Goal: Task Accomplishment & Management: Manage account settings

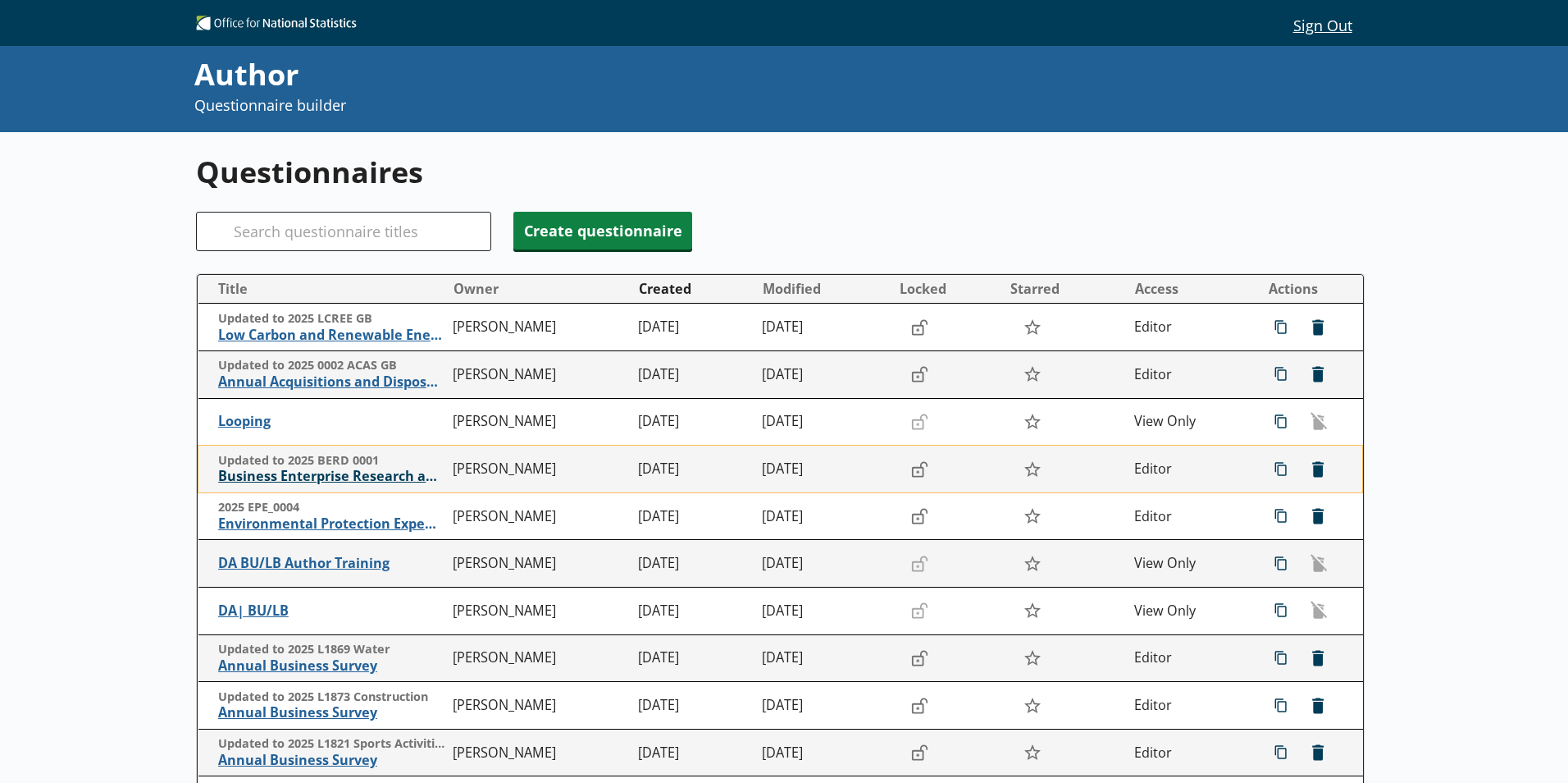
click at [261, 477] on span "Business Enterprise Research and Development" at bounding box center [331, 476] width 226 height 17
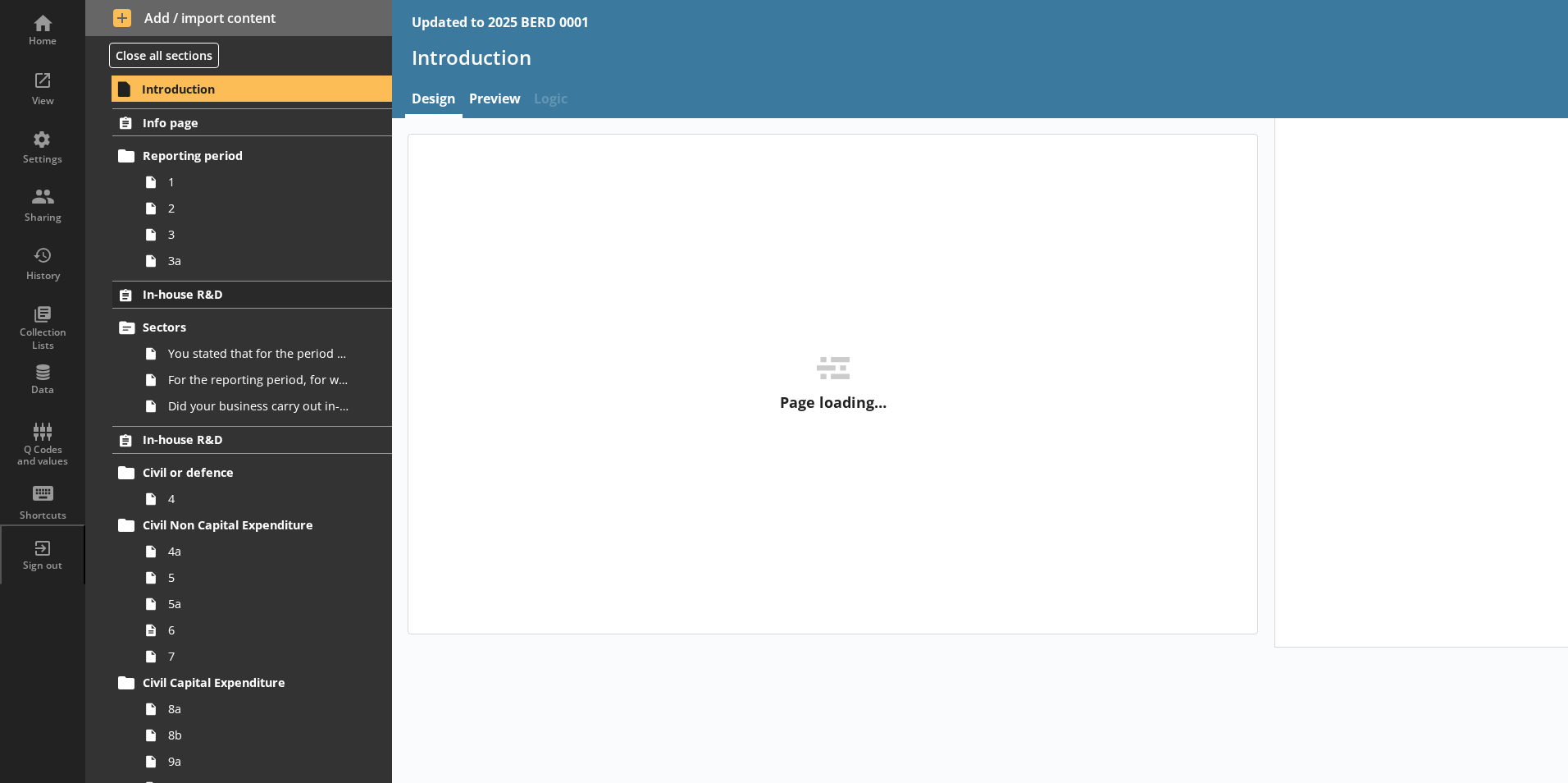
type textarea "x"
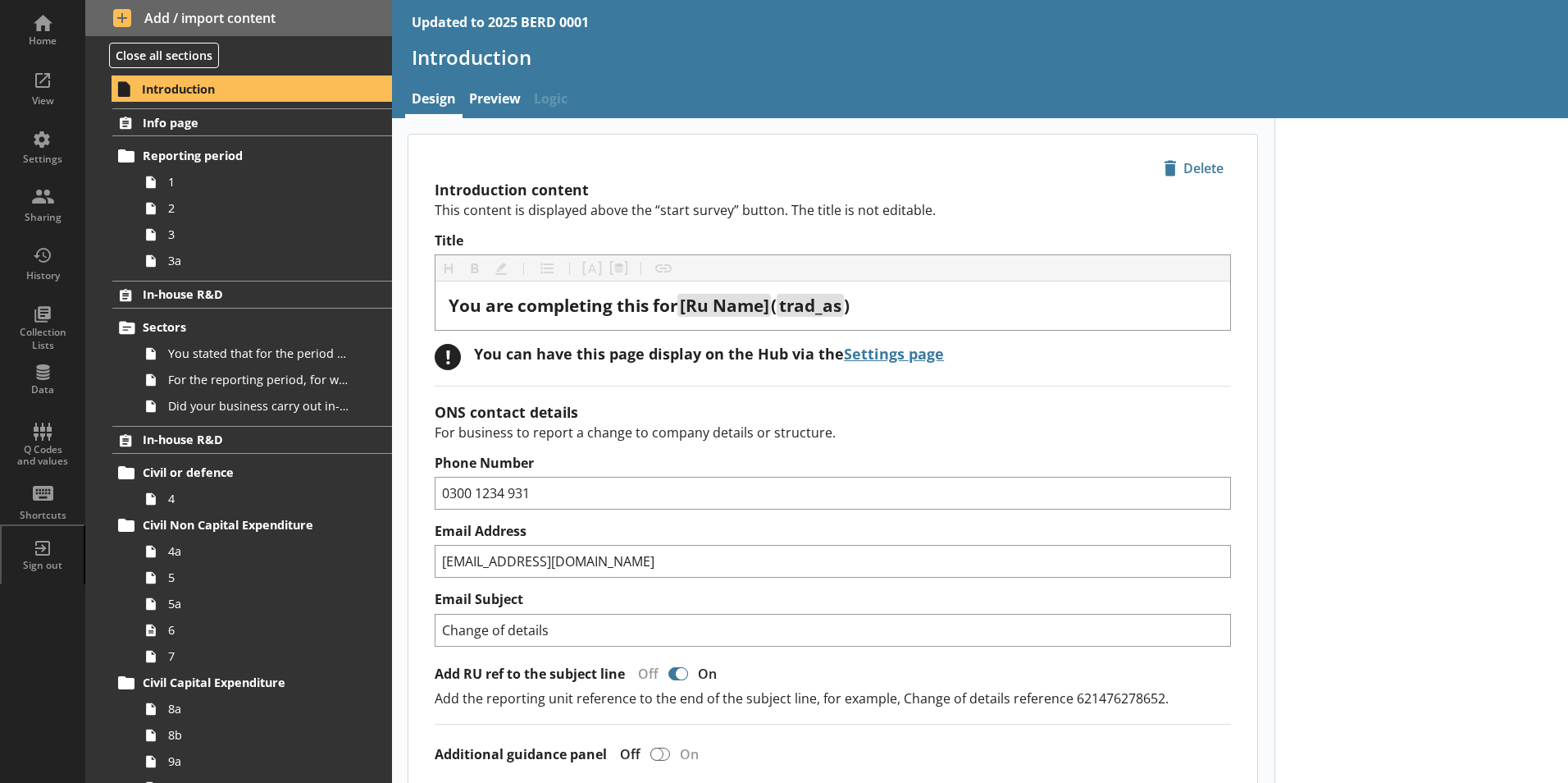
click at [491, 26] on div "Updated to 2025 BERD 0001" at bounding box center [499, 22] width 177 height 18
click at [484, 22] on div "Updated to 2025 BERD 0001" at bounding box center [499, 22] width 177 height 18
click at [491, 23] on div "Updated to 2025 BERD 0001" at bounding box center [499, 22] width 177 height 18
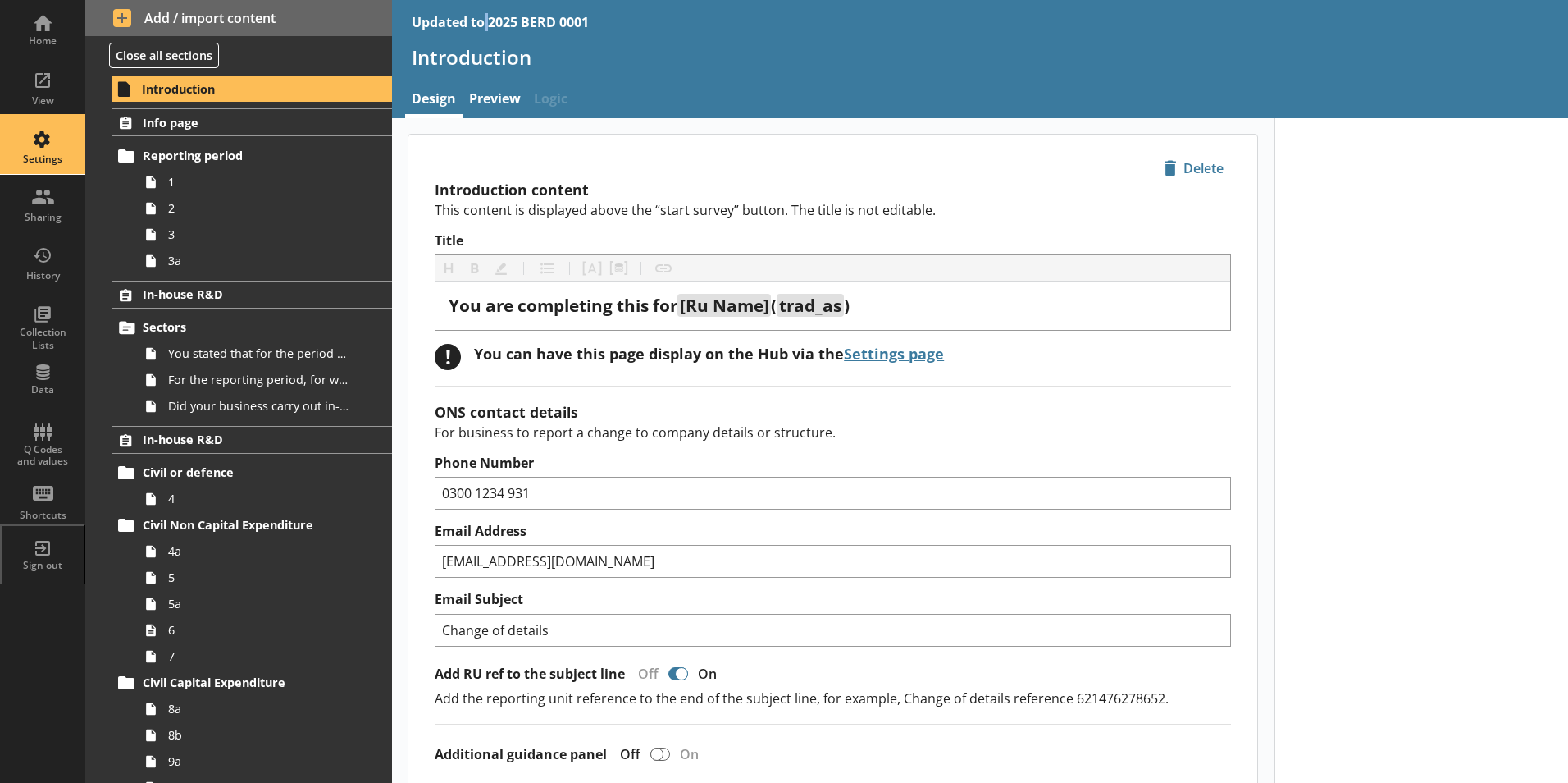
click at [47, 156] on div "Settings" at bounding box center [42, 159] width 57 height 13
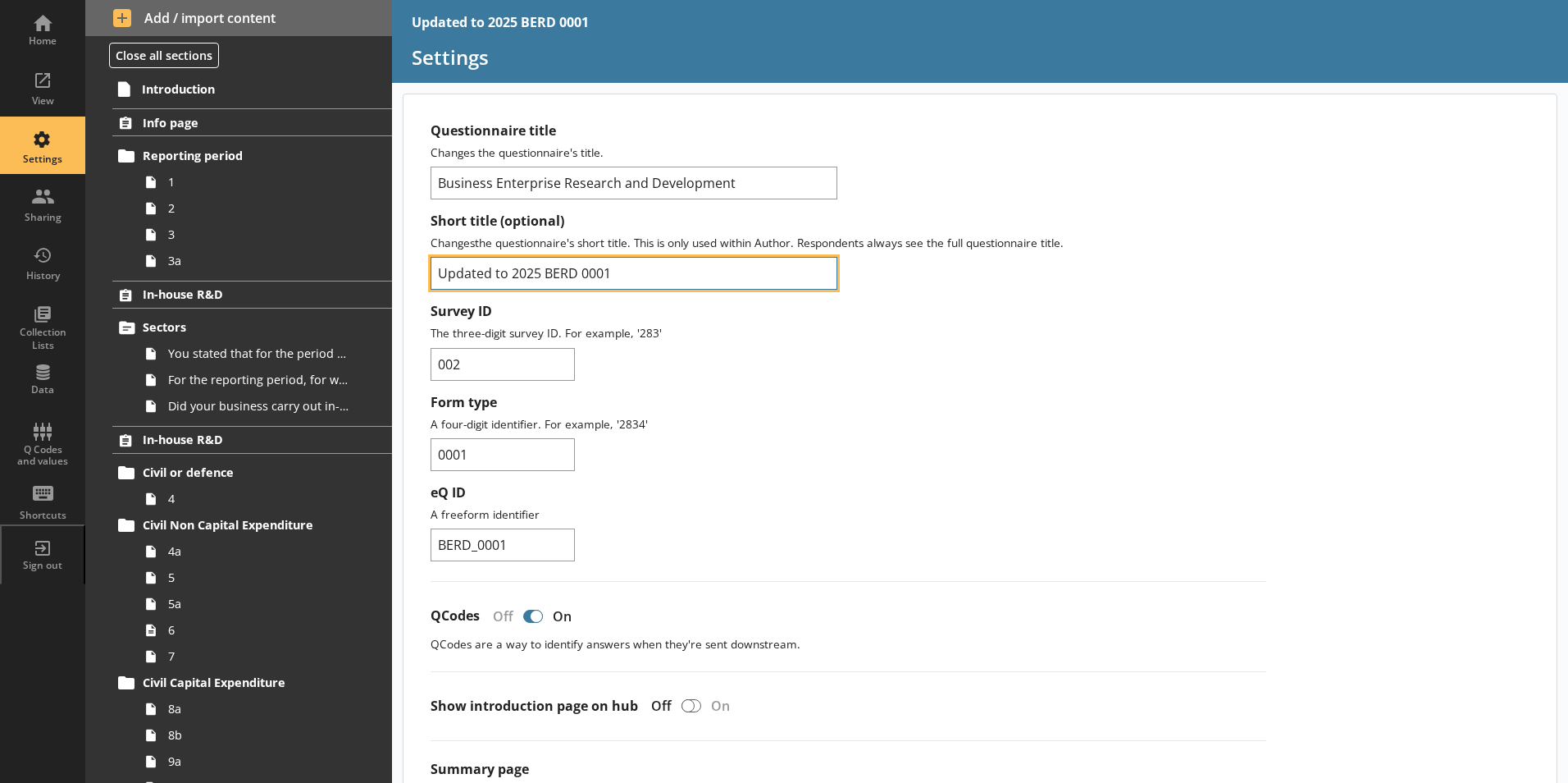
click at [517, 273] on input "Updated to 2025 BERD 0001" at bounding box center [634, 273] width 407 height 33
click at [514, 277] on input "Updated to 2025 BERD 0001" at bounding box center [634, 273] width 407 height 33
type input "2025 BERD 0001"
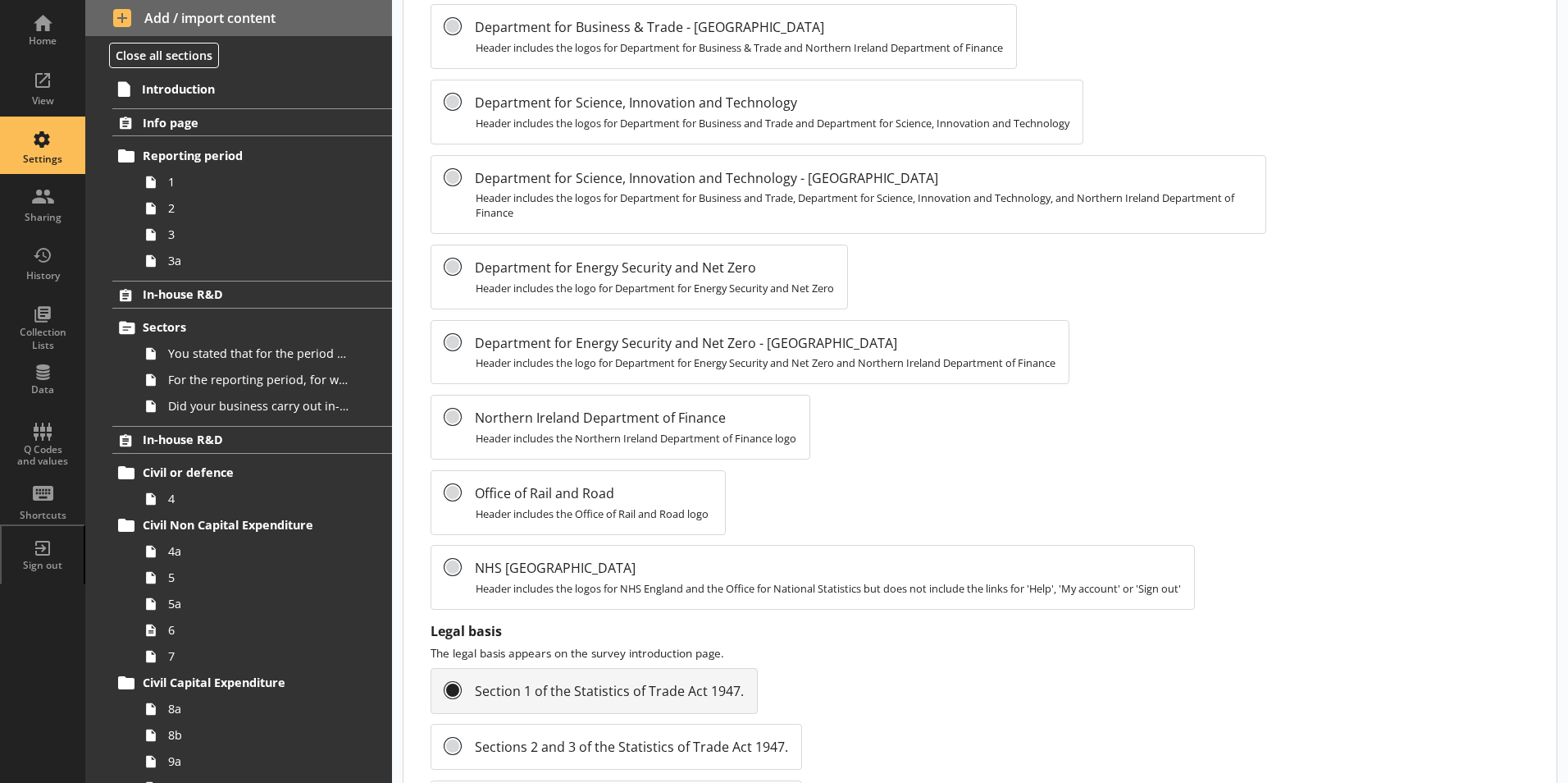
scroll to position [1705, 0]
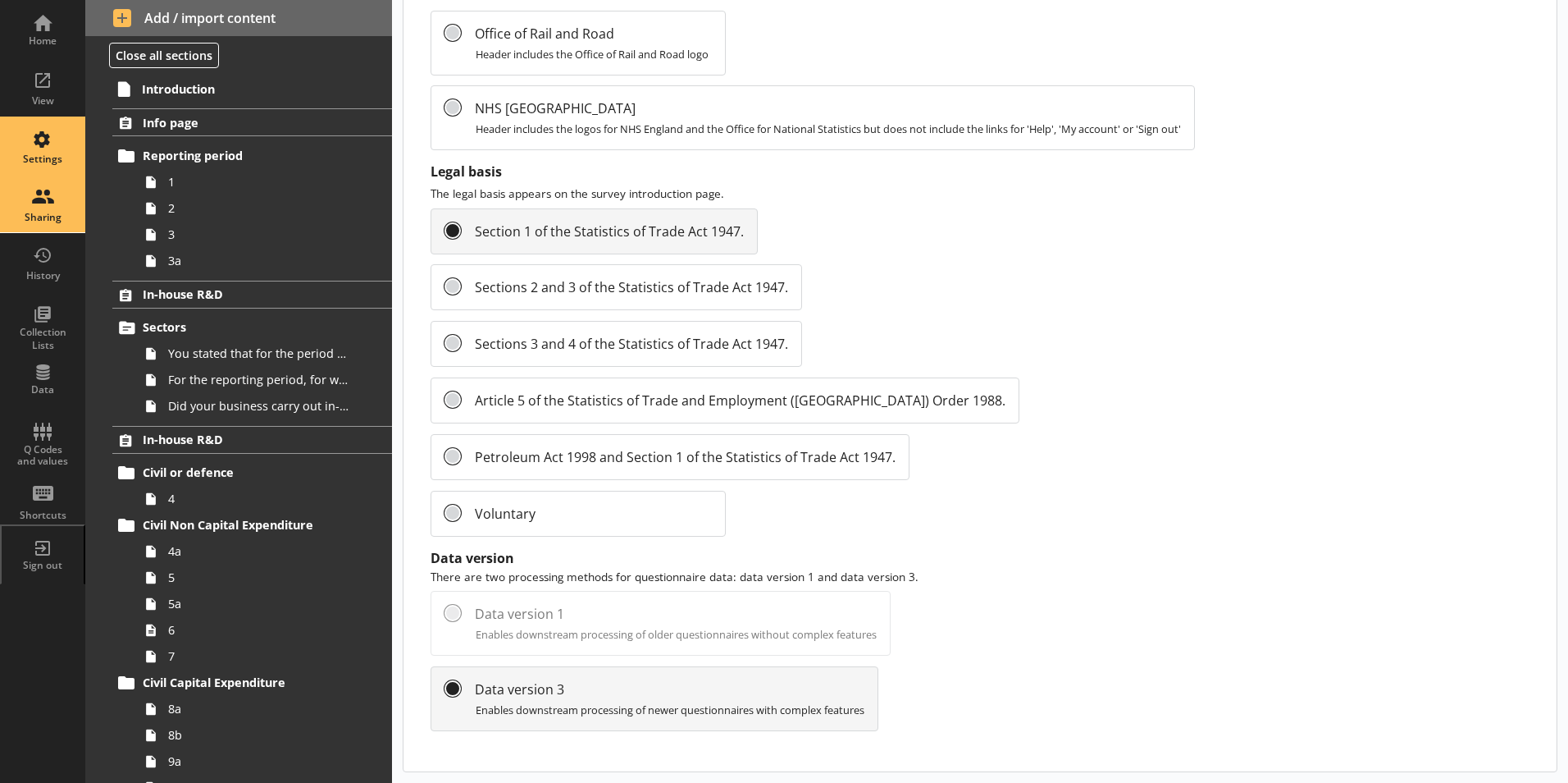
click at [38, 186] on div "Sharing" at bounding box center [42, 203] width 57 height 57
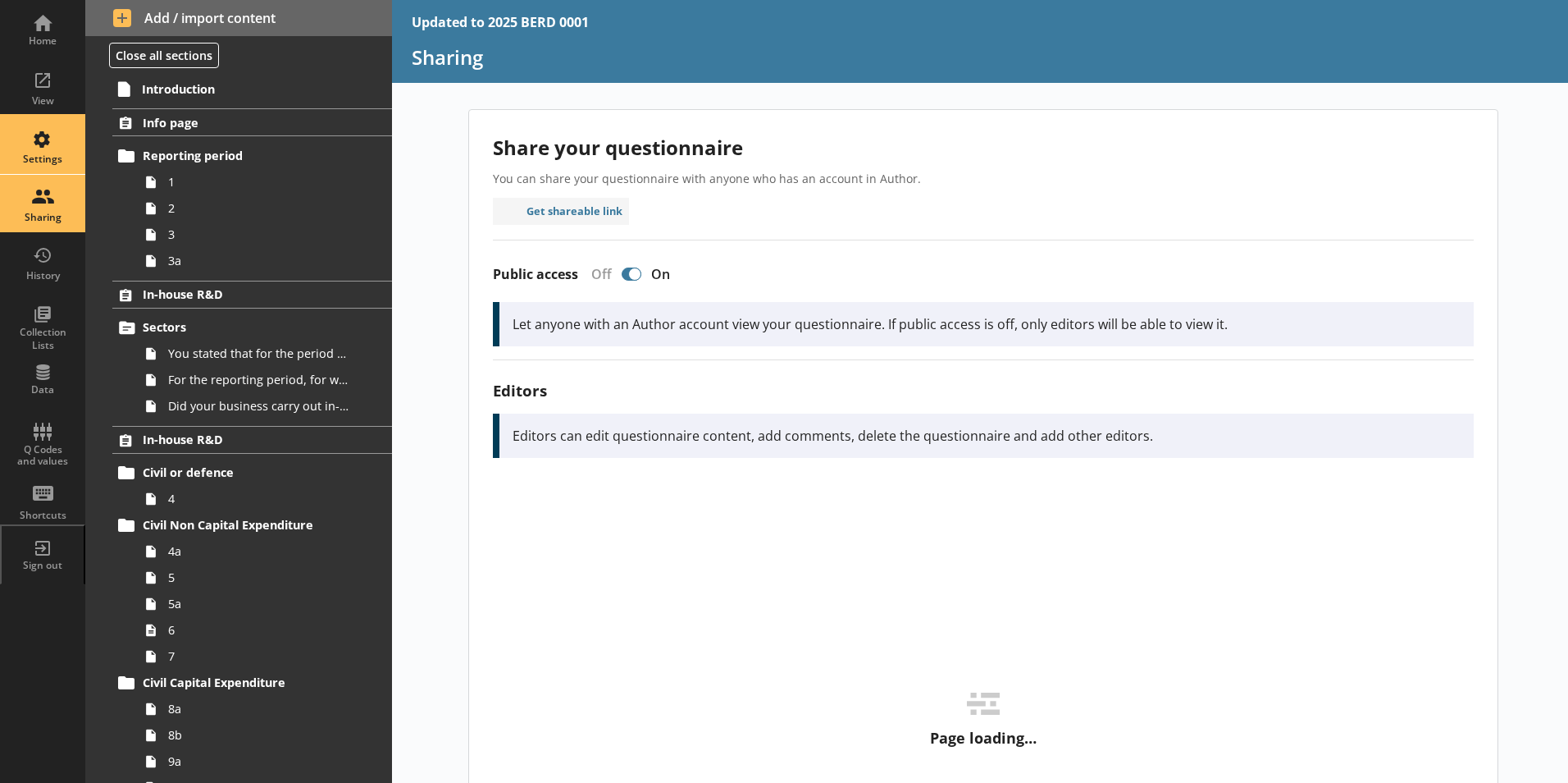
click at [38, 138] on div "Settings" at bounding box center [42, 145] width 57 height 57
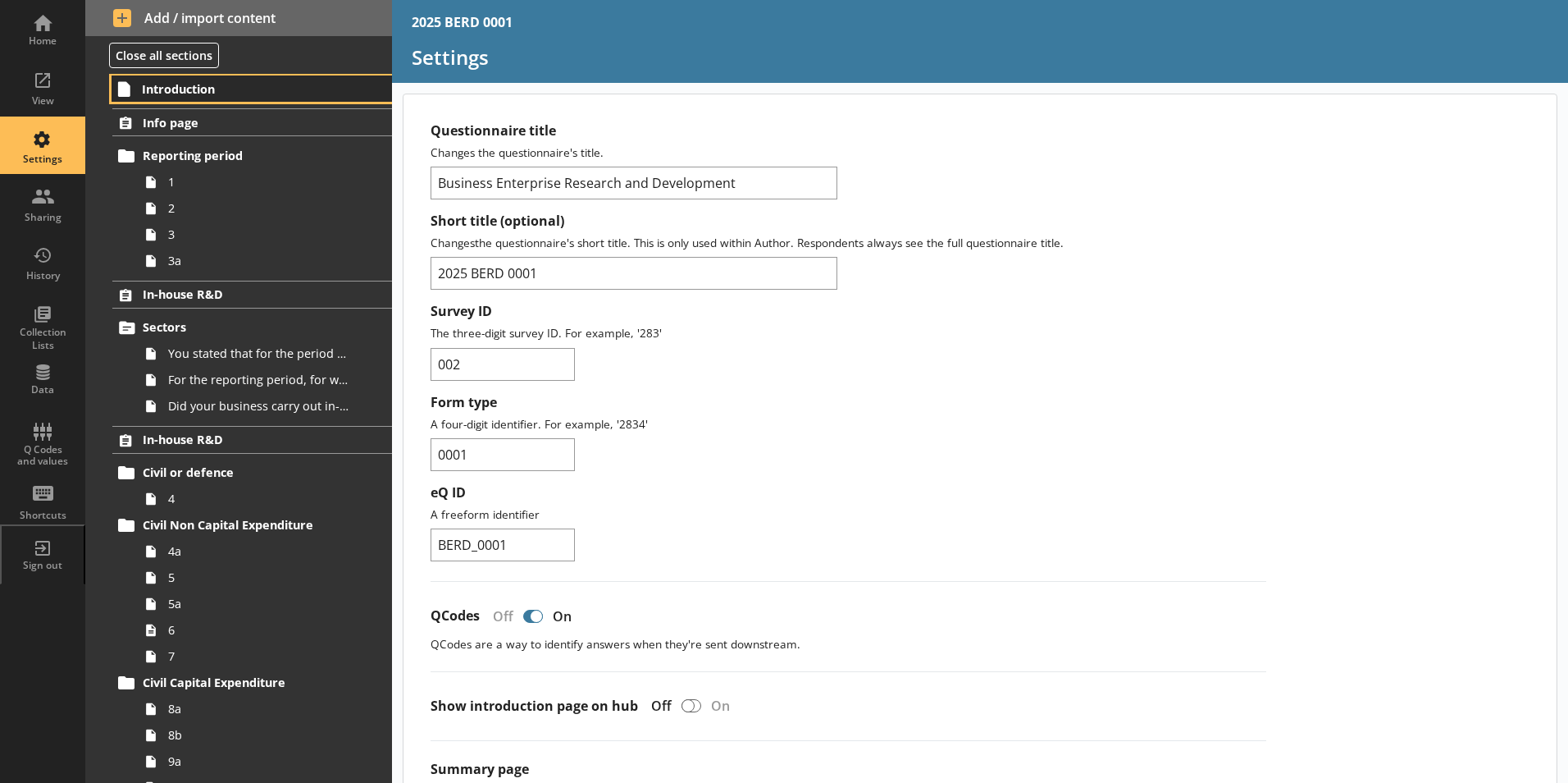
click at [149, 91] on span "Introduction" at bounding box center [243, 89] width 201 height 16
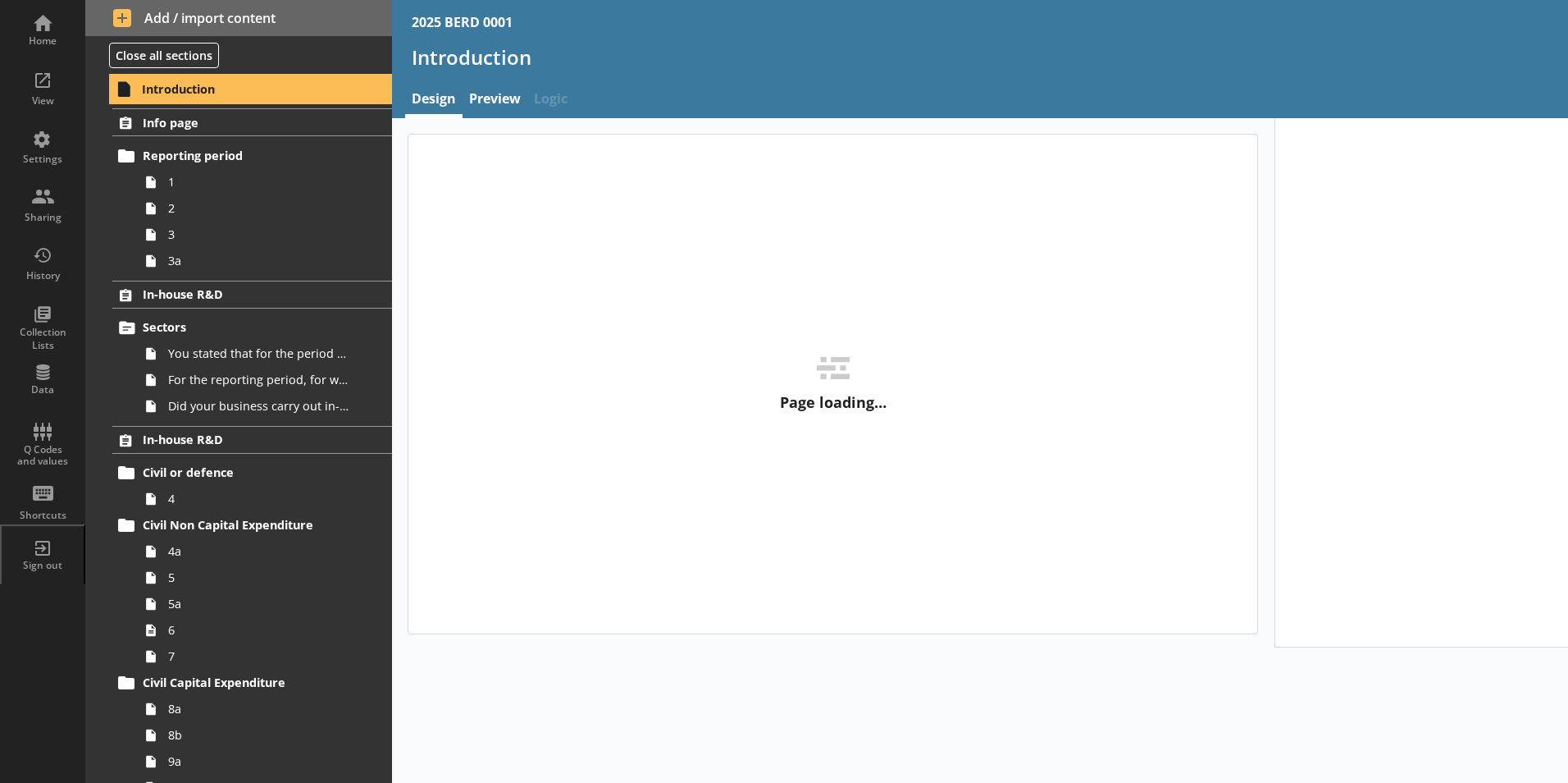
type textarea "x"
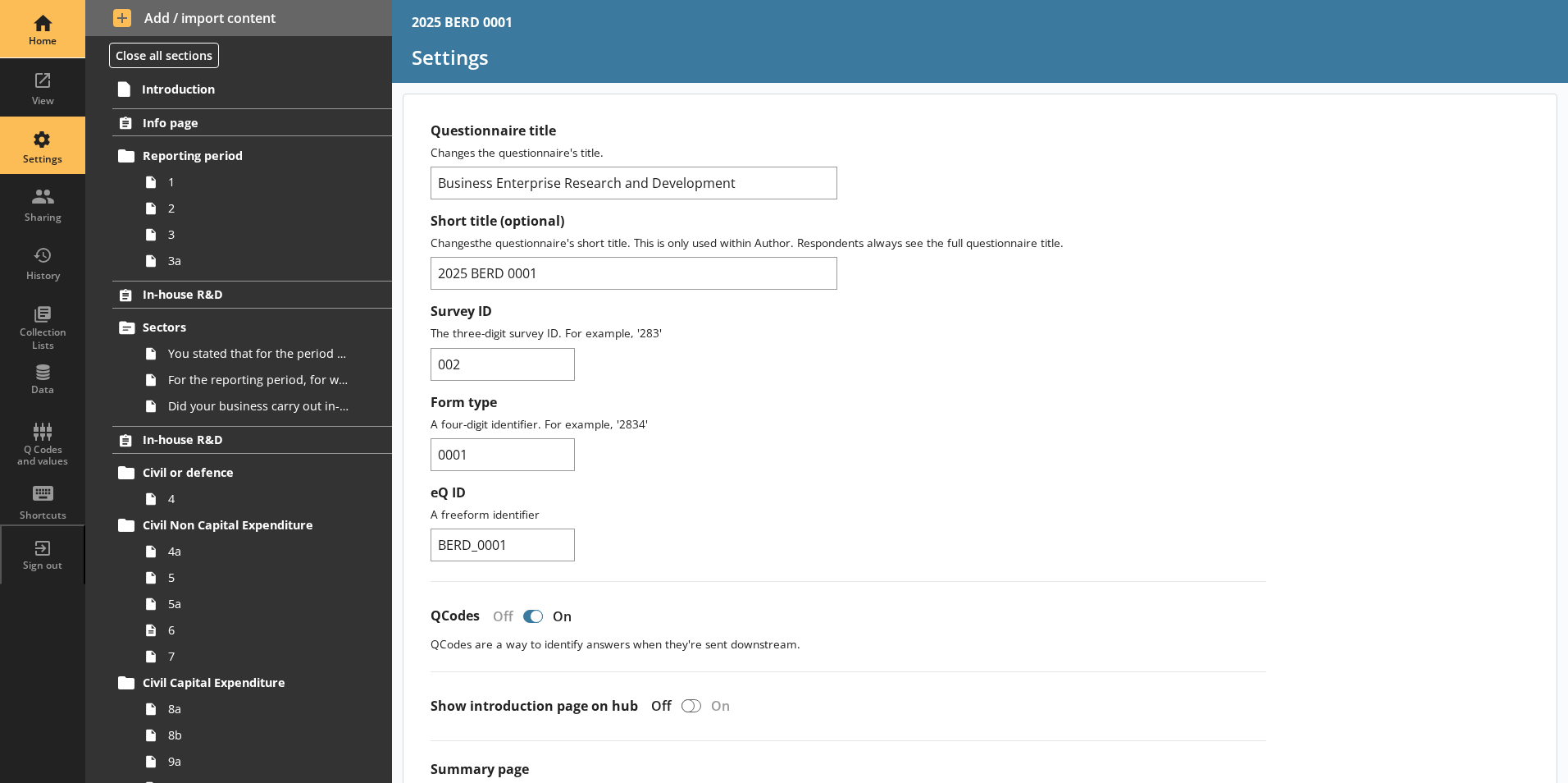
click at [59, 42] on div "Home" at bounding box center [42, 40] width 57 height 13
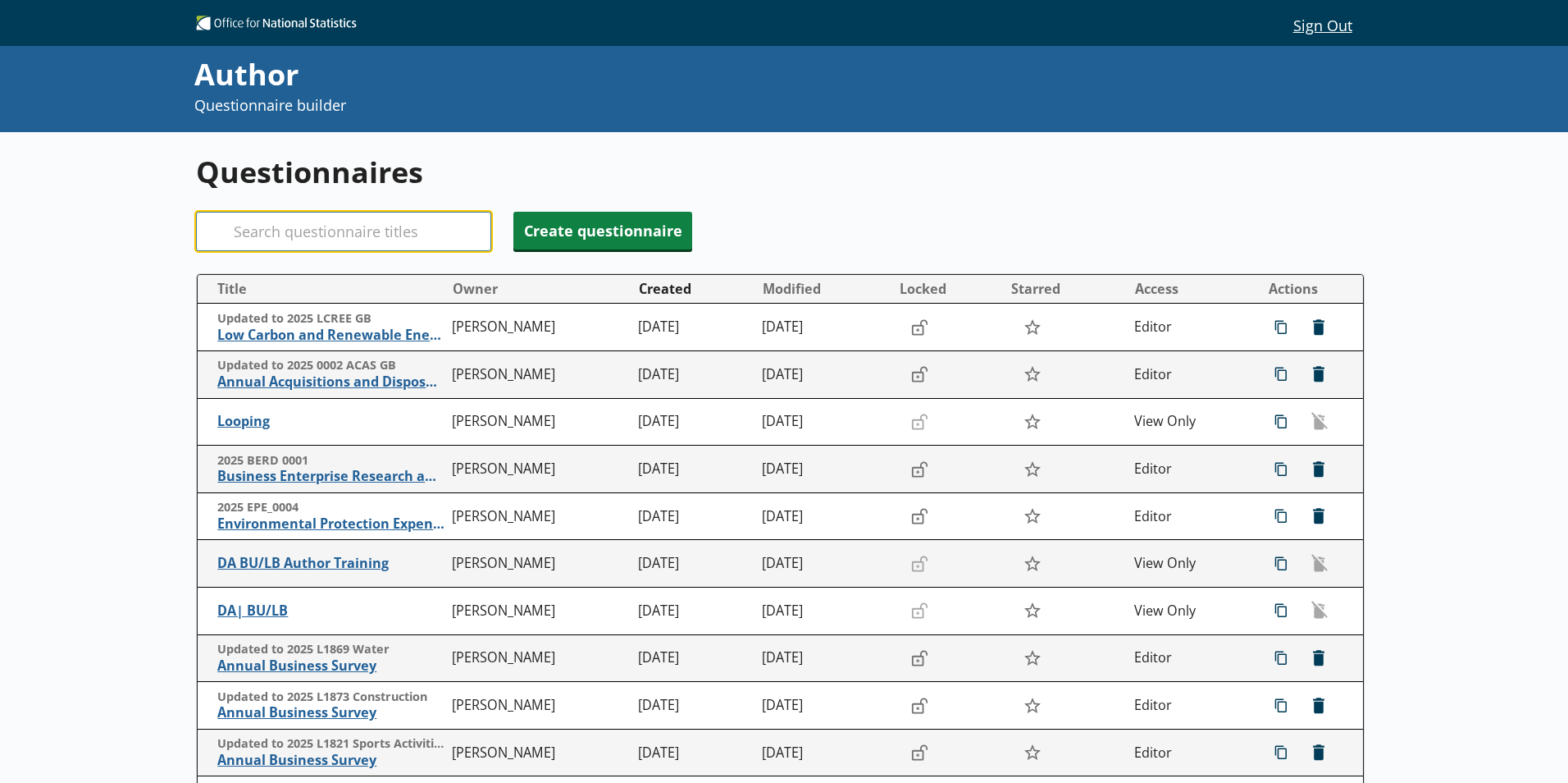
click at [375, 232] on input "Search" at bounding box center [343, 231] width 295 height 39
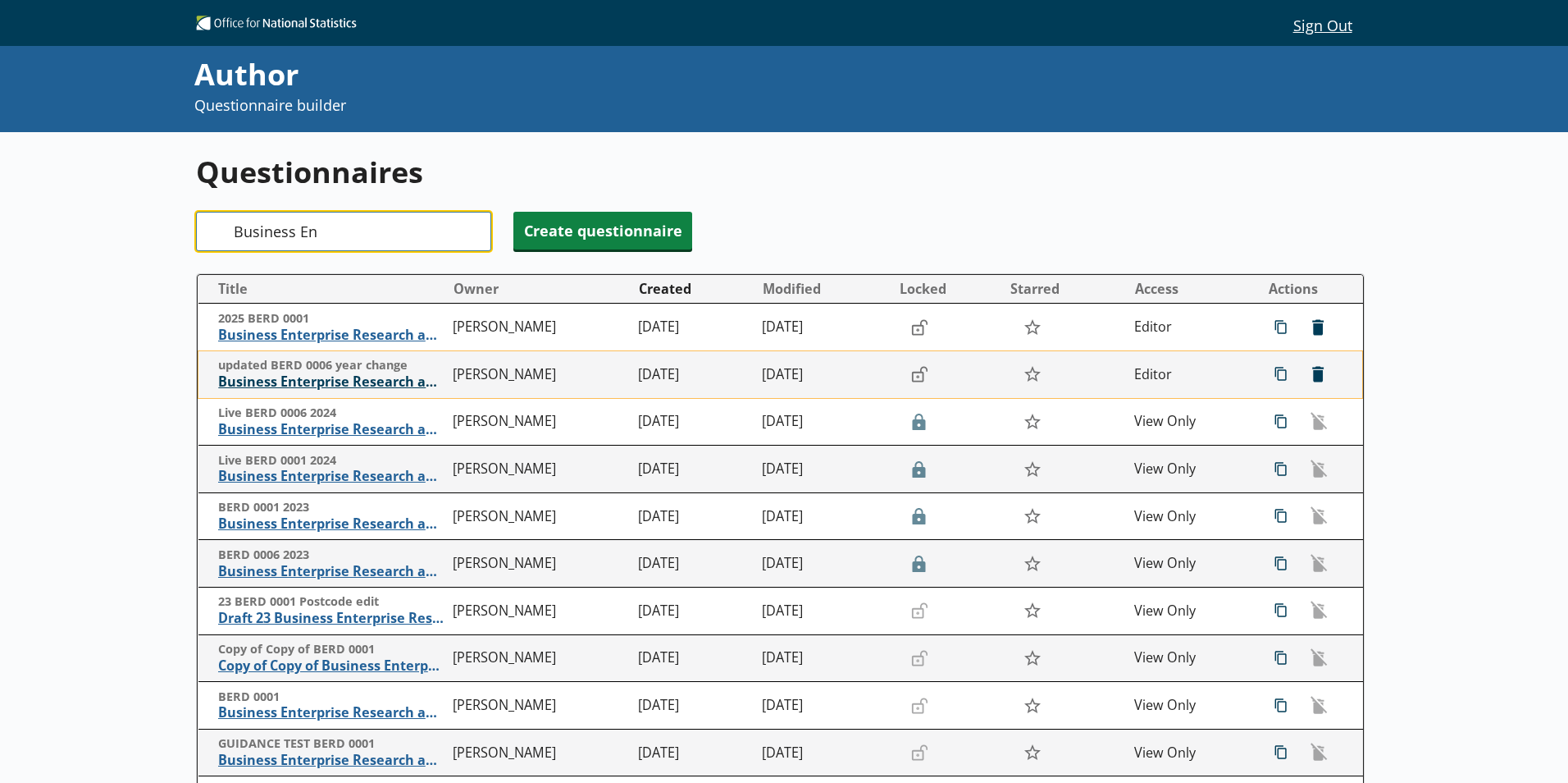
type input "Business En"
click at [378, 386] on span "Business Enterprise Research and Development" at bounding box center [331, 381] width 226 height 17
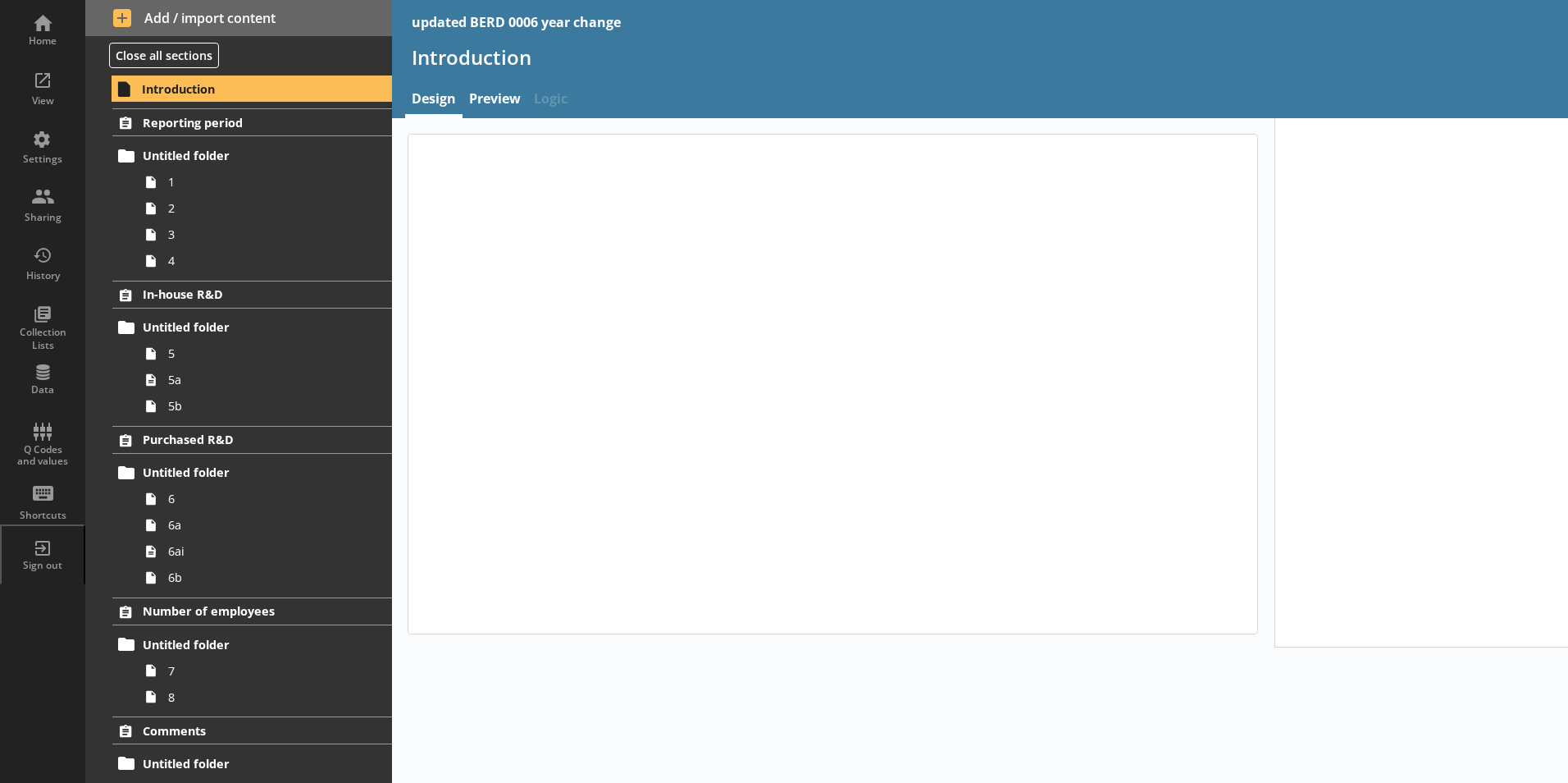
type textarea "x"
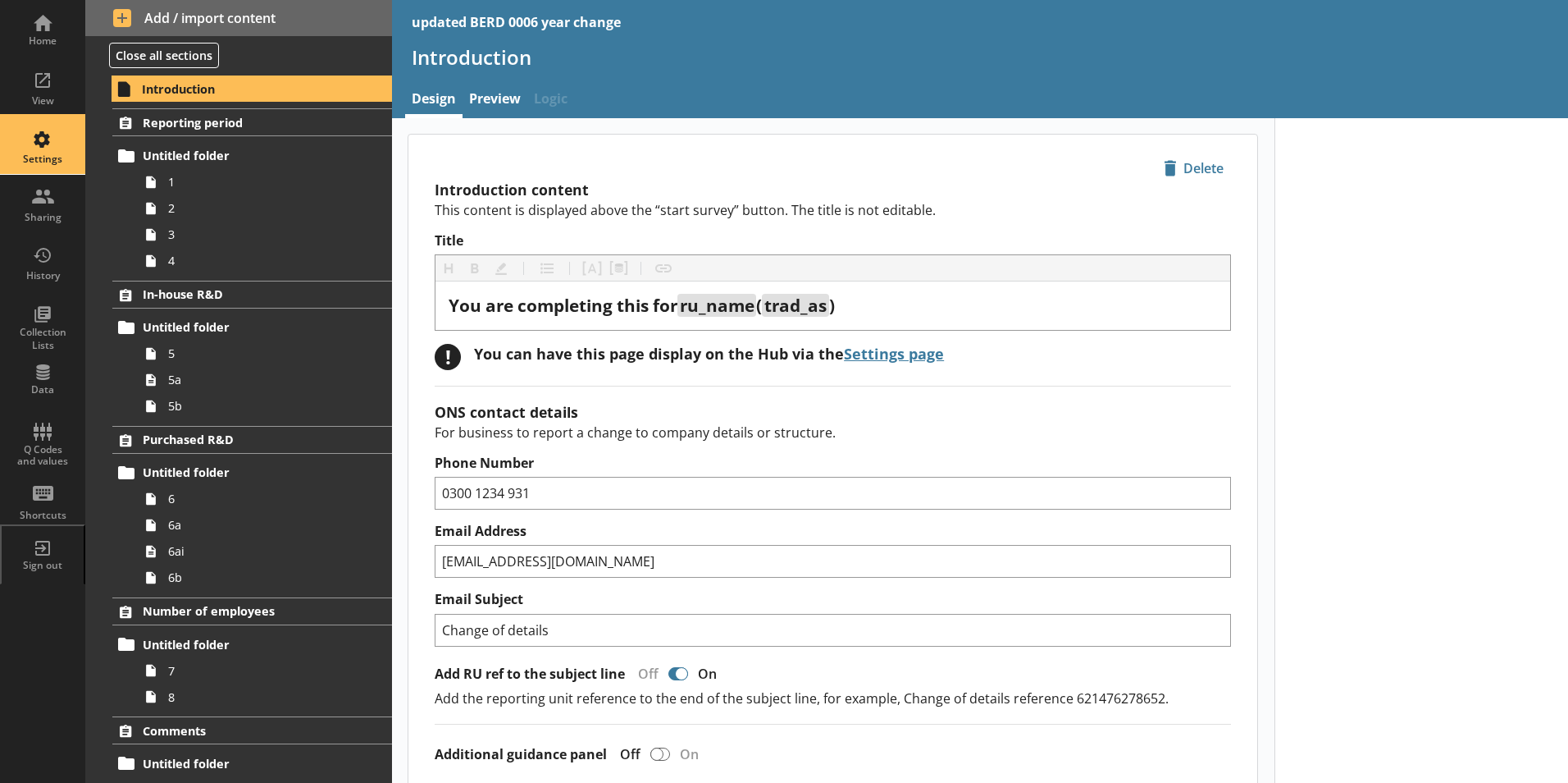
click at [46, 158] on div "Settings" at bounding box center [42, 159] width 57 height 13
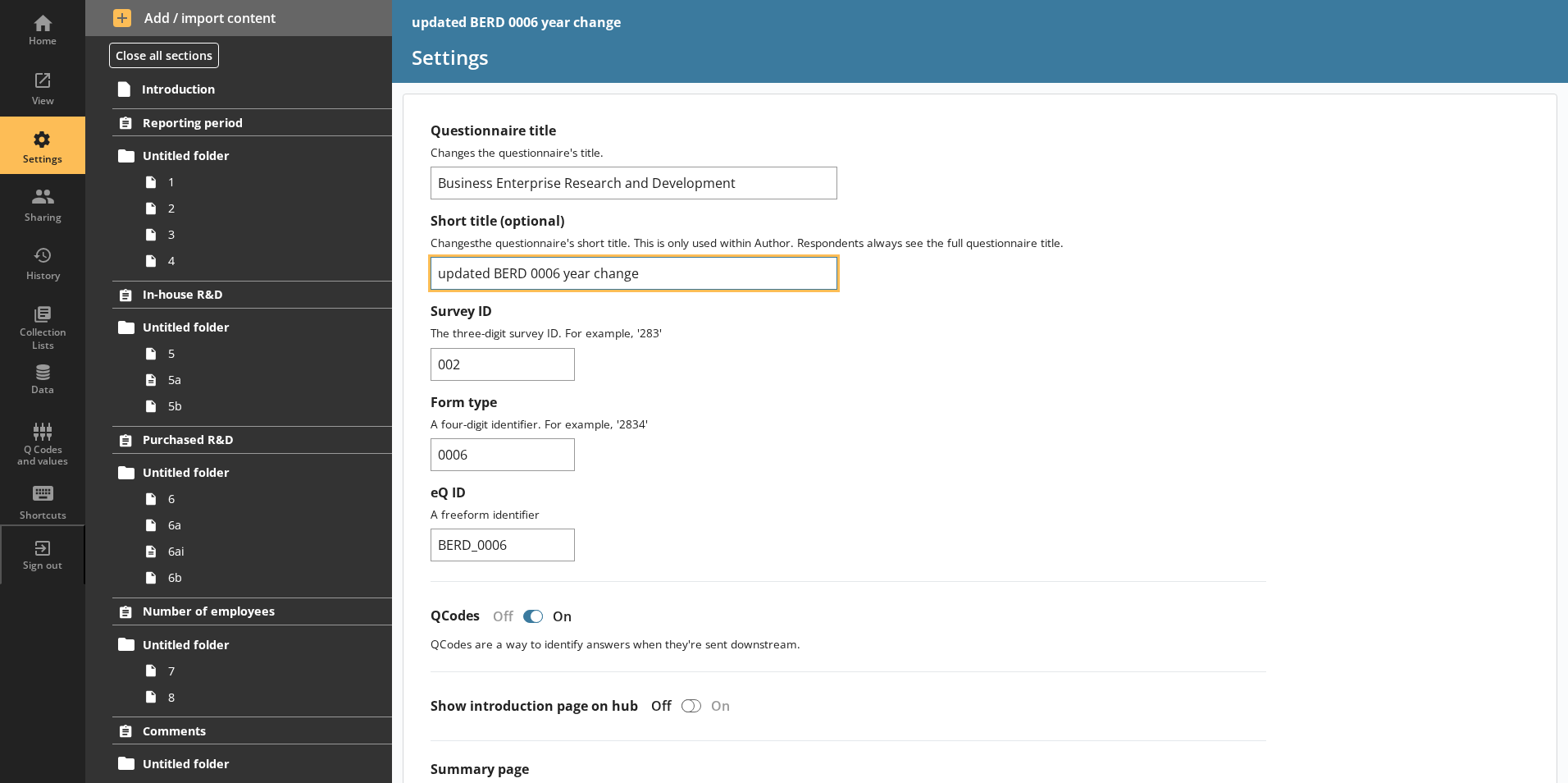
click at [493, 278] on input "updated BERD 0006 year change" at bounding box center [634, 273] width 407 height 33
click at [629, 272] on input "2025 BERD 0006 year change" at bounding box center [634, 273] width 407 height 33
type input "2025 BERD 0006"
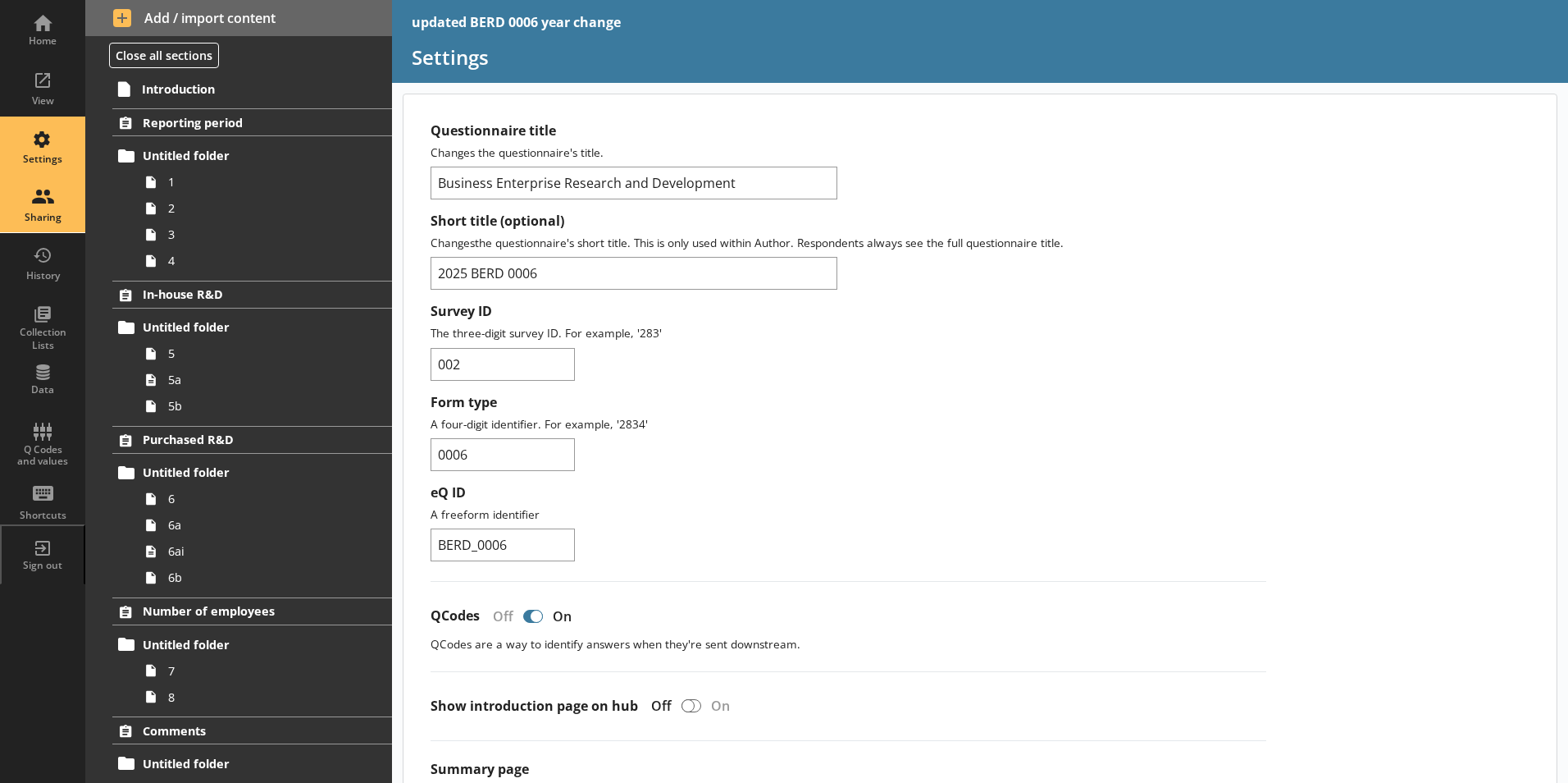
click at [58, 215] on div "Sharing" at bounding box center [42, 217] width 57 height 13
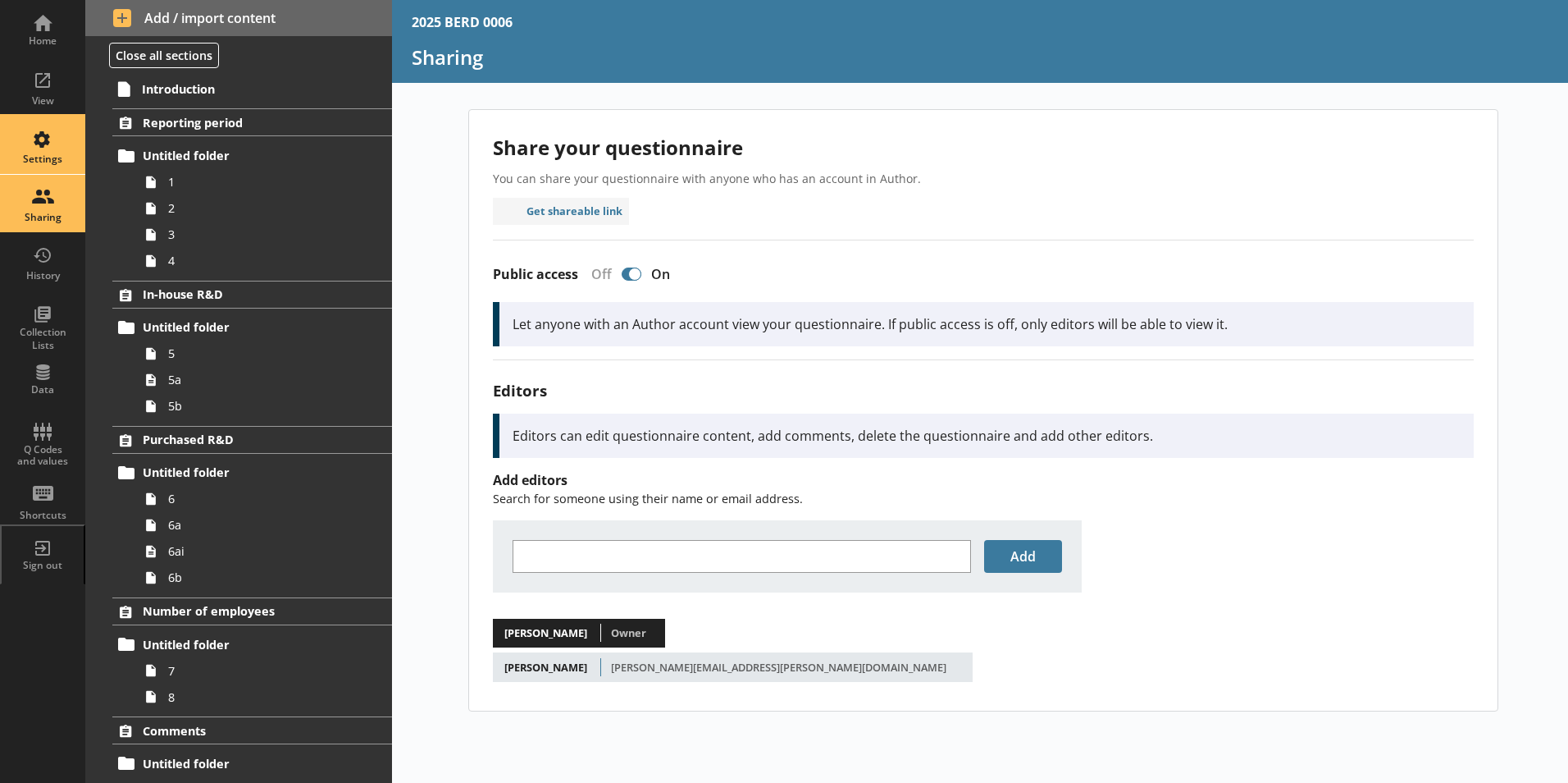
click at [36, 155] on div "Settings" at bounding box center [42, 159] width 57 height 13
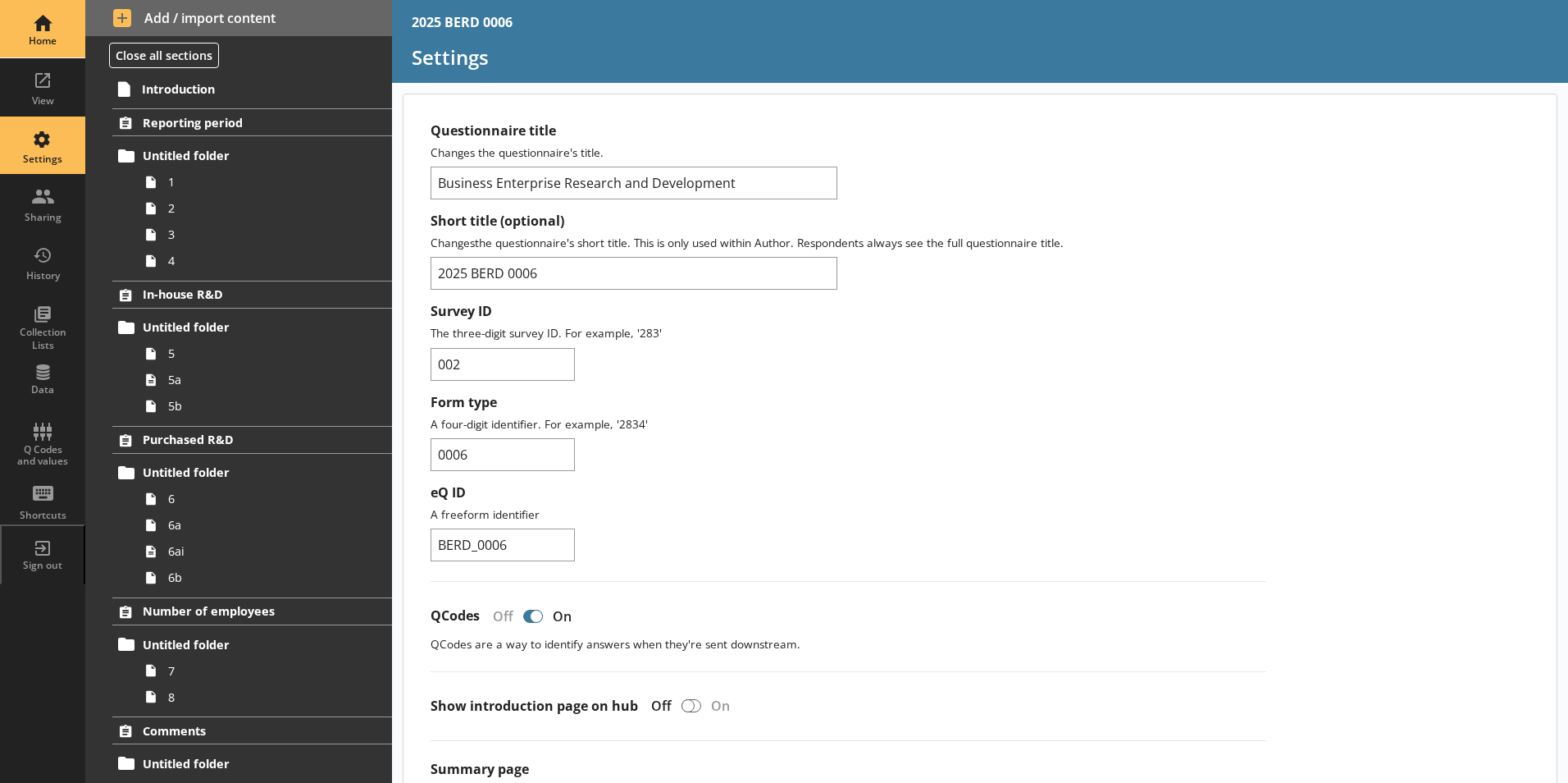
click at [47, 55] on div "Home" at bounding box center [42, 29] width 57 height 57
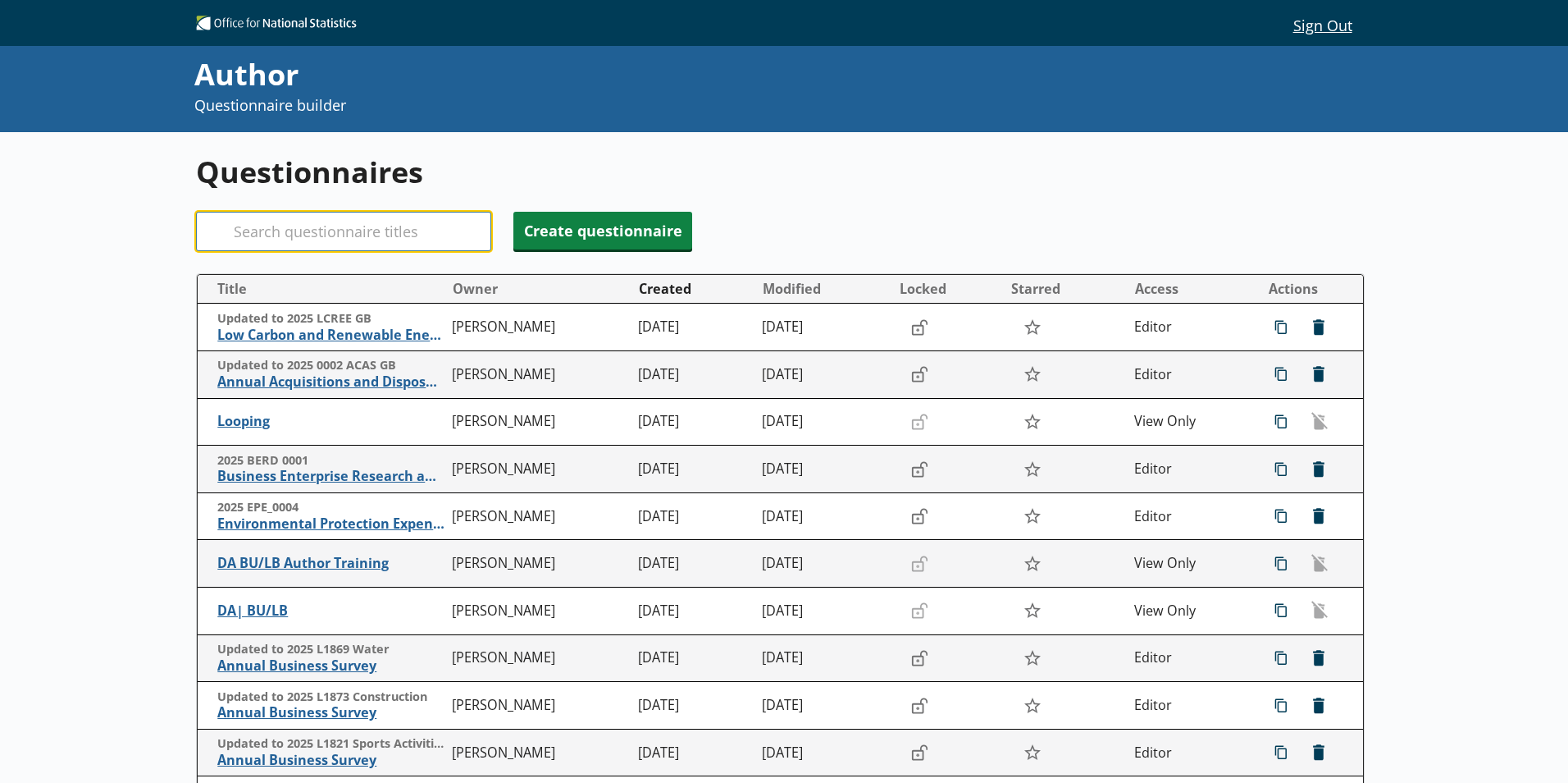
click at [336, 235] on input "Search" at bounding box center [343, 231] width 295 height 39
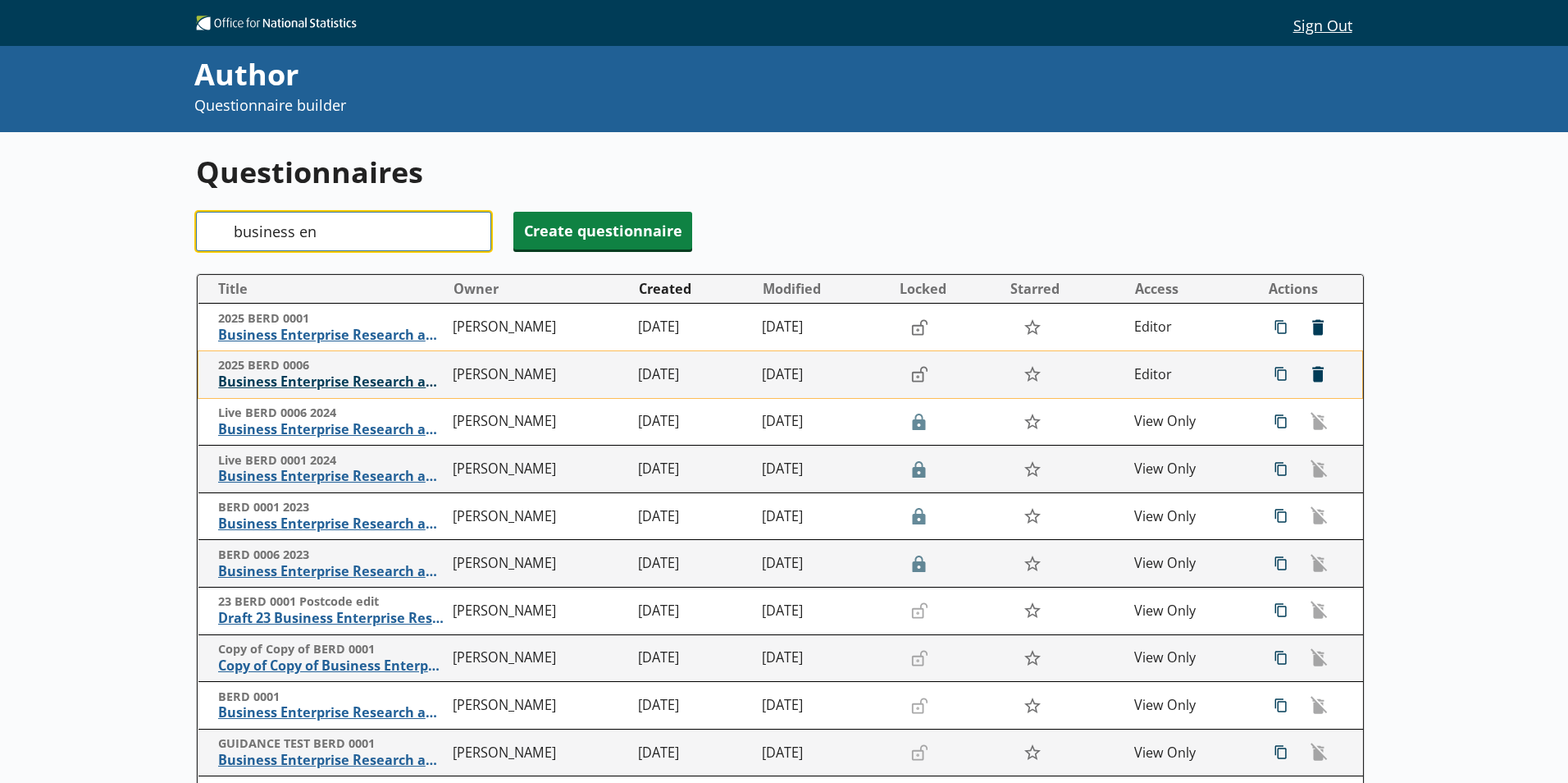
type input "business en"
click at [356, 378] on span "Business Enterprise Research and Development" at bounding box center [331, 381] width 226 height 17
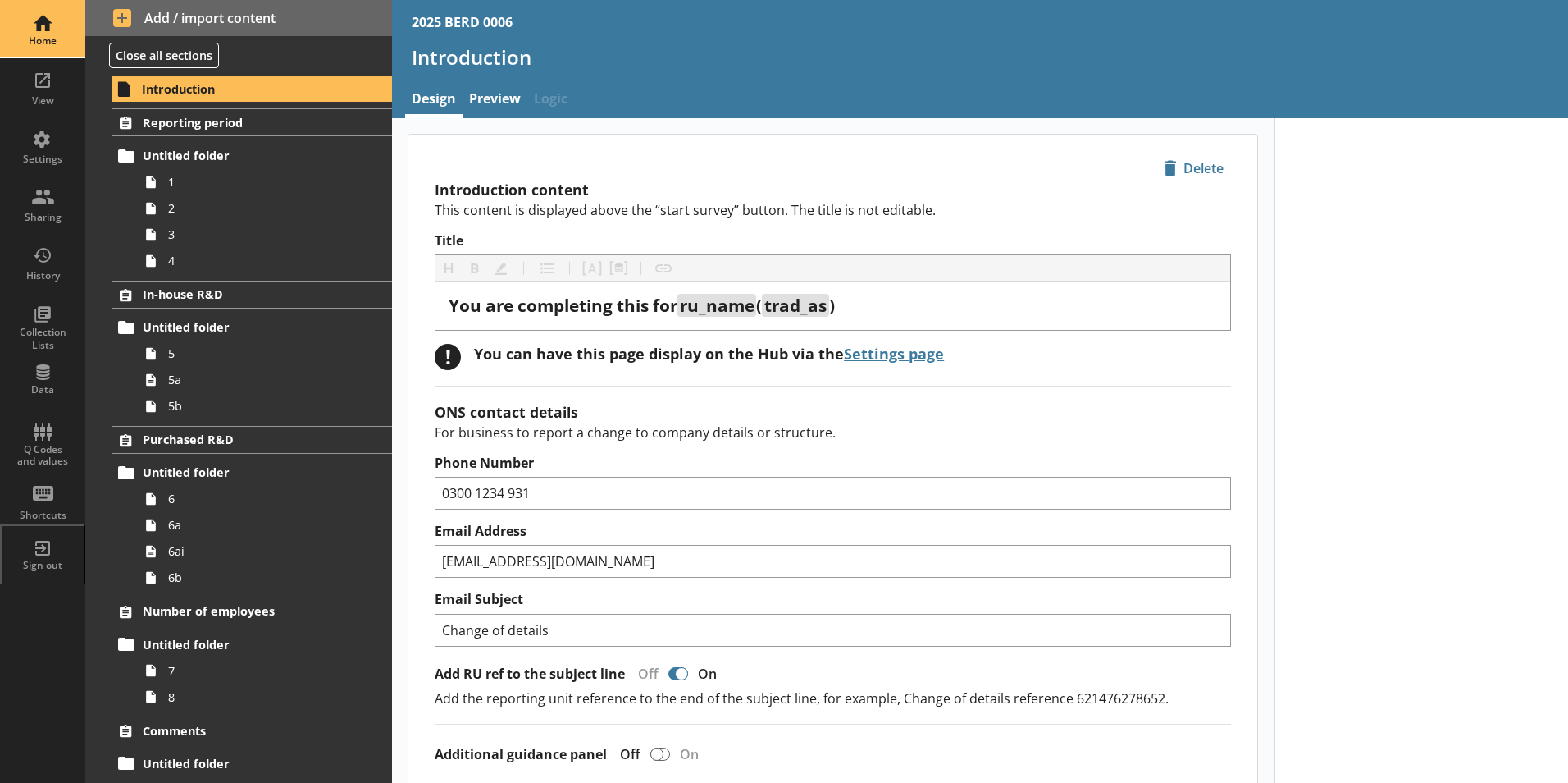
click at [48, 38] on div "Home" at bounding box center [42, 40] width 57 height 13
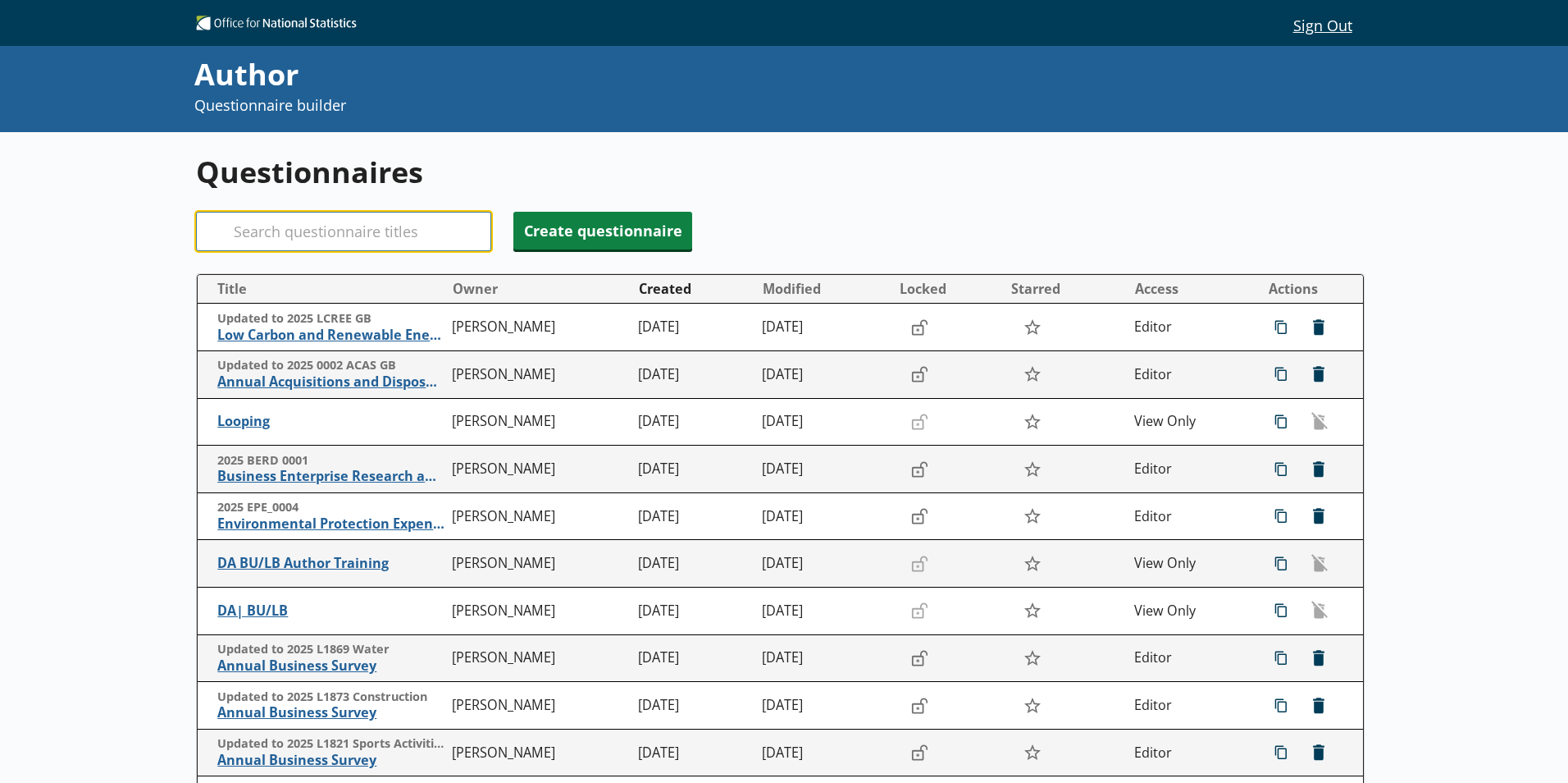
click at [382, 221] on input "Search" at bounding box center [343, 231] width 295 height 39
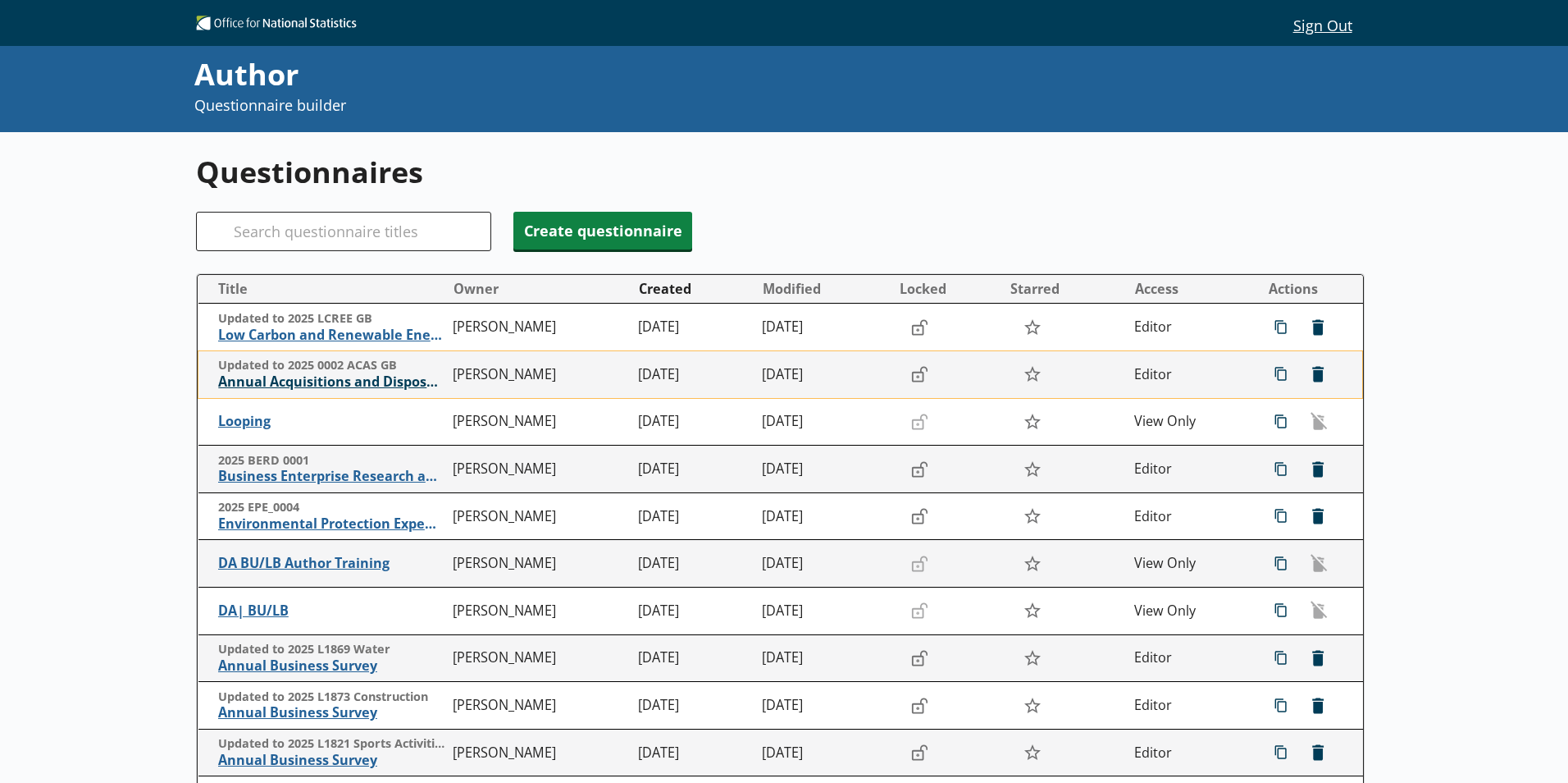
click at [381, 386] on span "Annual Acquisitions and Disposals of Capital Assets" at bounding box center [331, 381] width 226 height 17
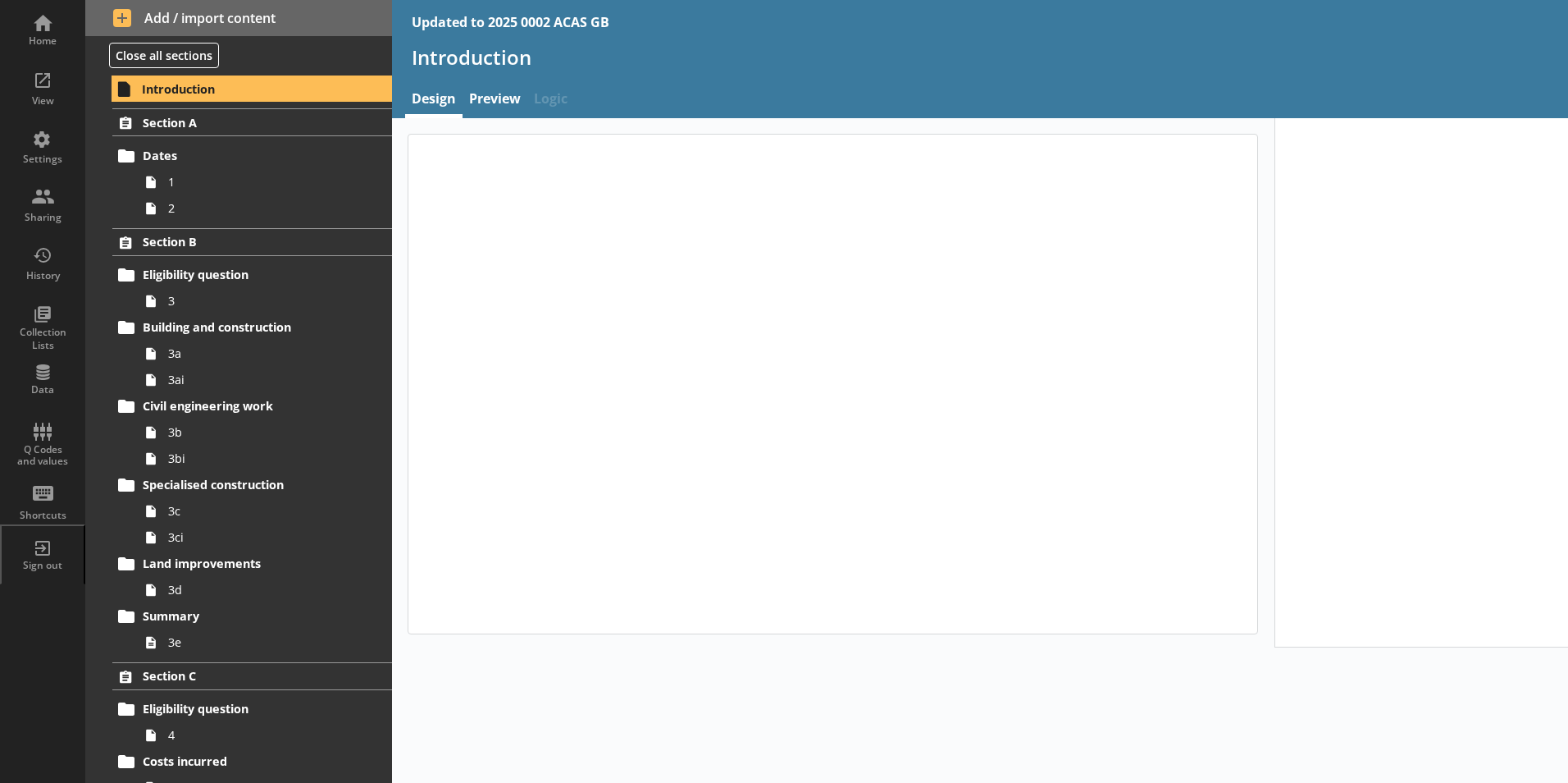
type textarea "x"
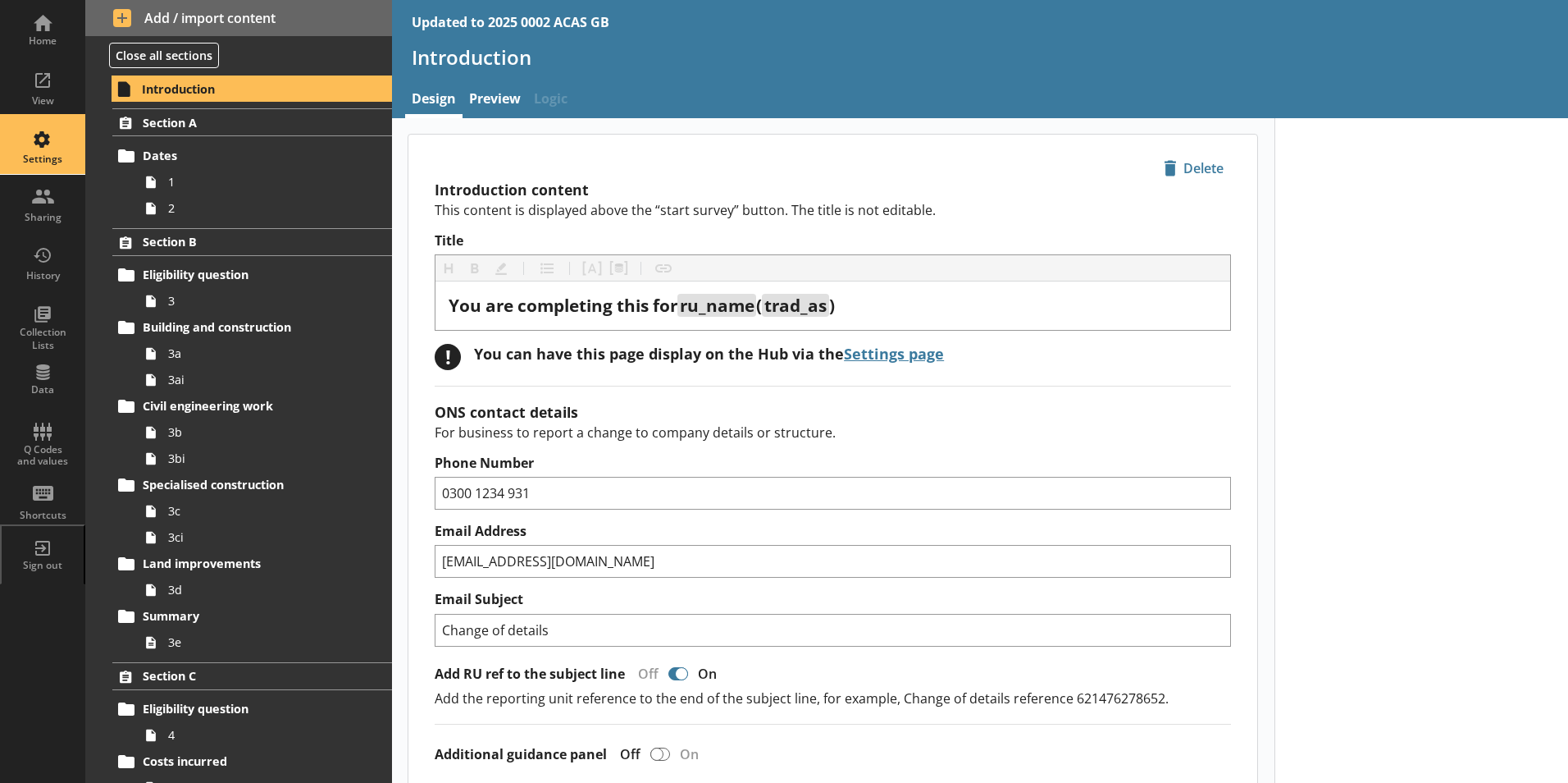
click at [26, 163] on div "Settings" at bounding box center [42, 159] width 57 height 13
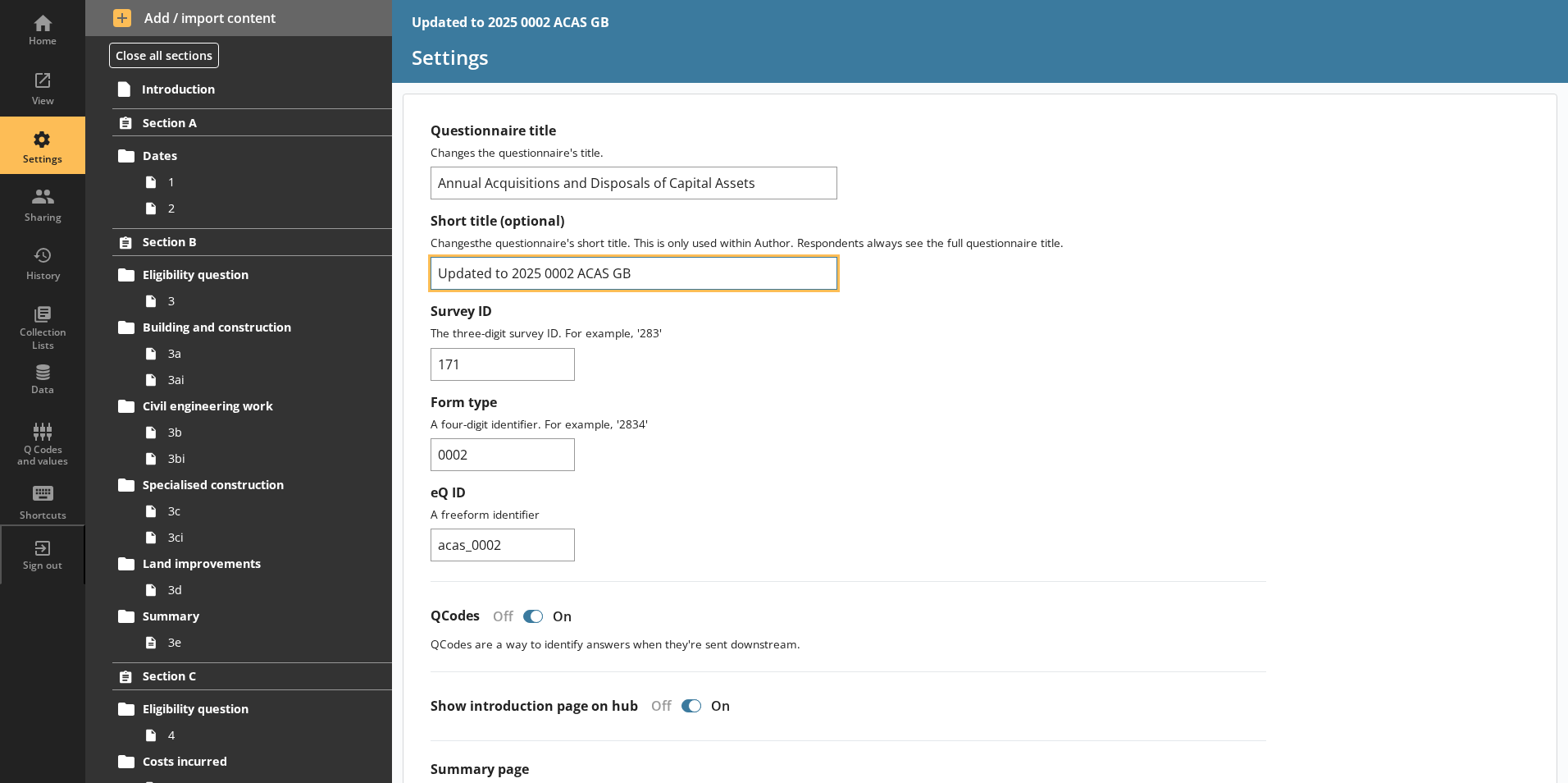
click at [510, 274] on input "Updated to 2025 0002 ACAS GB" at bounding box center [634, 273] width 407 height 33
type input "2025 0002 ACAS GB"
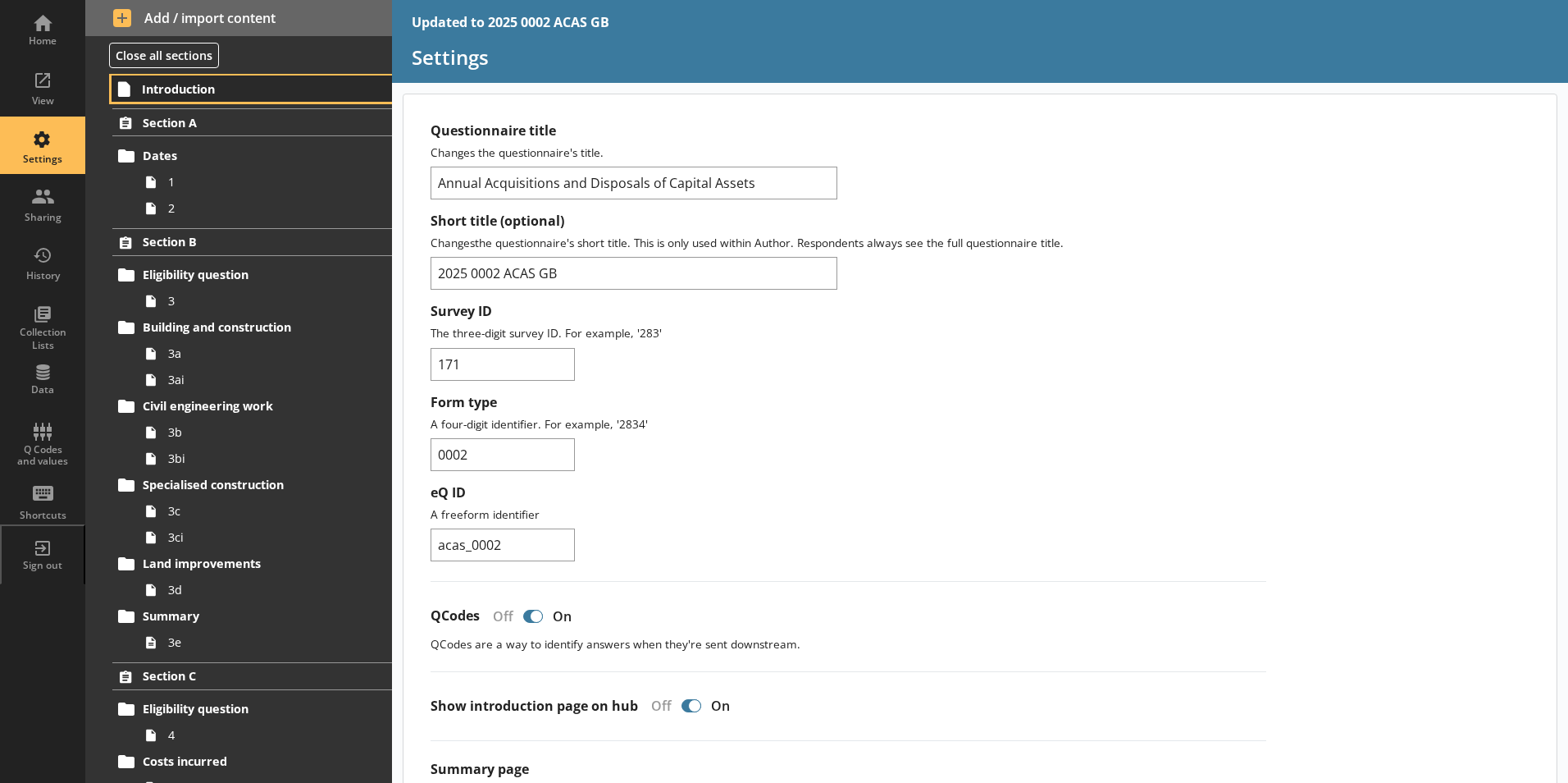
click at [182, 93] on span "Introduction" at bounding box center [243, 89] width 201 height 16
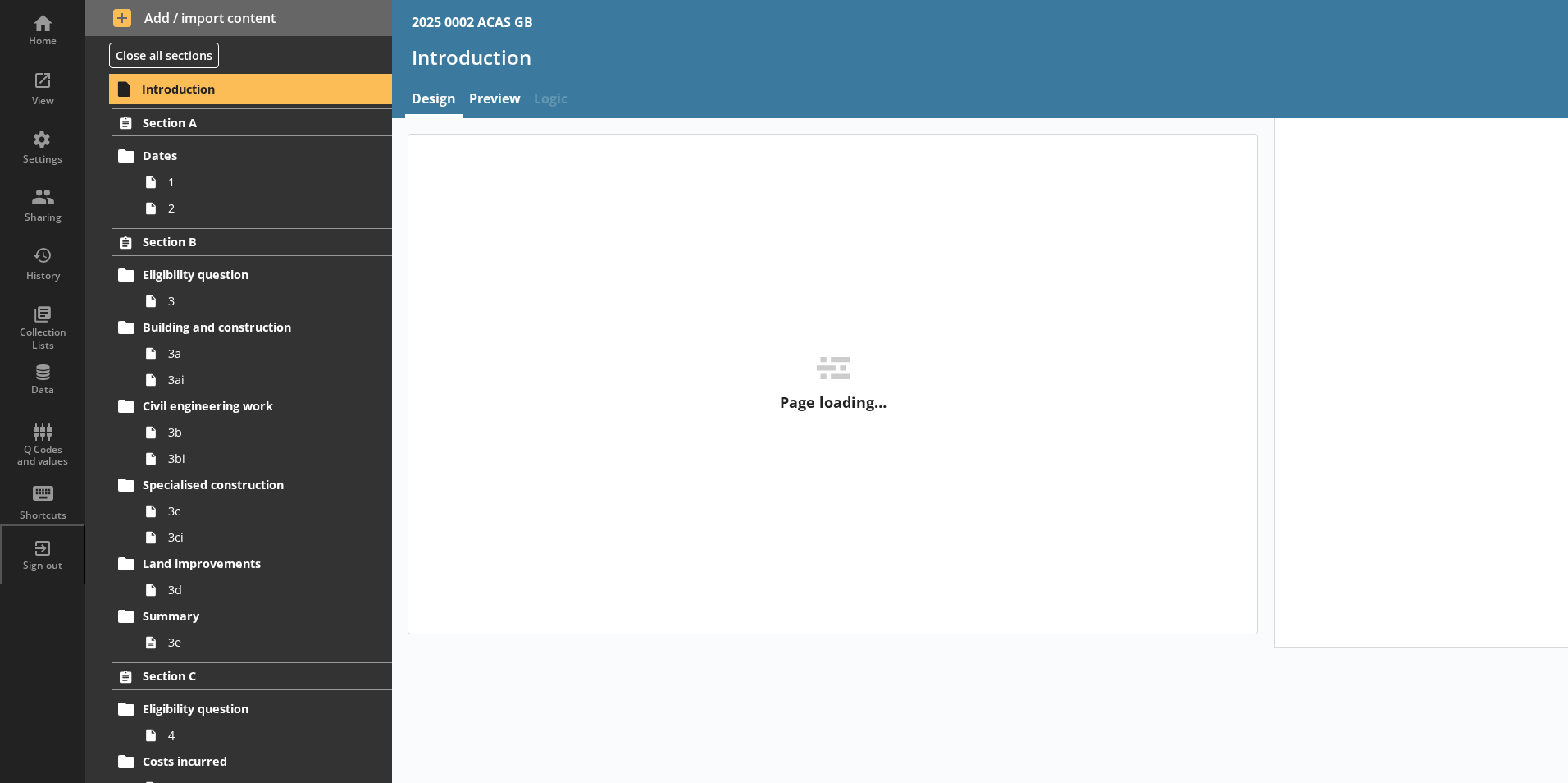
type textarea "x"
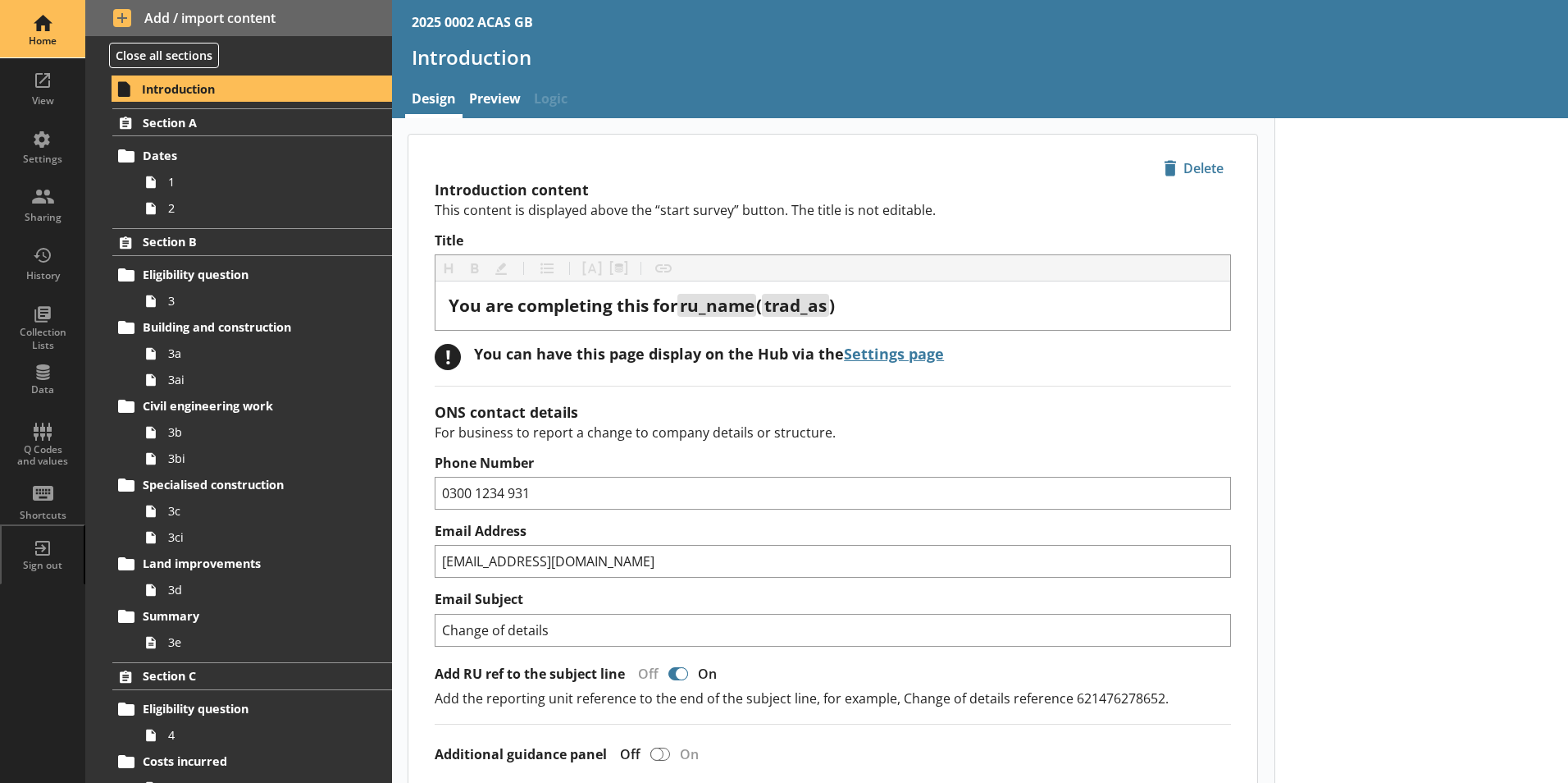
click at [35, 21] on div "Home" at bounding box center [42, 29] width 57 height 57
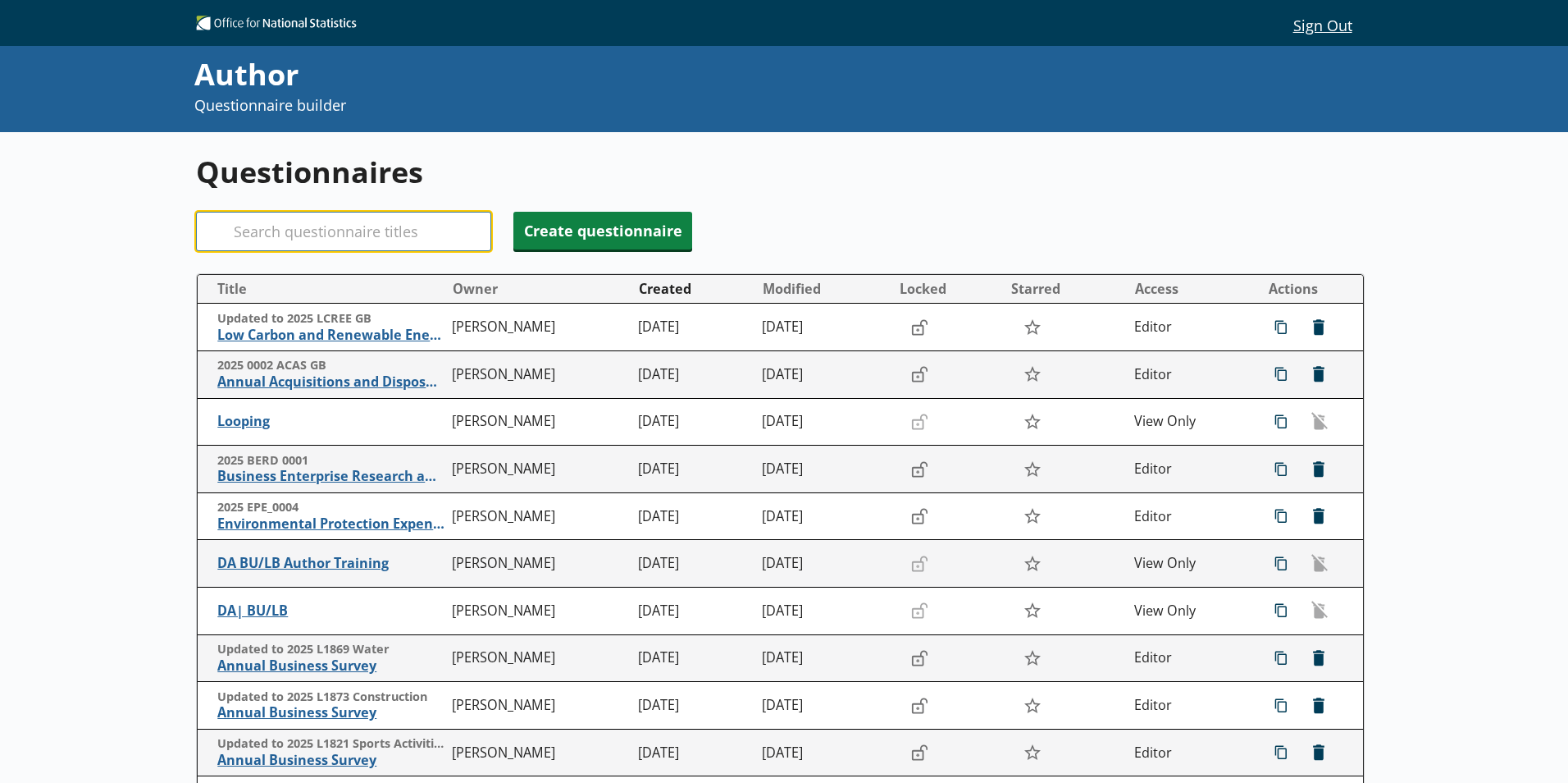
click at [391, 231] on input "Search" at bounding box center [343, 231] width 295 height 39
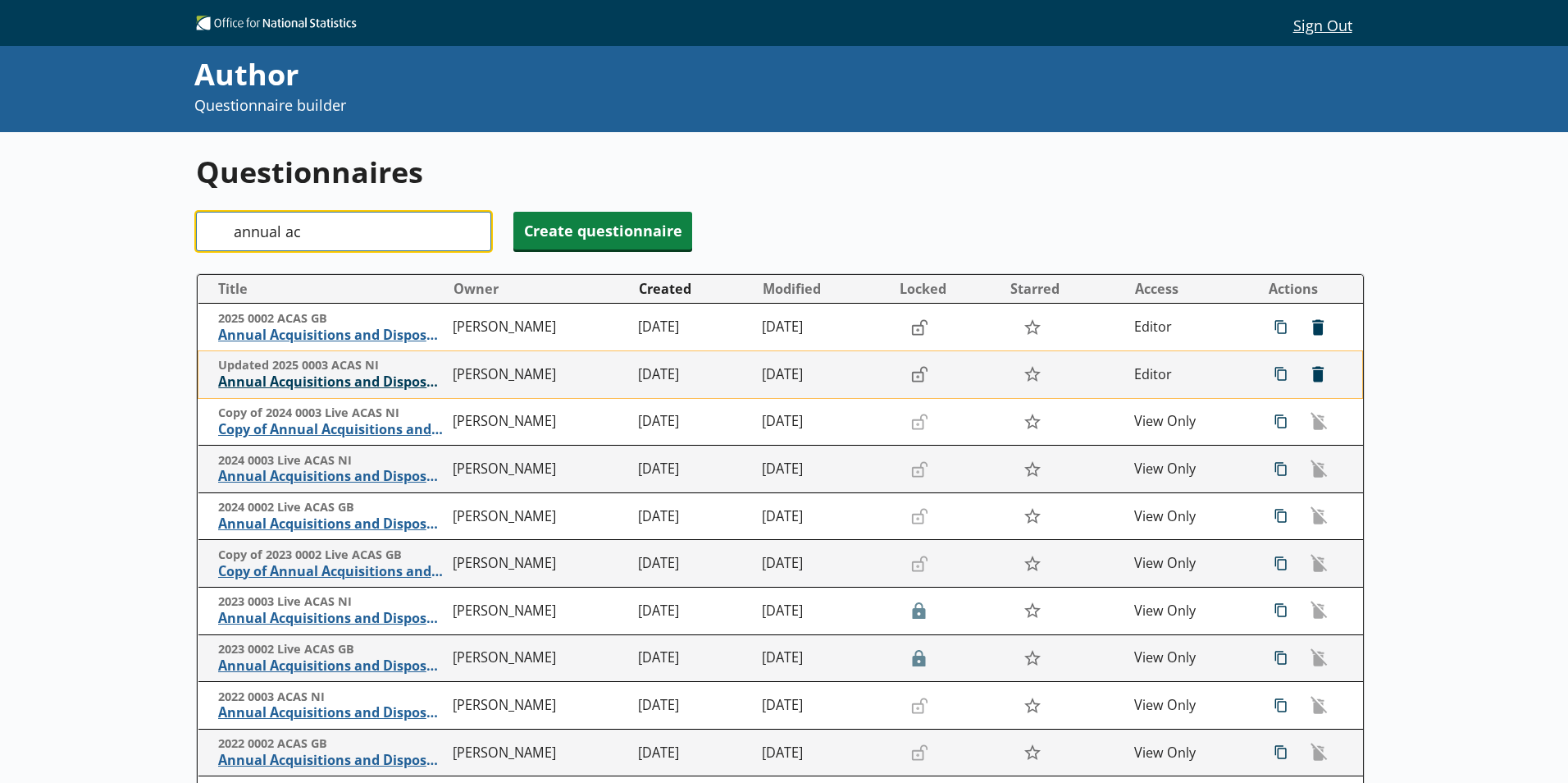
type input "annual ac"
click at [397, 385] on span "Annual Acquisitions and Disposals of Capital Assets" at bounding box center [331, 381] width 226 height 17
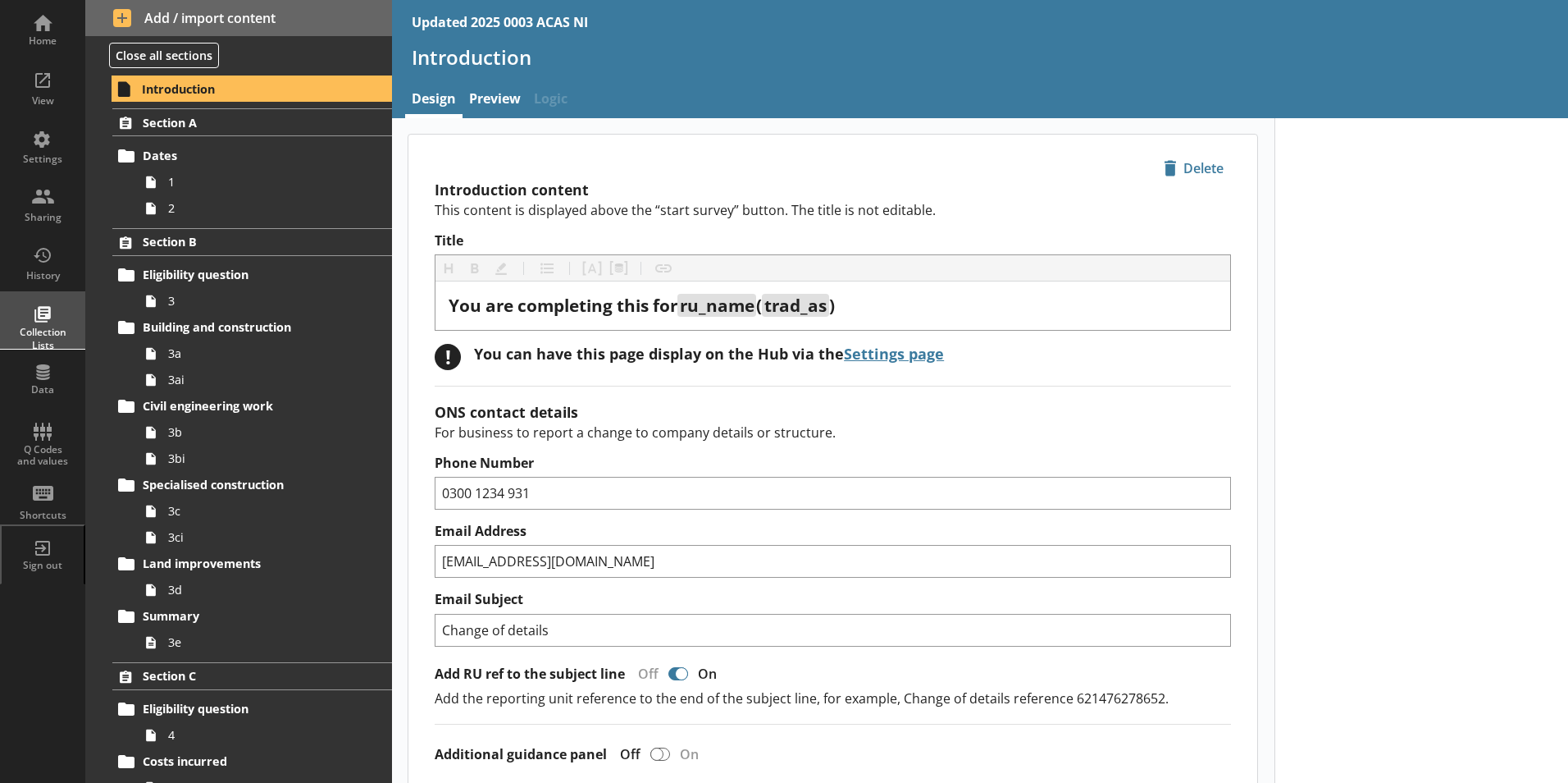
type textarea "x"
click at [48, 166] on div "Settings" at bounding box center [42, 159] width 57 height 13
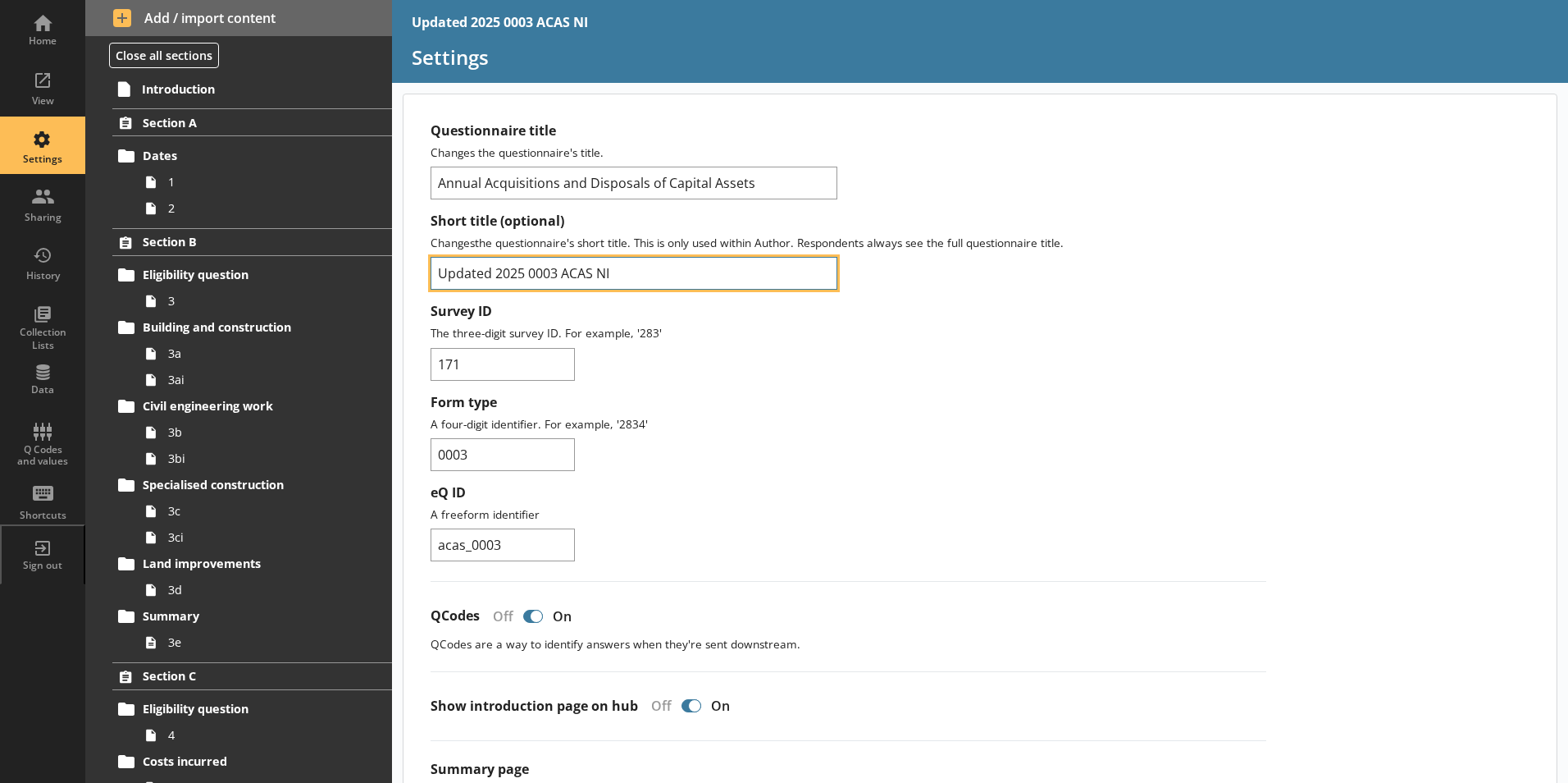
click at [495, 270] on input "Updated 2025 0003 ACAS NI" at bounding box center [634, 273] width 407 height 33
type input "2025 0003 ACAS NI"
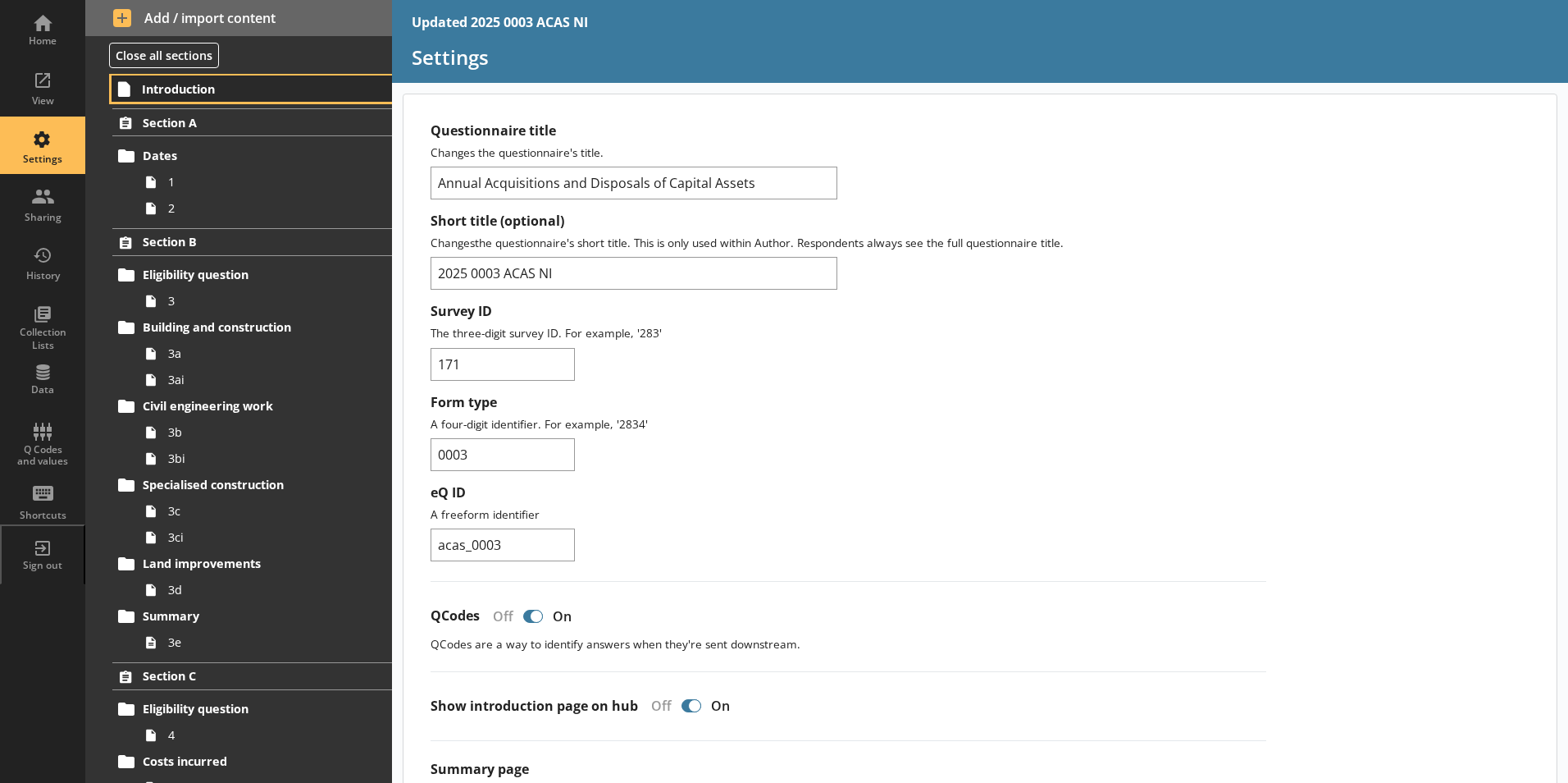
click at [190, 81] on span "Introduction" at bounding box center [243, 89] width 201 height 16
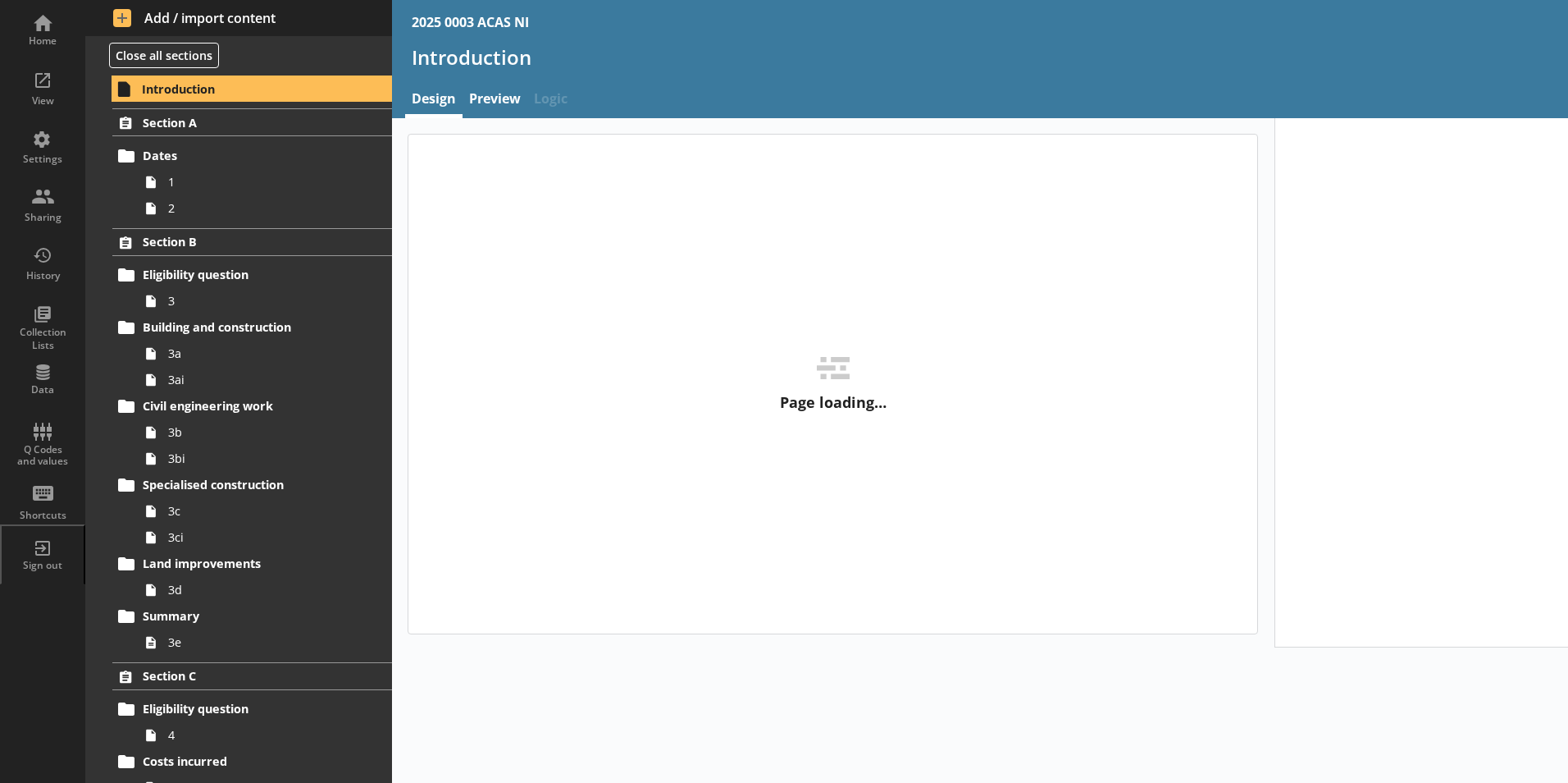
type textarea "x"
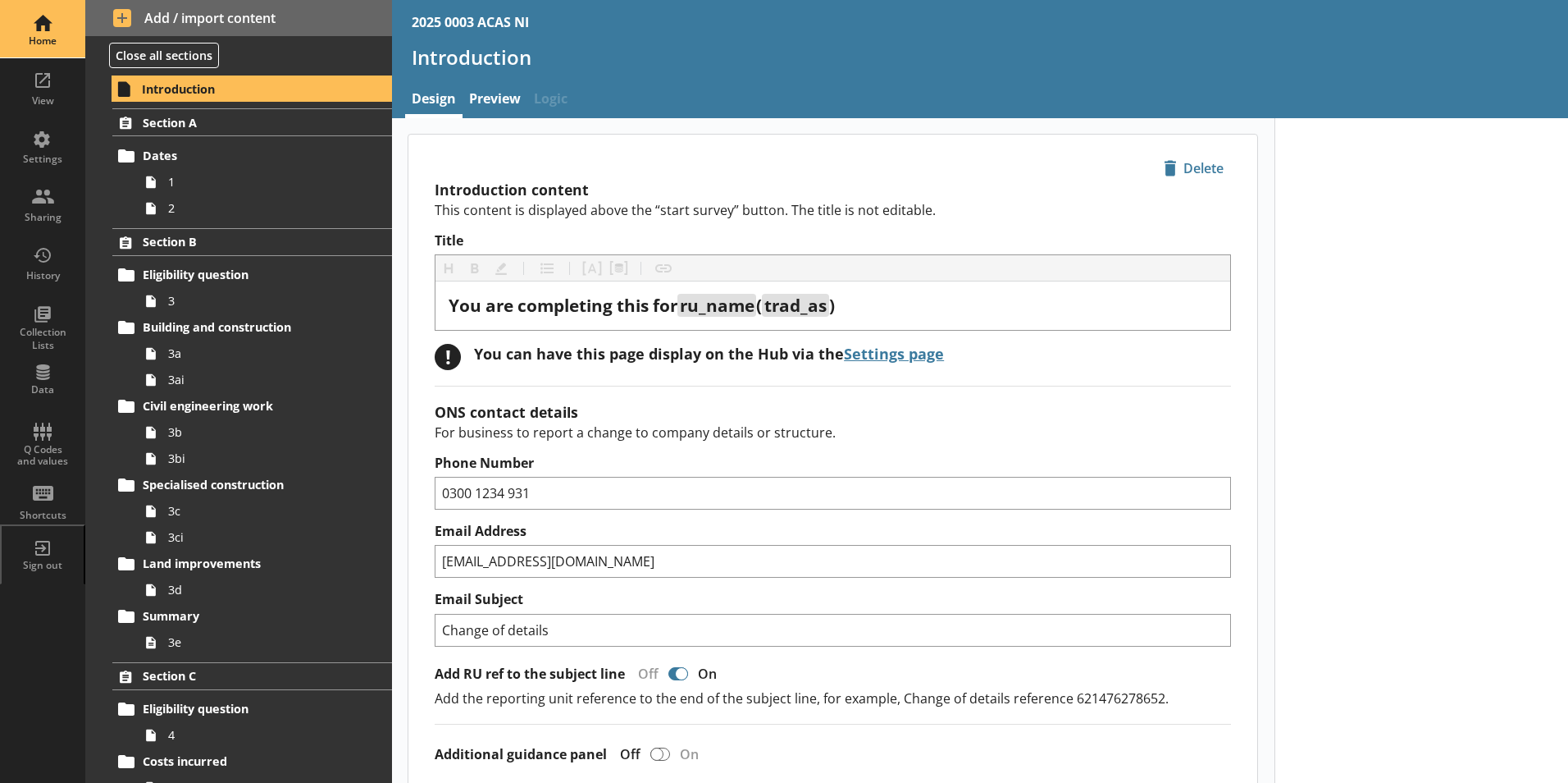
click at [48, 22] on div "Home" at bounding box center [42, 29] width 57 height 57
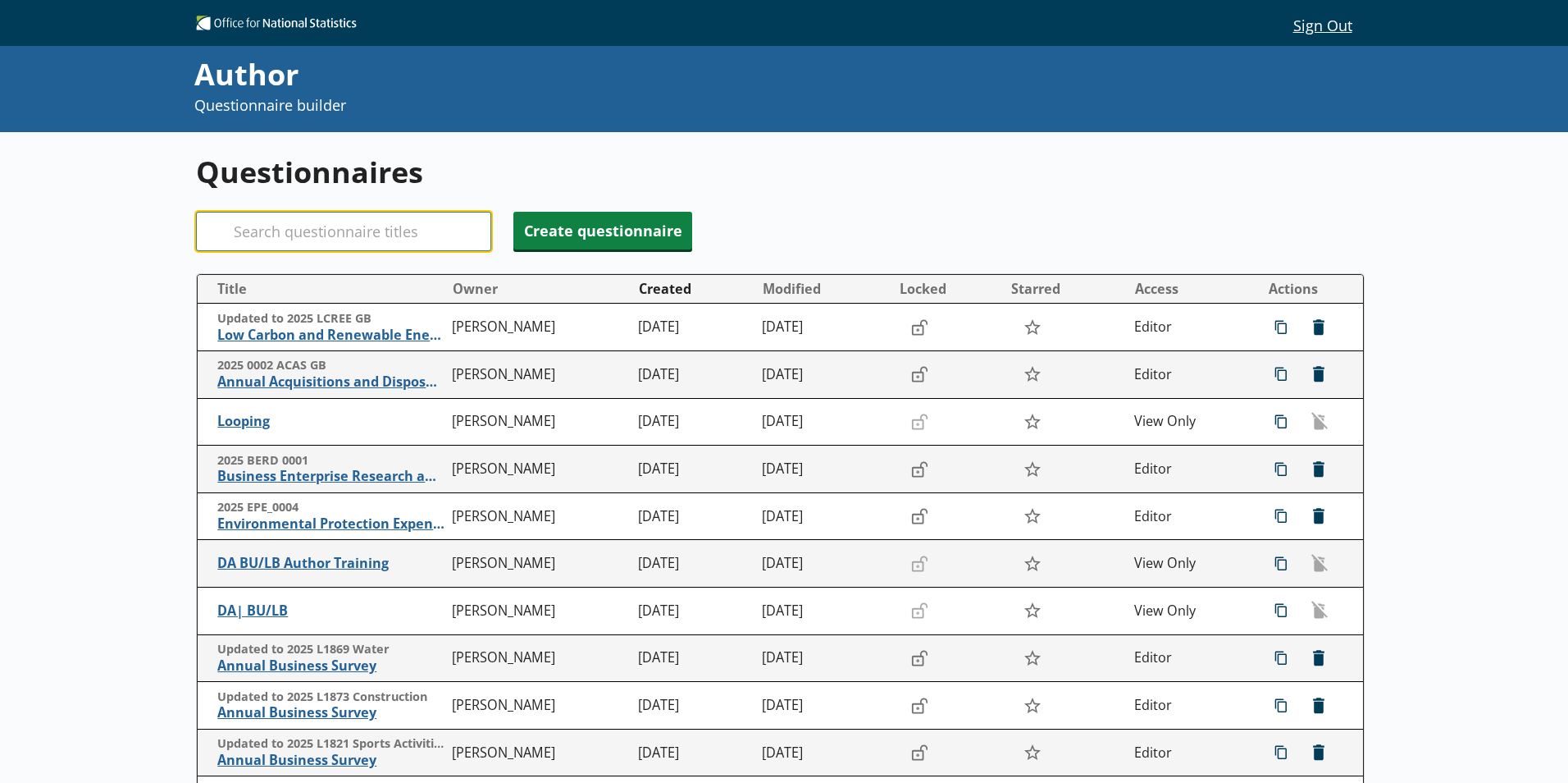
click at [273, 227] on input "Search" at bounding box center [343, 231] width 295 height 39
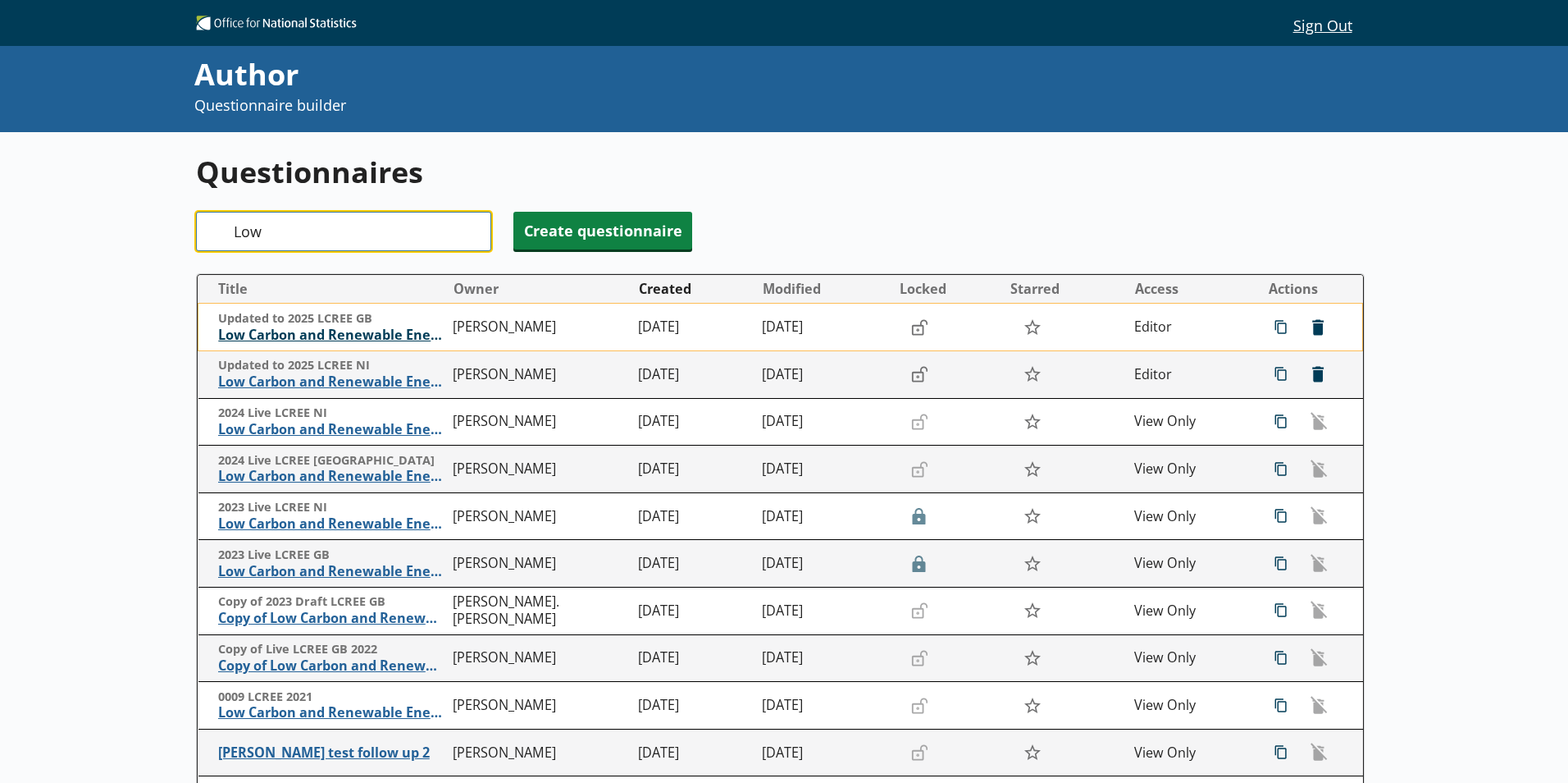
type input "Low"
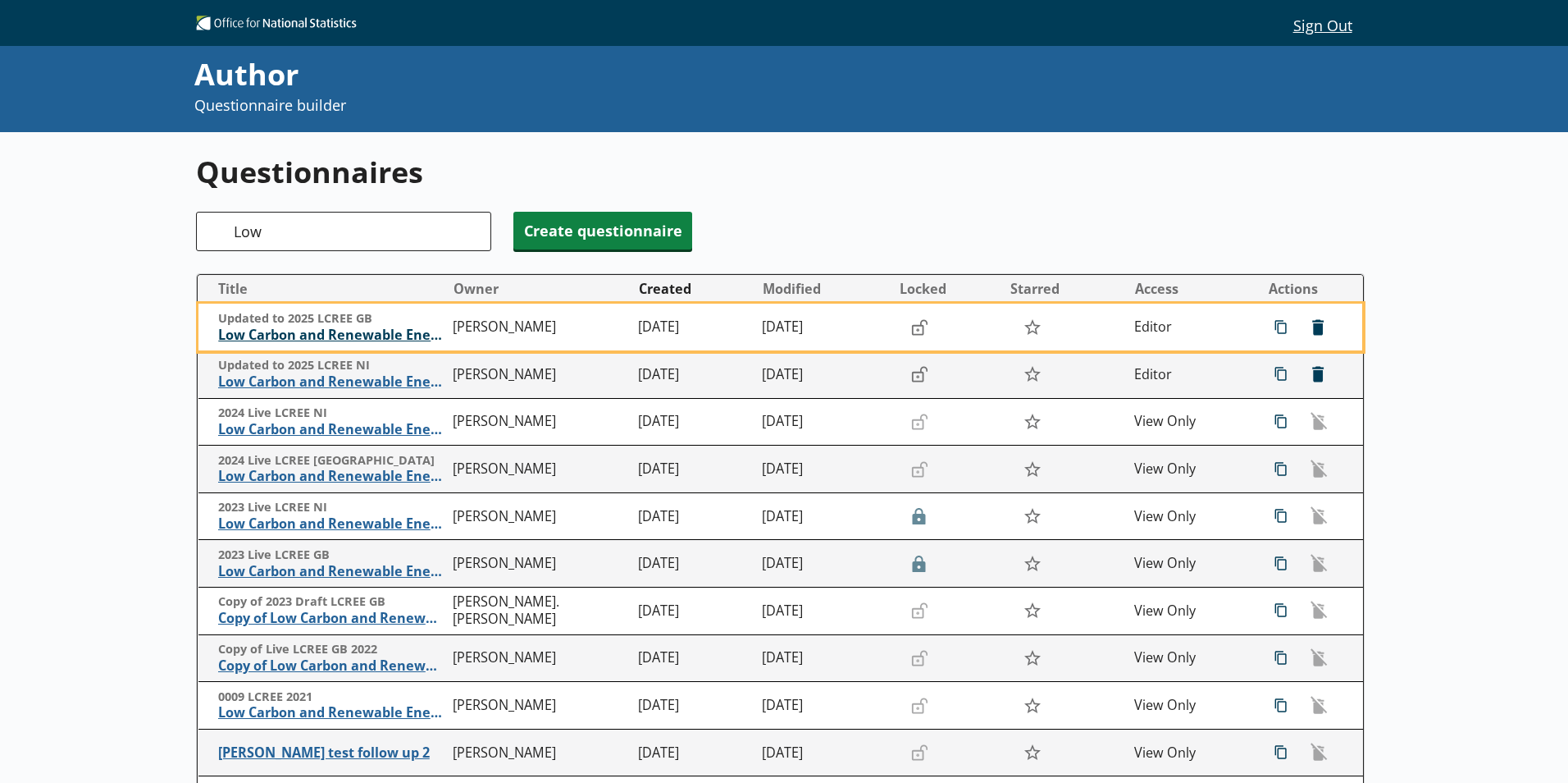
click at [303, 336] on span "Low Carbon and Renewable Energy Economy Survey" at bounding box center [331, 335] width 226 height 17
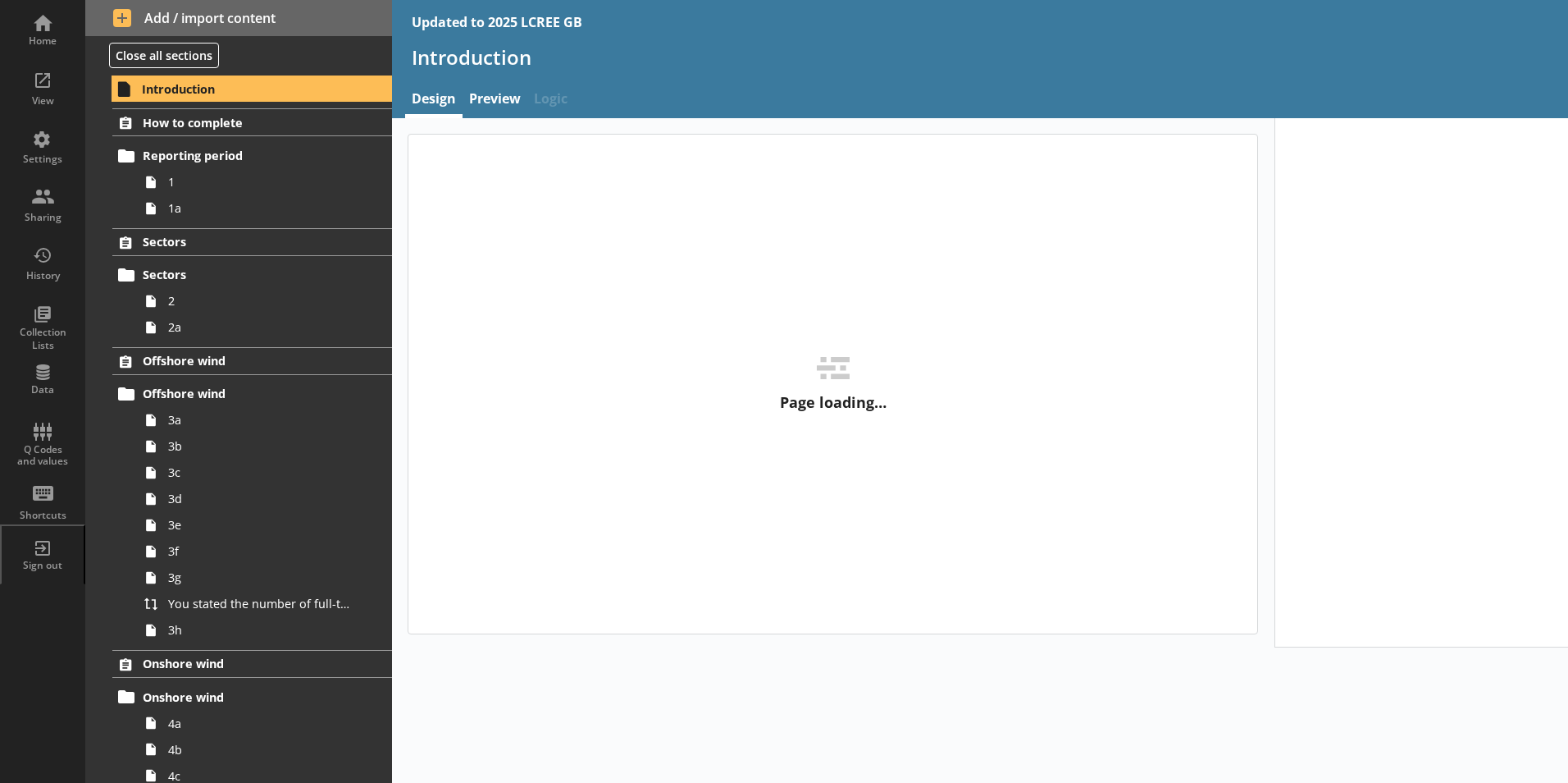
type textarea "x"
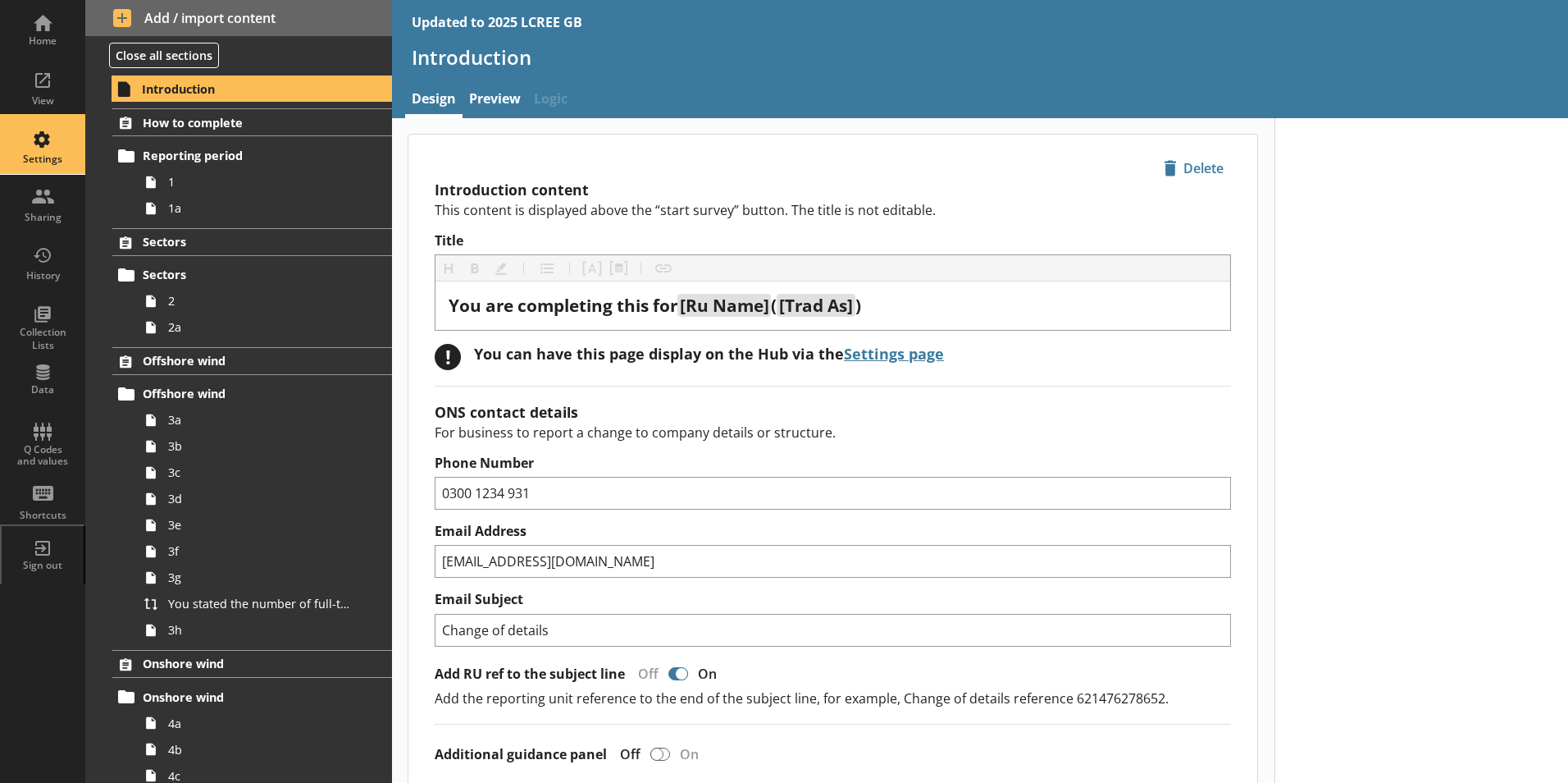
click at [41, 123] on div "Settings" at bounding box center [42, 145] width 57 height 57
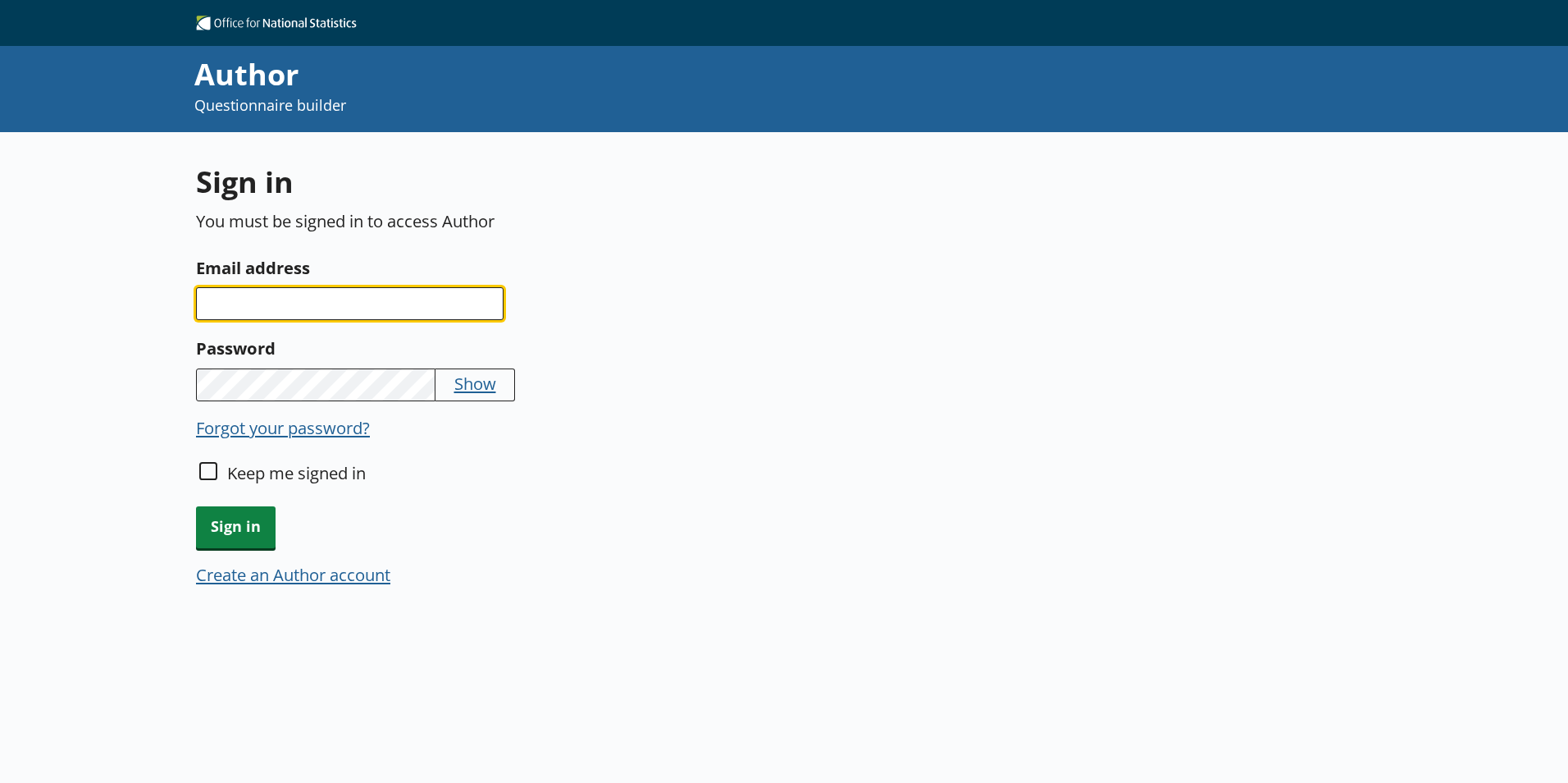
click at [248, 294] on input "Email address" at bounding box center [350, 303] width 308 height 33
type input "omer.balala@ons.gov.uk"
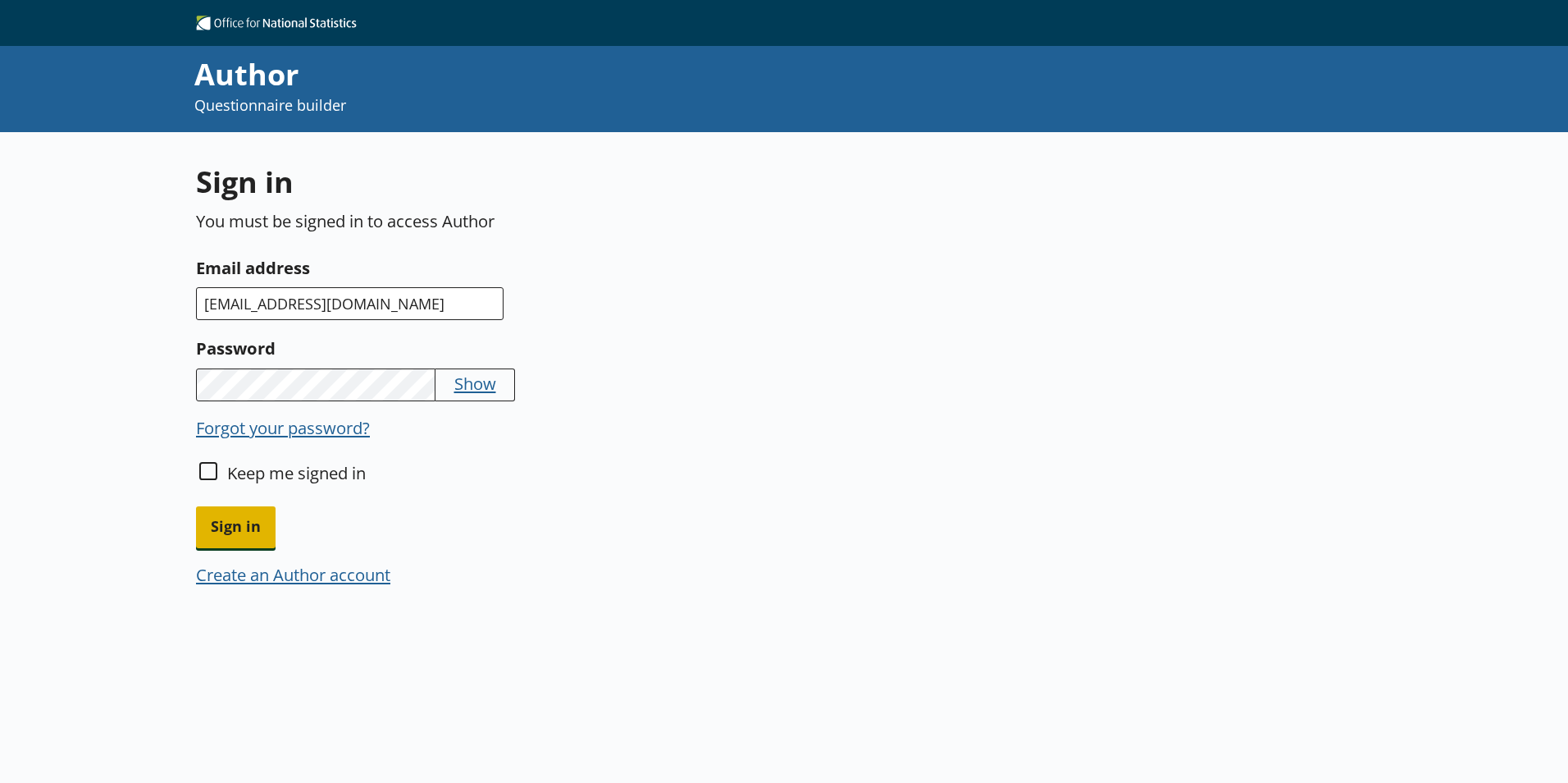
click at [225, 517] on span "Sign in" at bounding box center [236, 527] width 80 height 41
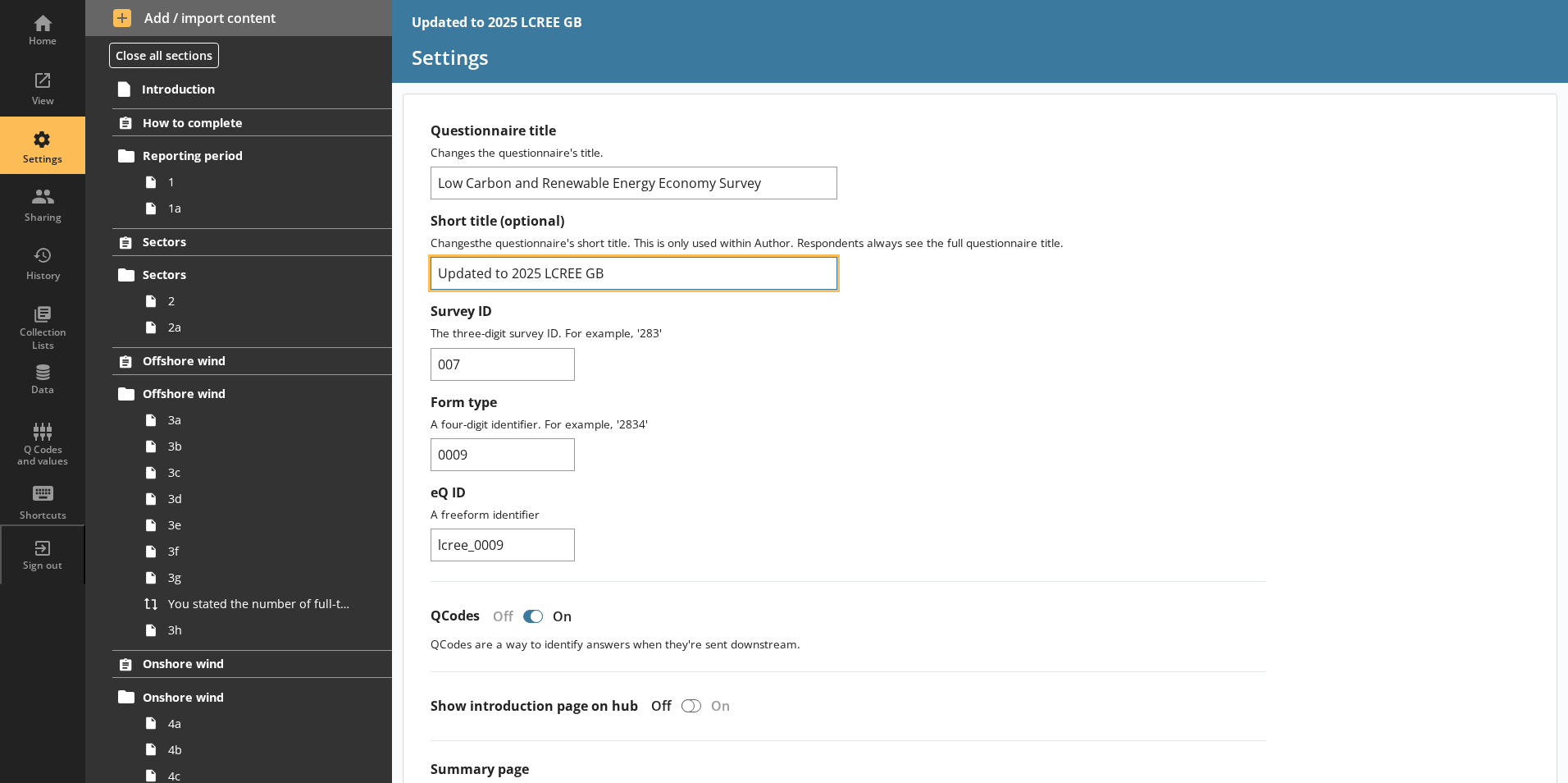
click at [510, 272] on input "Updated to 2025 LCREE GB" at bounding box center [634, 273] width 407 height 33
type input "2025 LCREE GB 0009"
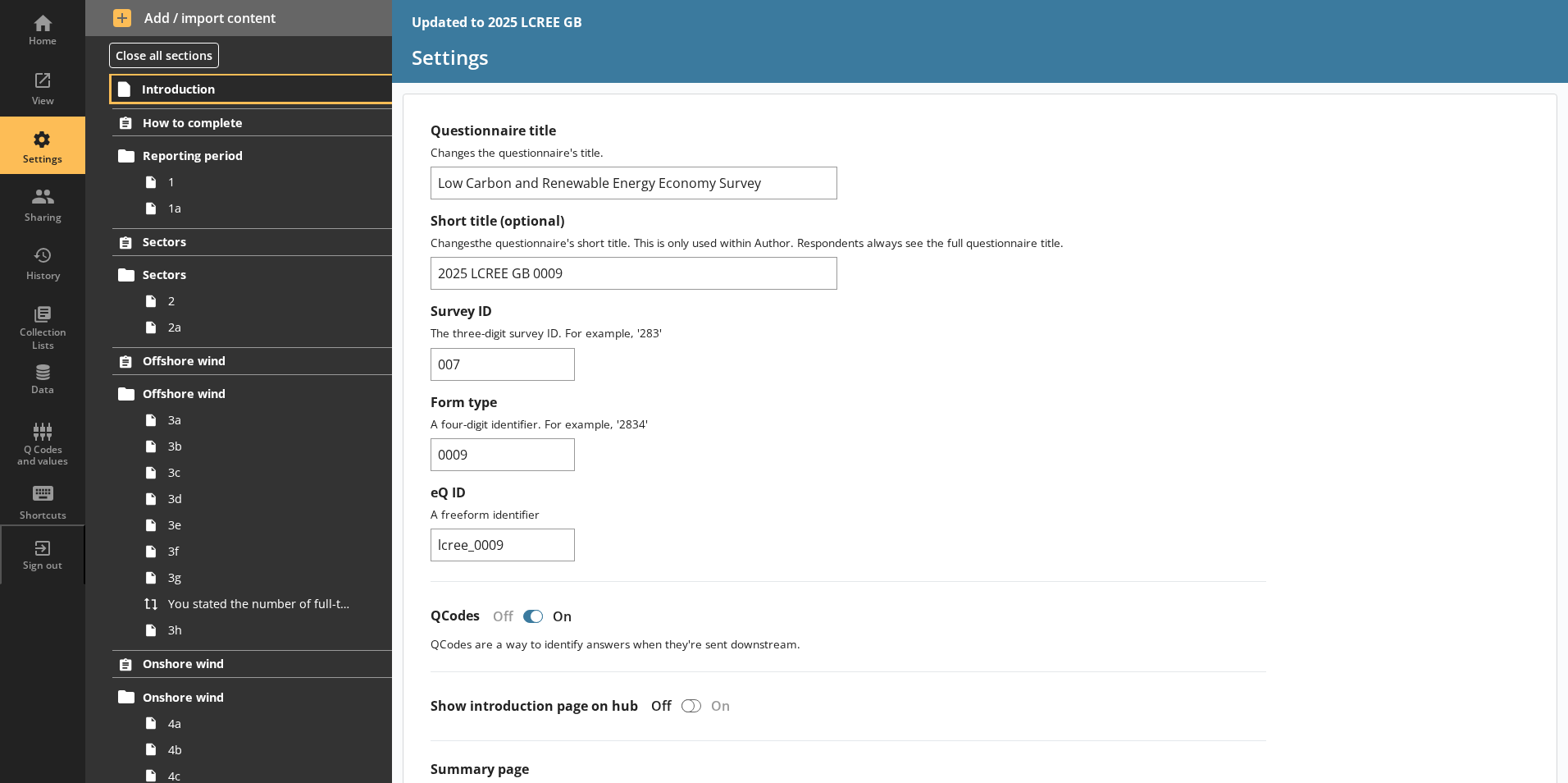
click at [177, 90] on span "Introduction" at bounding box center [243, 89] width 201 height 16
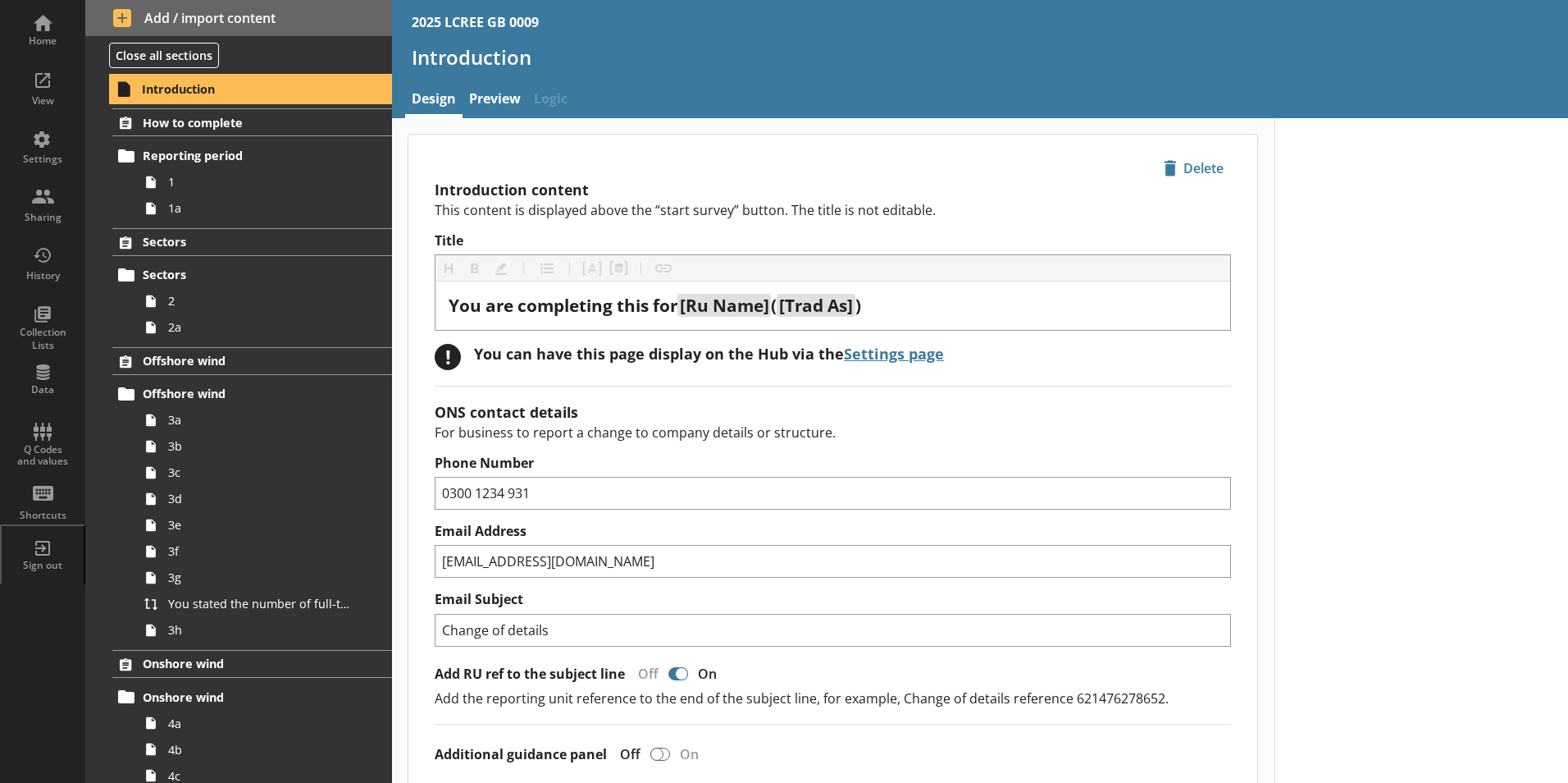
type textarea "x"
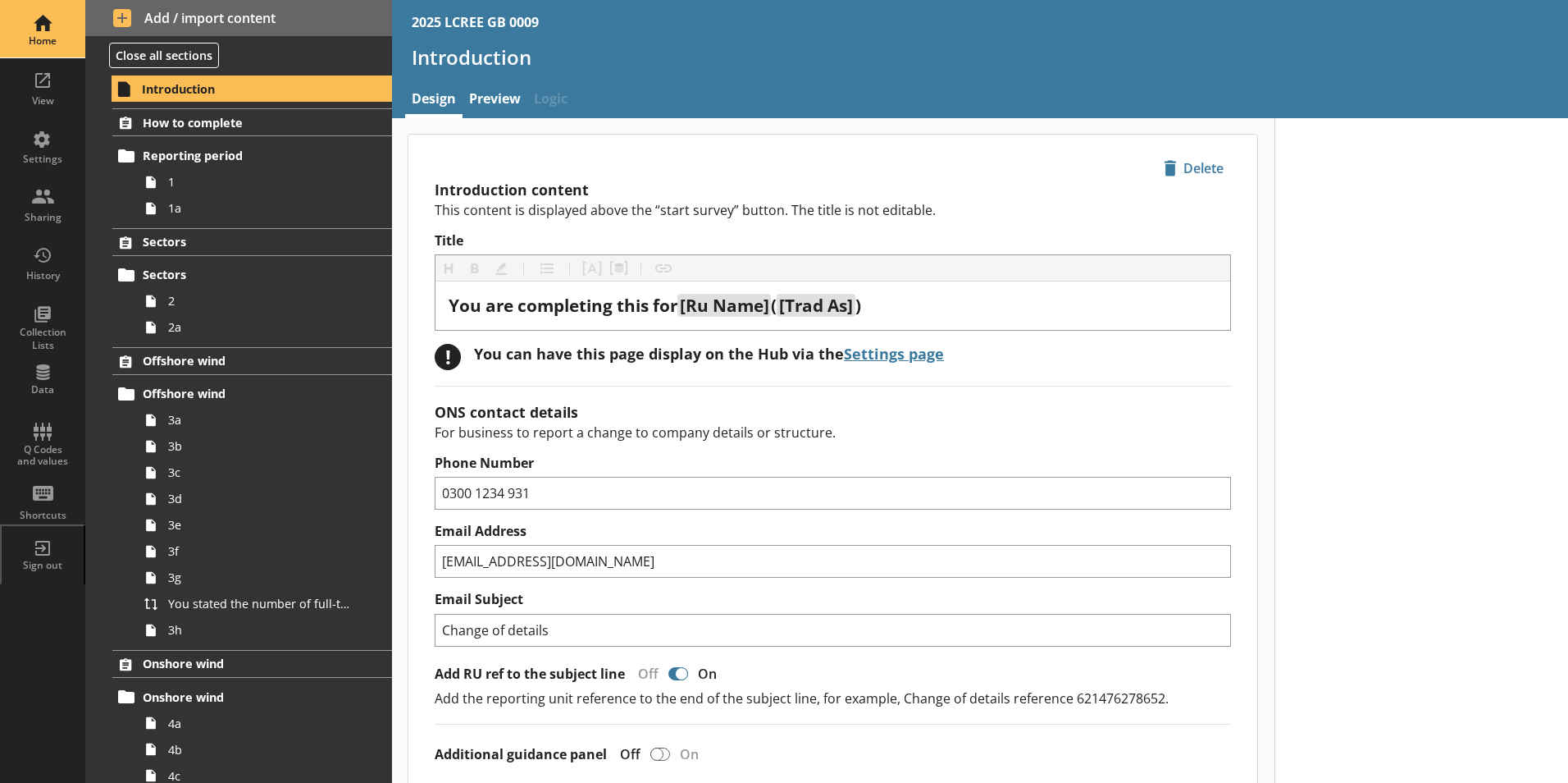
click at [58, 50] on div "Home" at bounding box center [42, 29] width 57 height 57
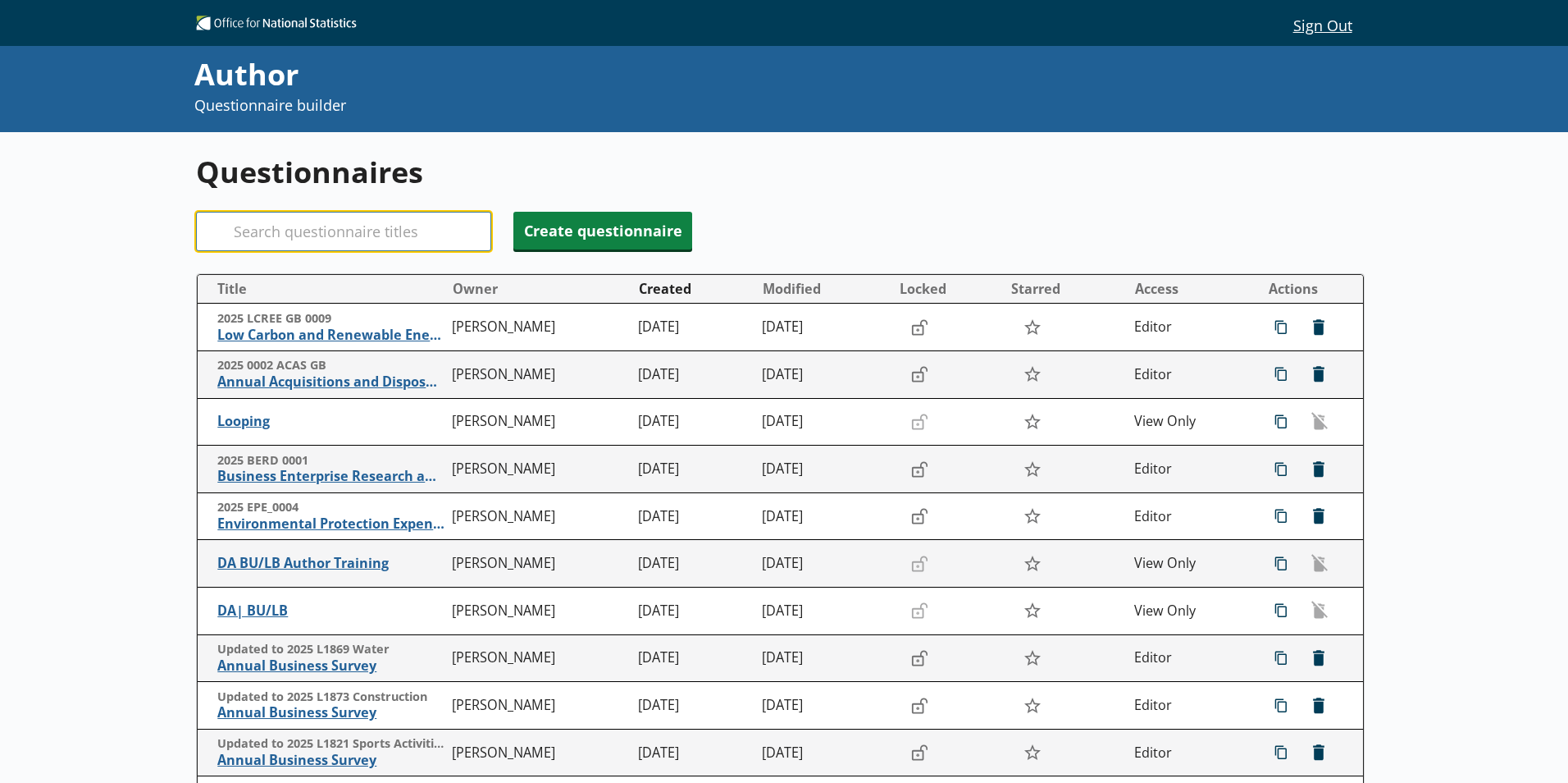
click at [385, 231] on input "Search" at bounding box center [343, 231] width 295 height 39
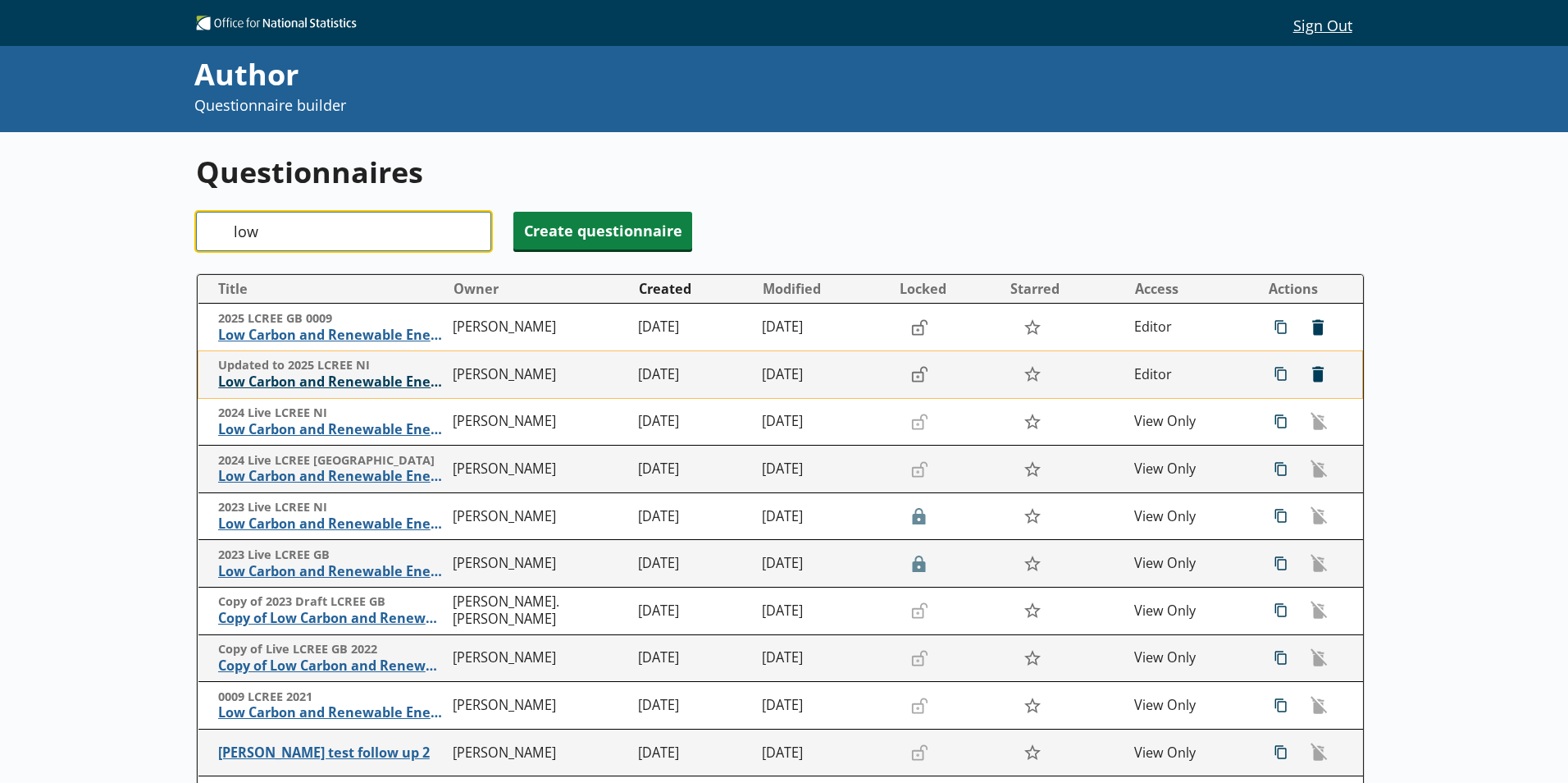
type input "low"
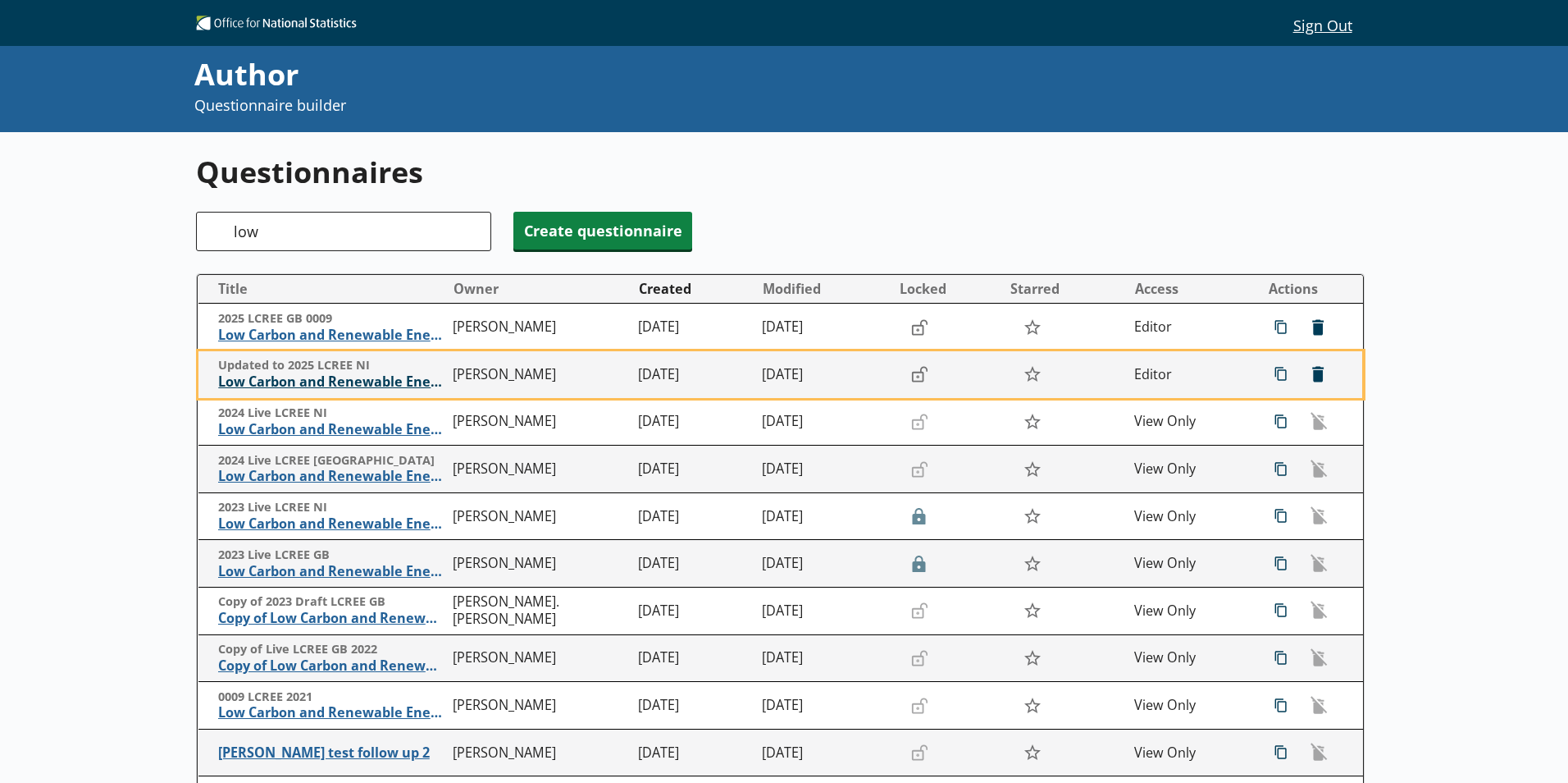
click at [336, 382] on span "Low Carbon and Renewable Energy Economy Survey" at bounding box center [331, 381] width 226 height 17
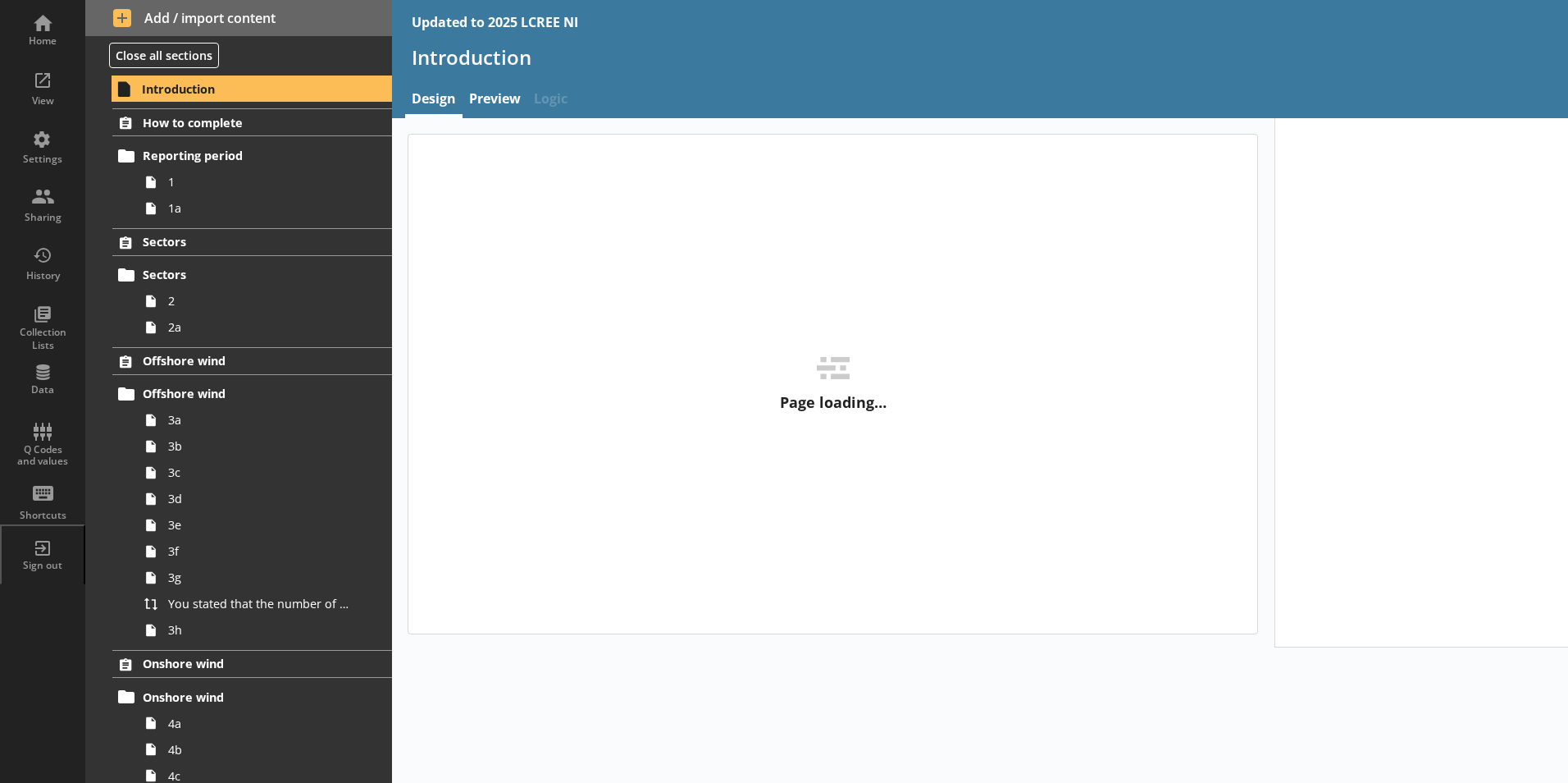
type textarea "x"
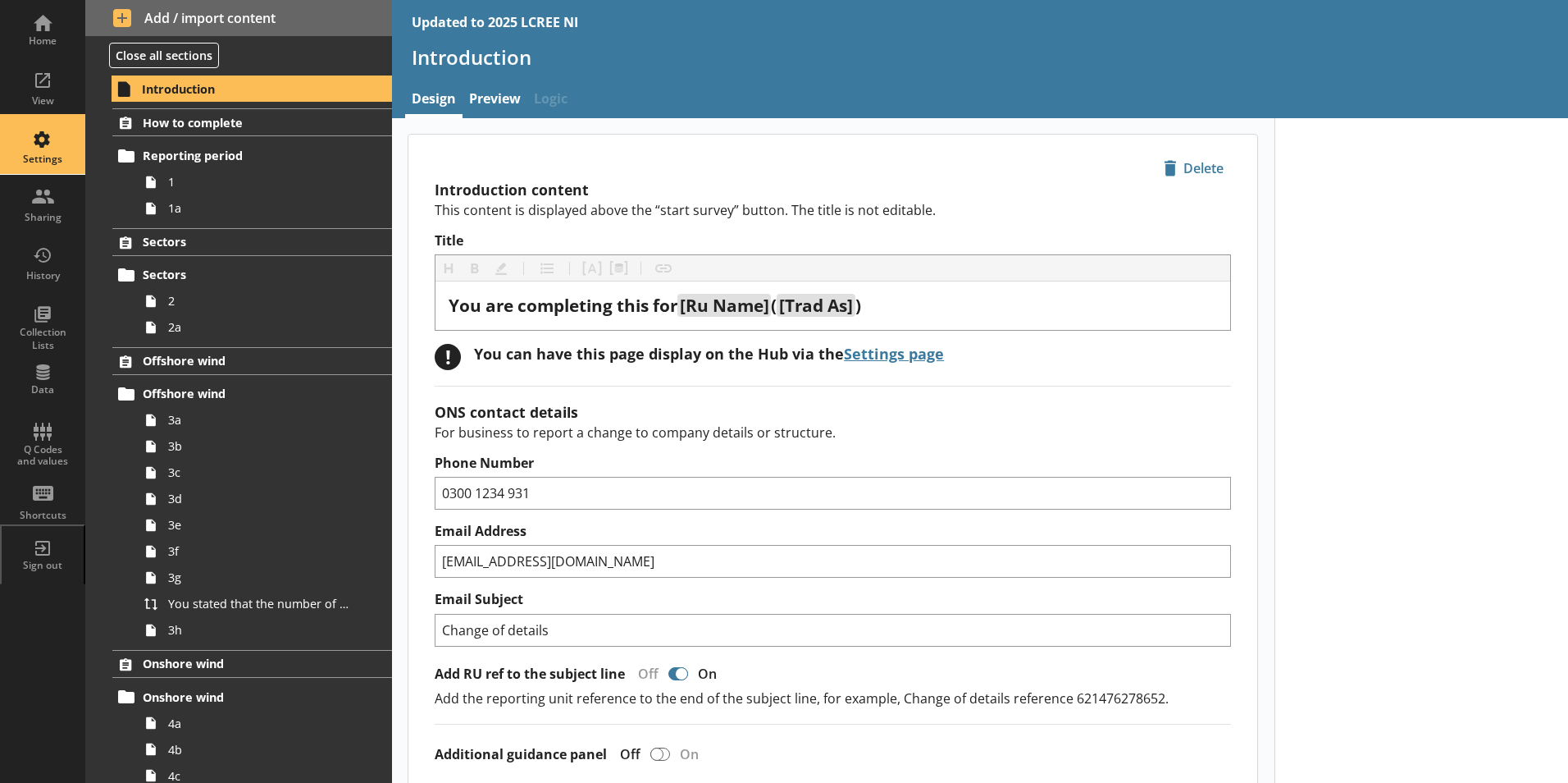
click at [51, 150] on div "Settings" at bounding box center [42, 145] width 57 height 57
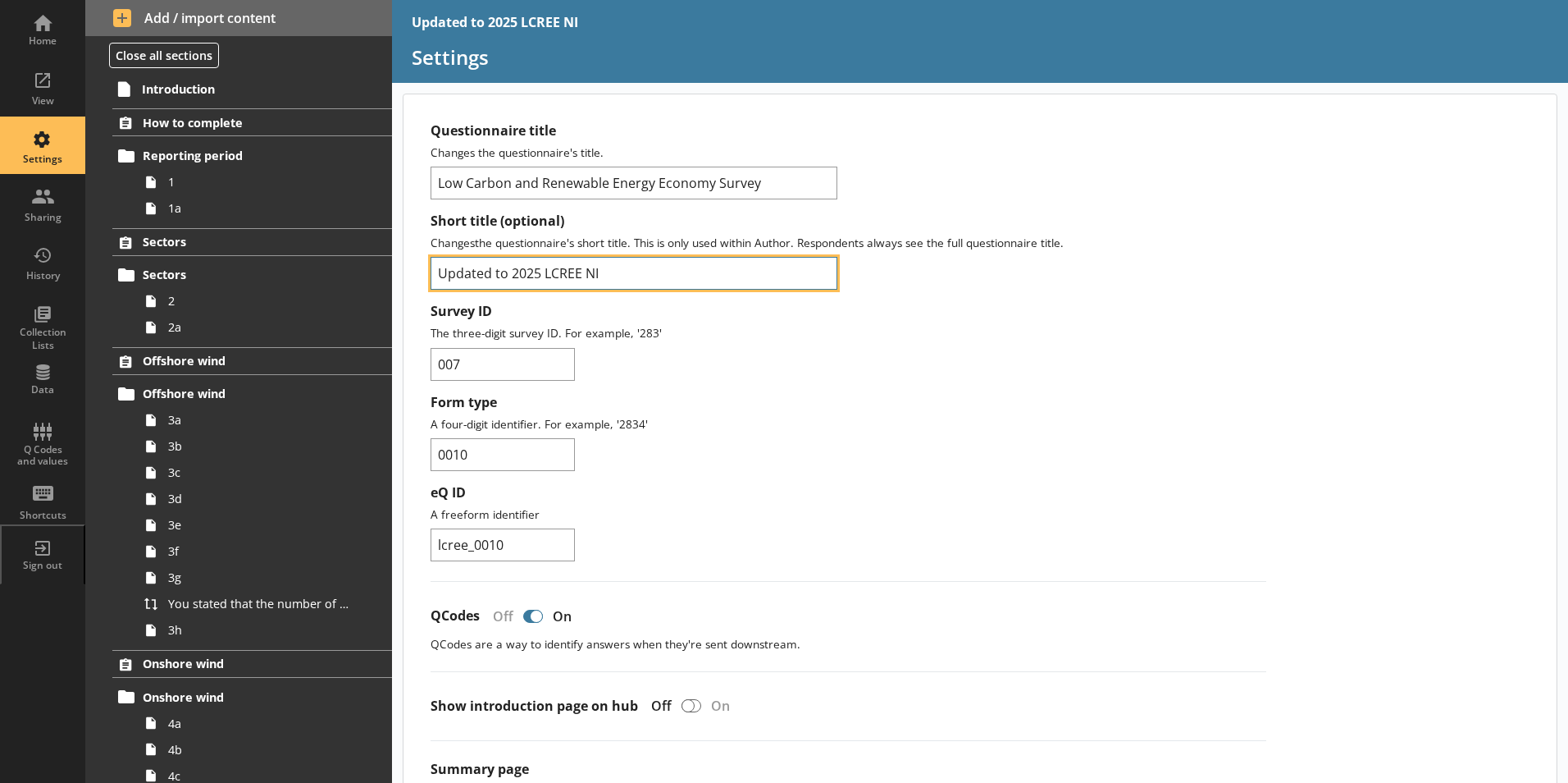
click at [515, 273] on input "Updated to 2025 LCREE NI" at bounding box center [634, 273] width 407 height 33
type input "2025 LCREE NI 0010"
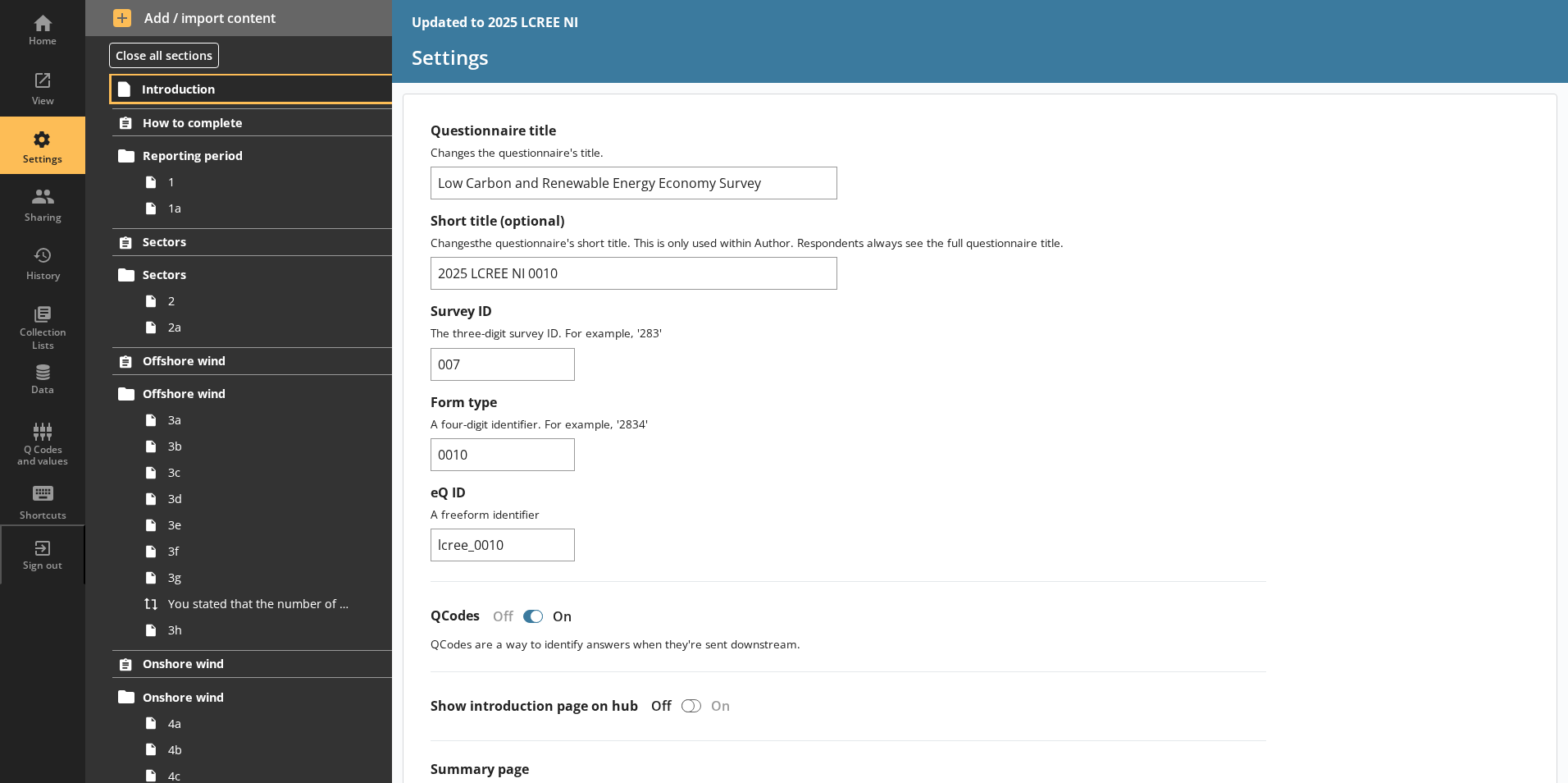
drag, startPoint x: 153, startPoint y: 85, endPoint x: 235, endPoint y: 81, distance: 82.1
click at [153, 85] on span "Introduction" at bounding box center [243, 89] width 201 height 16
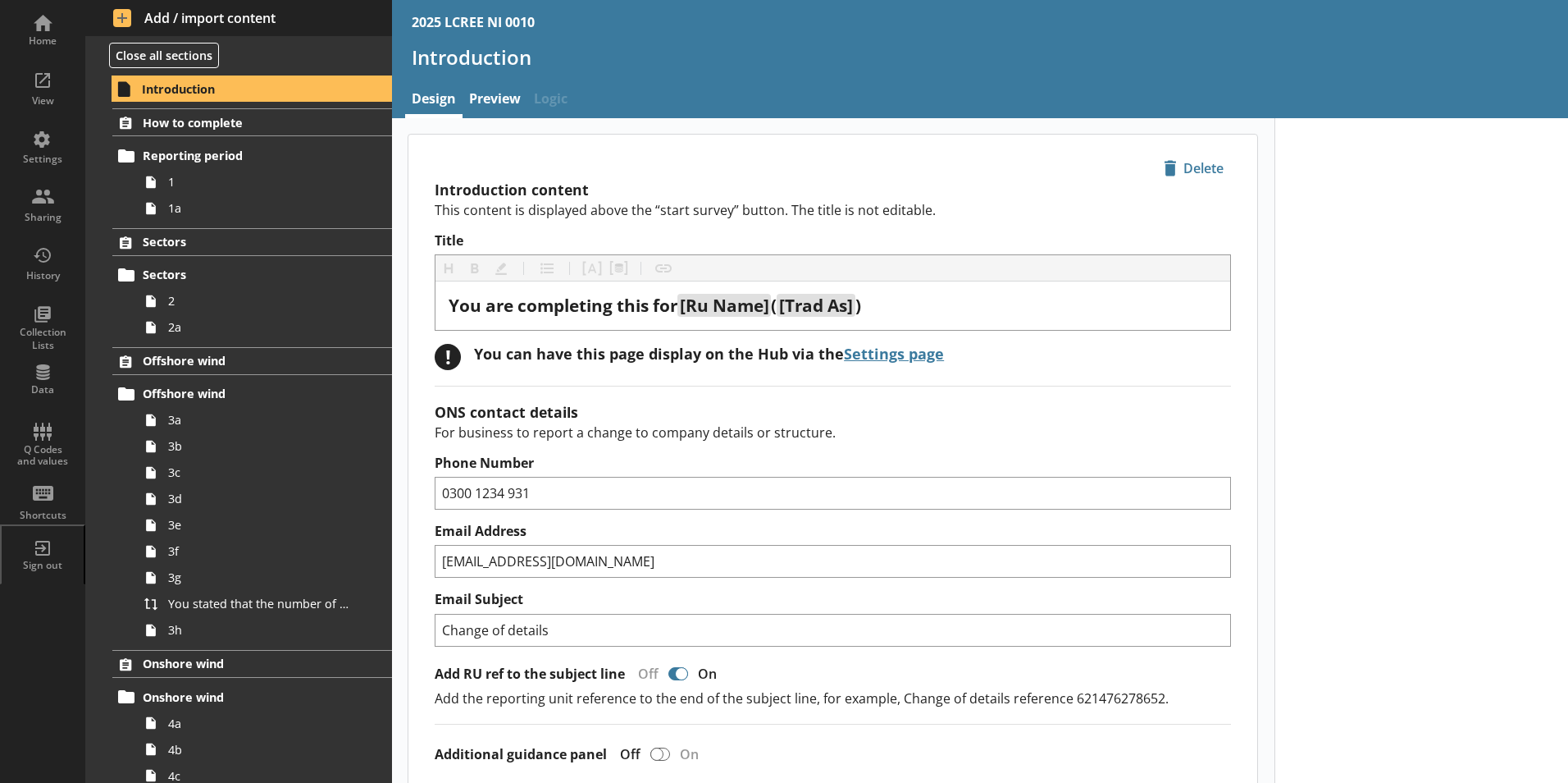
type textarea "x"
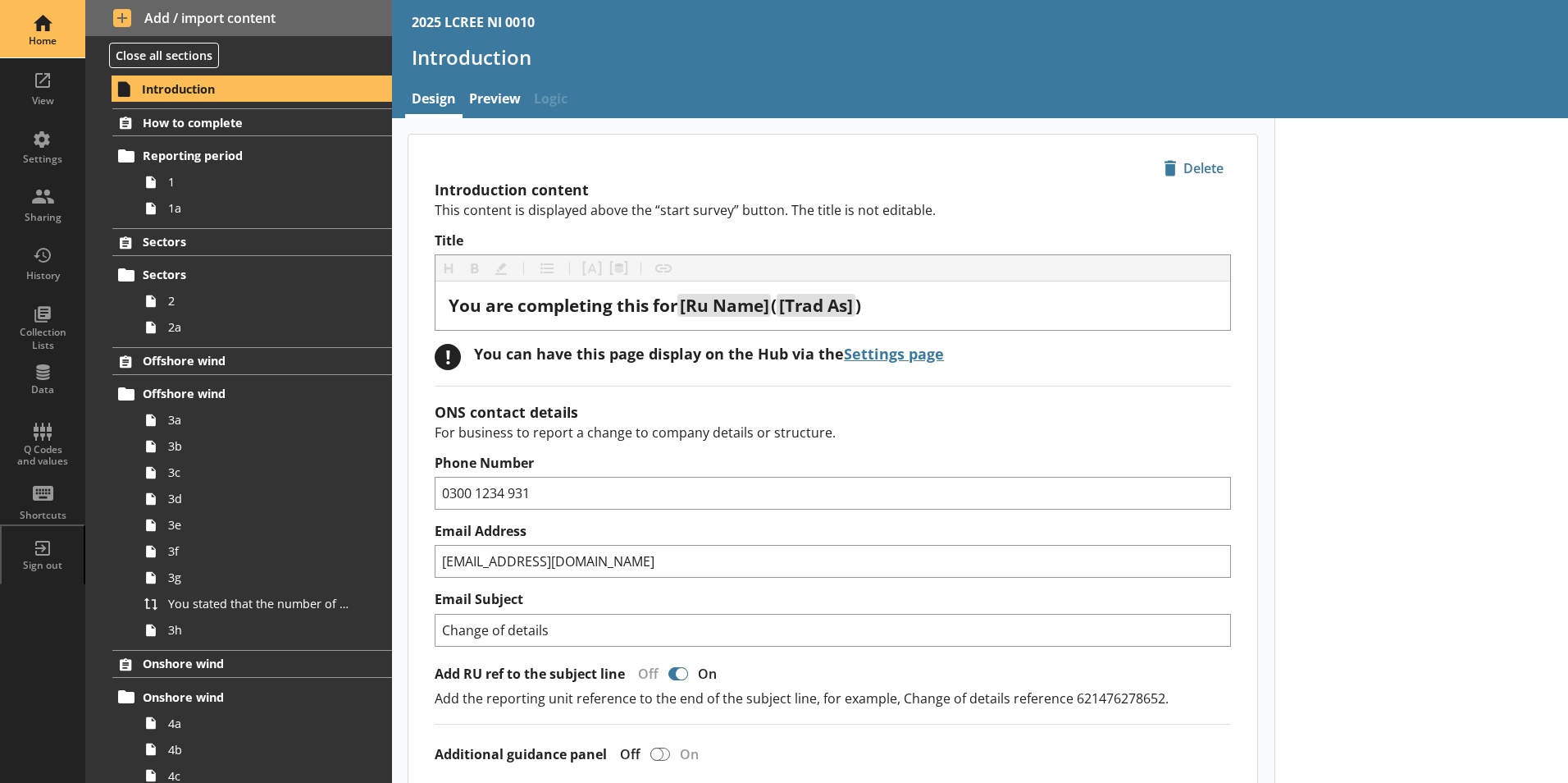
click at [56, 45] on div "Home" at bounding box center [42, 40] width 57 height 13
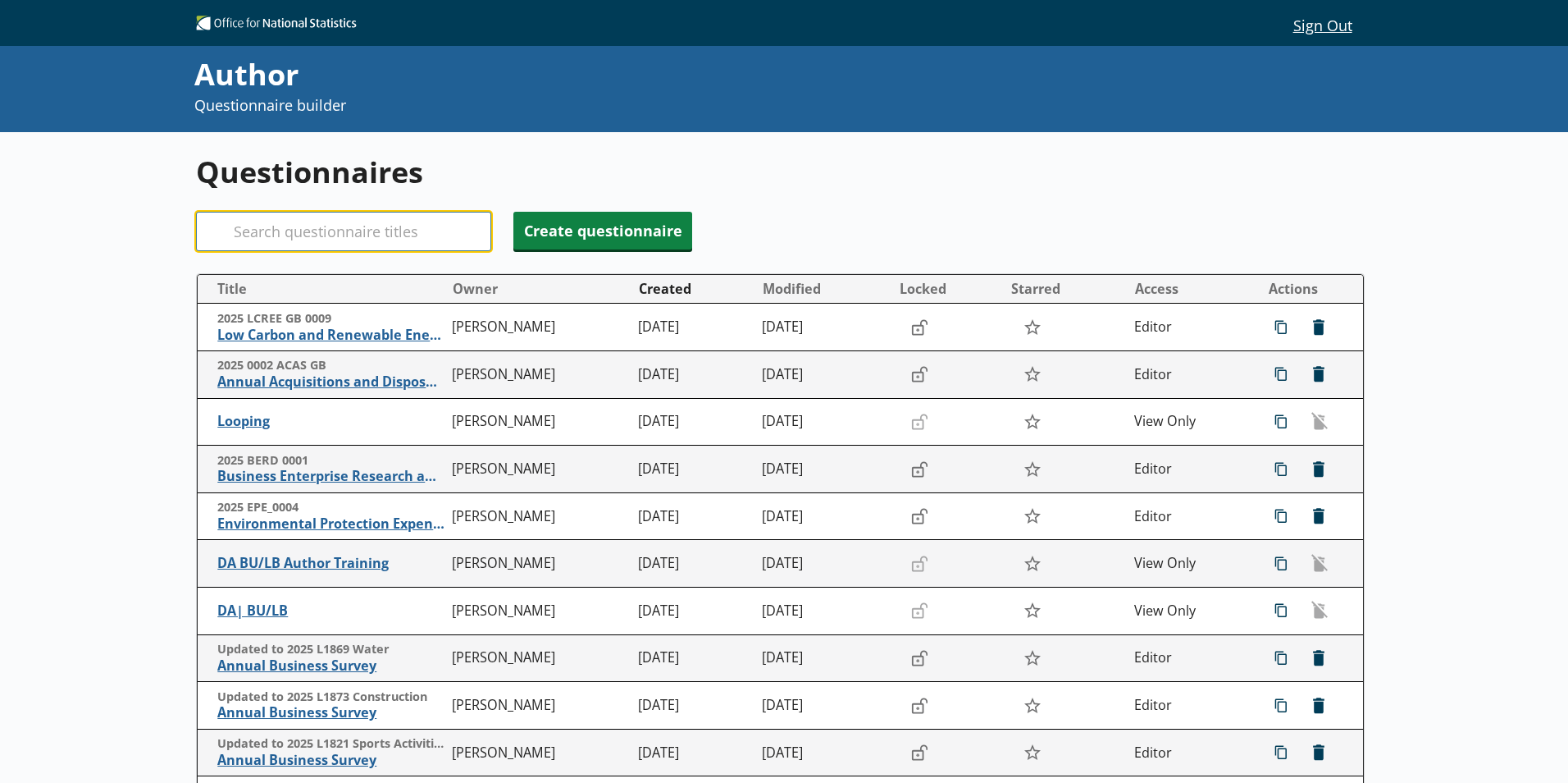
click at [366, 222] on input "Search" at bounding box center [343, 231] width 295 height 39
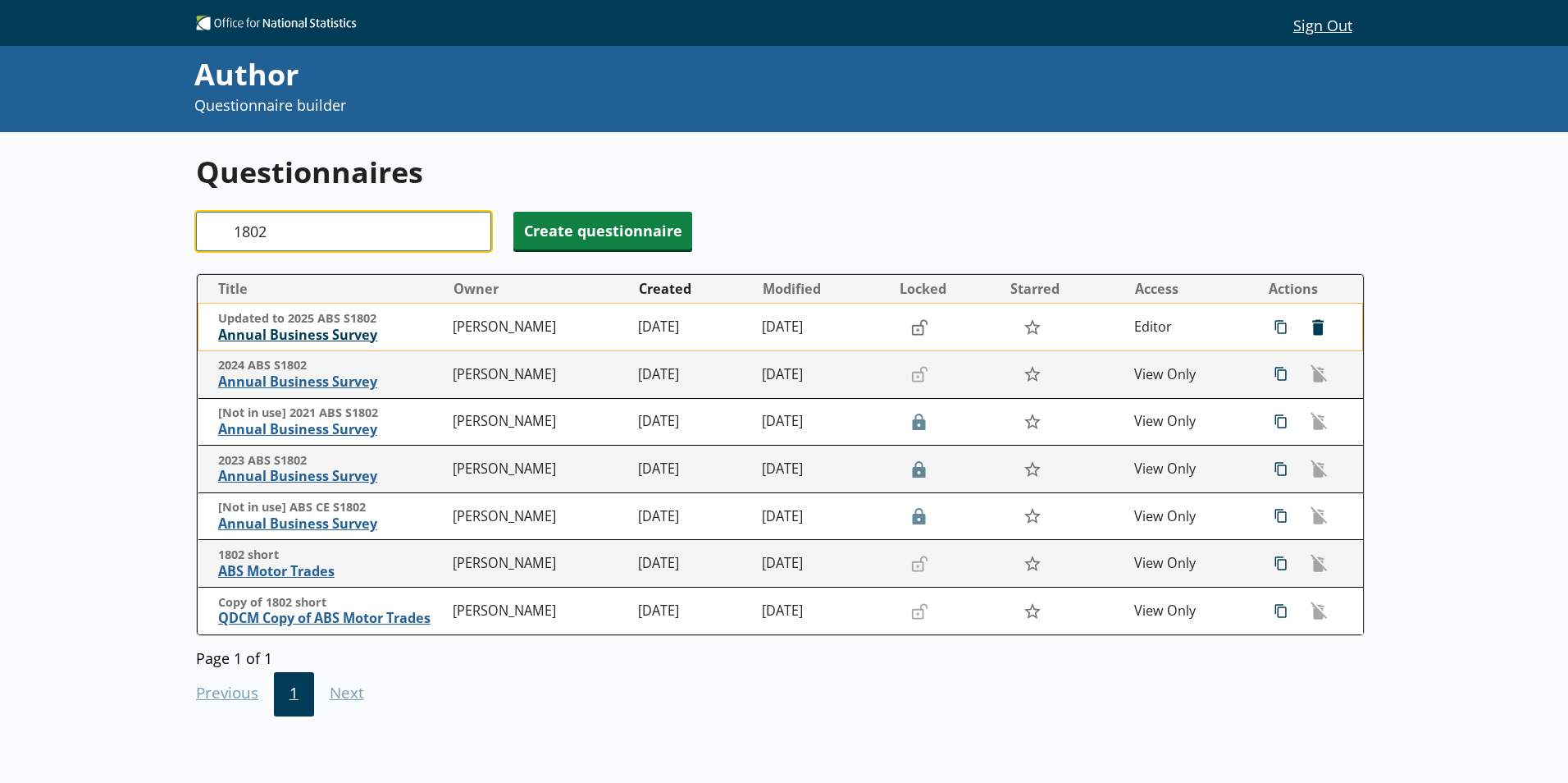
type input "1802"
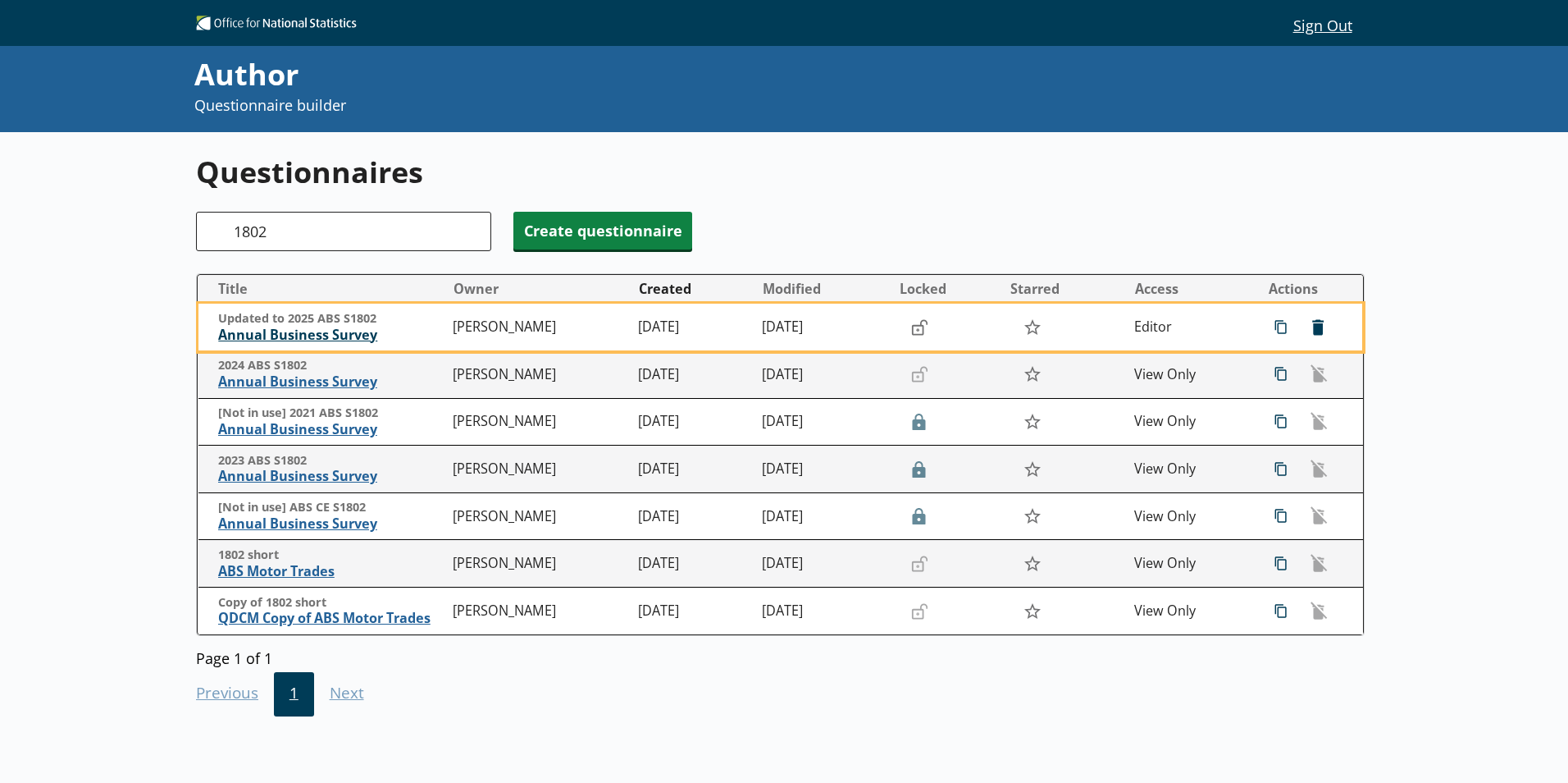
click at [343, 338] on span "Annual Business Survey" at bounding box center [331, 335] width 226 height 17
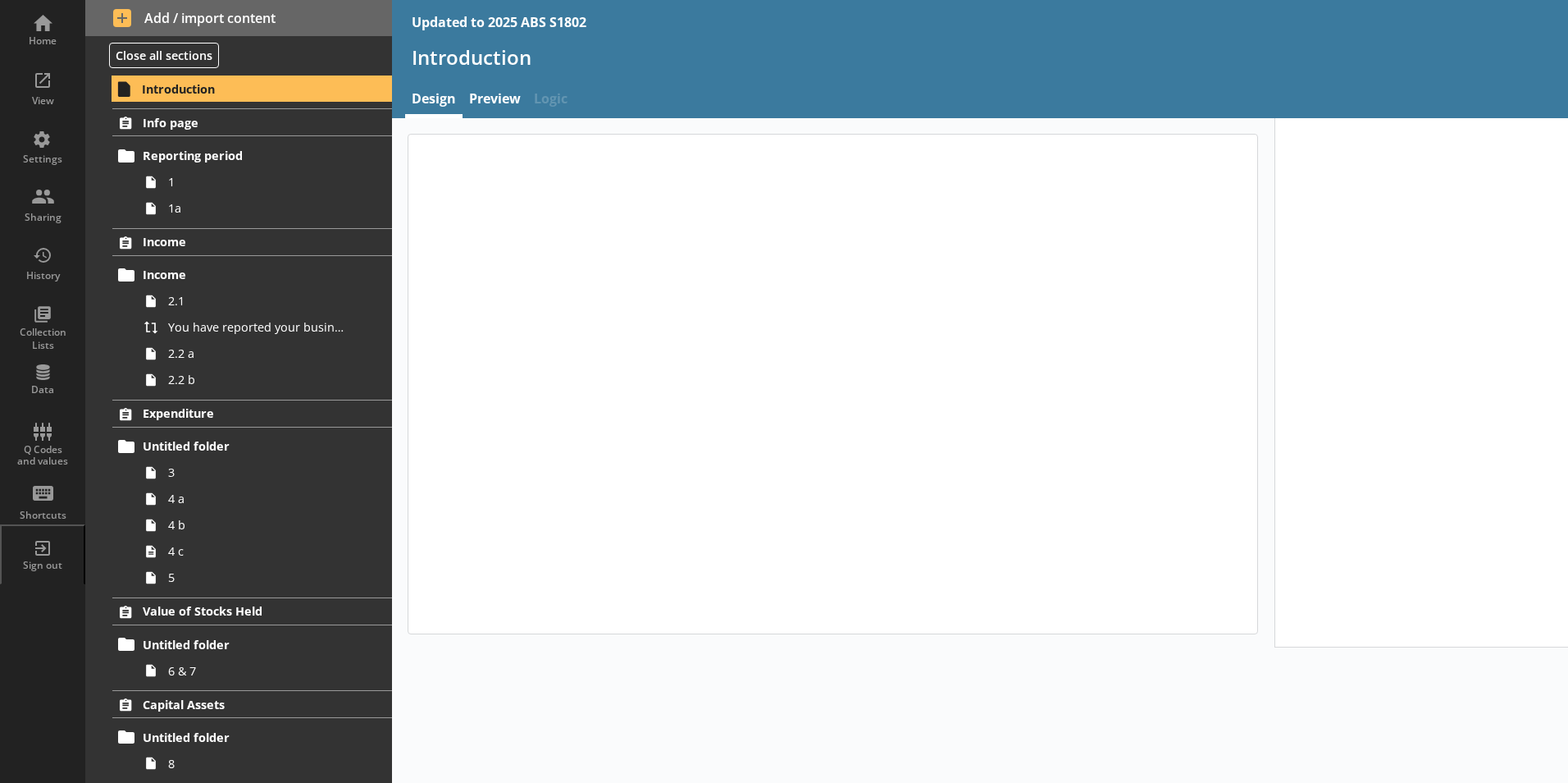
type textarea "x"
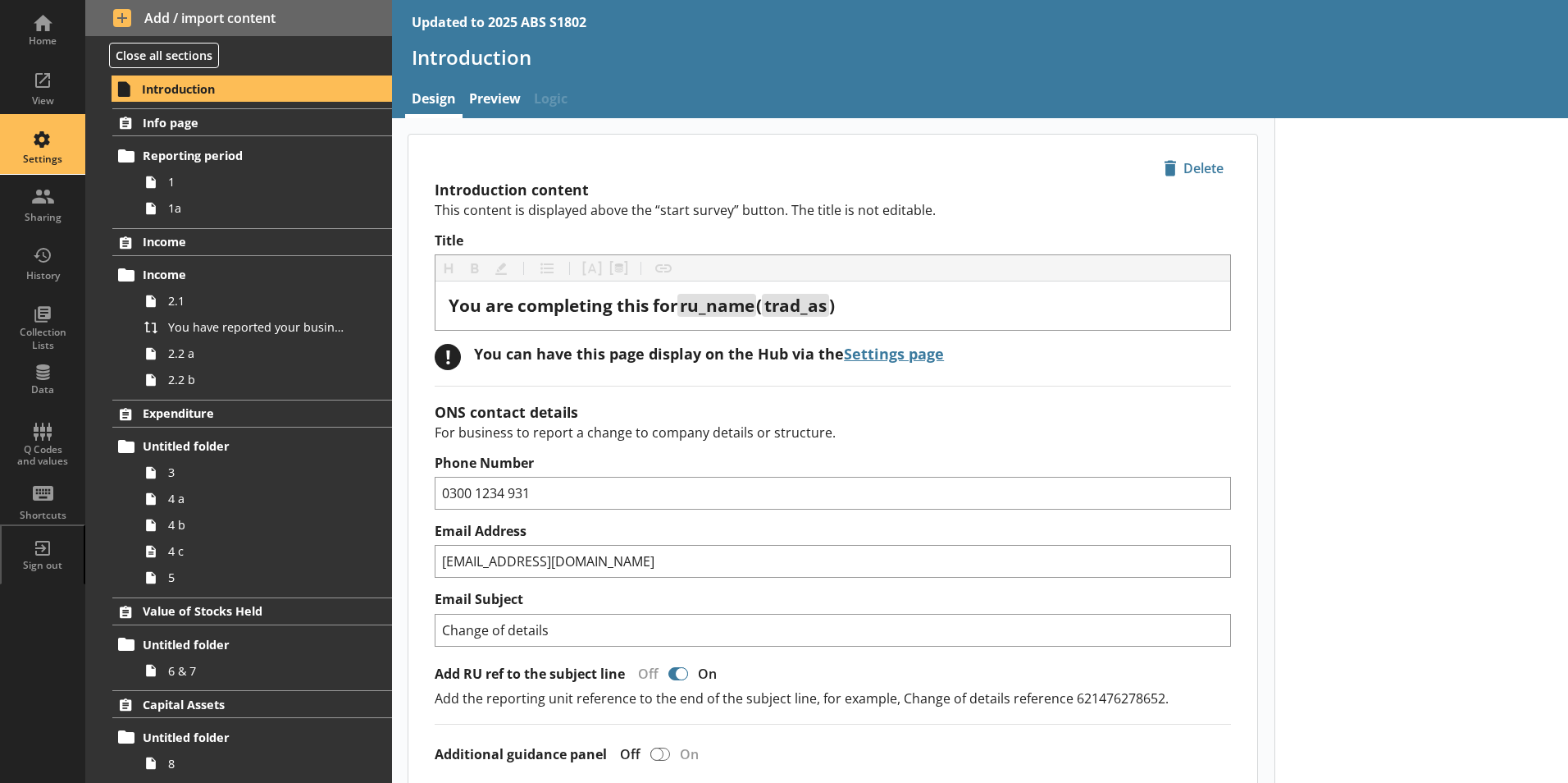
click at [37, 157] on div "Settings" at bounding box center [42, 159] width 57 height 13
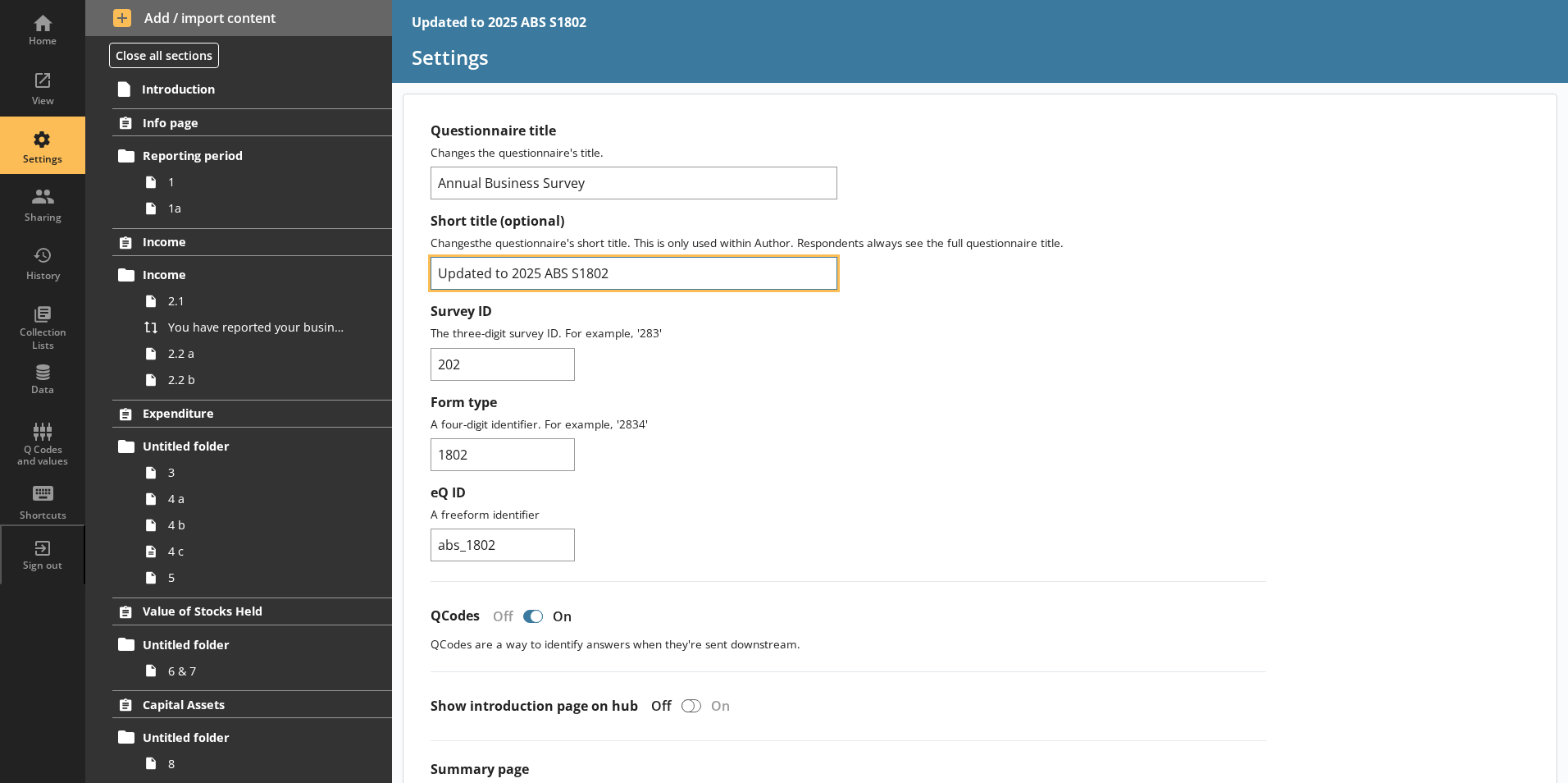
click at [511, 274] on input "Updated to 2025 ABS S1802" at bounding box center [634, 273] width 407 height 33
type input "2025 ABS S1802"
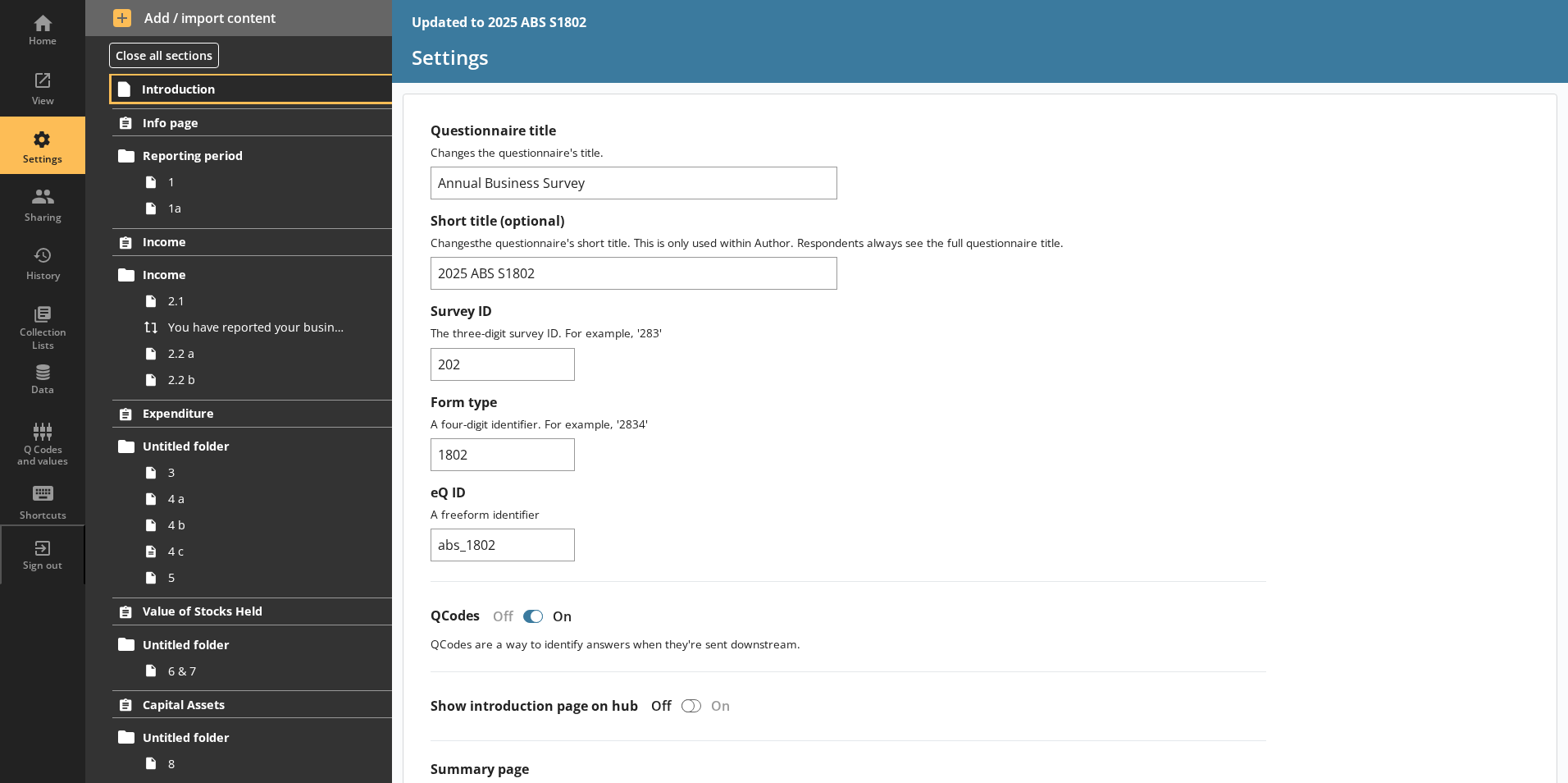
click at [164, 97] on link "Introduction" at bounding box center [252, 88] width 280 height 27
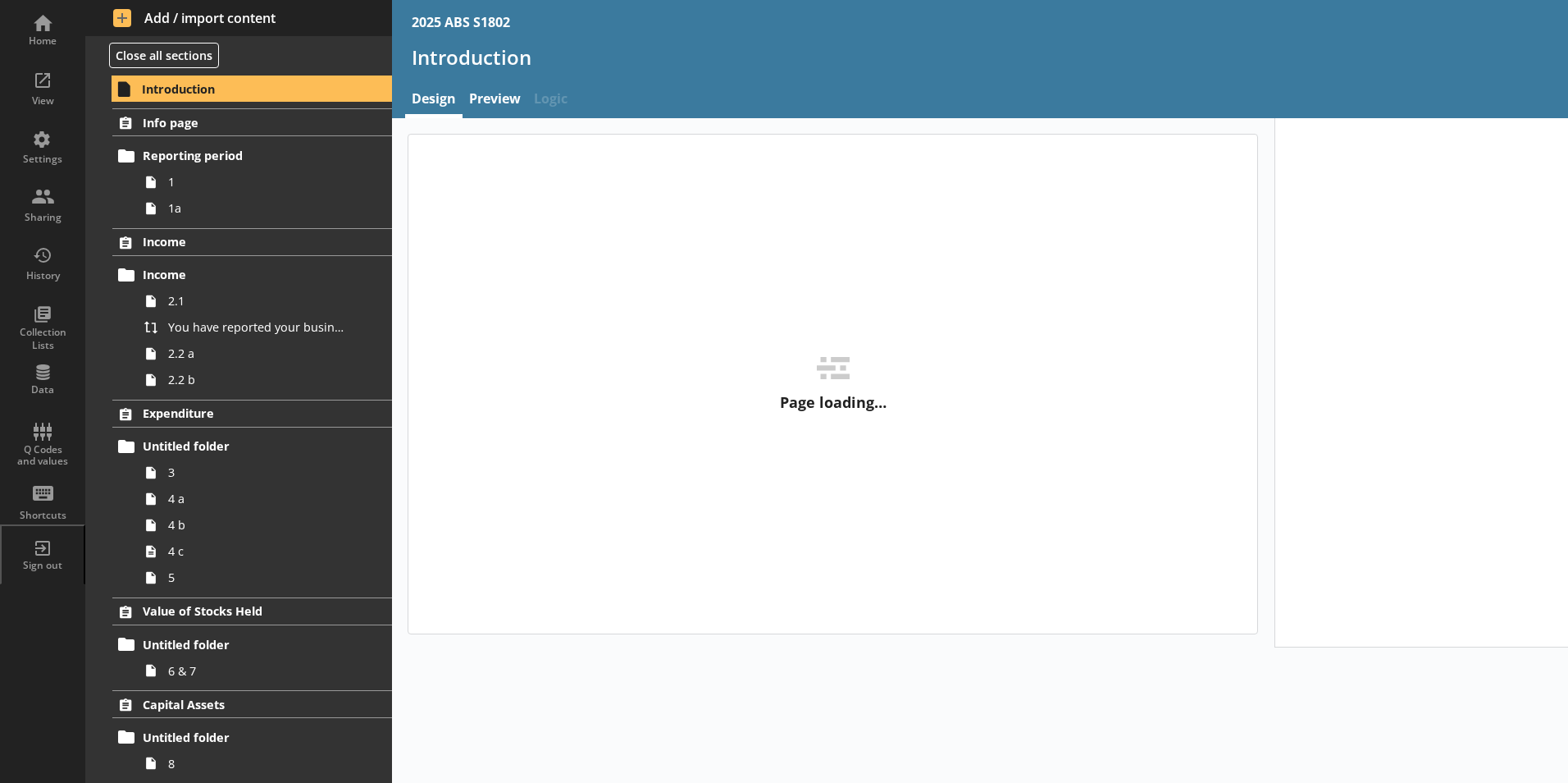
type textarea "x"
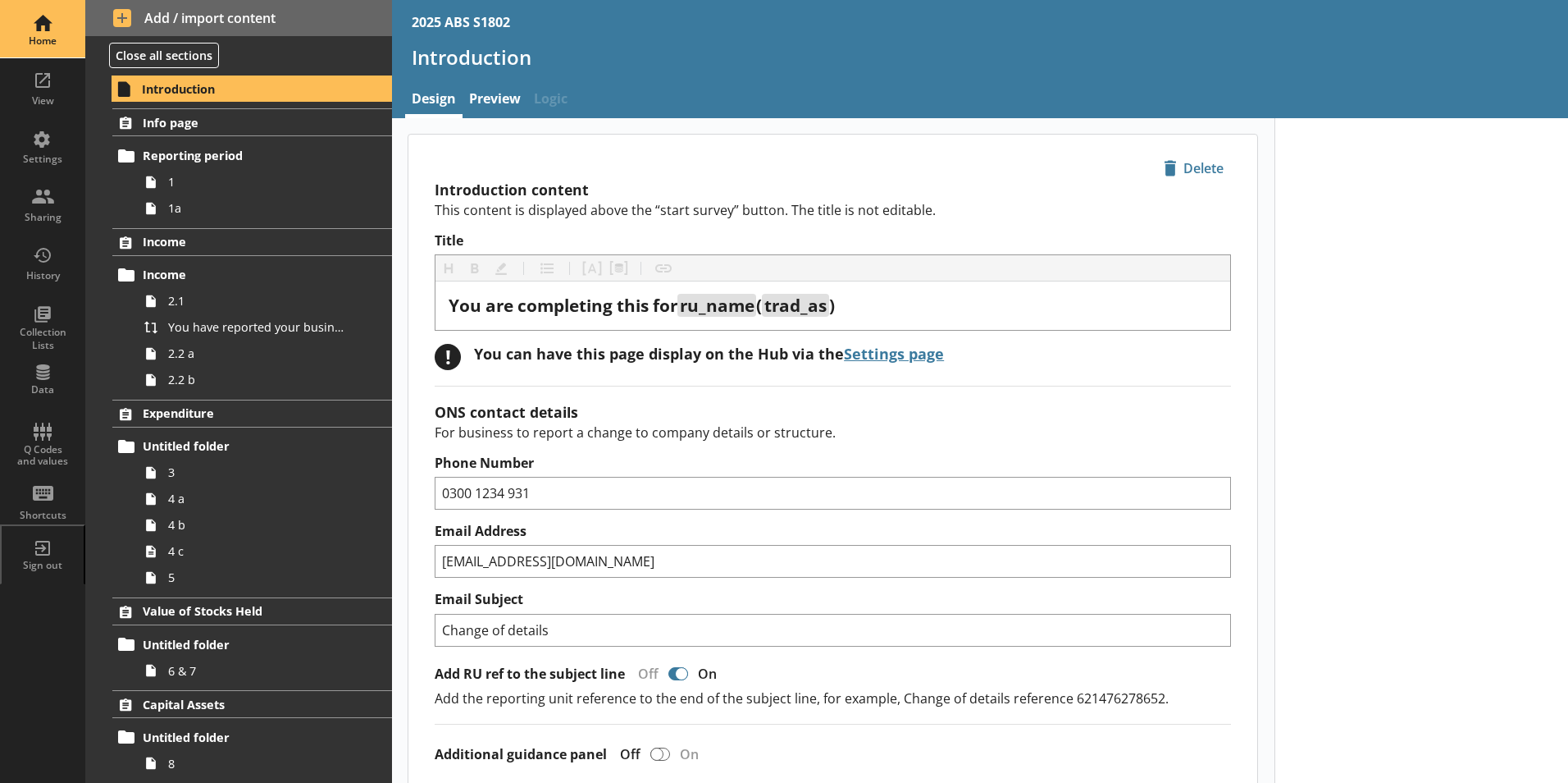
click at [52, 34] on div "Home" at bounding box center [42, 29] width 57 height 57
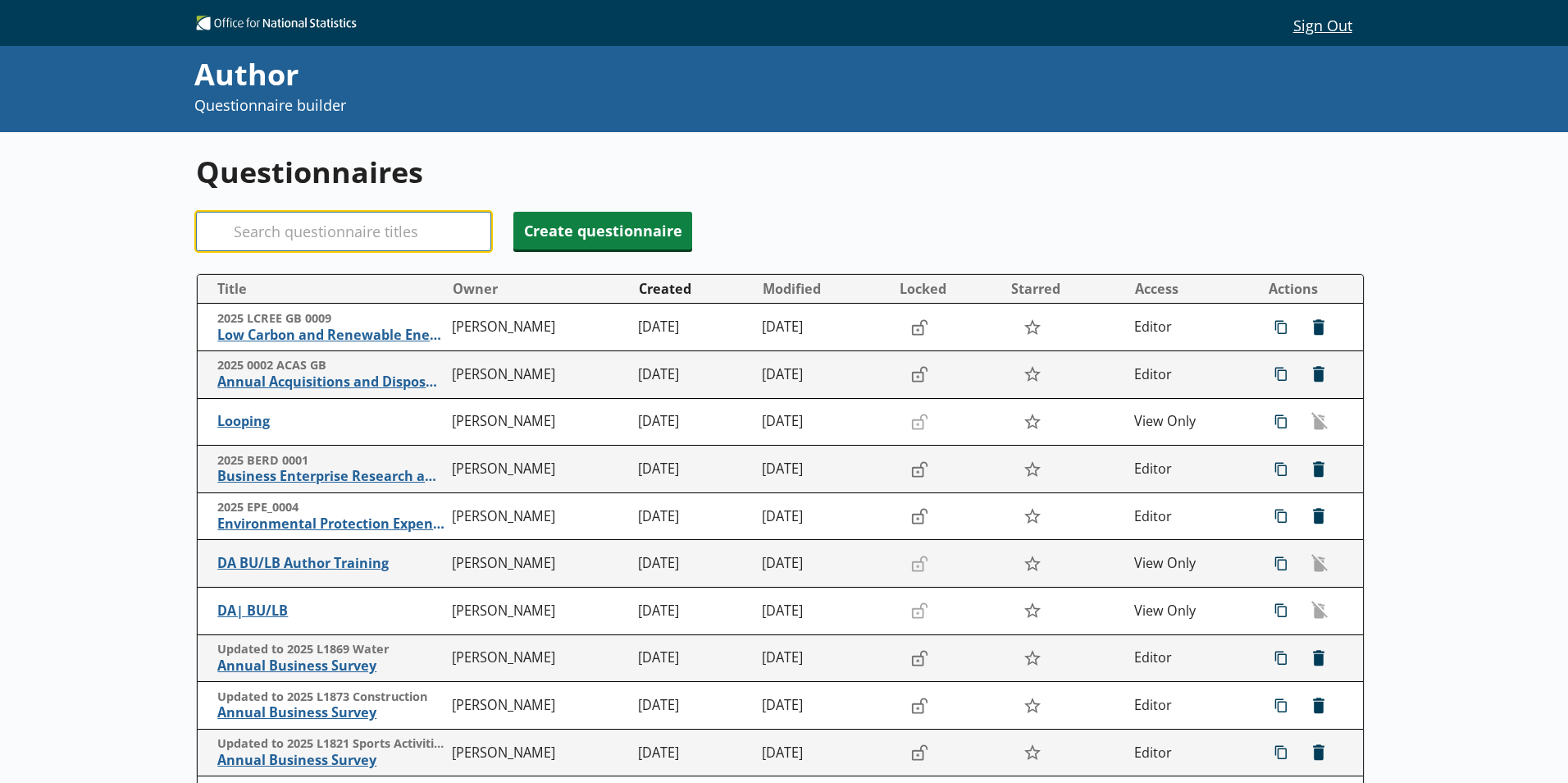
click at [298, 231] on input "Search" at bounding box center [343, 231] width 295 height 39
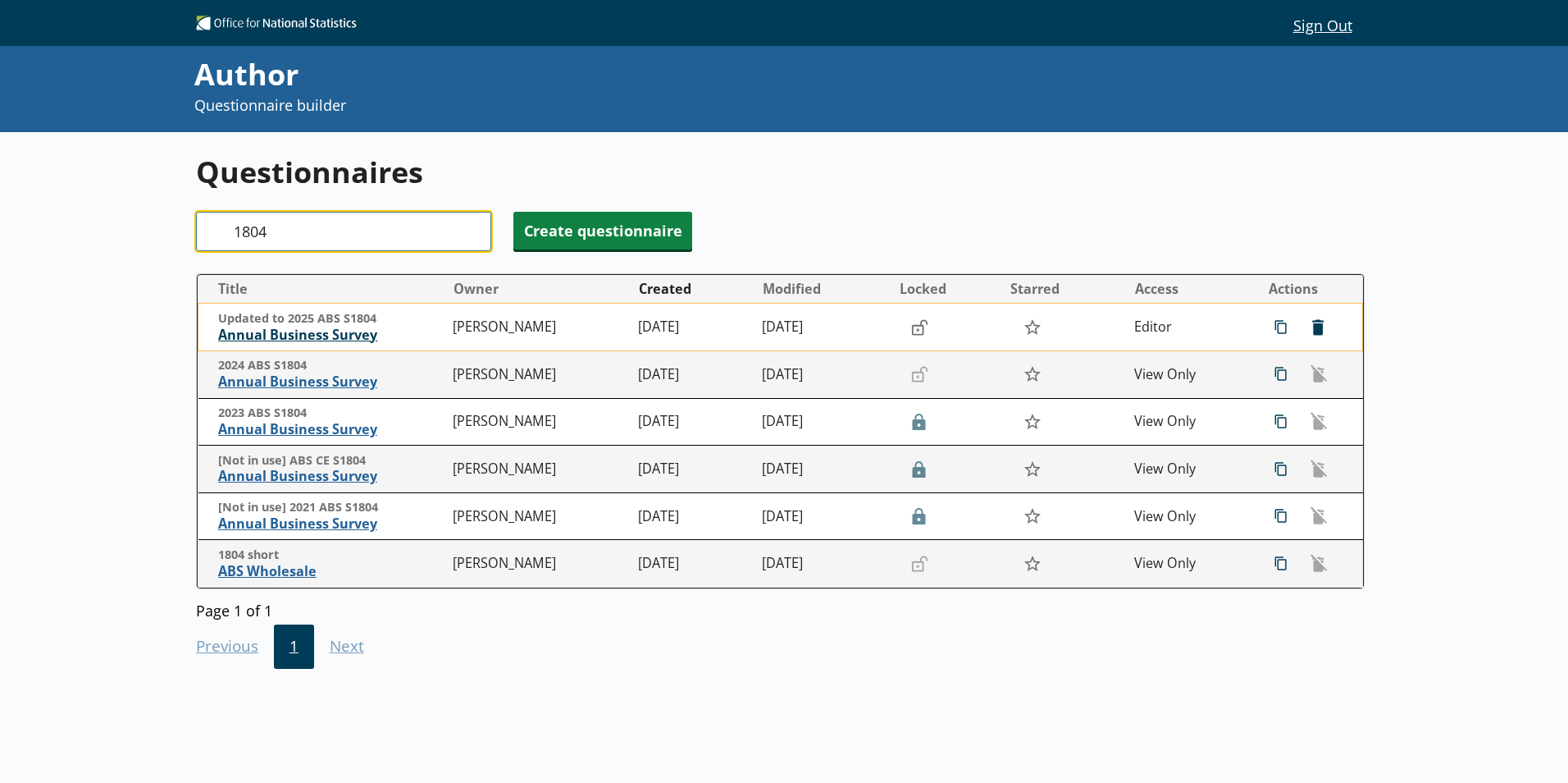
type input "1804"
click at [347, 334] on span "Annual Business Survey" at bounding box center [331, 335] width 226 height 17
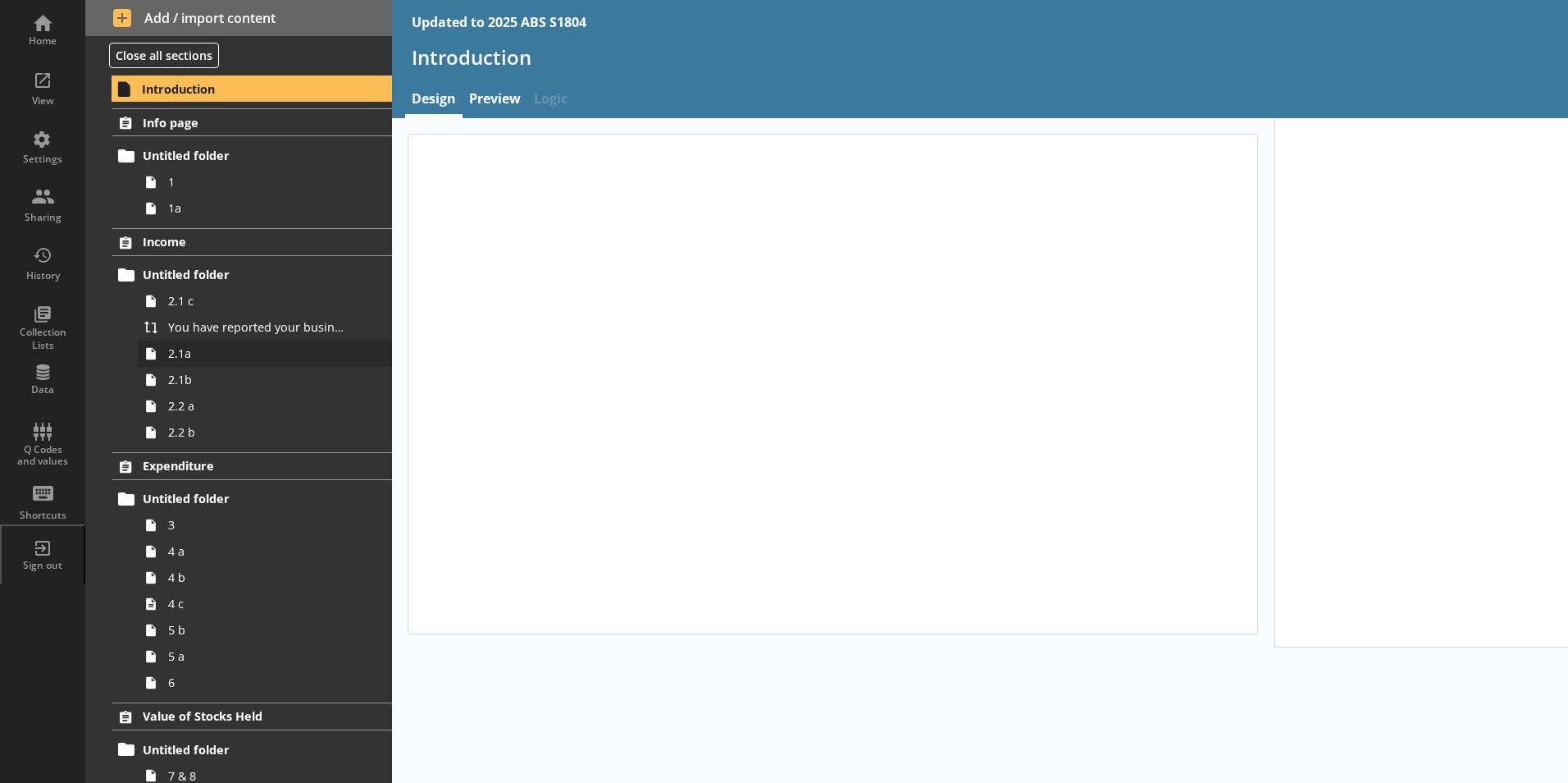
type textarea "x"
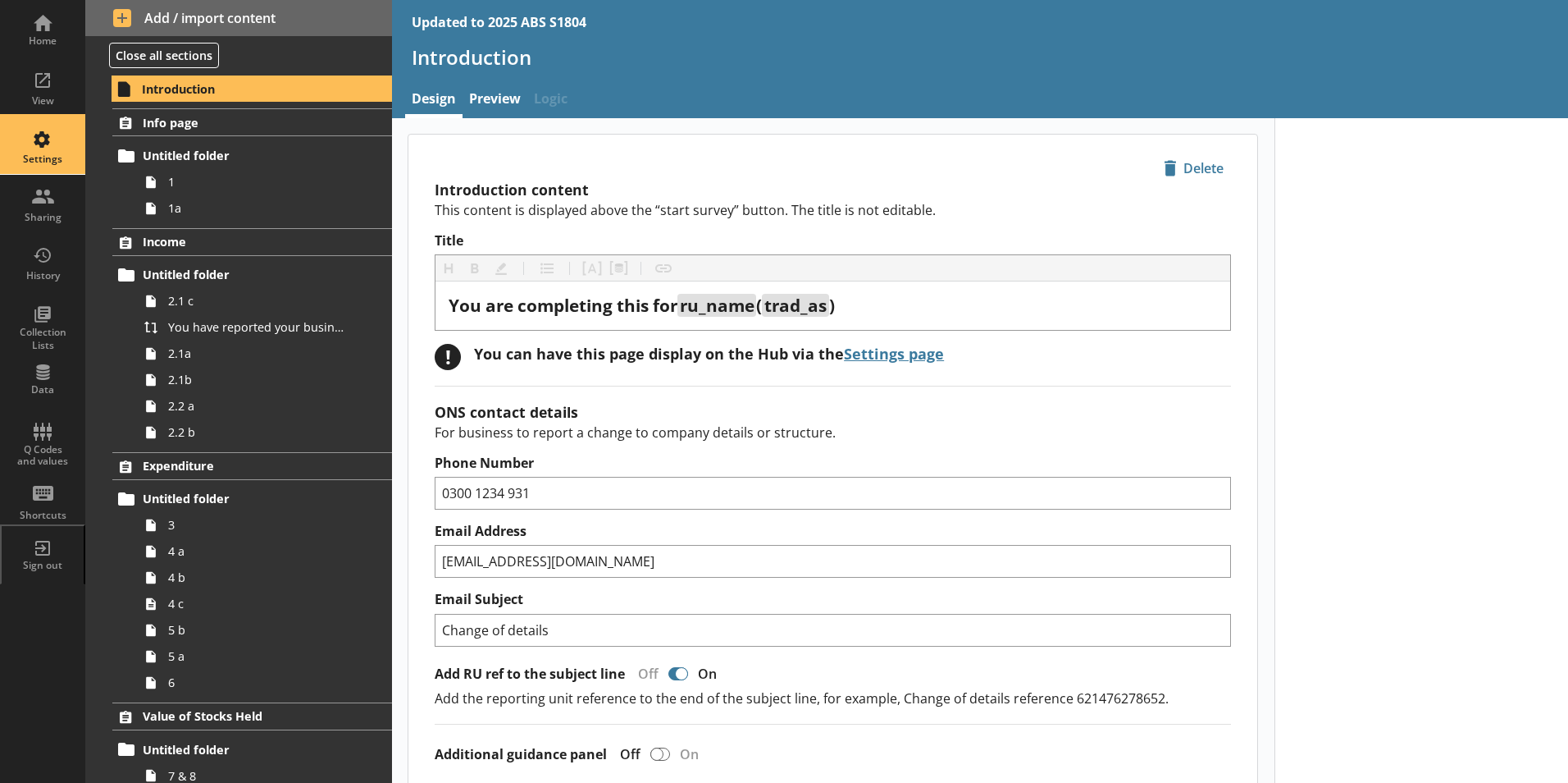
click at [57, 164] on div "Settings" at bounding box center [42, 159] width 57 height 13
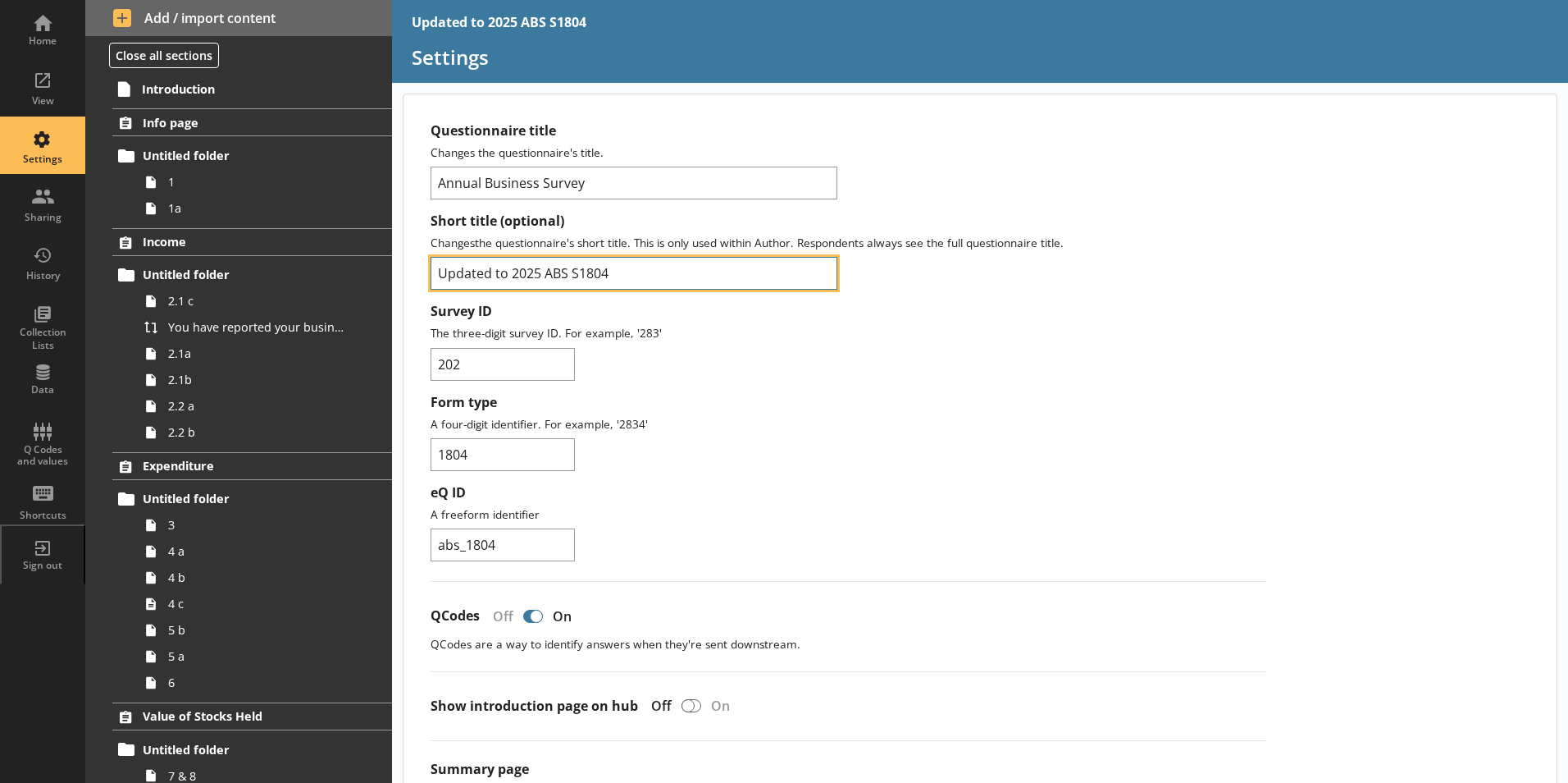
click at [512, 273] on input "Updated to 2025 ABS S1804" at bounding box center [634, 273] width 407 height 33
type input "2025 ABS S1804"
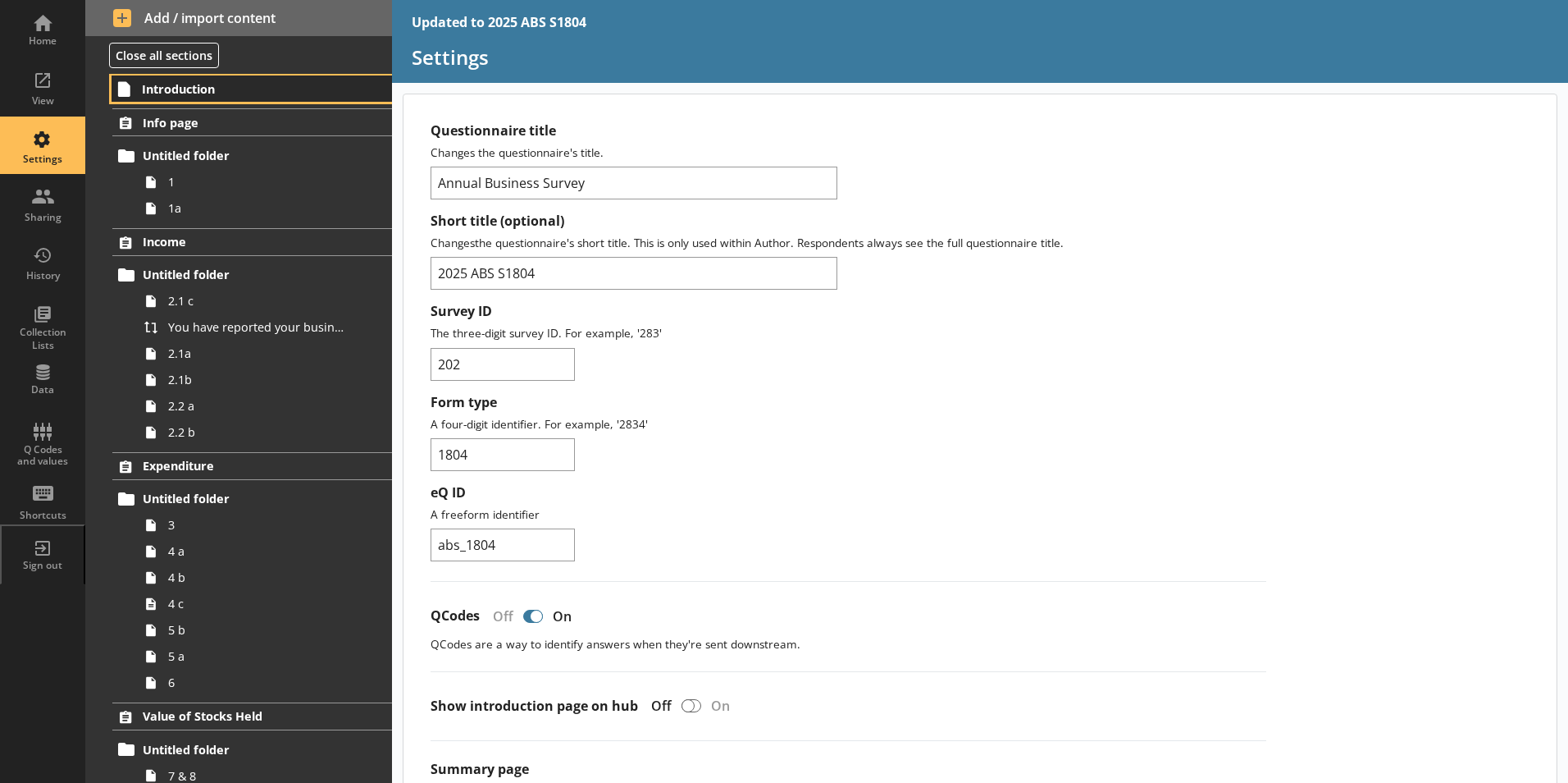
click at [211, 75] on link "Introduction" at bounding box center [252, 88] width 280 height 27
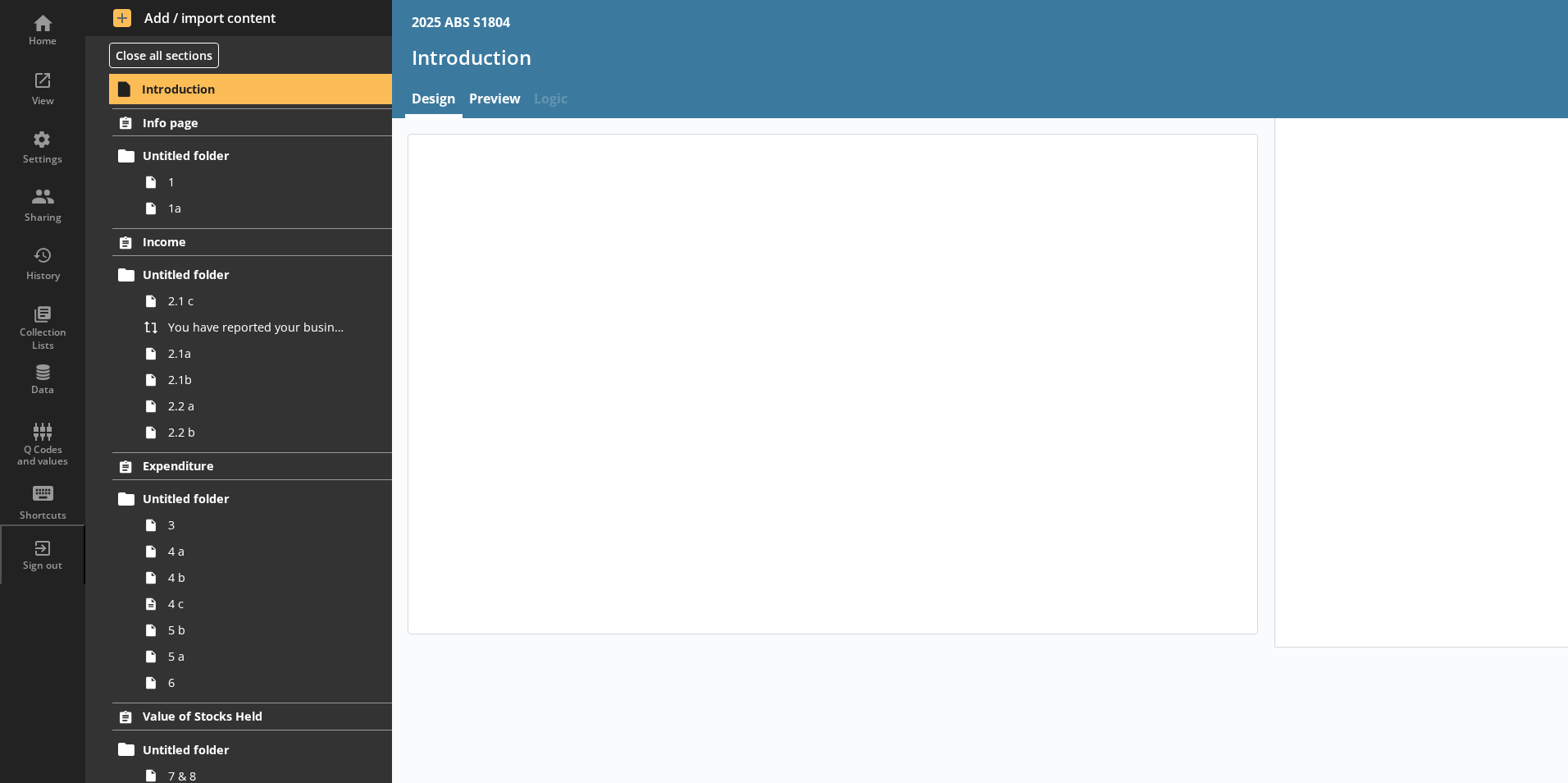
type textarea "x"
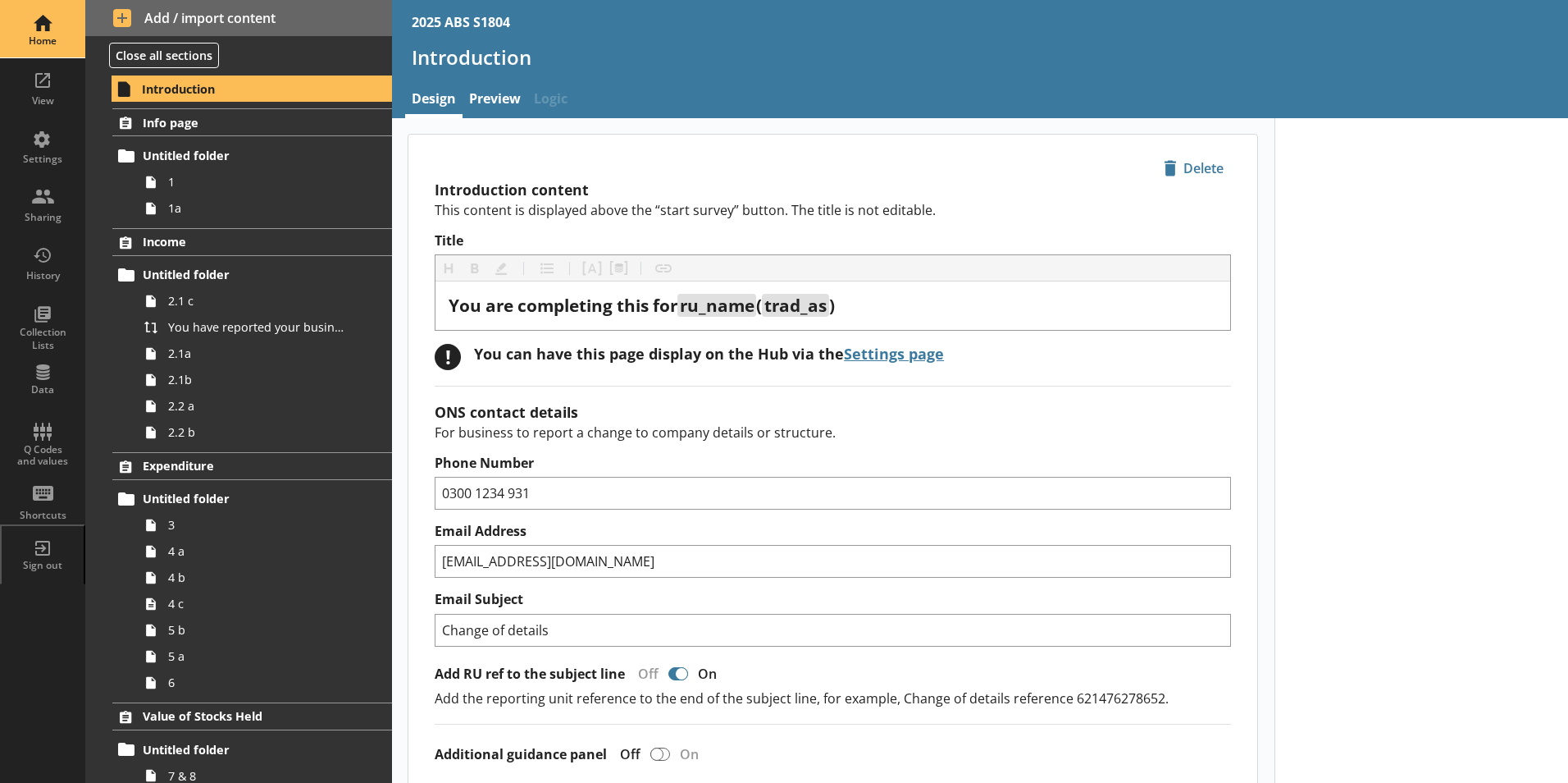
click at [51, 42] on div "Home" at bounding box center [42, 40] width 57 height 13
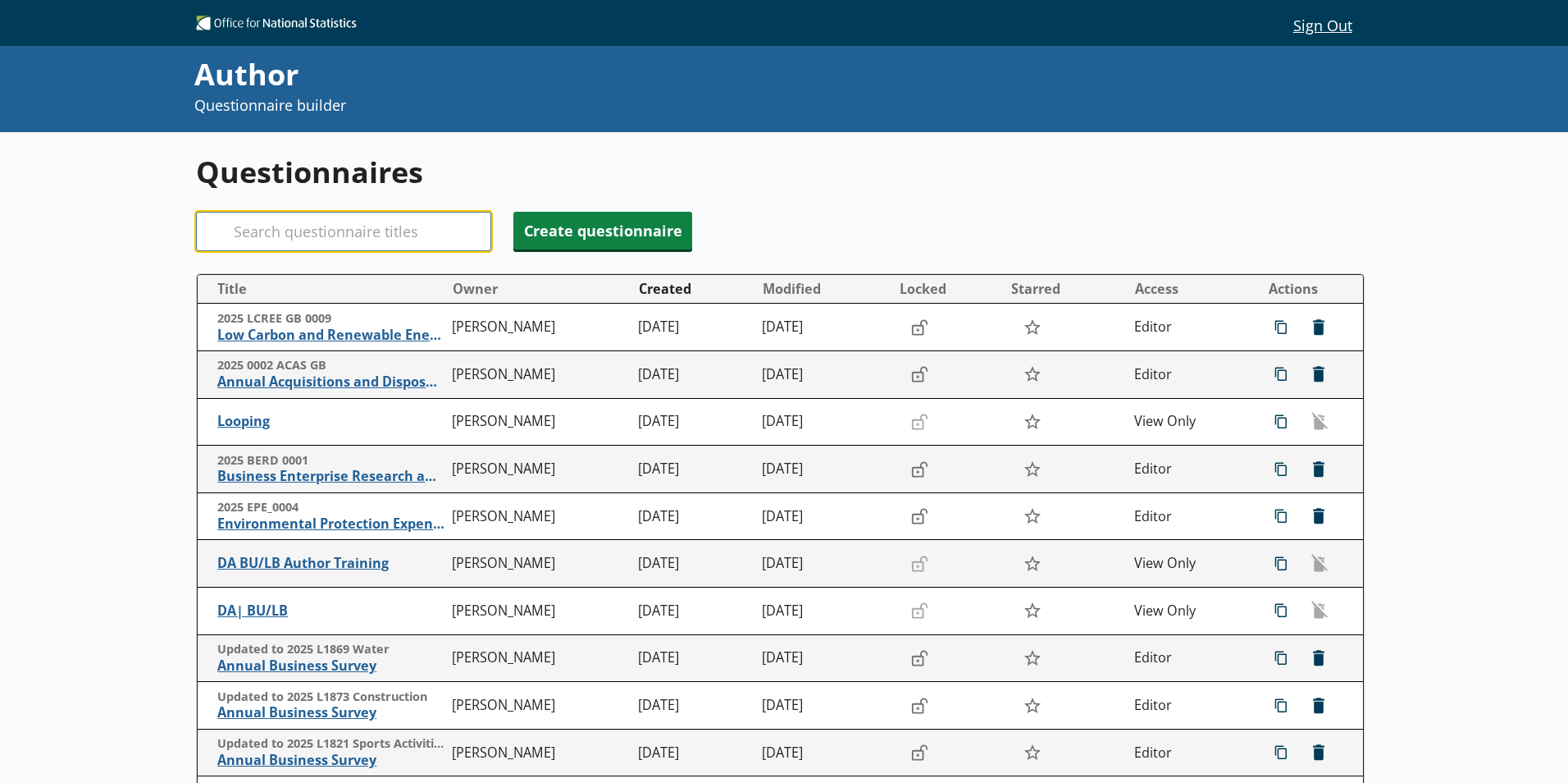
click at [312, 241] on input "Search" at bounding box center [343, 231] width 295 height 39
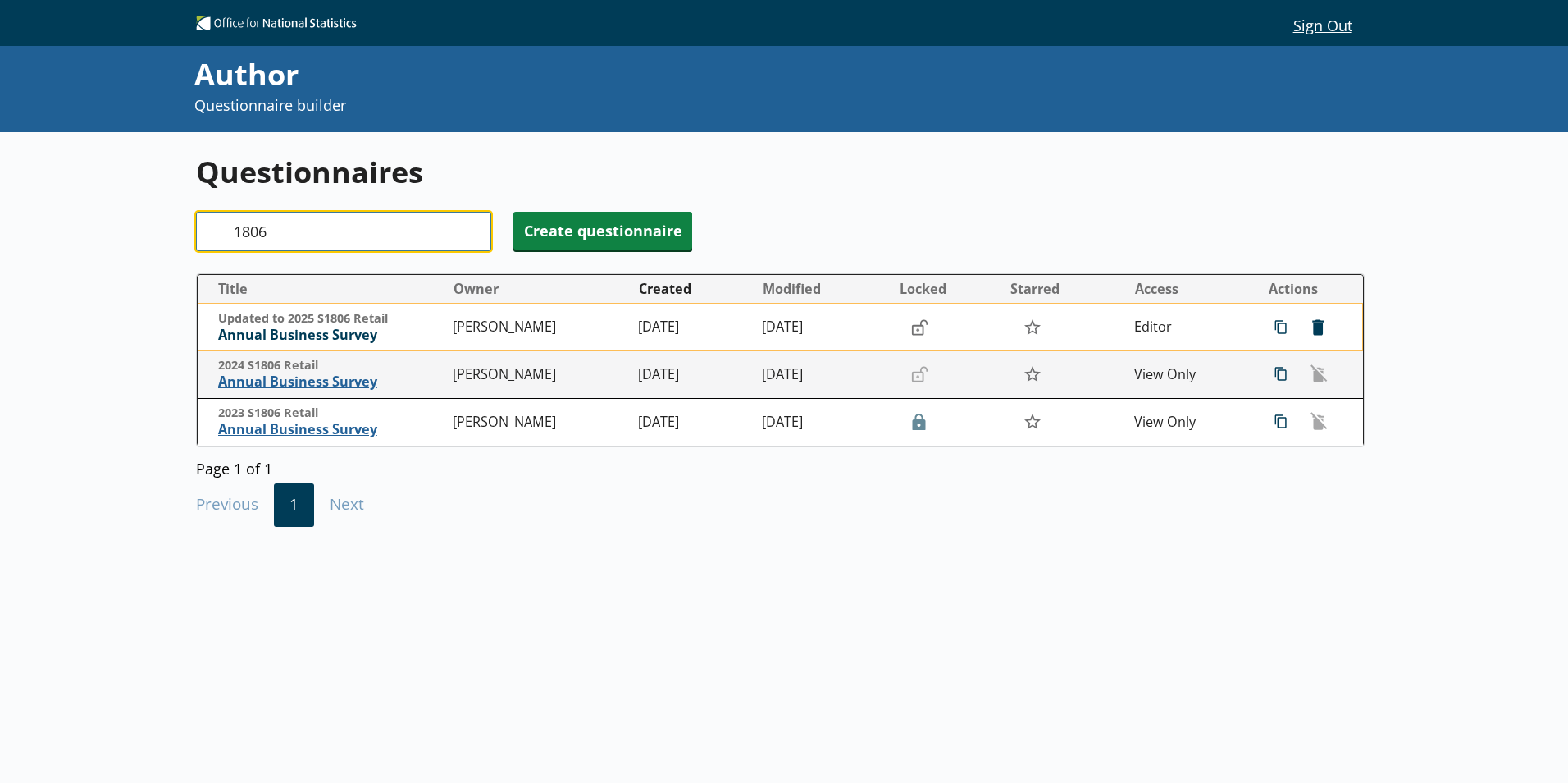
type input "1806"
click at [306, 333] on span "Annual Business Survey" at bounding box center [331, 335] width 226 height 17
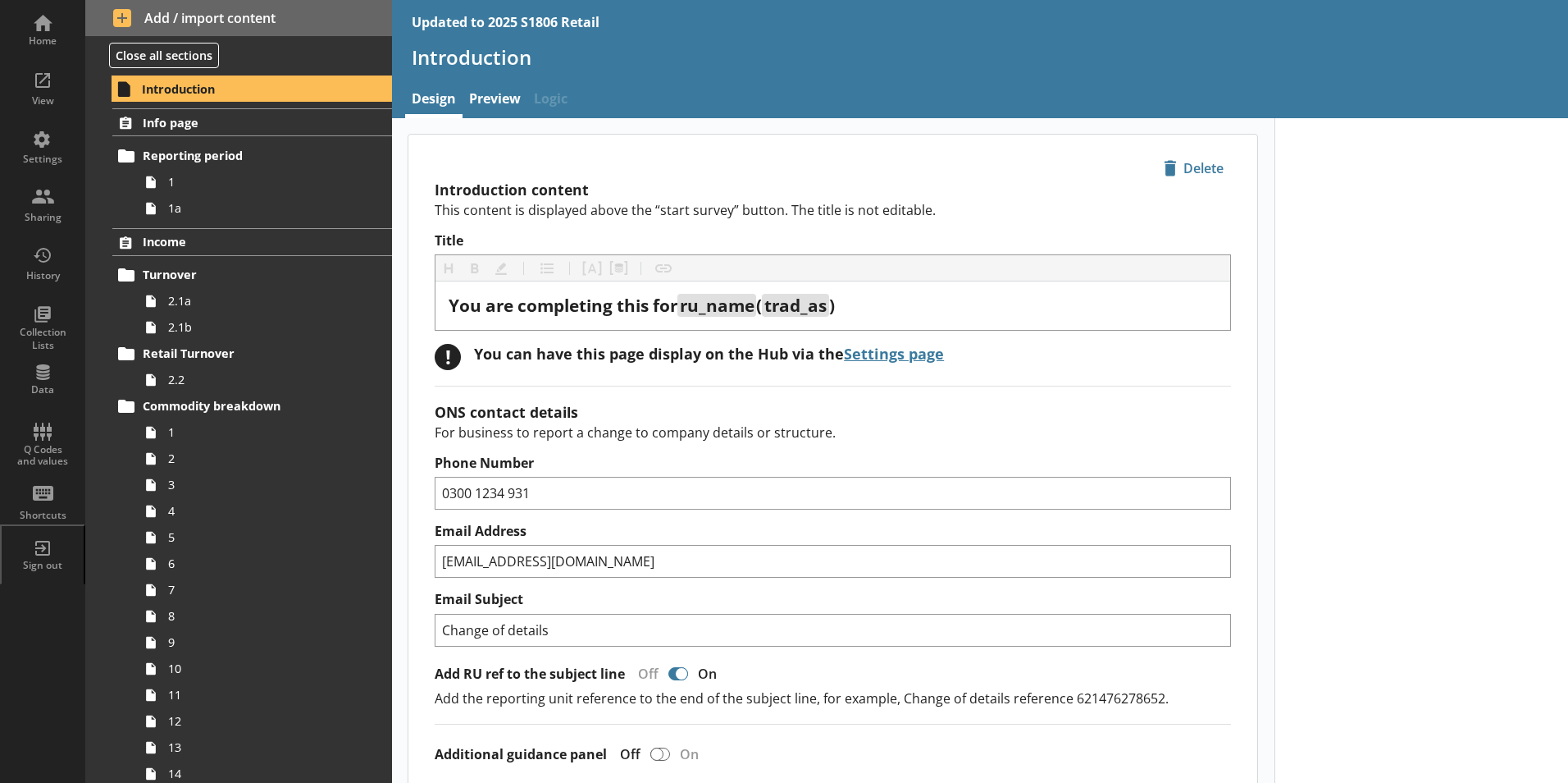
type textarea "x"
click at [53, 160] on div "Settings" at bounding box center [42, 159] width 57 height 13
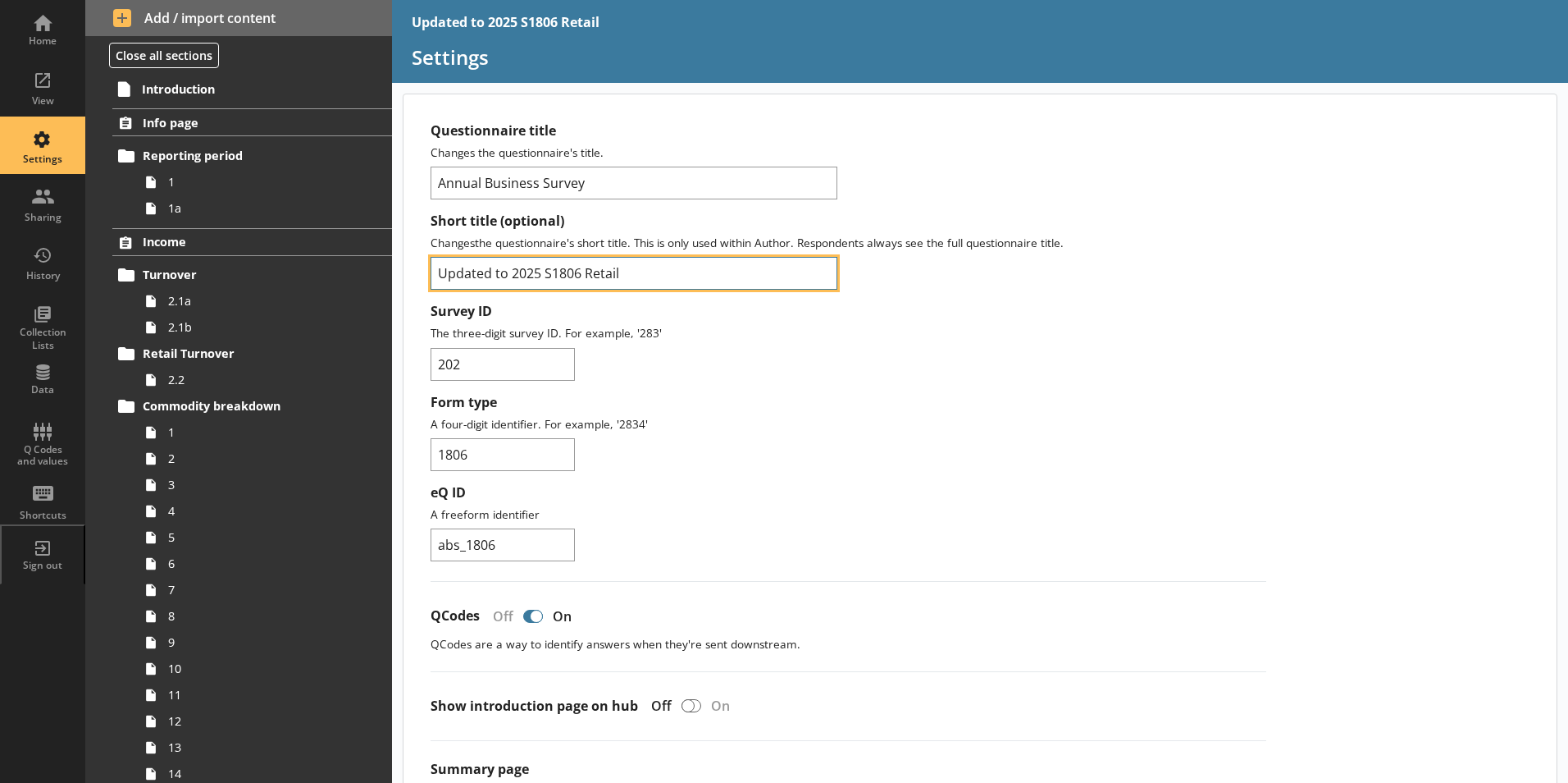
click at [507, 274] on input "Updated to 2025 S1806 Retail" at bounding box center [634, 273] width 407 height 33
type input "2025 S1806 Retail"
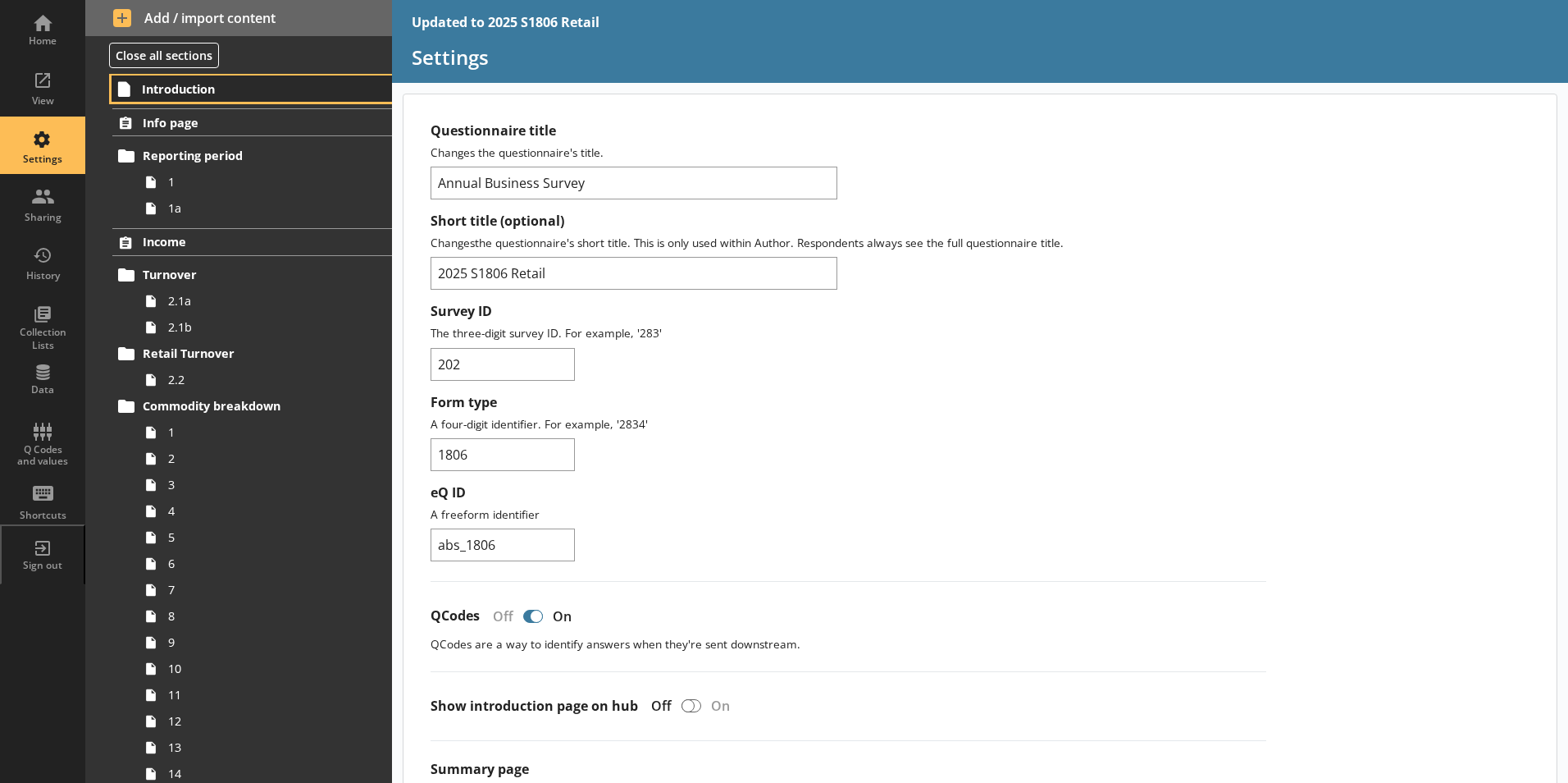
click at [183, 94] on span "Introduction" at bounding box center [243, 89] width 201 height 16
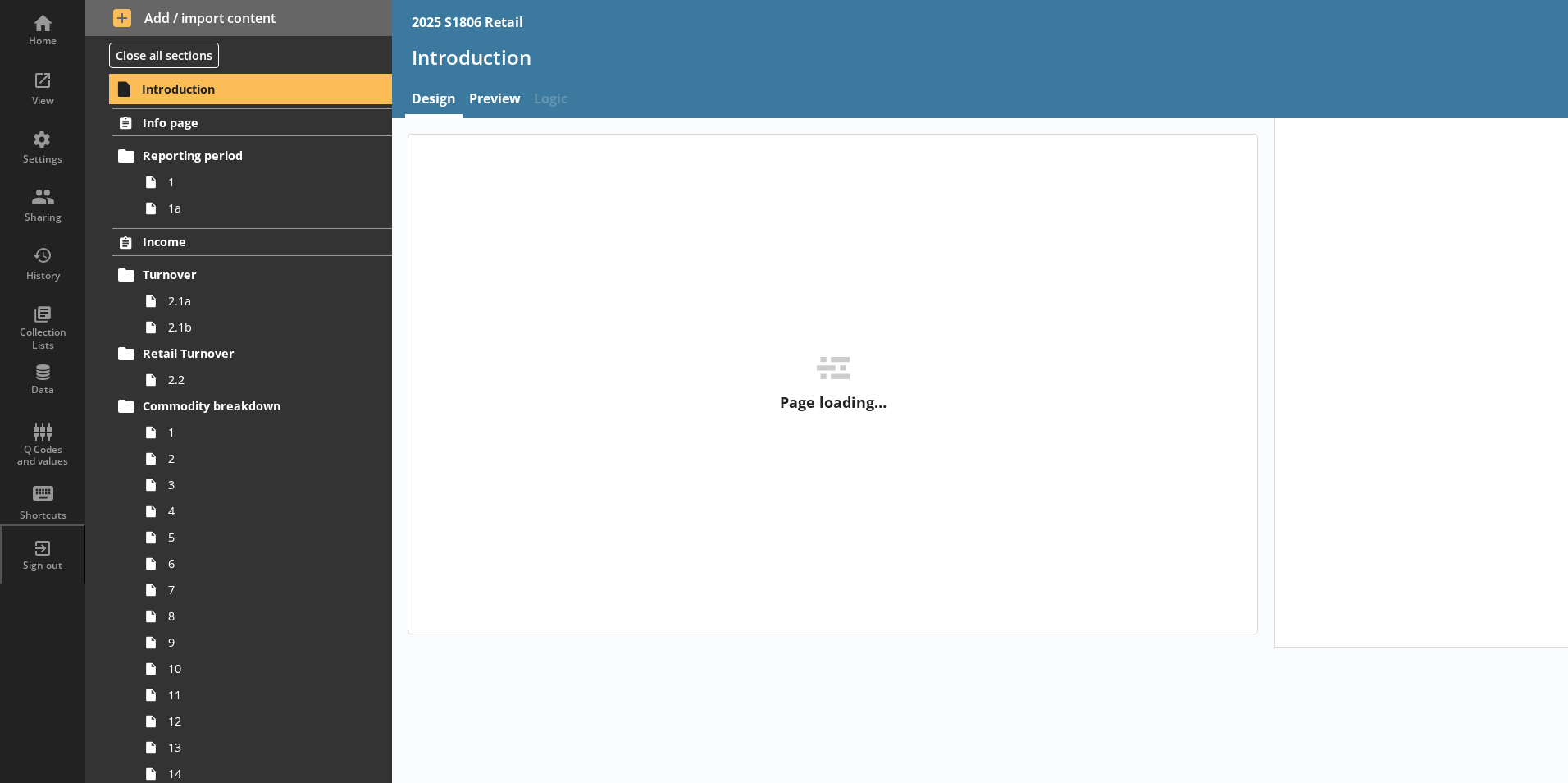
type textarea "x"
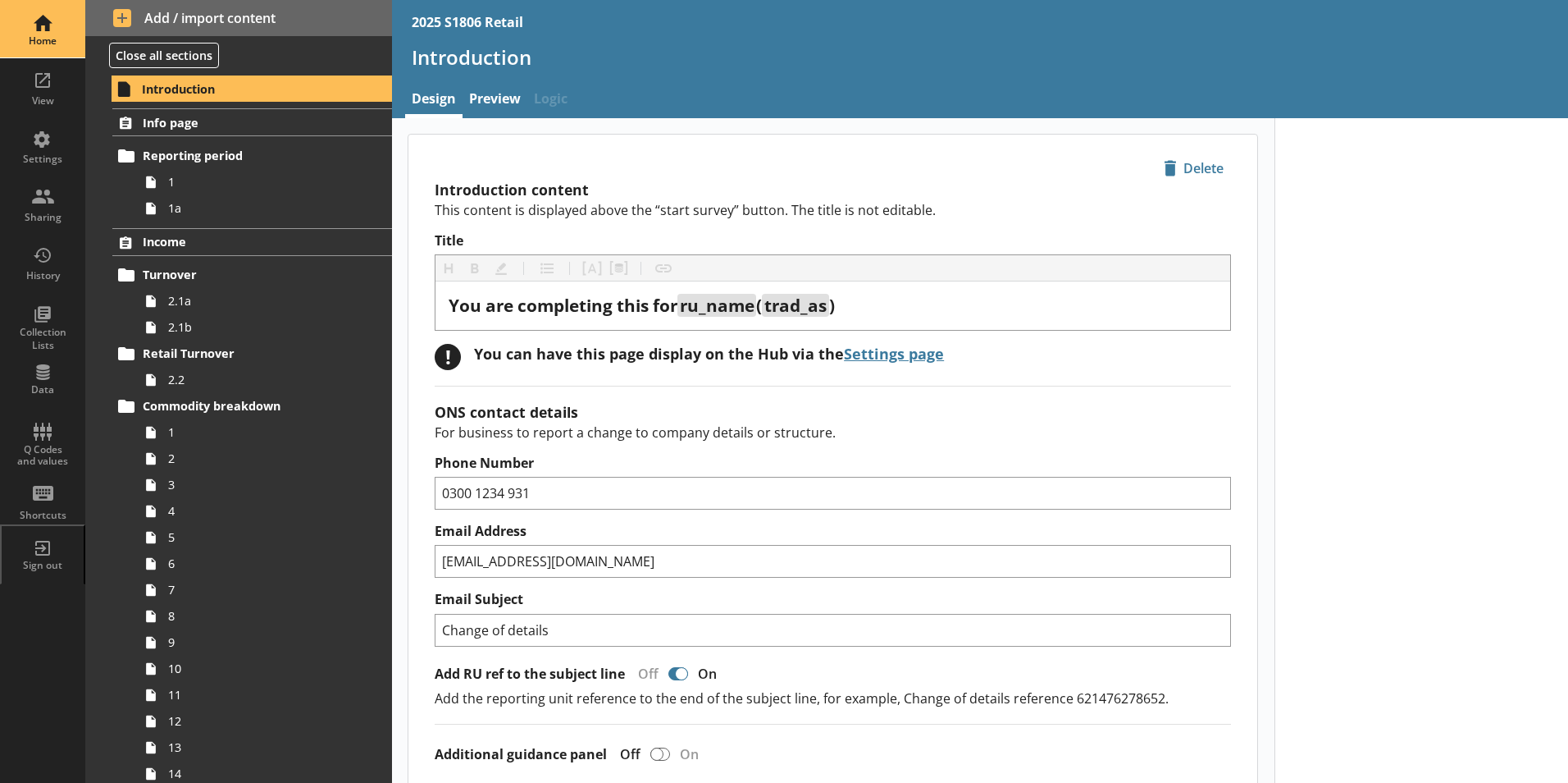
click at [60, 36] on div "Home" at bounding box center [42, 40] width 57 height 13
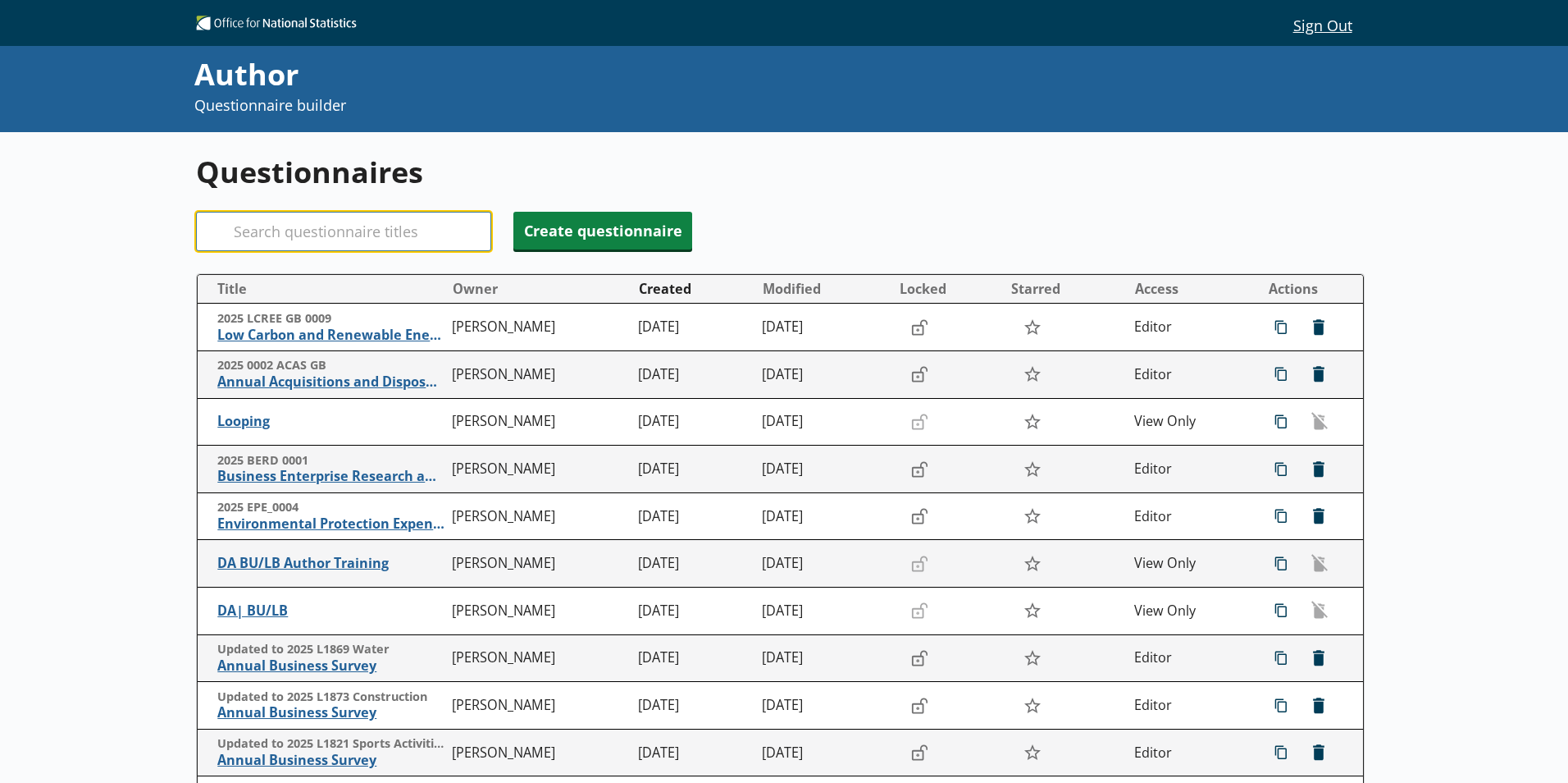
click at [267, 230] on input "Search" at bounding box center [343, 231] width 295 height 39
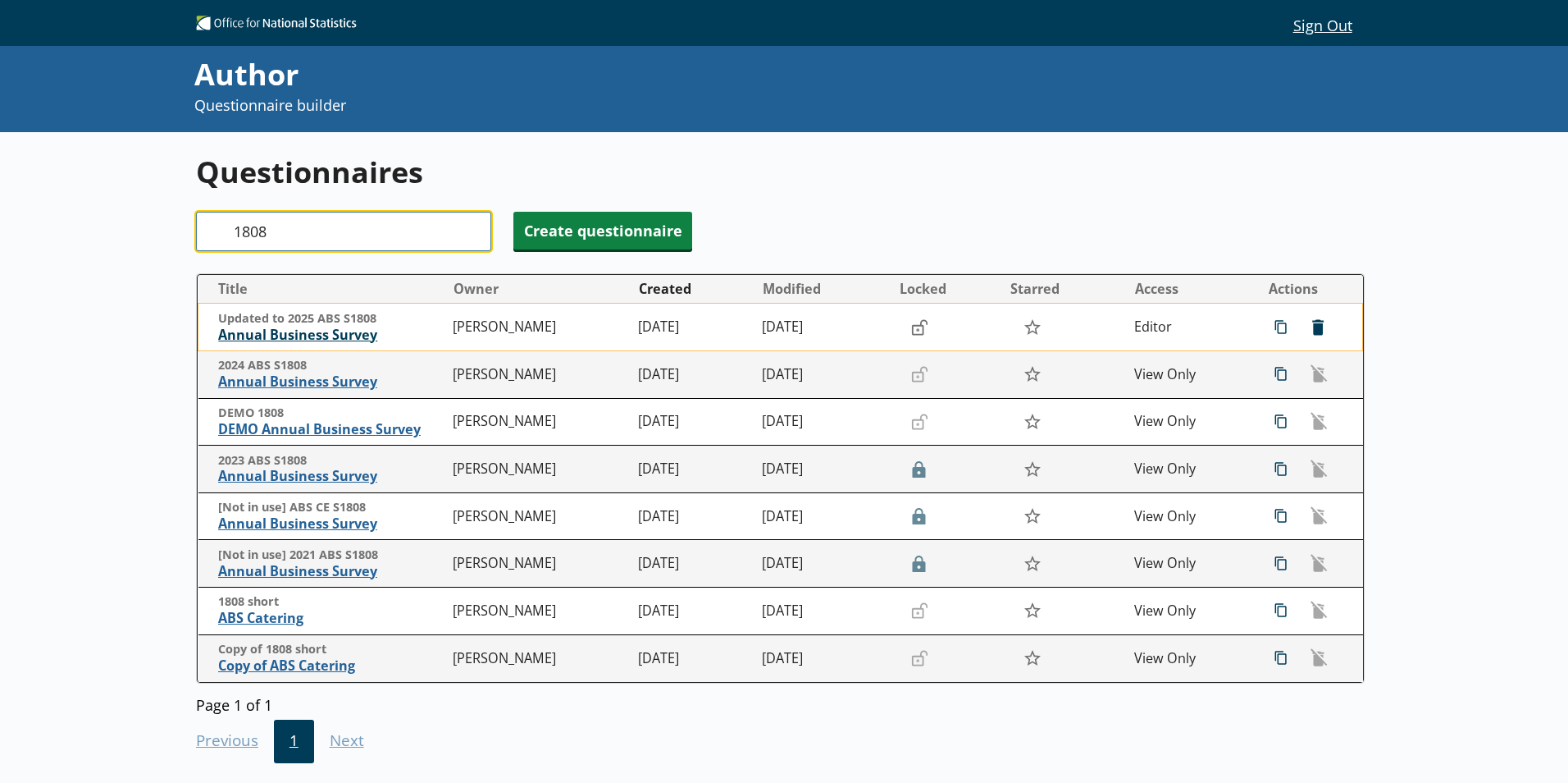
type input "1808"
click at [318, 335] on span "Annual Business Survey" at bounding box center [331, 335] width 226 height 17
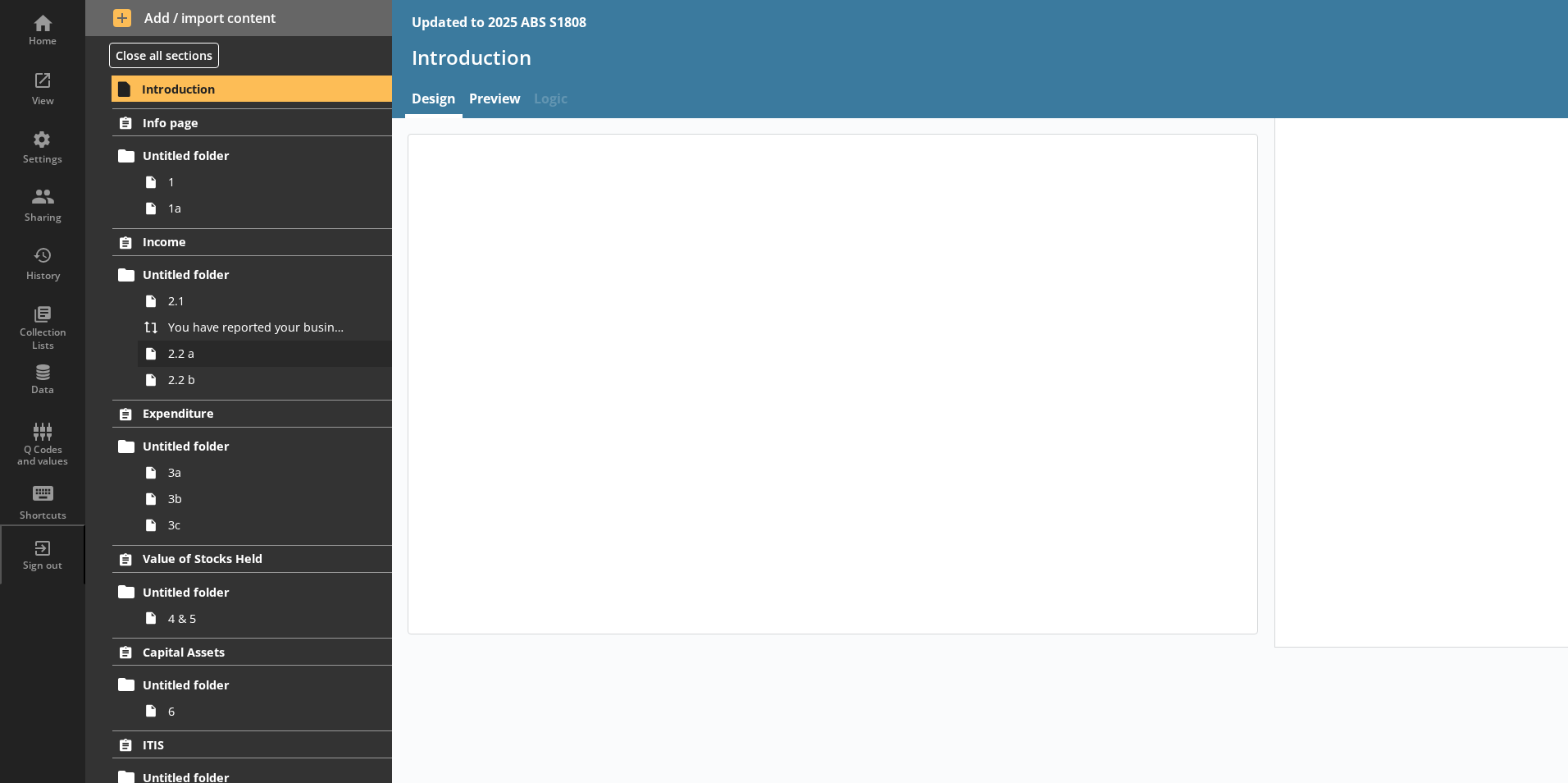
type textarea "x"
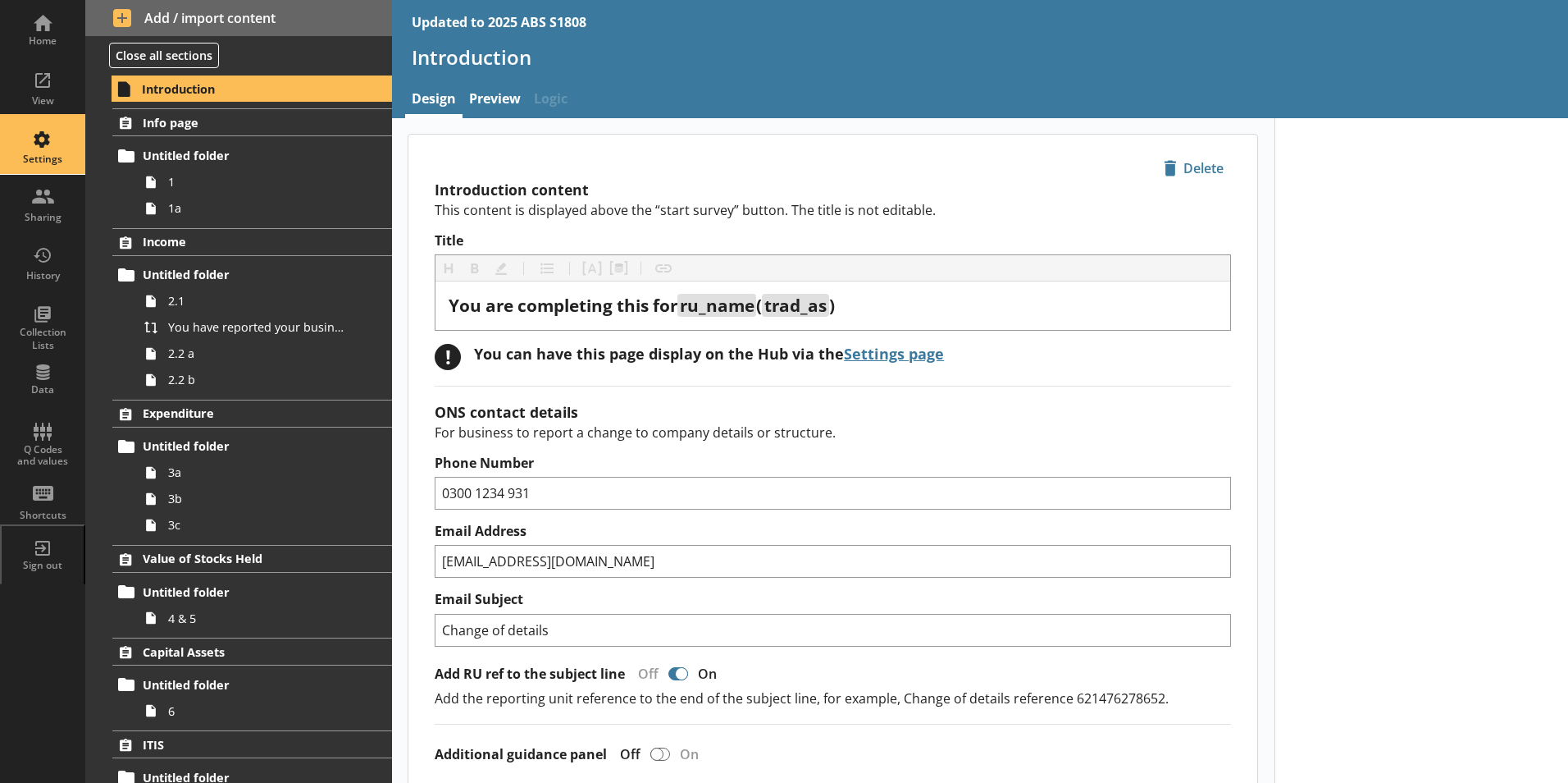
click at [41, 149] on div "Settings" at bounding box center [42, 145] width 57 height 57
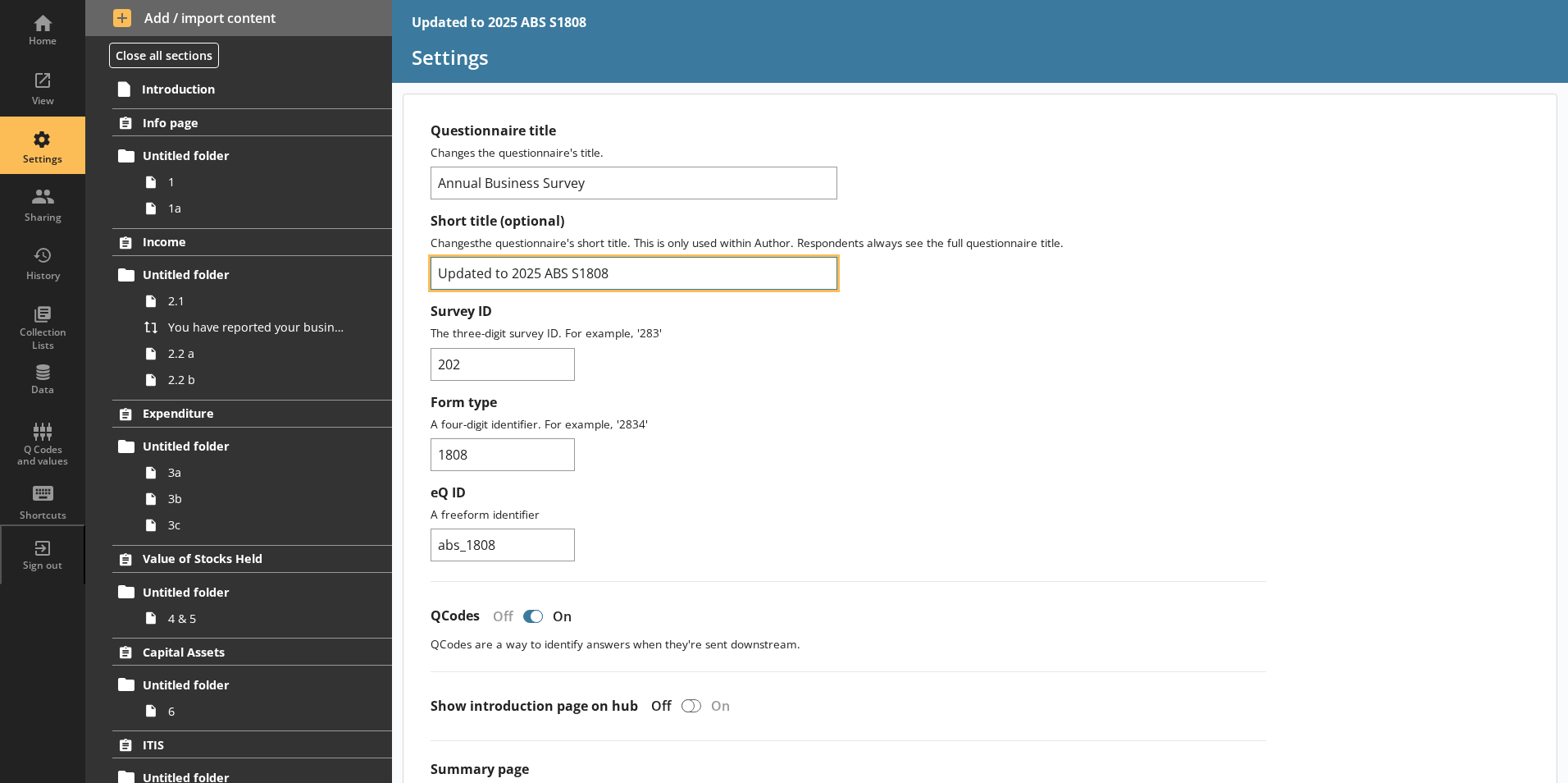
click at [512, 272] on input "Updated to 2025 ABS S1808" at bounding box center [634, 273] width 407 height 33
type input "2025 ABS S1808"
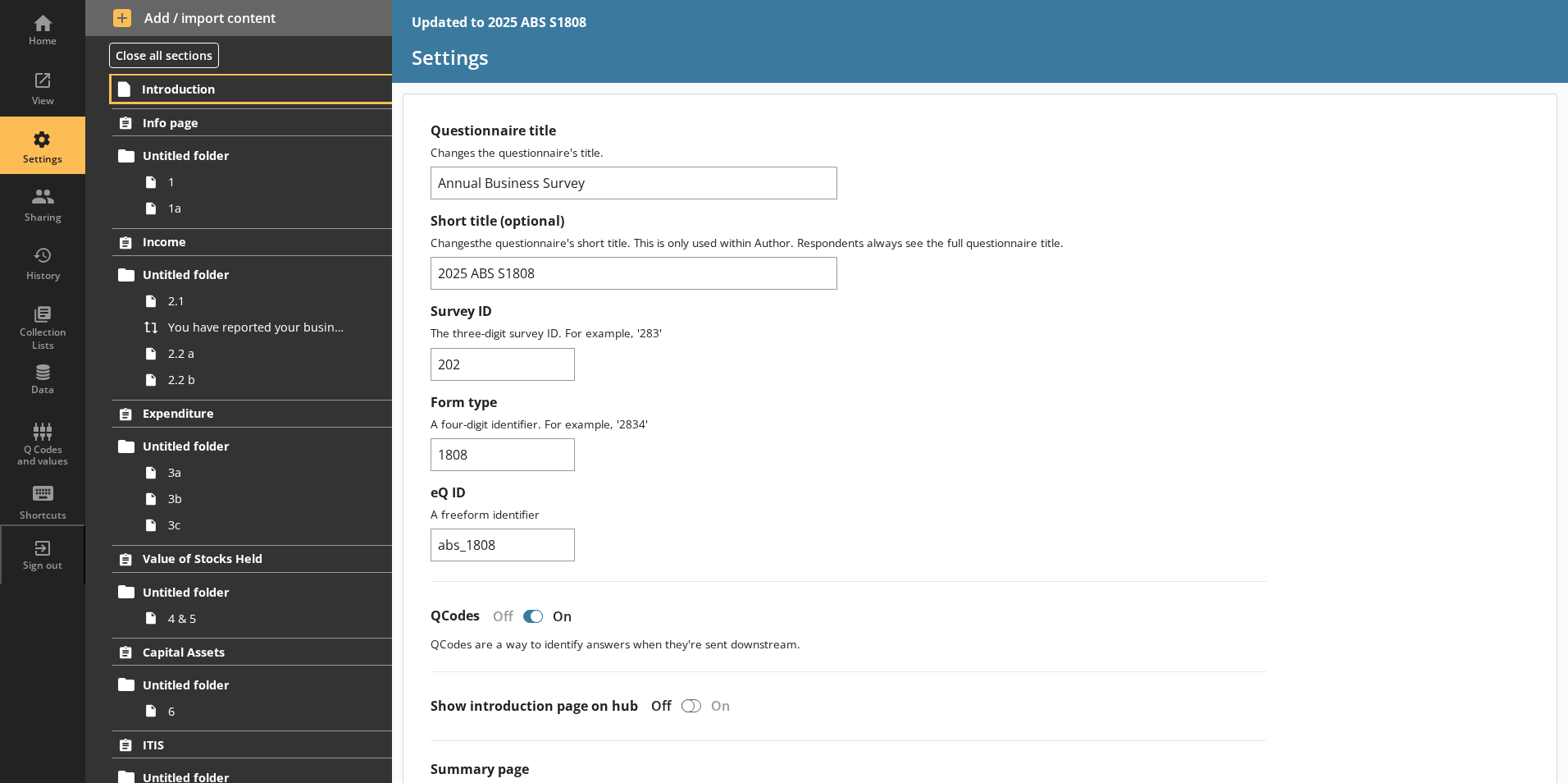
drag, startPoint x: 211, startPoint y: 87, endPoint x: 216, endPoint y: 69, distance: 18.7
click at [211, 86] on span "Introduction" at bounding box center [243, 89] width 201 height 16
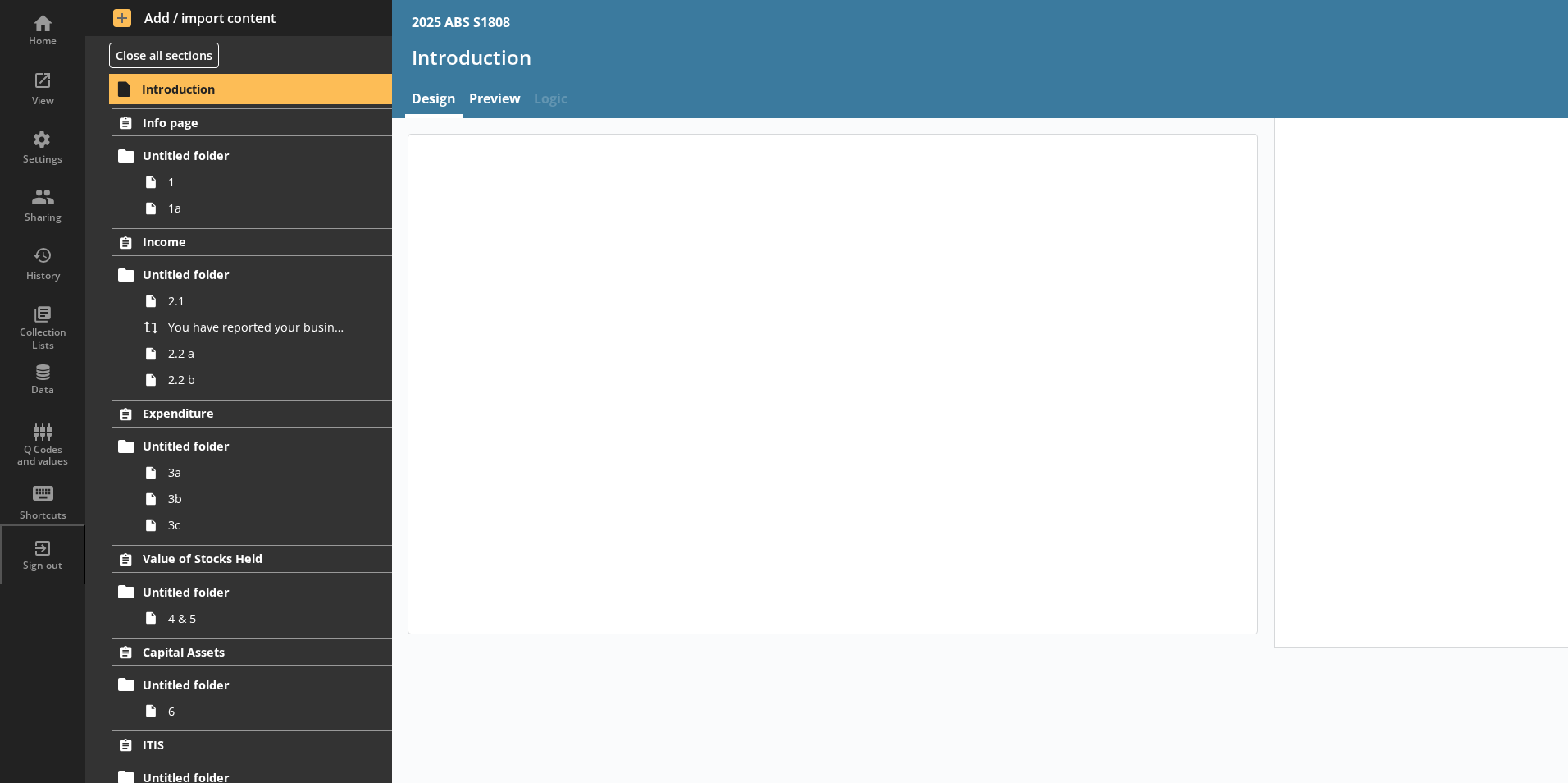
type textarea "x"
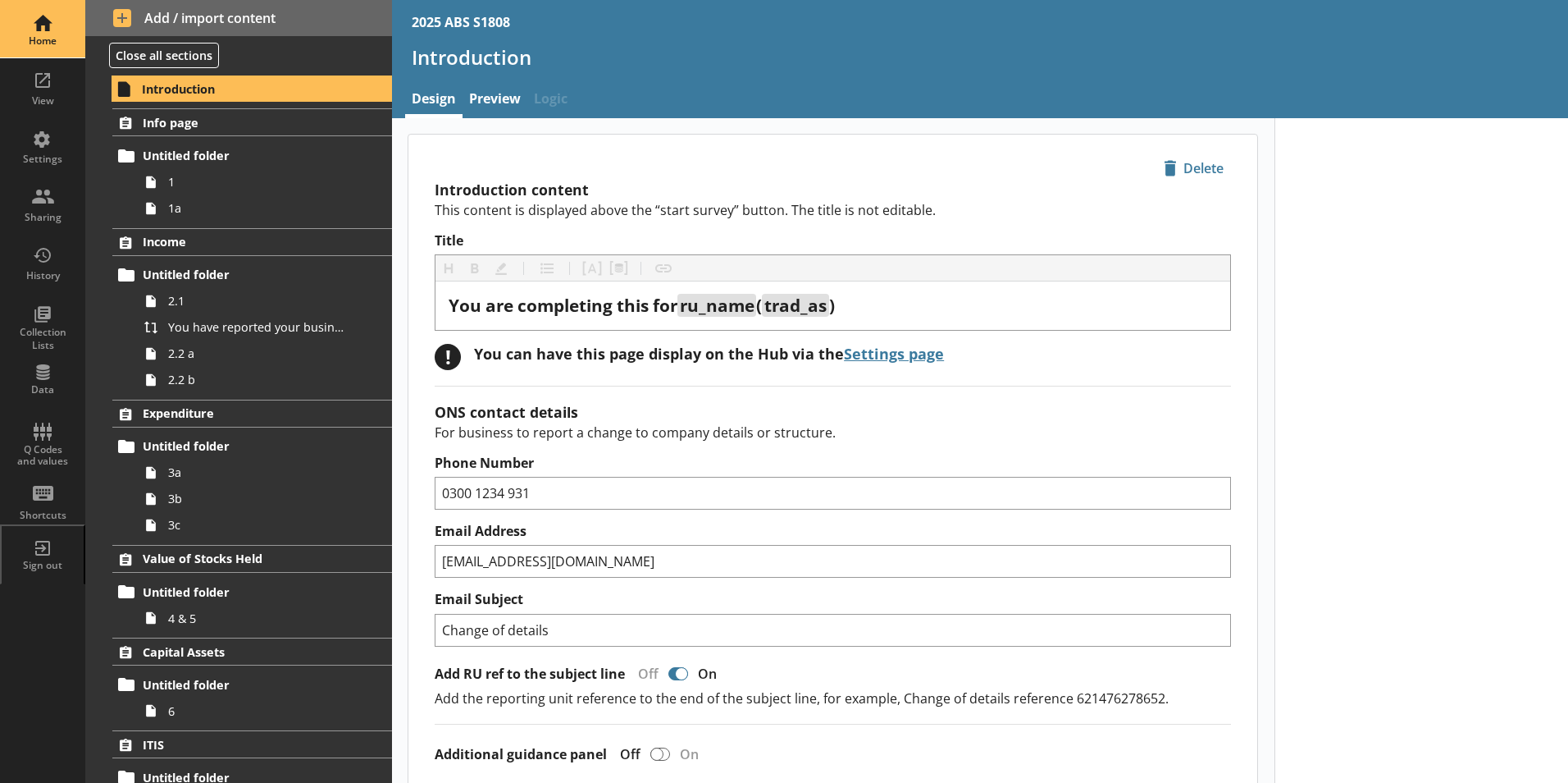
click at [56, 37] on div "Home" at bounding box center [42, 40] width 57 height 13
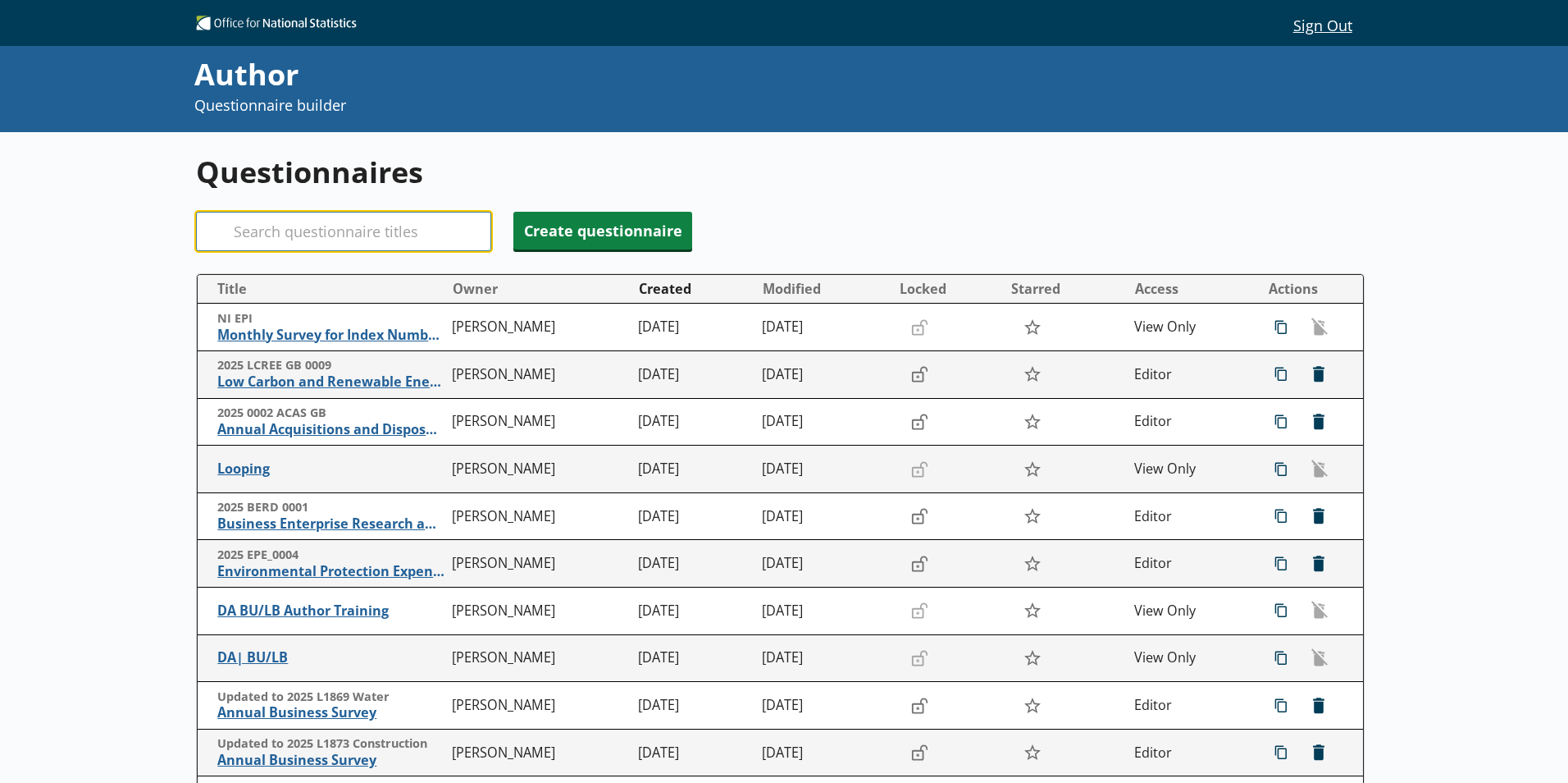
click at [374, 221] on input "Search" at bounding box center [343, 231] width 295 height 39
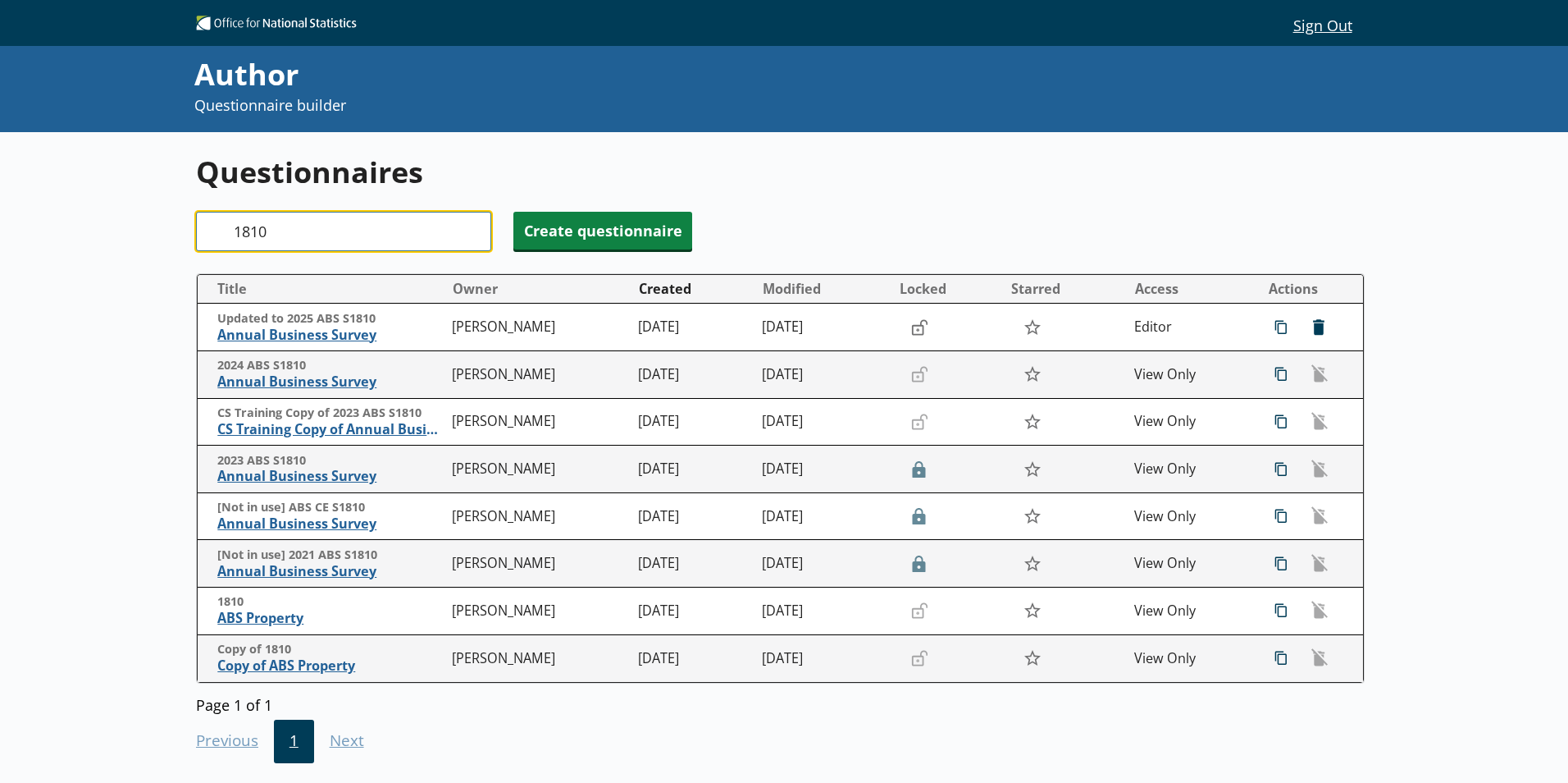
type input "1810"
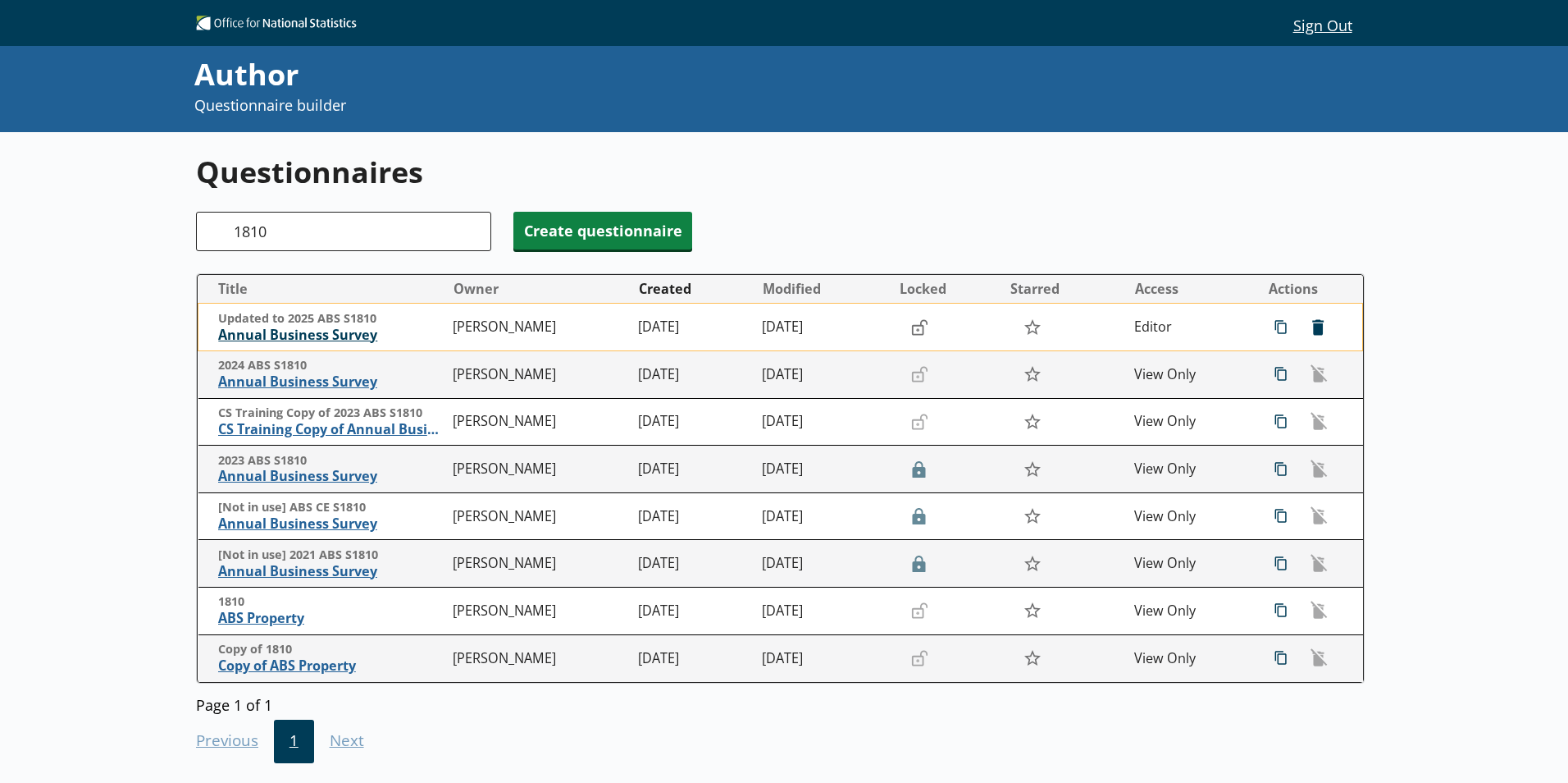
click at [359, 333] on span "Annual Business Survey" at bounding box center [331, 335] width 226 height 17
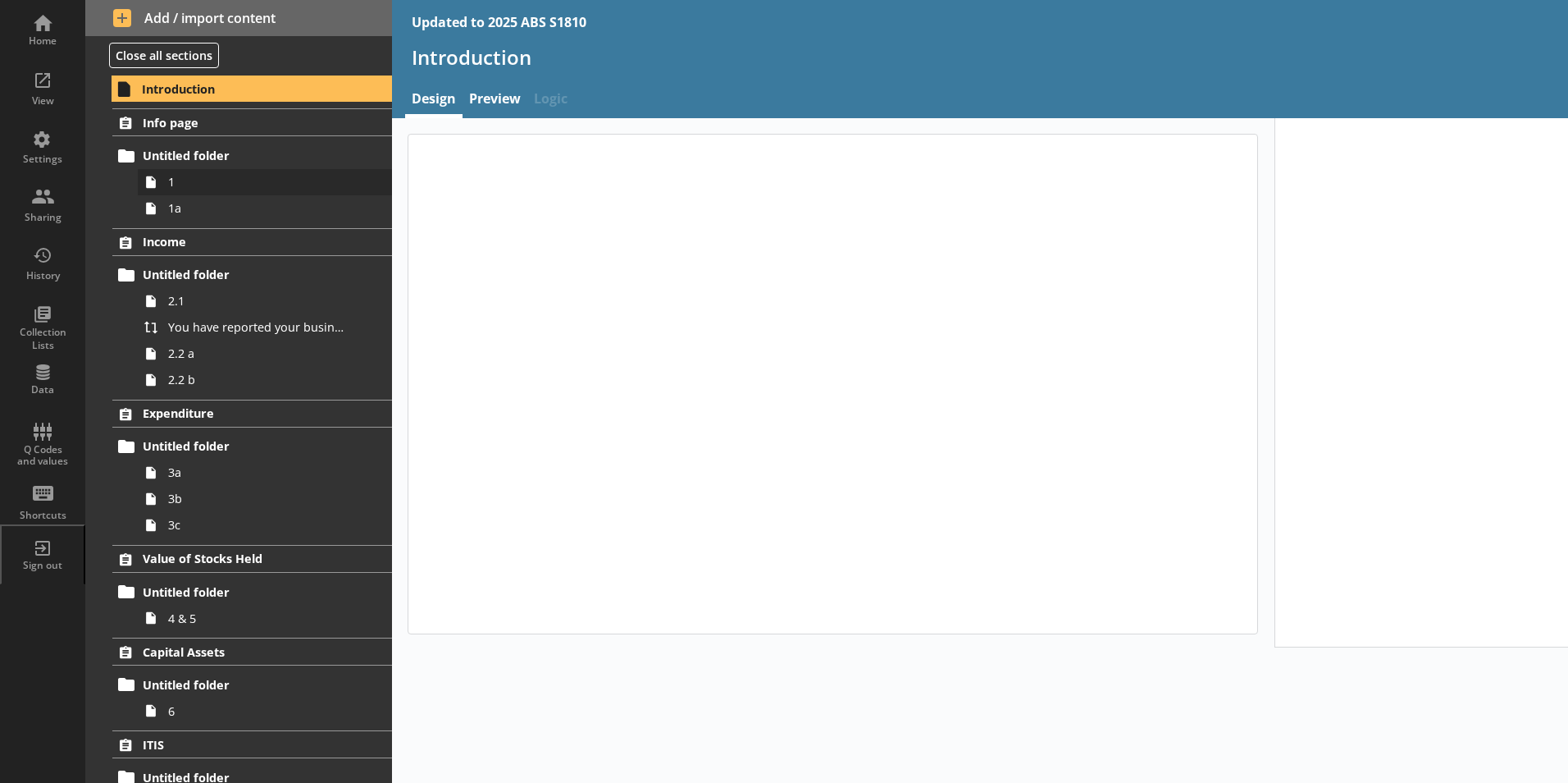
type textarea "x"
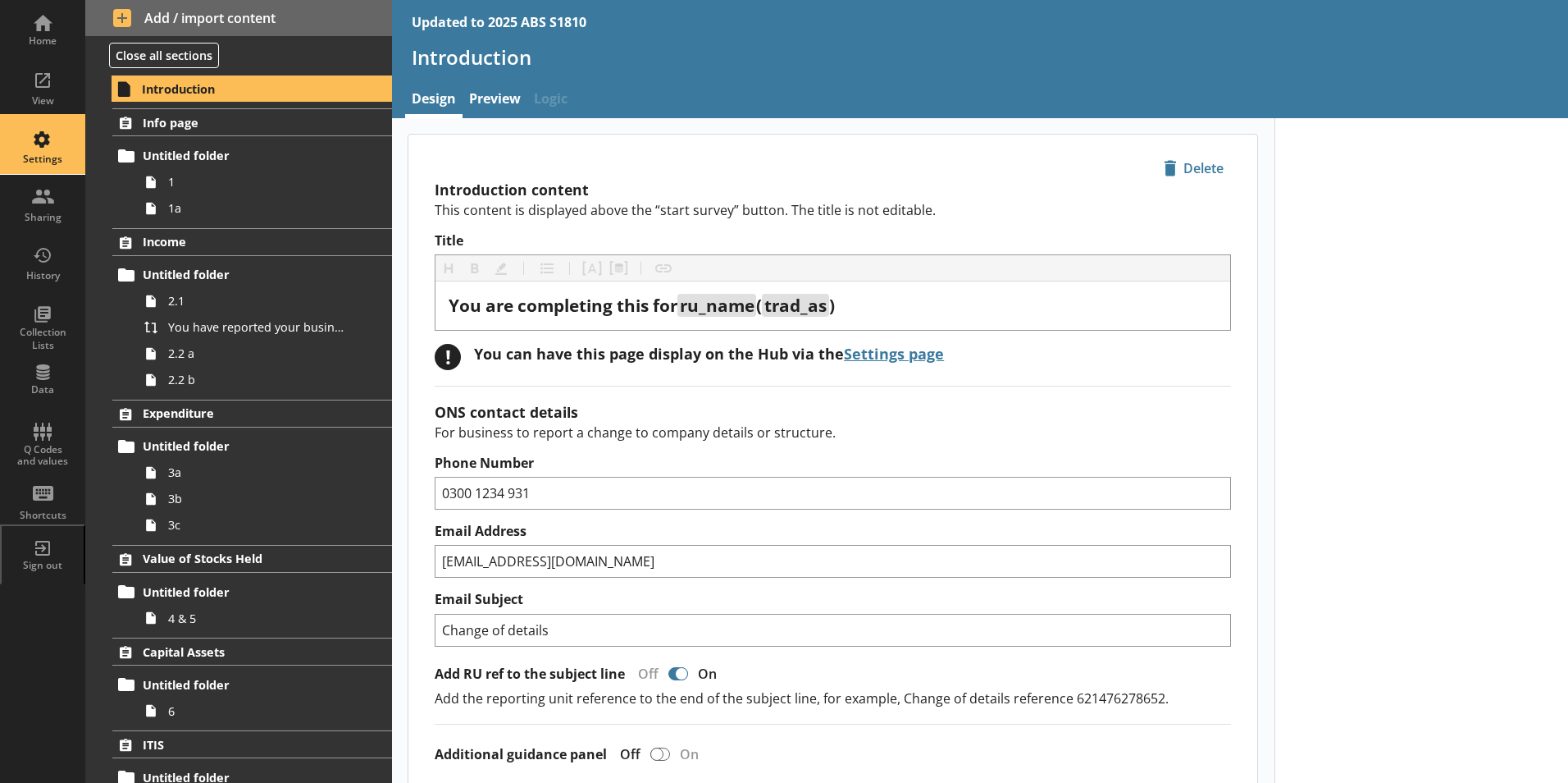
click at [37, 146] on div "Settings" at bounding box center [42, 145] width 57 height 57
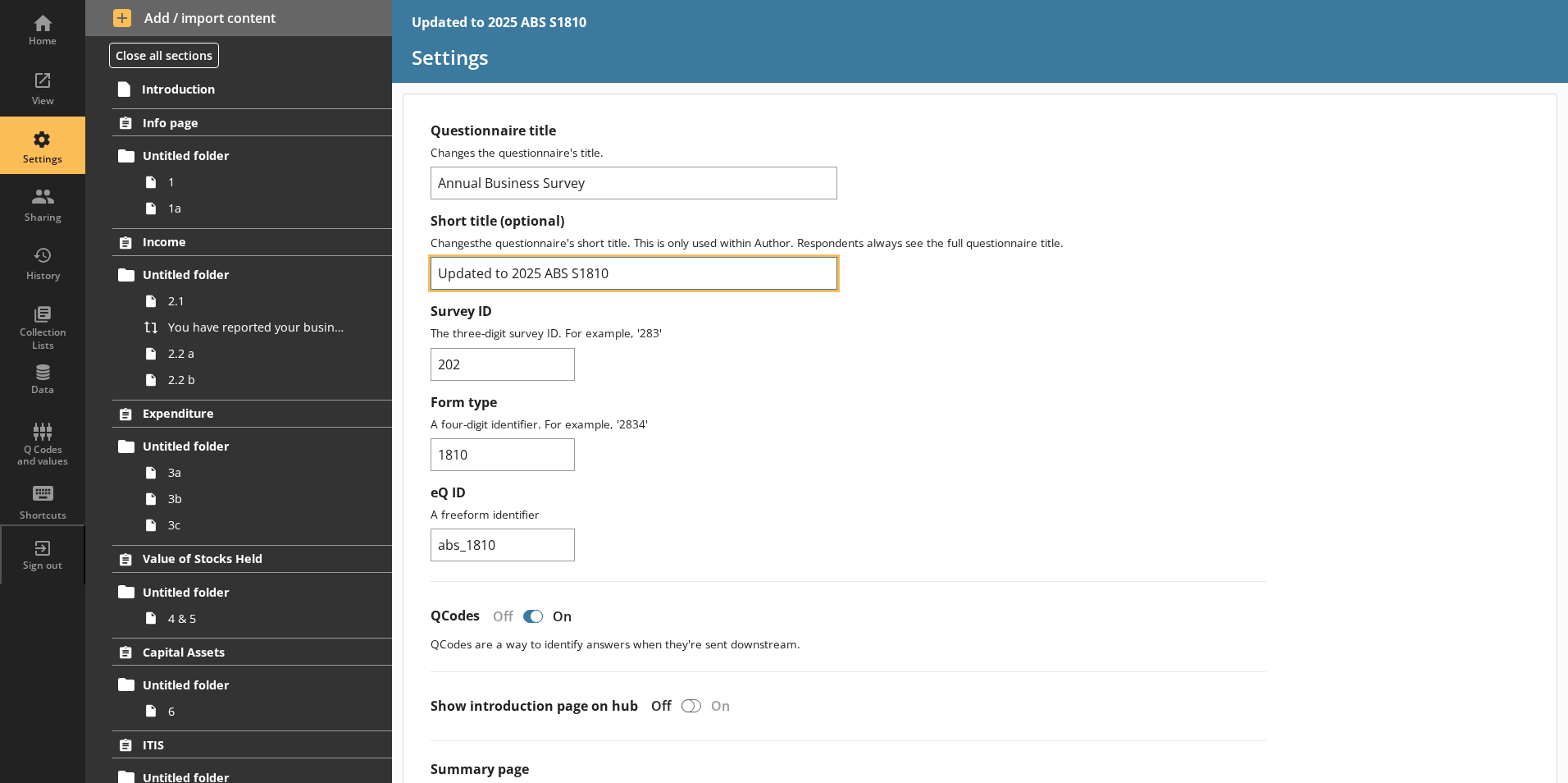
click at [511, 270] on input "Updated to 2025 ABS S1810" at bounding box center [634, 273] width 407 height 33
type input "2025 ABS S1810"
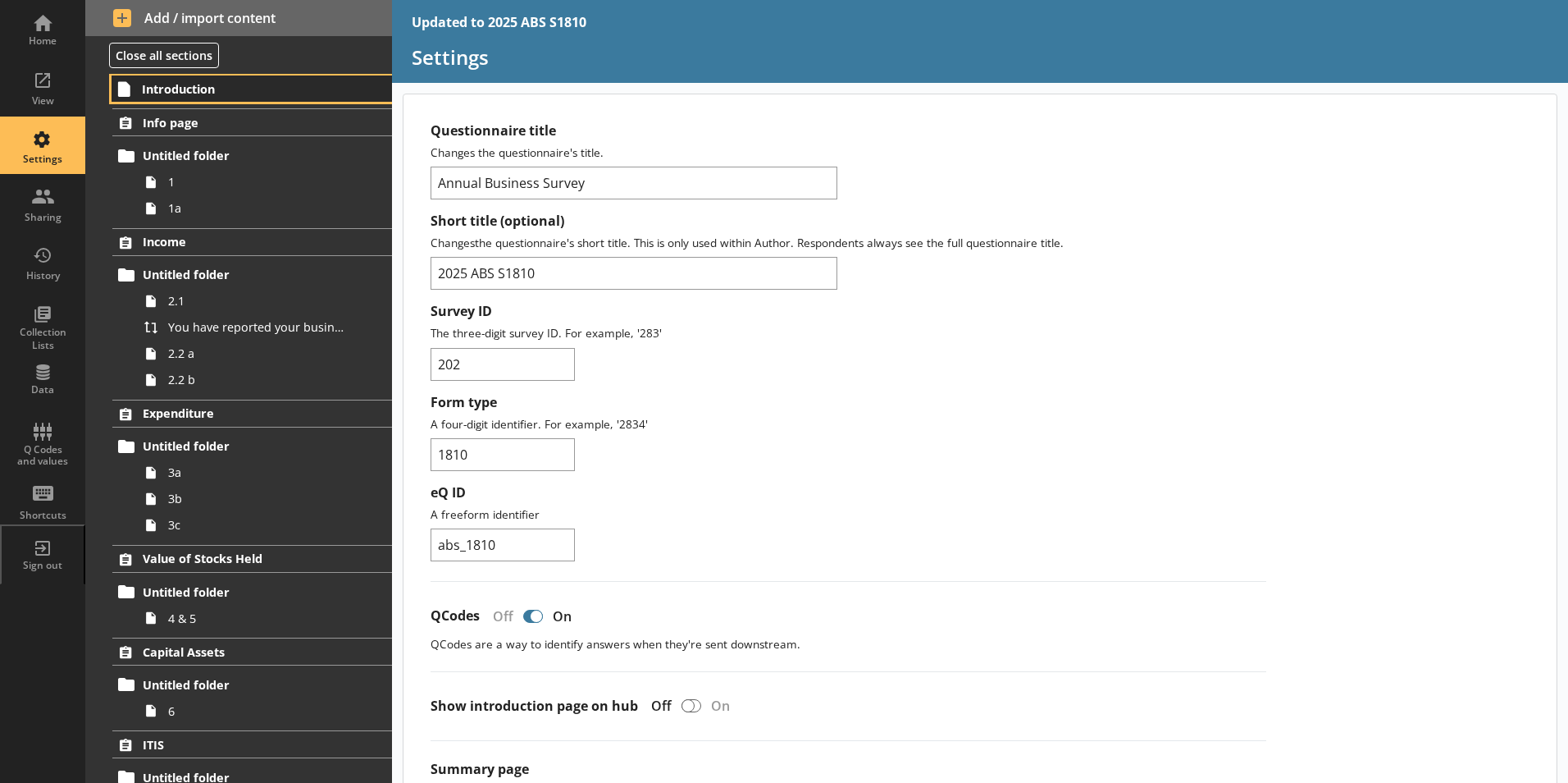
click at [192, 98] on link "Introduction" at bounding box center [252, 88] width 280 height 27
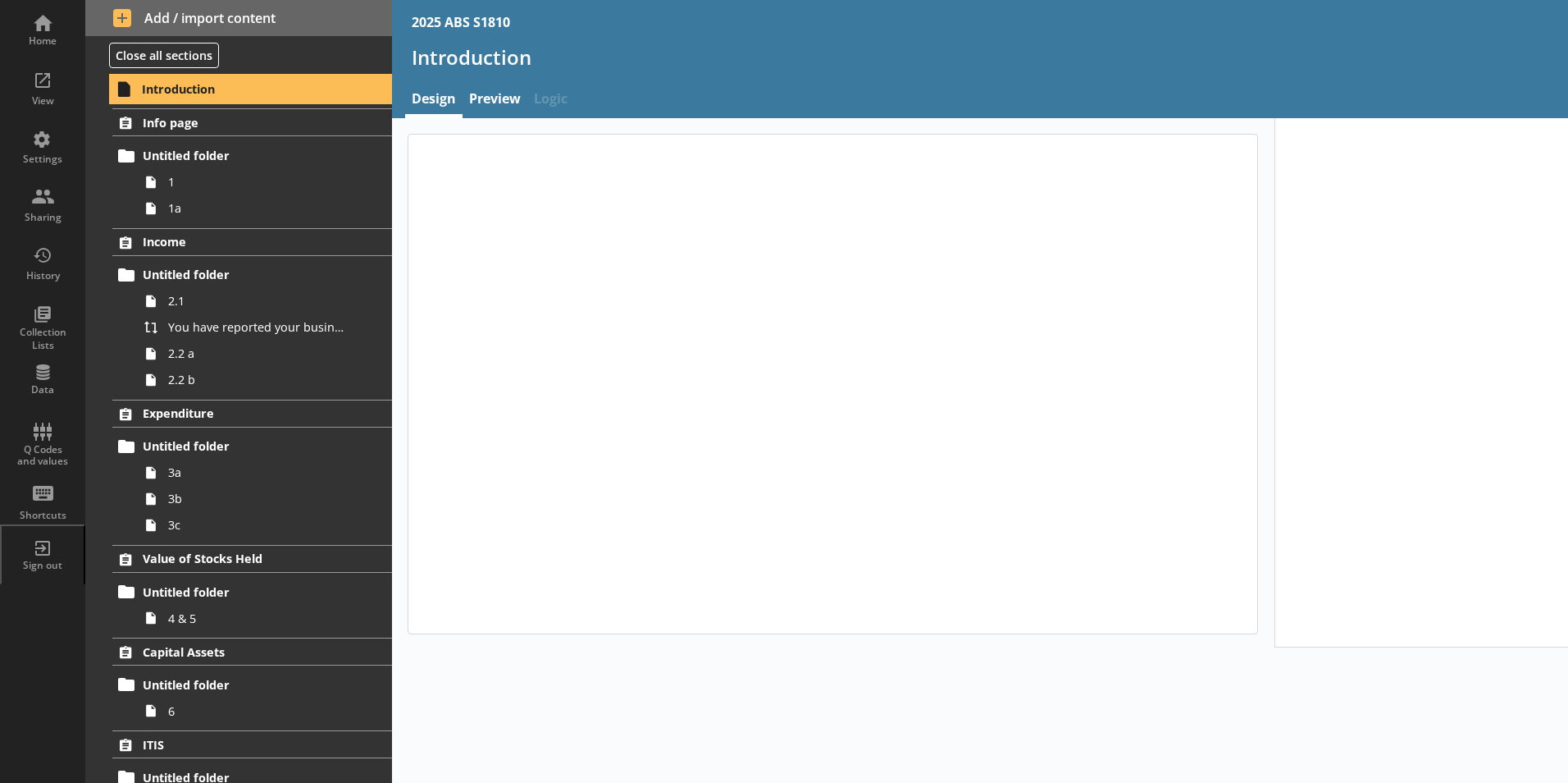
type textarea "x"
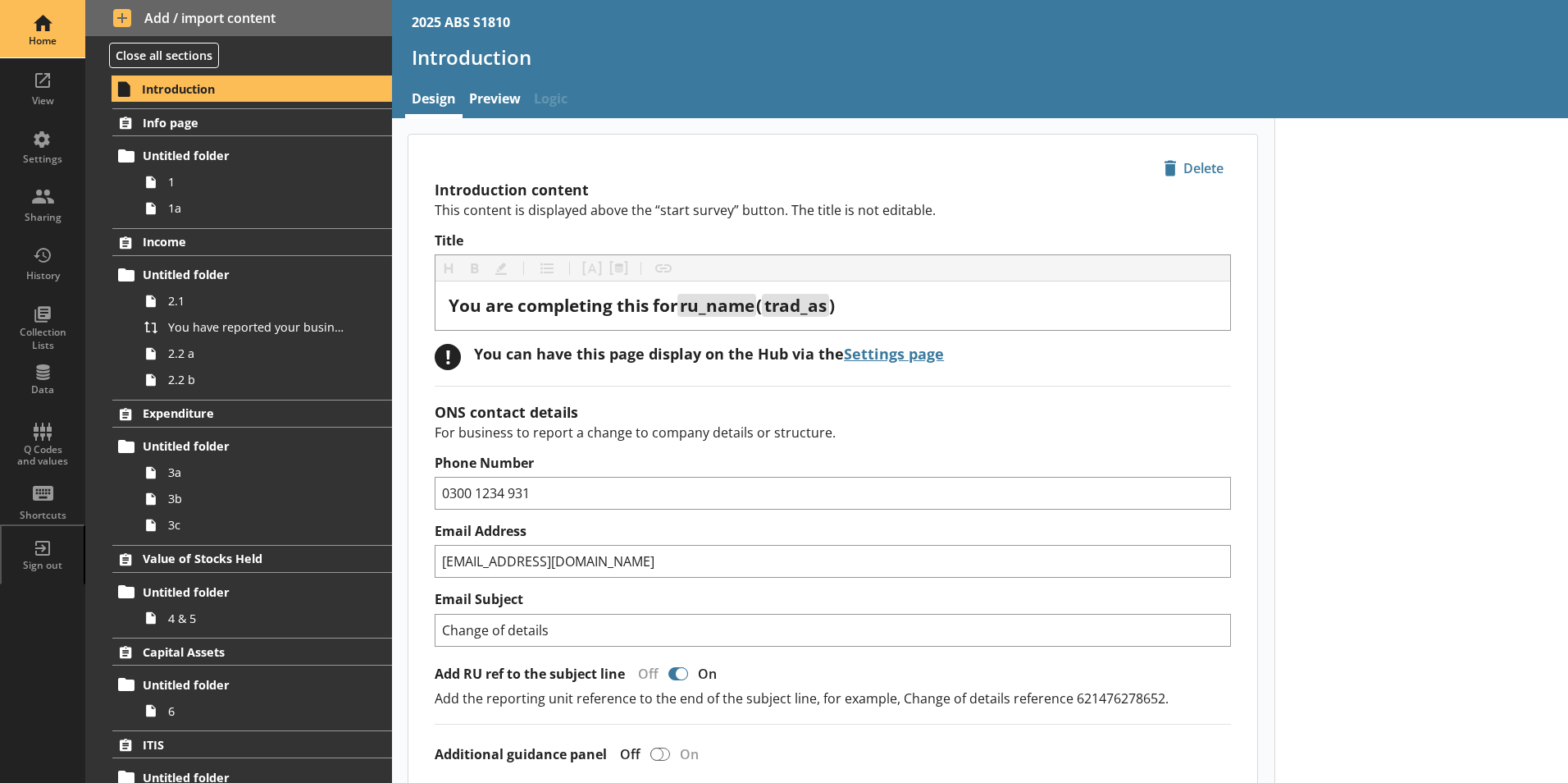
click at [57, 43] on div "Home" at bounding box center [42, 40] width 57 height 13
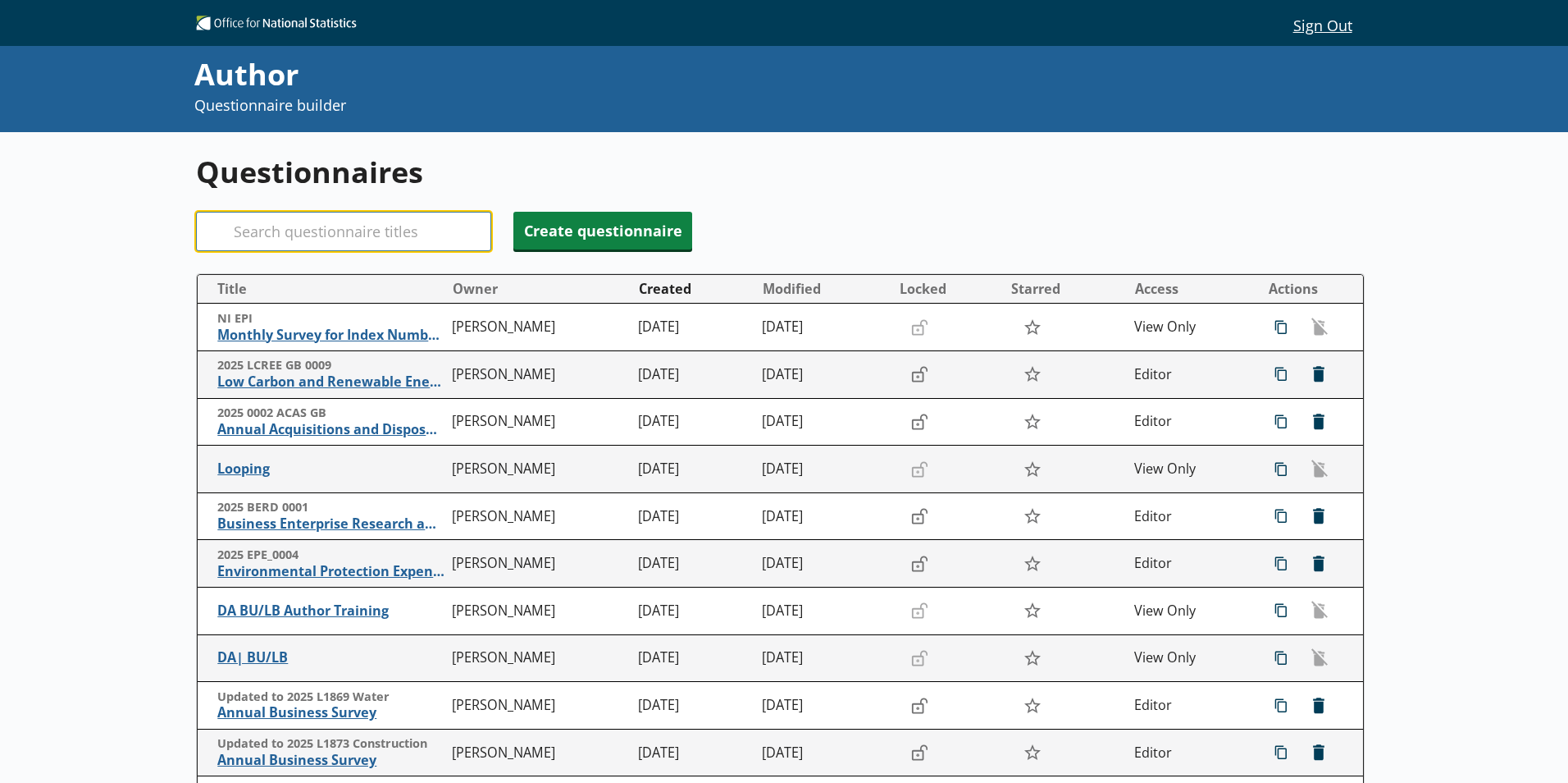
click at [324, 235] on input "Search" at bounding box center [343, 231] width 295 height 39
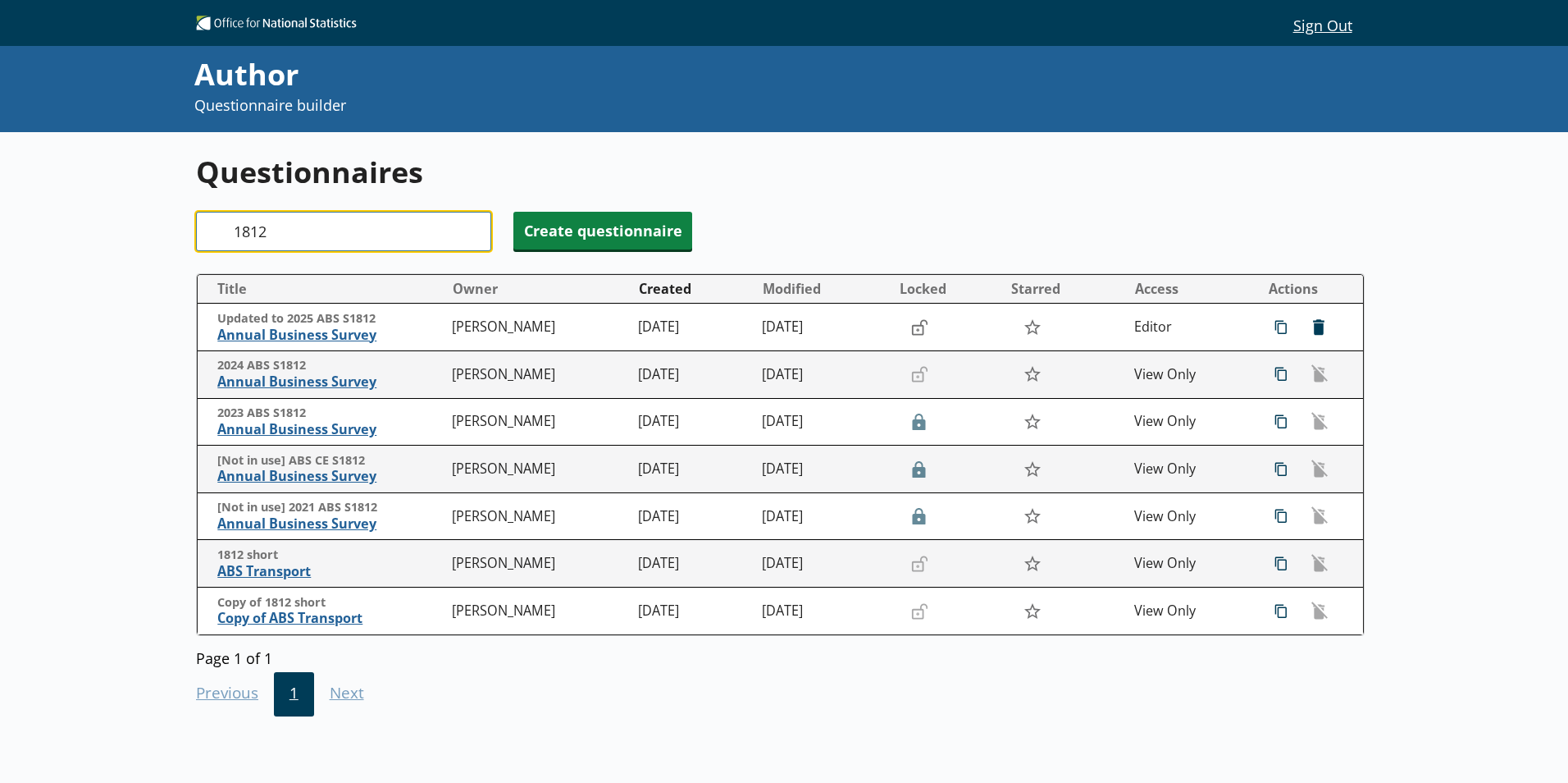
type input "1812"
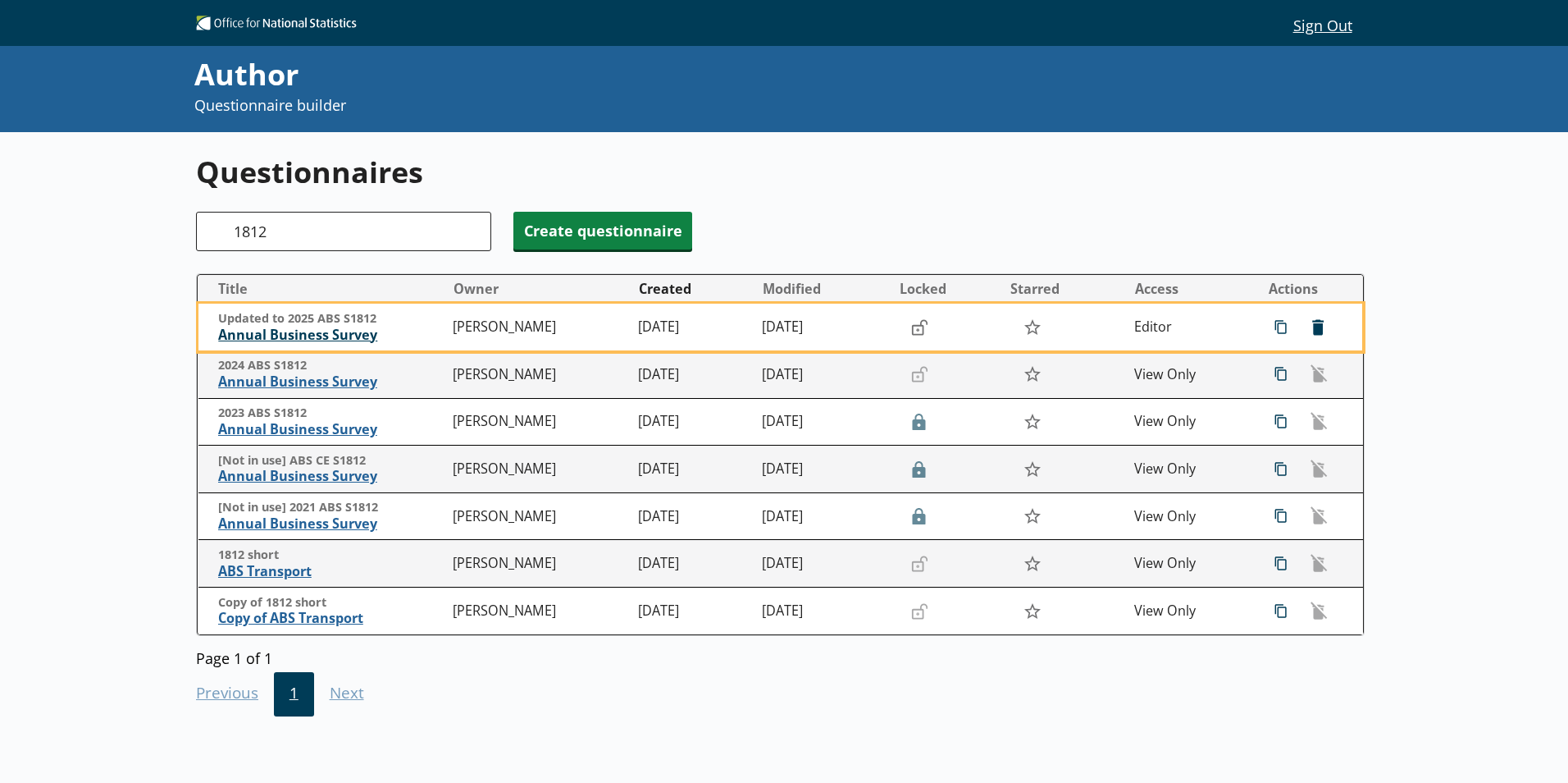
click at [326, 334] on span "Annual Business Survey" at bounding box center [331, 335] width 226 height 17
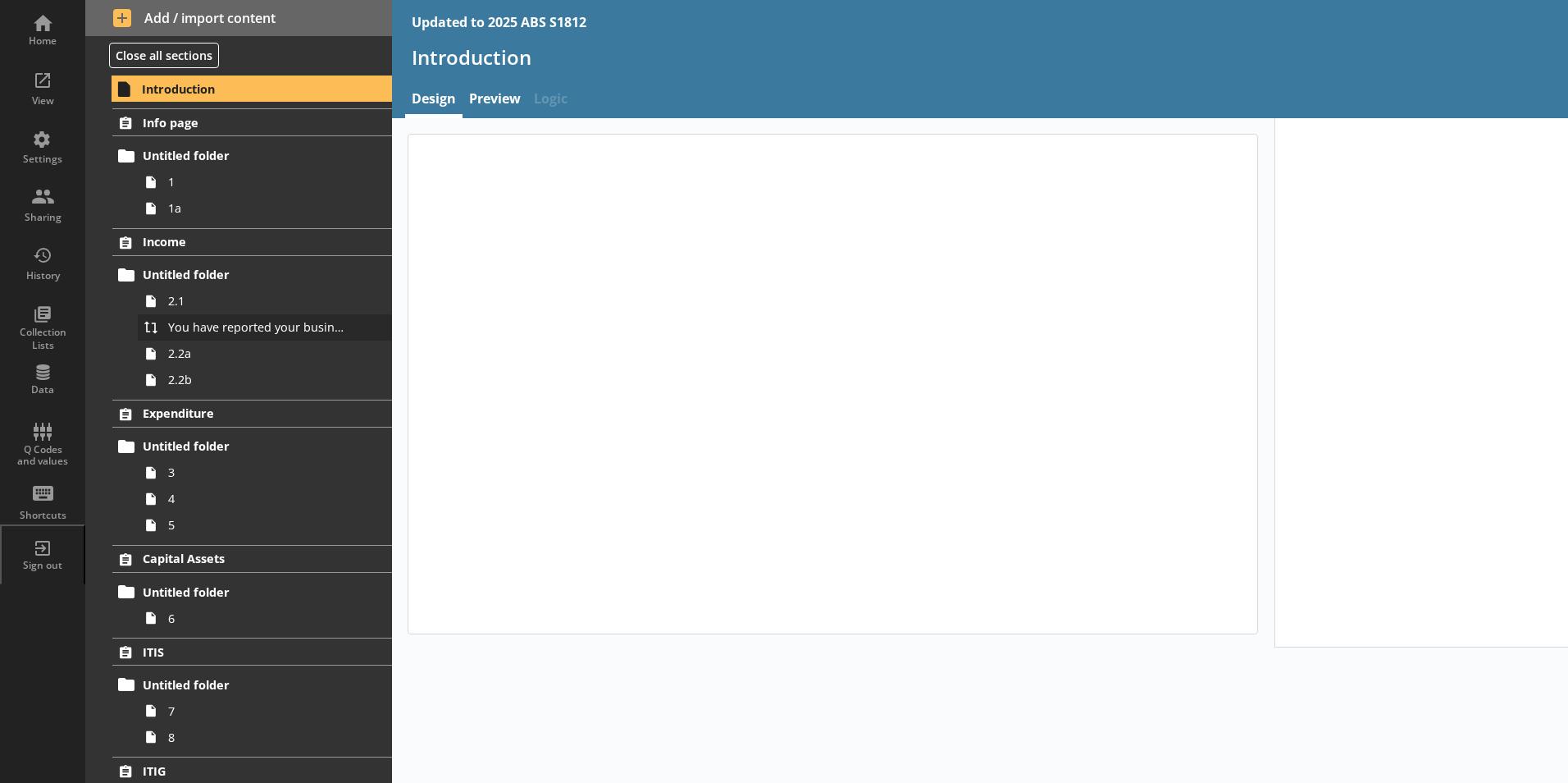
type textarea "x"
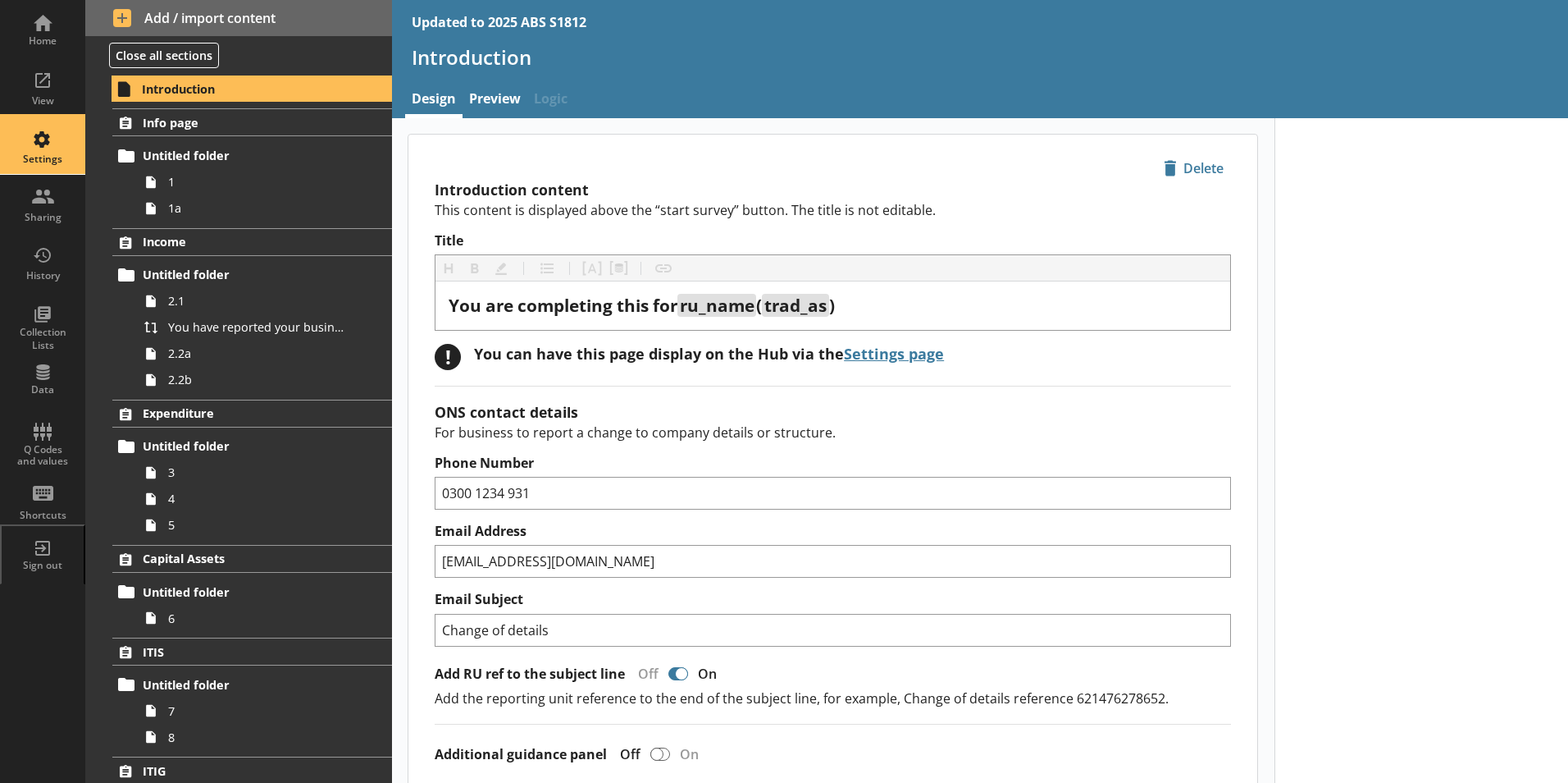
click at [51, 161] on div "Settings" at bounding box center [42, 159] width 57 height 13
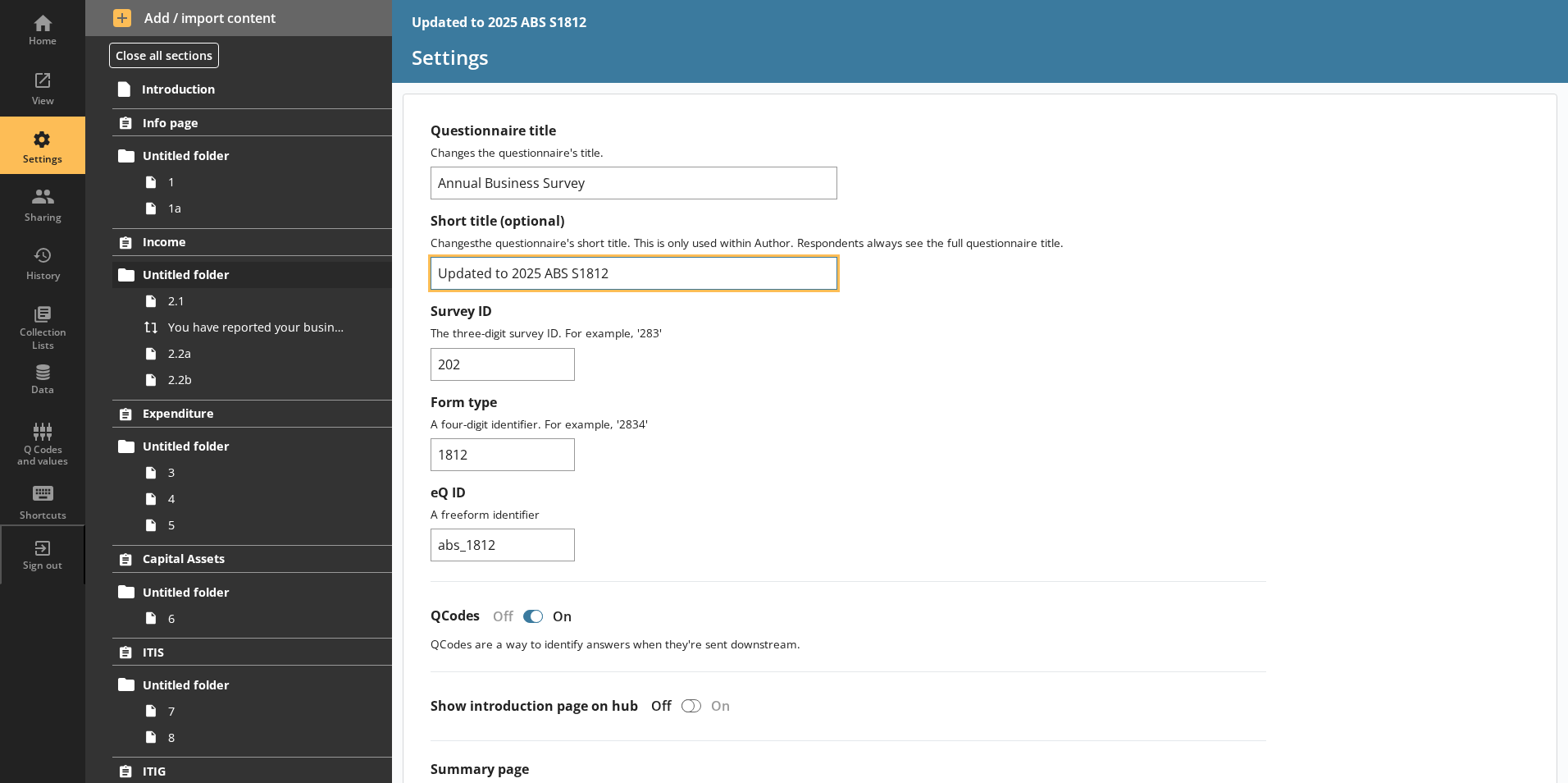
drag, startPoint x: 510, startPoint y: 274, endPoint x: 349, endPoint y: 278, distance: 161.0
click at [350, 278] on div "Home View Settings Sharing History Collection Lists Data Q Codes and values Sho…" at bounding box center [784, 391] width 1568 height 783
type input "2025 ABS S1812"
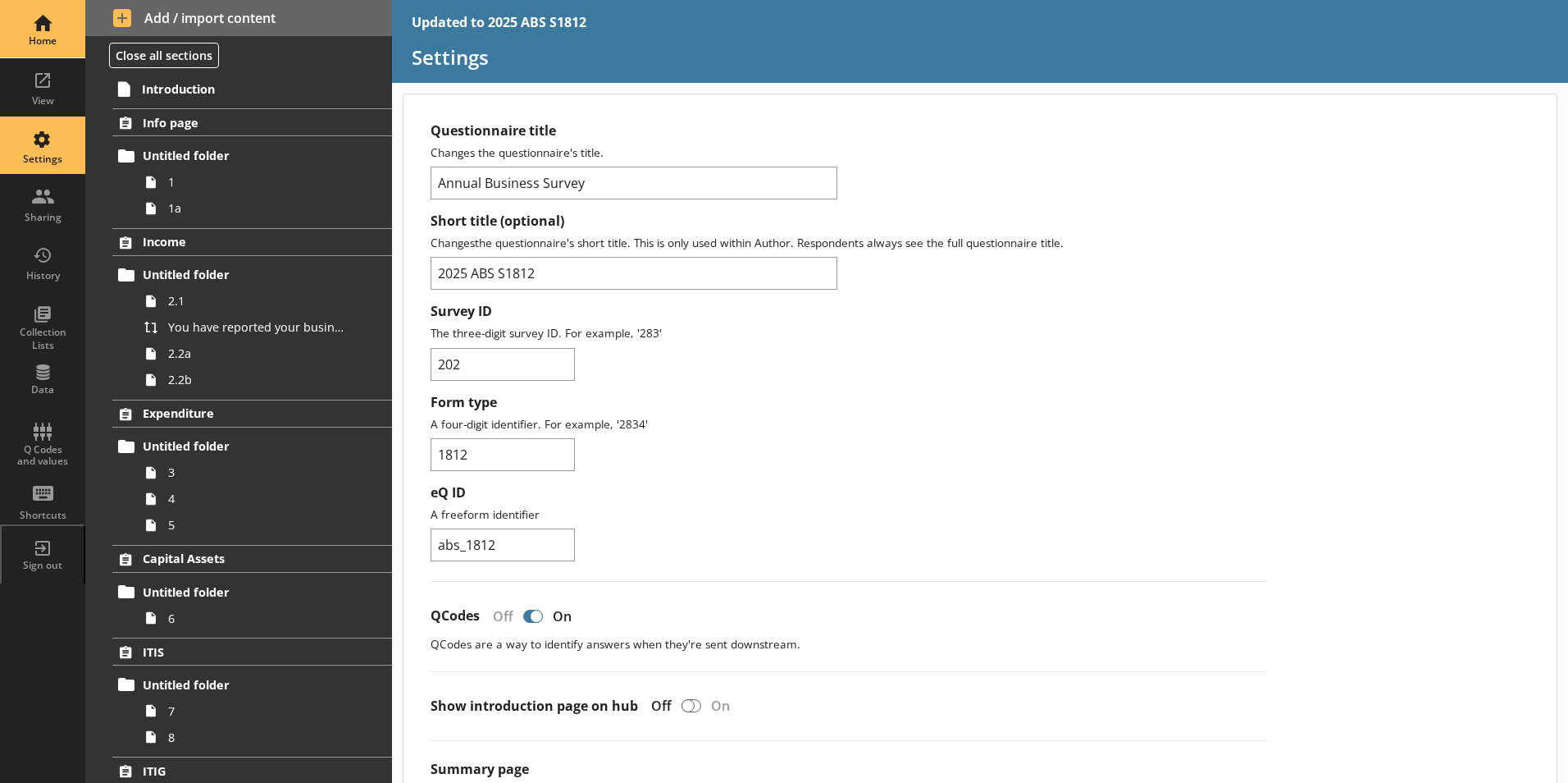
click at [51, 48] on div "Home" at bounding box center [42, 29] width 57 height 57
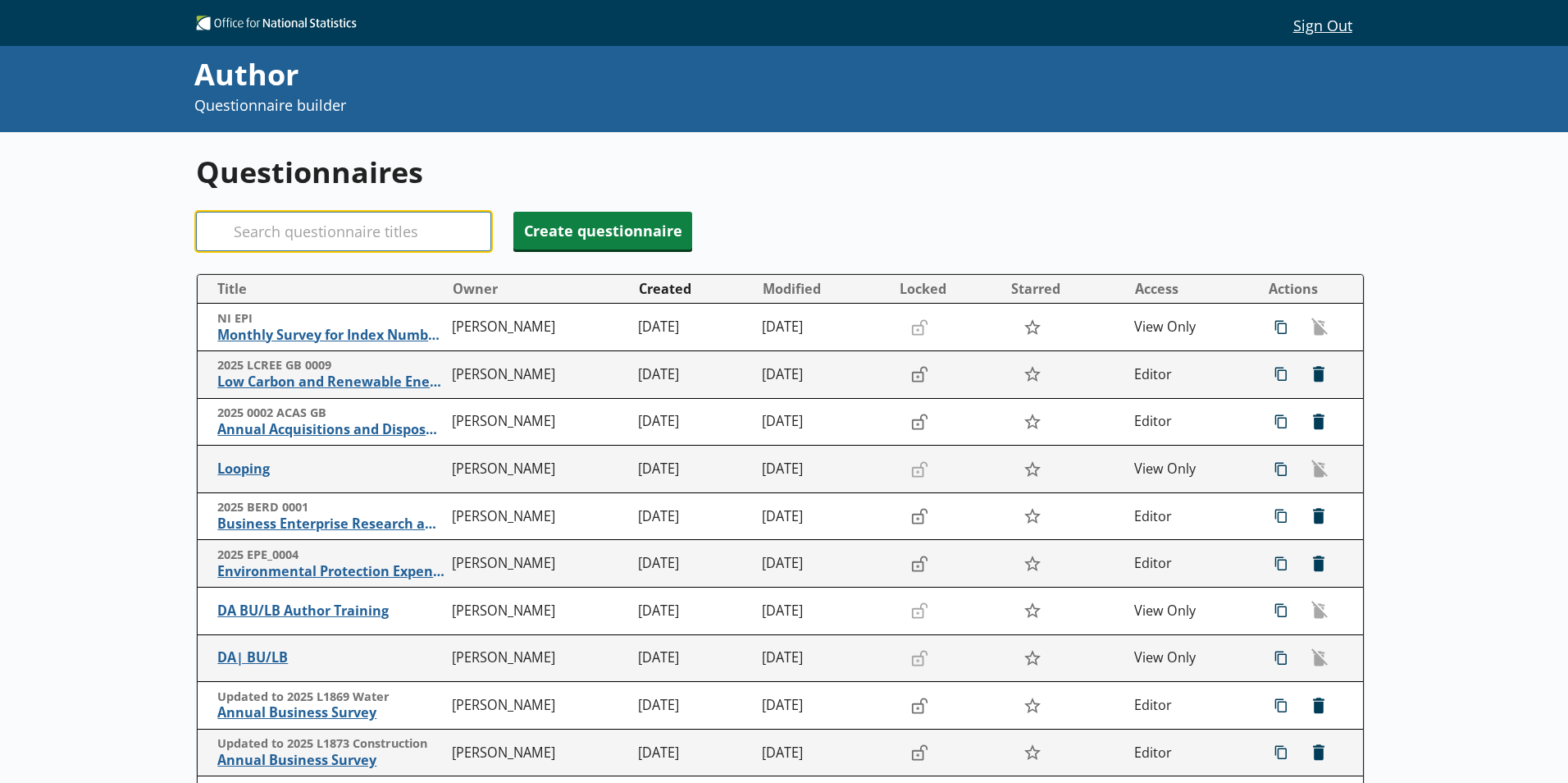
click at [313, 230] on input "Search" at bounding box center [343, 231] width 295 height 39
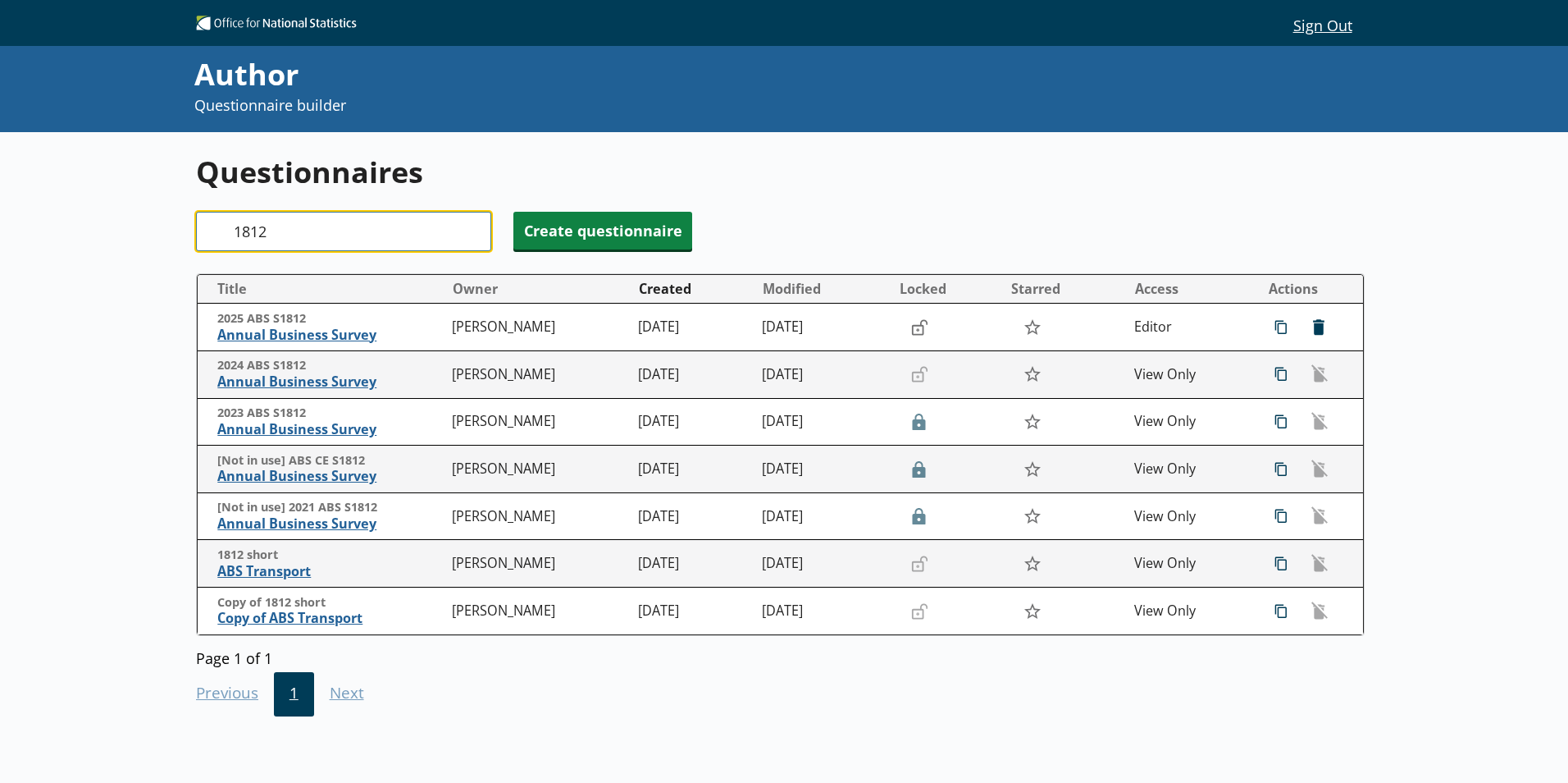
type input "1812"
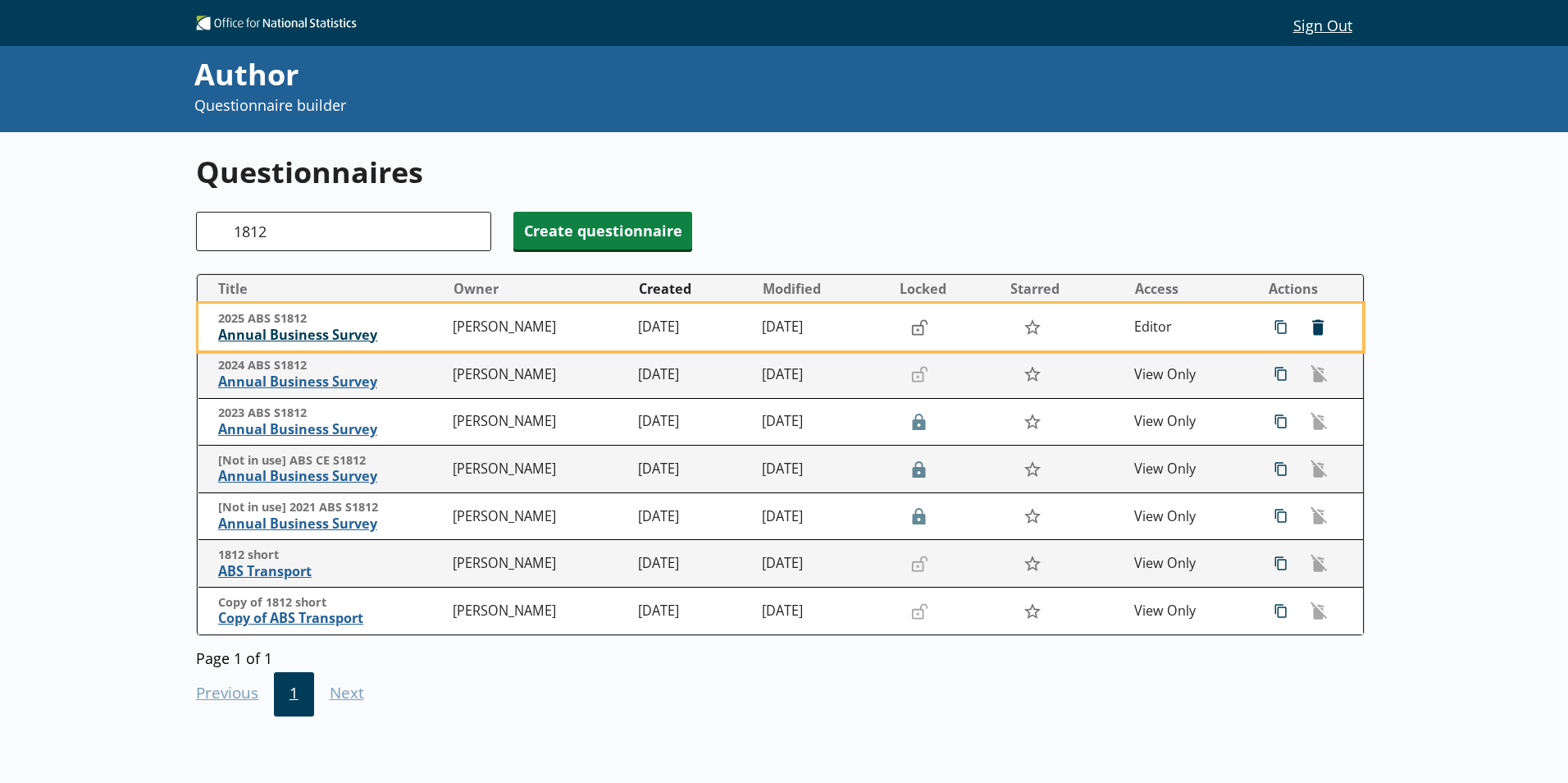
click at [309, 341] on span "Annual Business Survey" at bounding box center [331, 335] width 226 height 17
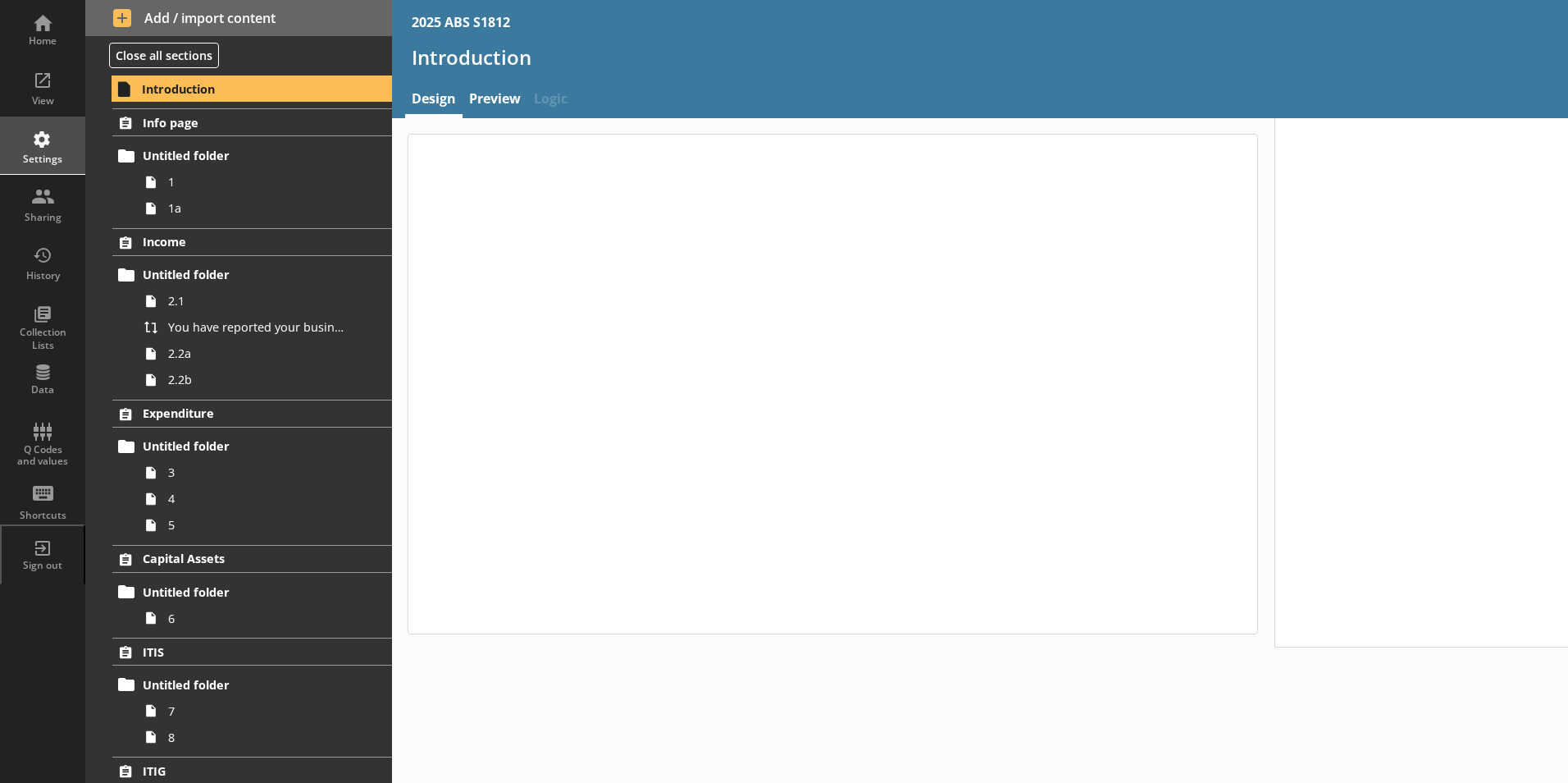
type textarea "x"
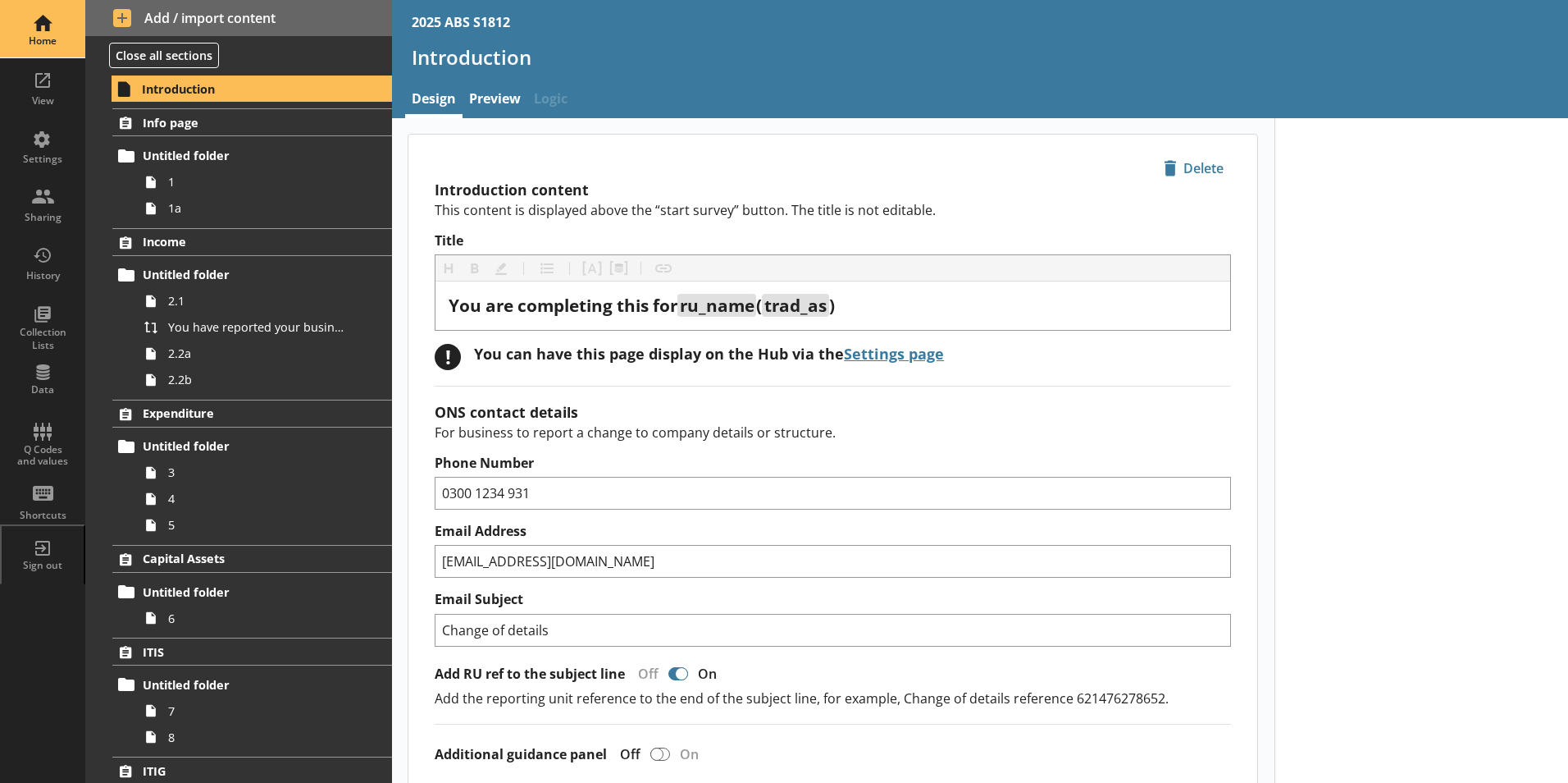
click at [28, 25] on div "Home" at bounding box center [42, 29] width 57 height 57
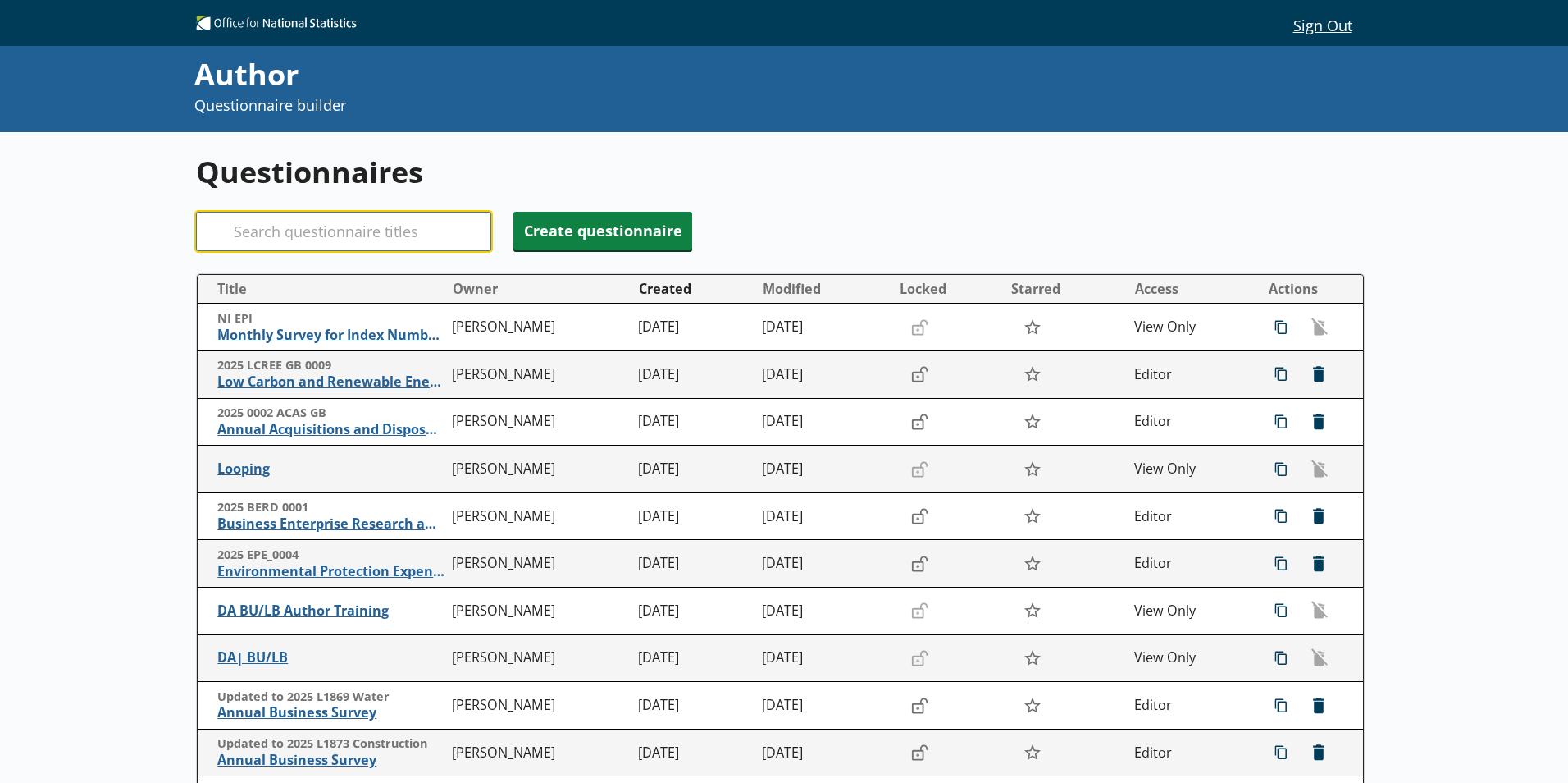
click at [347, 237] on input "Search" at bounding box center [343, 231] width 295 height 39
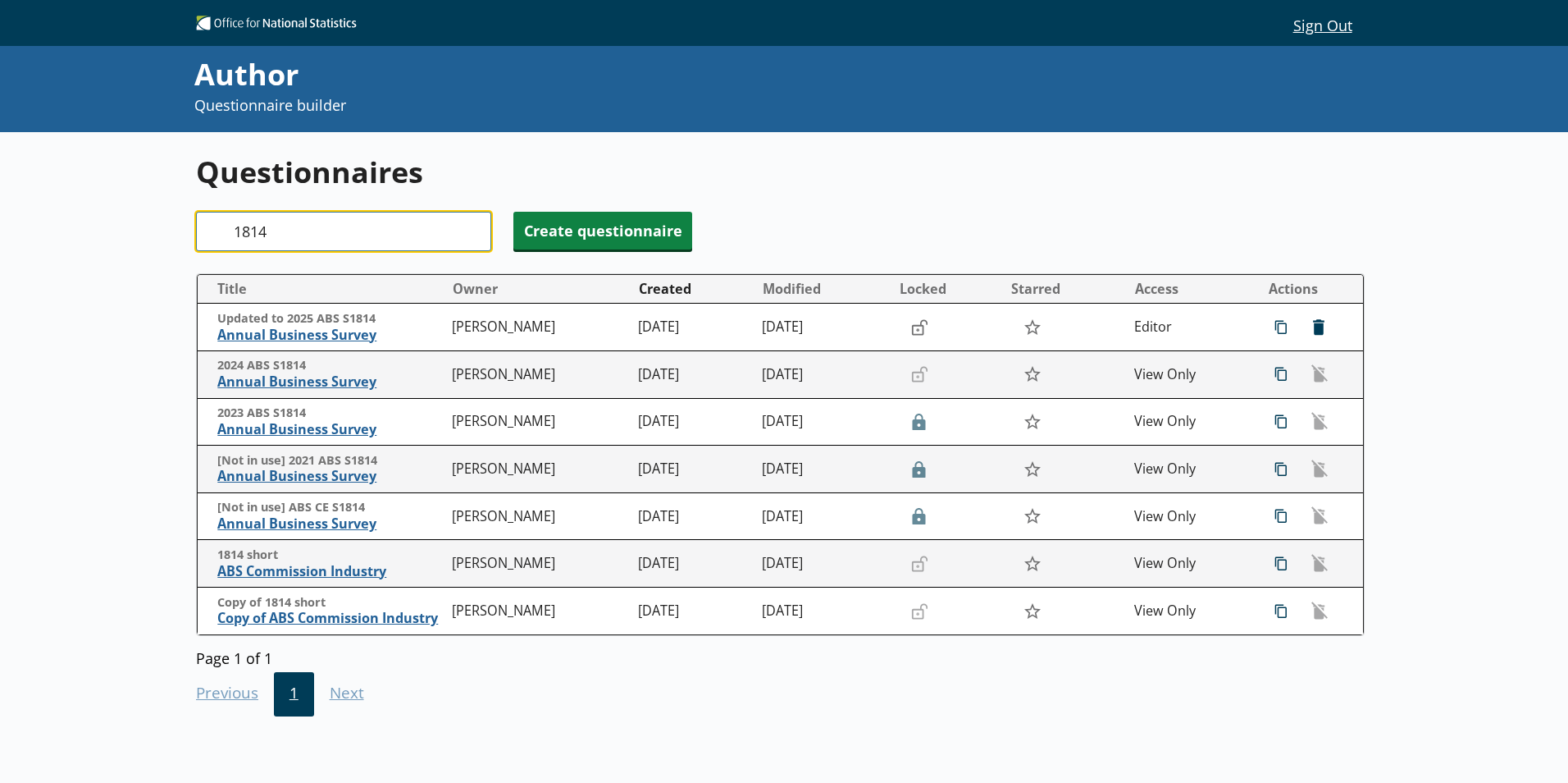
type input "1814"
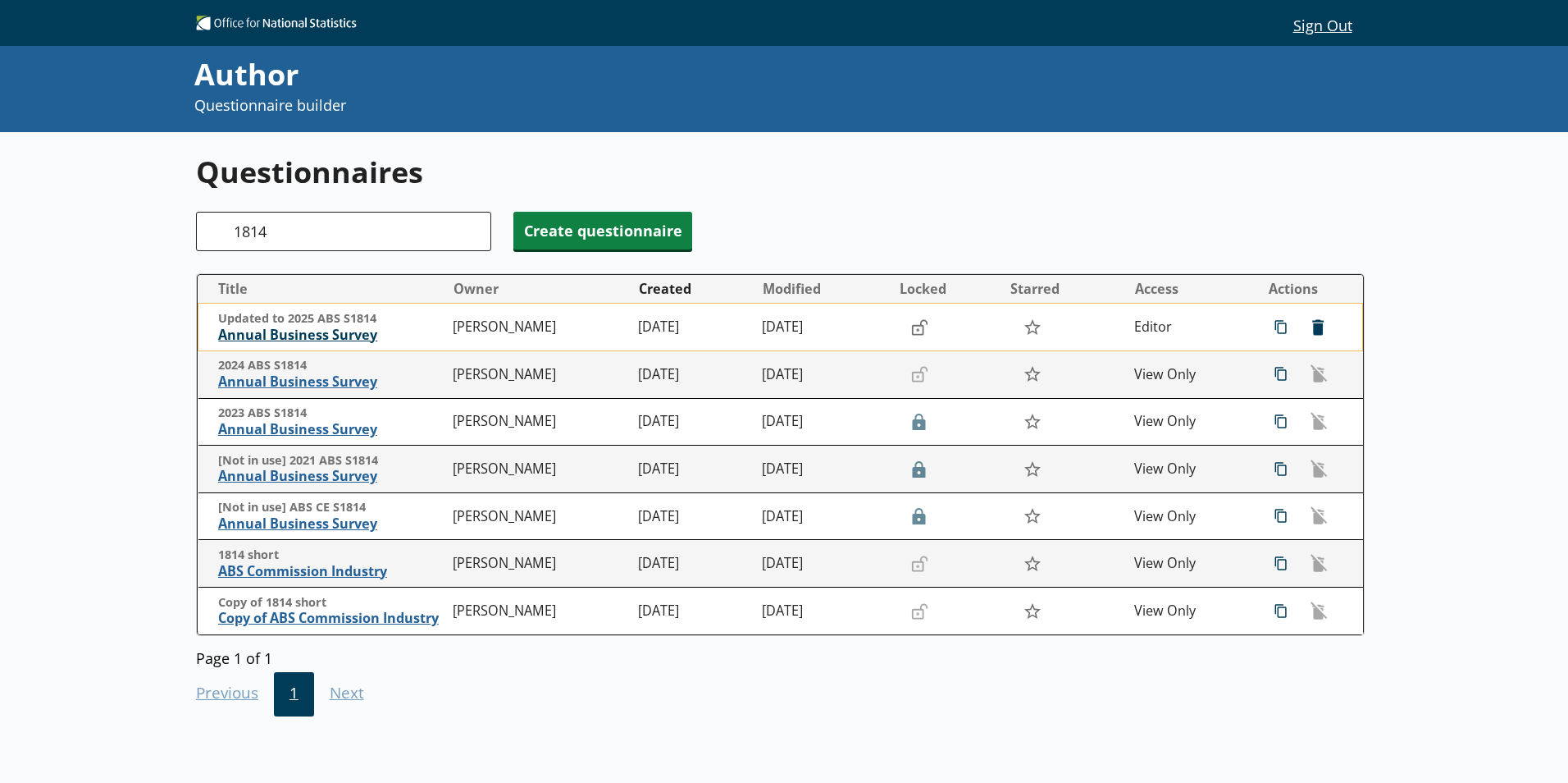
click at [330, 331] on span "Annual Business Survey" at bounding box center [331, 335] width 226 height 17
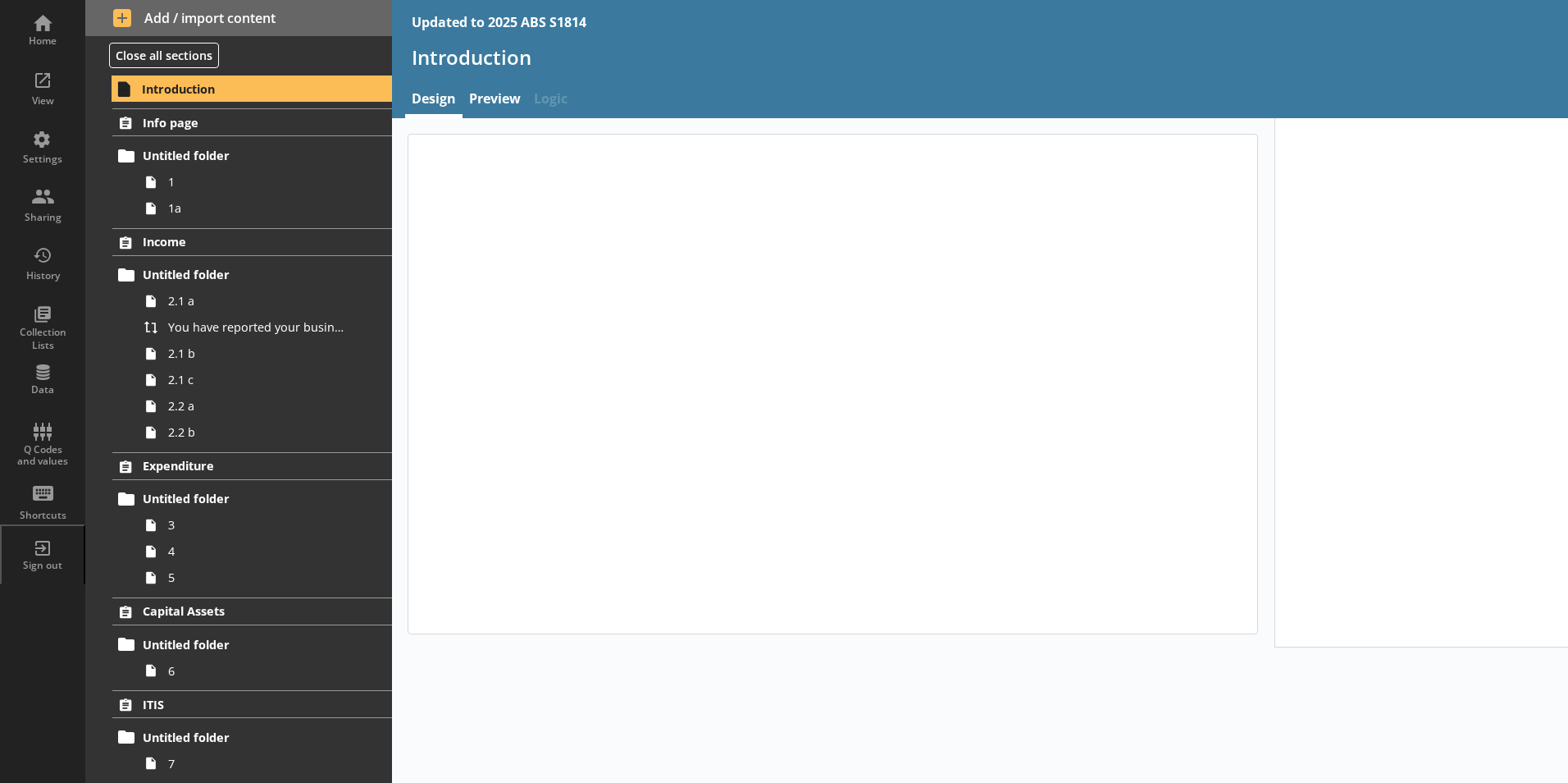
type textarea "x"
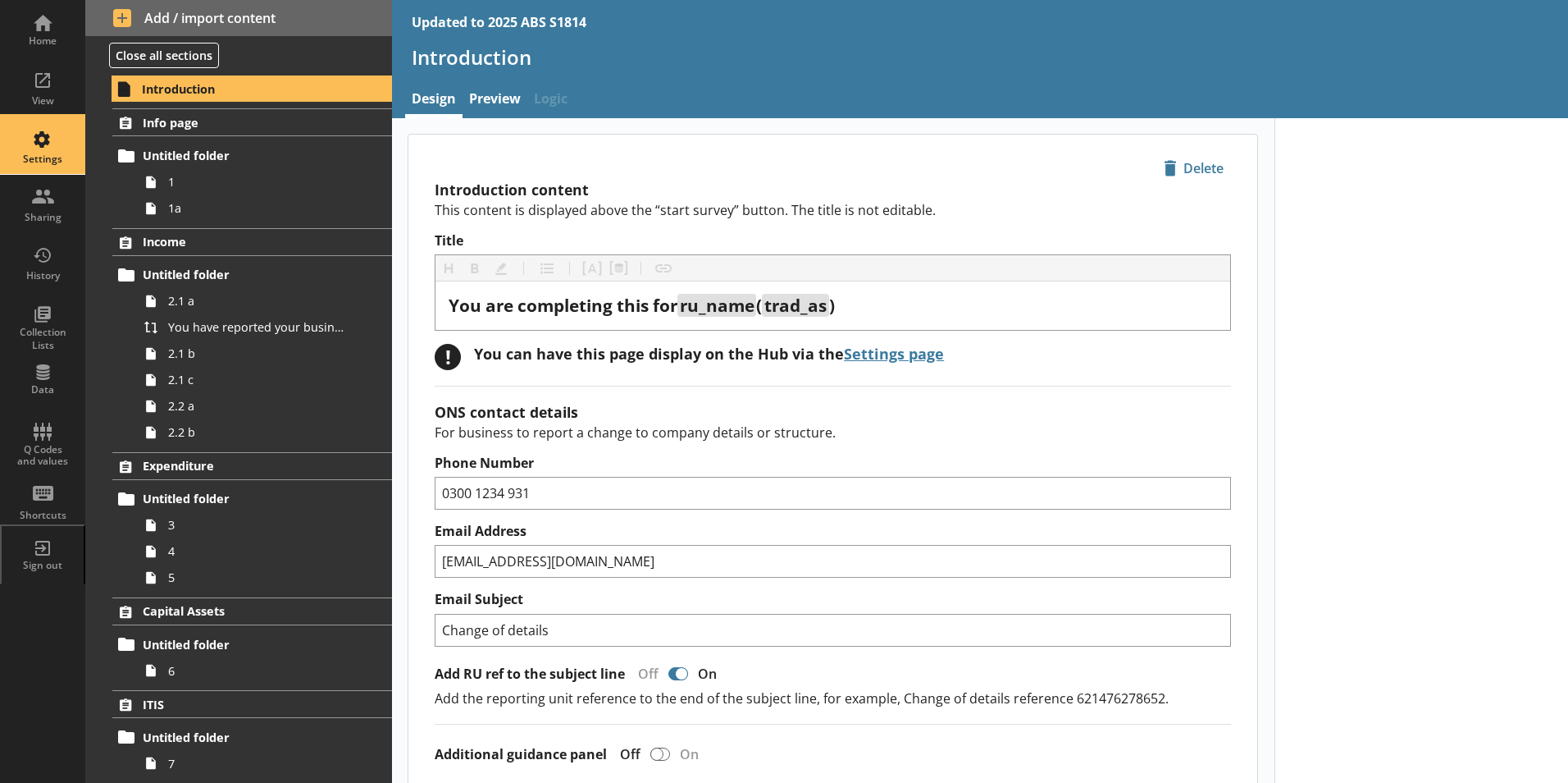
click at [43, 166] on div "Settings" at bounding box center [42, 159] width 57 height 13
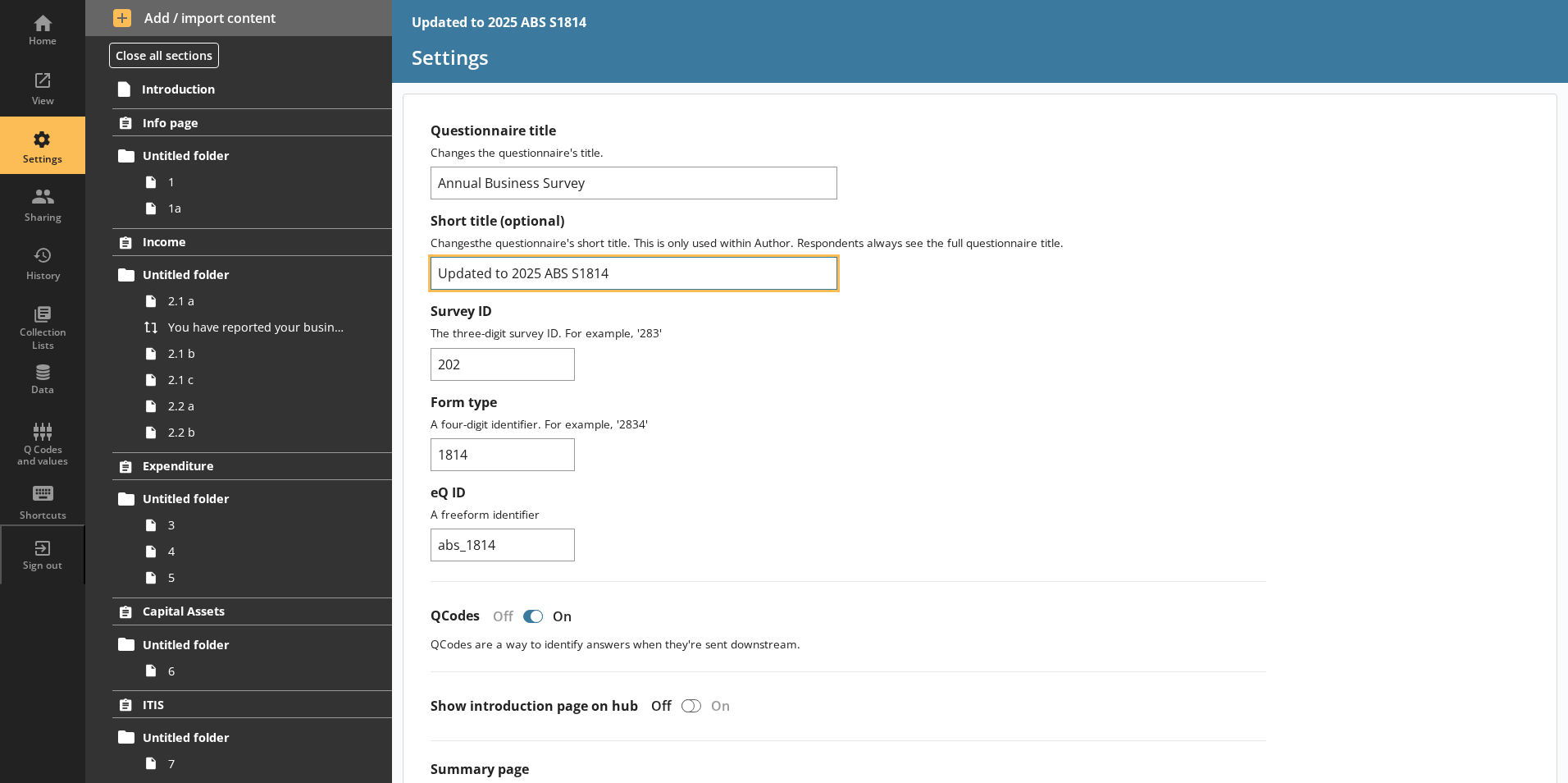
click at [509, 274] on input "Updated to 2025 ABS S1814" at bounding box center [634, 273] width 407 height 33
type input "2025 ABS S1814"
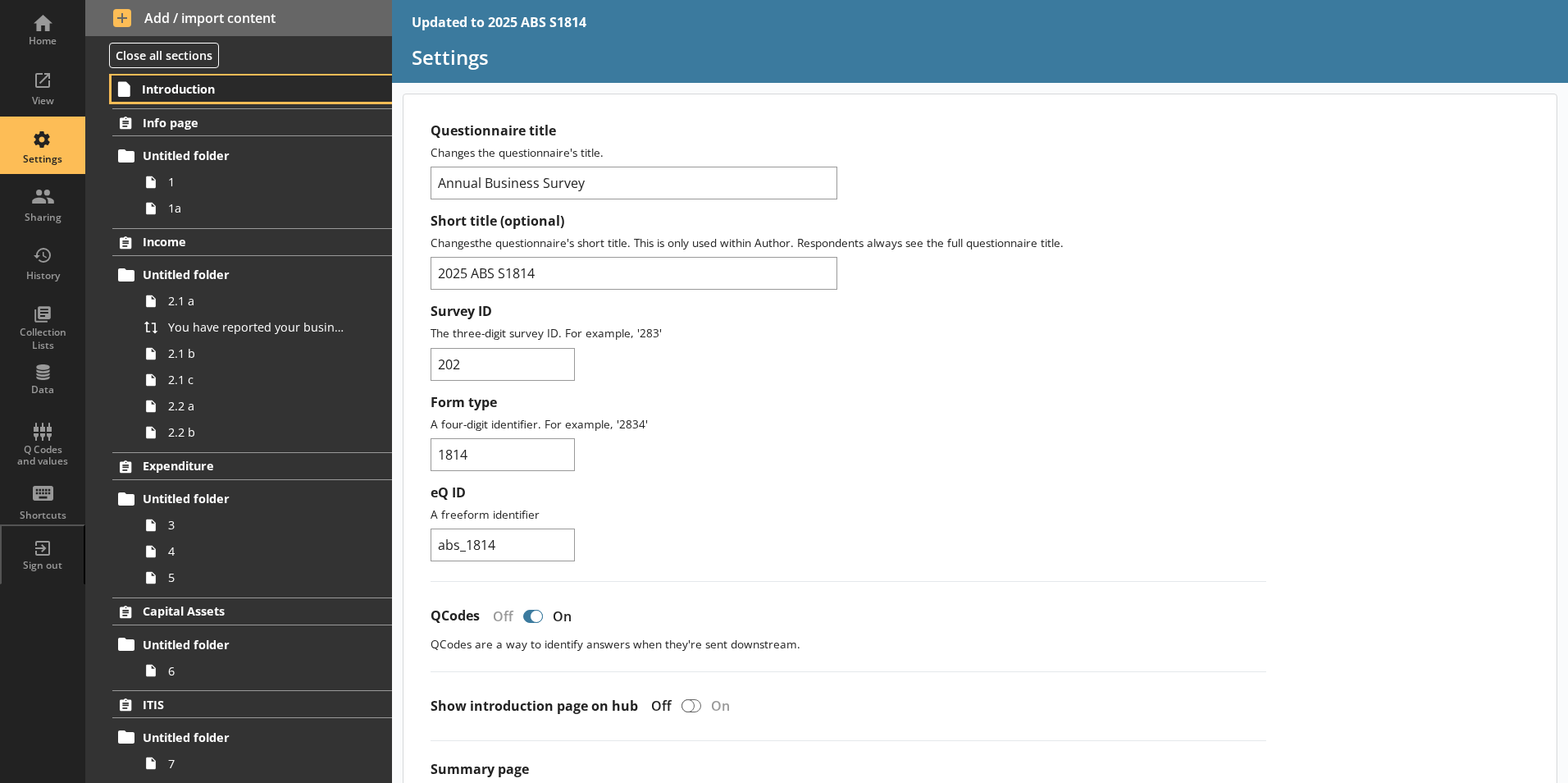
click at [157, 92] on span "Introduction" at bounding box center [243, 89] width 201 height 16
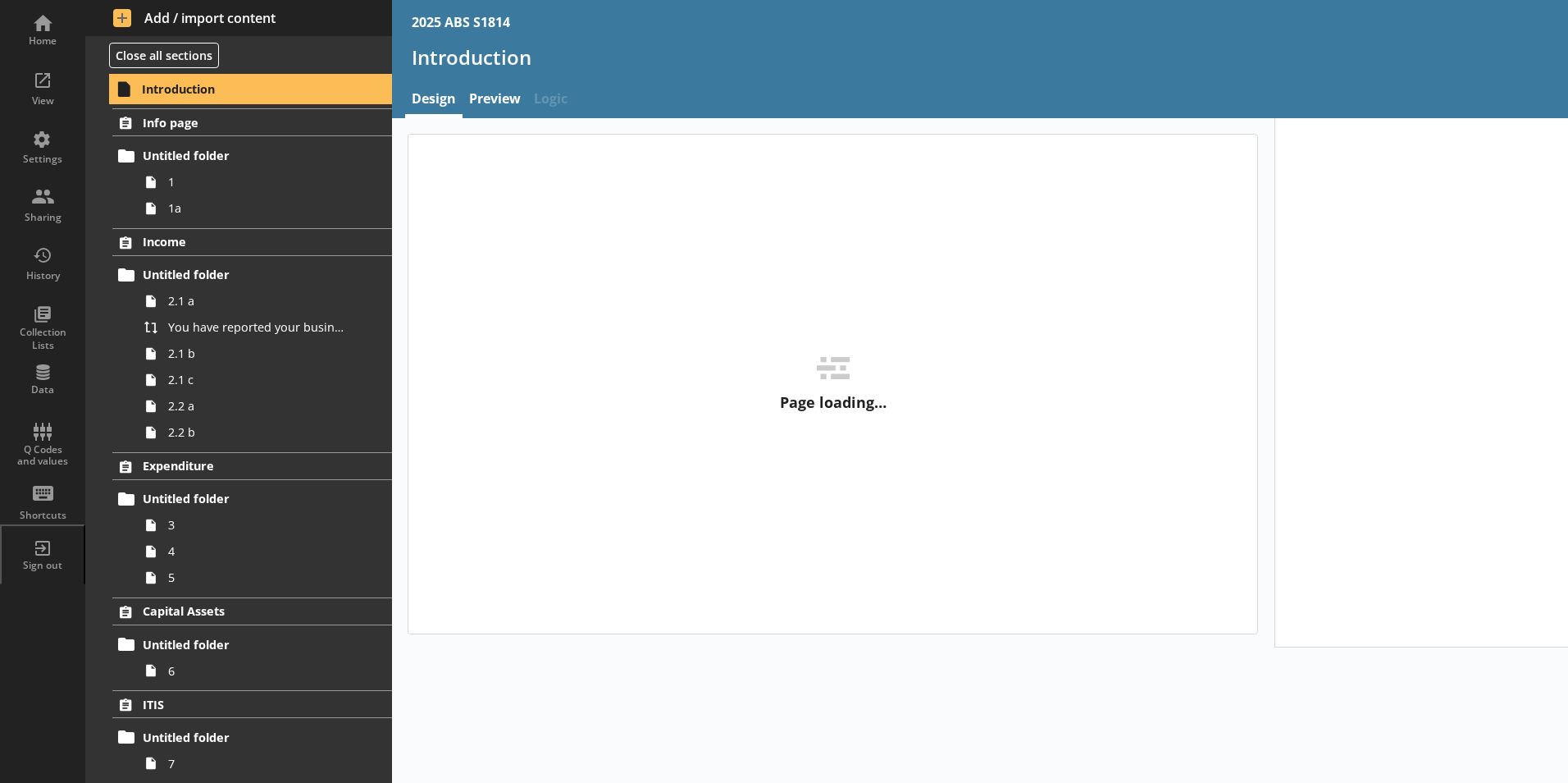
type textarea "x"
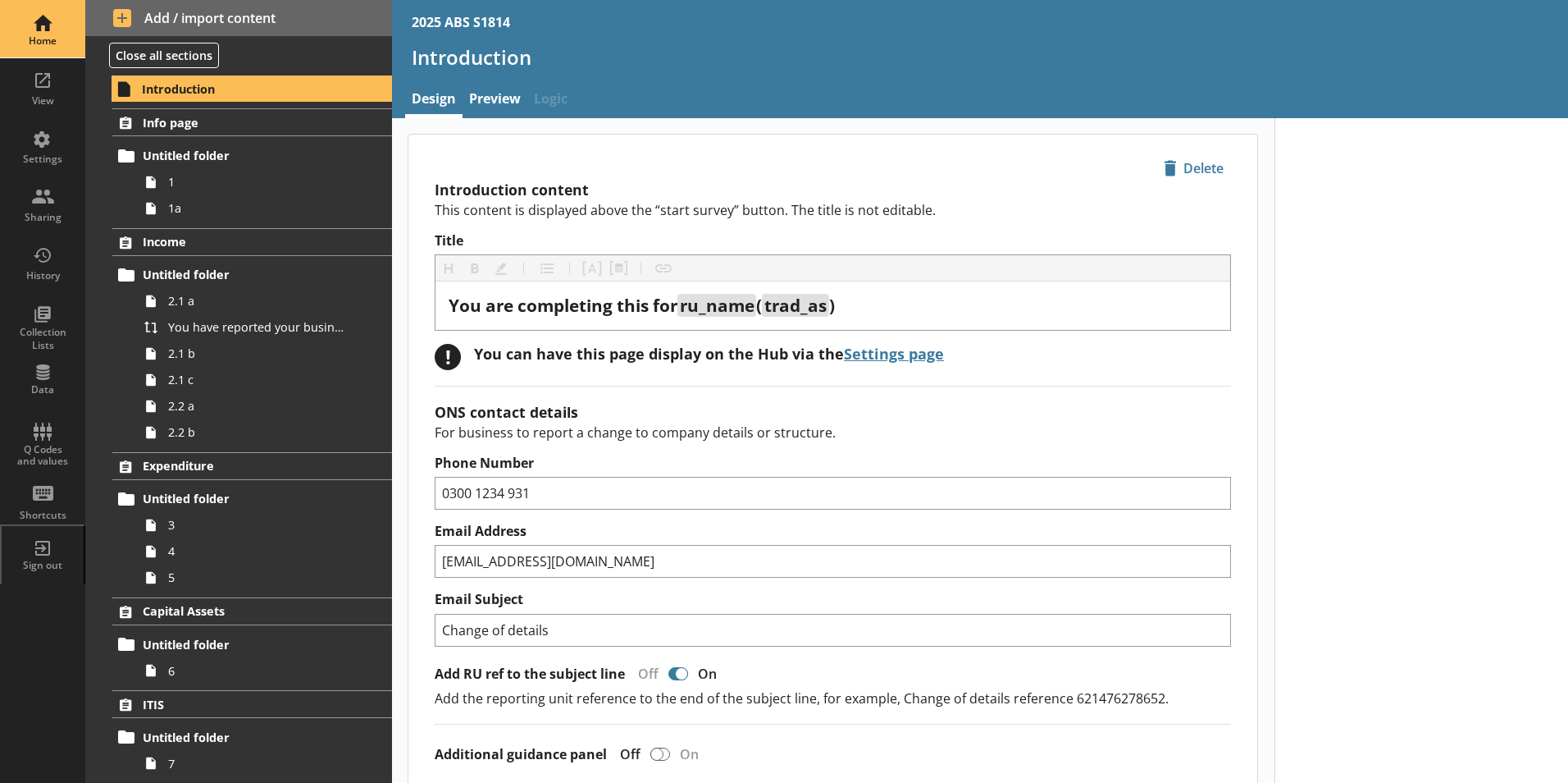
click at [68, 34] on div "Home" at bounding box center [42, 29] width 57 height 57
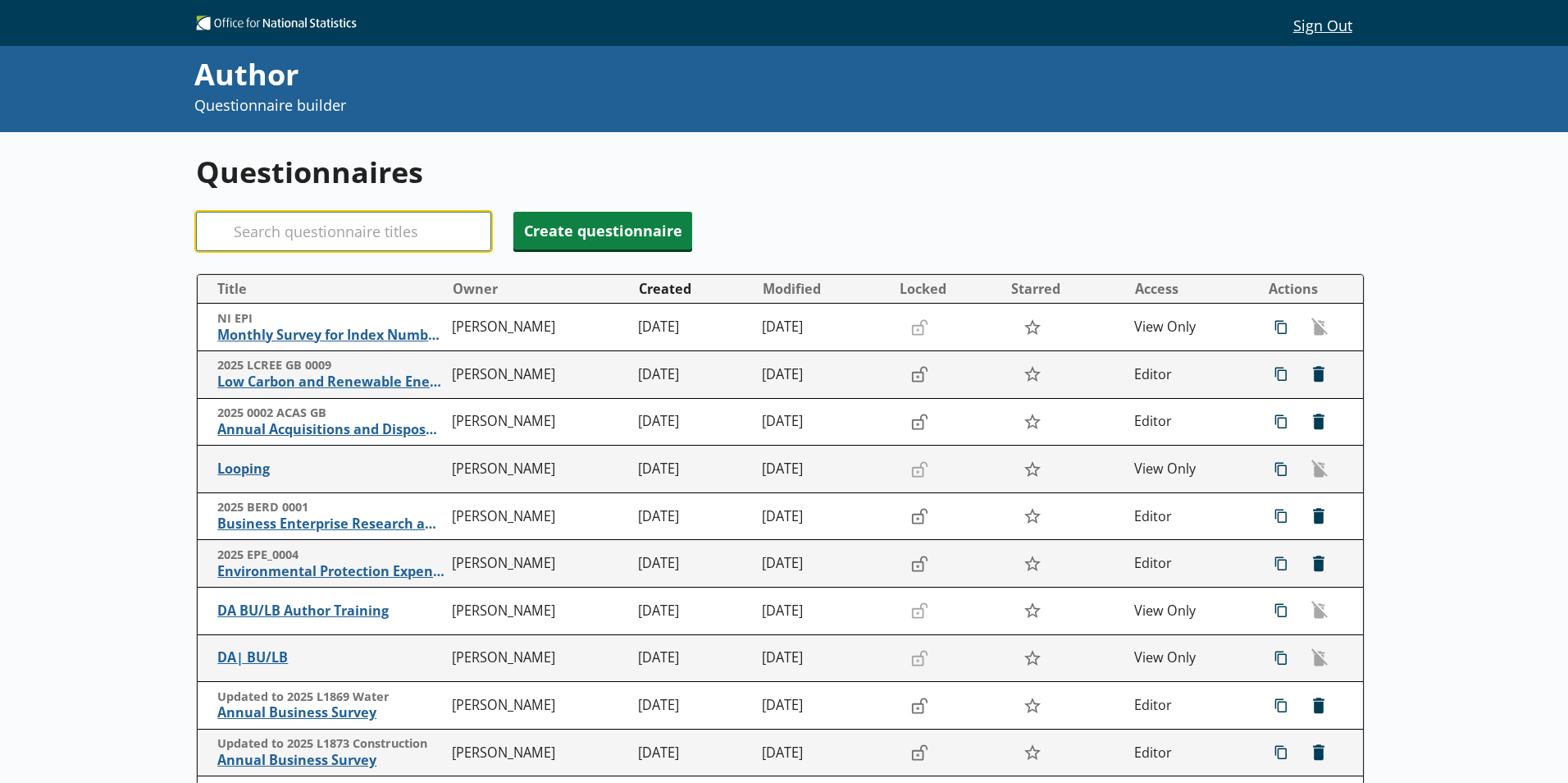
click at [343, 239] on input "Search" at bounding box center [343, 231] width 295 height 39
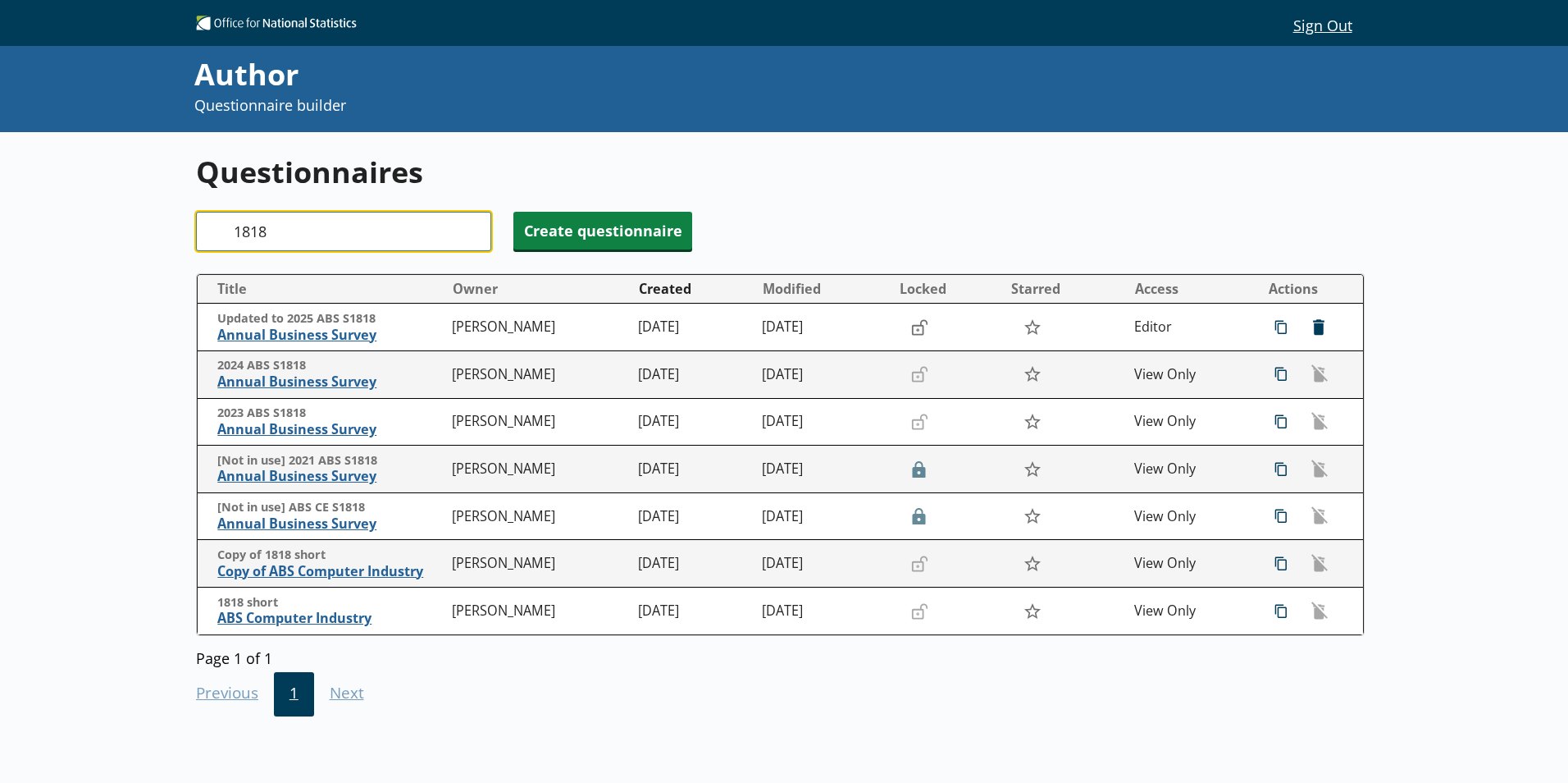
type input "1818"
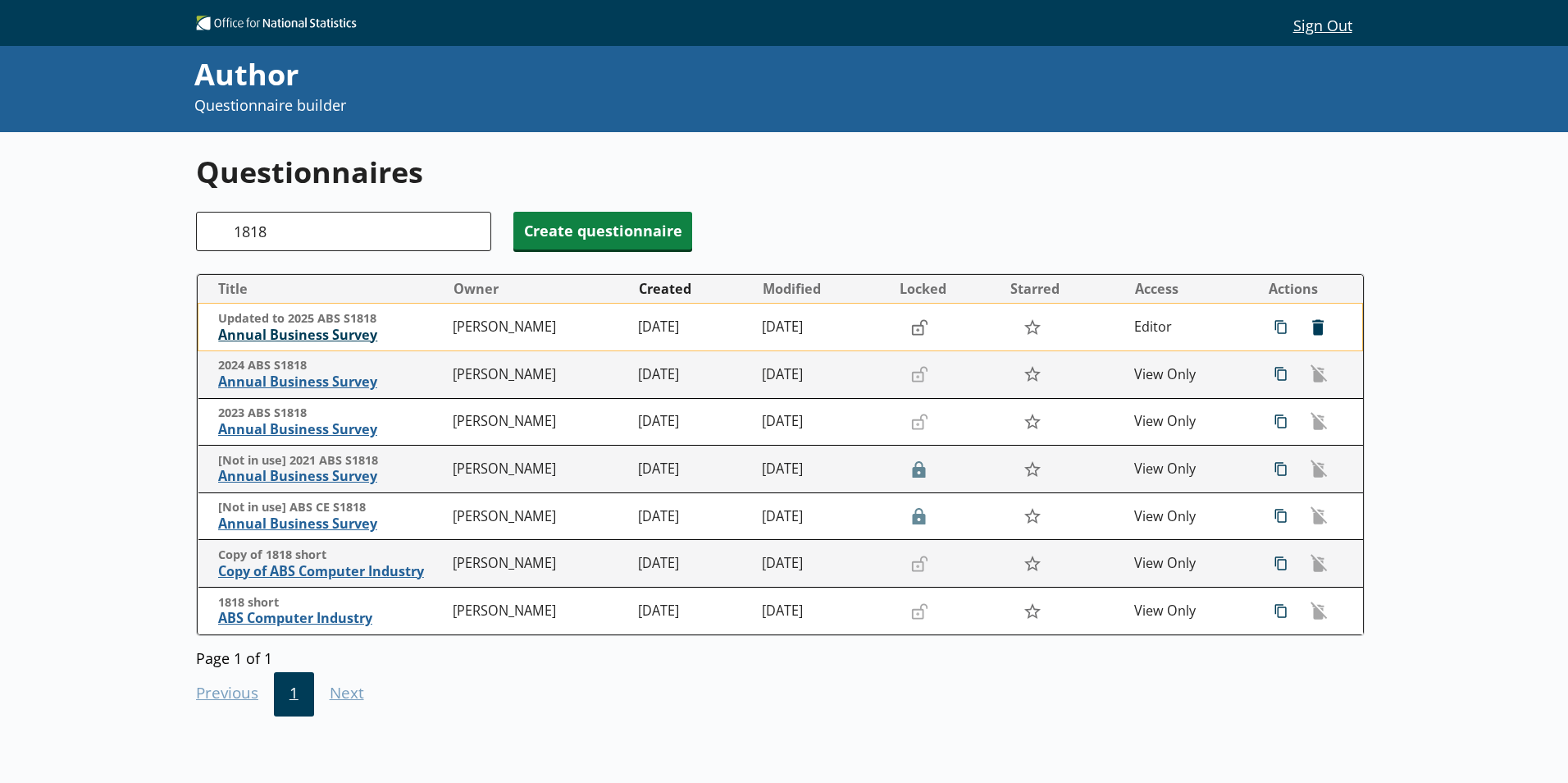
click at [307, 342] on span "Annual Business Survey" at bounding box center [331, 335] width 226 height 17
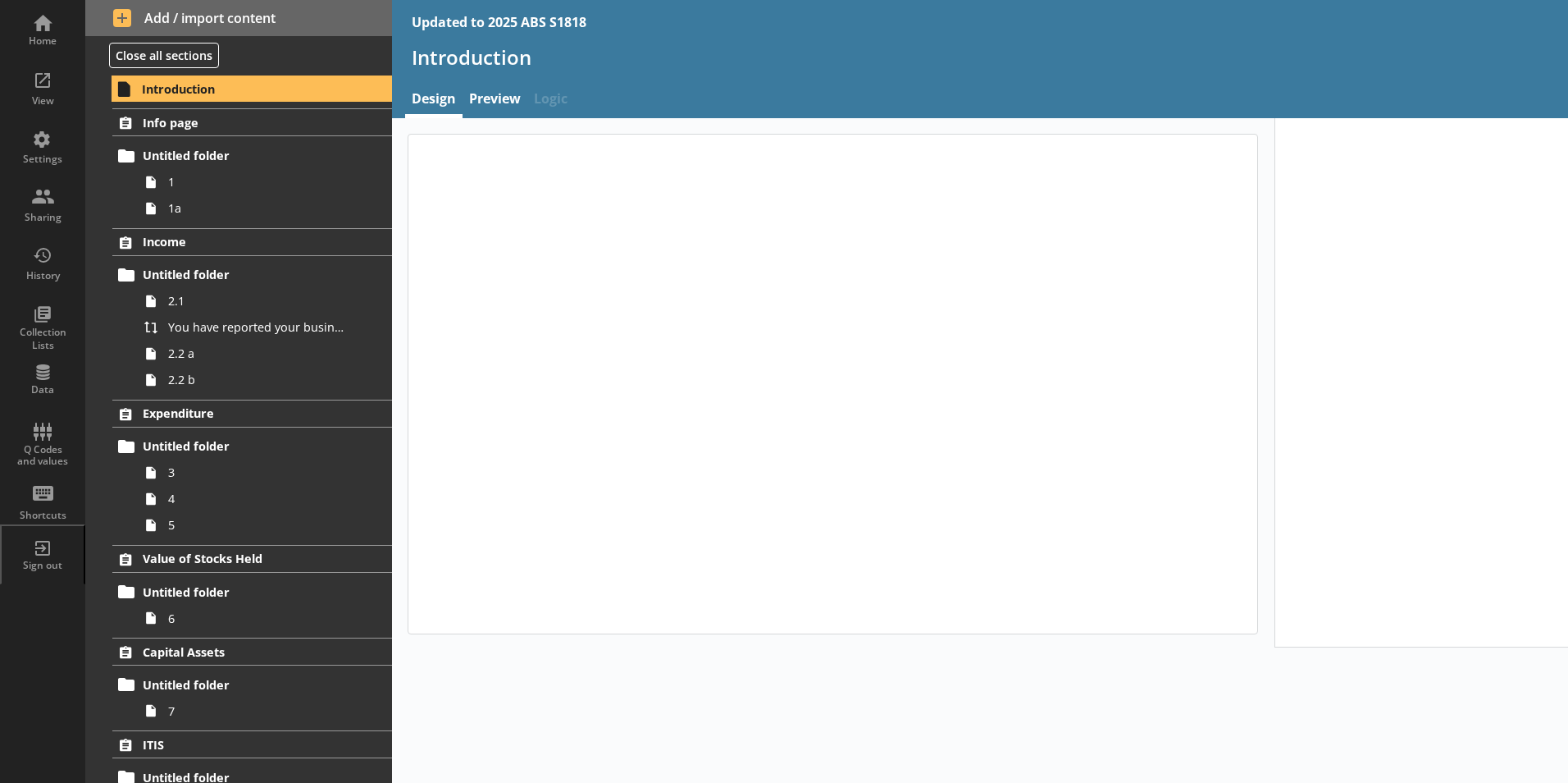
type textarea "x"
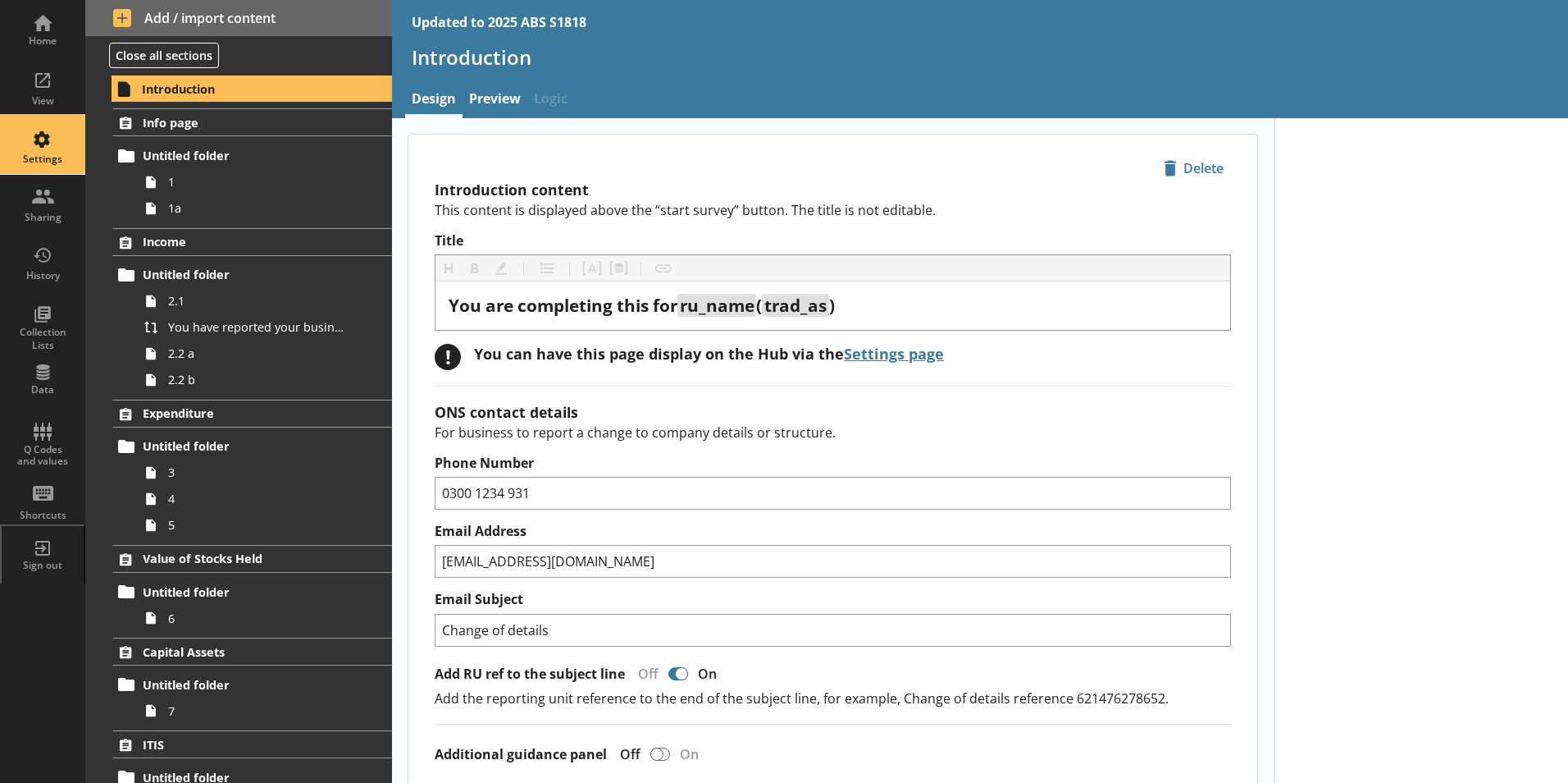
click at [65, 151] on div "Settings" at bounding box center [42, 145] width 57 height 57
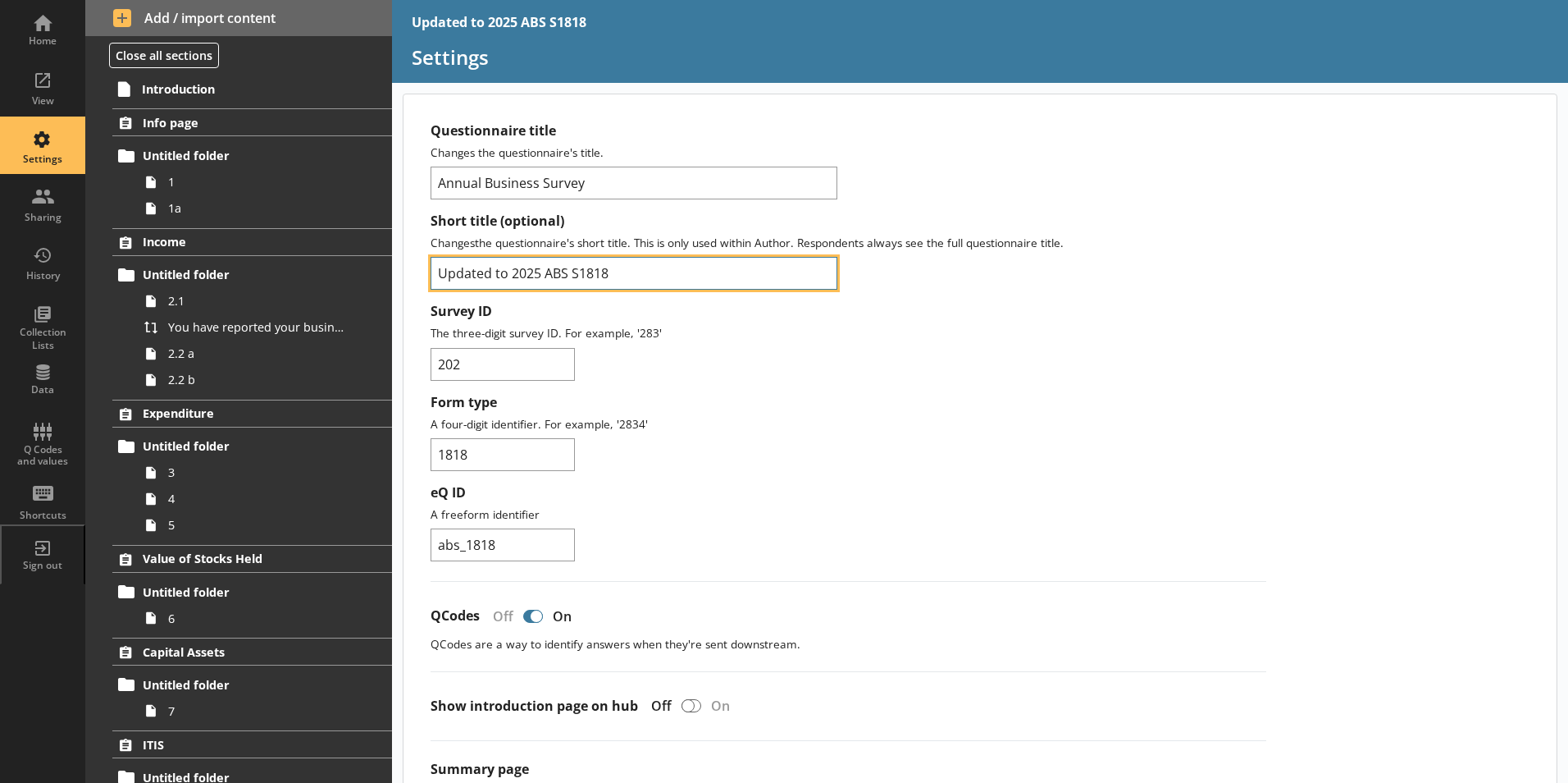
click at [512, 274] on input "Updated to 2025 ABS S1818" at bounding box center [634, 273] width 407 height 33
type input "2025 ABS S1818"
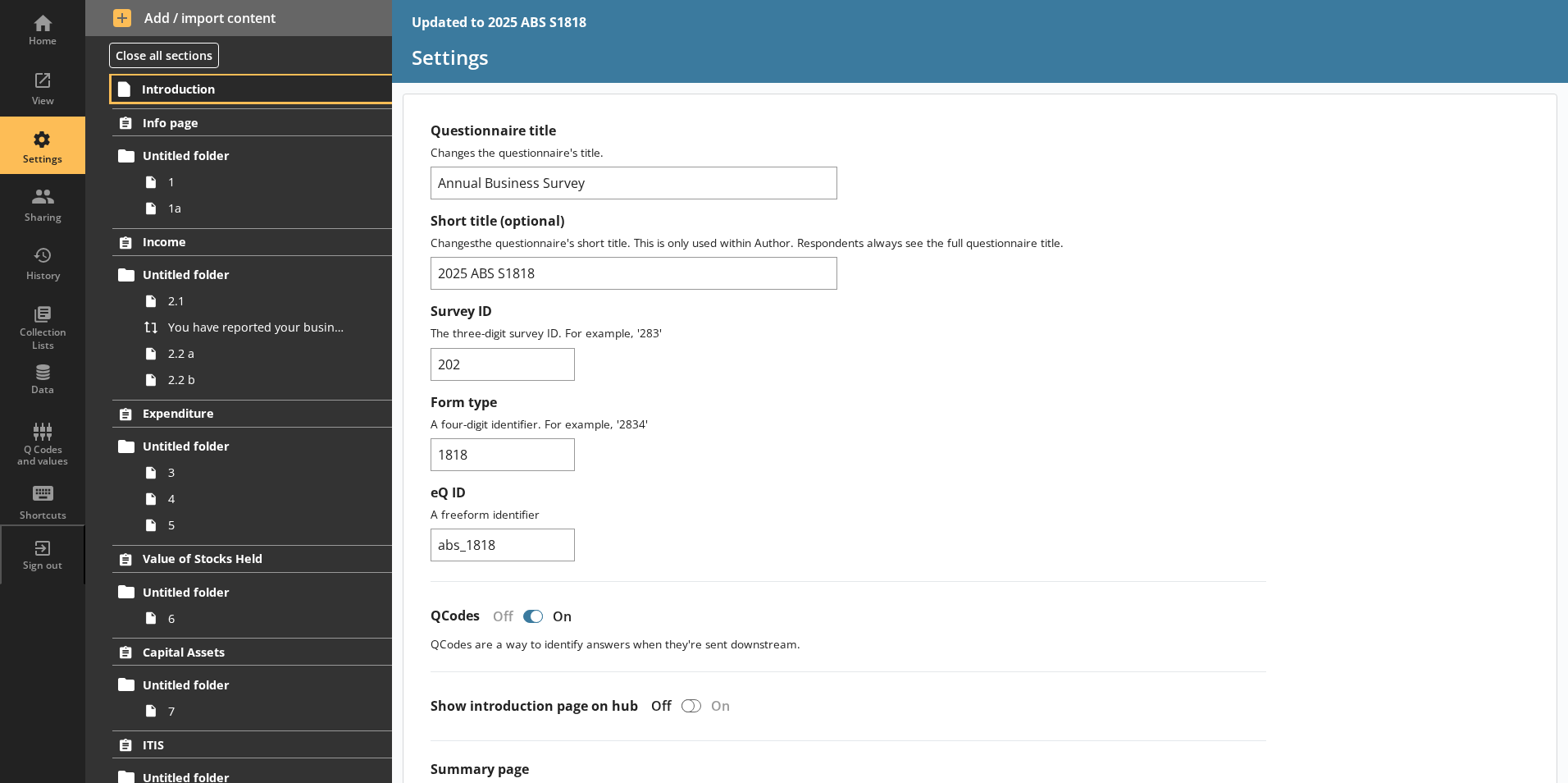
click at [258, 94] on span "Introduction" at bounding box center [243, 89] width 201 height 16
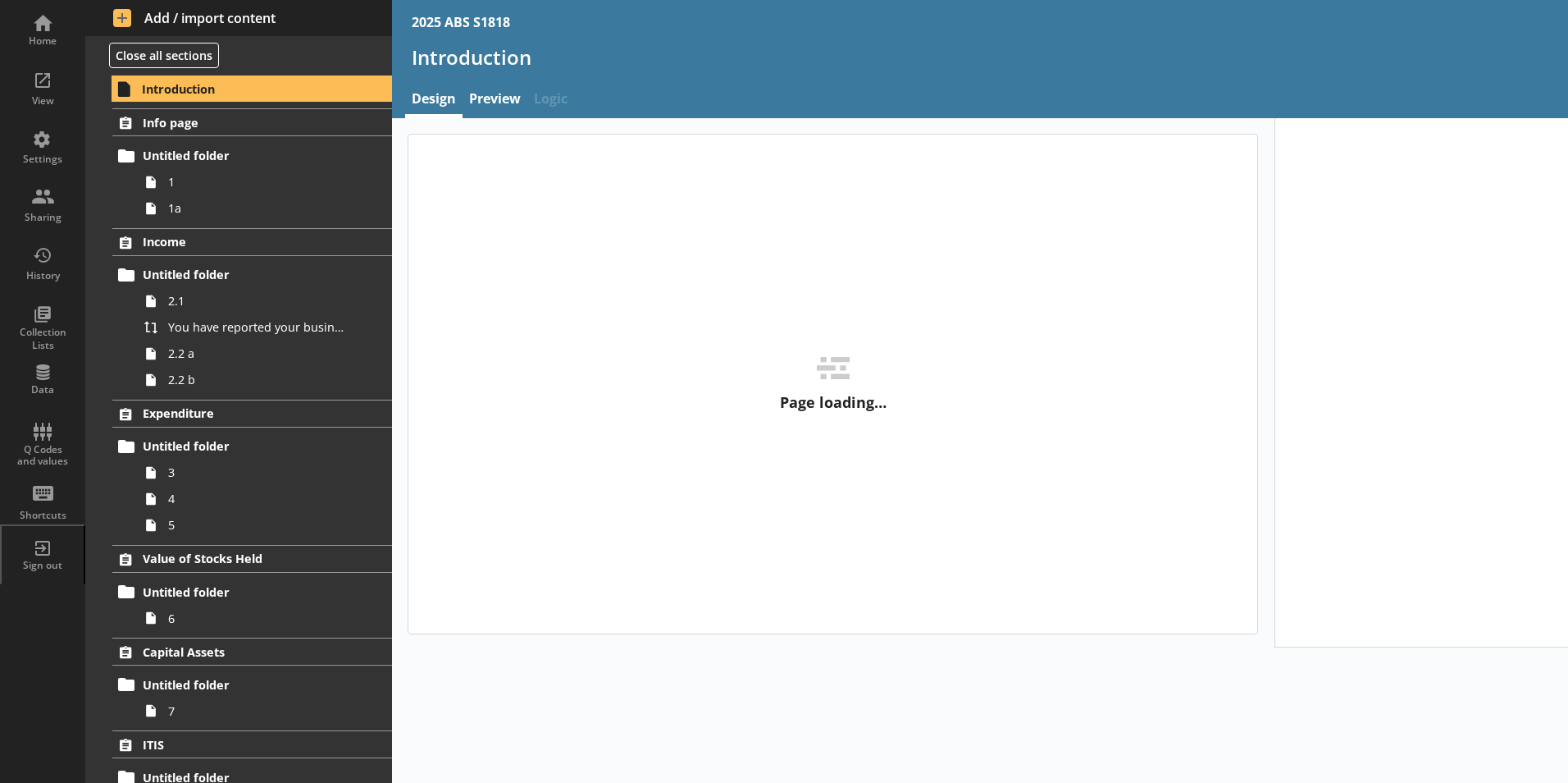
type textarea "x"
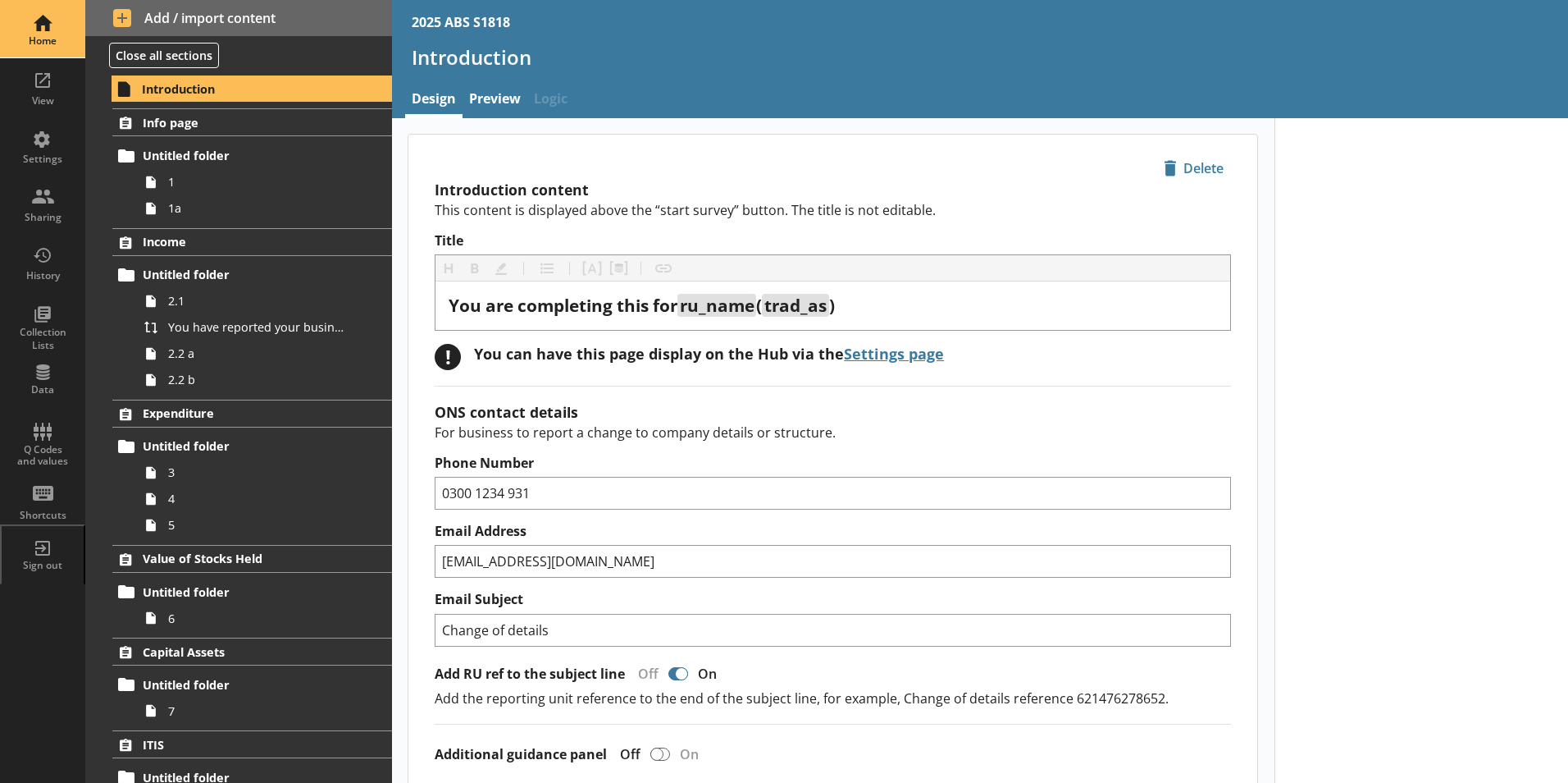
click at [60, 38] on div "Home" at bounding box center [42, 40] width 57 height 13
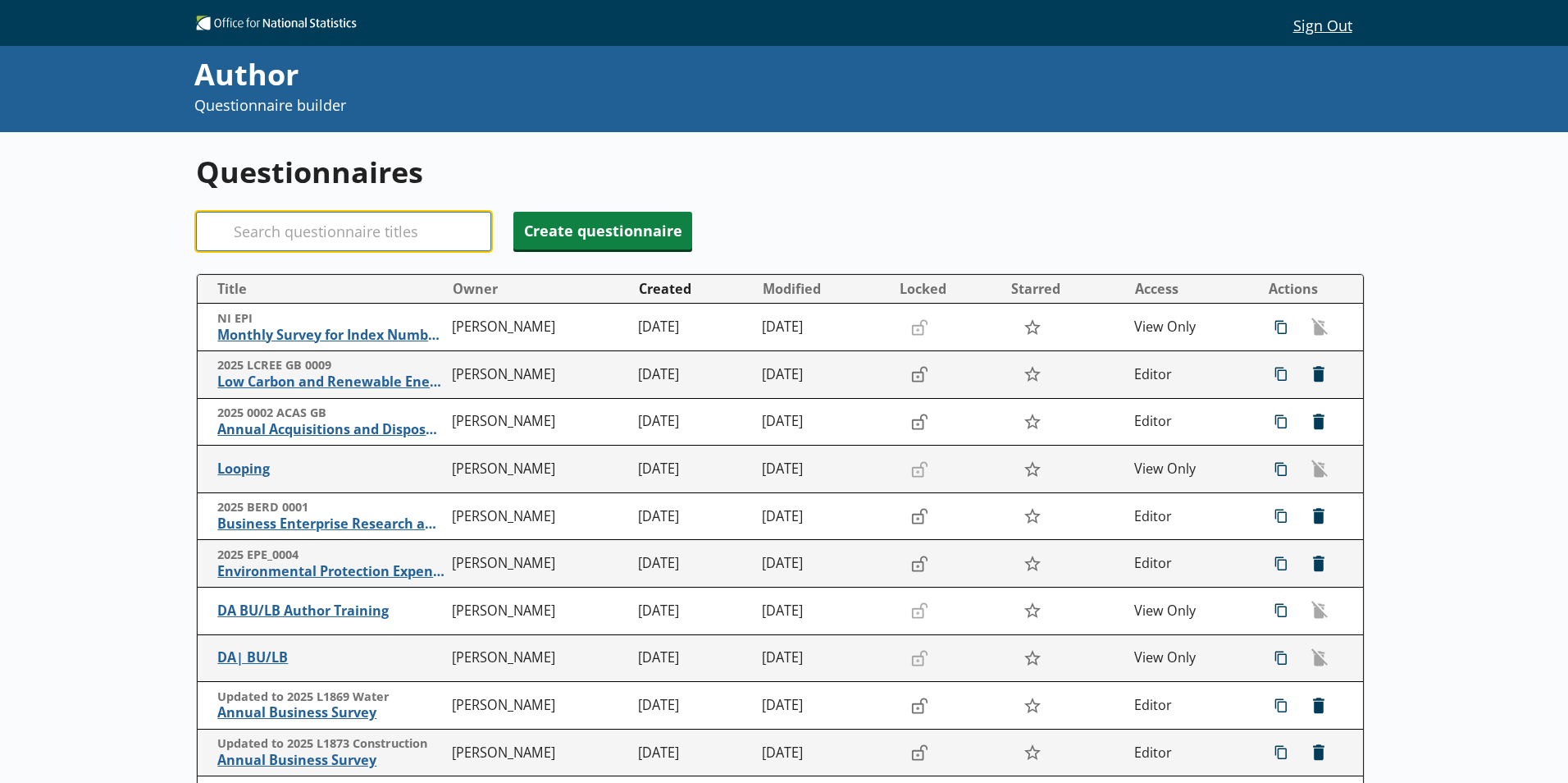
click at [289, 216] on input "Search" at bounding box center [343, 231] width 295 height 39
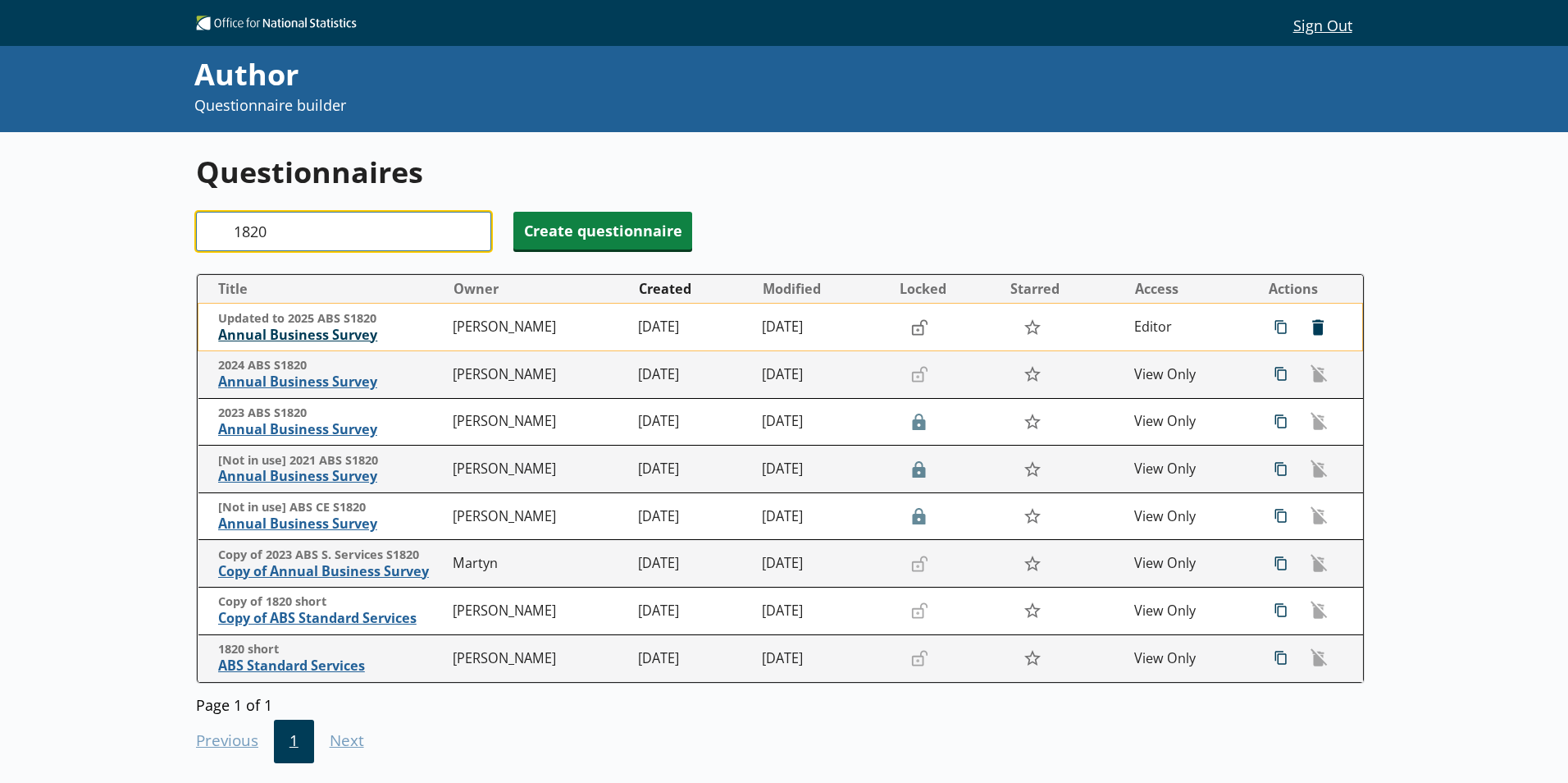
type input "1820"
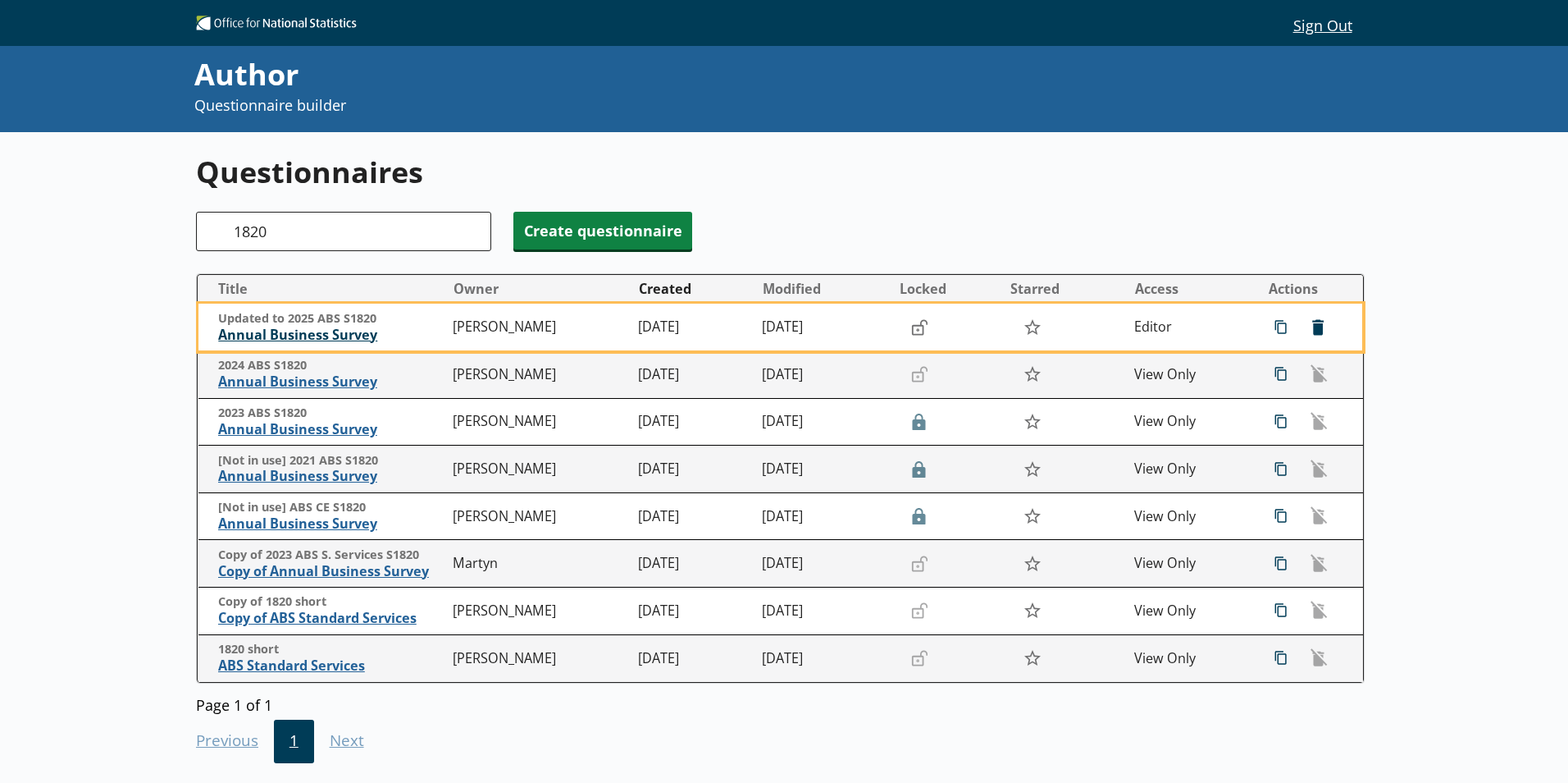
click at [330, 334] on span "Annual Business Survey" at bounding box center [331, 335] width 226 height 17
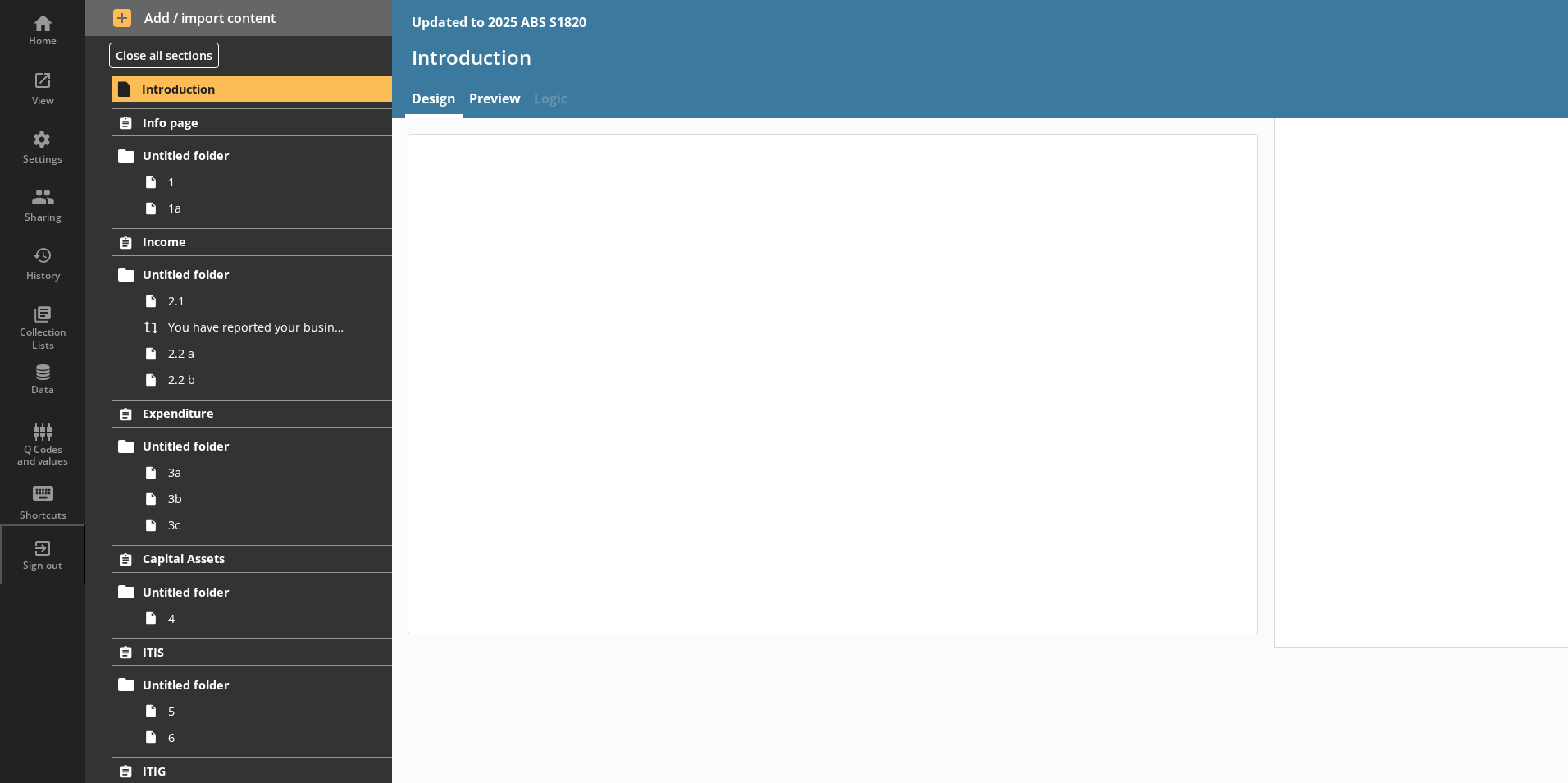
type textarea "x"
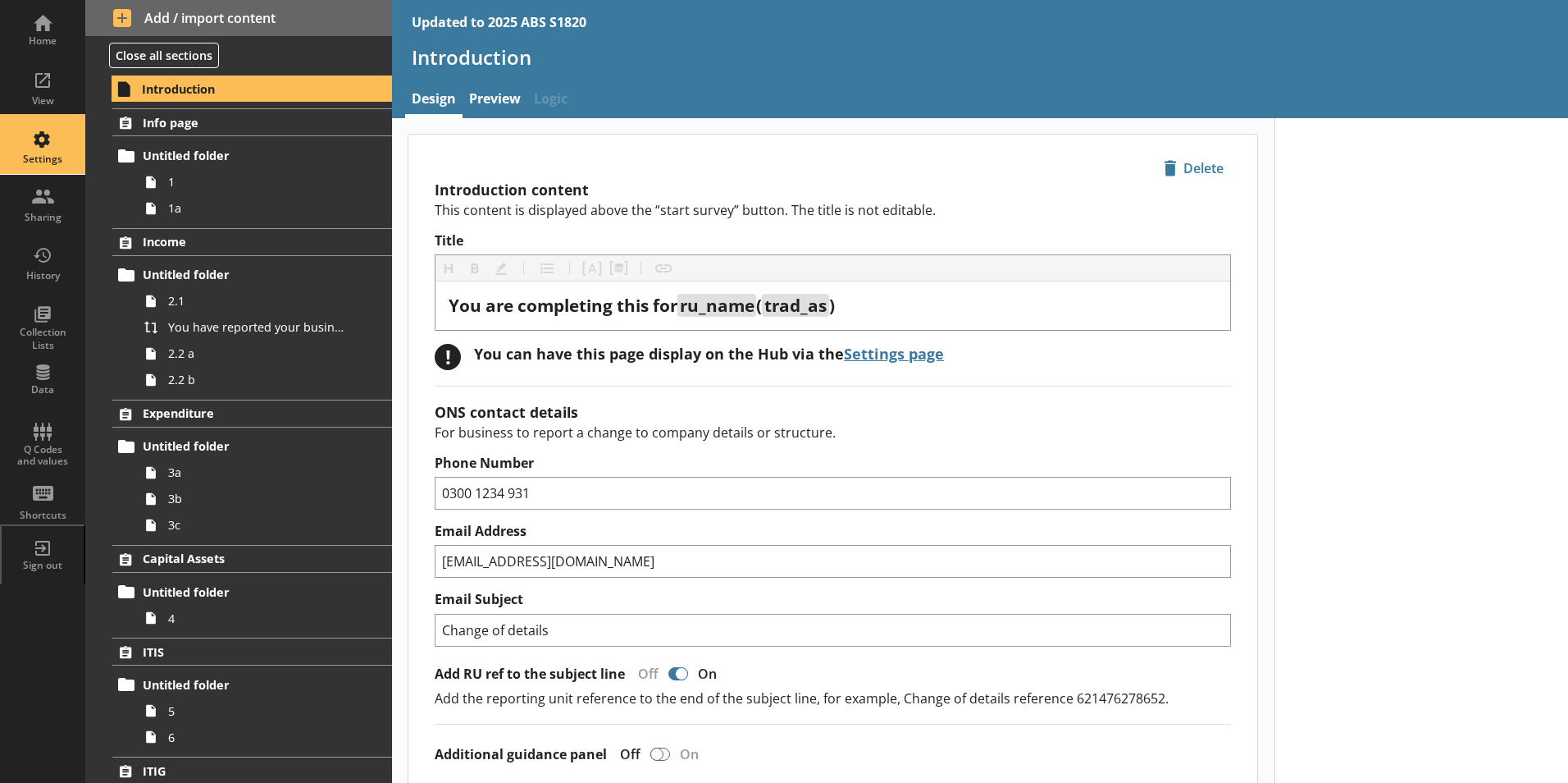
click at [50, 143] on div "Settings" at bounding box center [42, 145] width 57 height 57
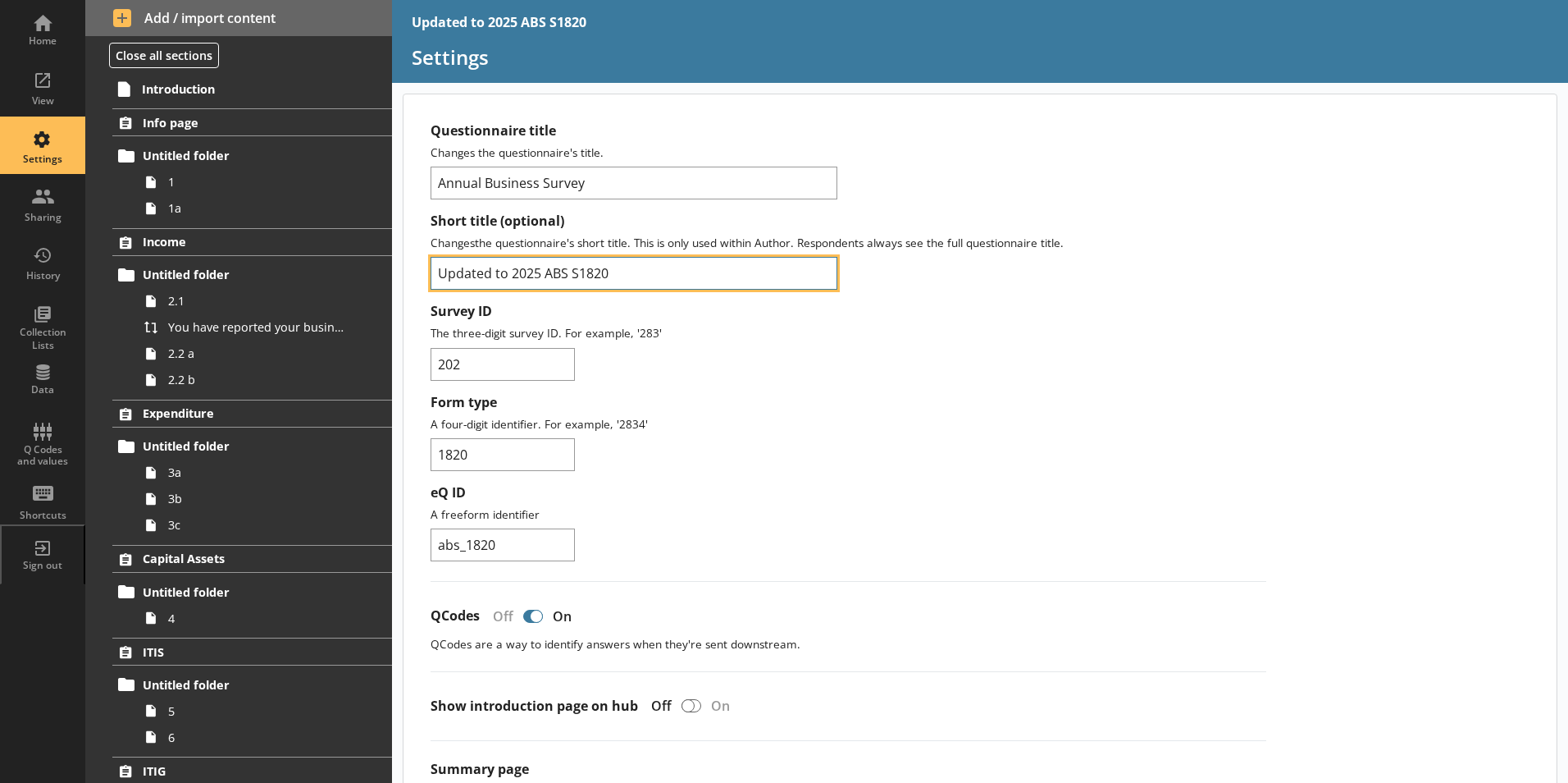
click at [513, 273] on input "Updated to 2025 ABS S1820" at bounding box center [634, 273] width 407 height 33
type input "2025 ABS S1820"
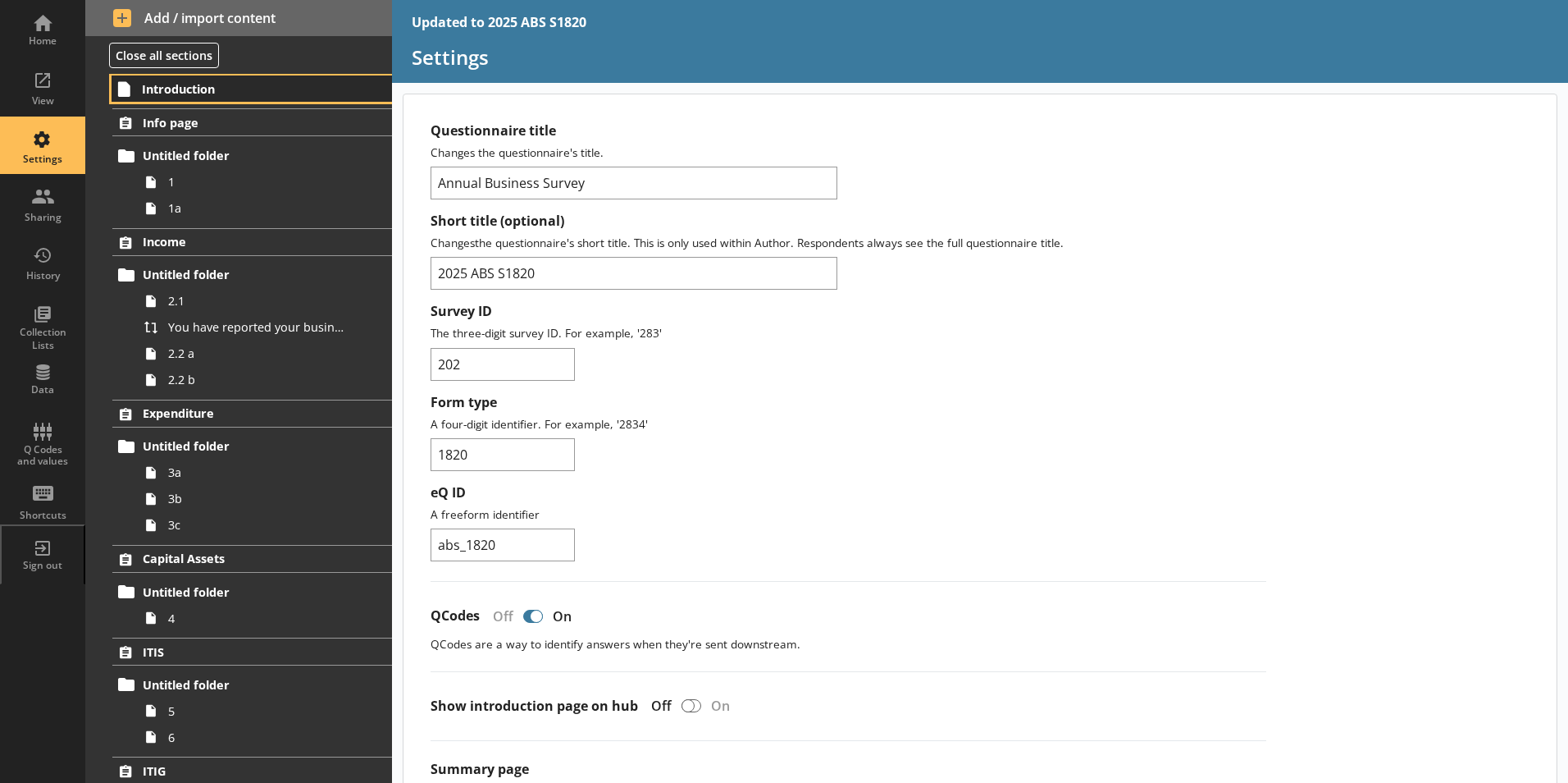
click at [163, 95] on span "Introduction" at bounding box center [243, 89] width 201 height 16
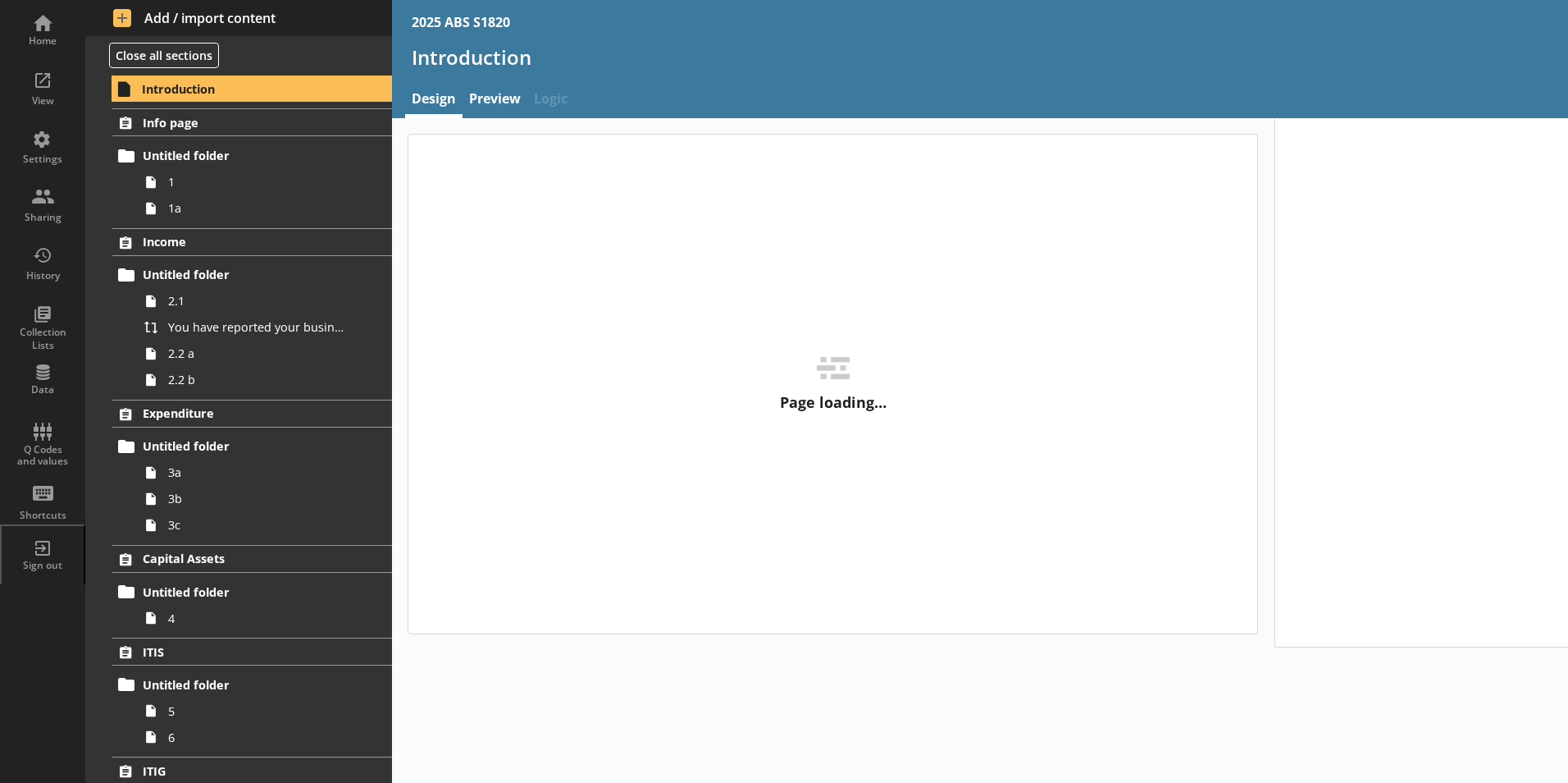
type textarea "x"
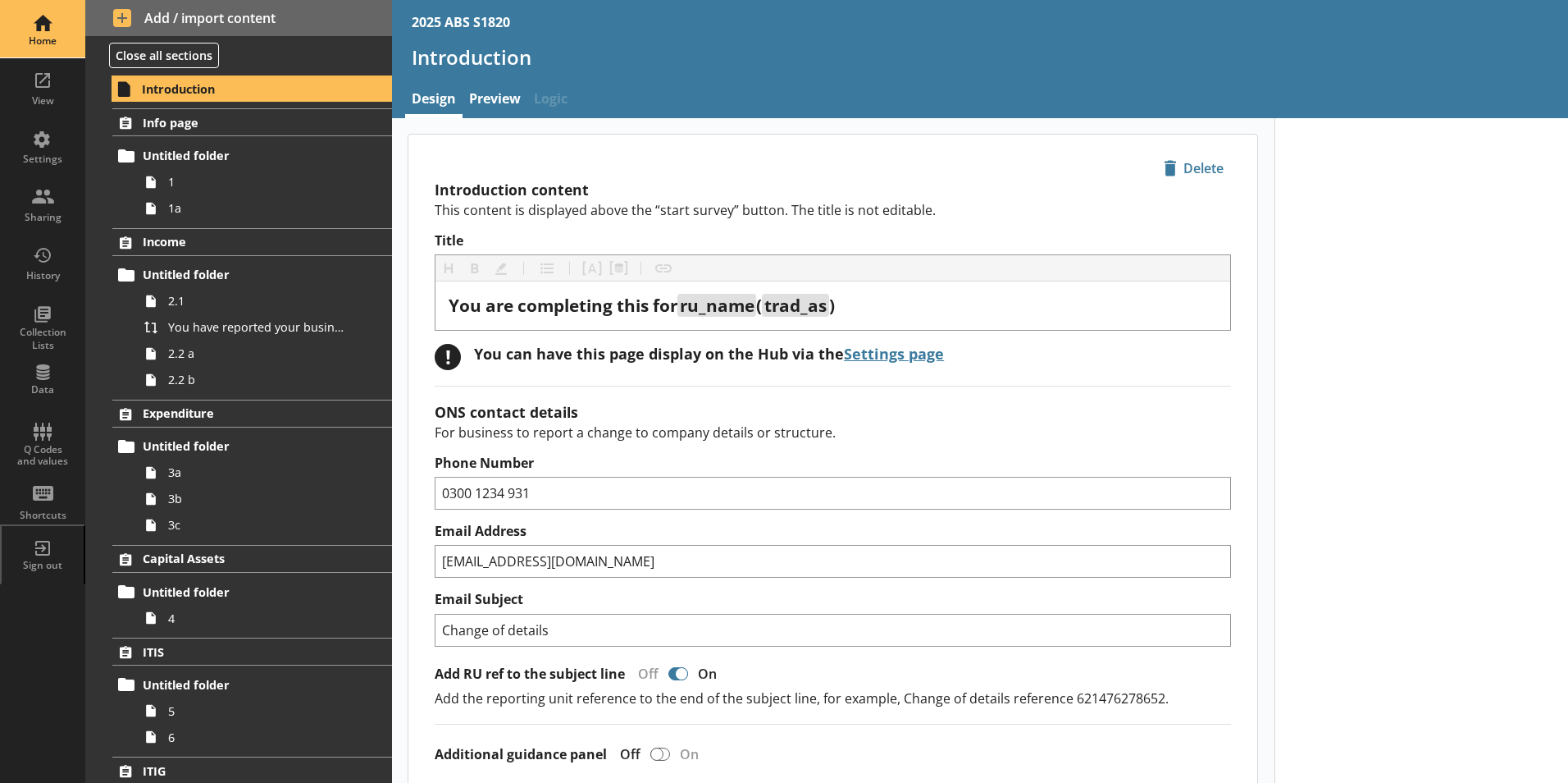
click at [26, 41] on div "Home" at bounding box center [42, 40] width 57 height 13
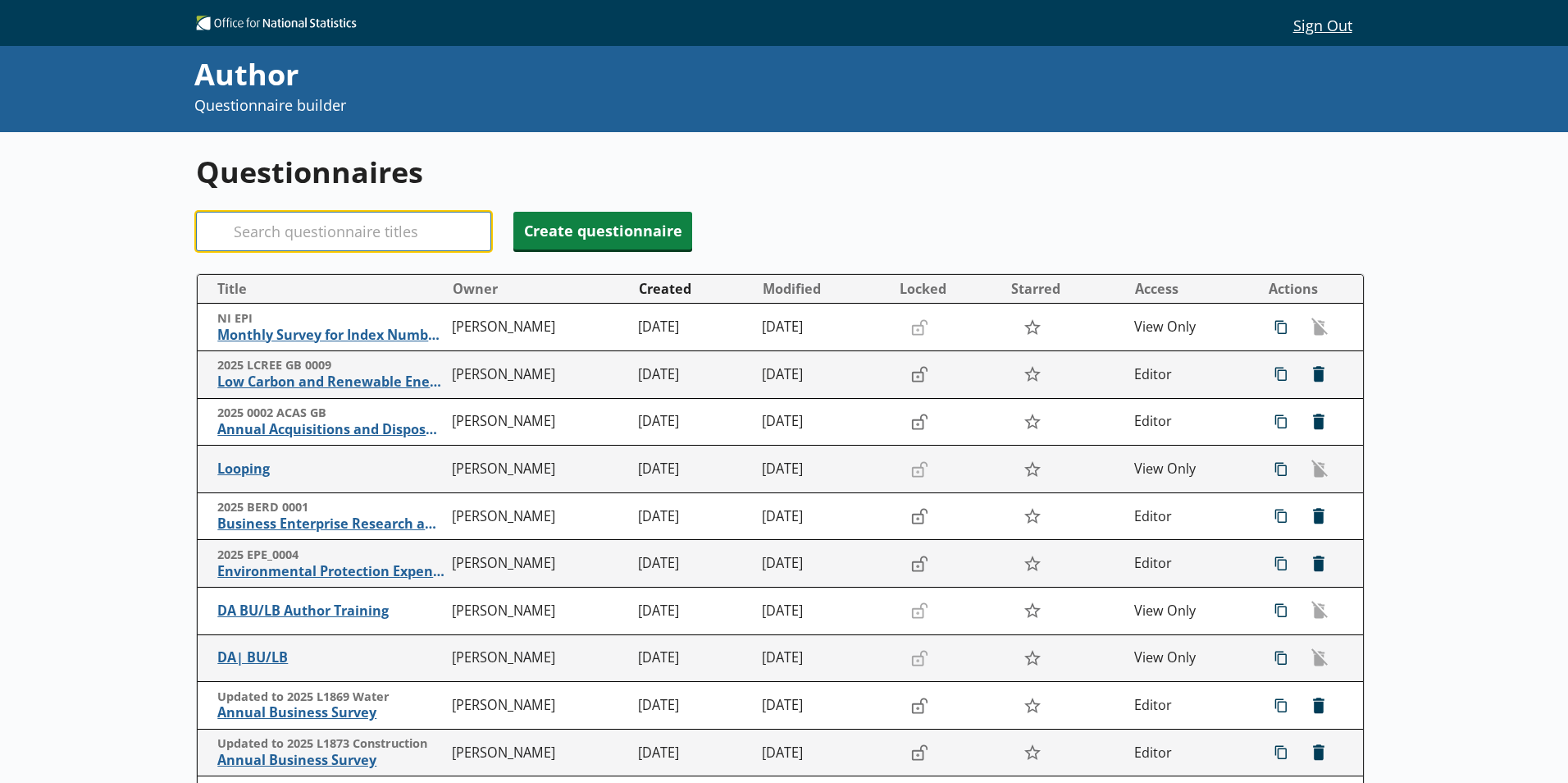
click at [370, 240] on input "Search" at bounding box center [343, 231] width 295 height 39
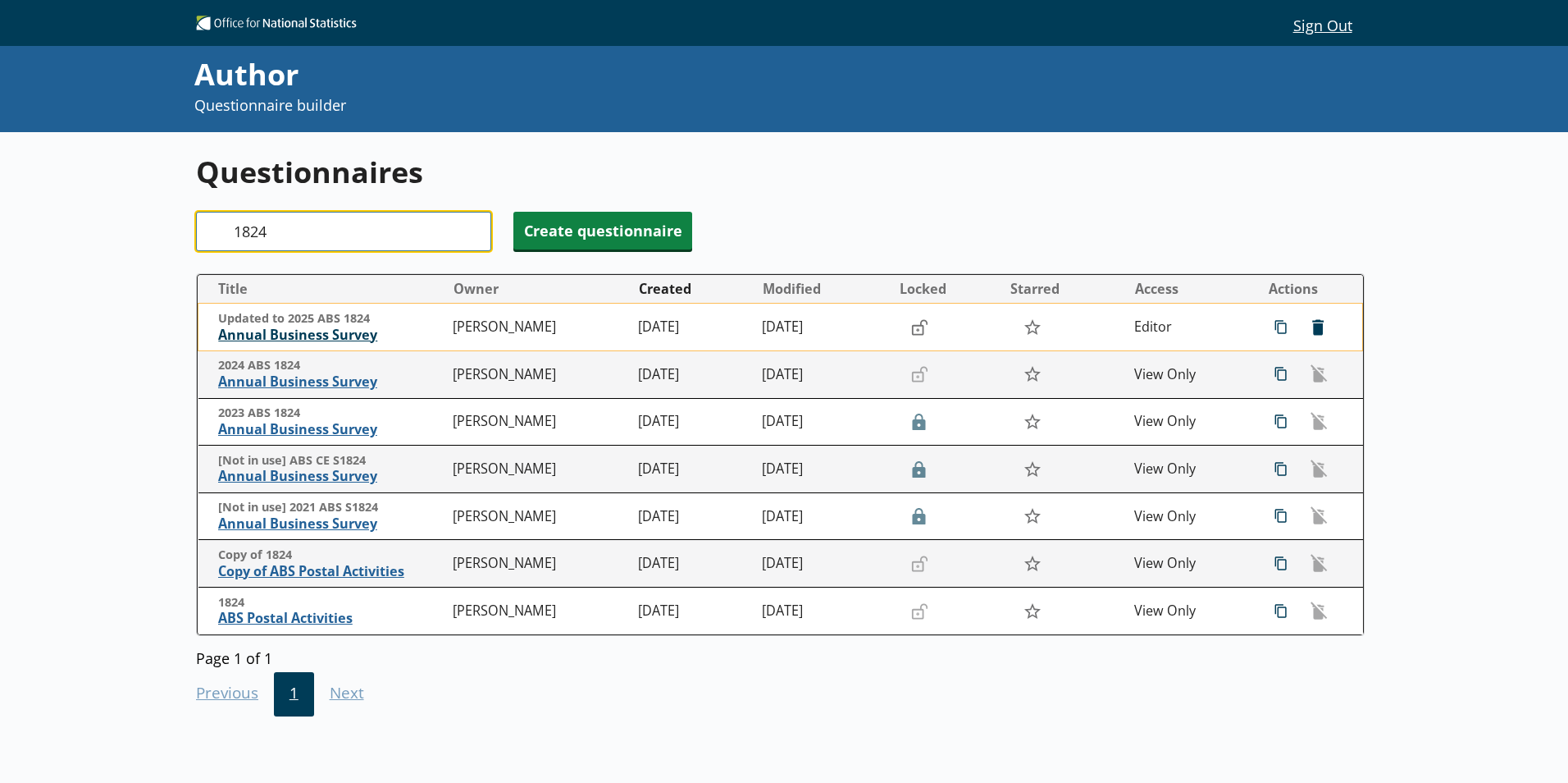
type input "1824"
click at [346, 336] on span "Annual Business Survey" at bounding box center [331, 335] width 226 height 17
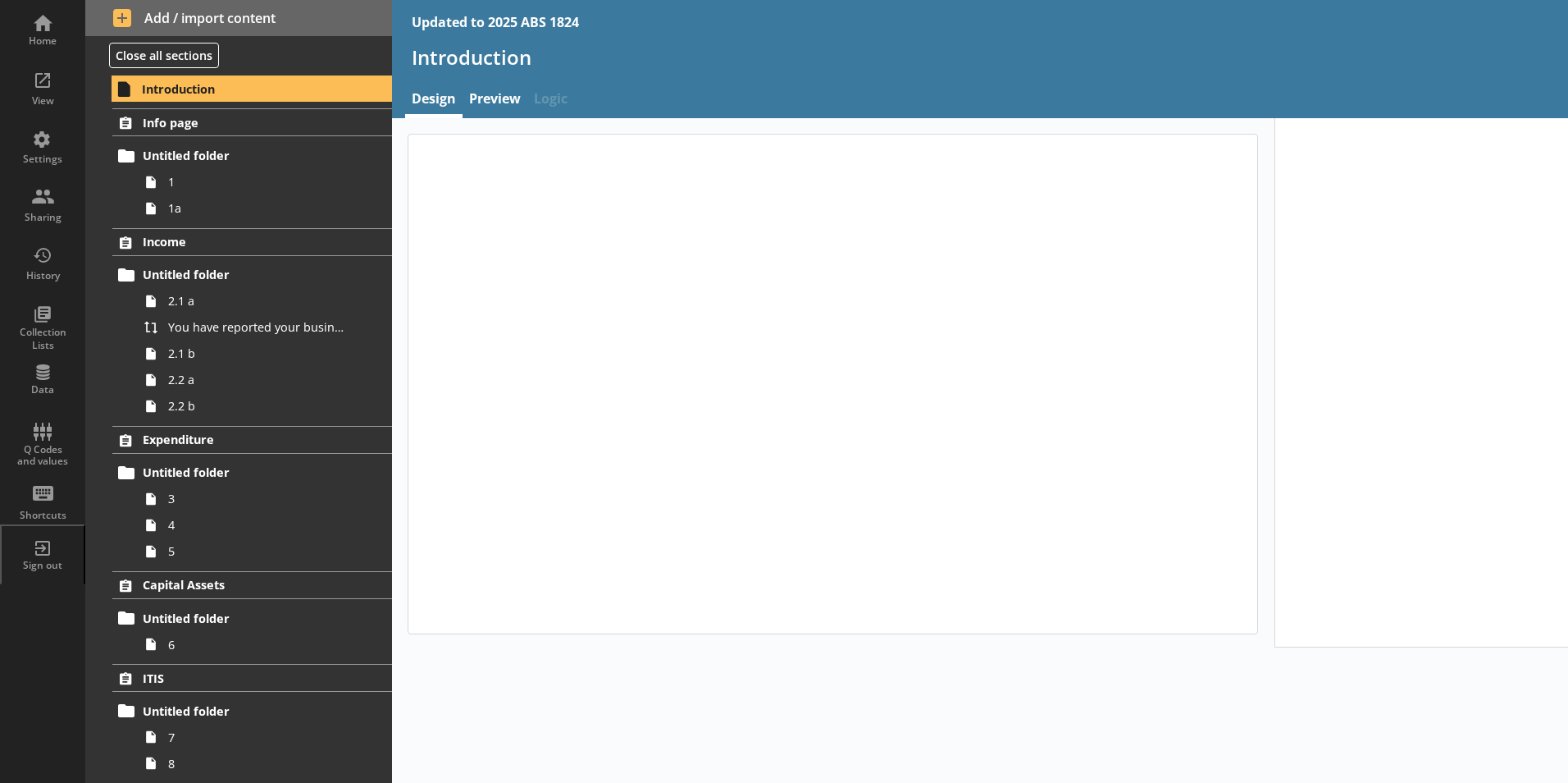
type textarea "x"
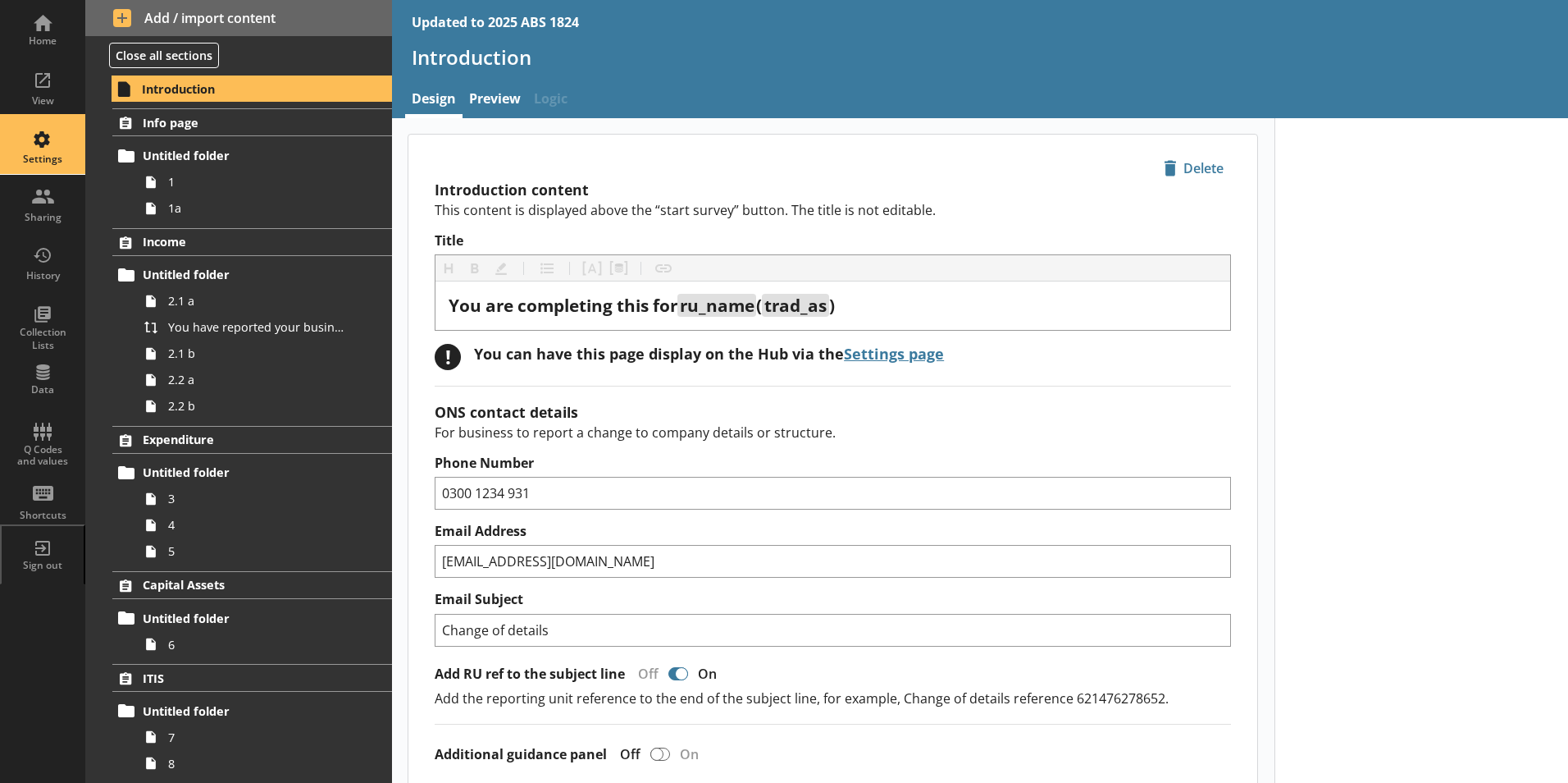
click at [37, 157] on div "Settings" at bounding box center [42, 159] width 57 height 13
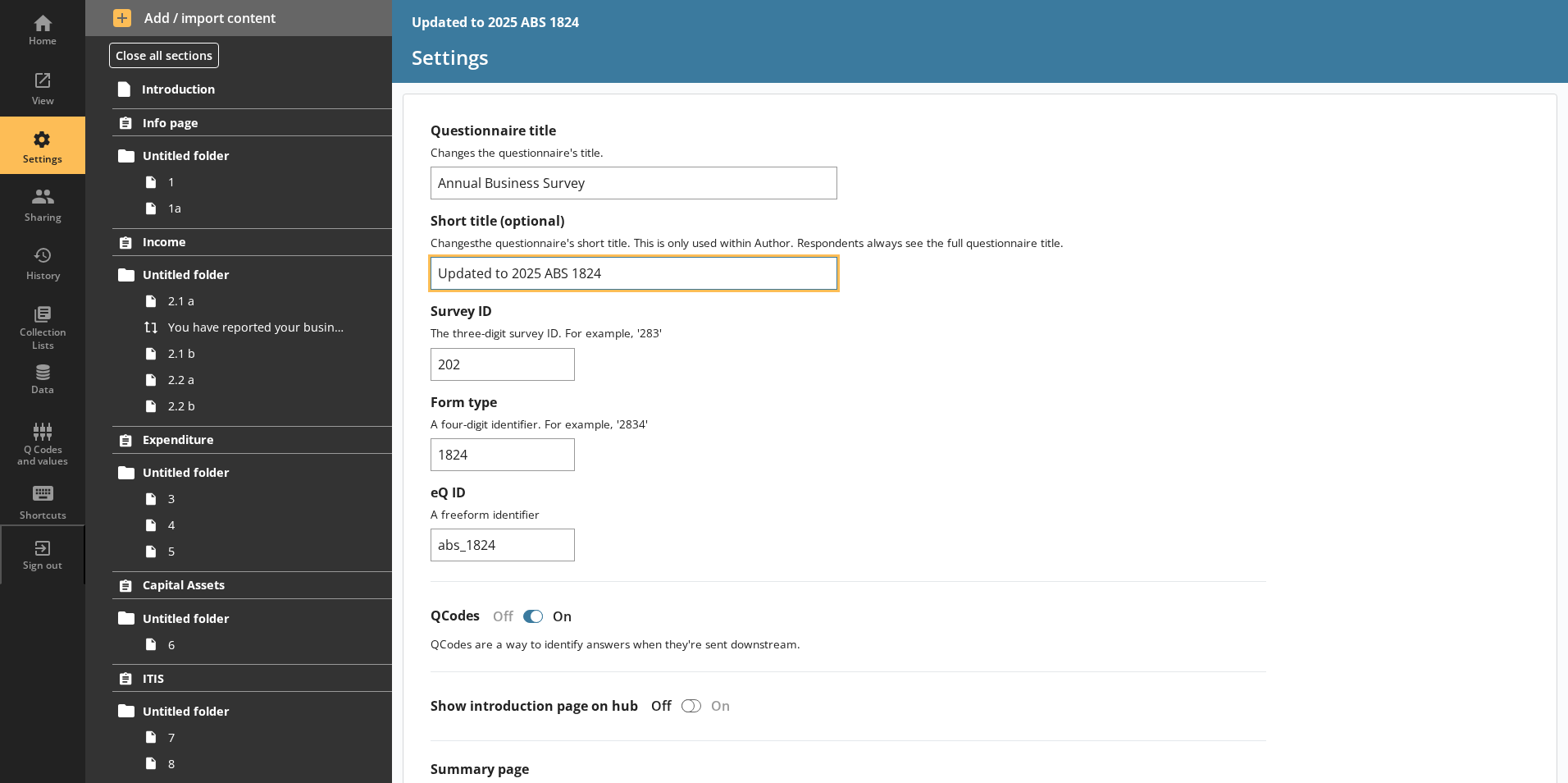
click at [515, 274] on input "Updated to 2025 ABS 1824" at bounding box center [634, 273] width 407 height 33
type input "2025 ABS 1824"
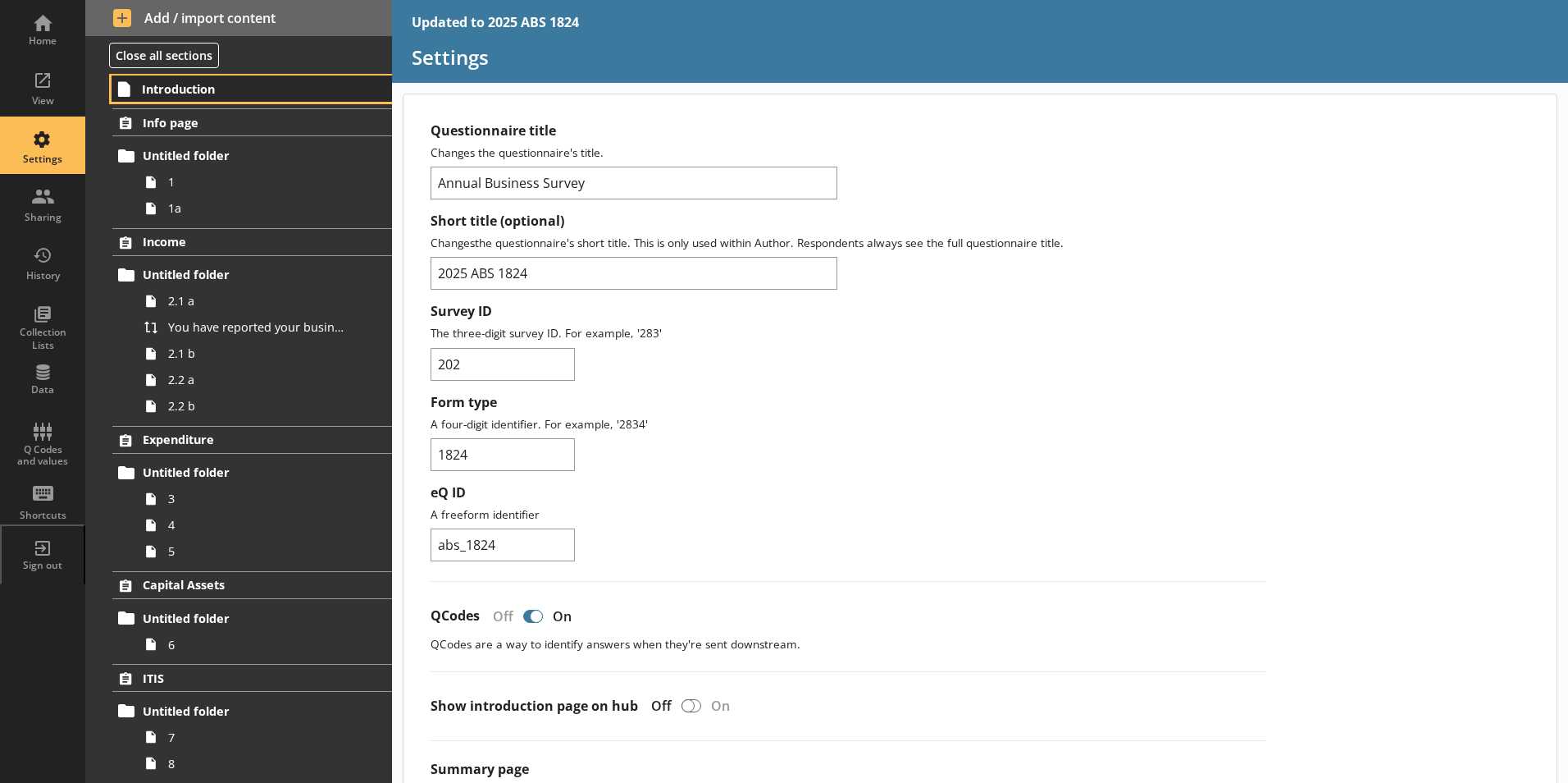
click at [194, 87] on span "Introduction" at bounding box center [243, 89] width 201 height 16
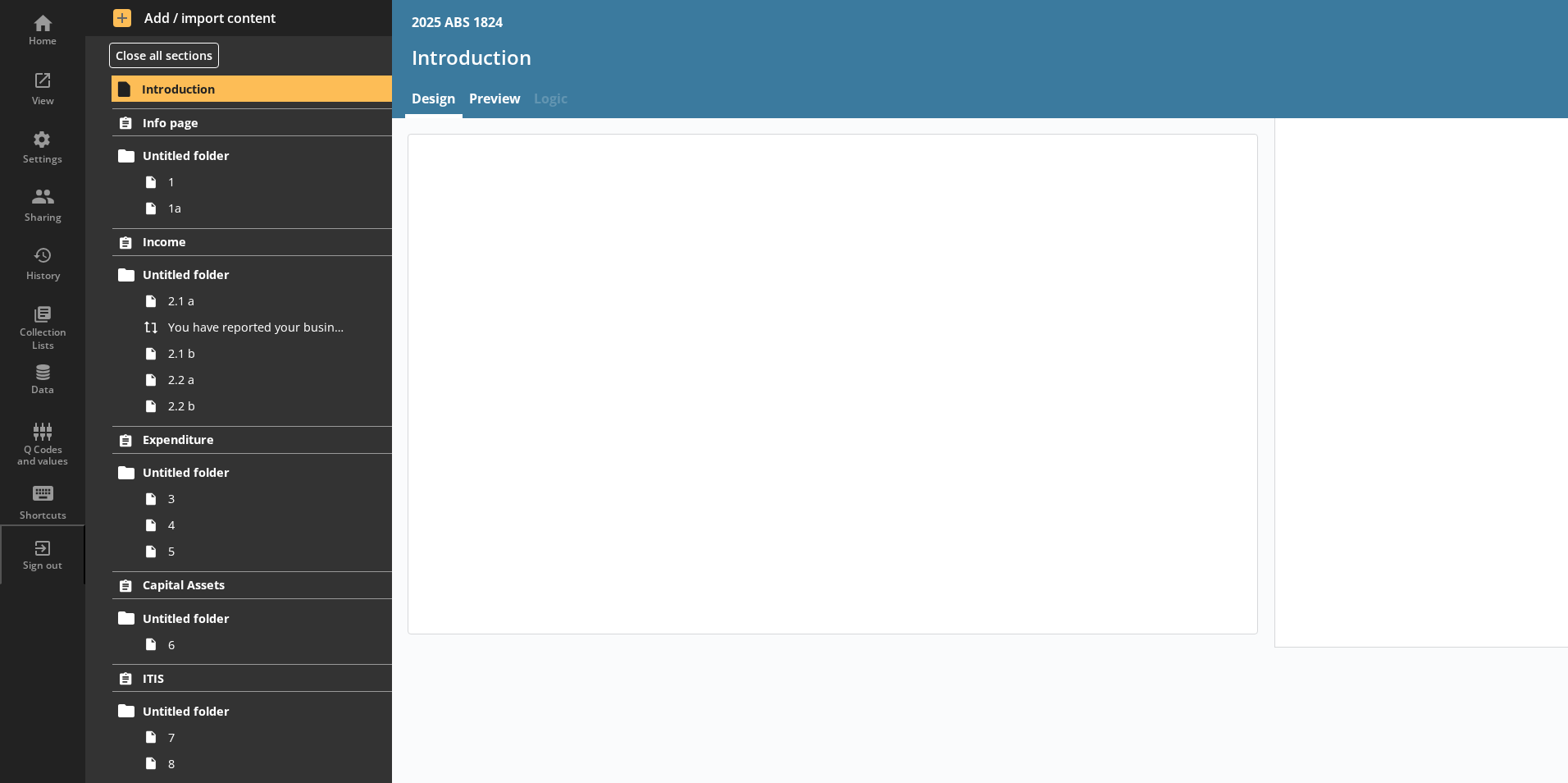
type textarea "x"
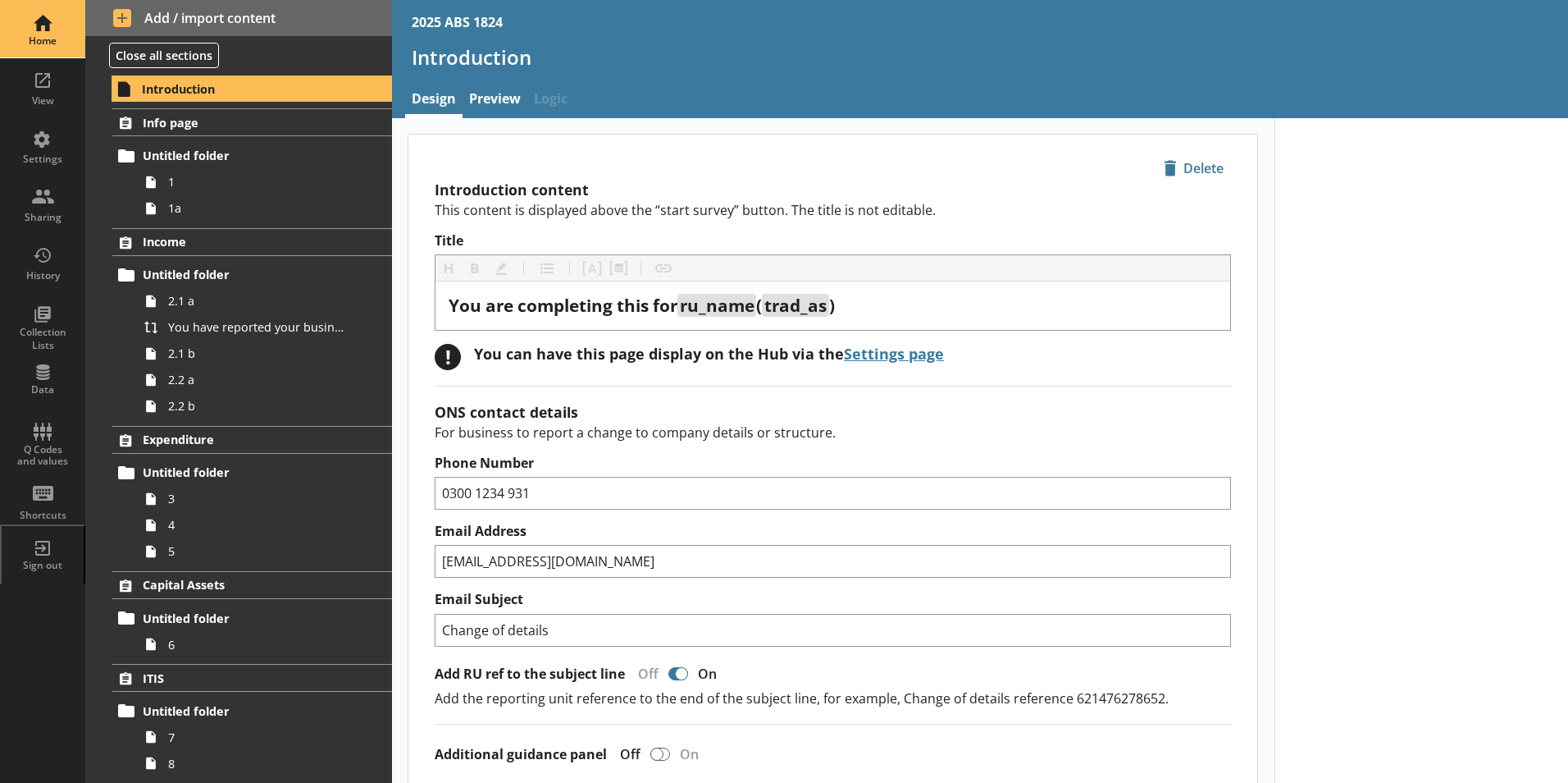
click at [36, 39] on div "Home" at bounding box center [42, 40] width 57 height 13
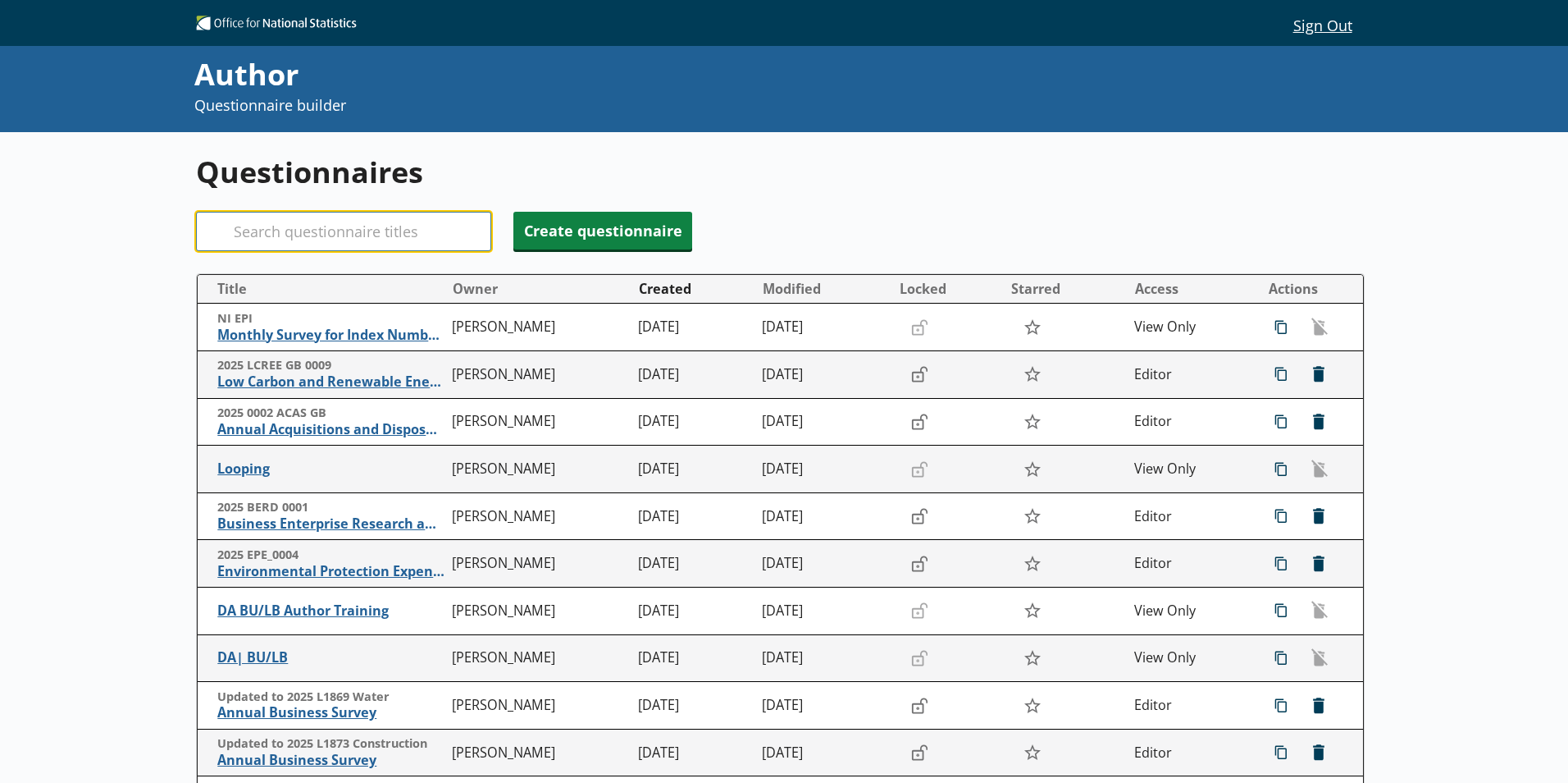
click at [374, 217] on input "Search" at bounding box center [343, 231] width 295 height 39
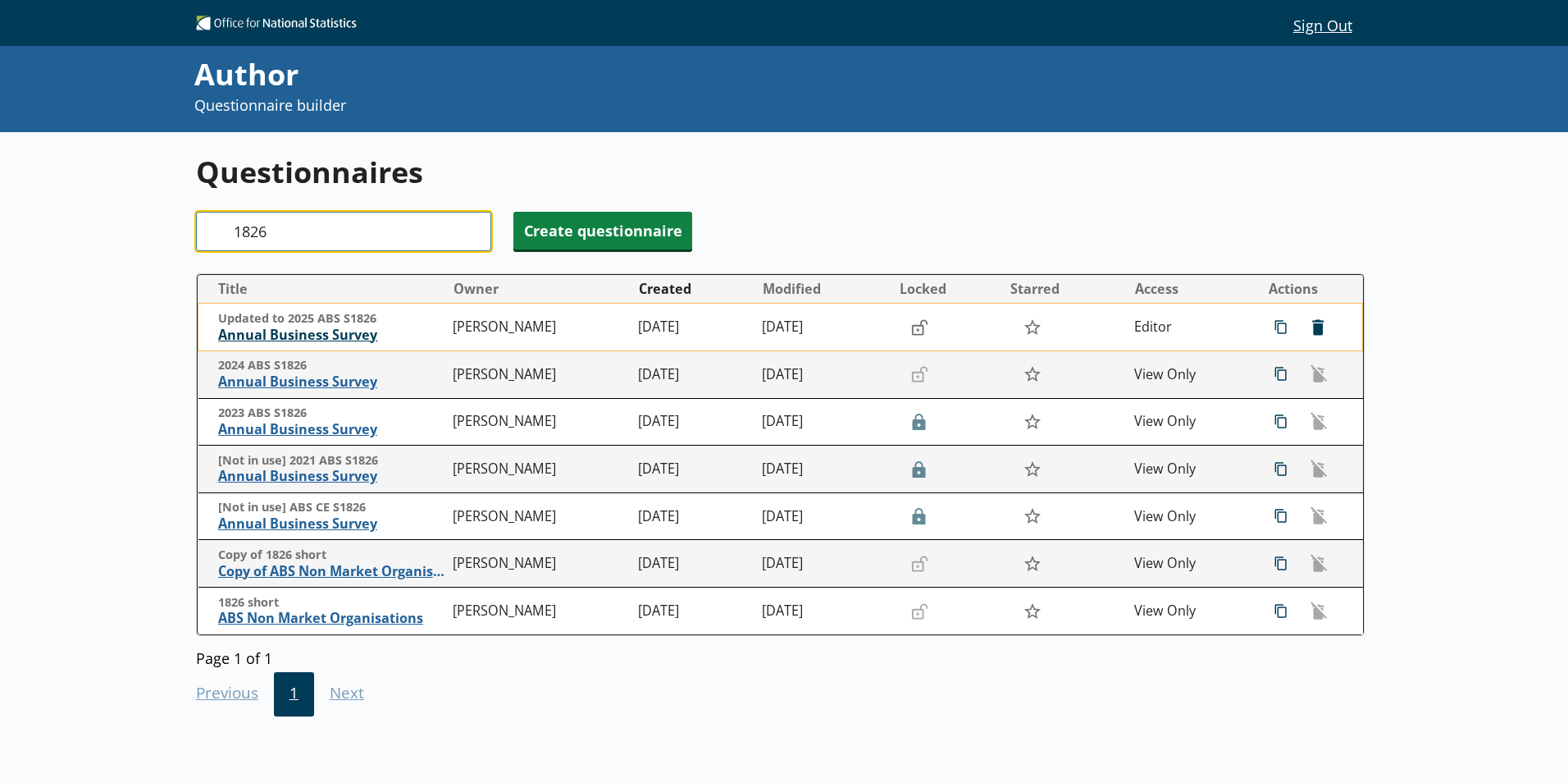
type input "1826"
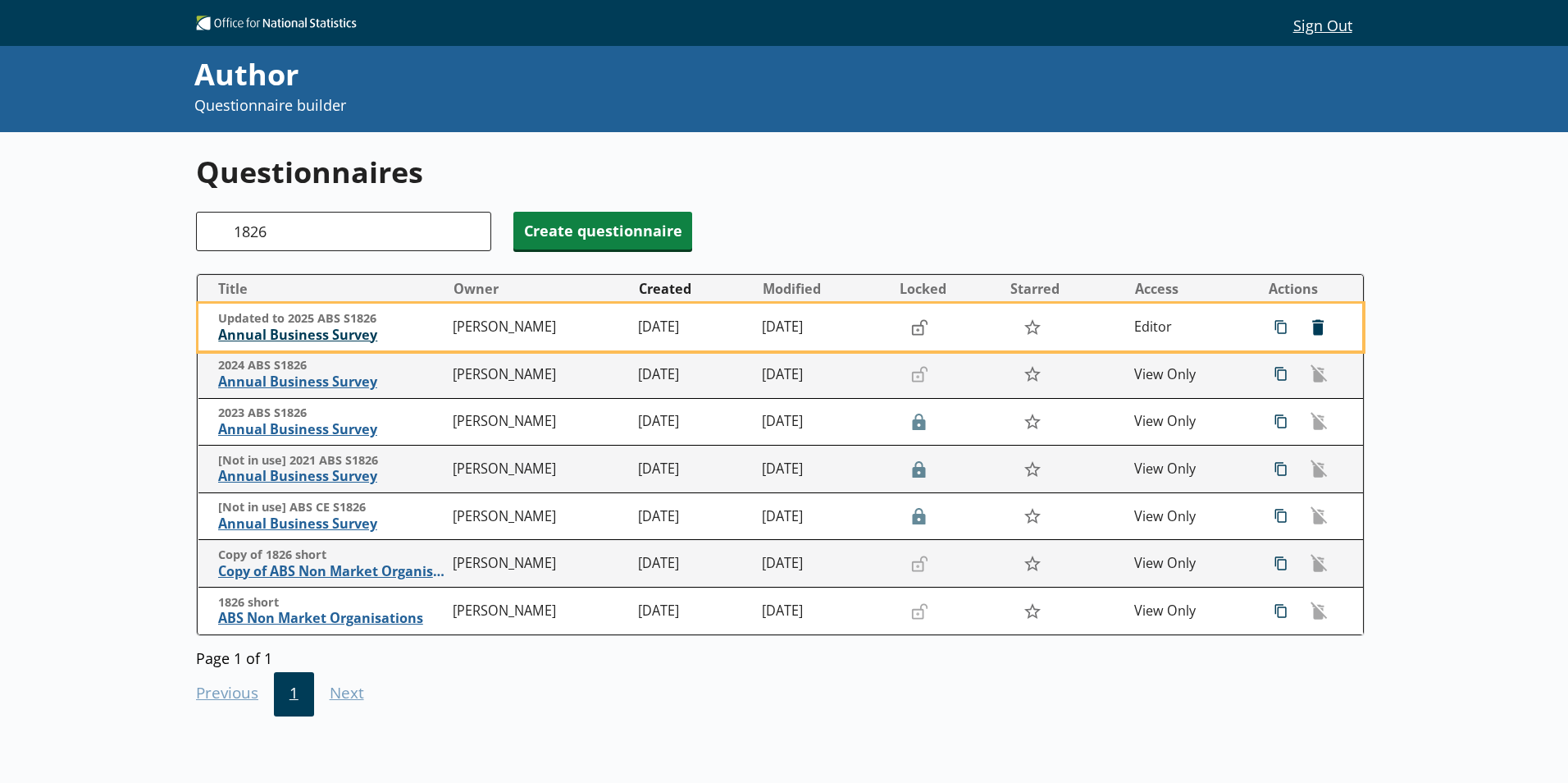
click at [320, 334] on span "Annual Business Survey" at bounding box center [331, 335] width 226 height 17
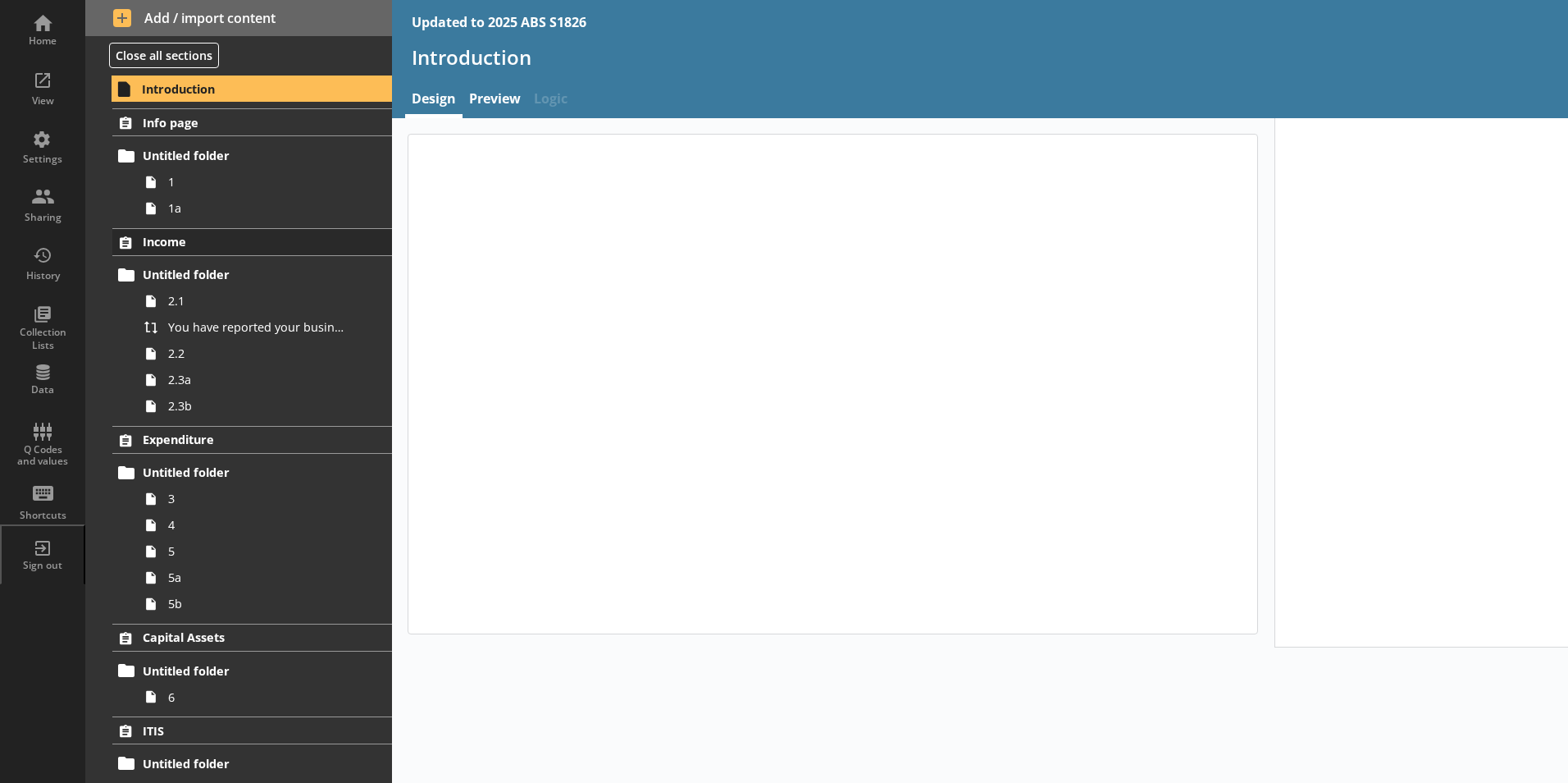
type textarea "x"
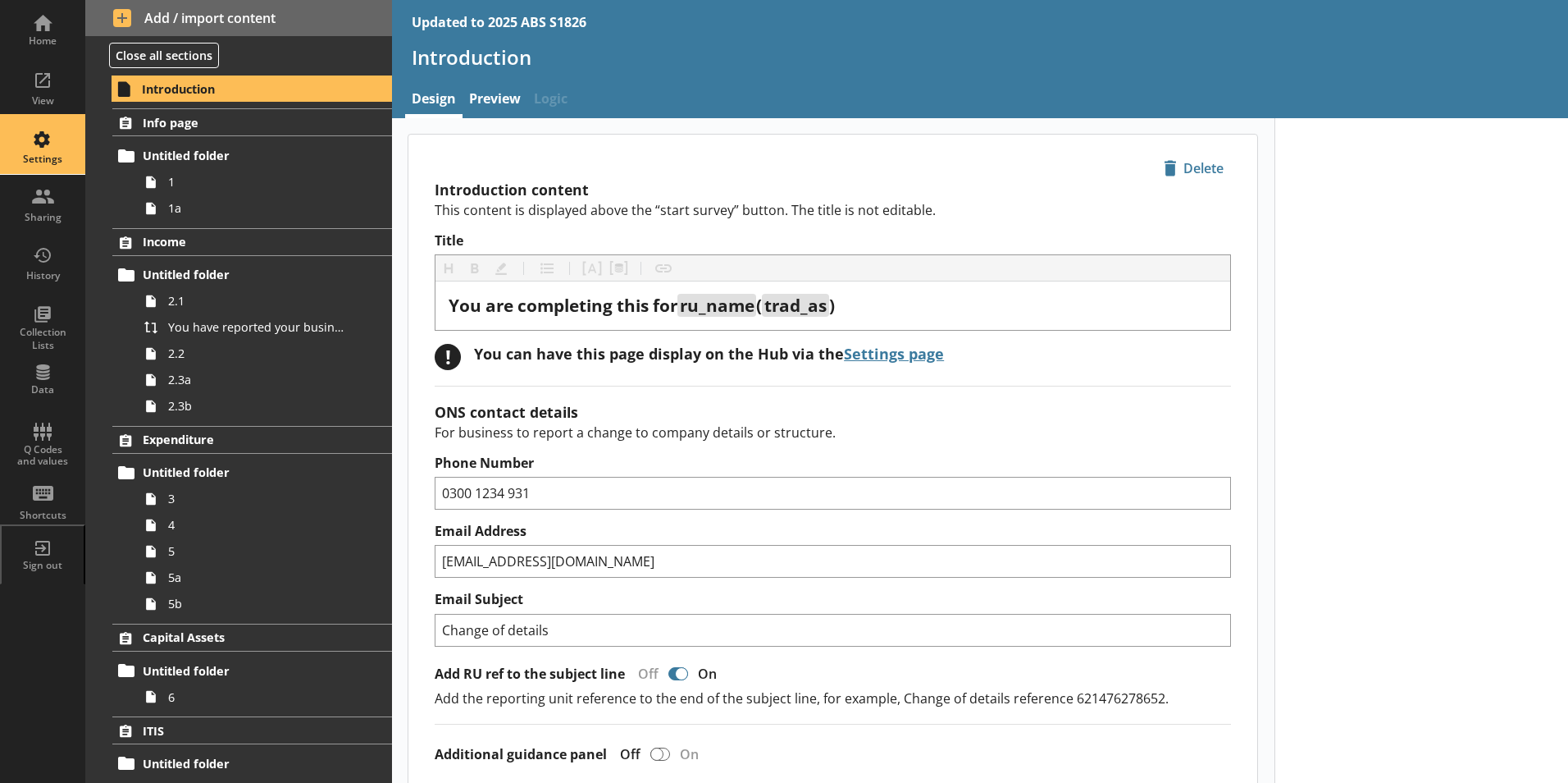
click at [50, 163] on div "Settings" at bounding box center [42, 159] width 57 height 13
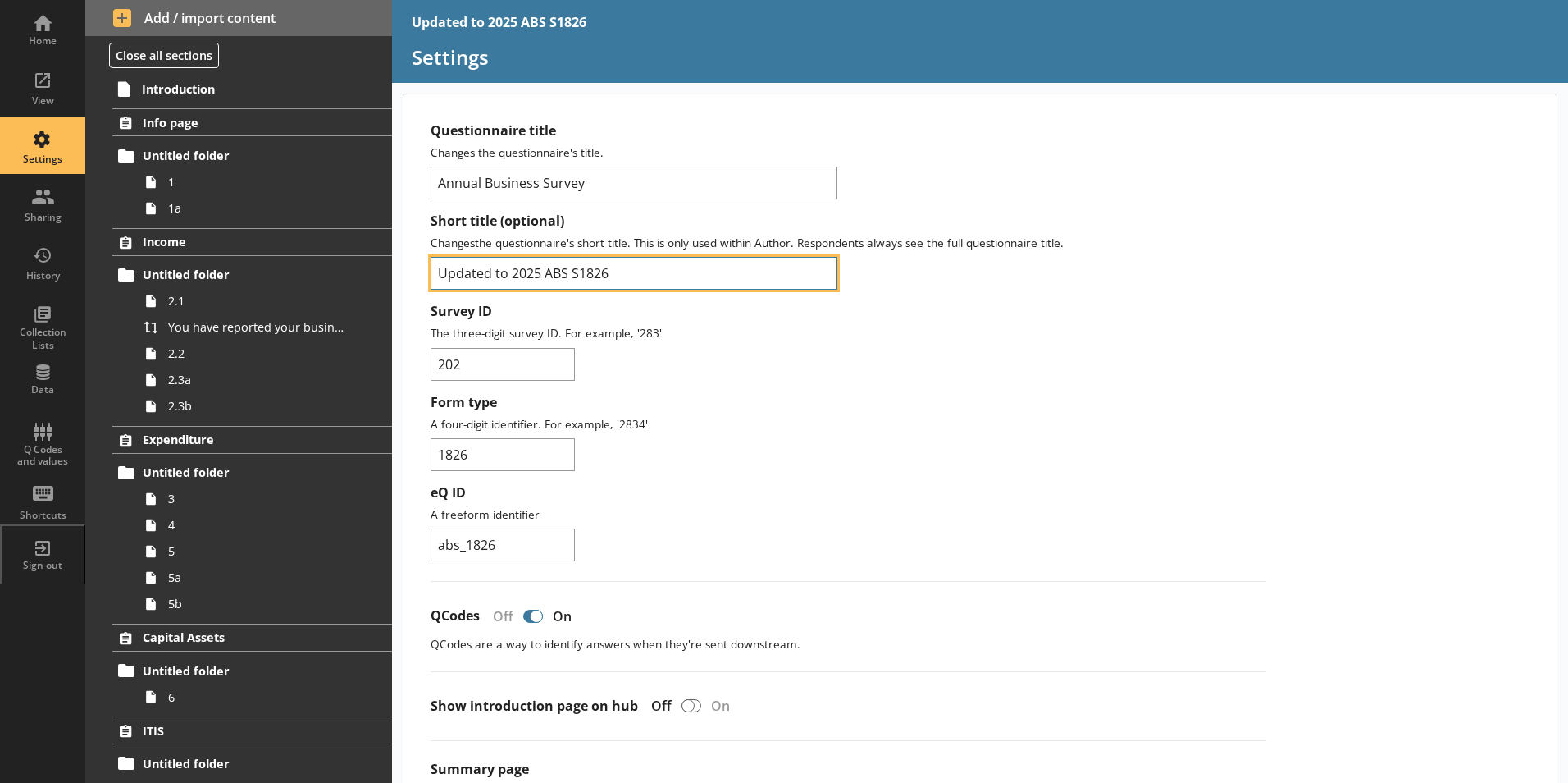
click at [512, 275] on input "Updated to 2025 ABS S1826" at bounding box center [634, 273] width 407 height 33
type input "2025 ABS S1826"
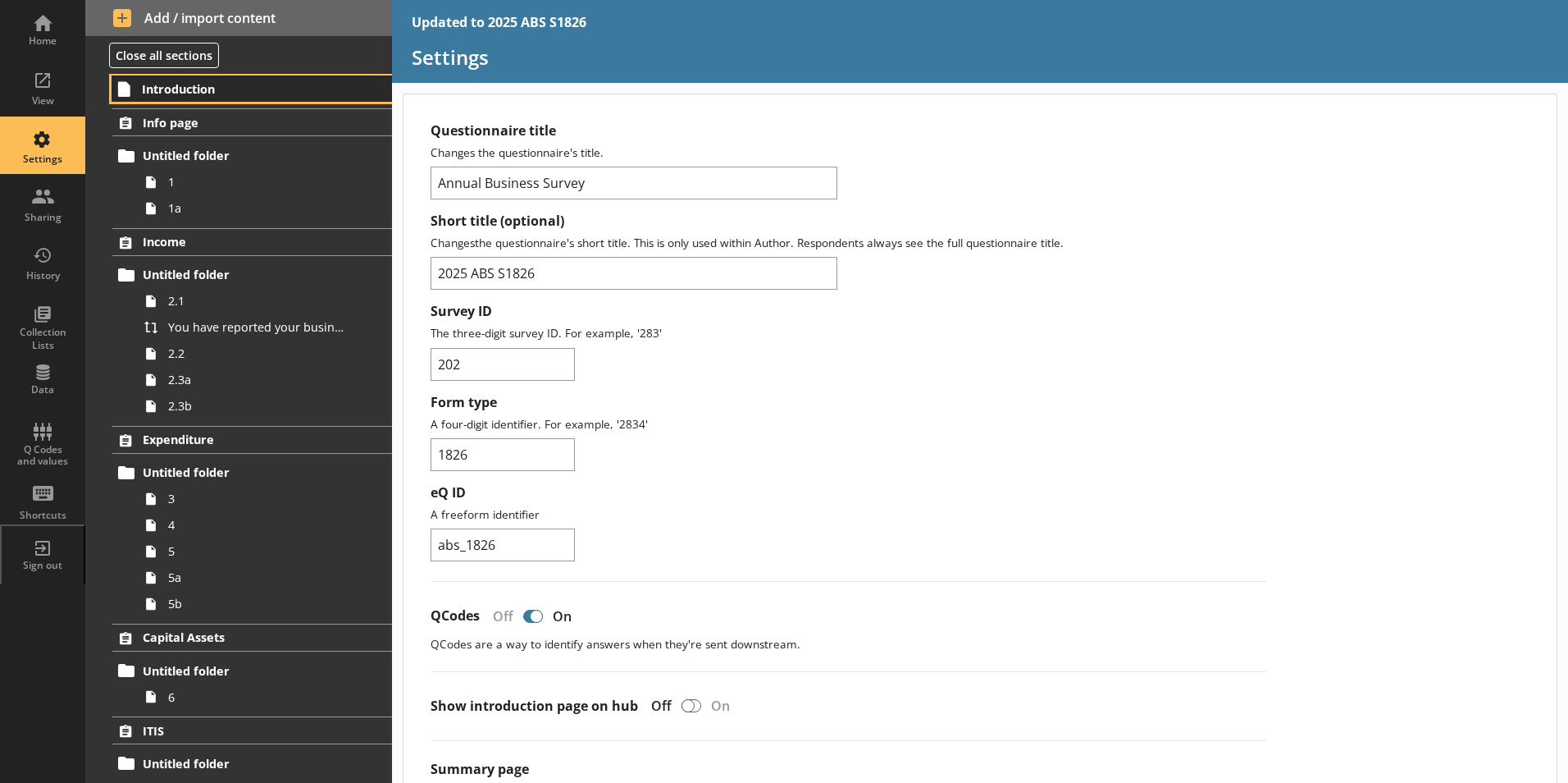
click at [173, 86] on span "Introduction" at bounding box center [243, 89] width 201 height 16
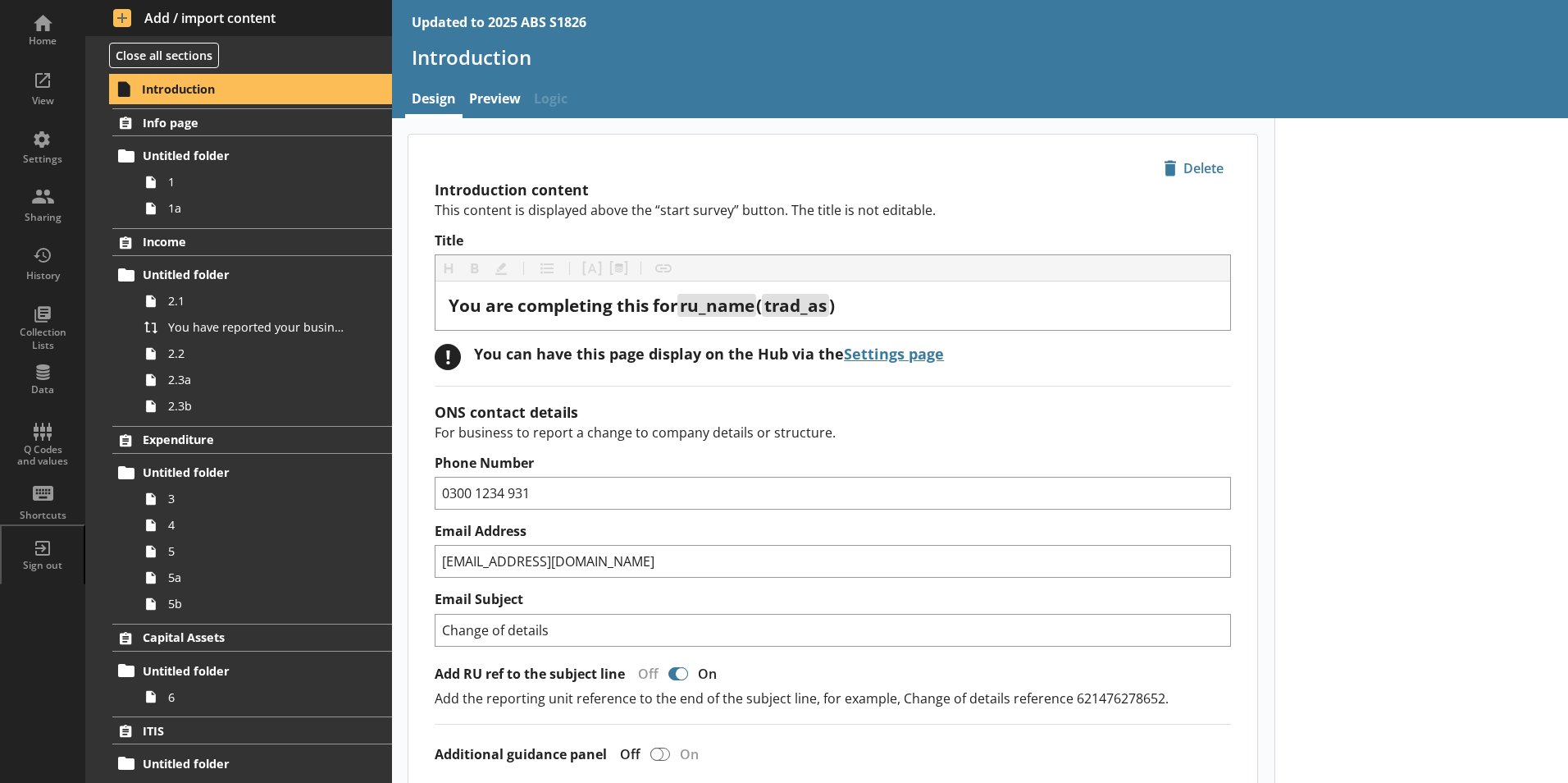
type textarea "x"
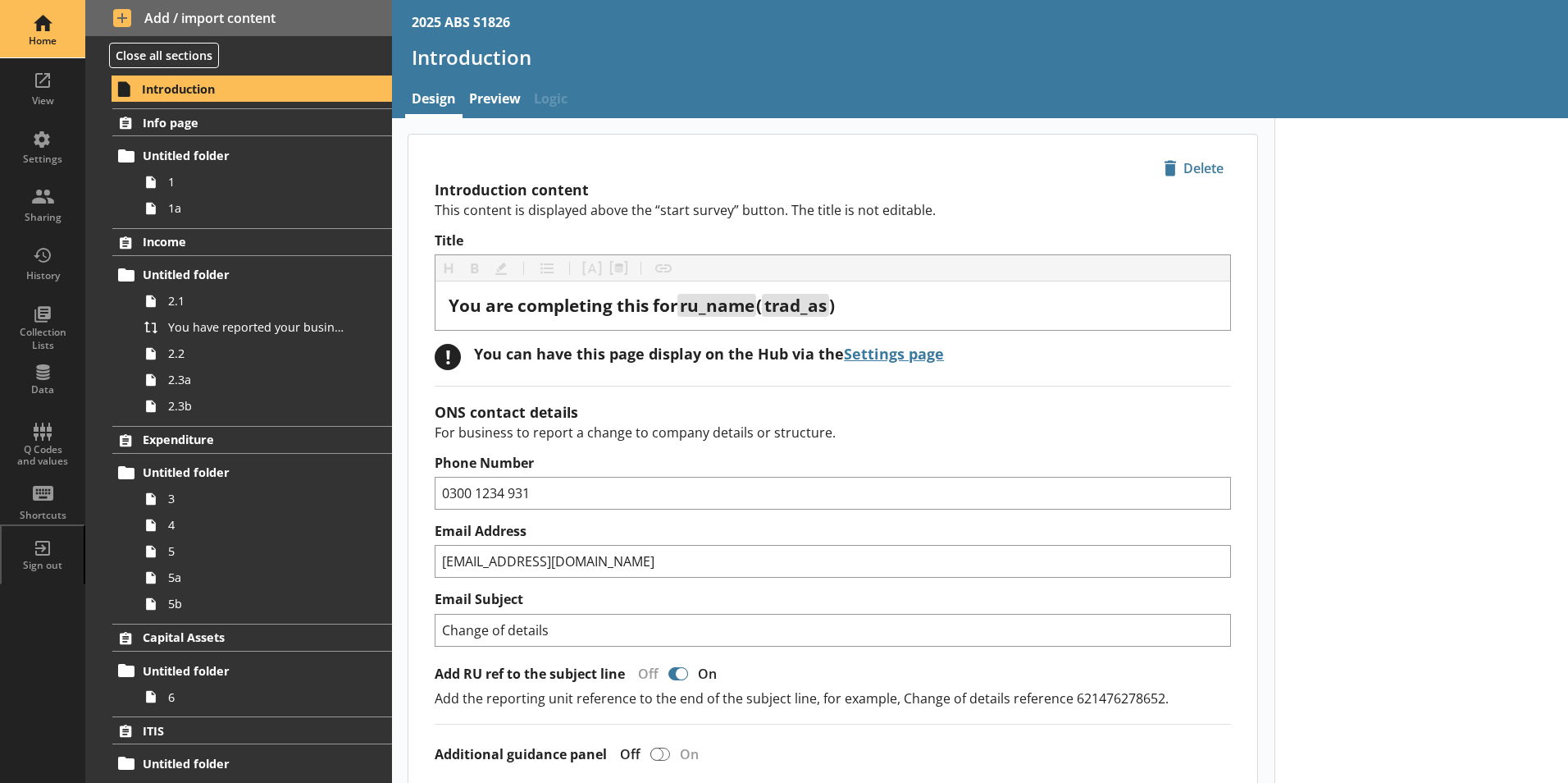
click at [46, 34] on div "Home" at bounding box center [42, 29] width 57 height 57
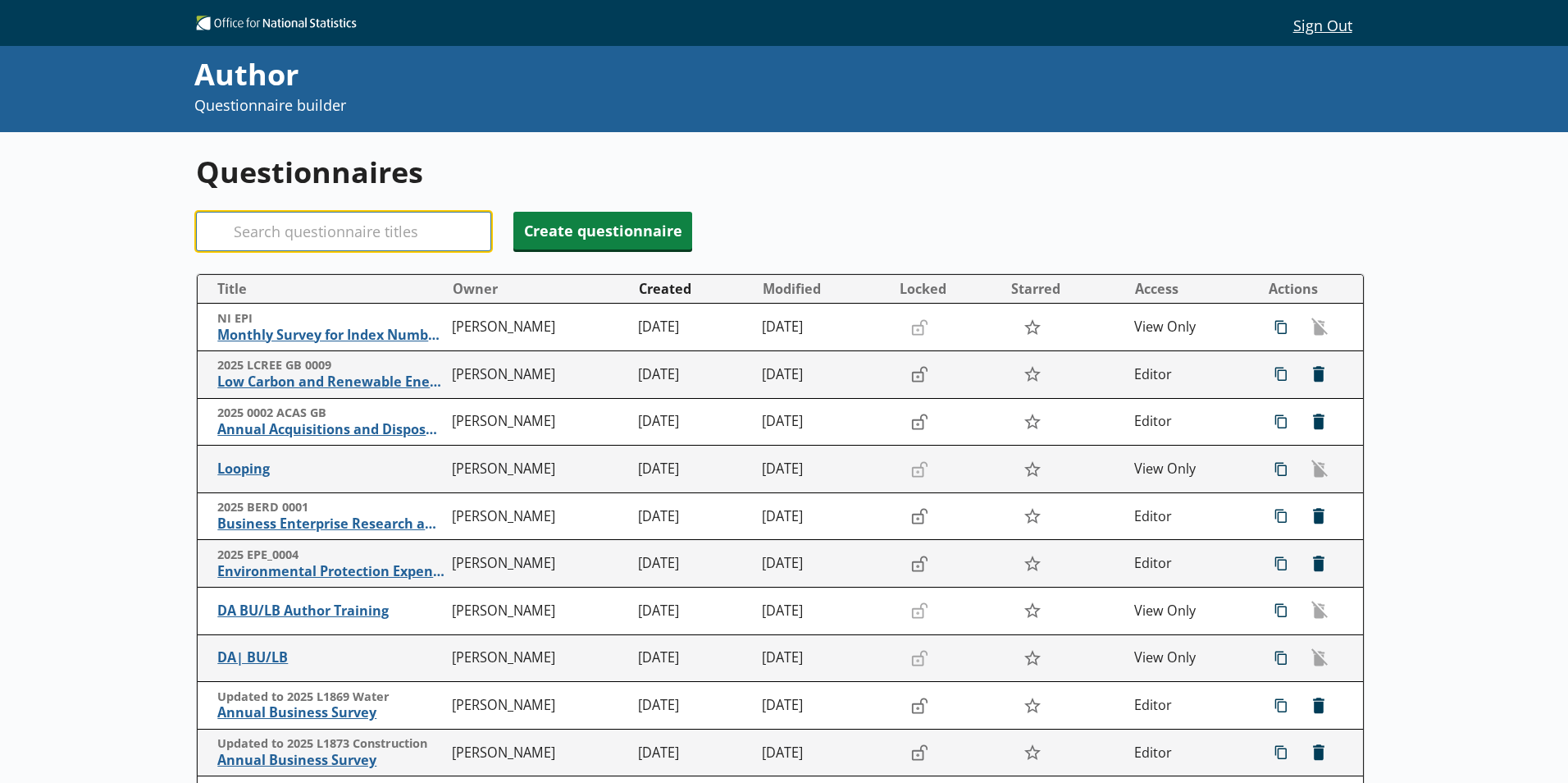
click at [364, 231] on input "Search" at bounding box center [343, 231] width 295 height 39
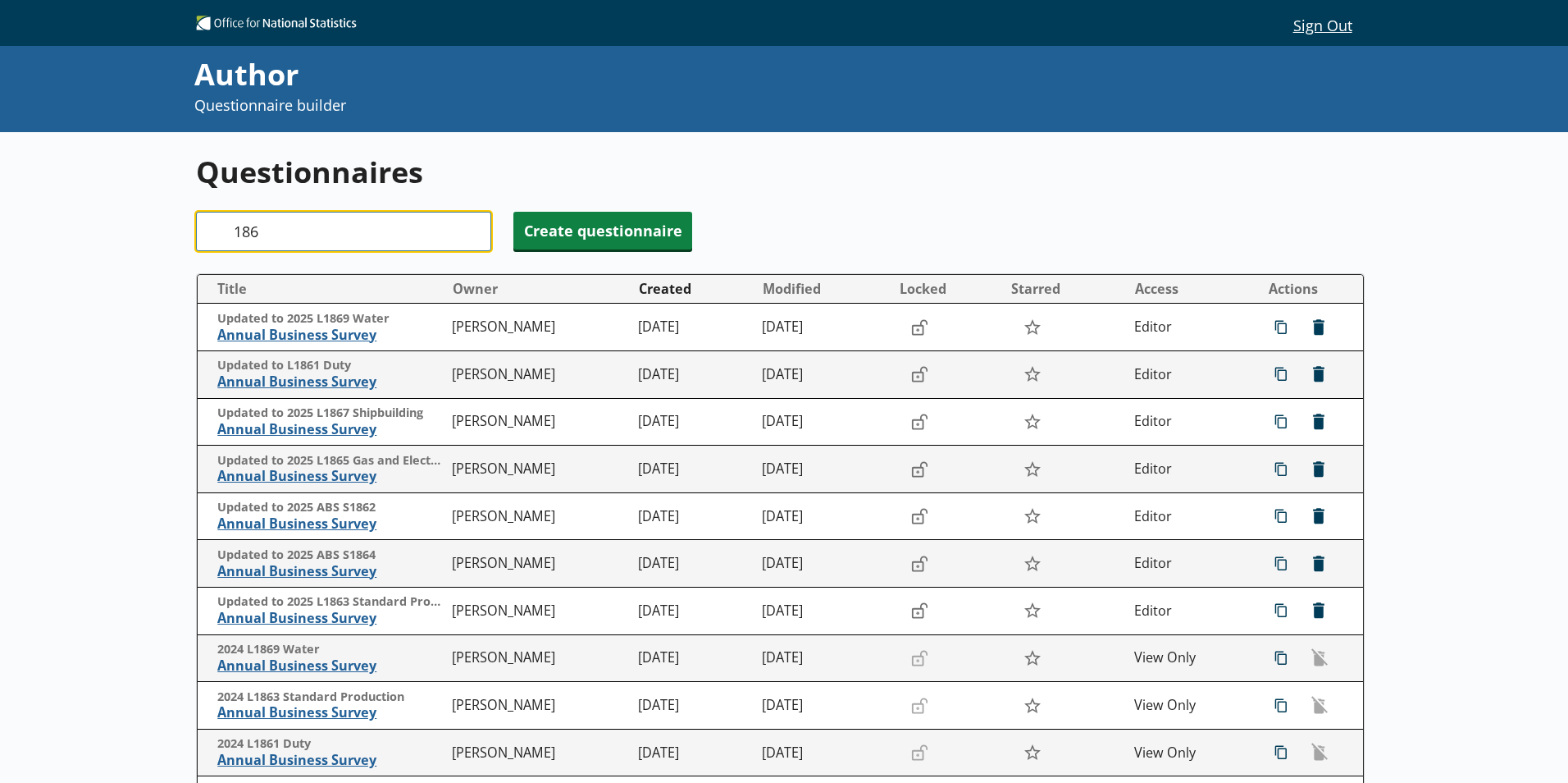
type input "1862"
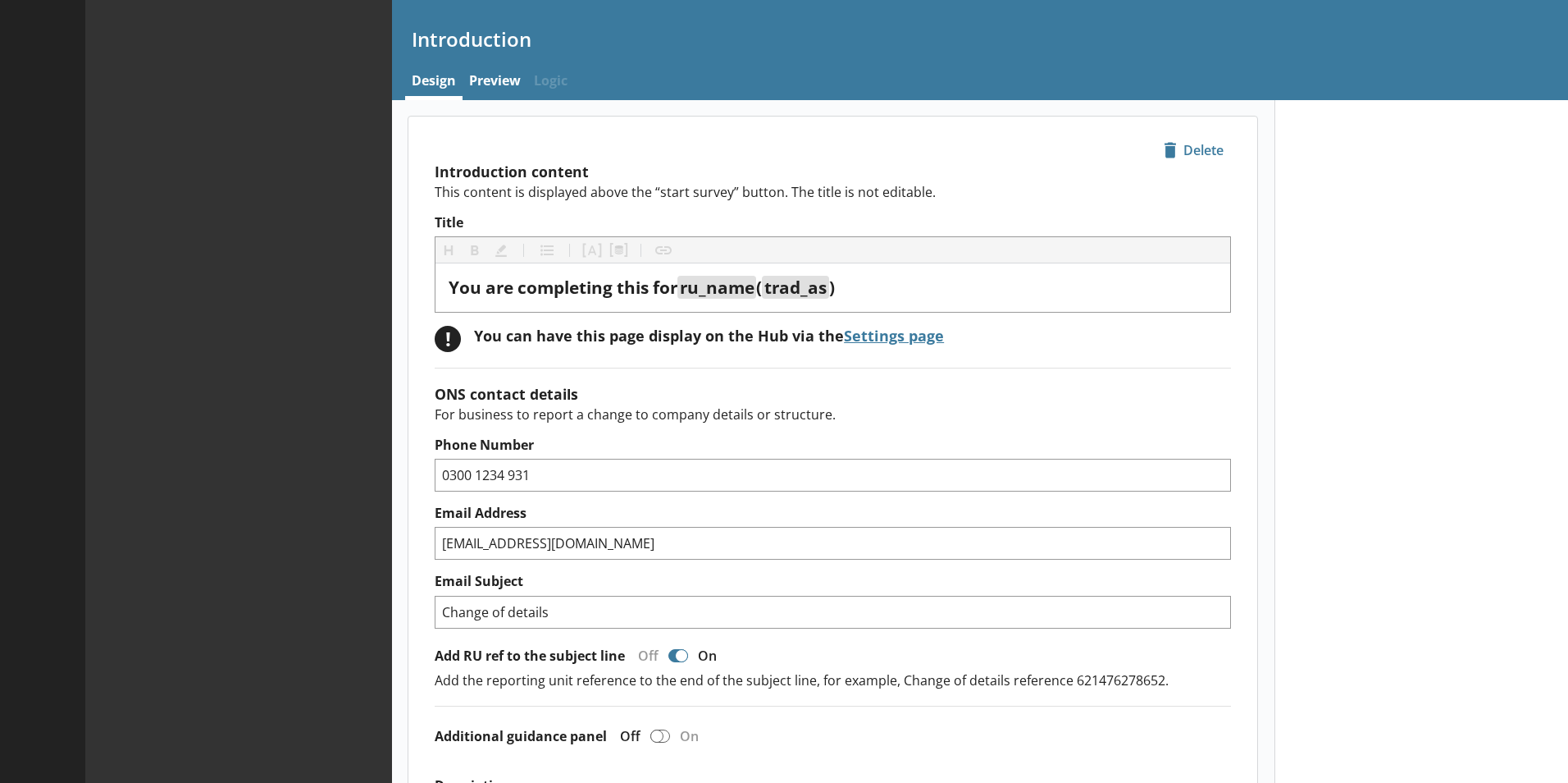
type textarea "x"
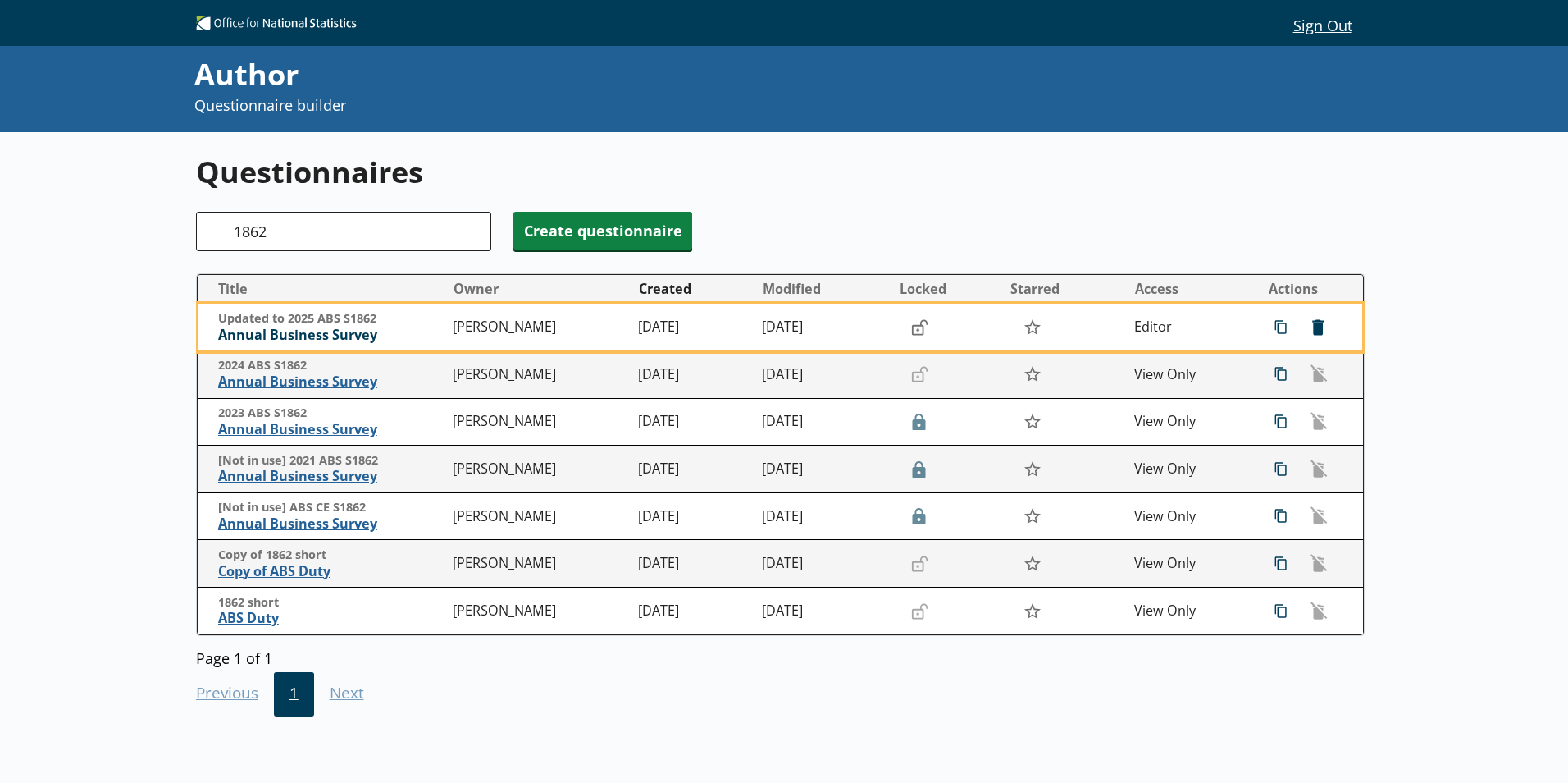
click at [349, 337] on span "Annual Business Survey" at bounding box center [331, 335] width 226 height 17
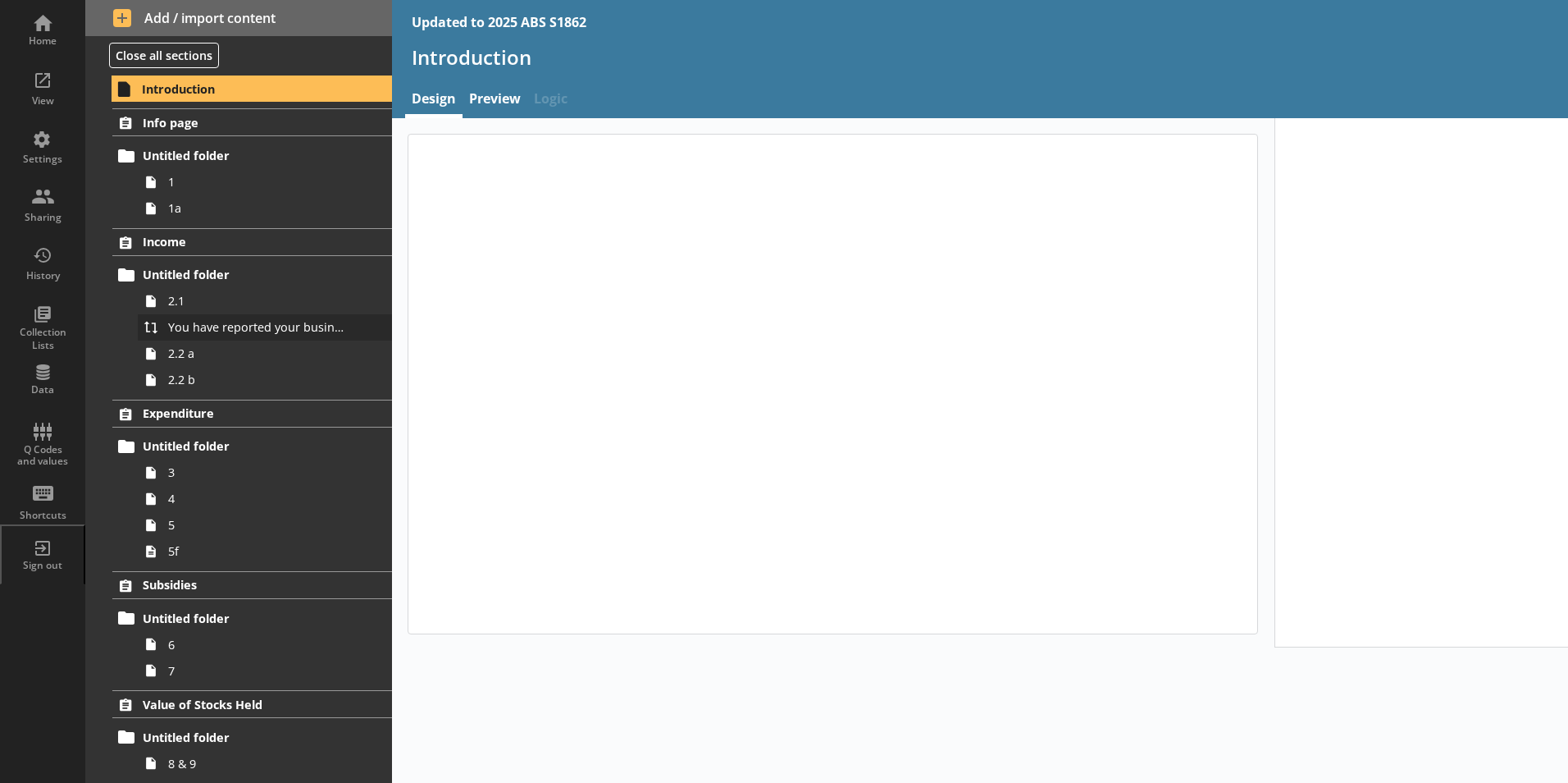
type textarea "x"
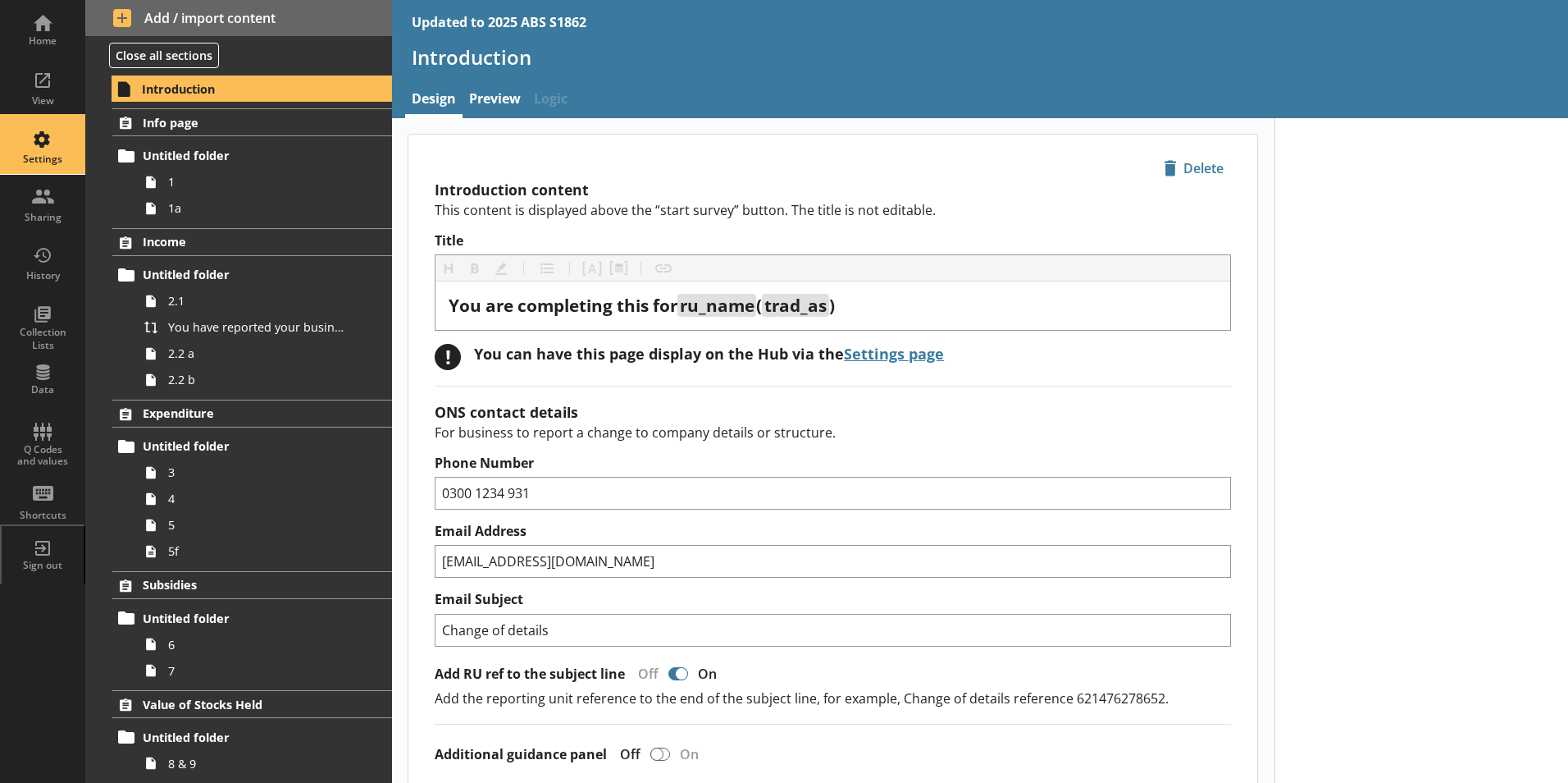
click at [60, 168] on div "Settings" at bounding box center [42, 145] width 57 height 57
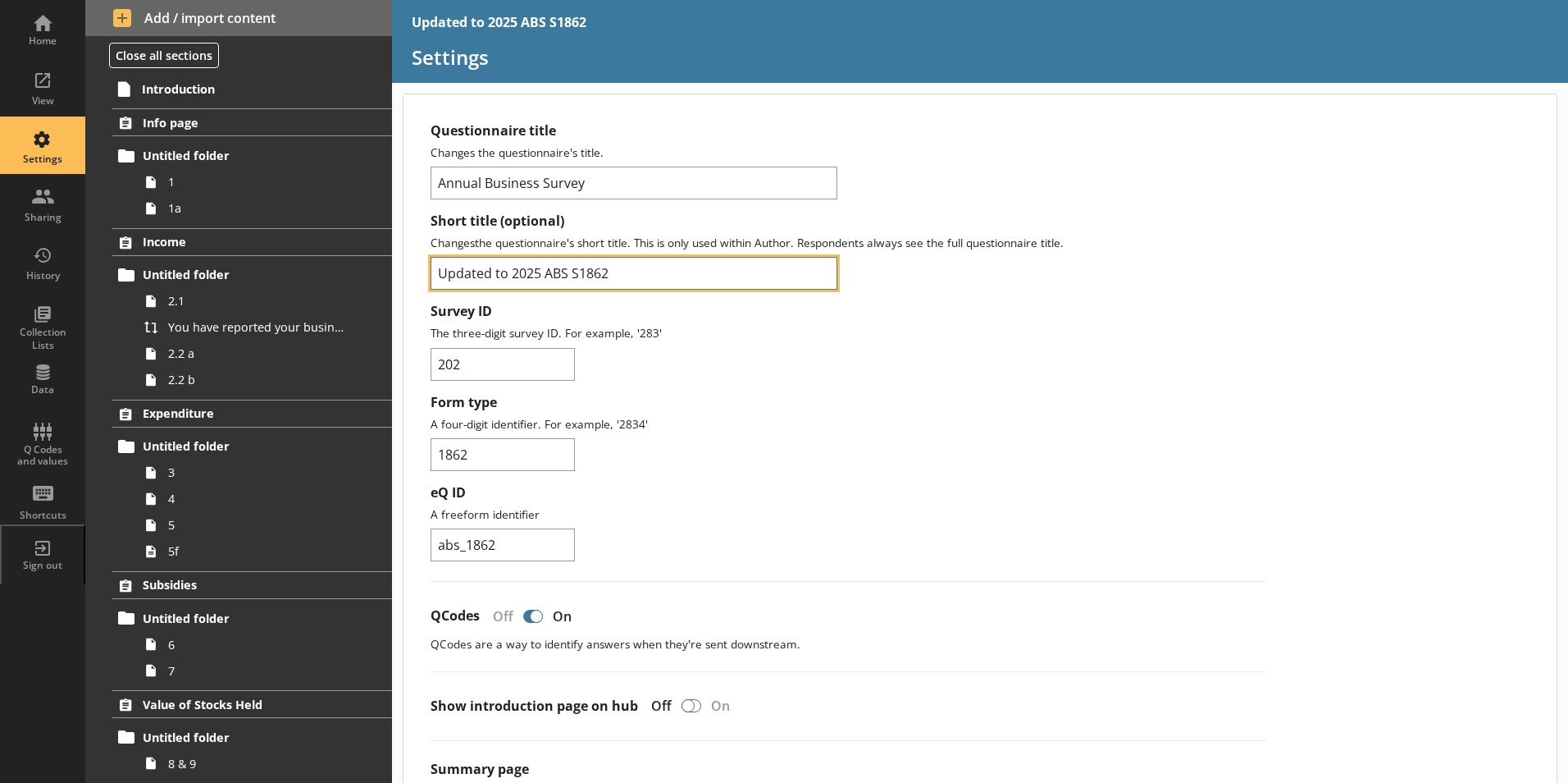
click at [510, 274] on input "Updated to 2025 ABS S1862" at bounding box center [634, 273] width 407 height 33
type input "2025 ABS S1862"
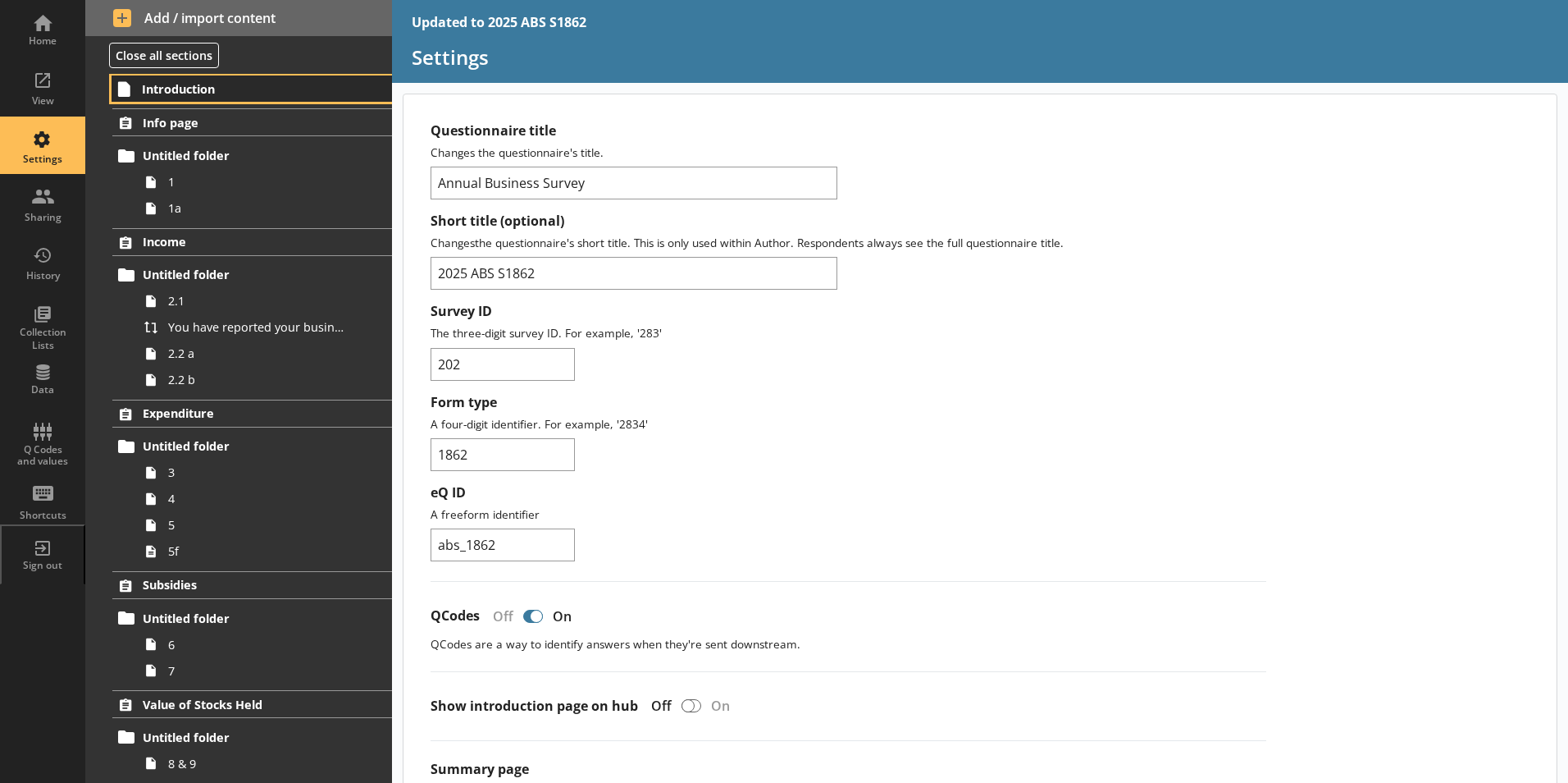
click at [160, 88] on span "Introduction" at bounding box center [243, 89] width 201 height 16
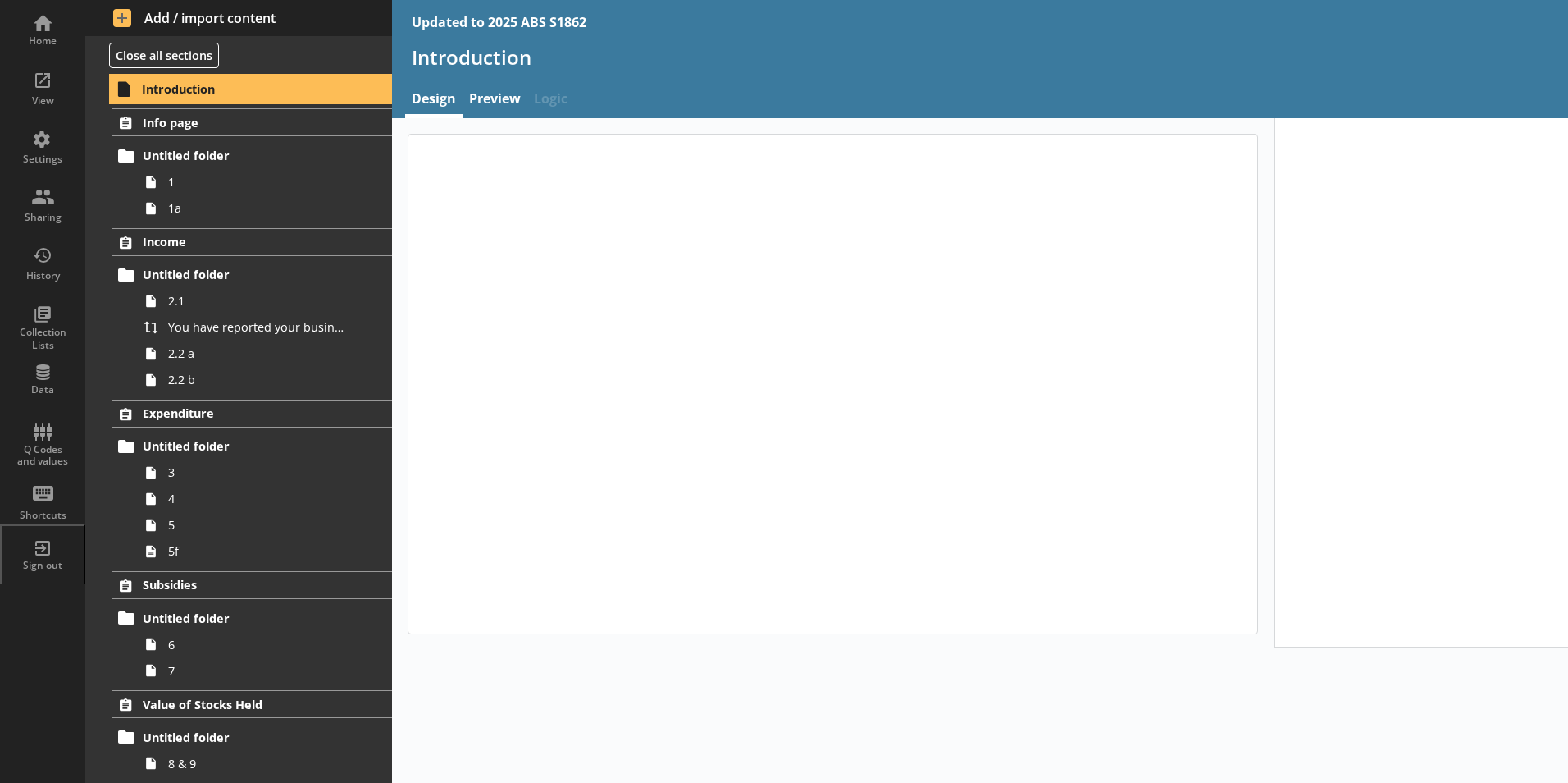
type textarea "x"
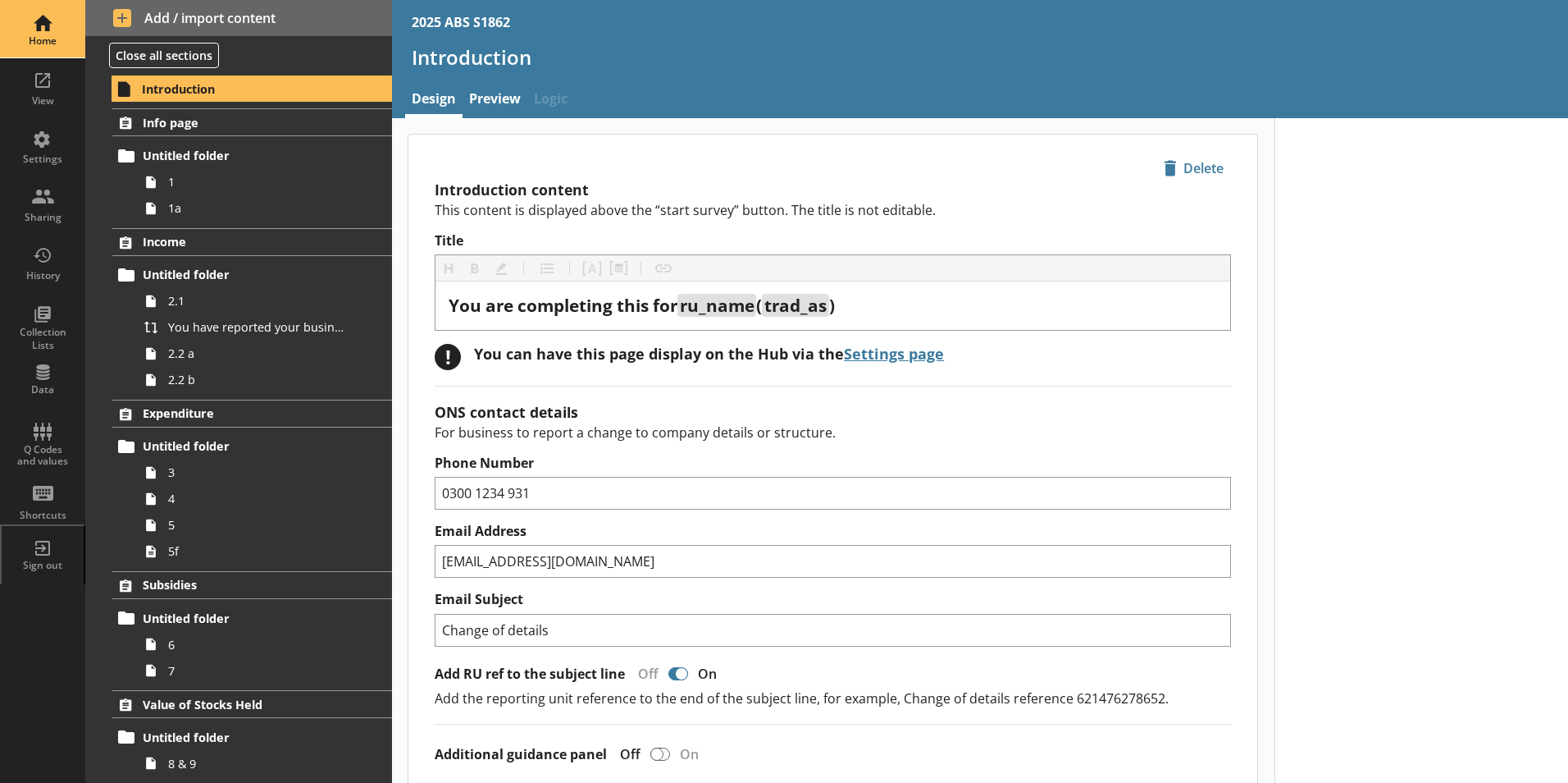
click at [40, 31] on div "Home" at bounding box center [42, 29] width 57 height 57
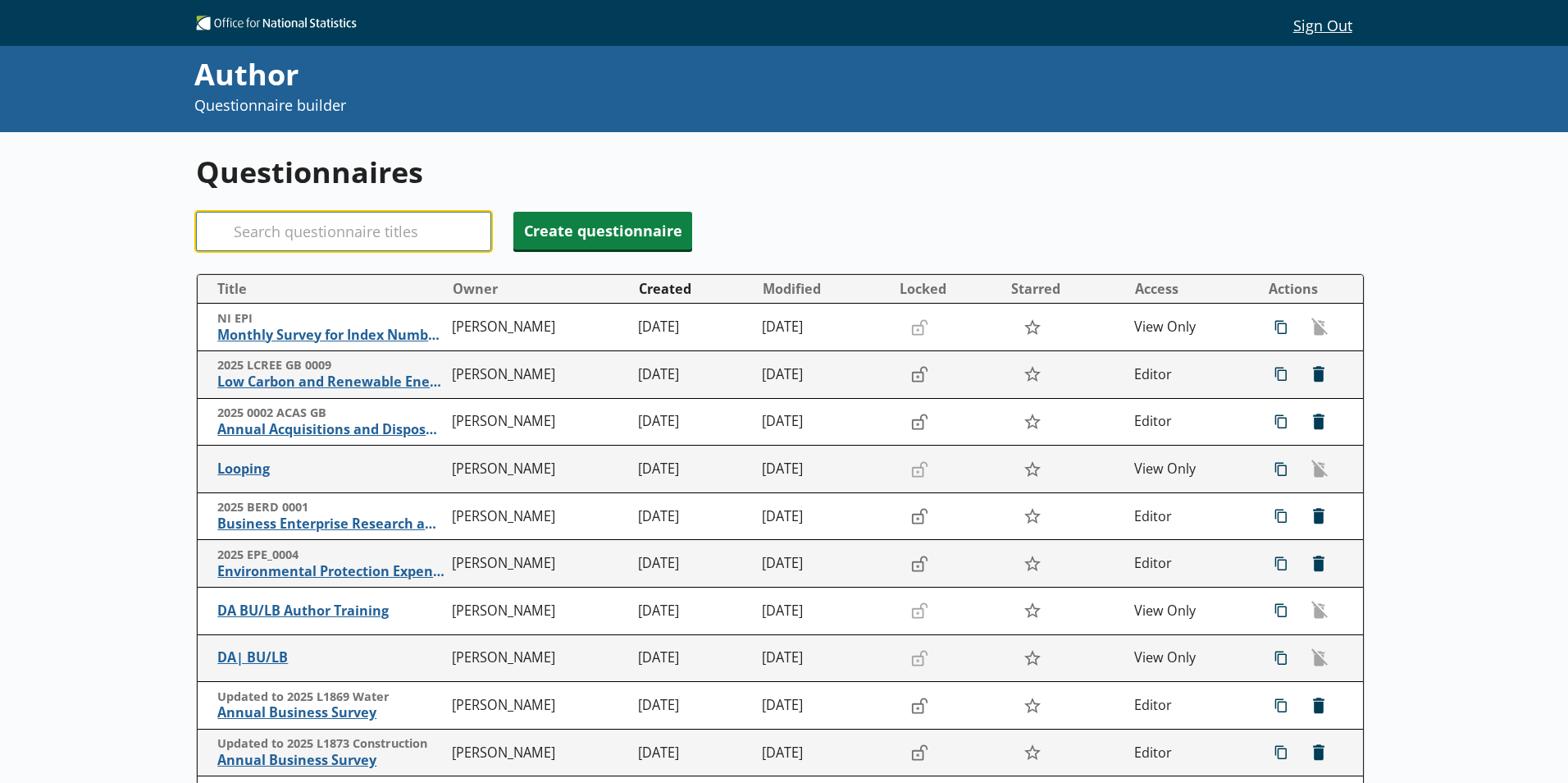
click at [308, 238] on input "Search" at bounding box center [343, 231] width 295 height 39
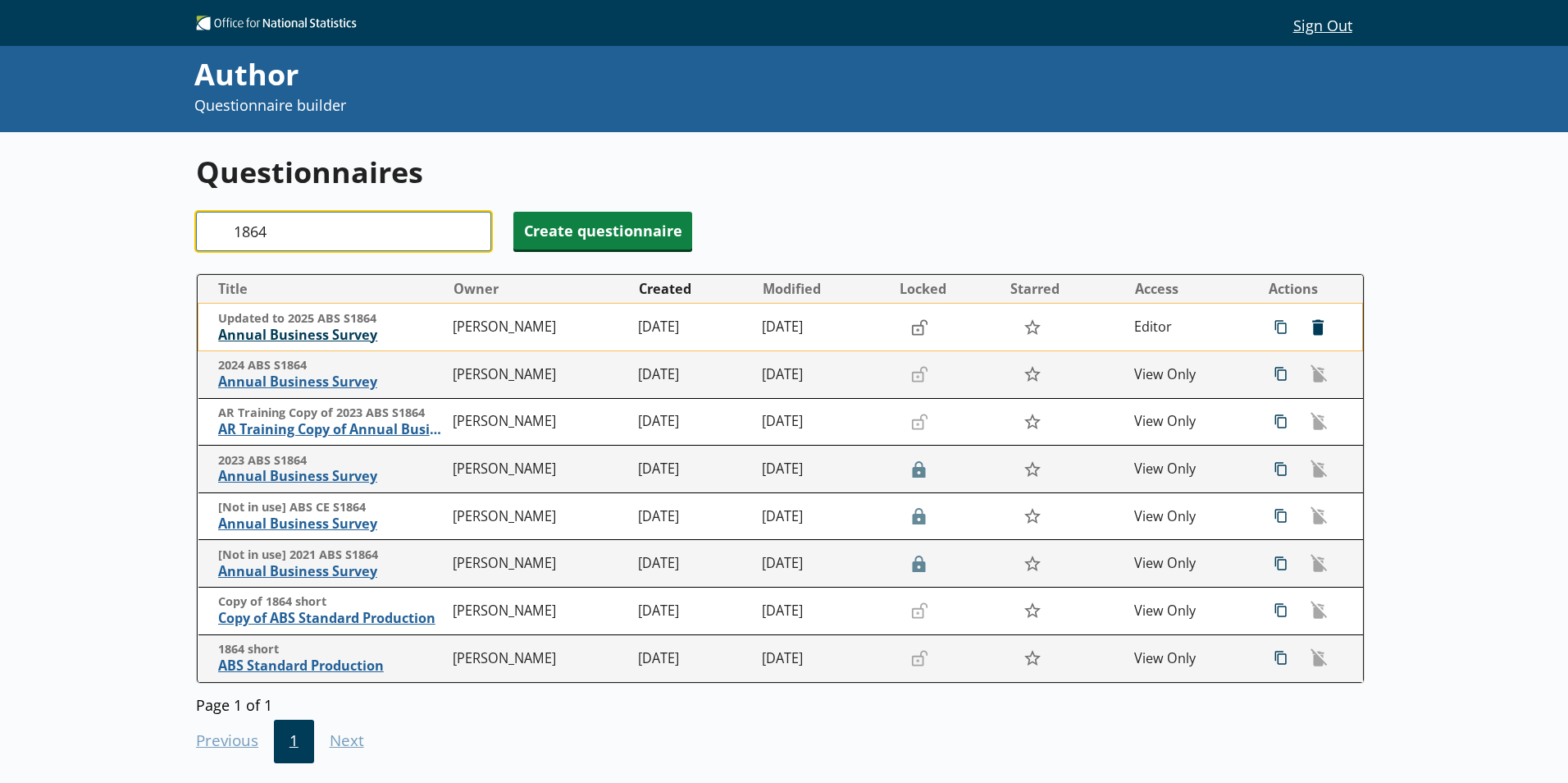
type input "1864"
click at [300, 333] on span "Annual Business Survey" at bounding box center [331, 335] width 226 height 17
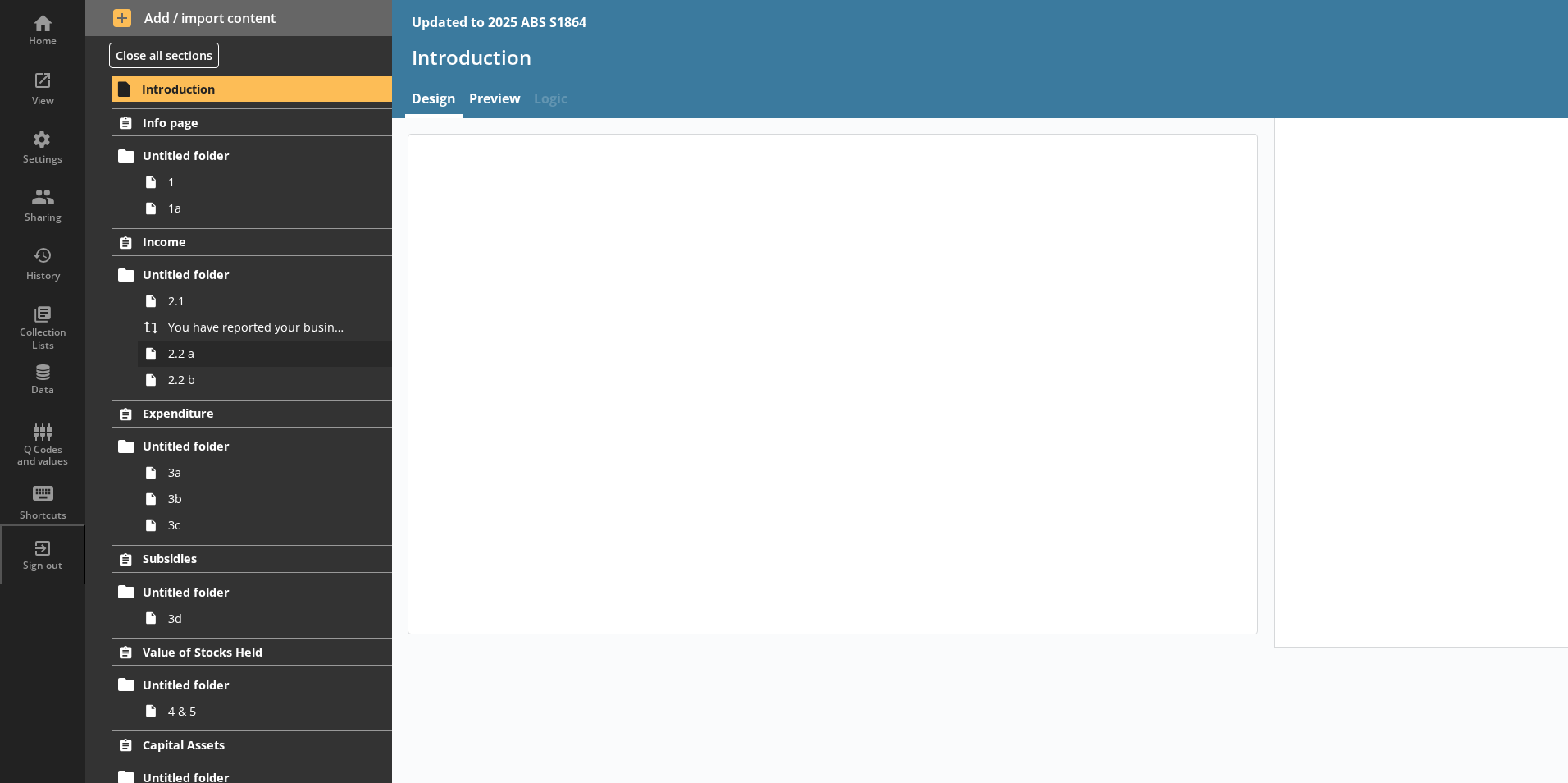
type textarea "x"
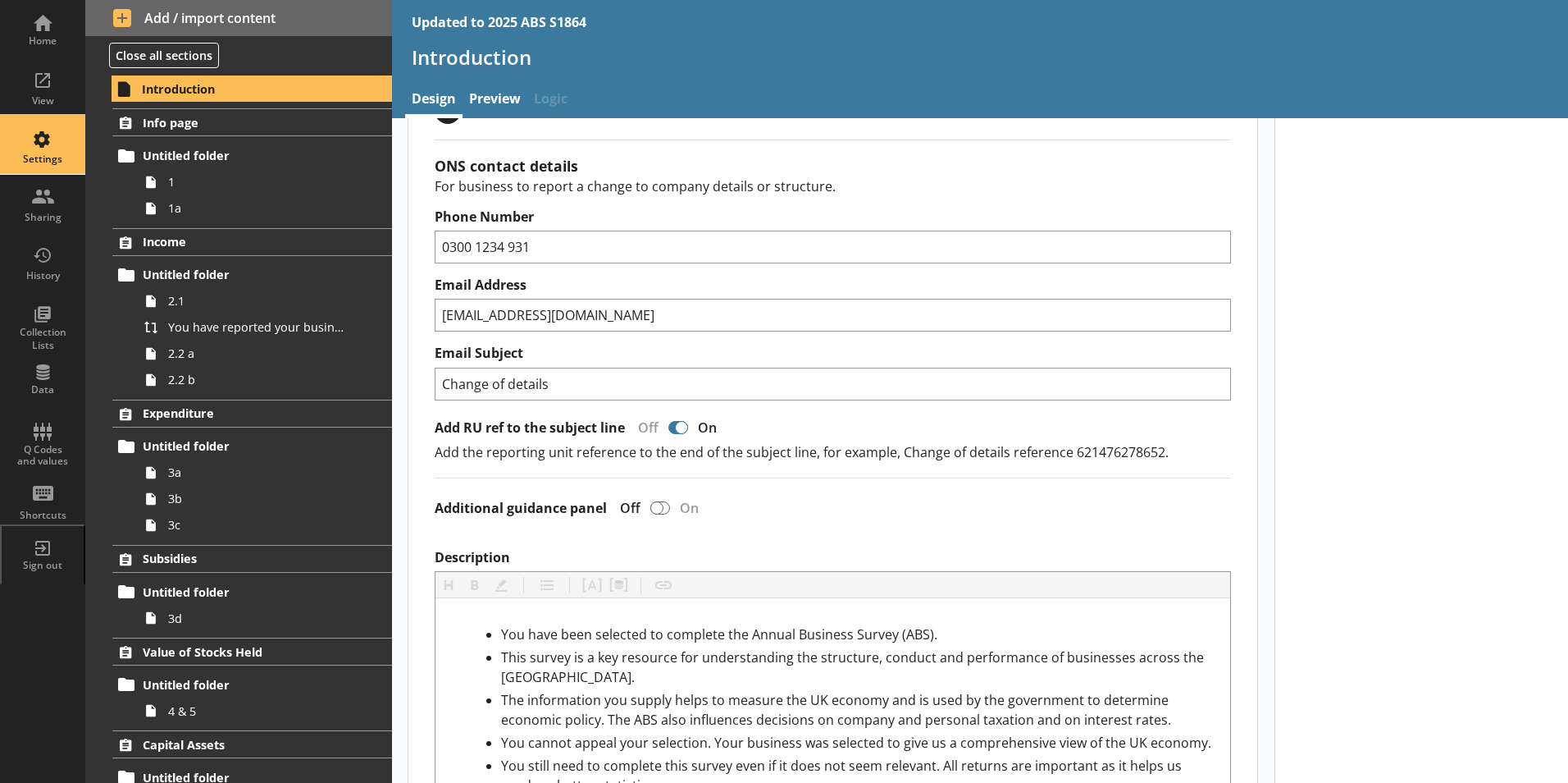
click at [40, 163] on div "Settings" at bounding box center [42, 159] width 57 height 13
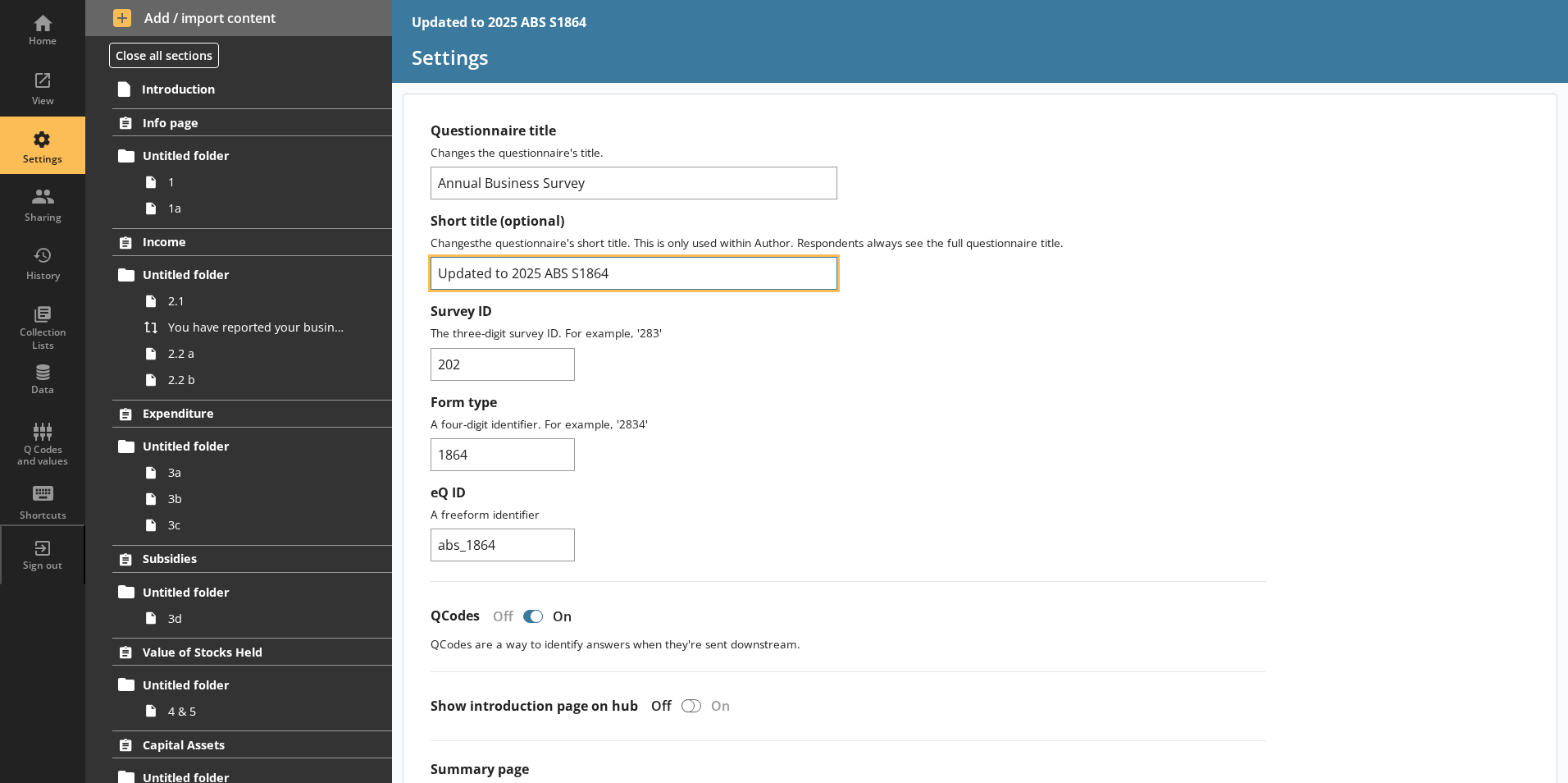
click at [512, 277] on input "Updated to 2025 ABS S1864" at bounding box center [634, 273] width 407 height 33
type input "2025 ABS S1864"
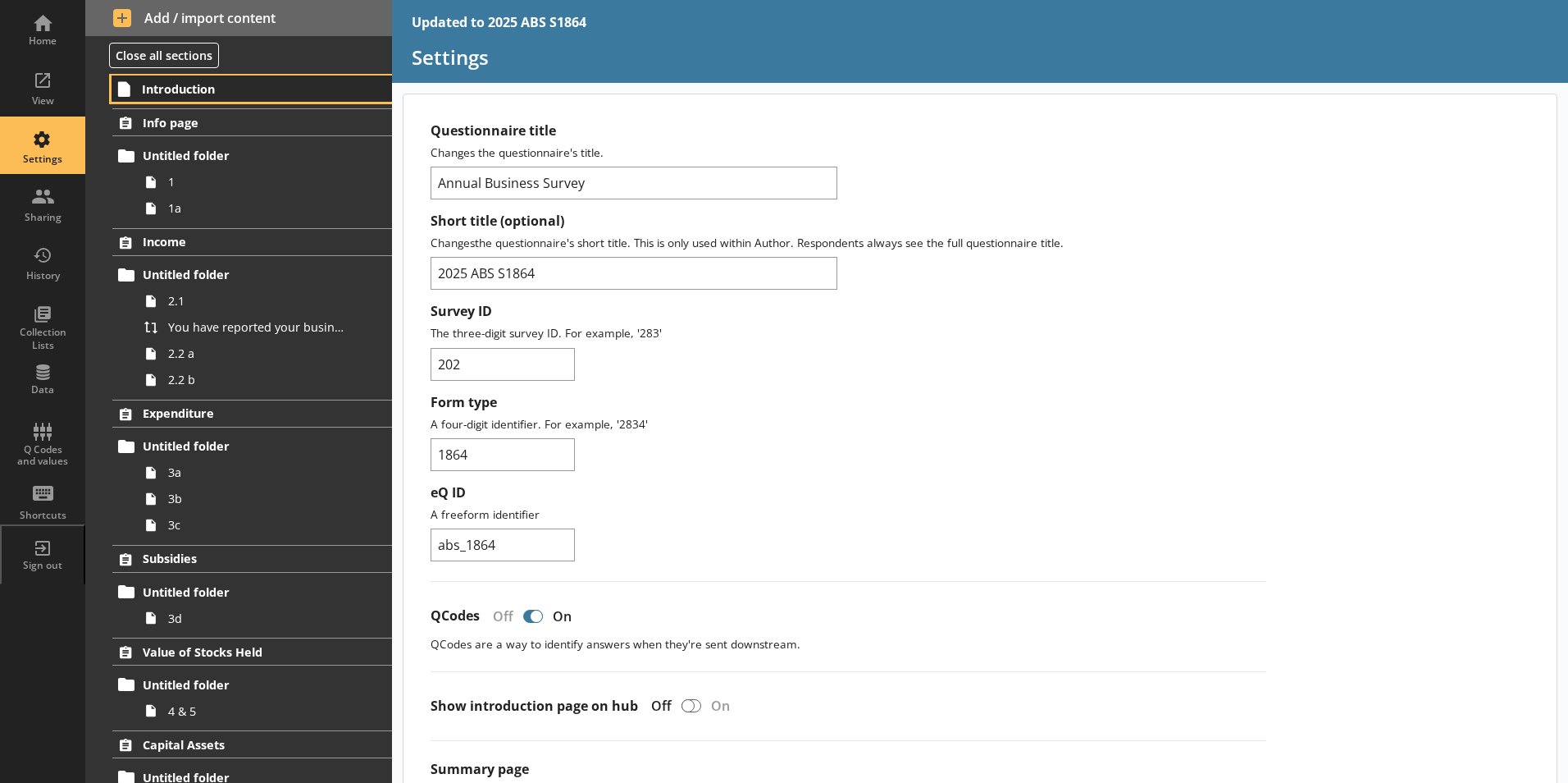
click at [158, 91] on span "Introduction" at bounding box center [243, 89] width 201 height 16
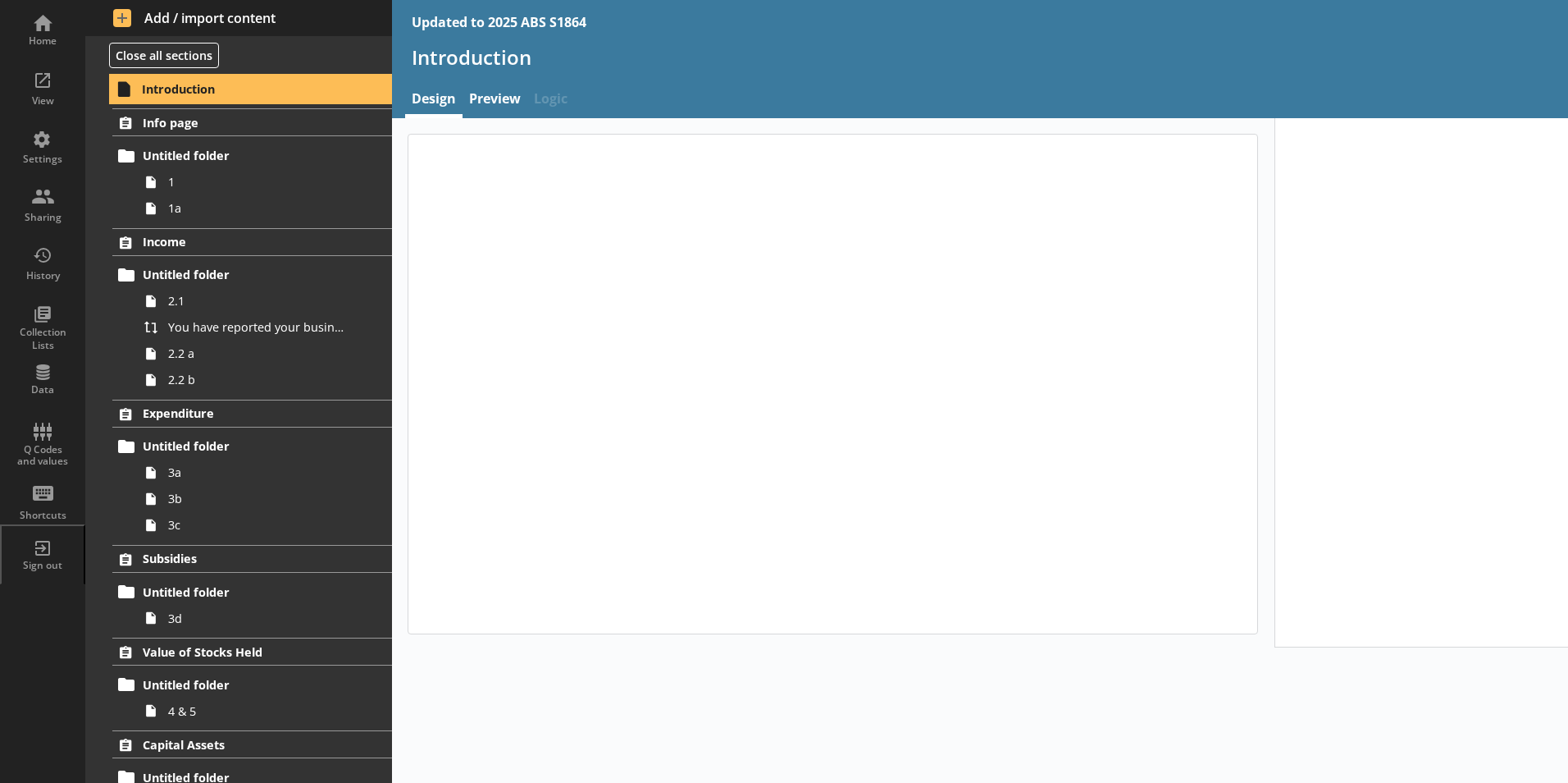
type textarea "x"
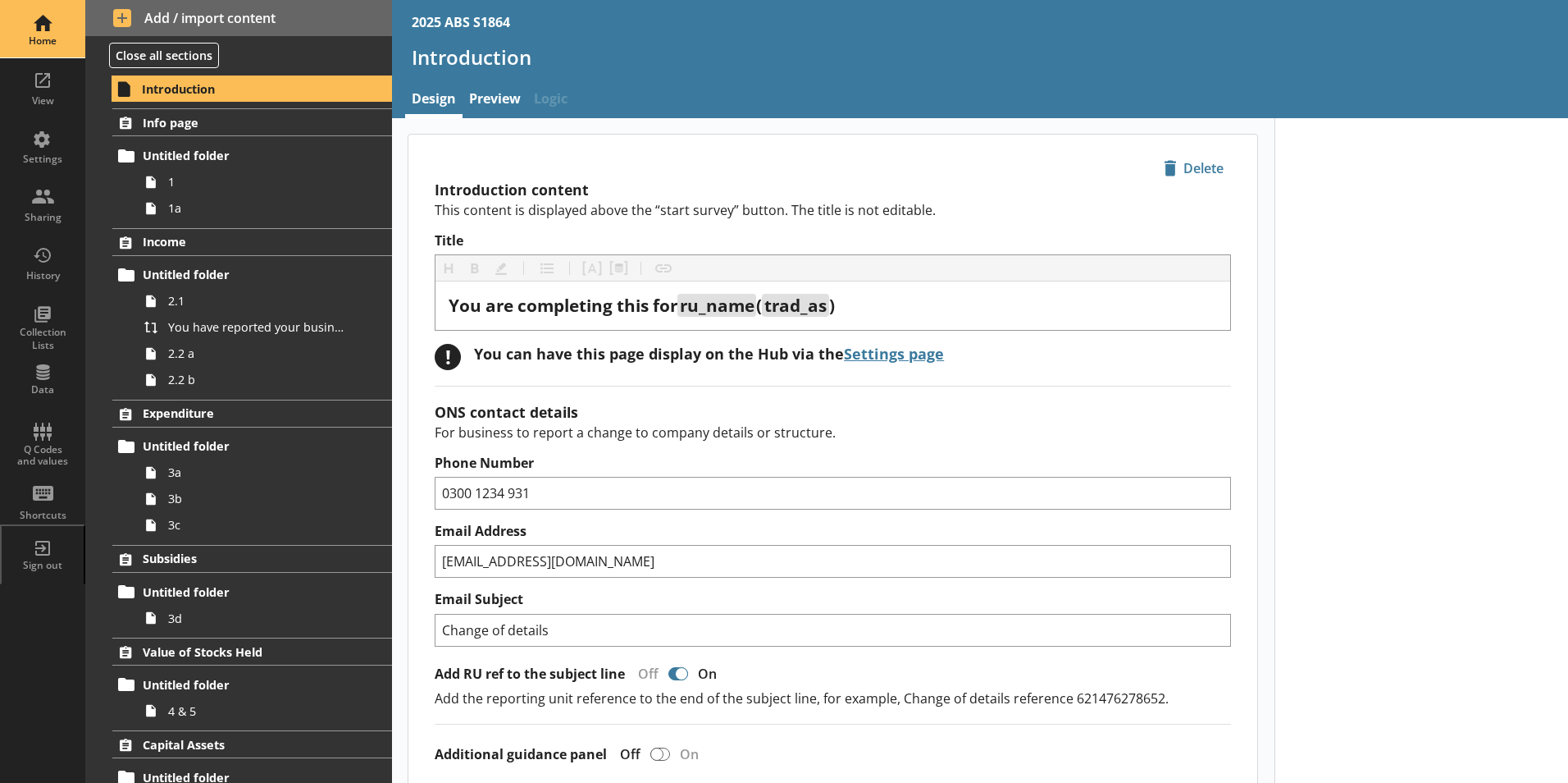
click at [51, 28] on div "Home" at bounding box center [42, 29] width 57 height 57
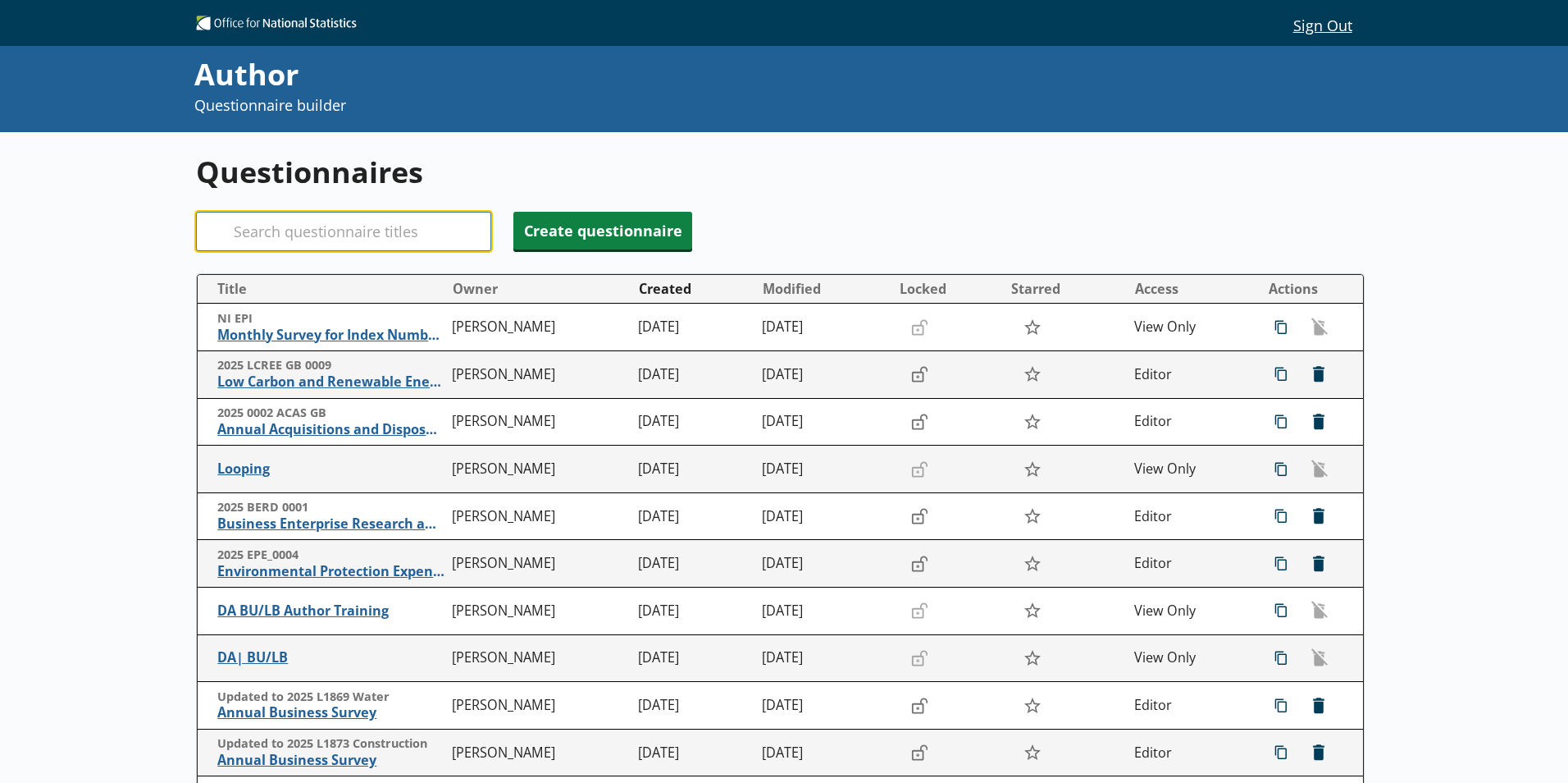
click at [283, 225] on input "Search" at bounding box center [343, 231] width 295 height 39
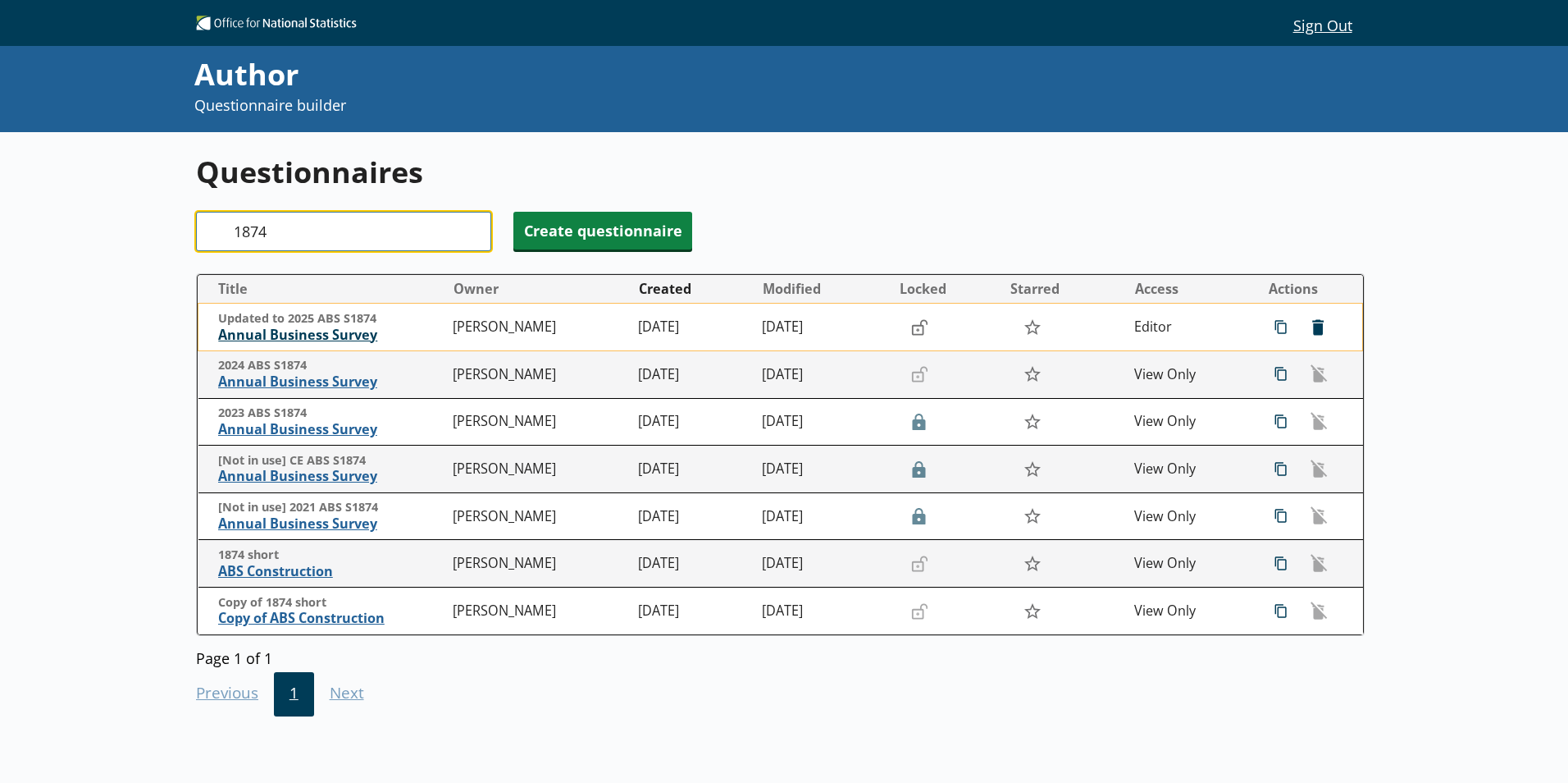
type input "1874"
click at [326, 335] on span "Annual Business Survey" at bounding box center [331, 335] width 226 height 17
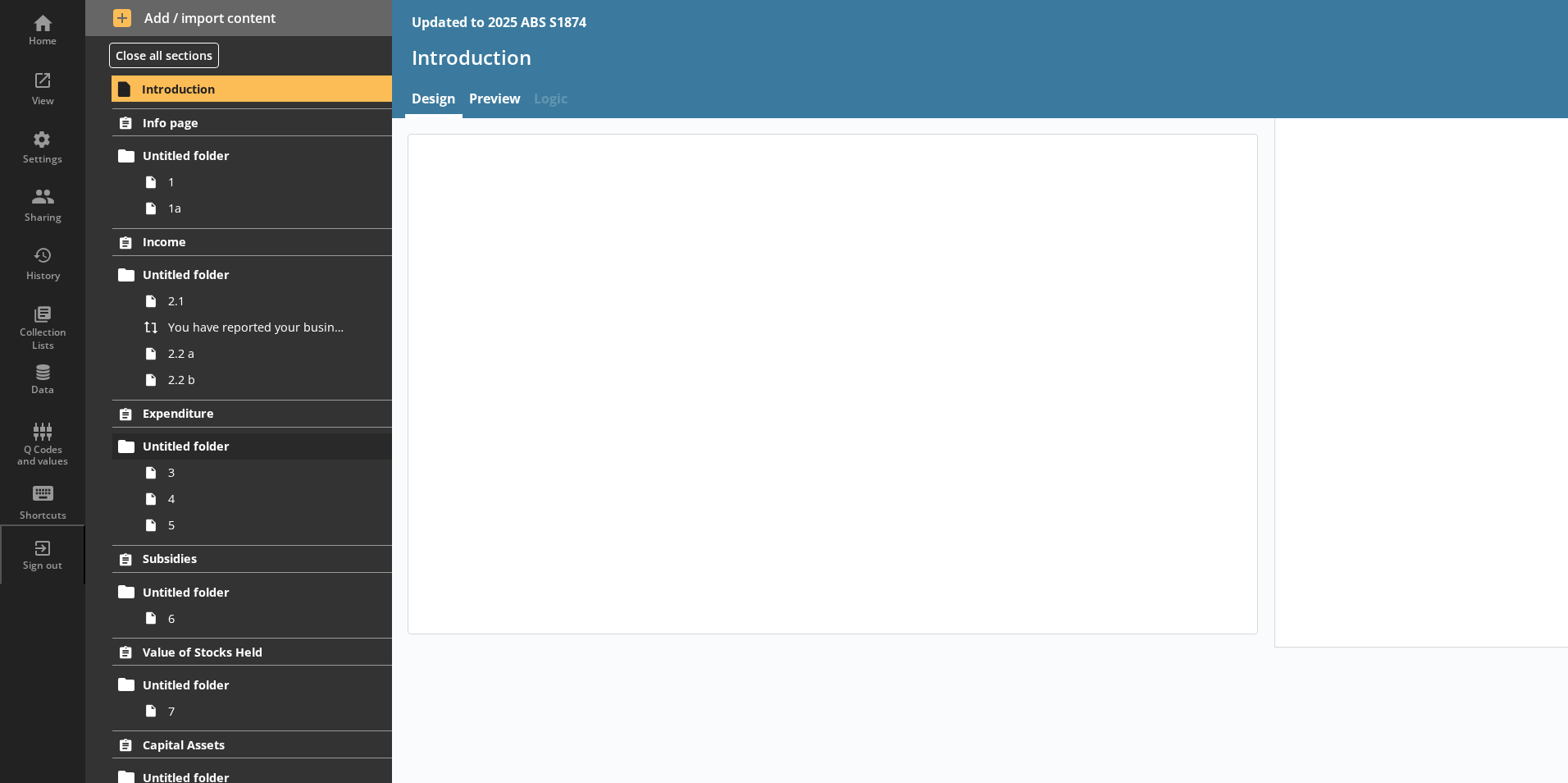
type textarea "x"
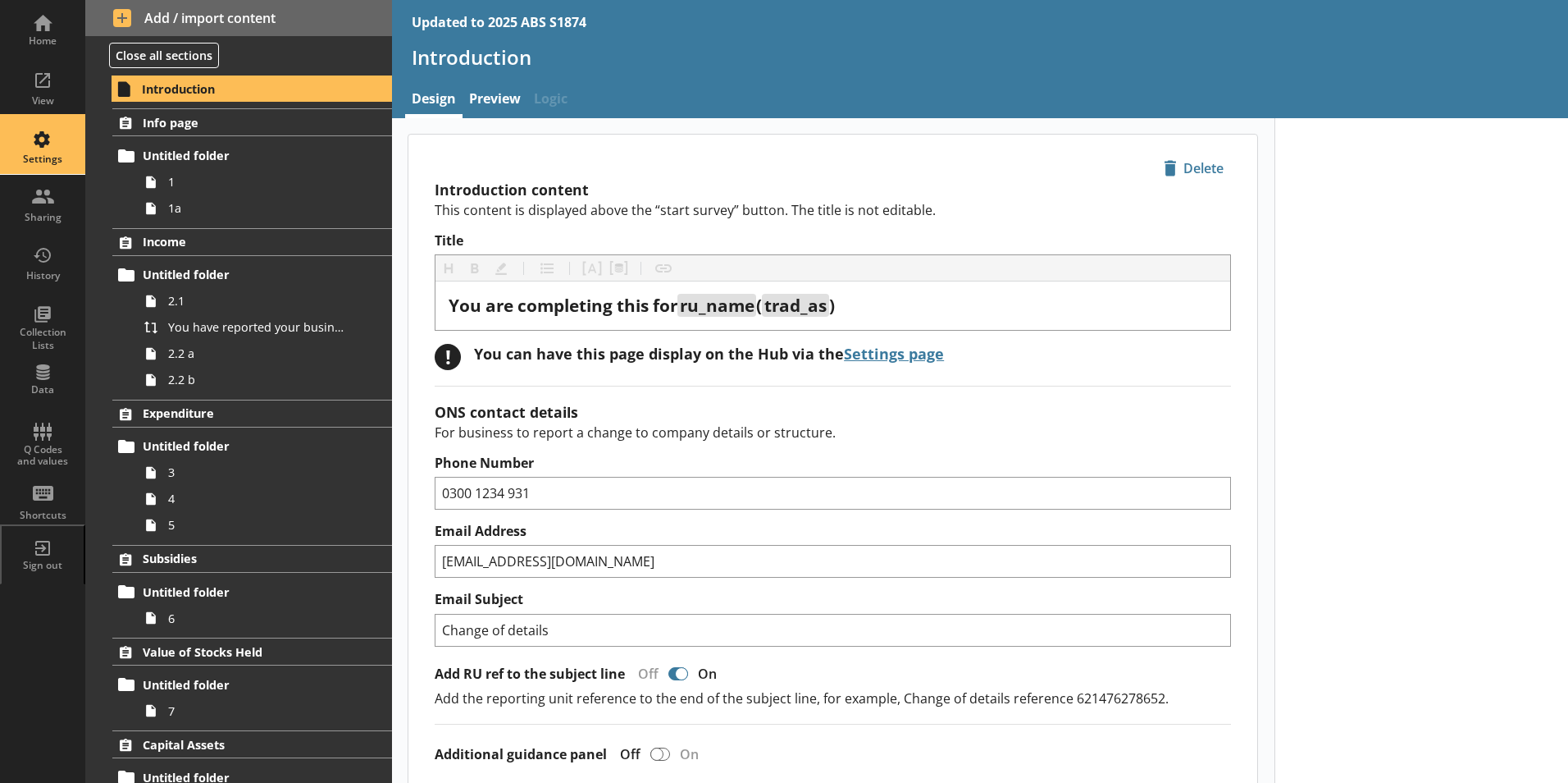
click at [34, 137] on div "Settings" at bounding box center [42, 145] width 57 height 57
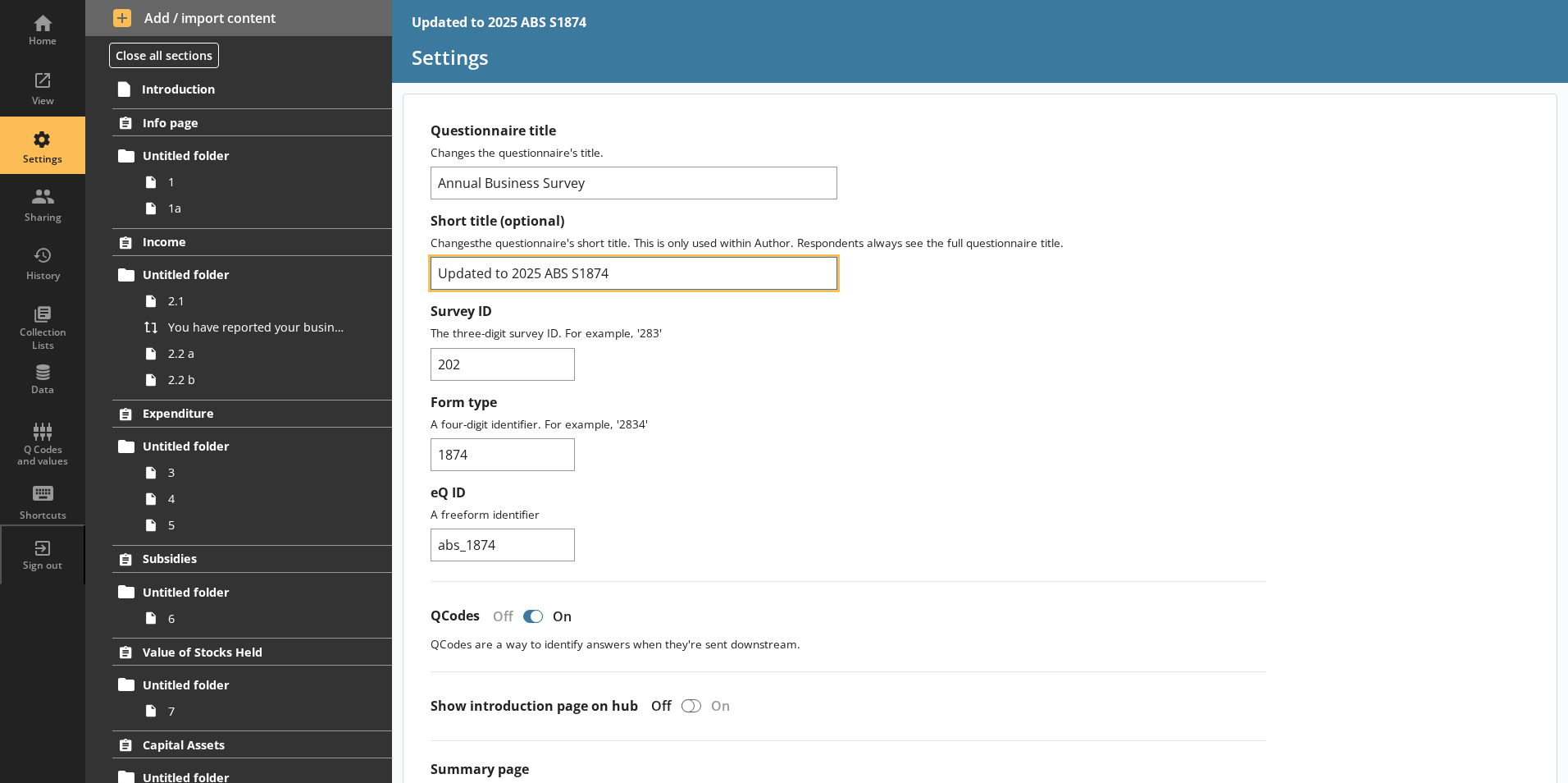
click at [510, 274] on input "Updated to 2025 ABS S1874" at bounding box center [634, 273] width 407 height 33
type input "2025 ABS S1874"
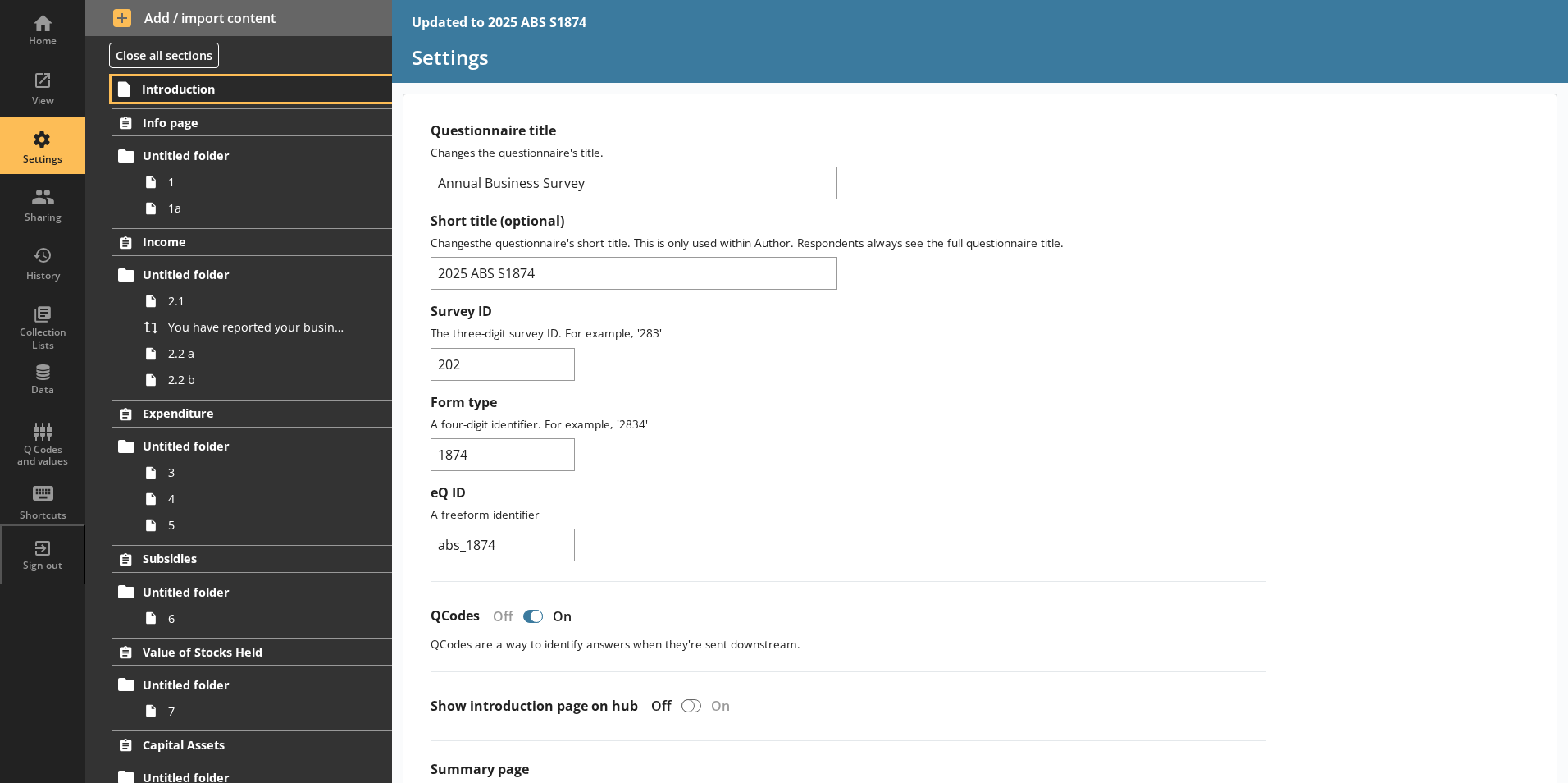
click at [164, 85] on span "Introduction" at bounding box center [243, 89] width 201 height 16
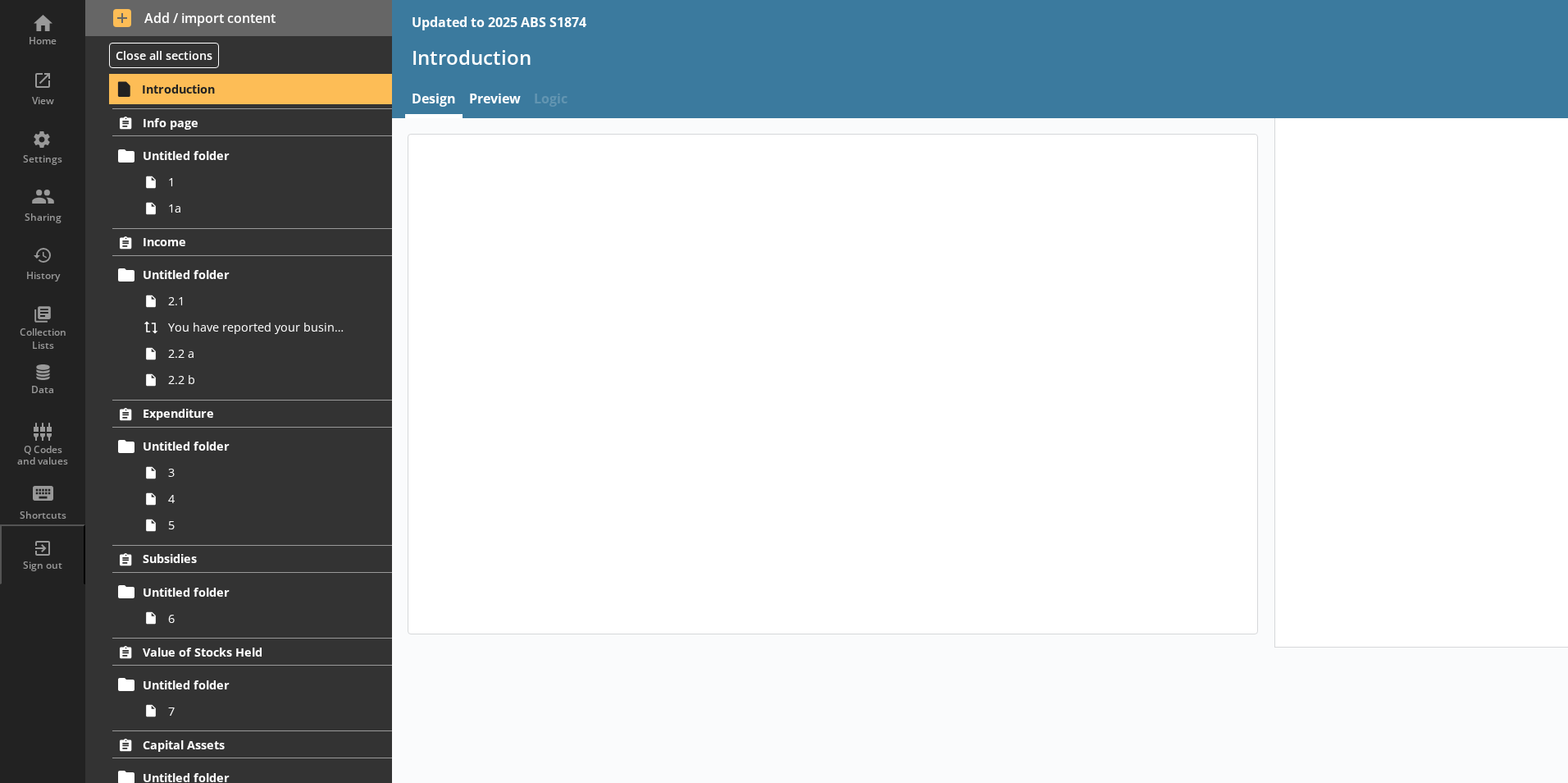
type textarea "x"
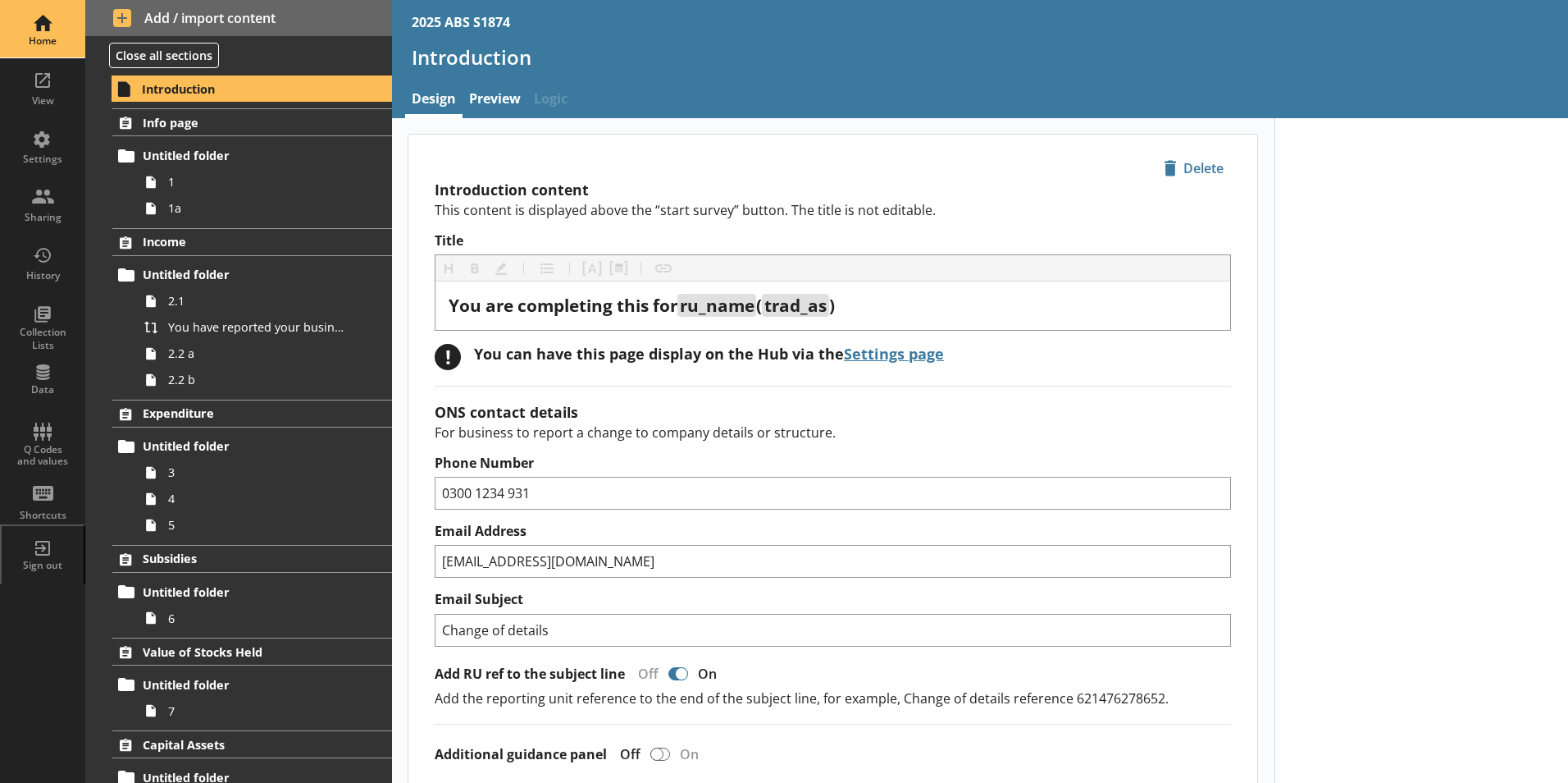
click at [26, 40] on div "Home" at bounding box center [42, 40] width 57 height 13
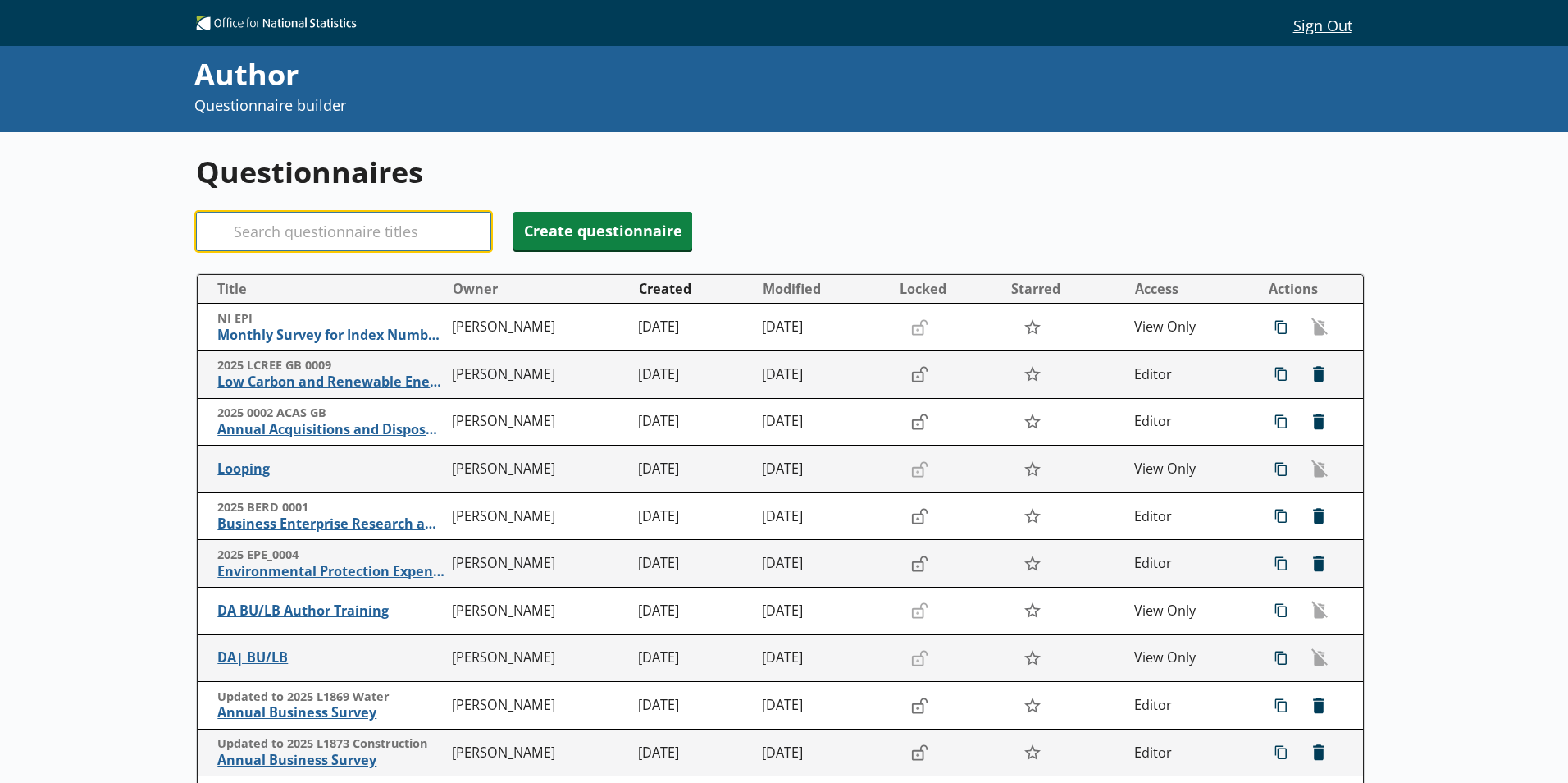
click at [393, 235] on input "Search" at bounding box center [343, 231] width 295 height 39
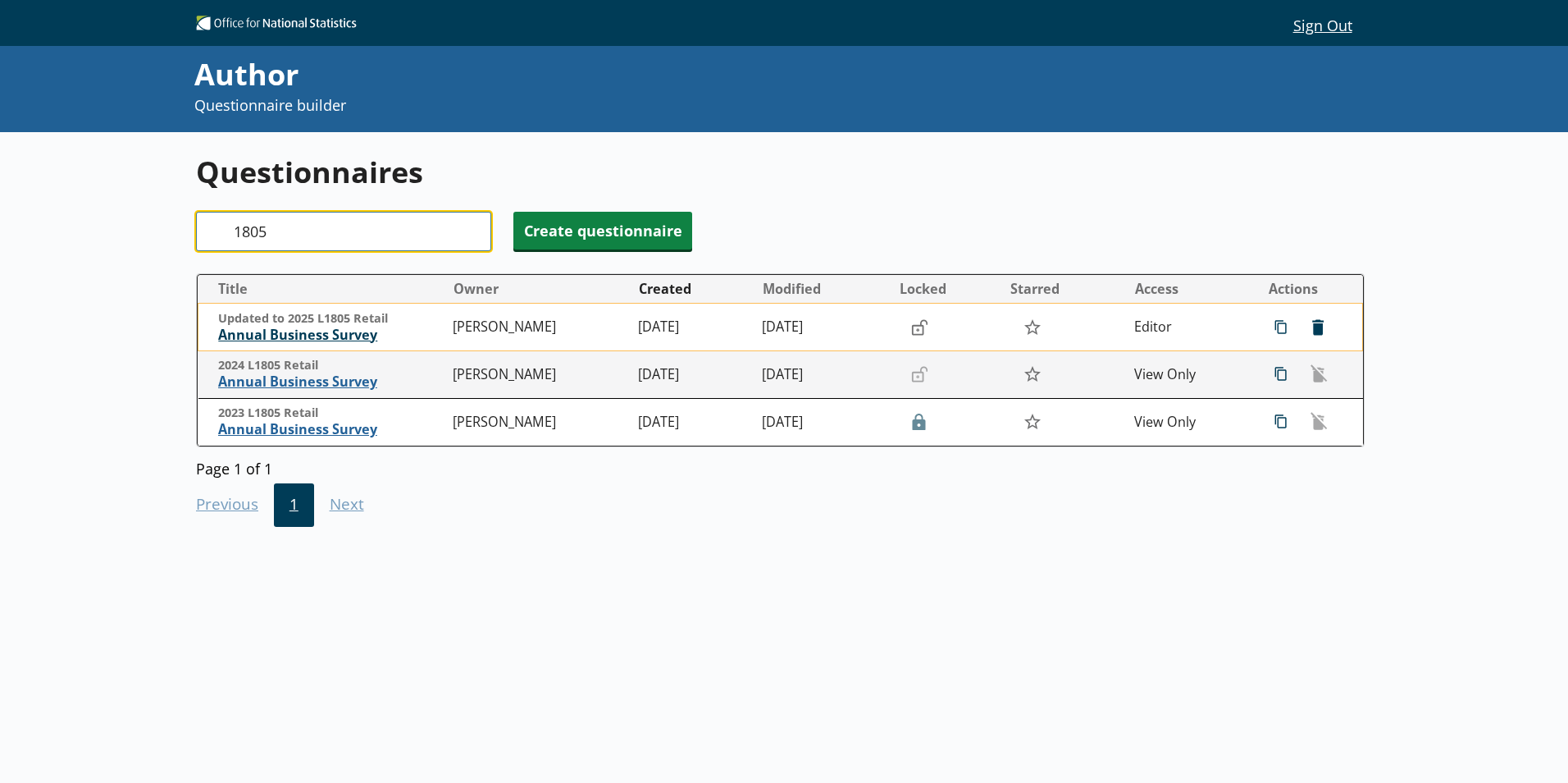
type input "1805"
click at [306, 341] on span "Annual Business Survey" at bounding box center [331, 335] width 226 height 17
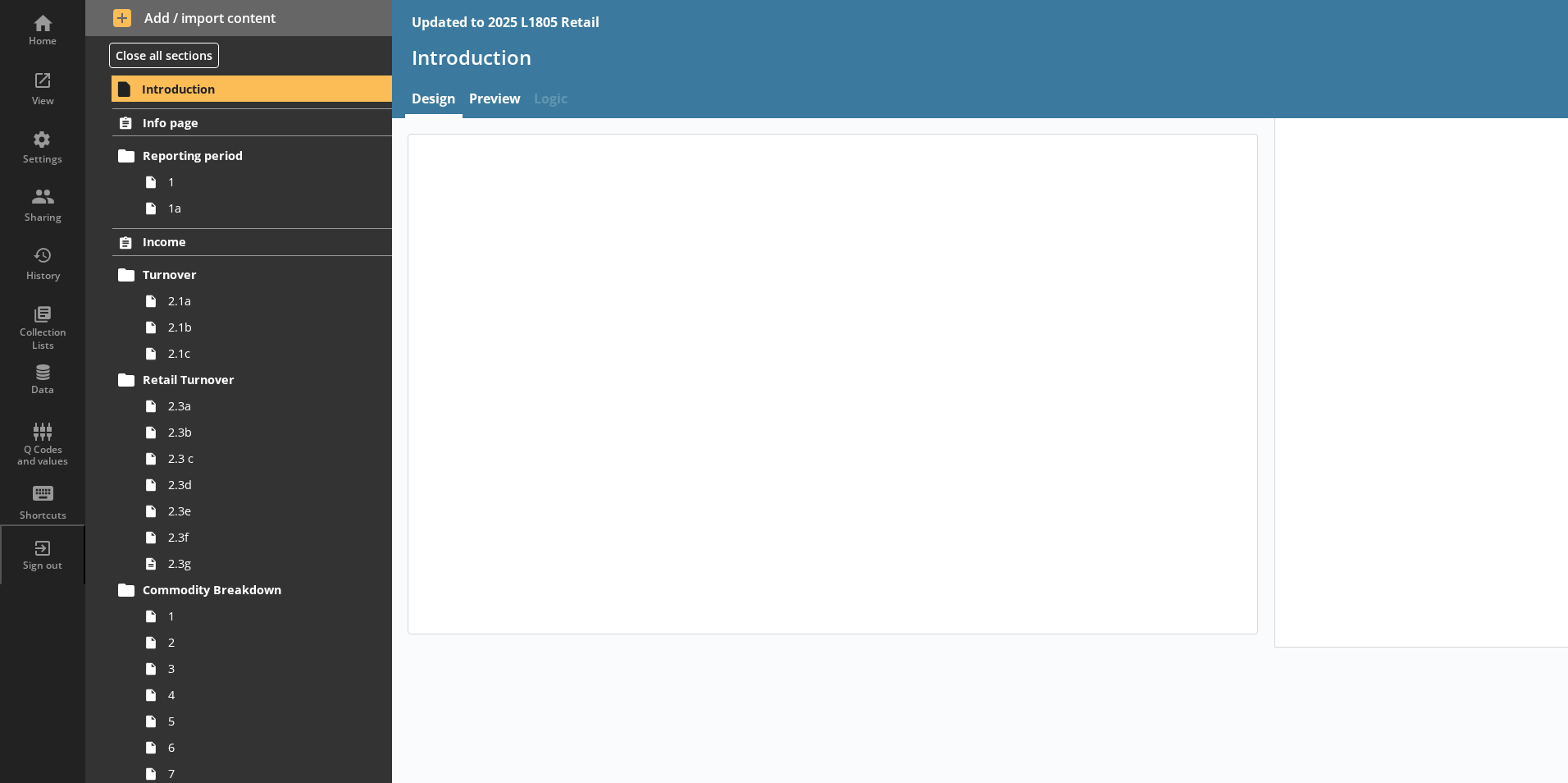
type textarea "x"
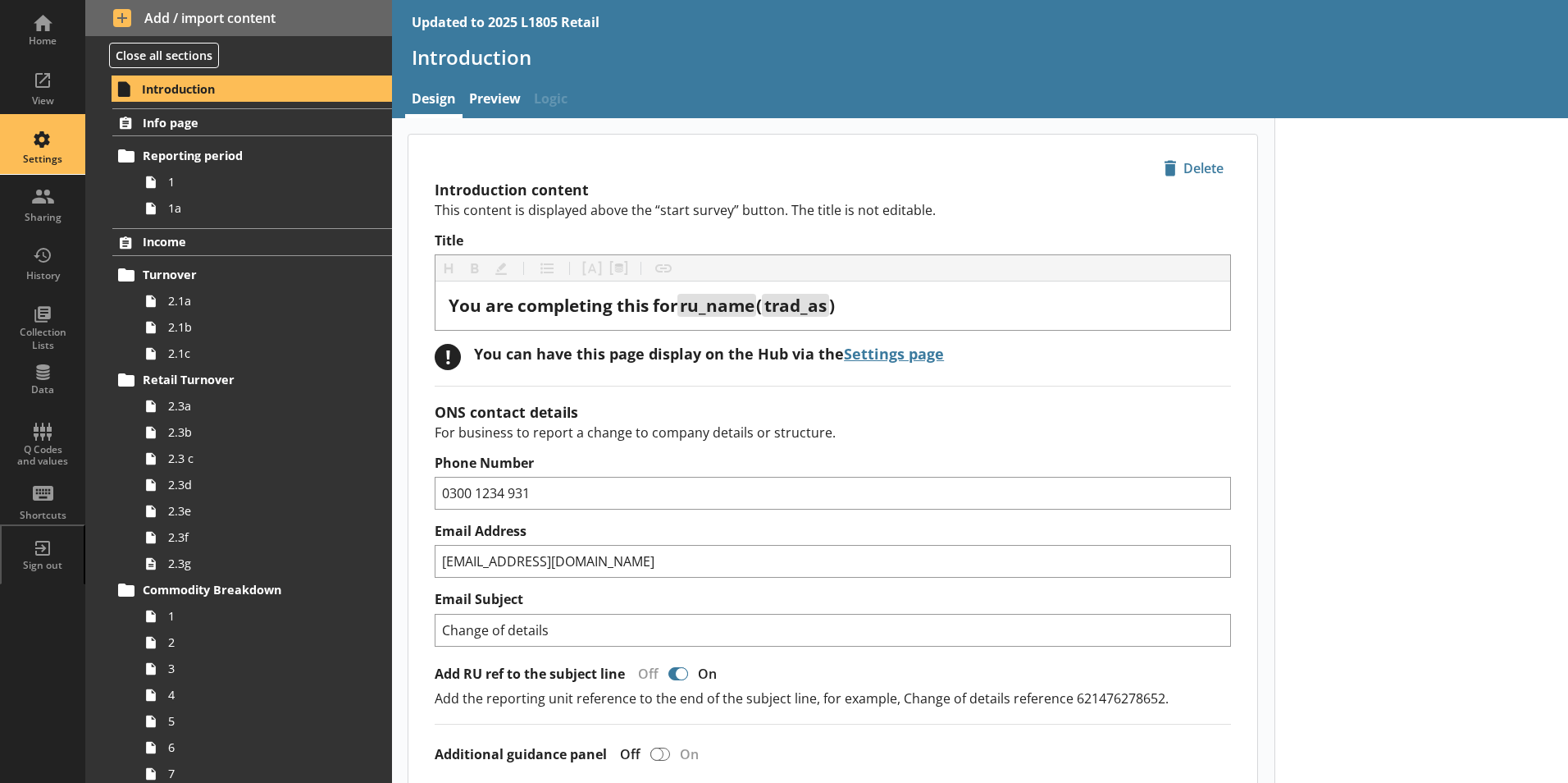
click at [49, 146] on div "Settings" at bounding box center [42, 145] width 57 height 57
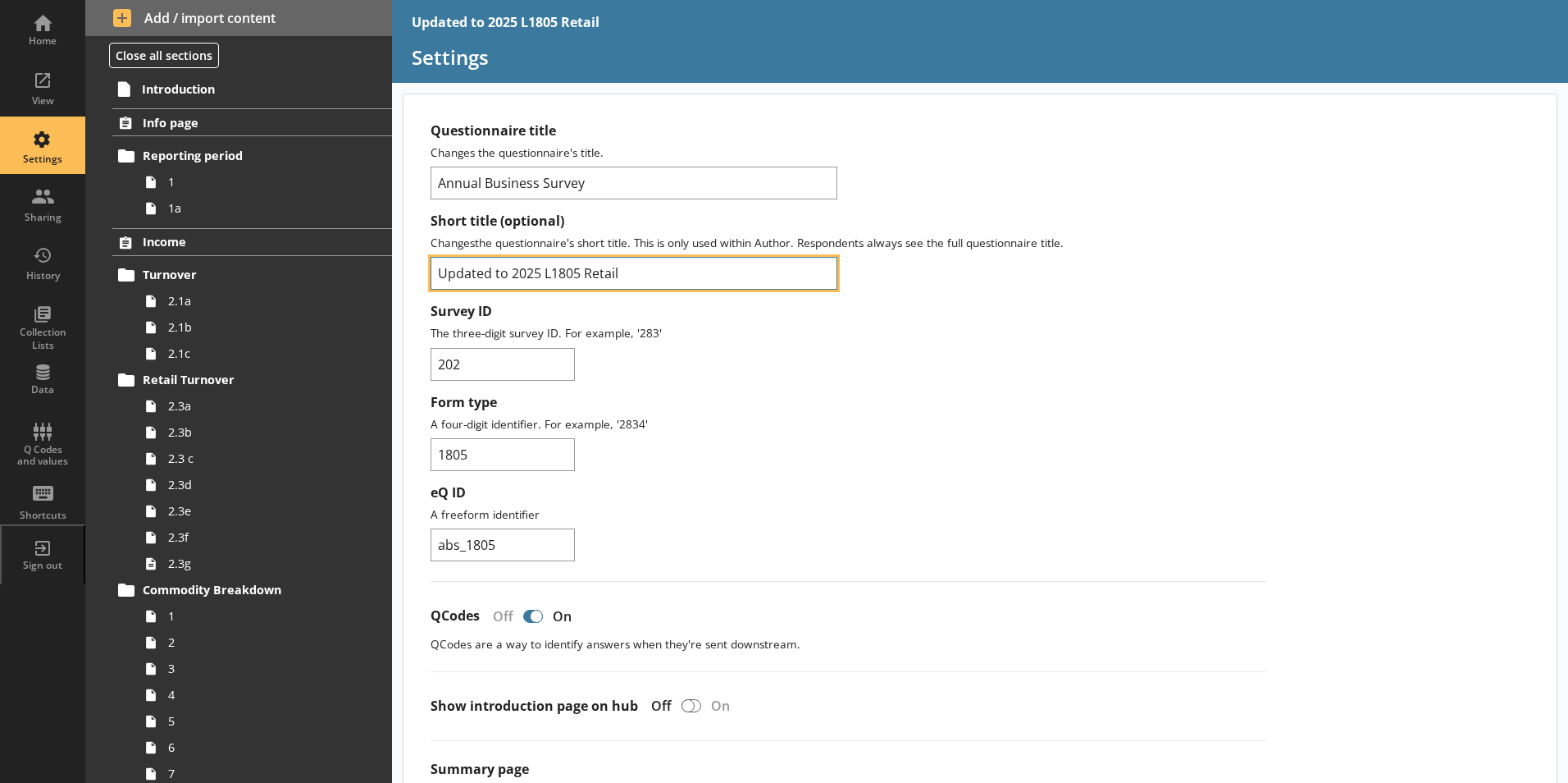
click at [508, 277] on input "Updated to 2025 L1805 Retail" at bounding box center [634, 273] width 407 height 33
type input "2025 L1805 Retail"
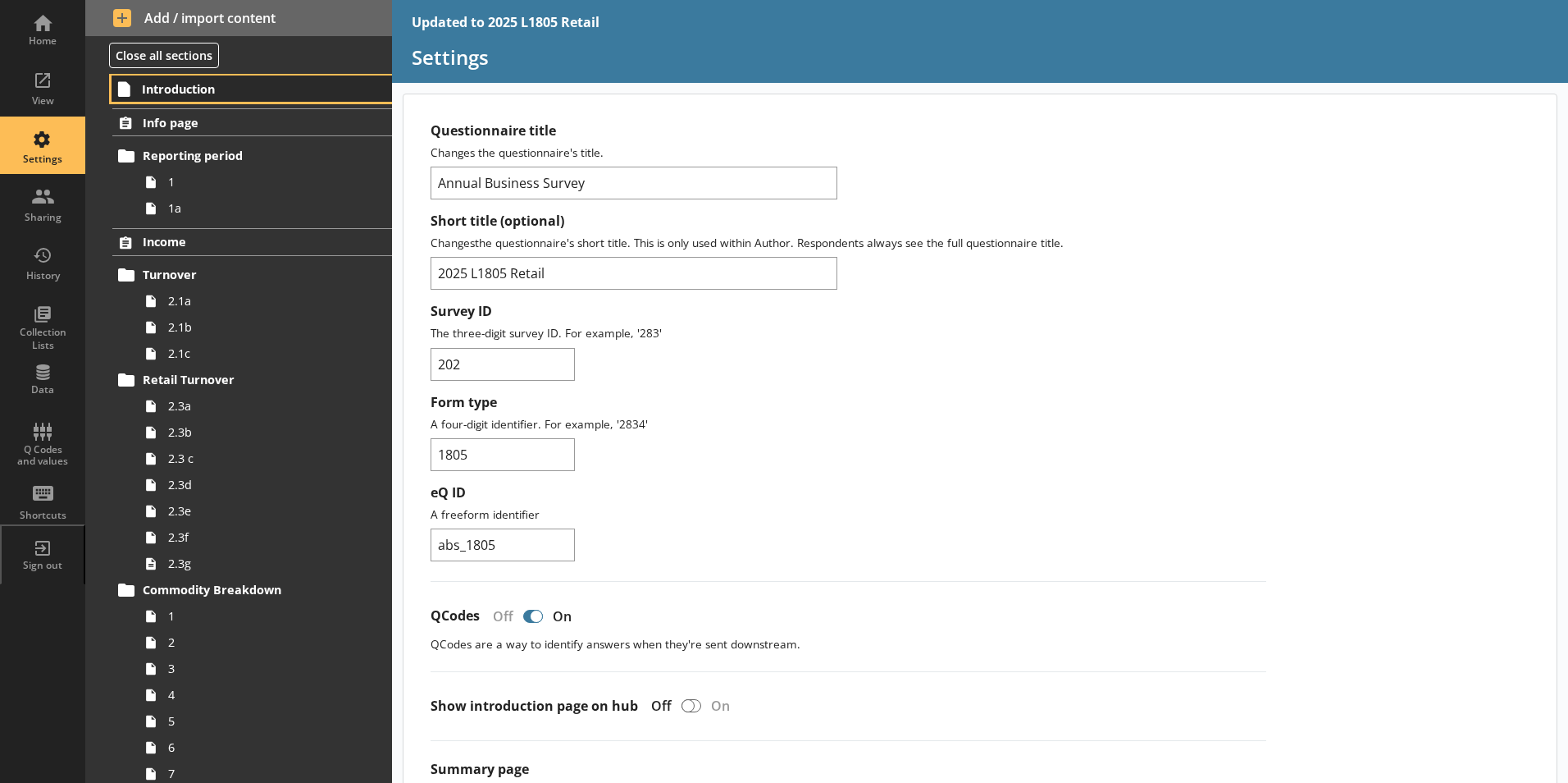
click at [175, 82] on span "Introduction" at bounding box center [243, 89] width 201 height 16
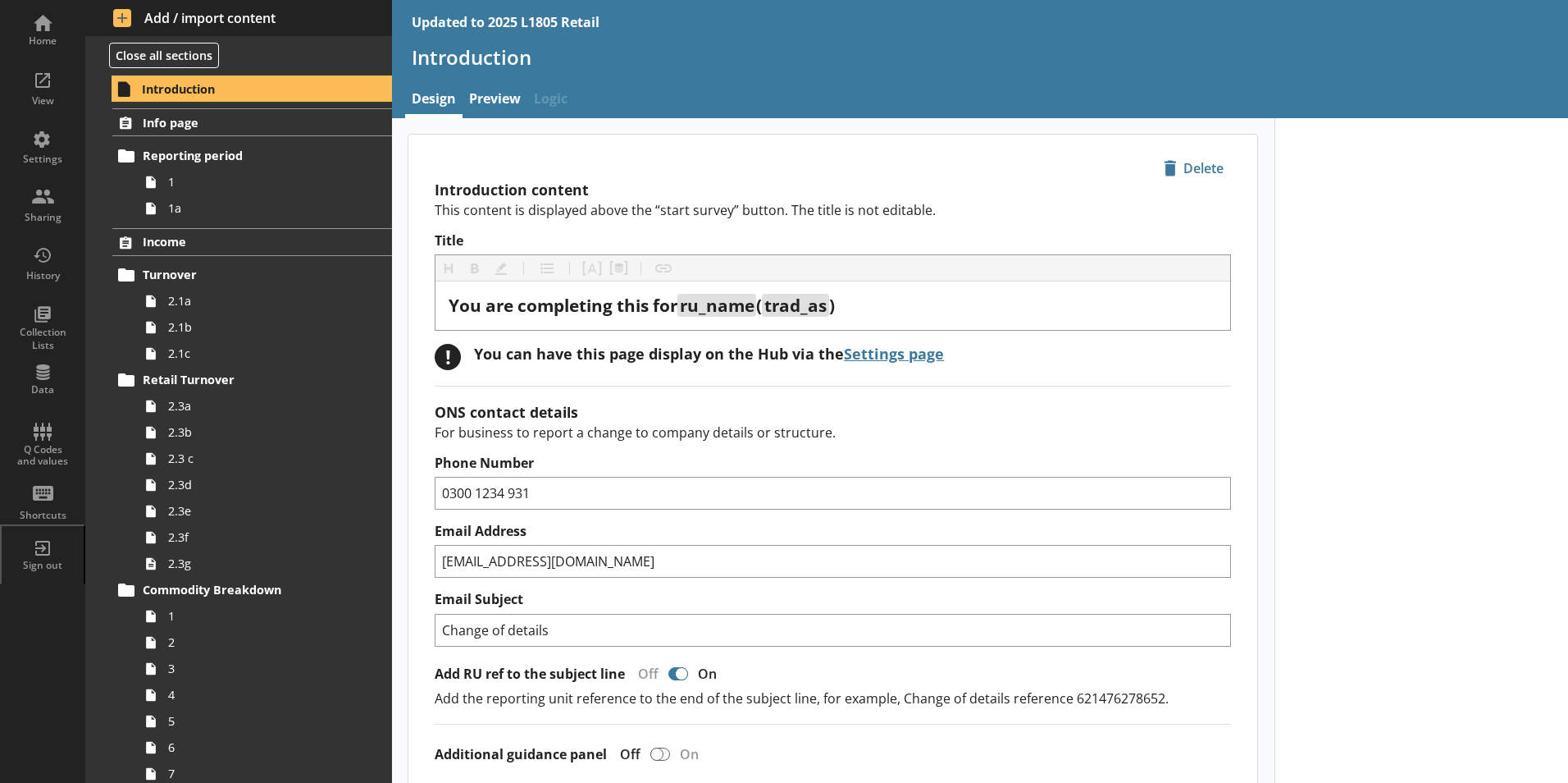
type textarea "x"
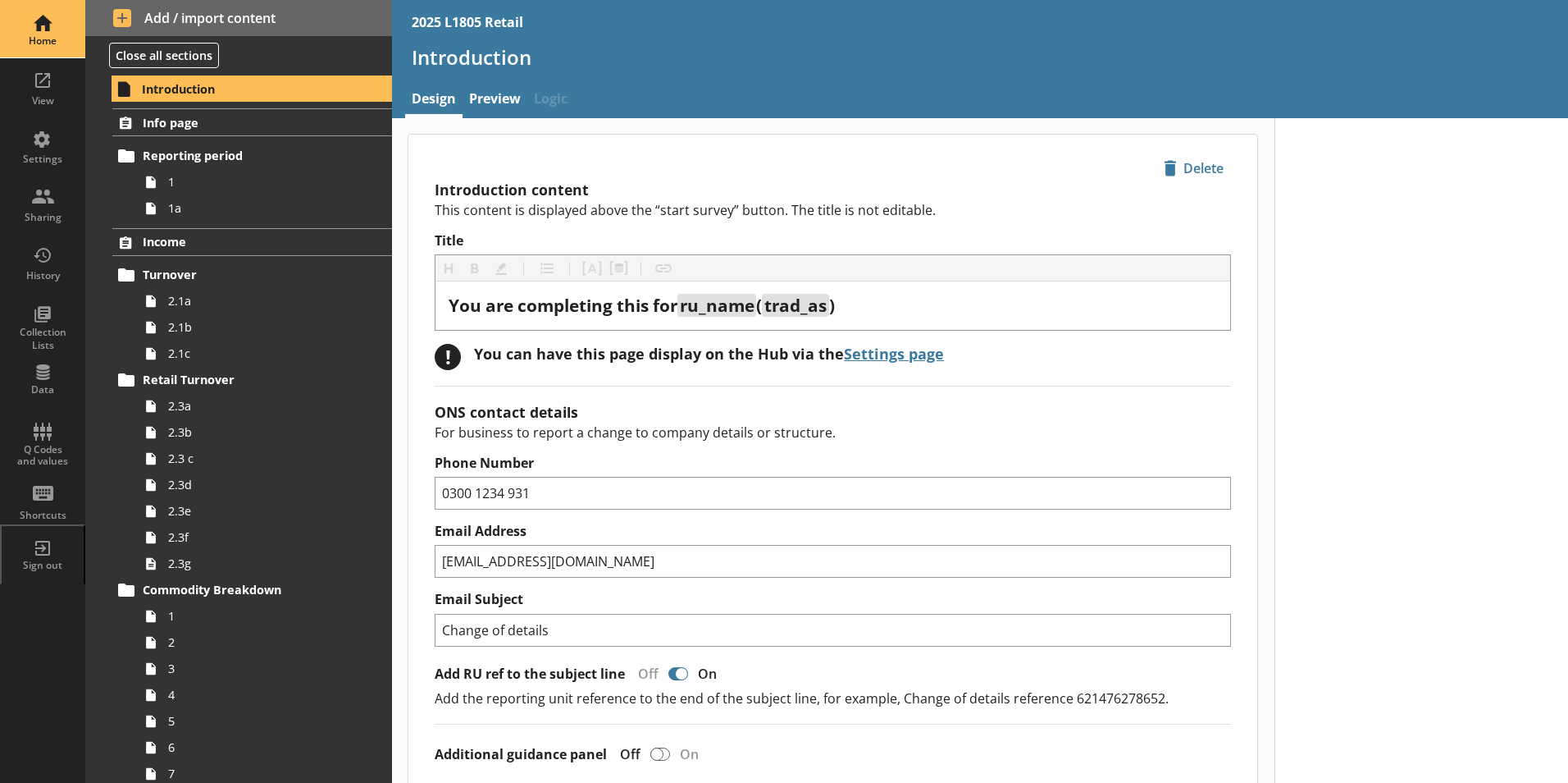
click at [52, 36] on div "Home" at bounding box center [42, 40] width 57 height 13
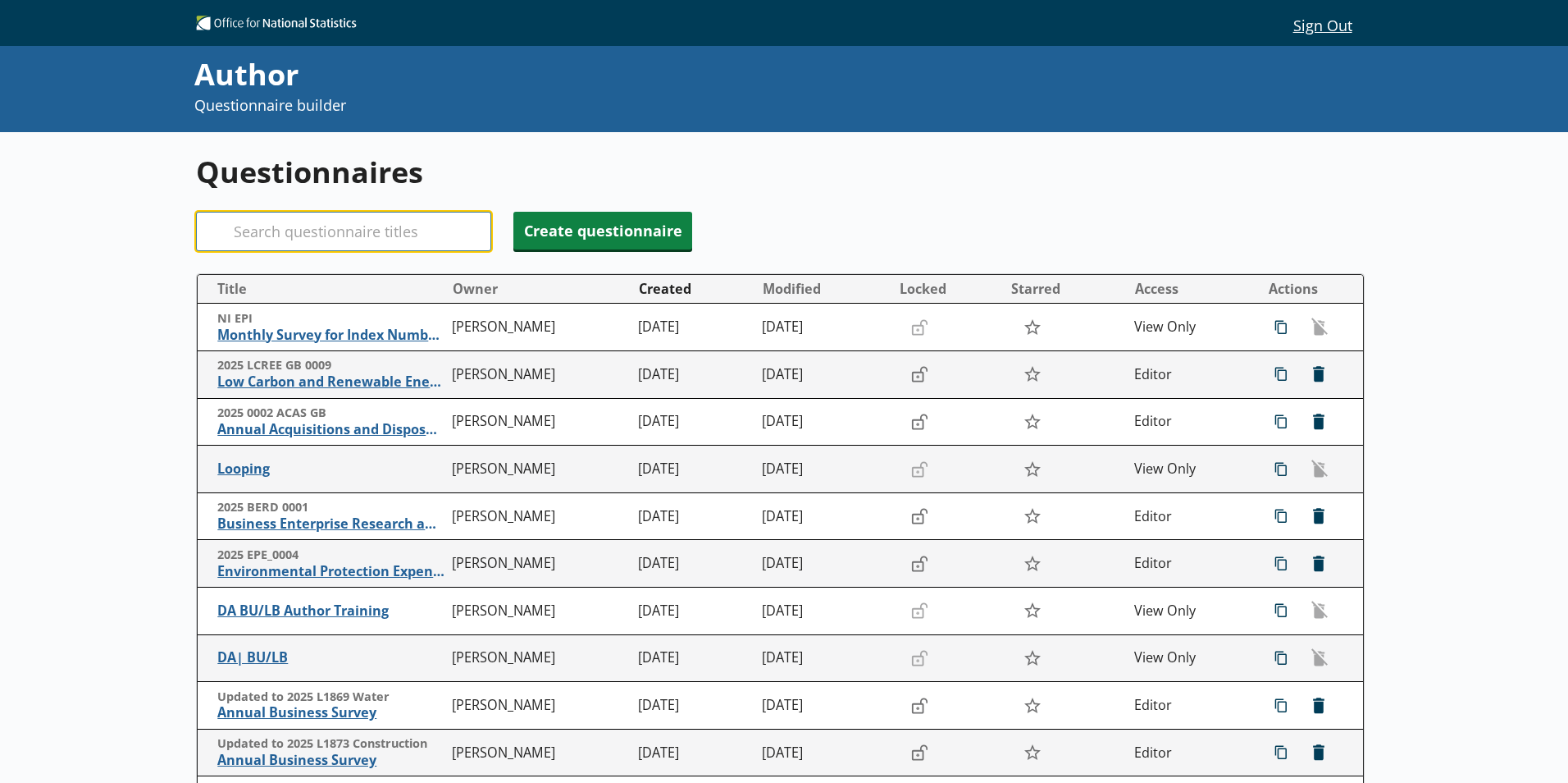
click at [406, 235] on input "Search" at bounding box center [343, 231] width 295 height 39
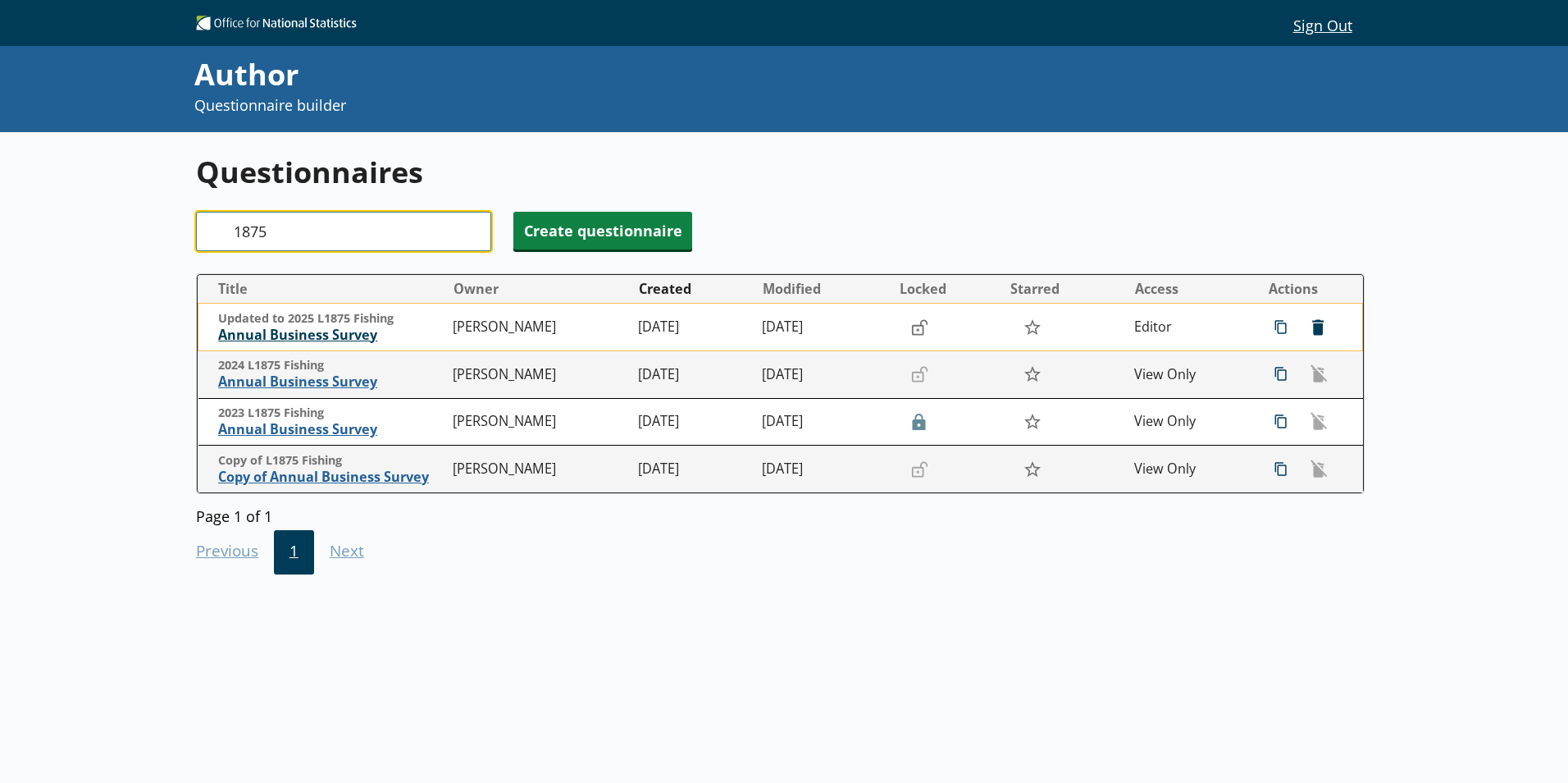
type input "1875"
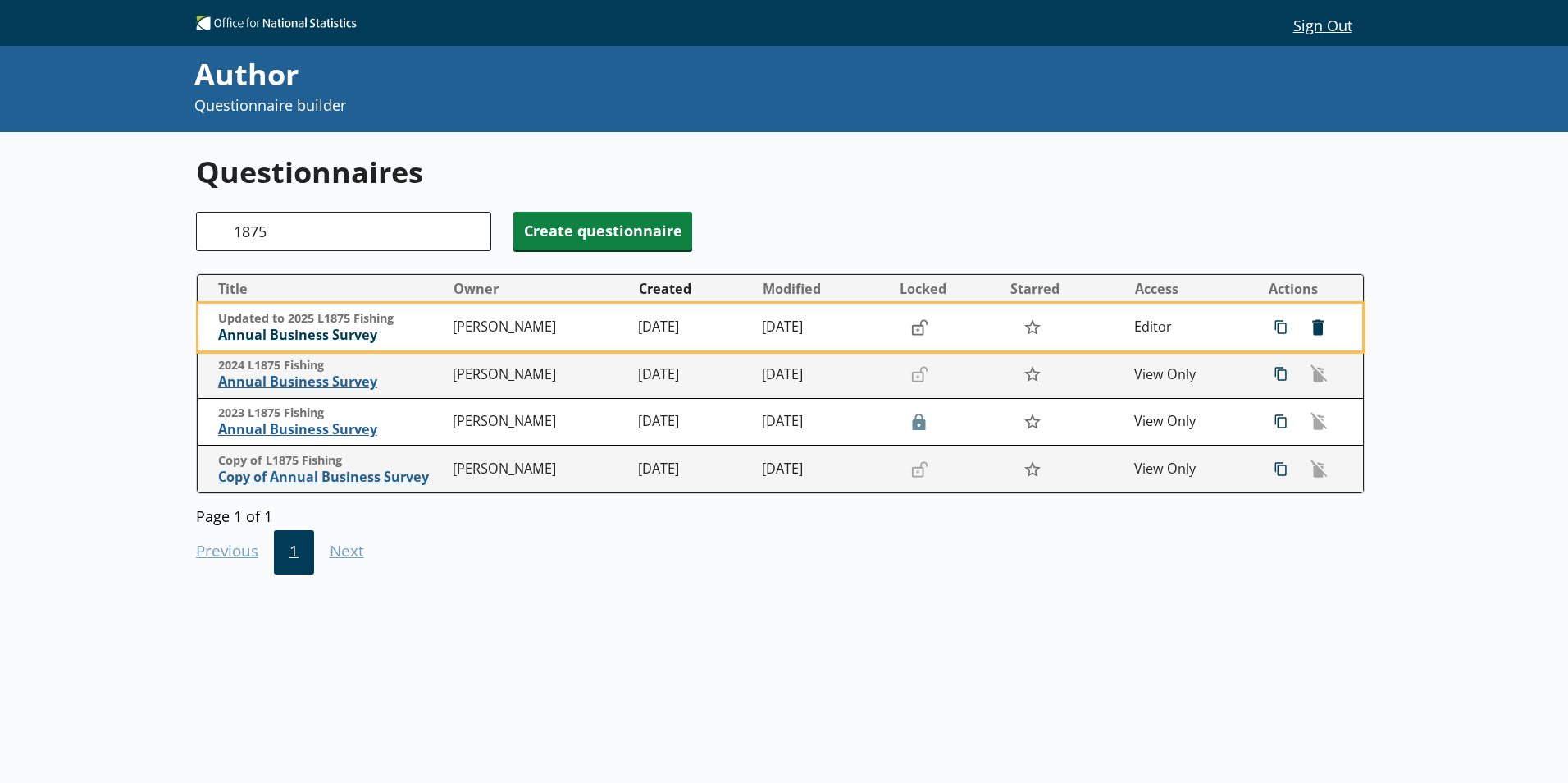
click at [339, 334] on span "Annual Business Survey" at bounding box center [331, 335] width 226 height 17
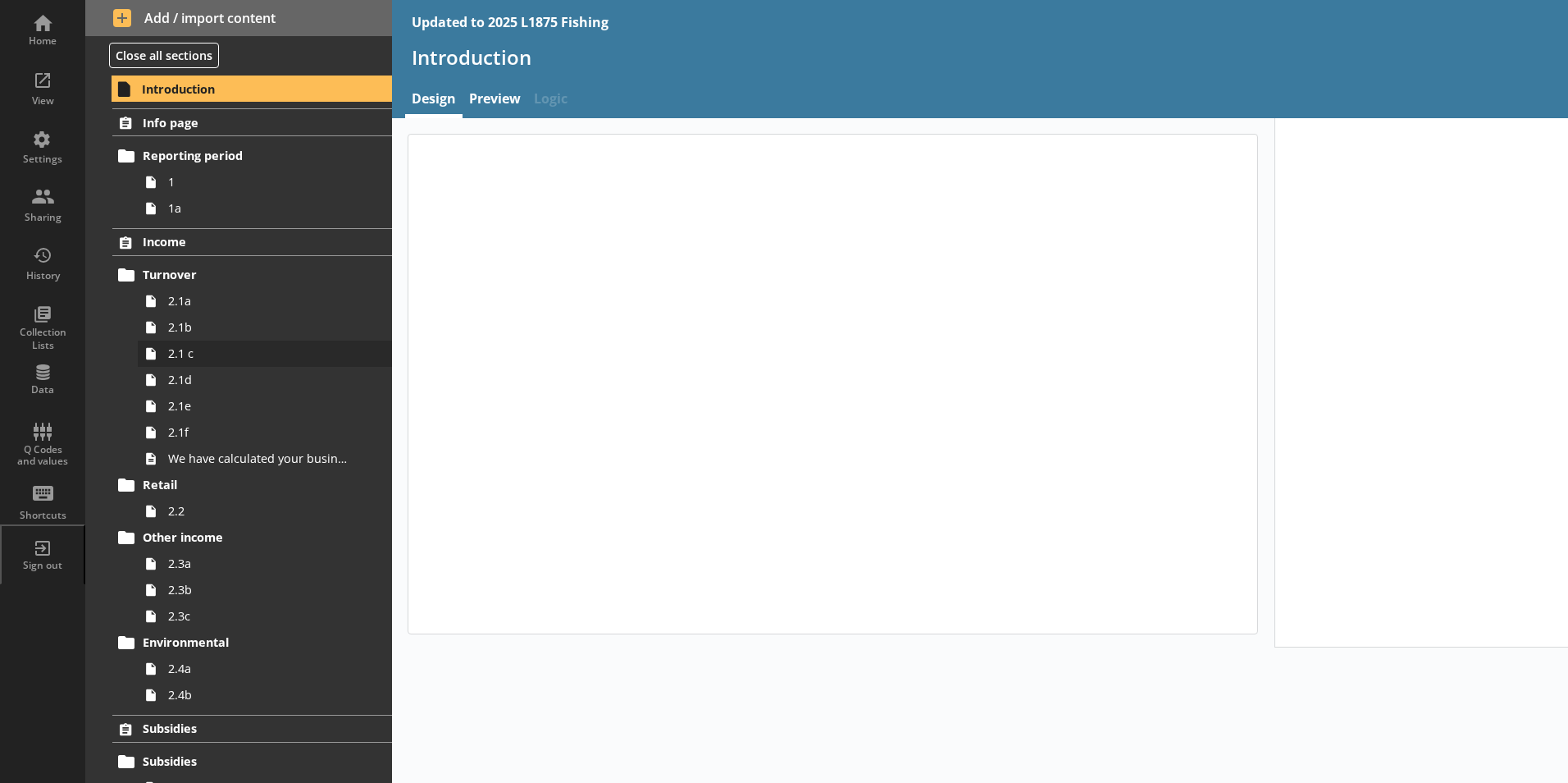
type textarea "x"
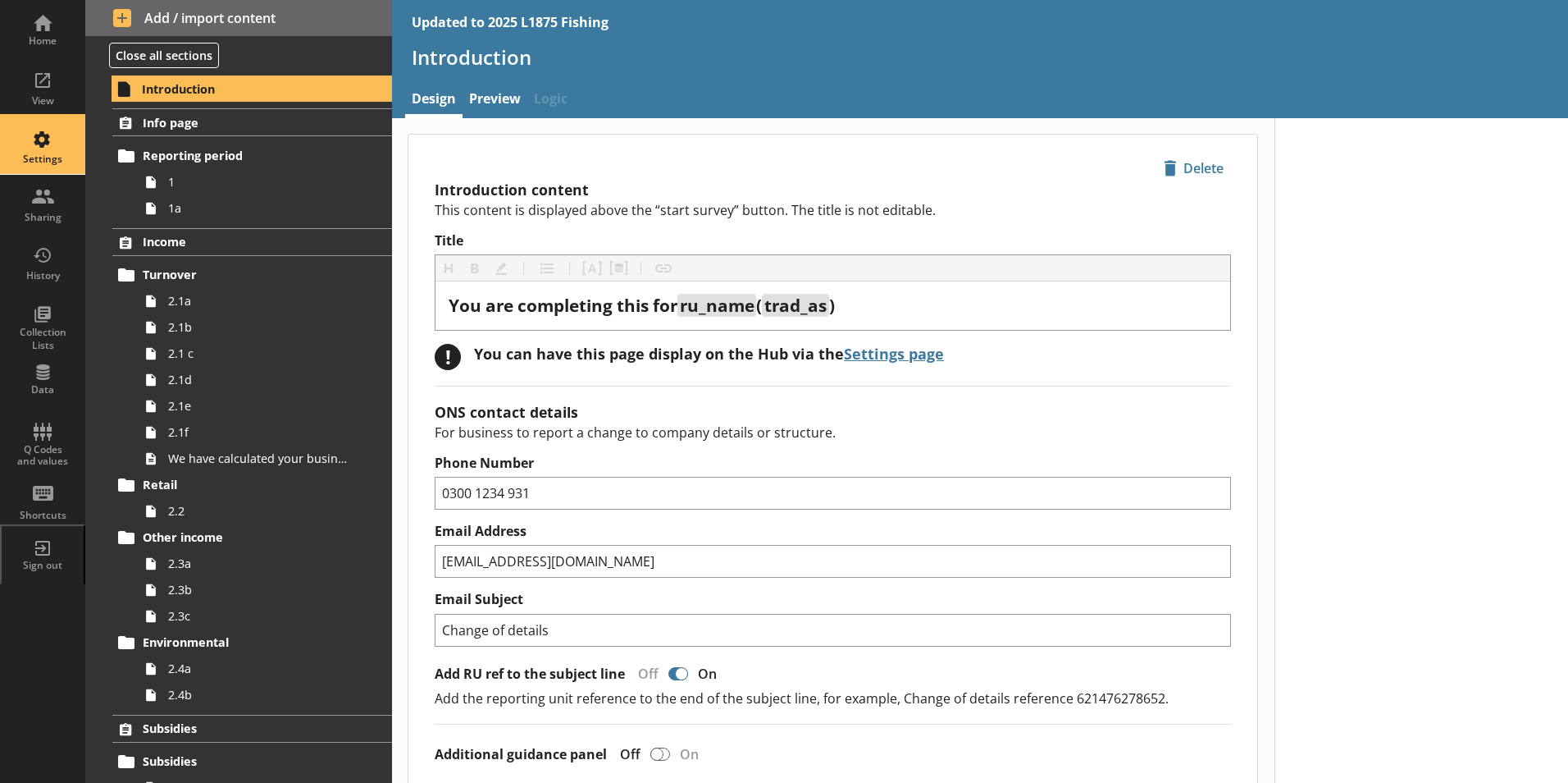
click at [62, 142] on div "Settings" at bounding box center [42, 145] width 57 height 57
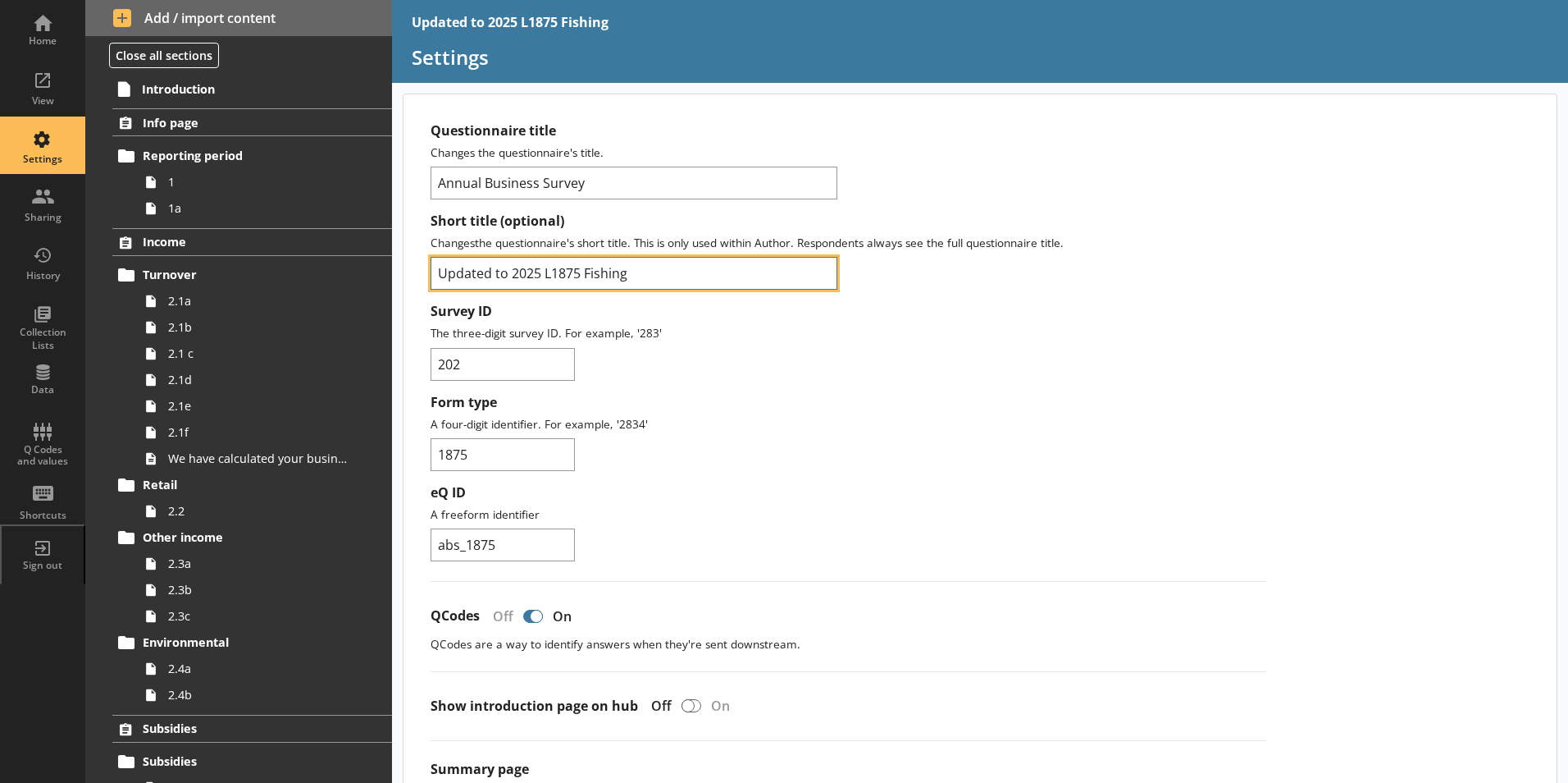
drag, startPoint x: 511, startPoint y: 275, endPoint x: 412, endPoint y: 276, distance: 99.0
type input "2025 L1875 Fishing"
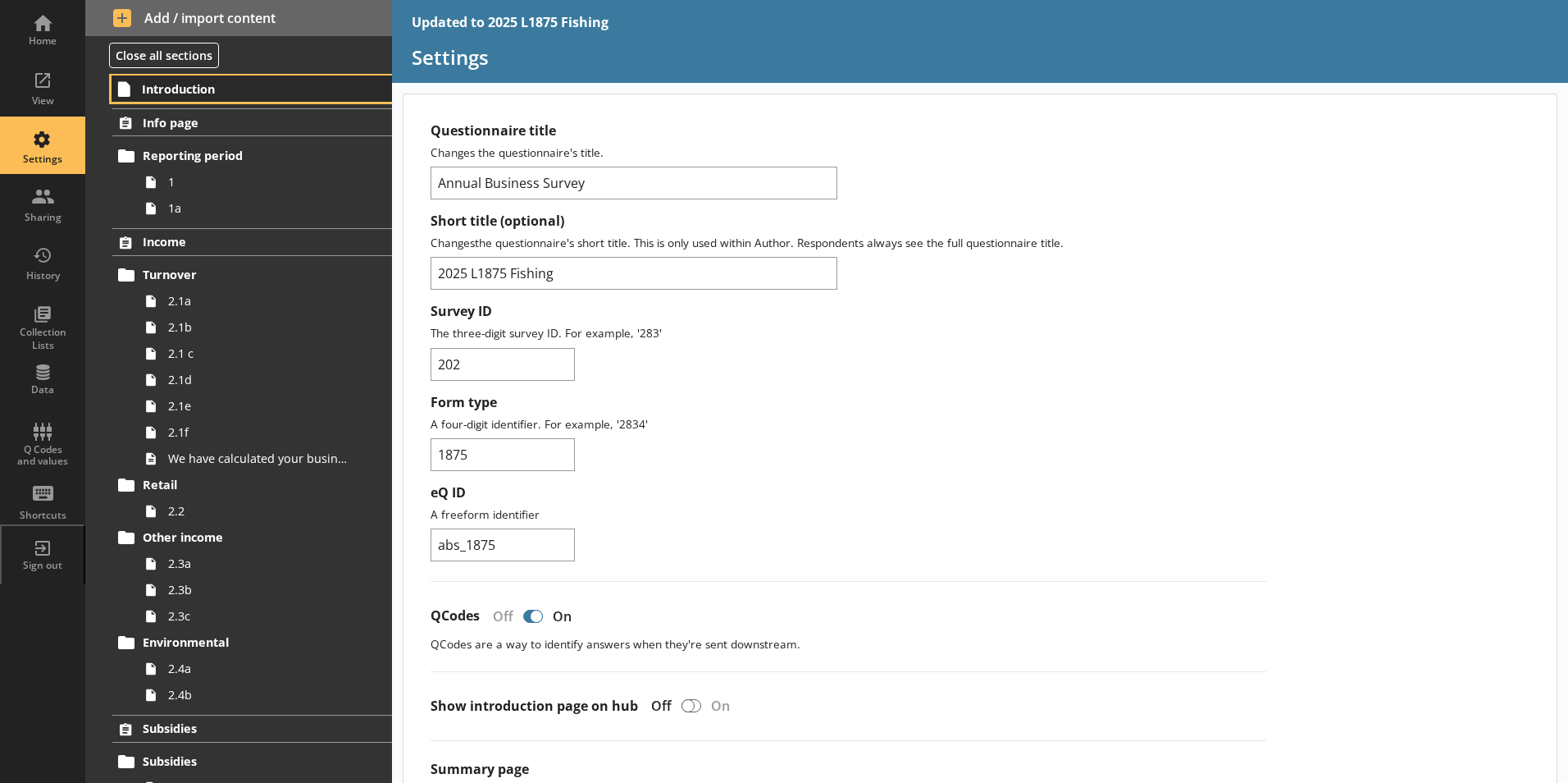
click at [255, 98] on link "Introduction" at bounding box center [252, 88] width 280 height 27
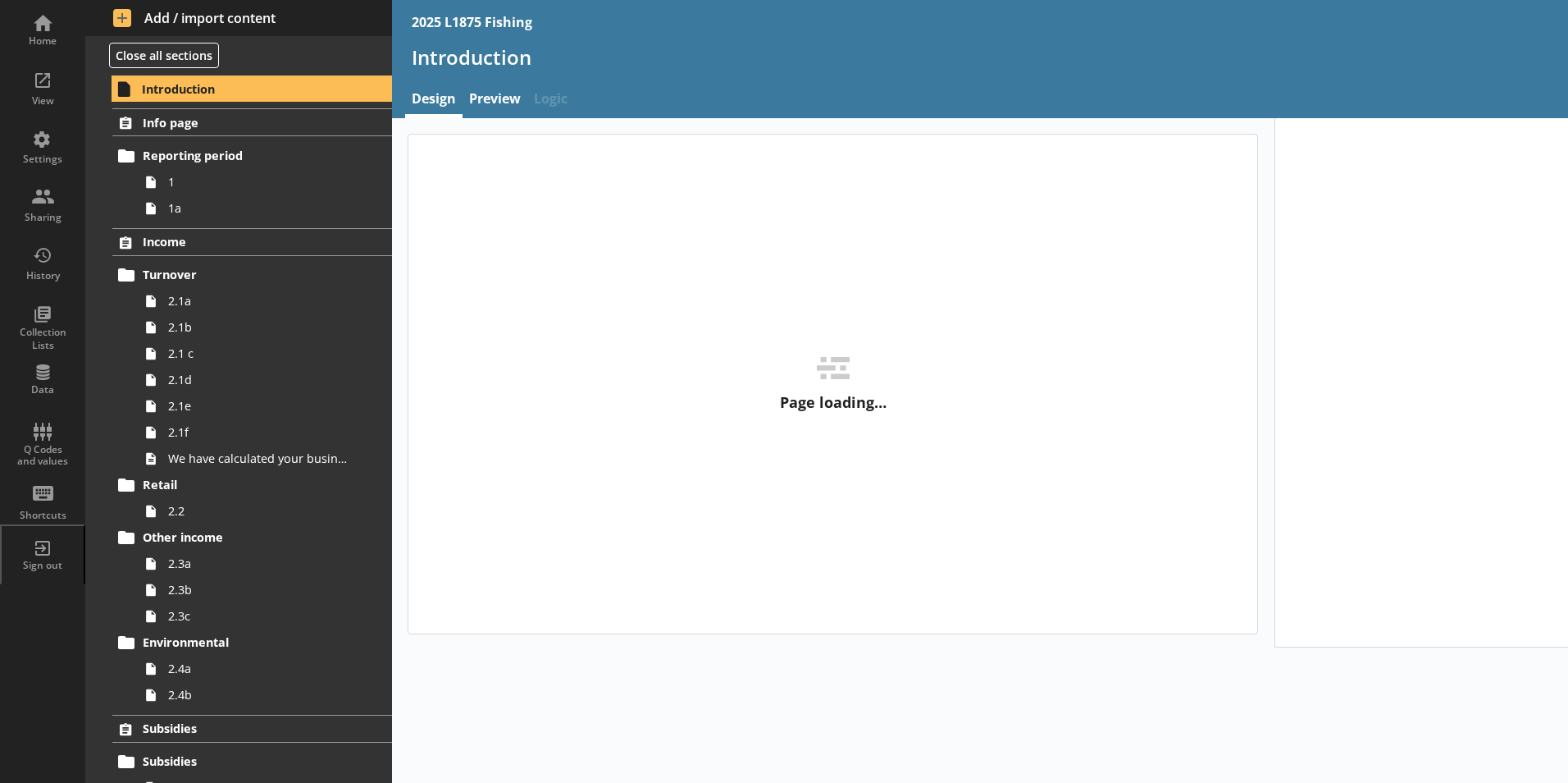
type textarea "x"
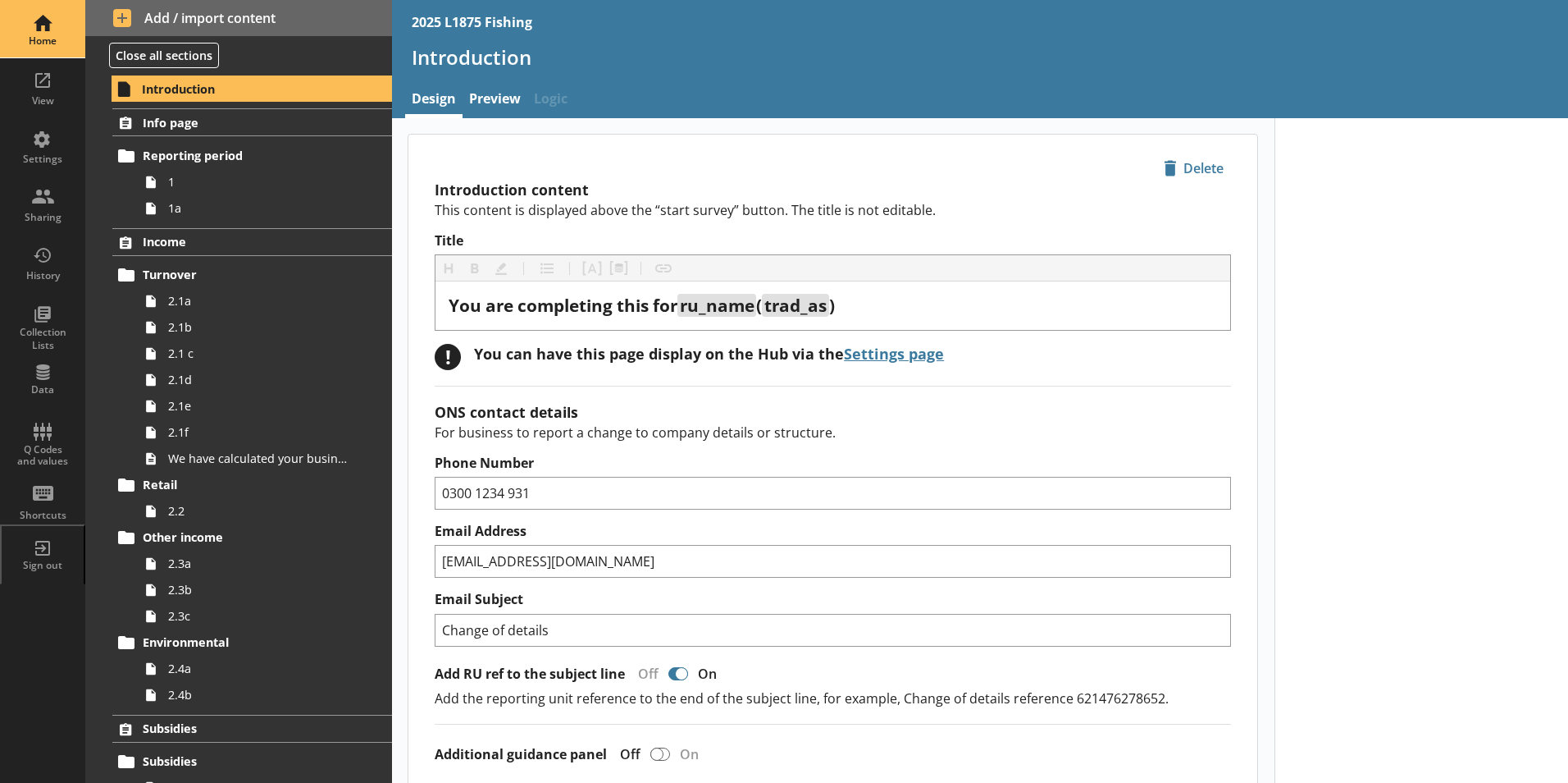
click at [42, 36] on div "Home" at bounding box center [42, 40] width 57 height 13
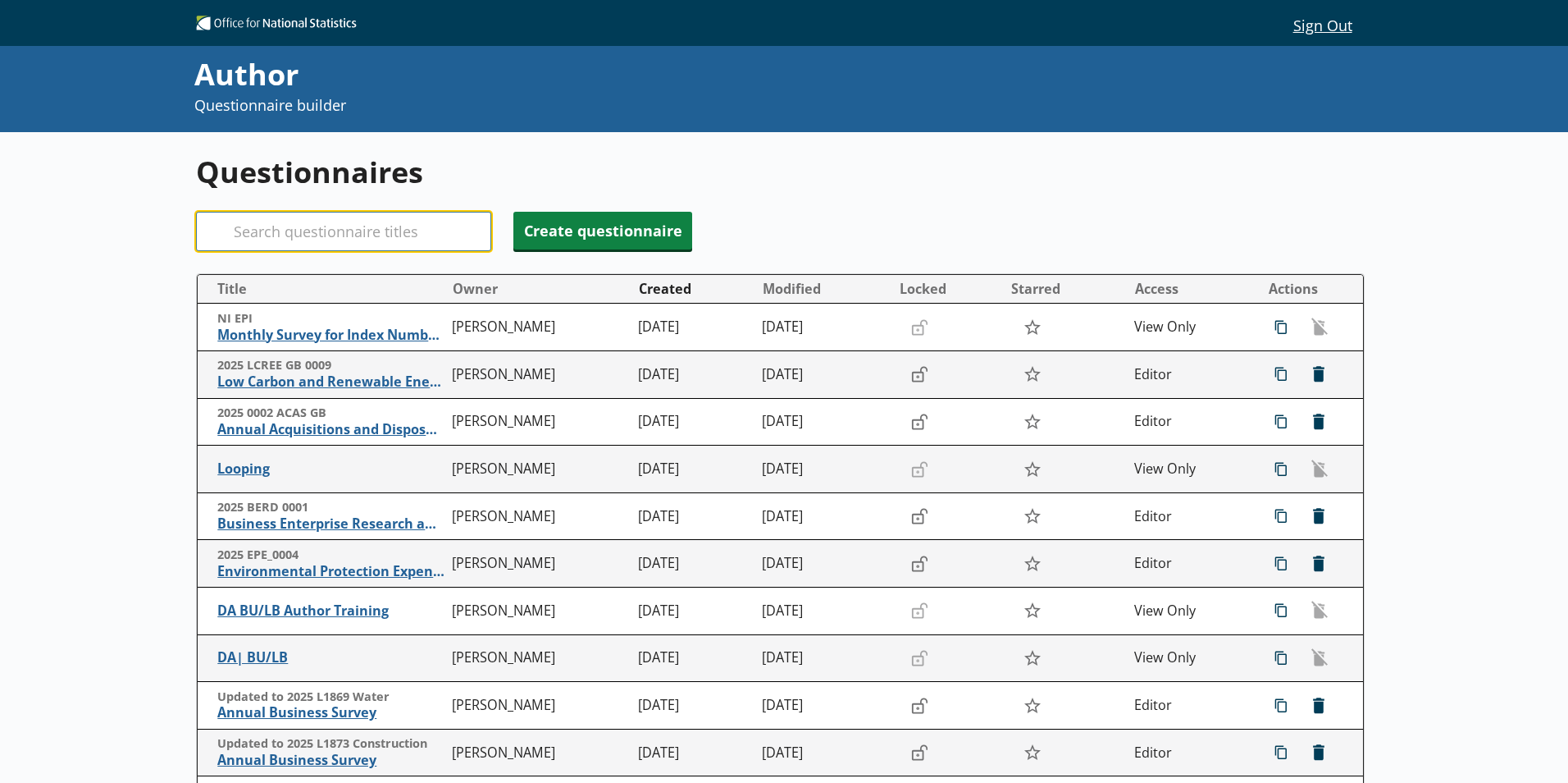
click at [269, 240] on input "Search" at bounding box center [343, 231] width 295 height 39
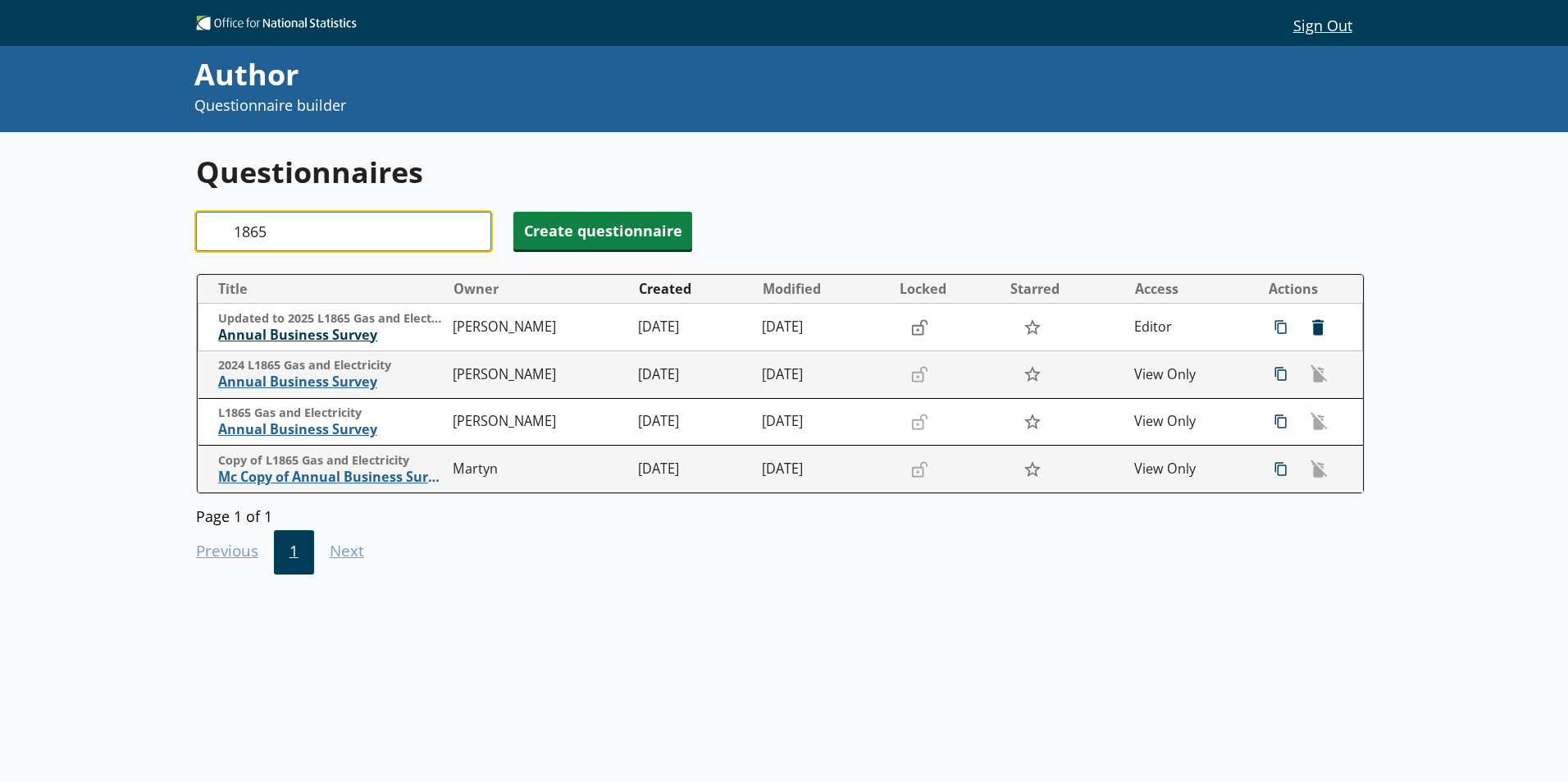
type input "1865"
click at [261, 333] on span "Annual Business Survey" at bounding box center [331, 335] width 226 height 17
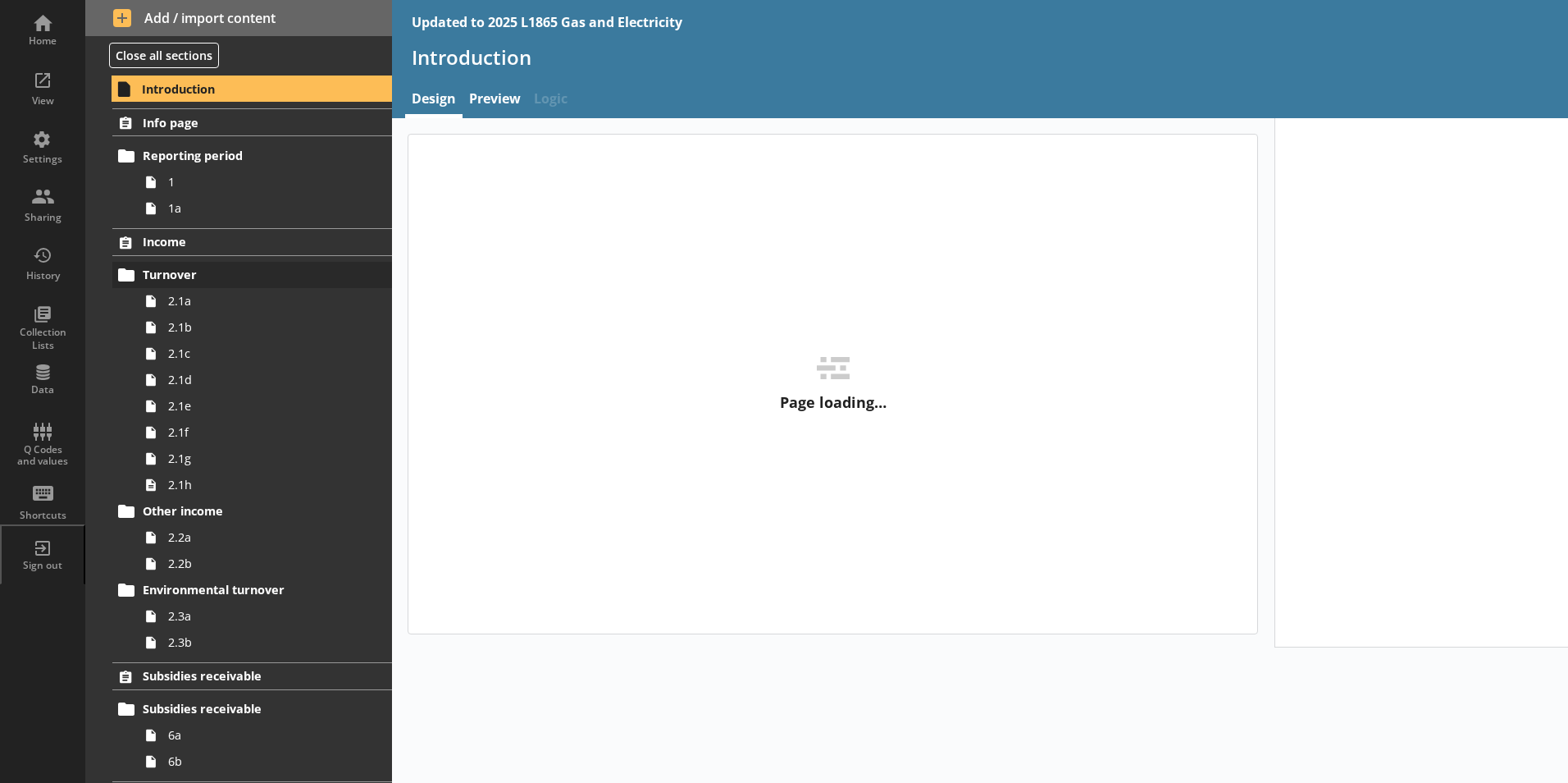
type textarea "x"
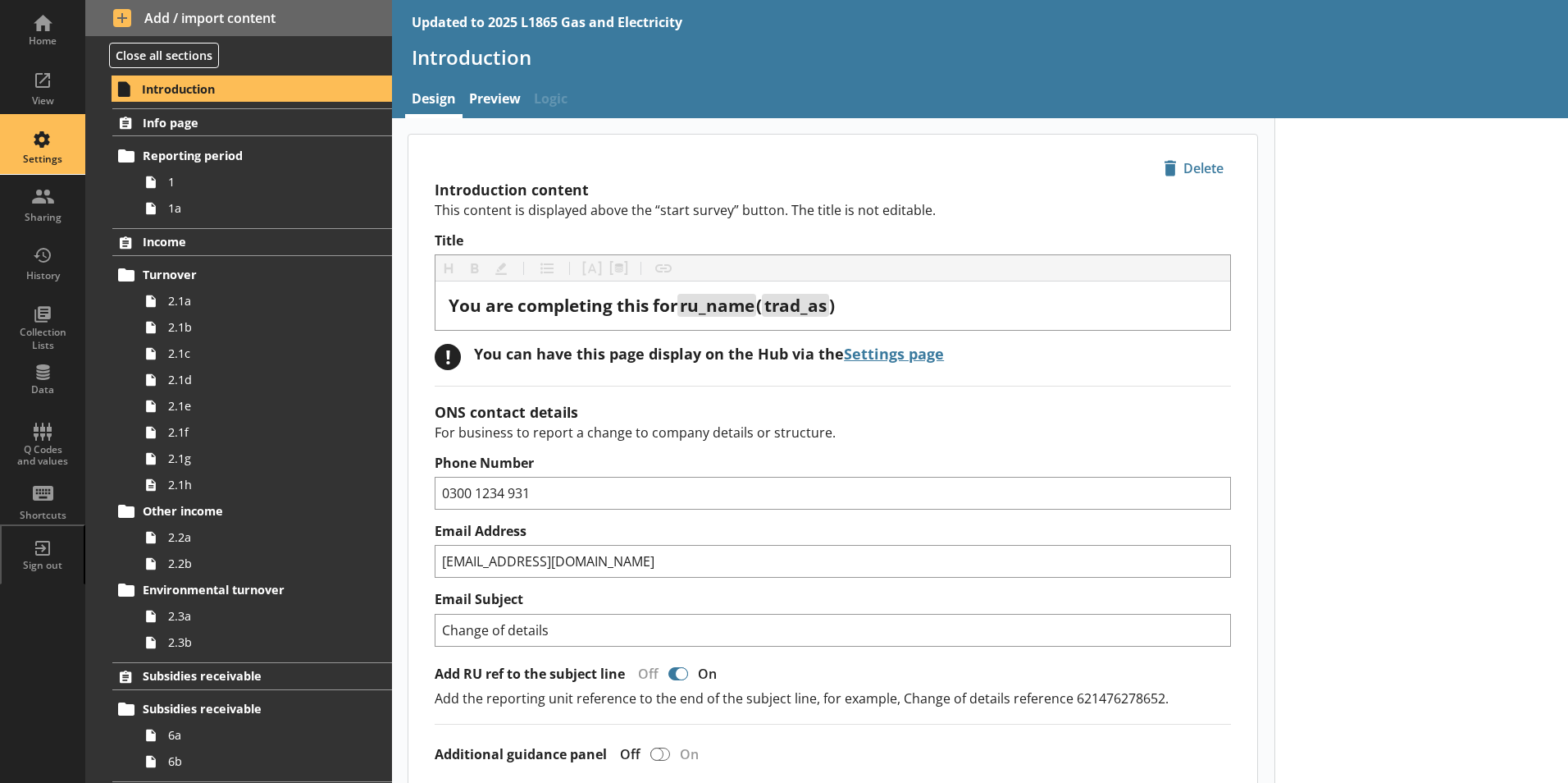
click at [62, 158] on div "Settings" at bounding box center [42, 159] width 57 height 13
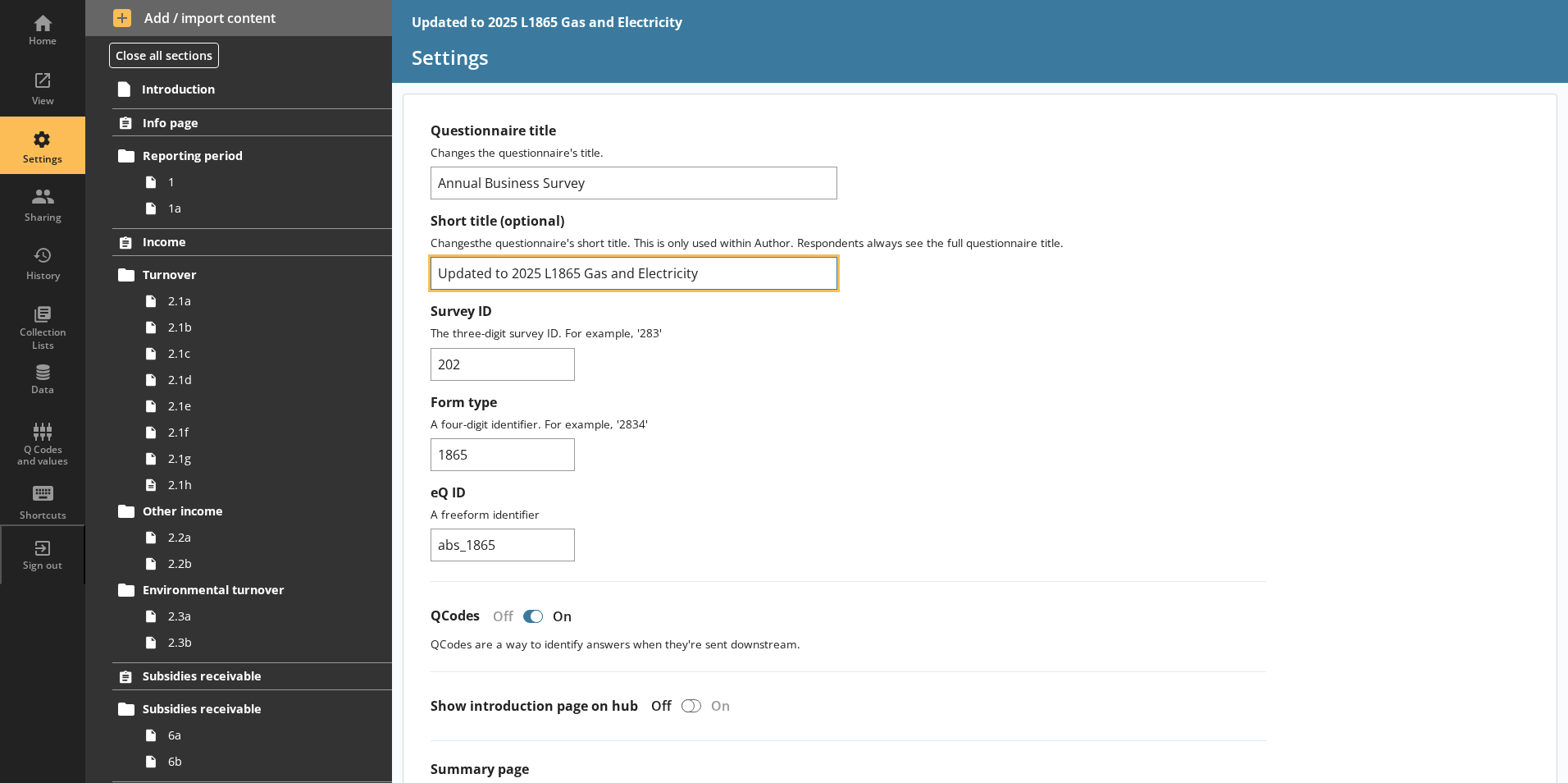
drag, startPoint x: 510, startPoint y: 275, endPoint x: 406, endPoint y: 274, distance: 104.0
type input "2025 L1865 Gas and Electricity"
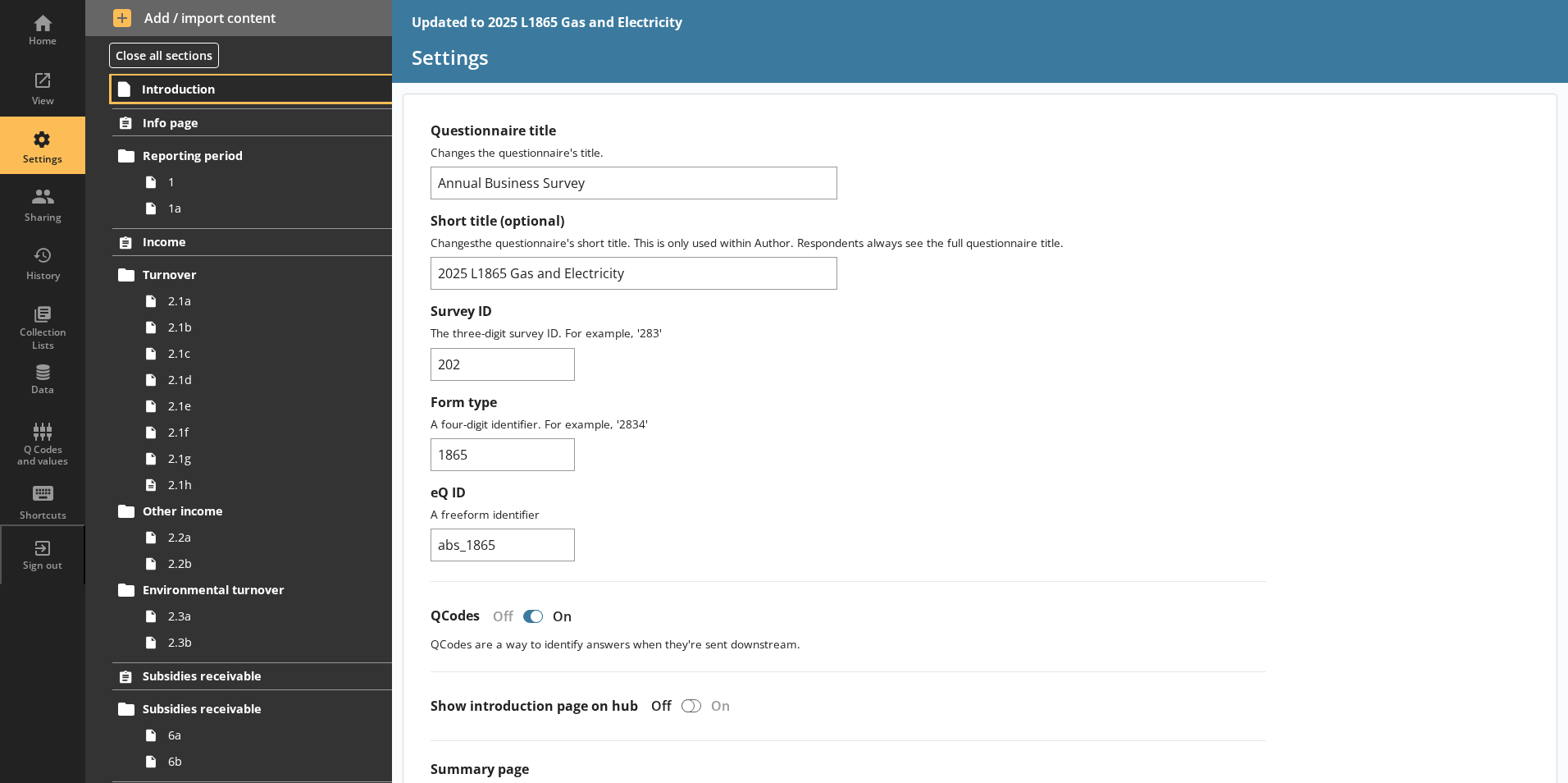
click at [160, 80] on link "Introduction" at bounding box center [252, 88] width 280 height 27
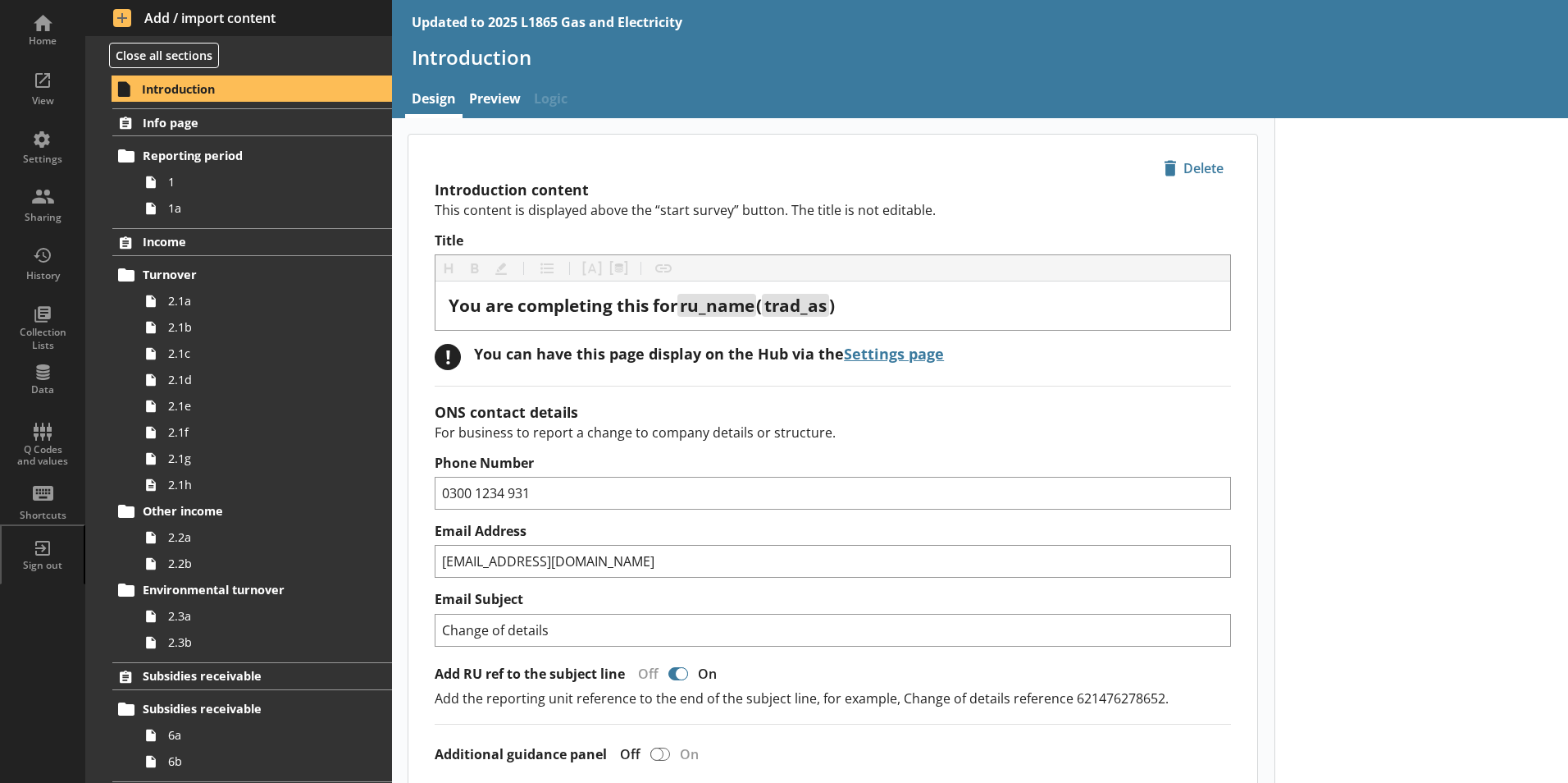
type textarea "x"
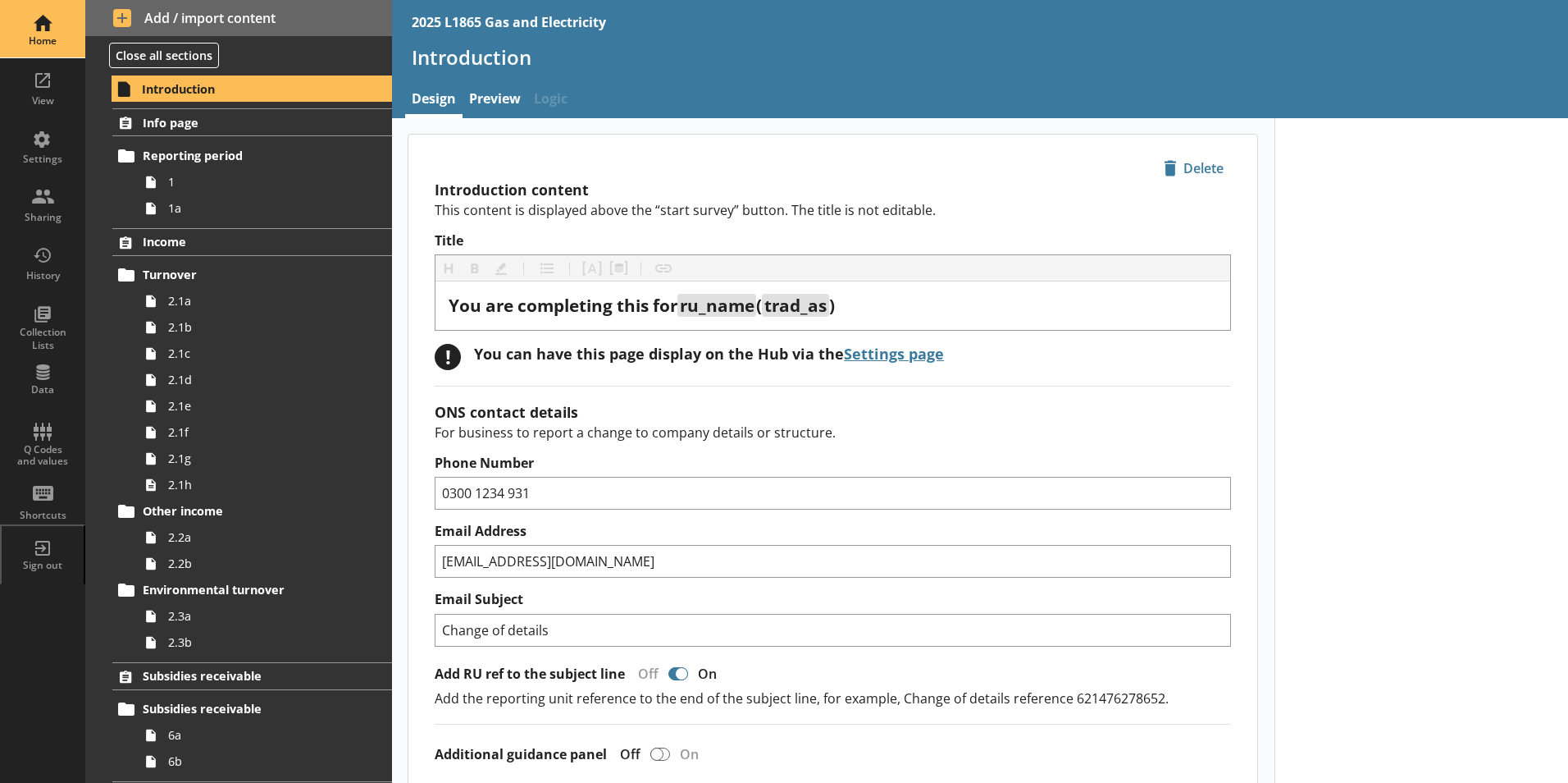
click at [44, 17] on div "Home" at bounding box center [42, 29] width 57 height 57
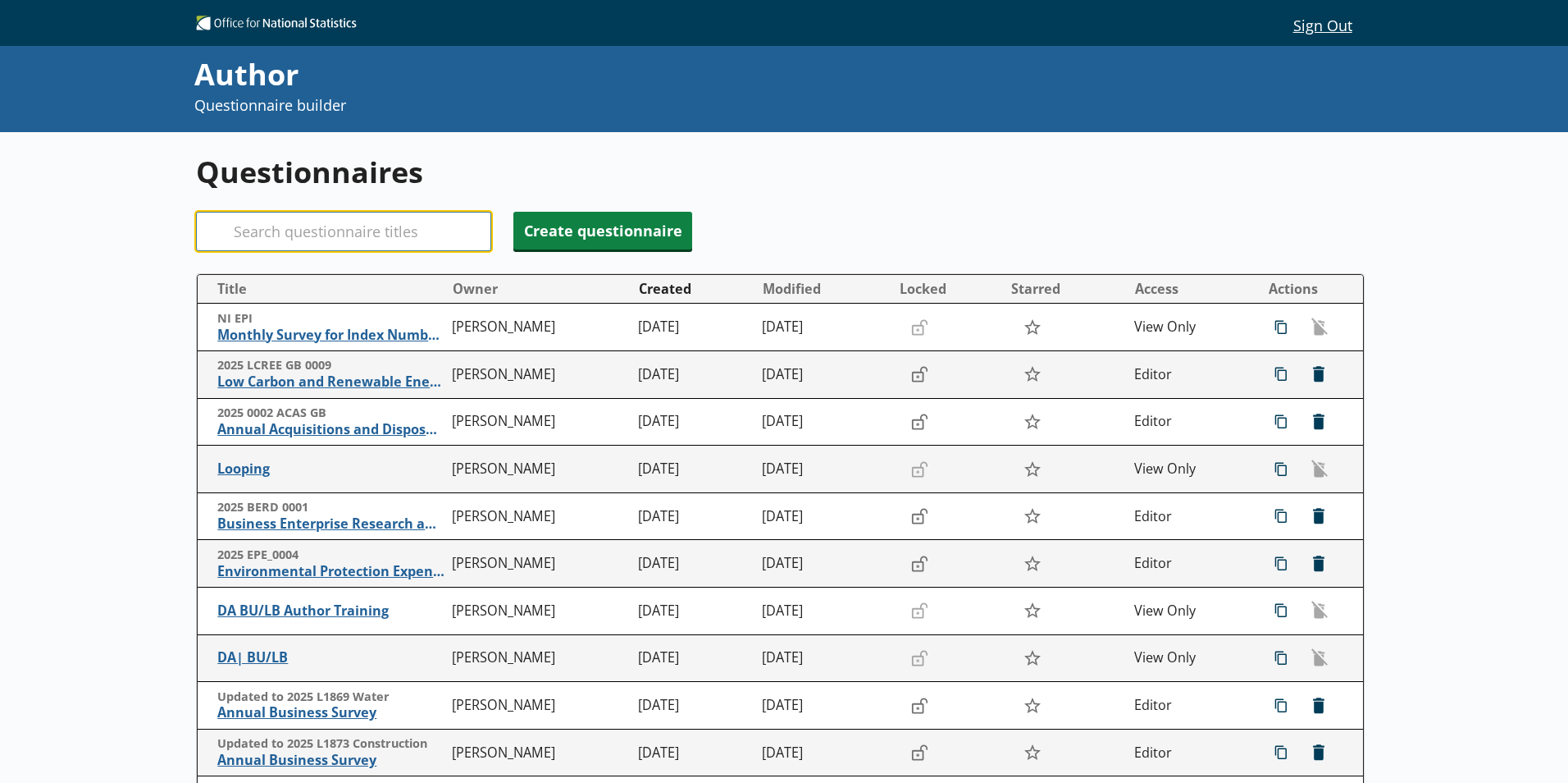
click at [300, 237] on input "Search" at bounding box center [343, 231] width 295 height 39
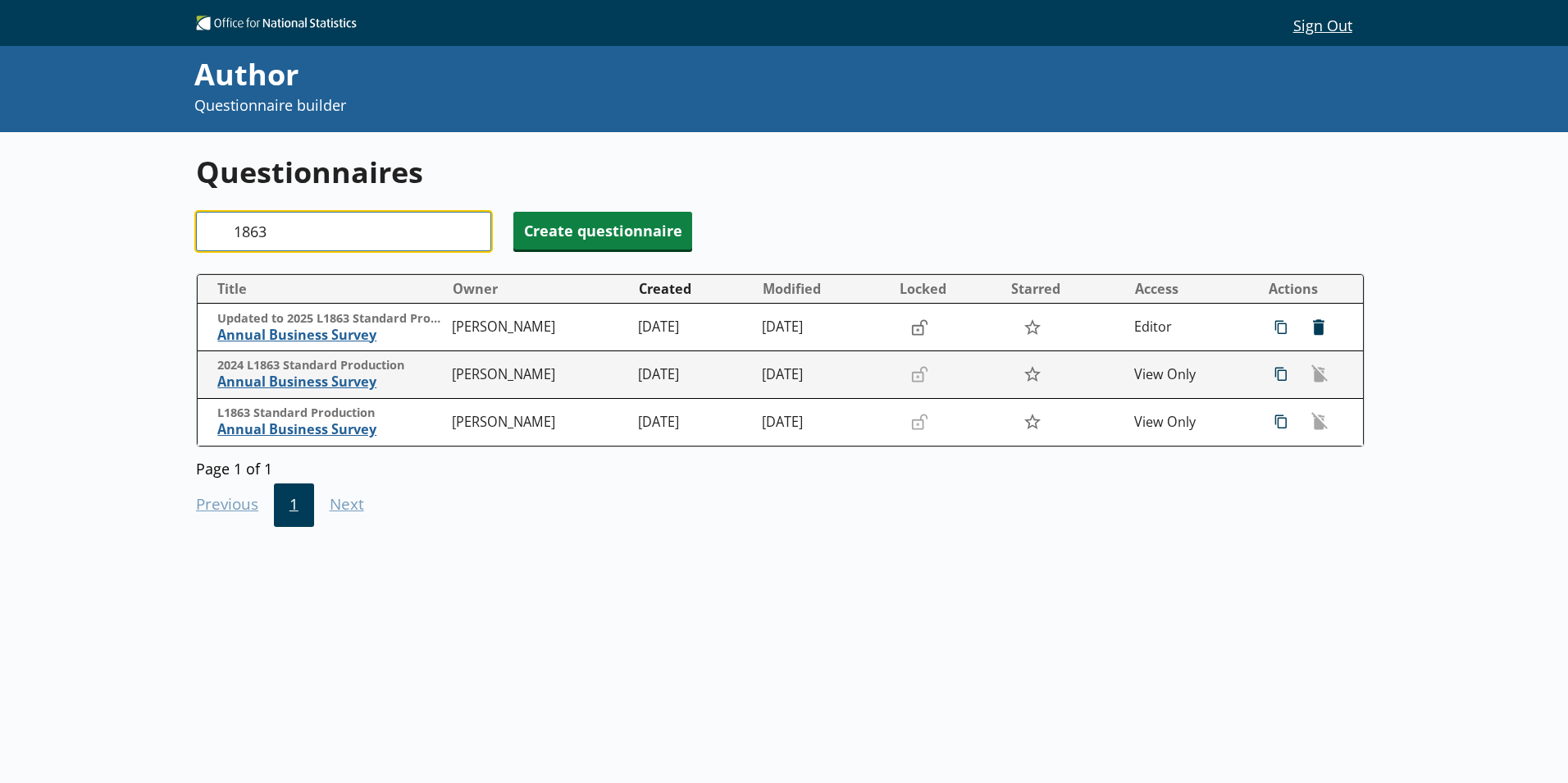
type input "1863"
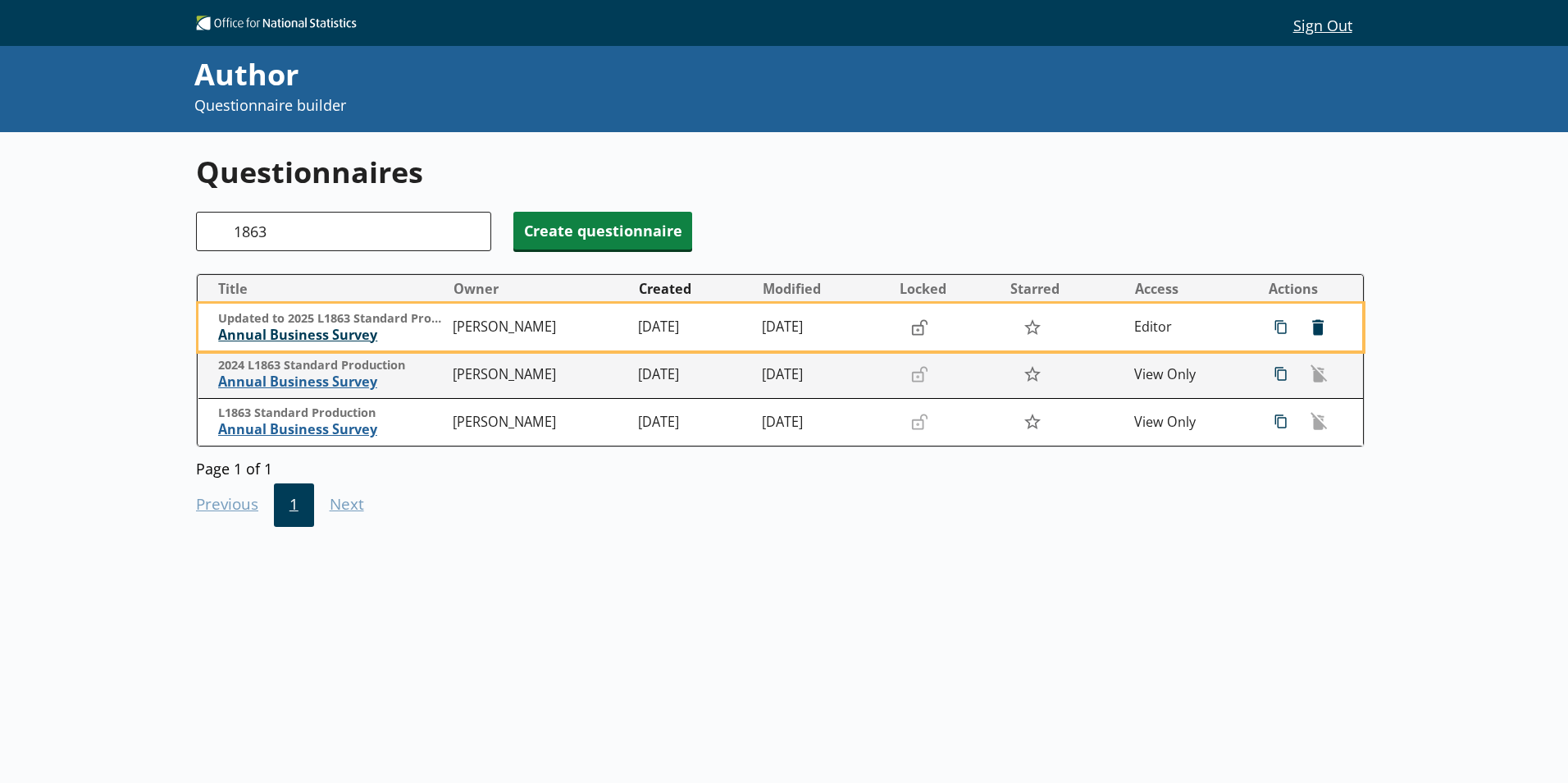
click at [328, 338] on span "Annual Business Survey" at bounding box center [331, 335] width 226 height 17
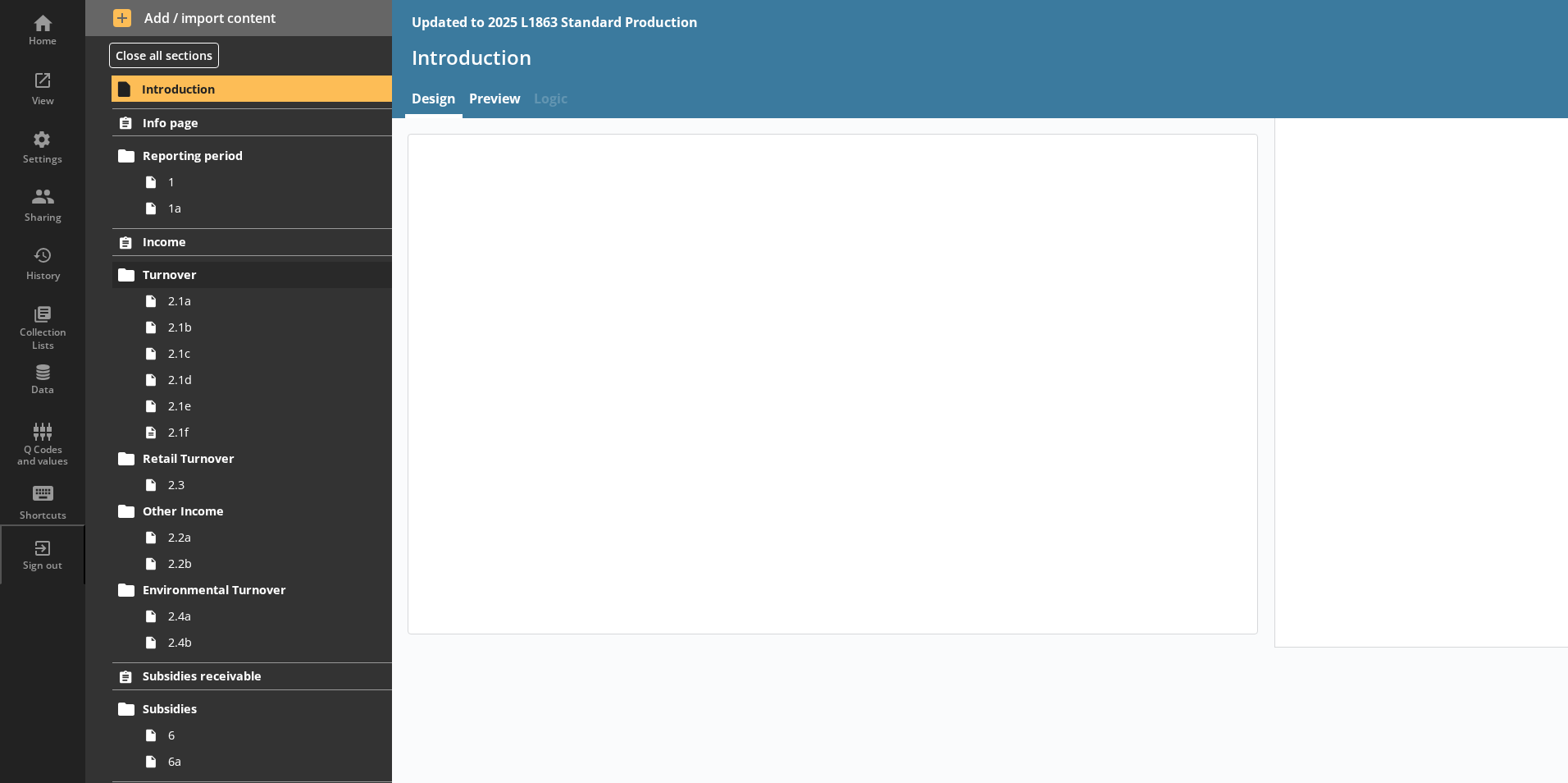
type textarea "x"
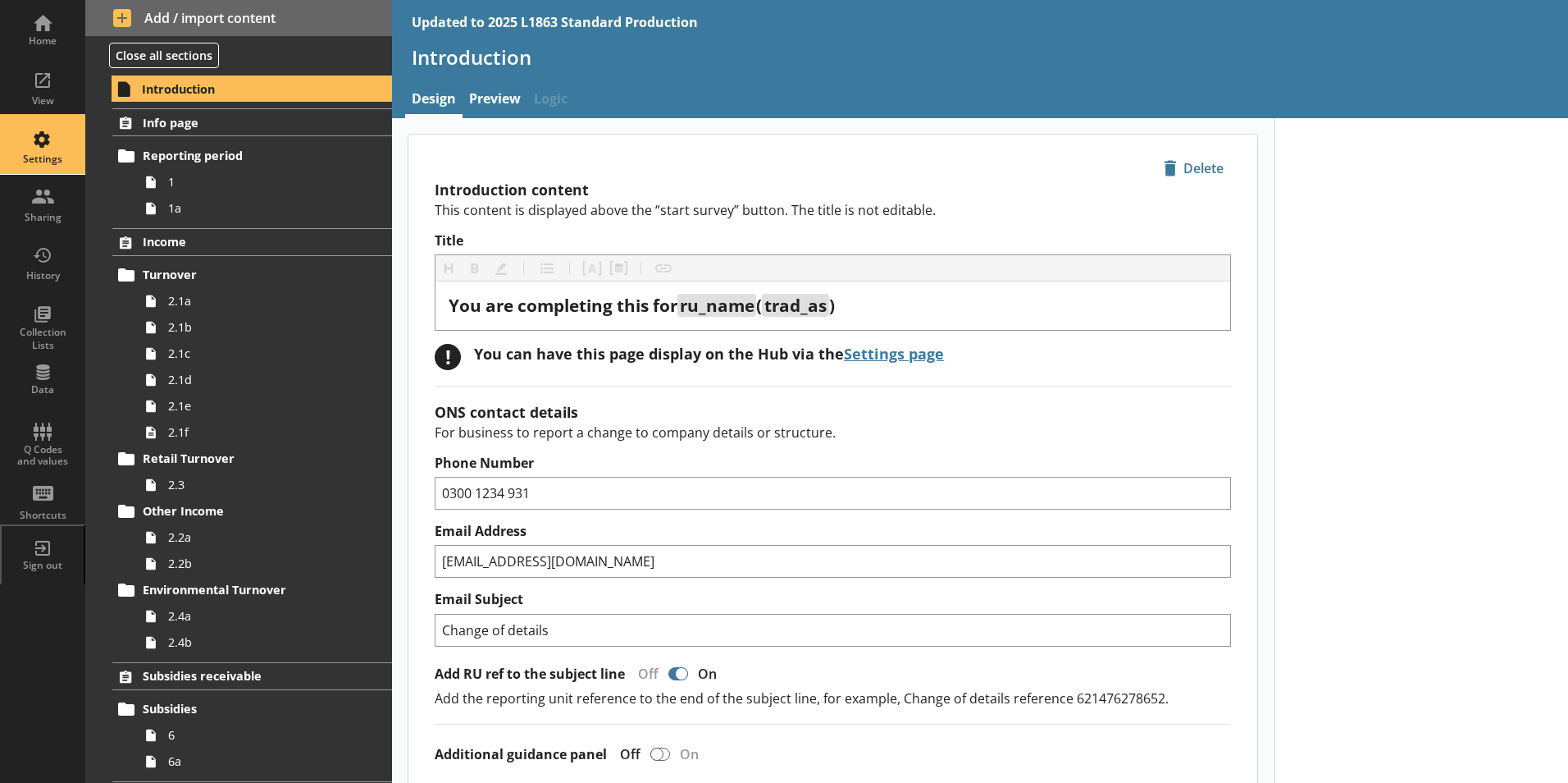
click at [65, 172] on div "Settings" at bounding box center [42, 145] width 57 height 57
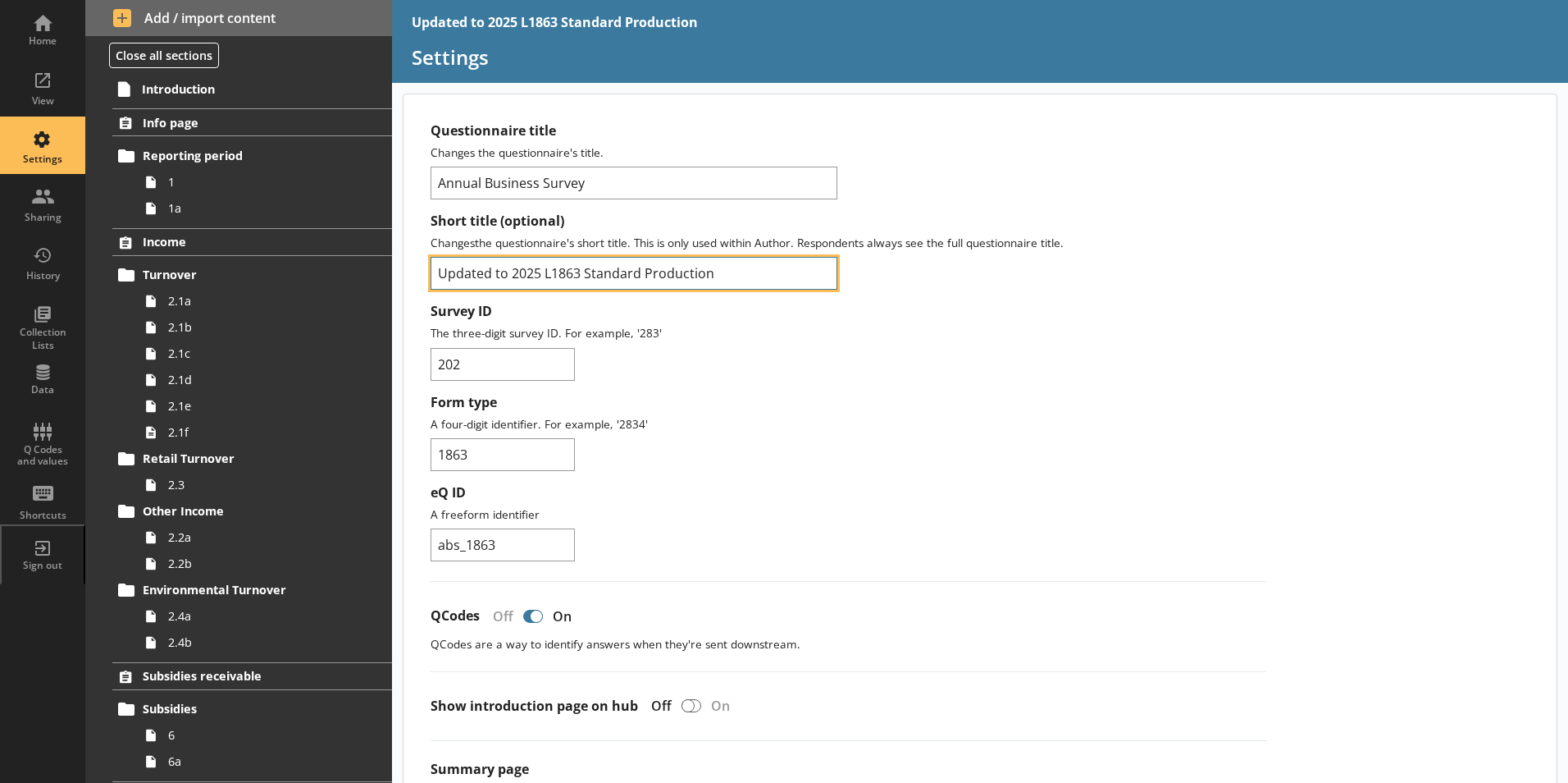
drag, startPoint x: 544, startPoint y: 274, endPoint x: 400, endPoint y: 261, distance: 144.6
type input "L1863 Standard Production"
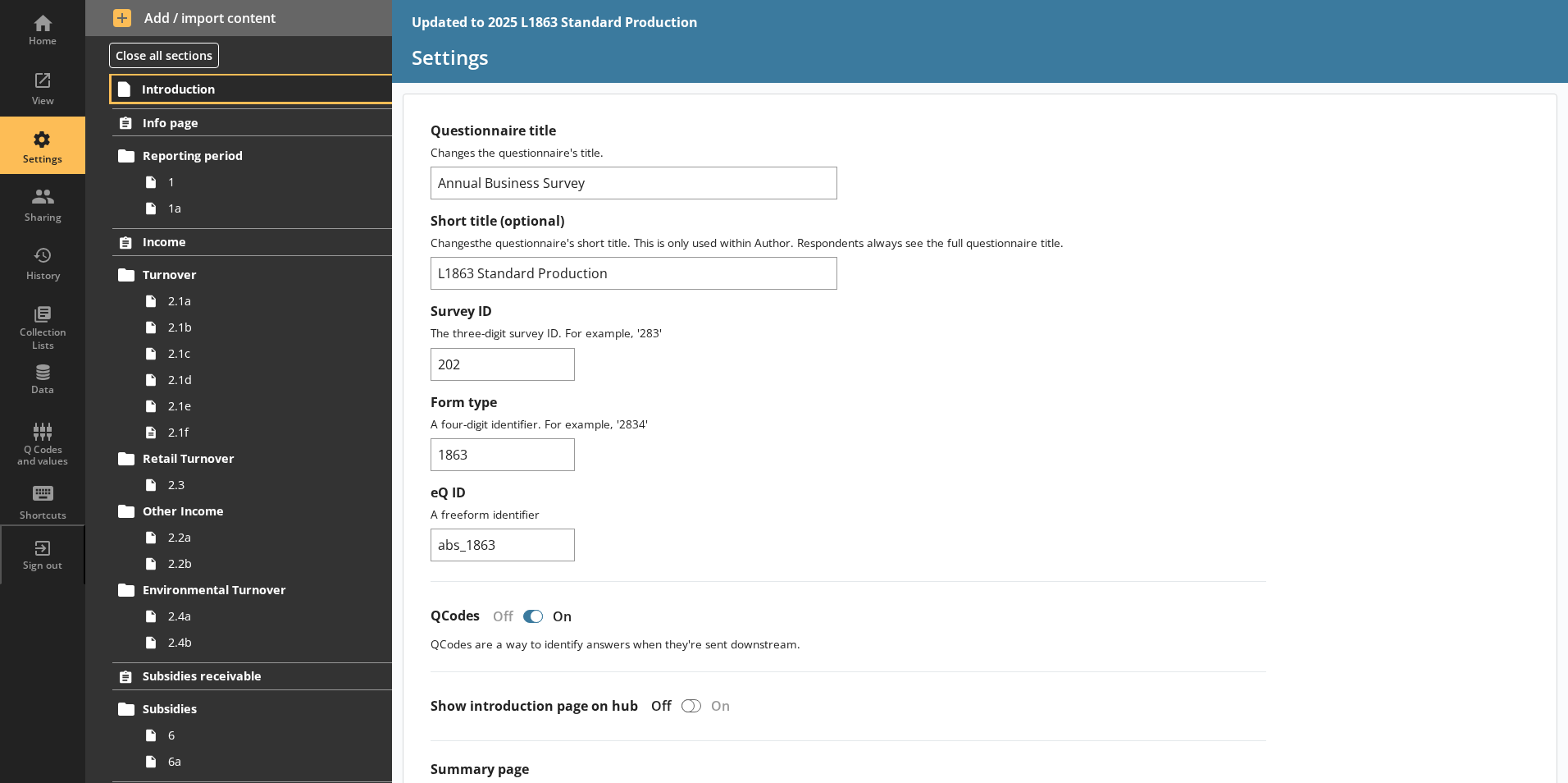
click at [196, 95] on span "Introduction" at bounding box center [243, 89] width 201 height 16
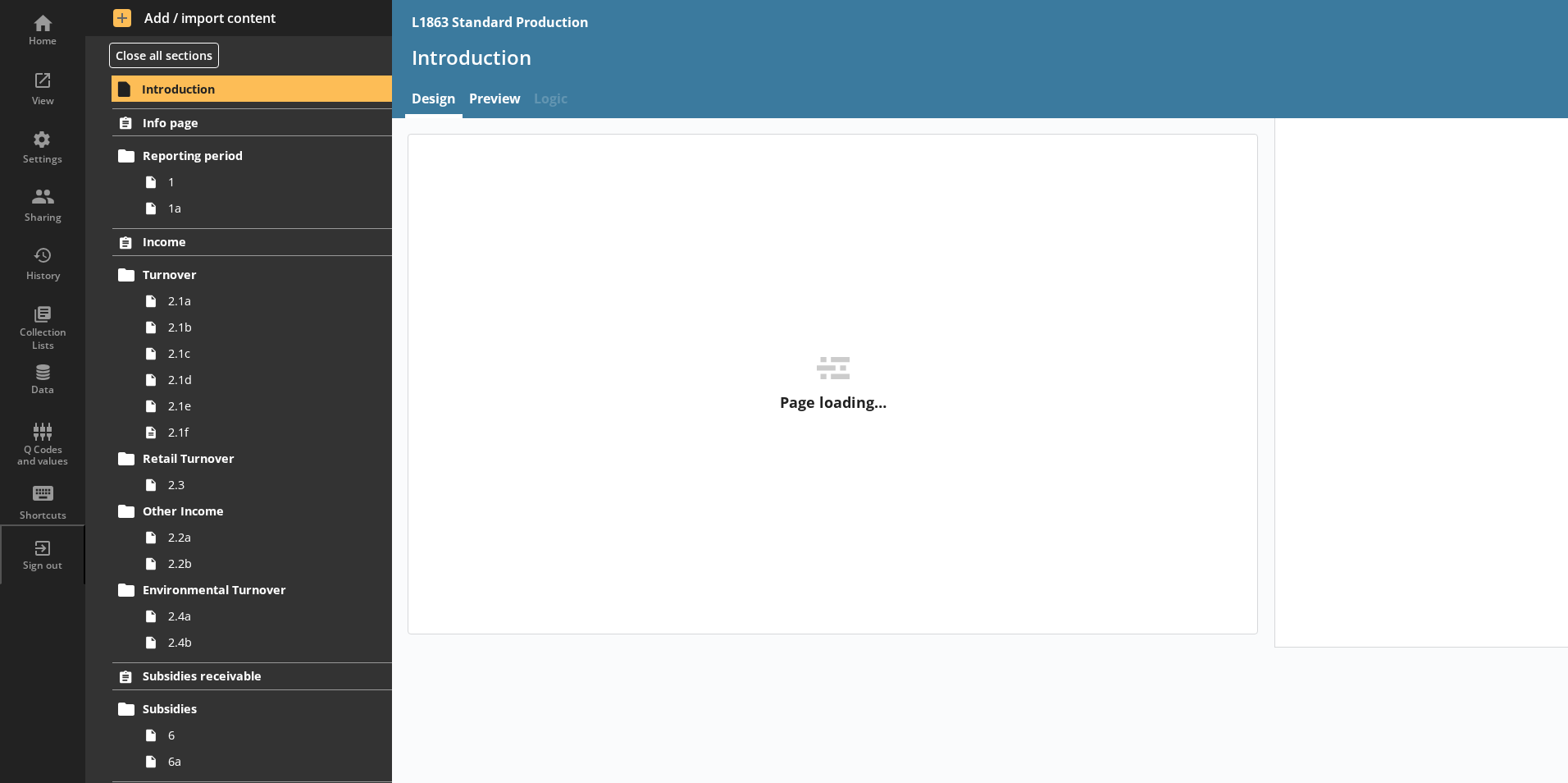
type textarea "x"
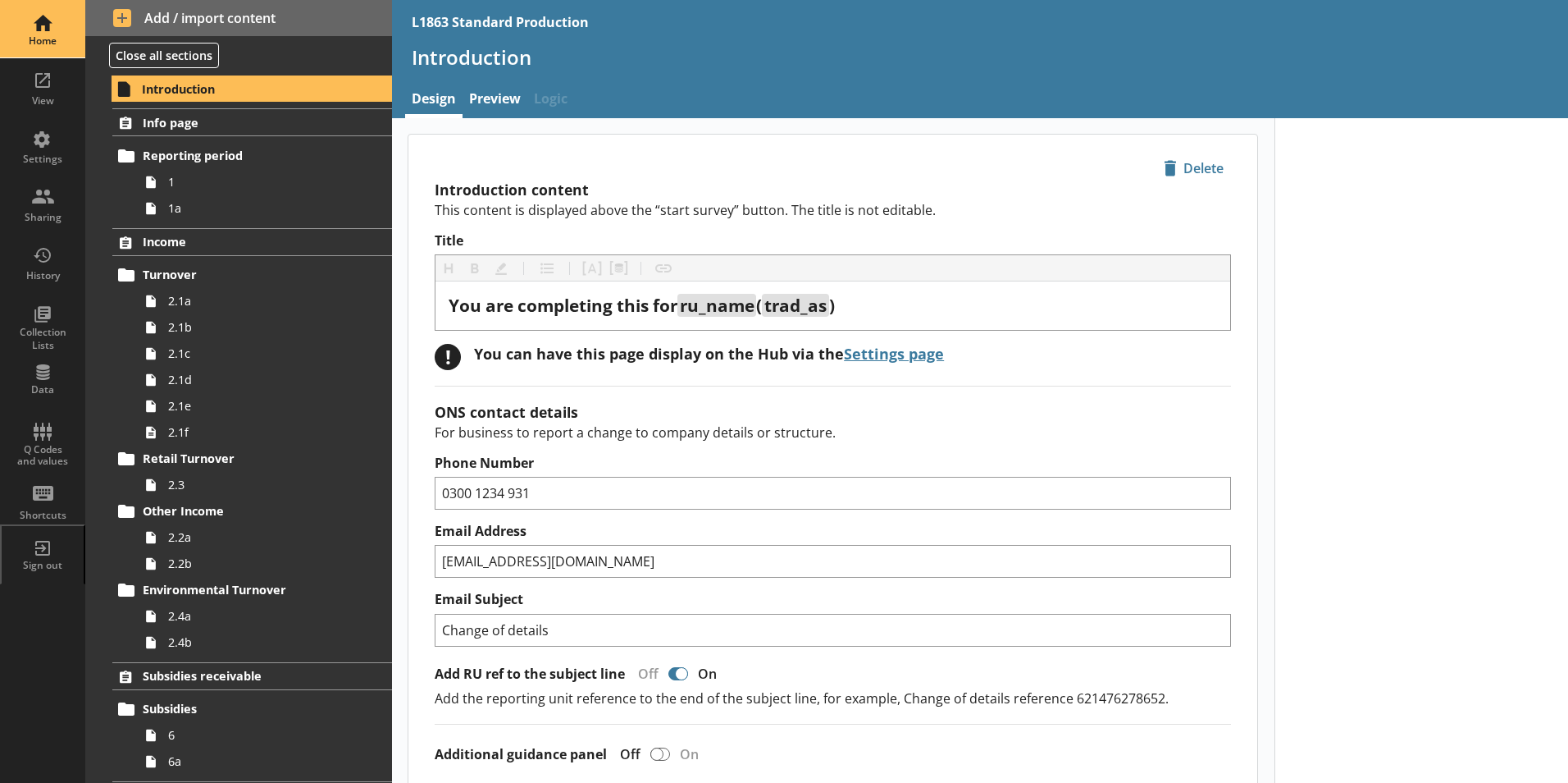
click at [56, 47] on div "Home" at bounding box center [42, 40] width 57 height 13
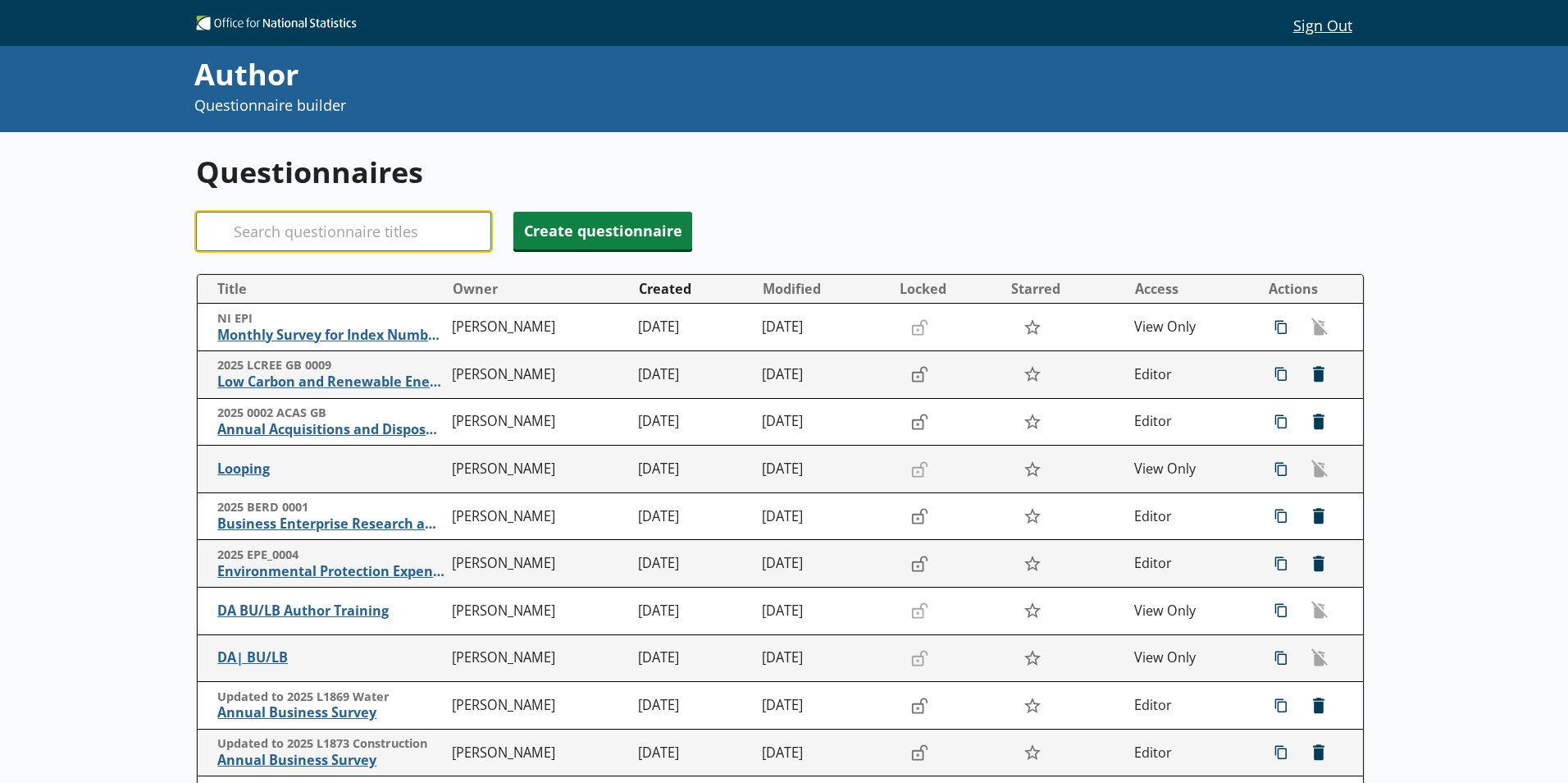
click at [261, 233] on input "Search" at bounding box center [343, 231] width 295 height 39
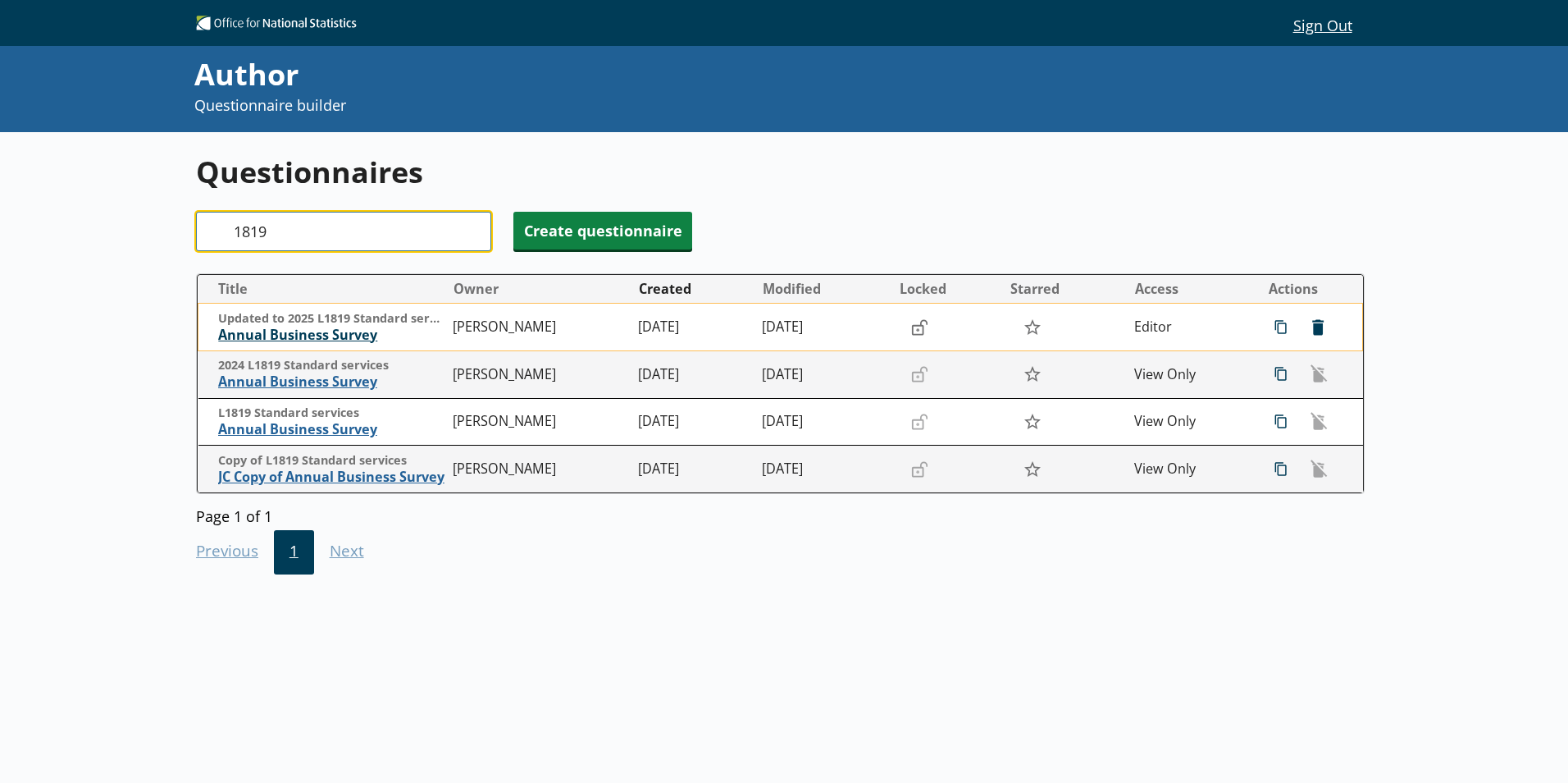
type input "1819"
click at [282, 340] on span "Annual Business Survey" at bounding box center [331, 335] width 226 height 17
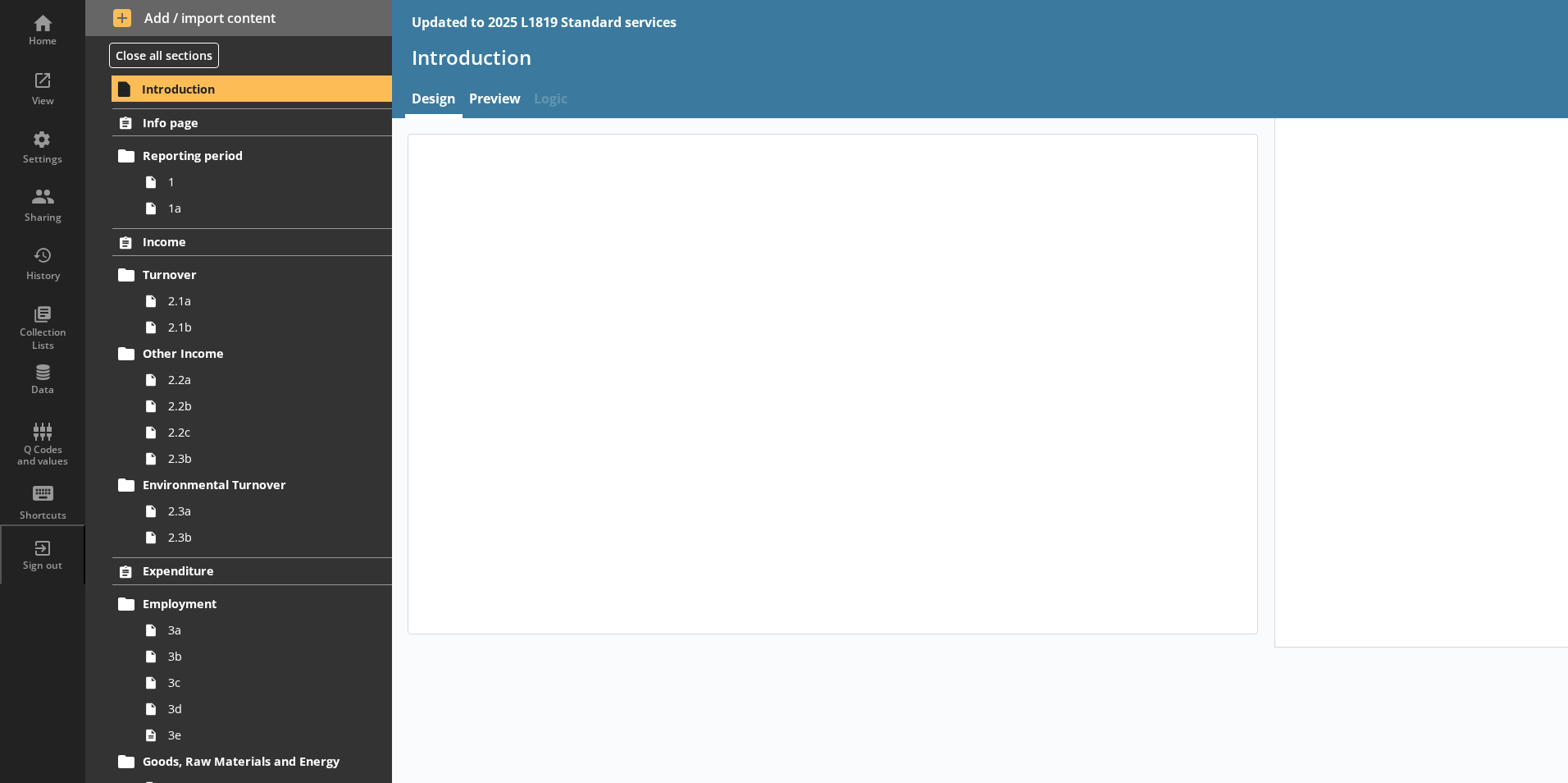
type textarea "x"
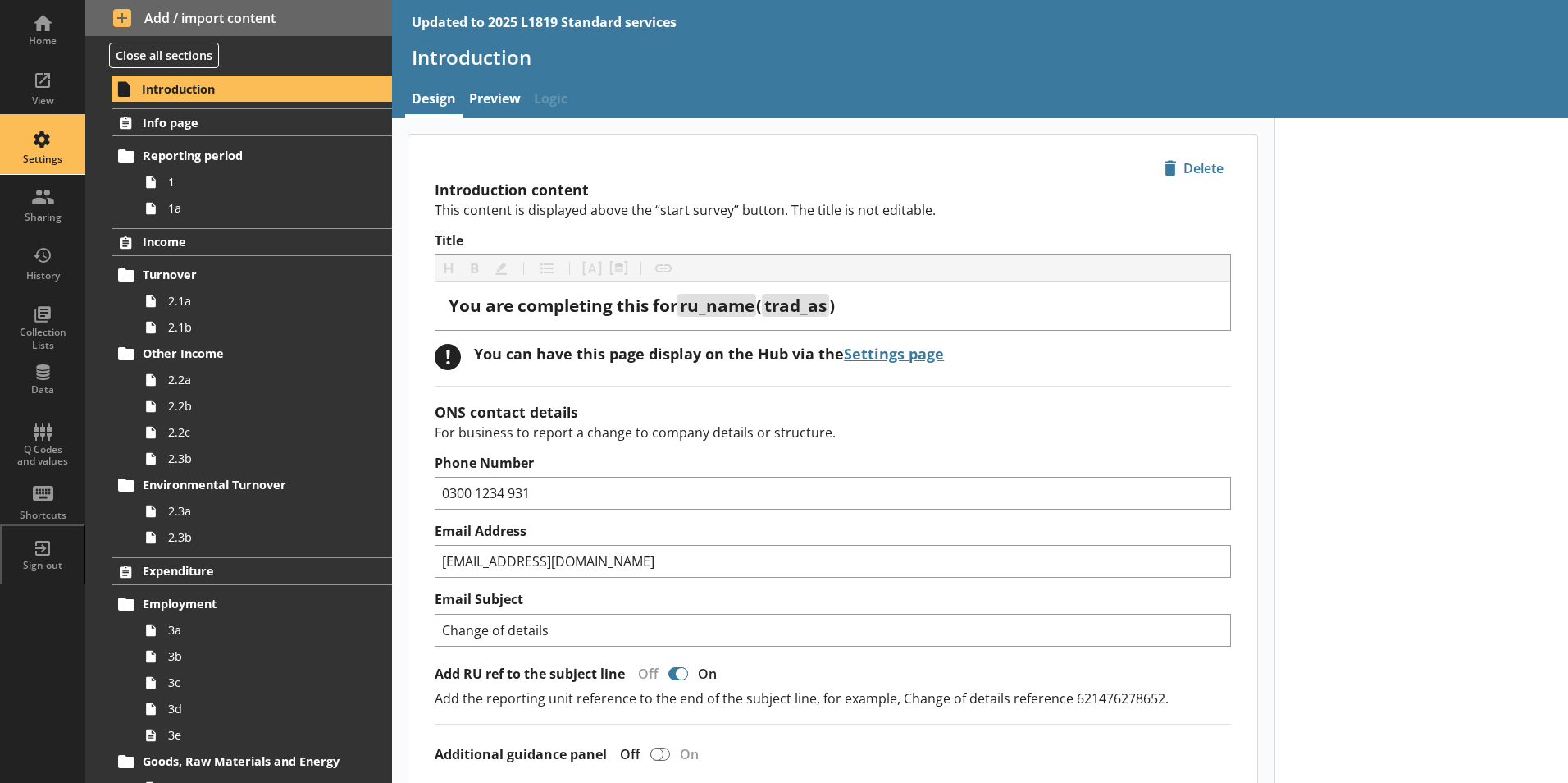
click at [57, 153] on div "Settings" at bounding box center [42, 145] width 57 height 57
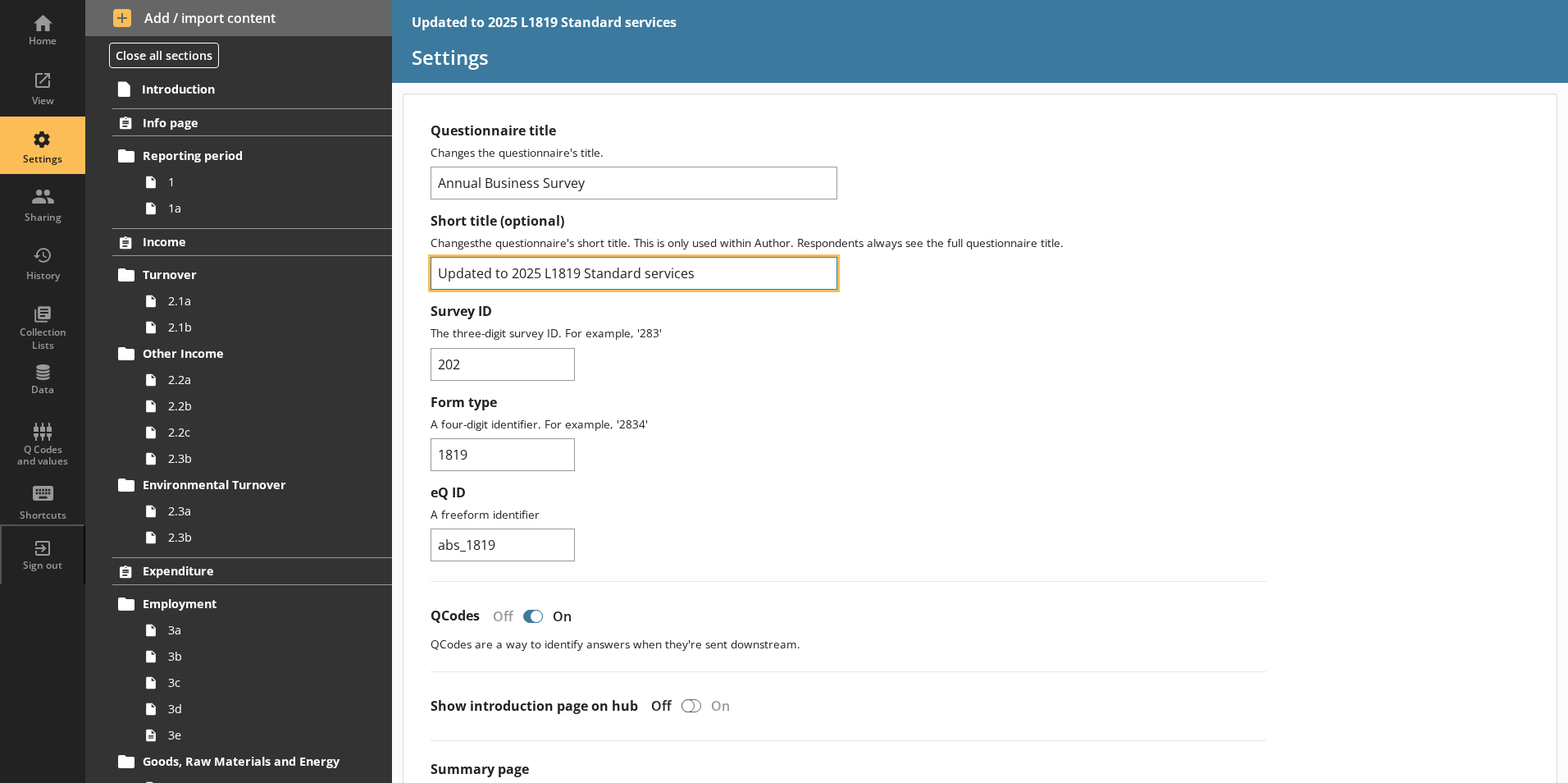
click at [517, 274] on input "Updated to 2025 L1819 Standard services" at bounding box center [634, 273] width 407 height 33
type input "2025 L1819 Standard services"
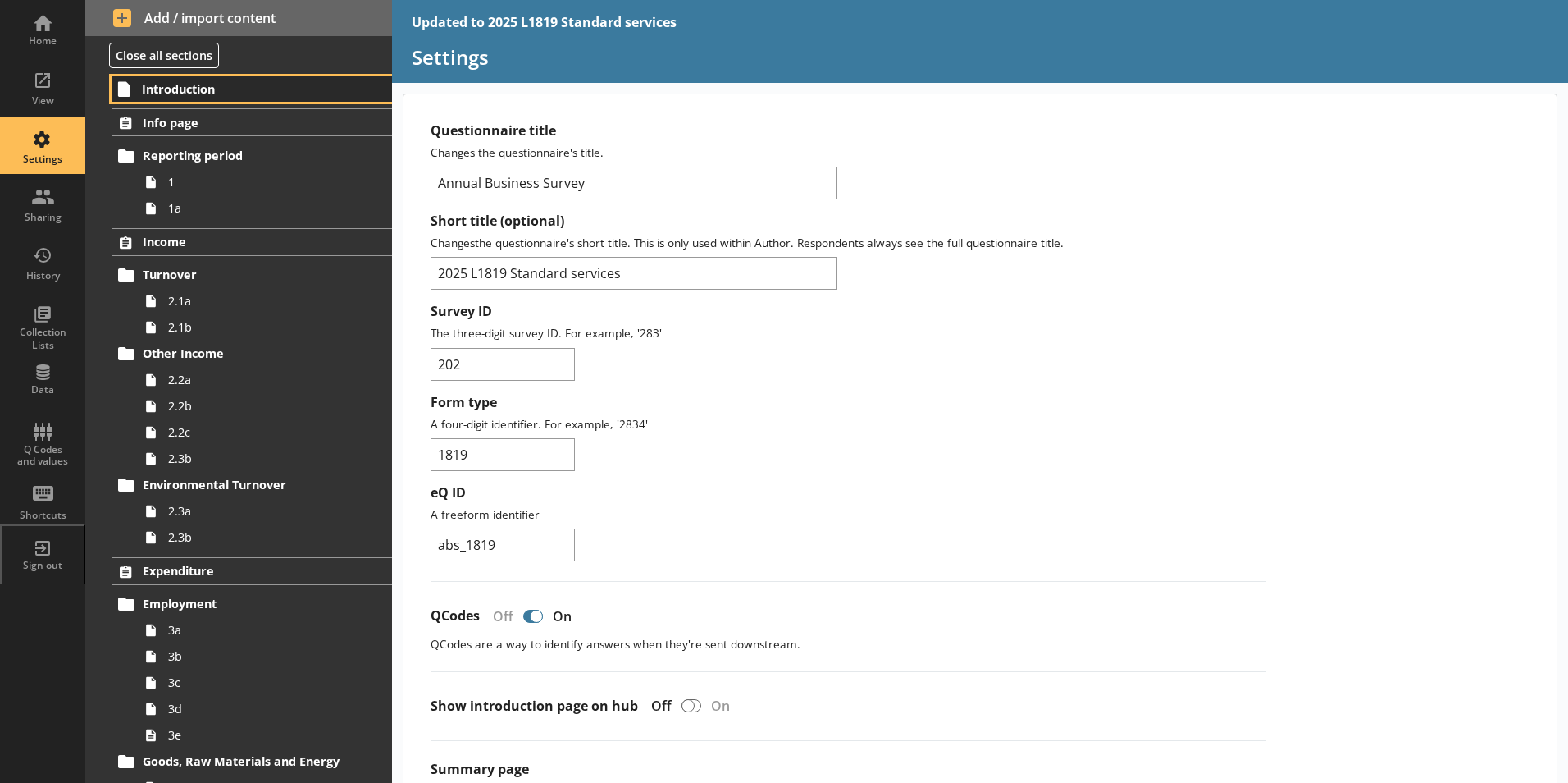
click at [154, 95] on span "Introduction" at bounding box center [243, 89] width 201 height 16
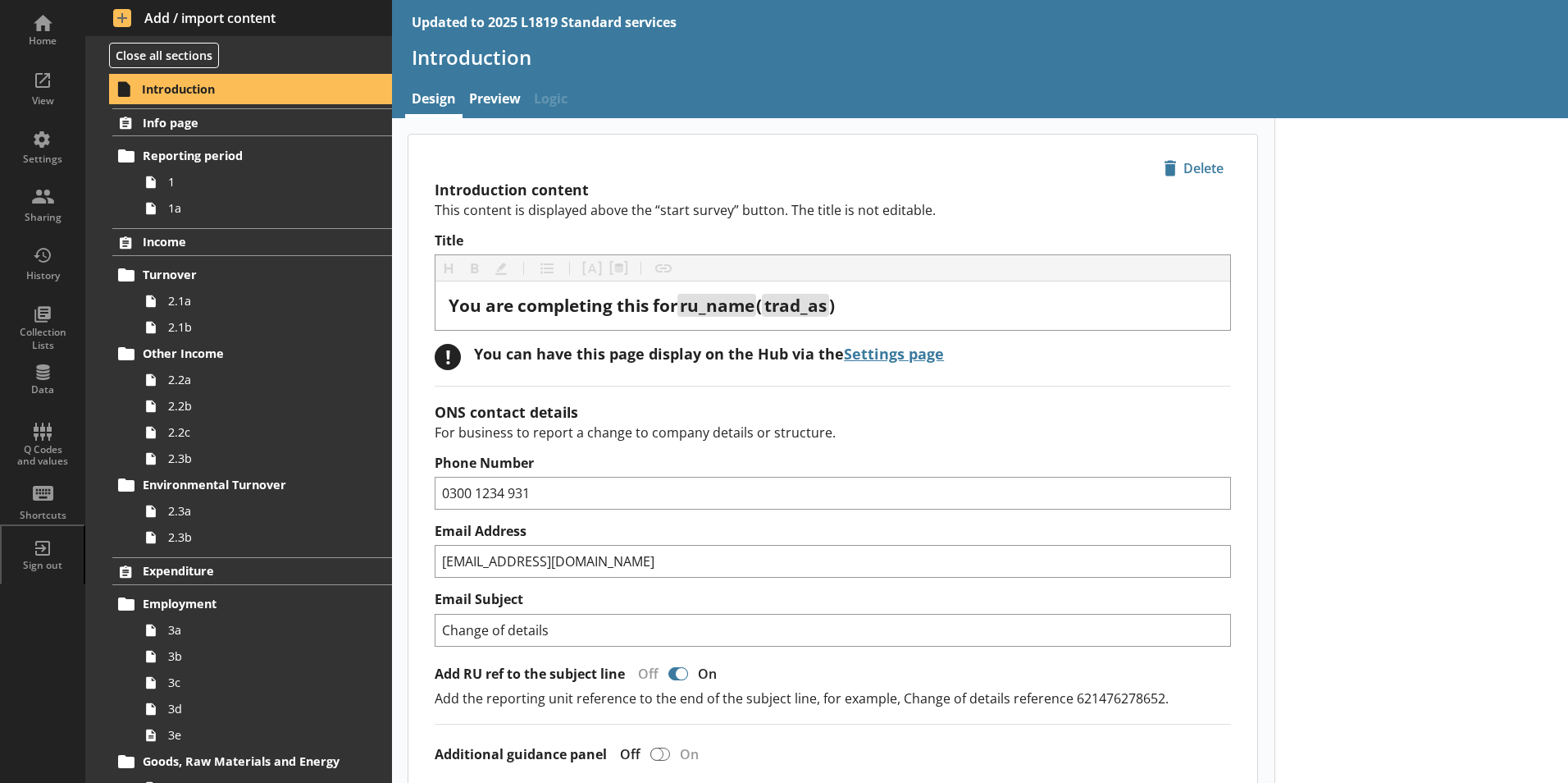
type textarea "x"
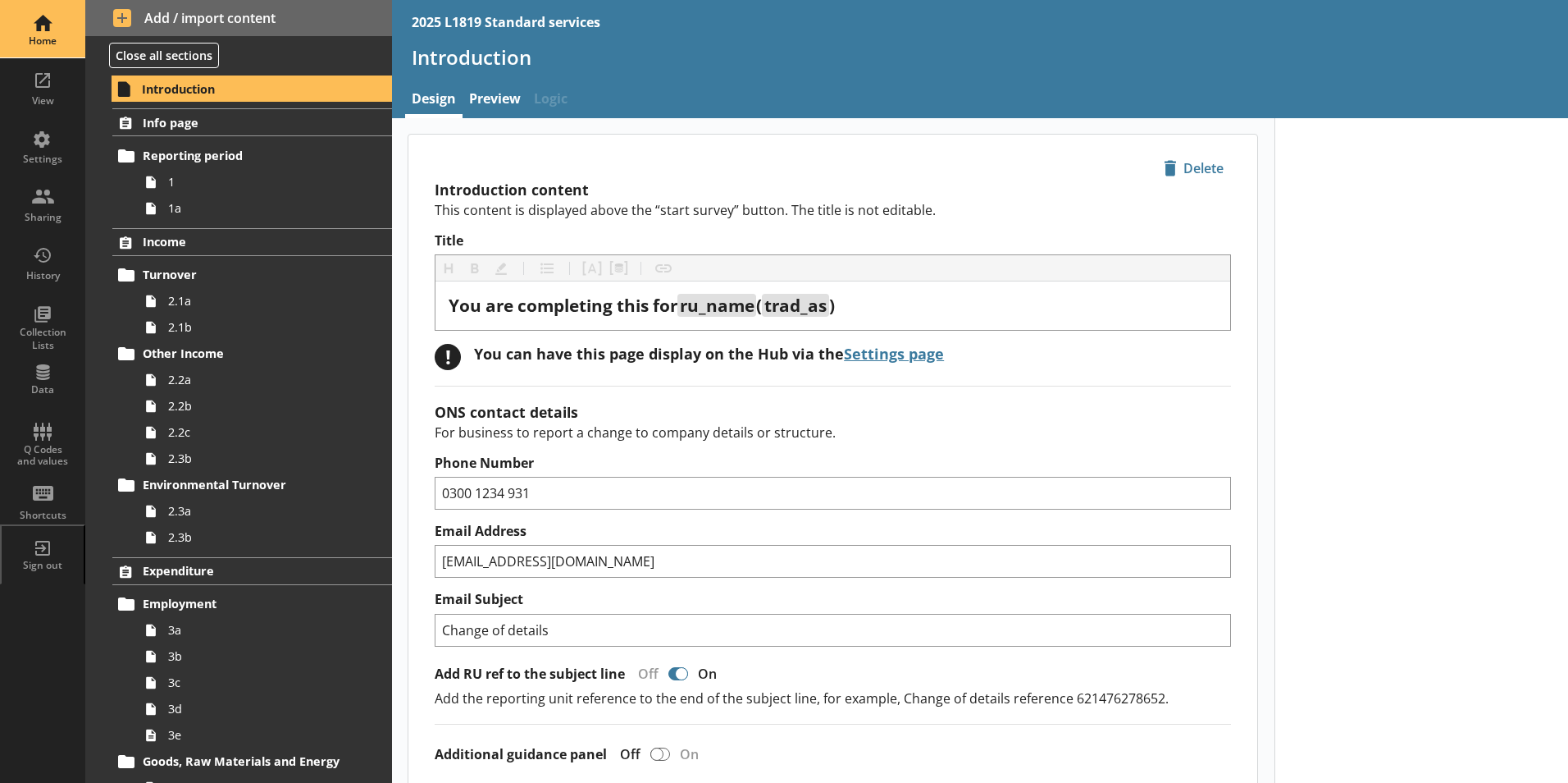
click at [55, 47] on div "Home" at bounding box center [42, 40] width 57 height 13
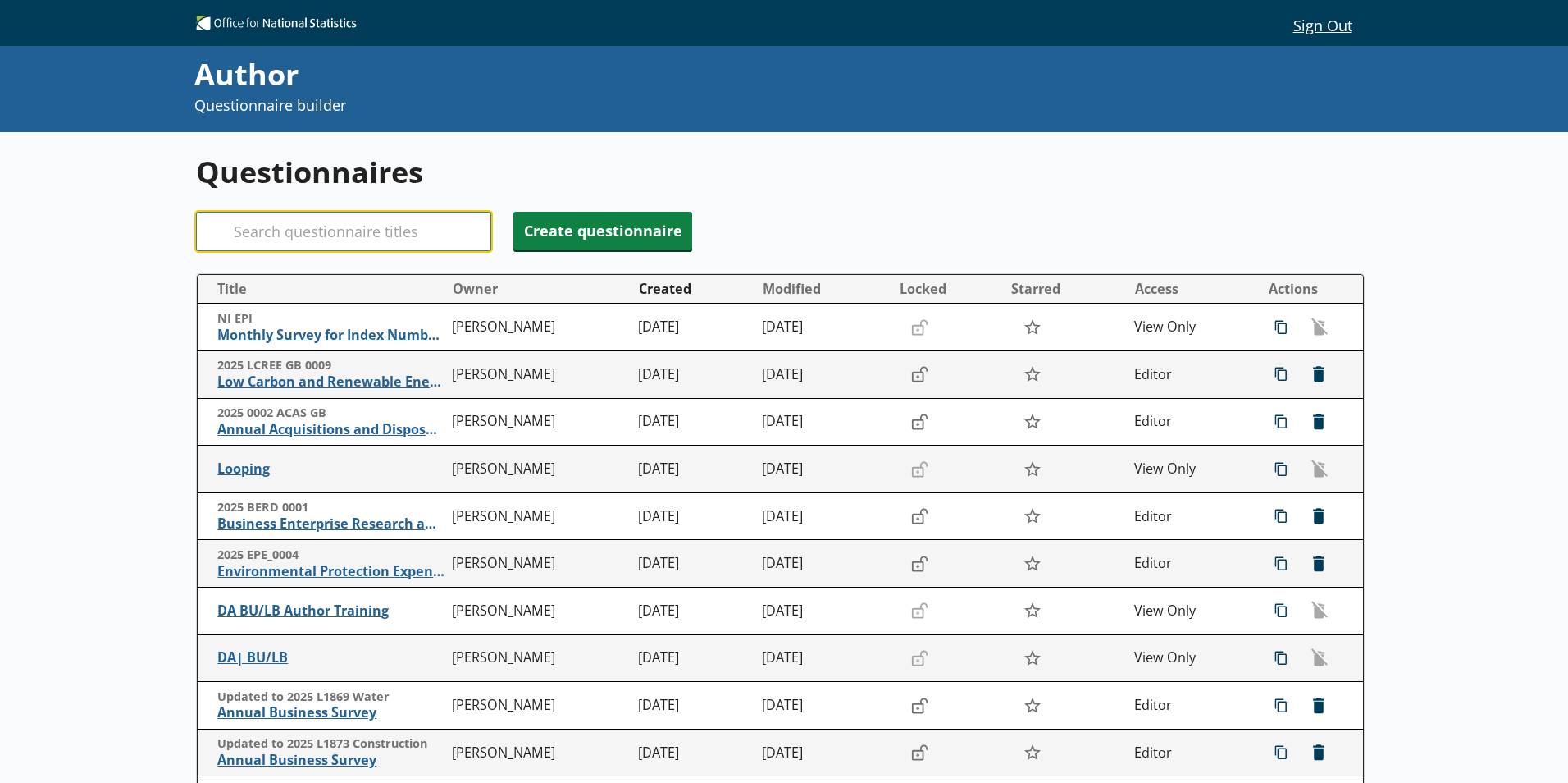
click at [278, 218] on input "Search" at bounding box center [343, 231] width 295 height 39
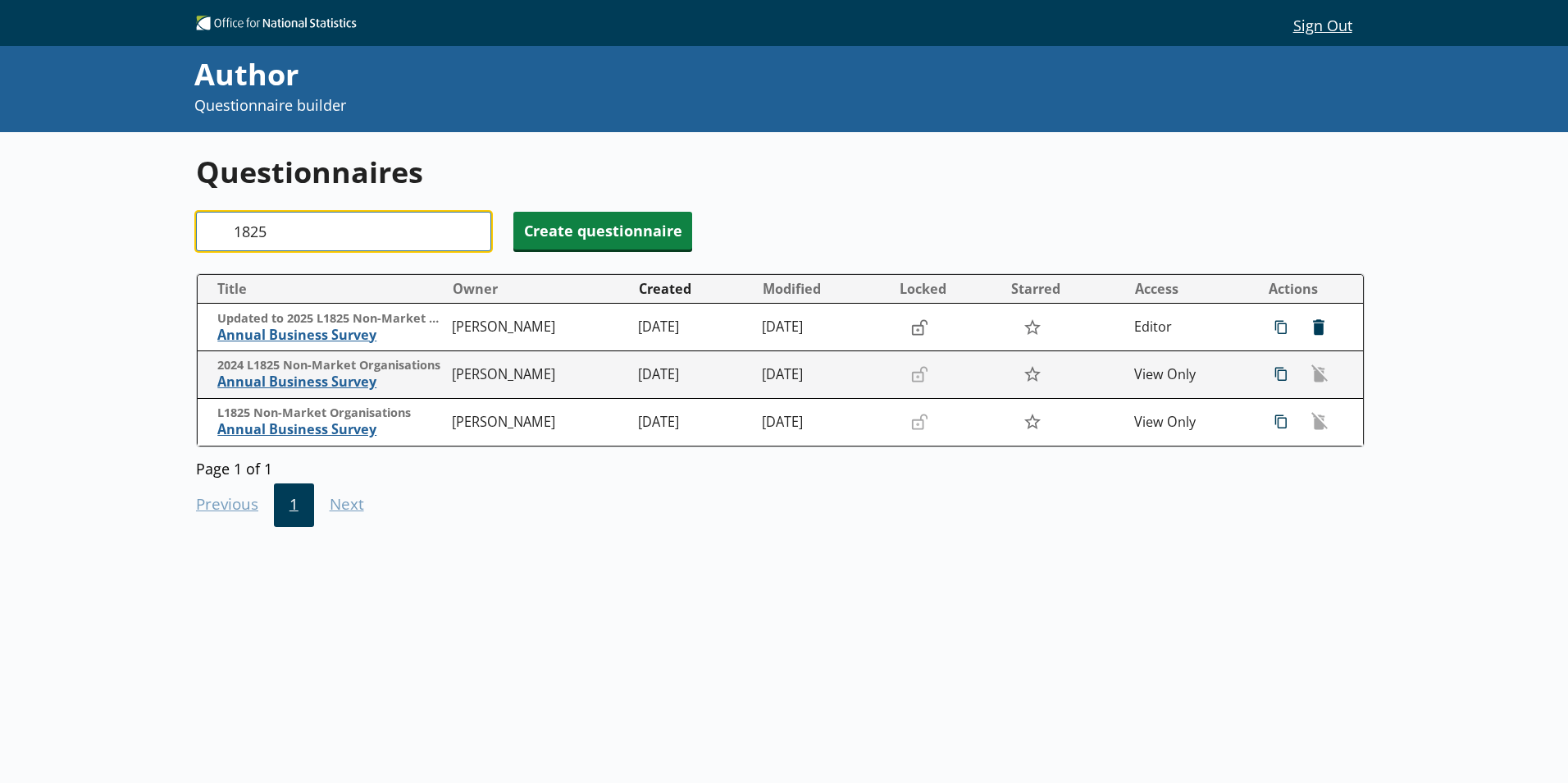
type input "1825"
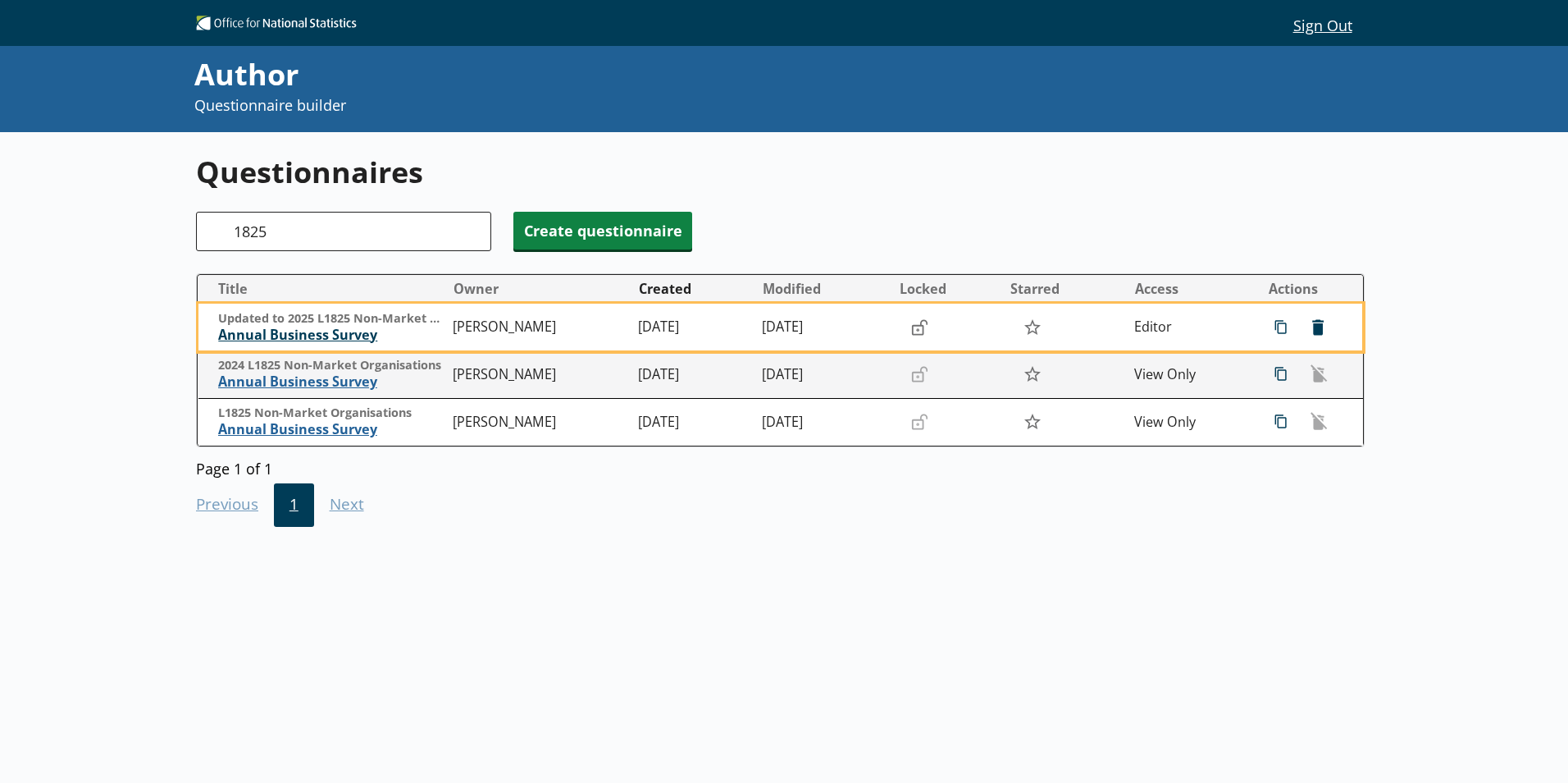
click at [282, 336] on span "Annual Business Survey" at bounding box center [331, 335] width 226 height 17
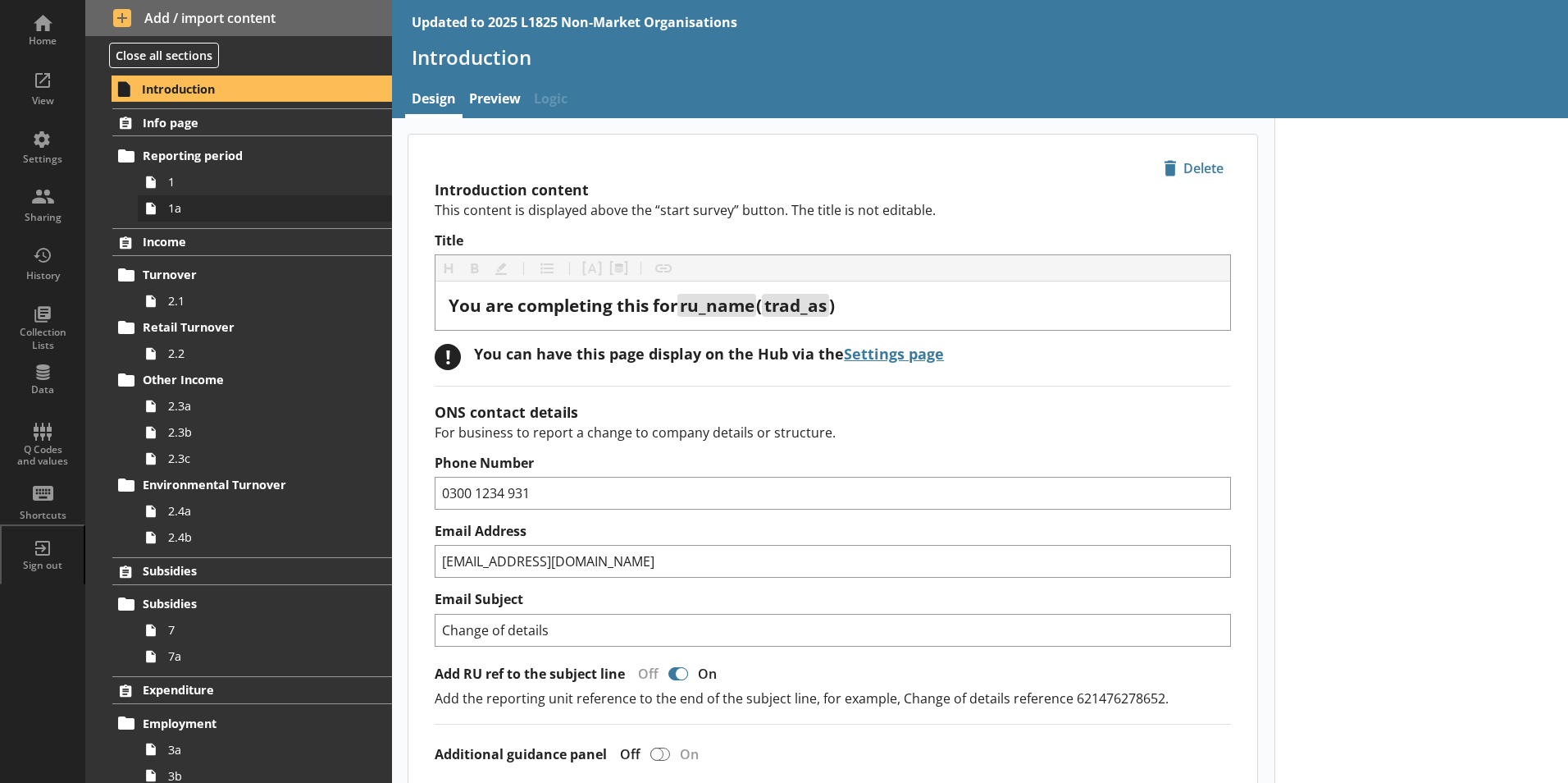
type textarea "x"
click at [41, 172] on div "Settings" at bounding box center [42, 145] width 57 height 57
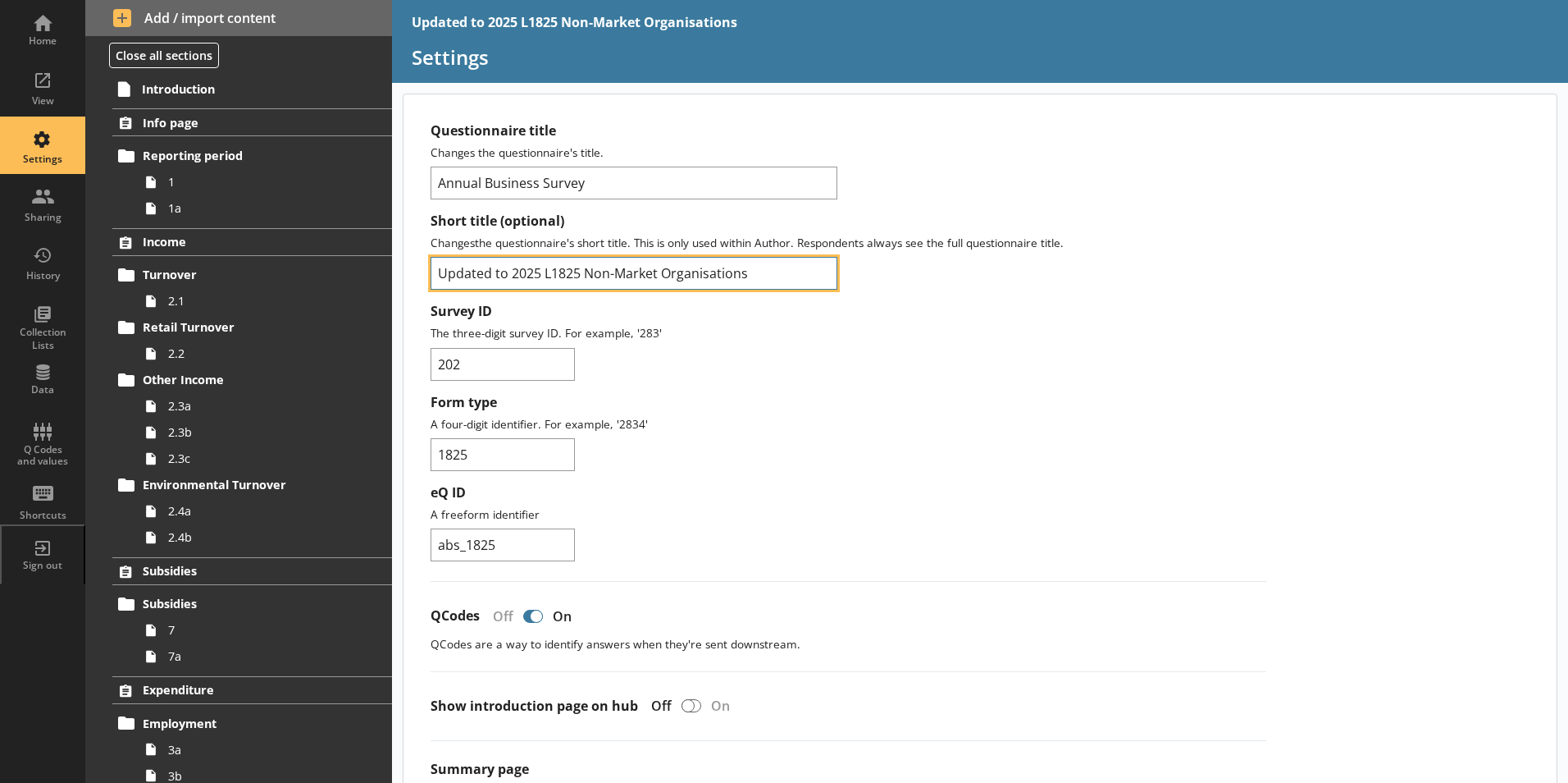
click at [509, 278] on input "Updated to 2025 L1825 Non-Market Organisations" at bounding box center [634, 273] width 407 height 33
type input "2025 L1825 Non-Market Organisations"
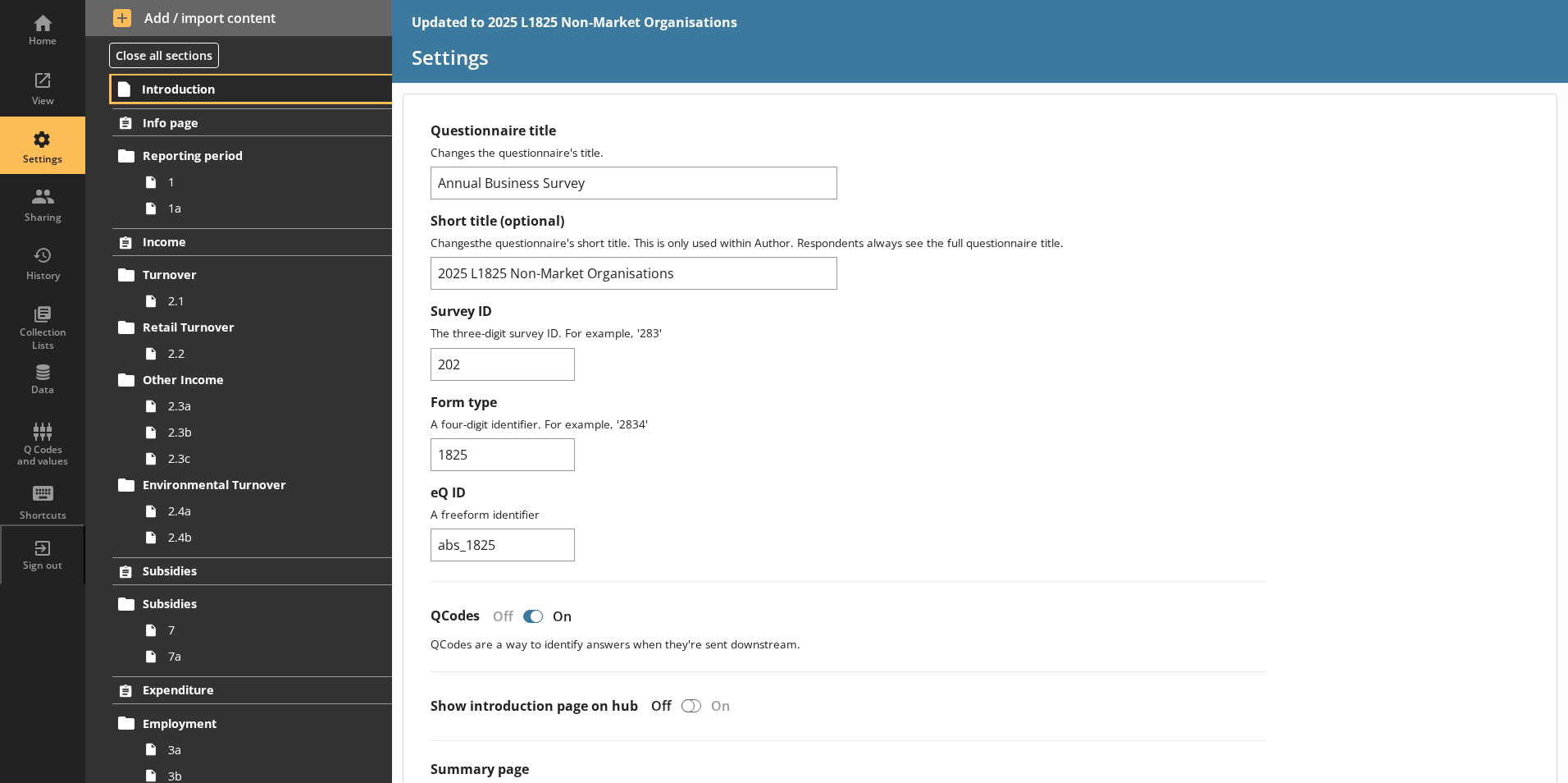
click at [196, 76] on link "Introduction" at bounding box center [252, 88] width 280 height 27
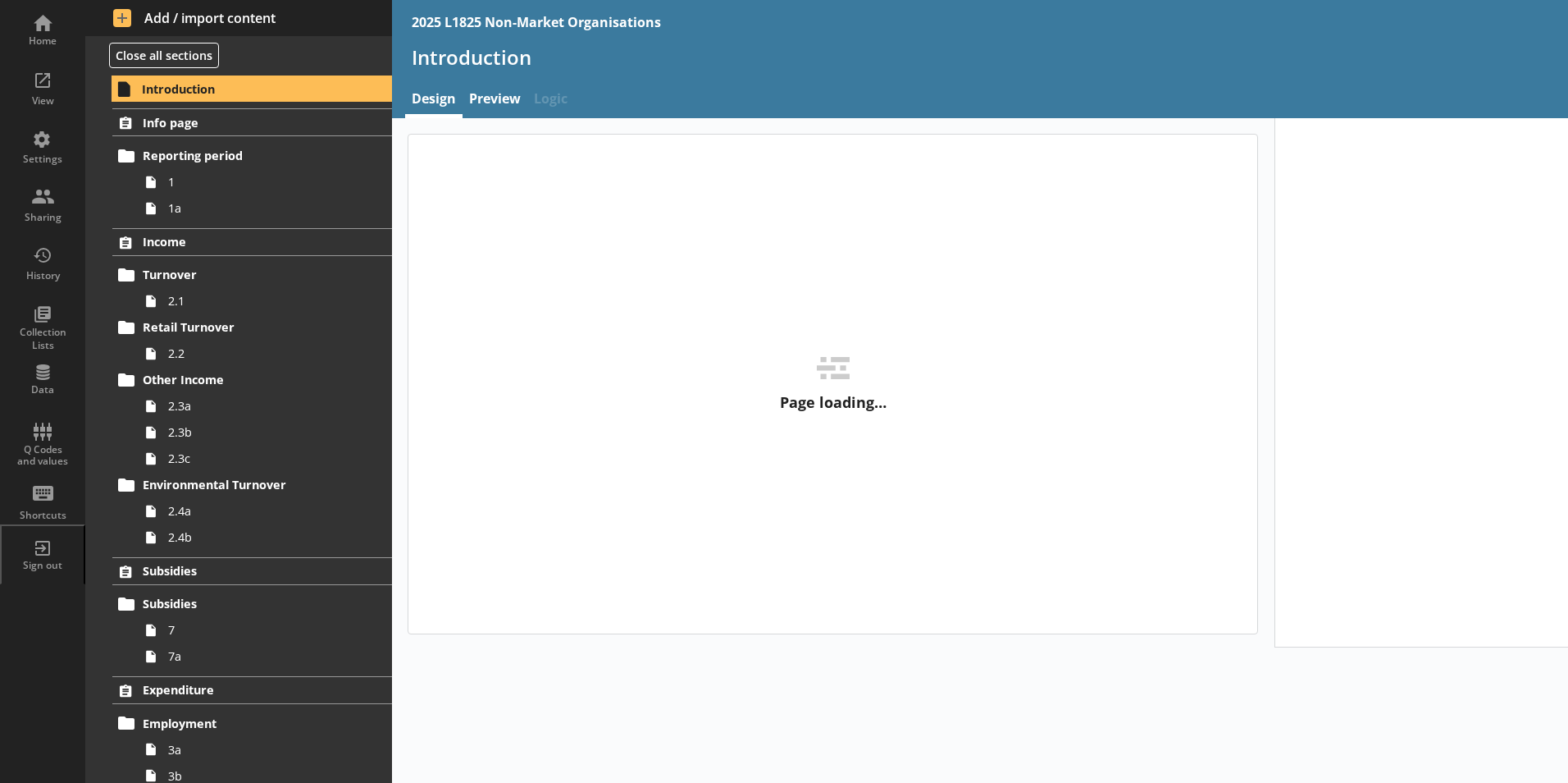
type textarea "x"
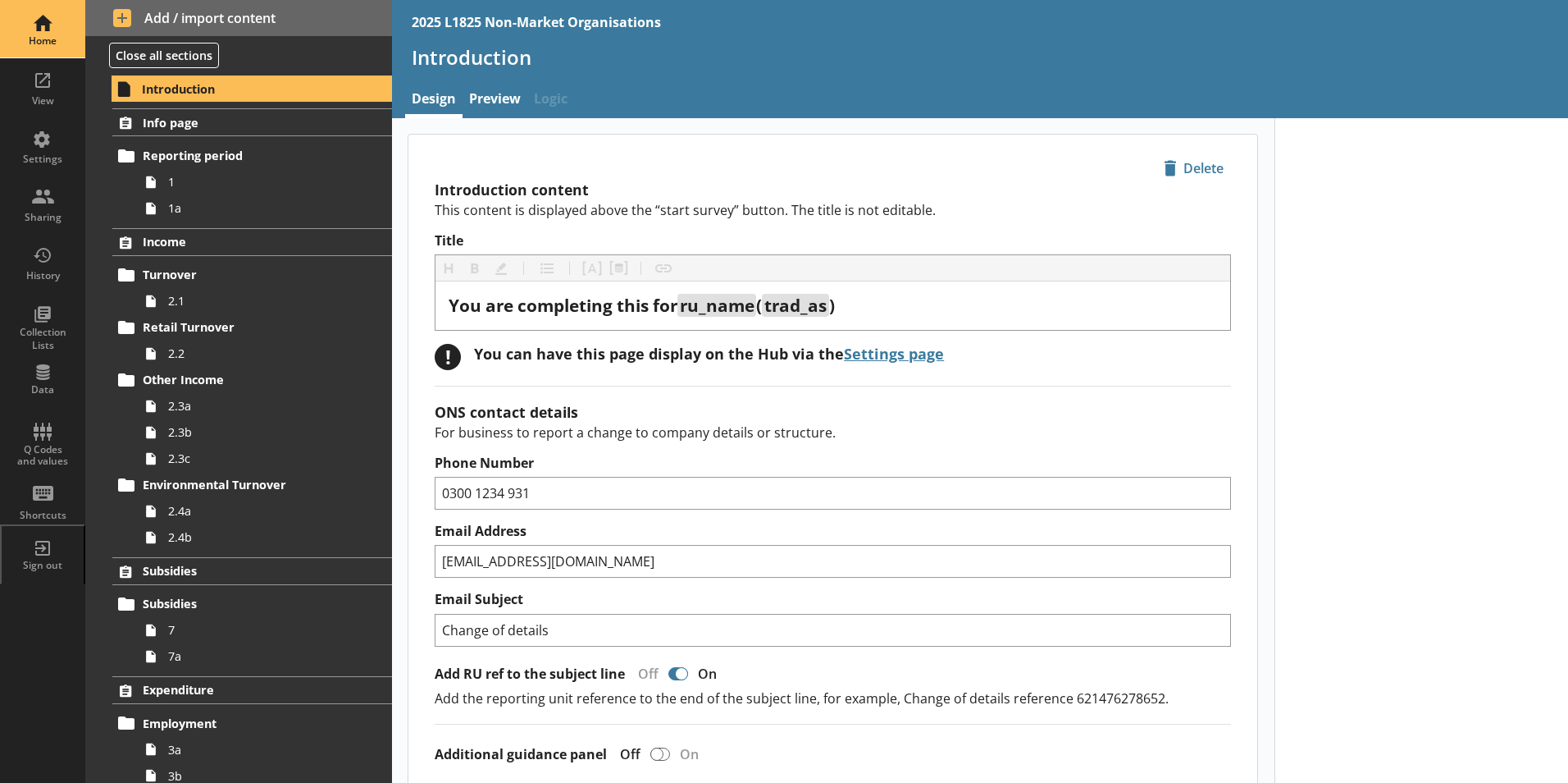
click at [45, 14] on div "Home" at bounding box center [42, 29] width 57 height 57
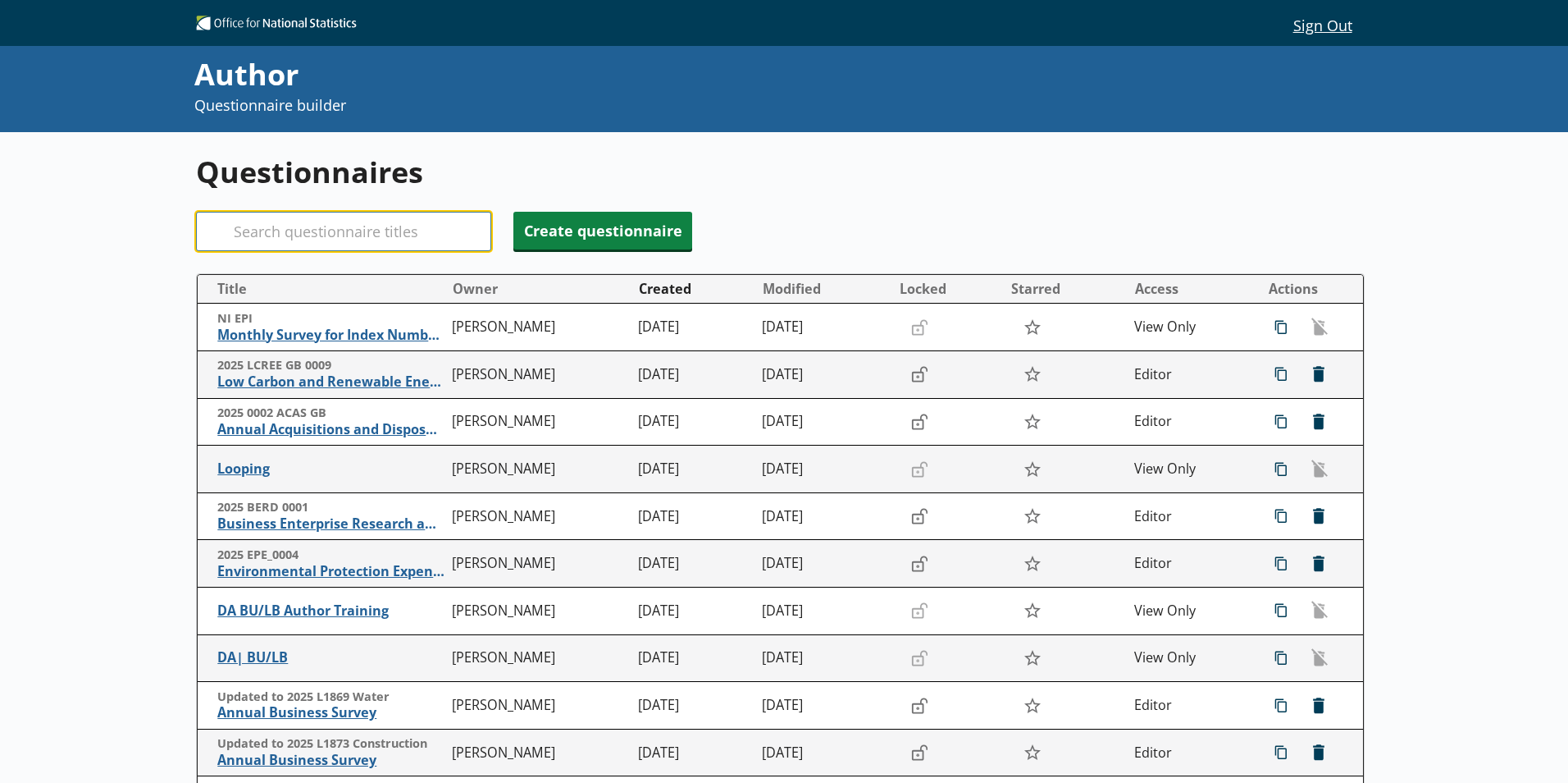
click at [250, 231] on input "Search" at bounding box center [343, 231] width 295 height 39
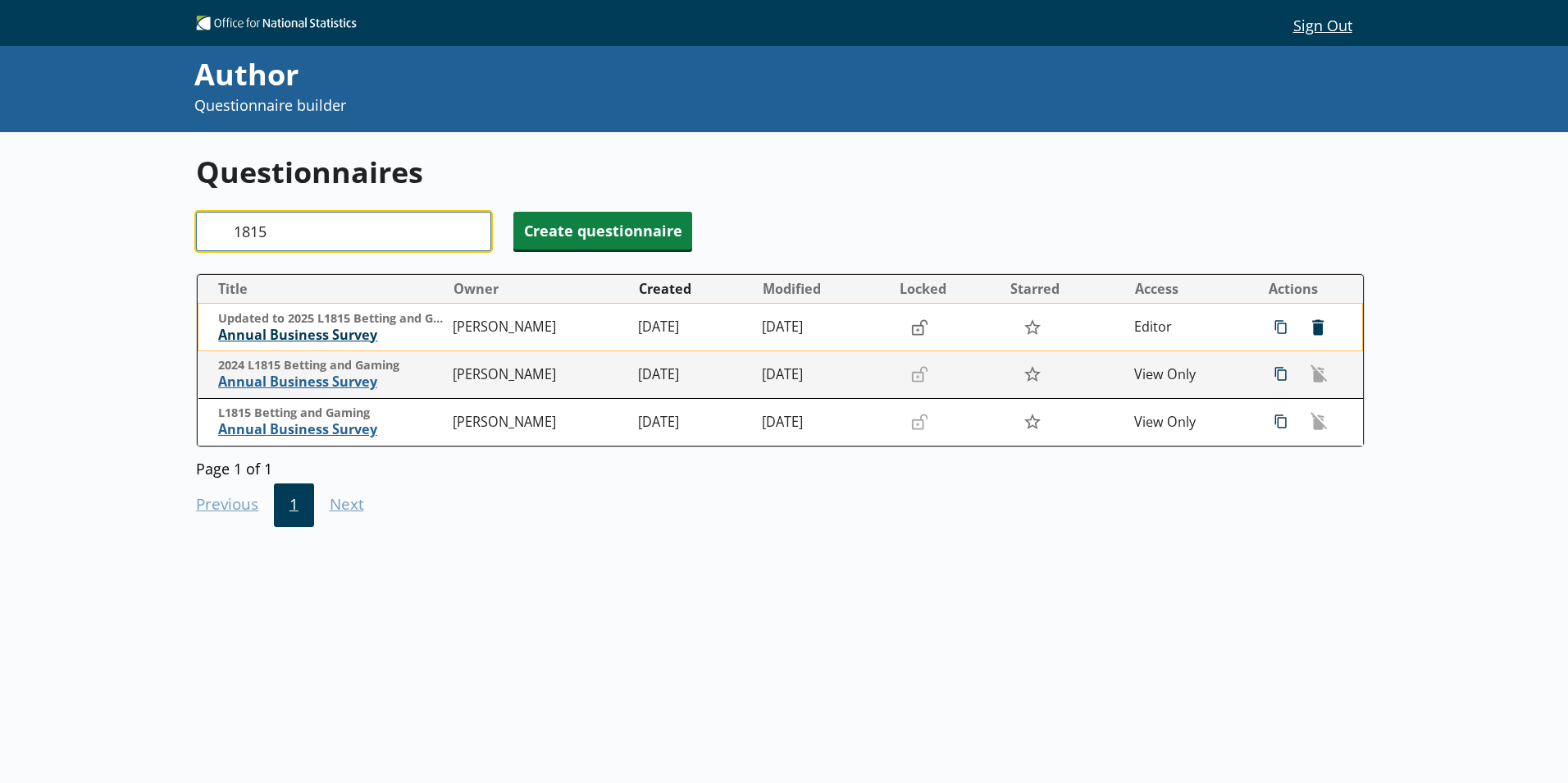
type input "1815"
click at [285, 333] on span "Annual Business Survey" at bounding box center [331, 335] width 226 height 17
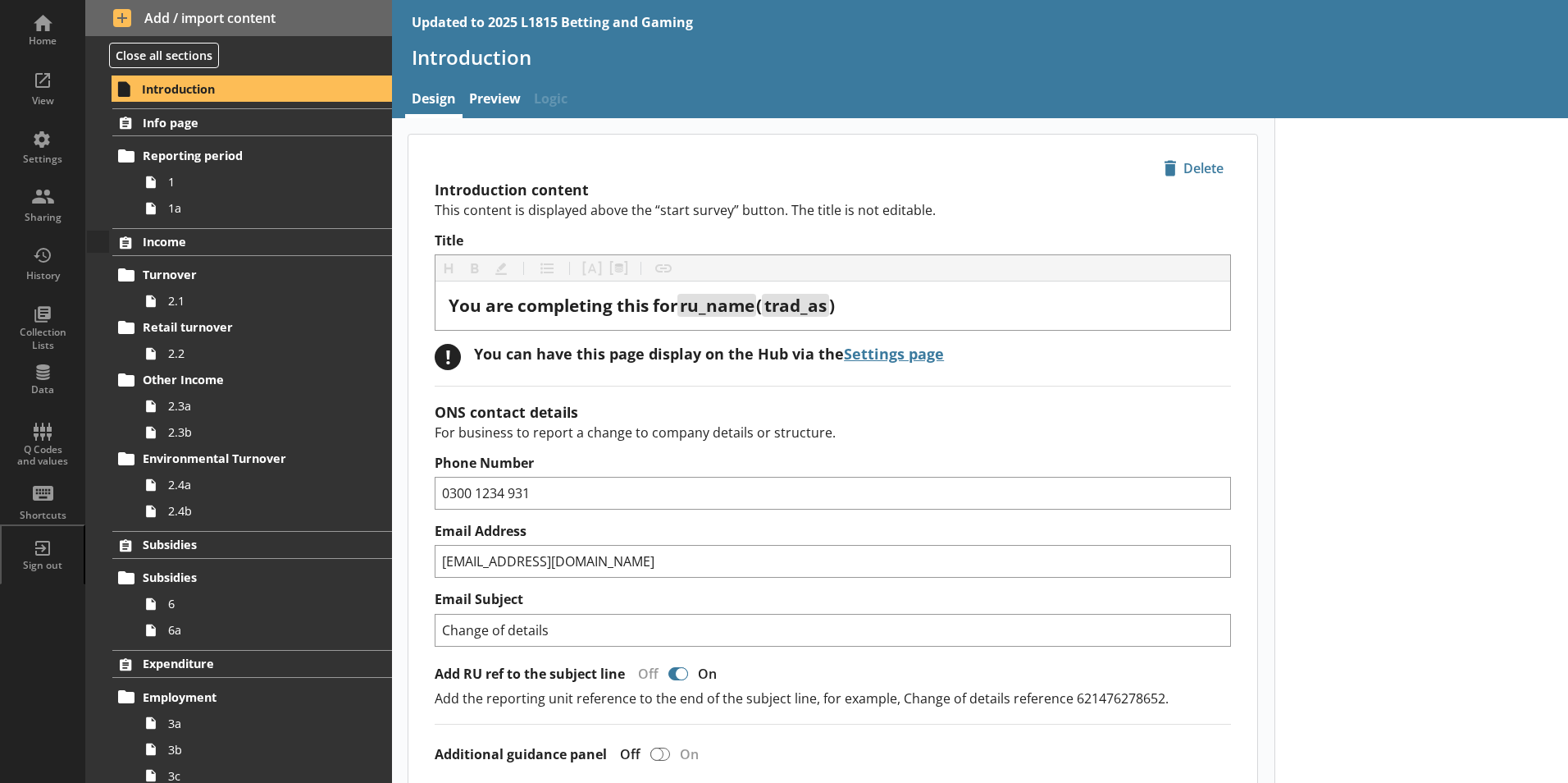
type textarea "x"
click at [59, 161] on div "Settings" at bounding box center [42, 159] width 57 height 13
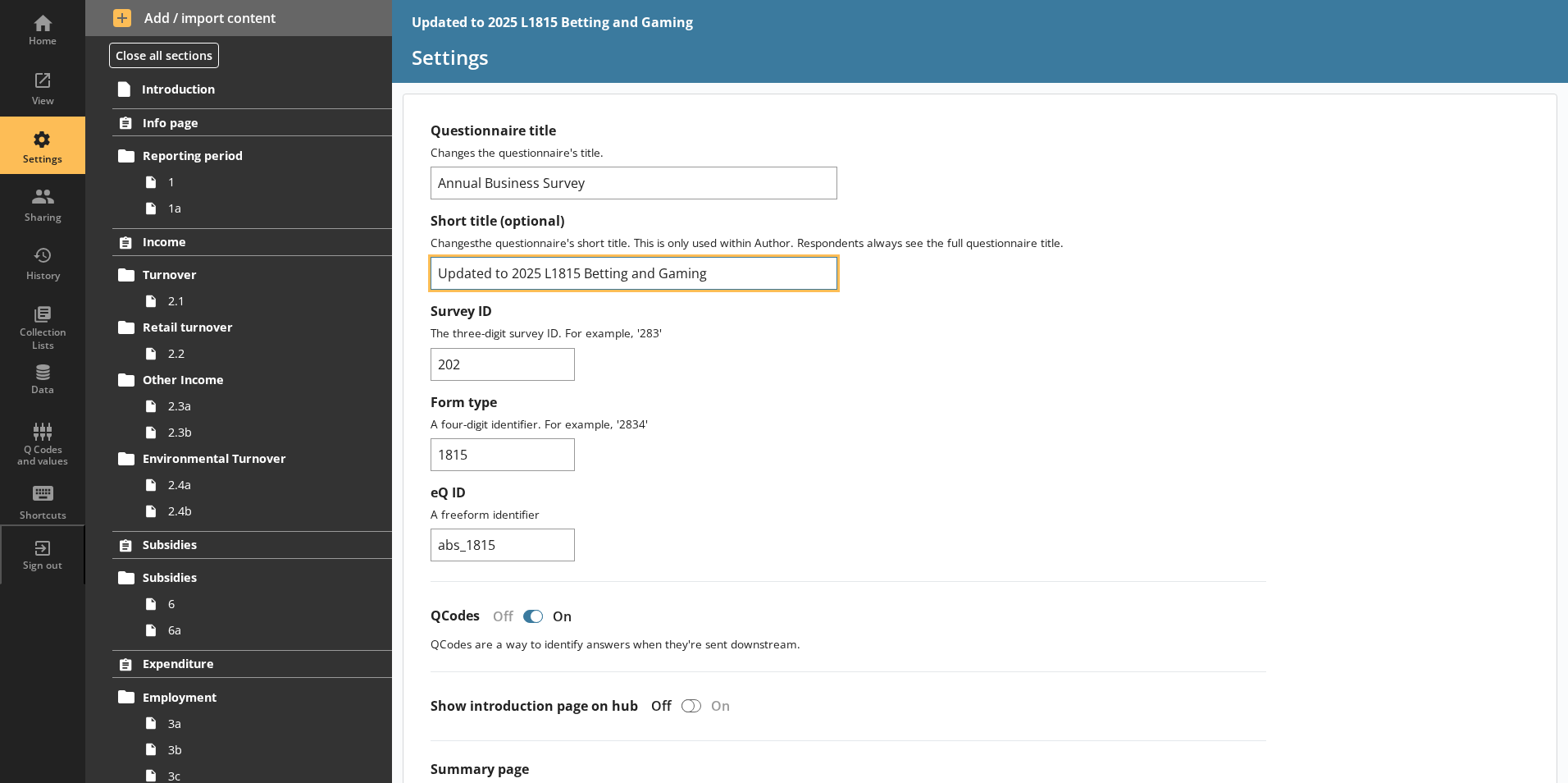
click at [515, 275] on input "Updated to 2025 L1815 Betting and Gaming" at bounding box center [634, 273] width 407 height 33
type input "2025 L1815 Betting and Gaming"
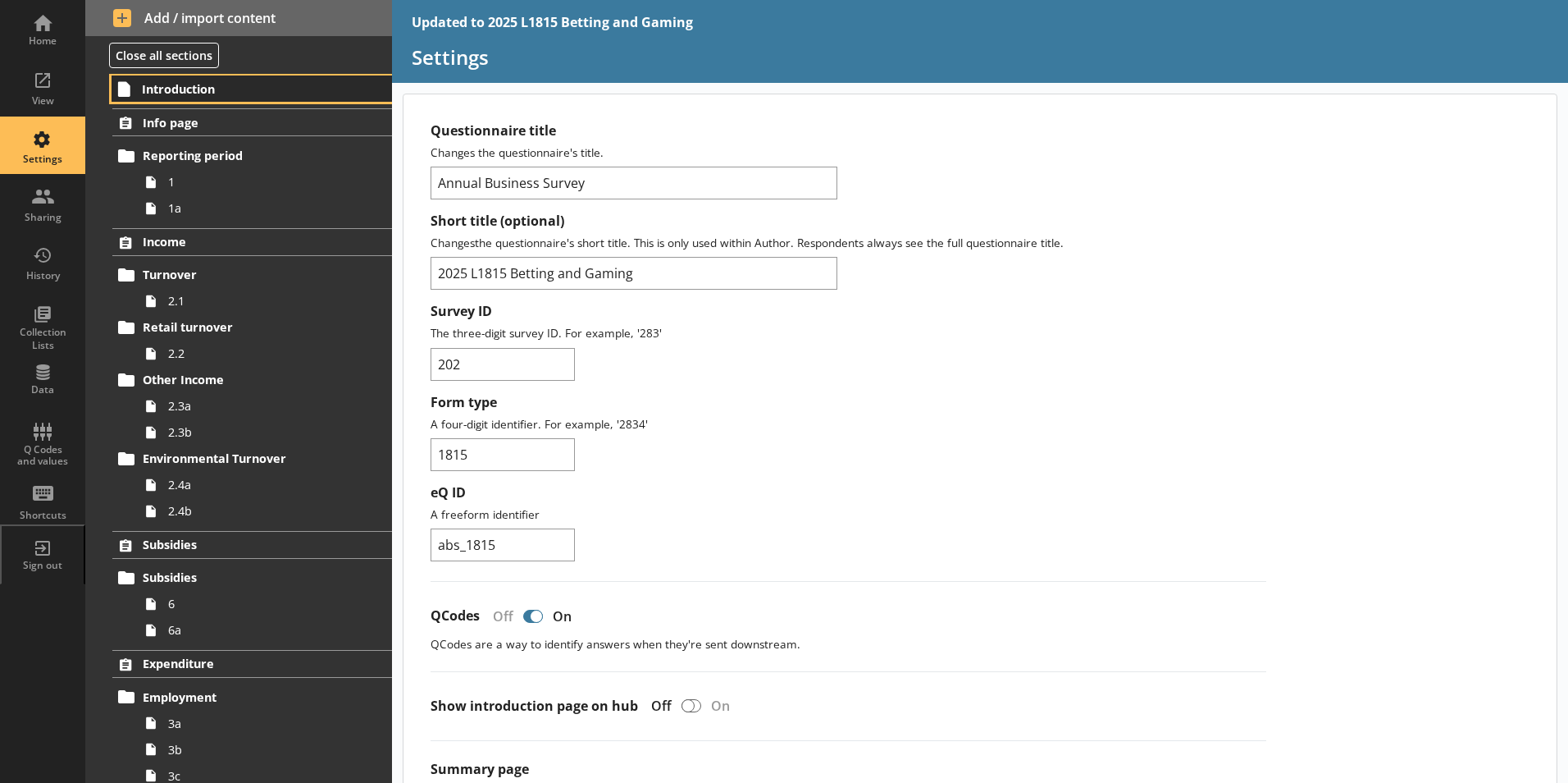
click at [152, 90] on span "Introduction" at bounding box center [243, 89] width 201 height 16
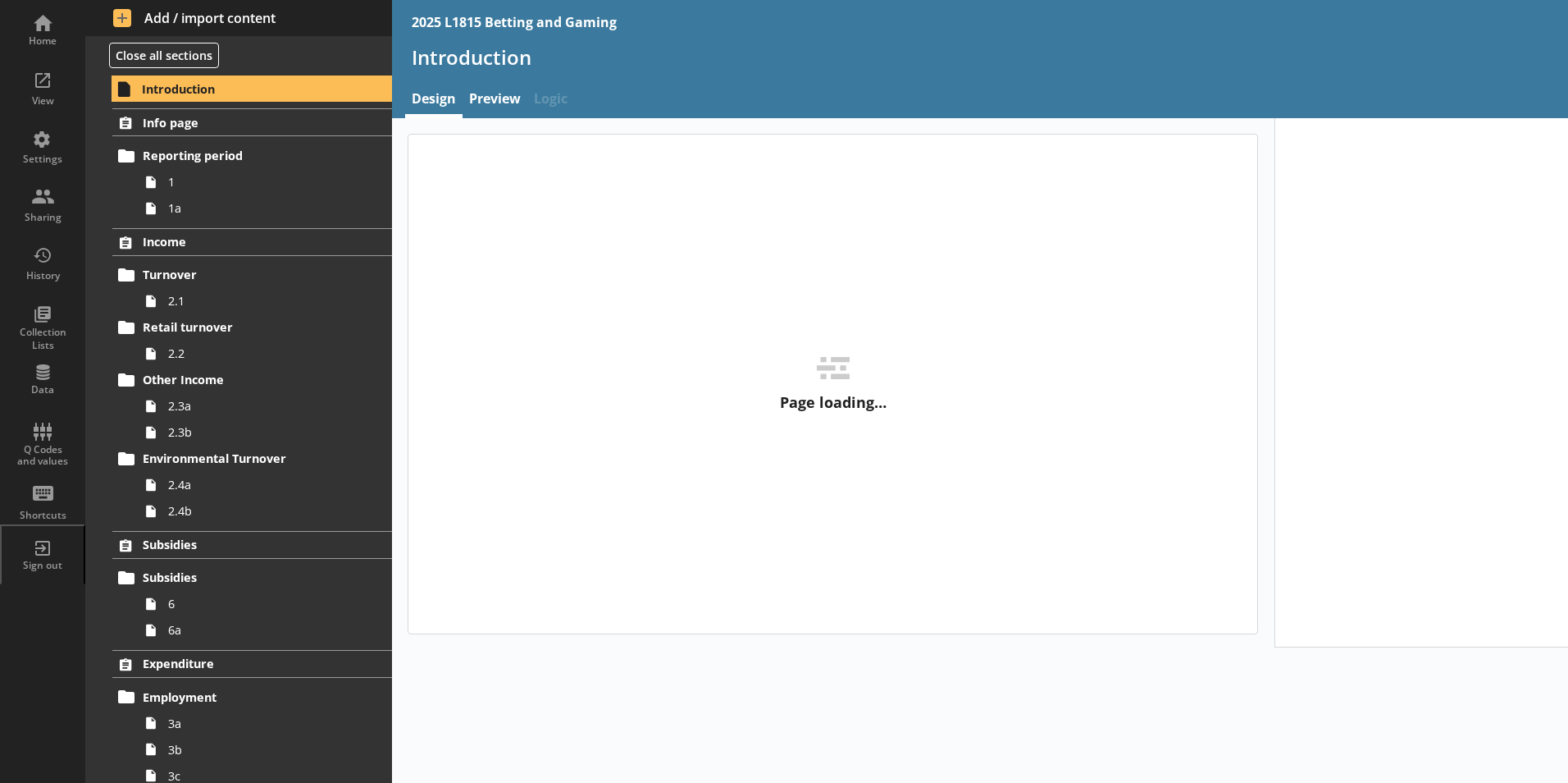
type textarea "x"
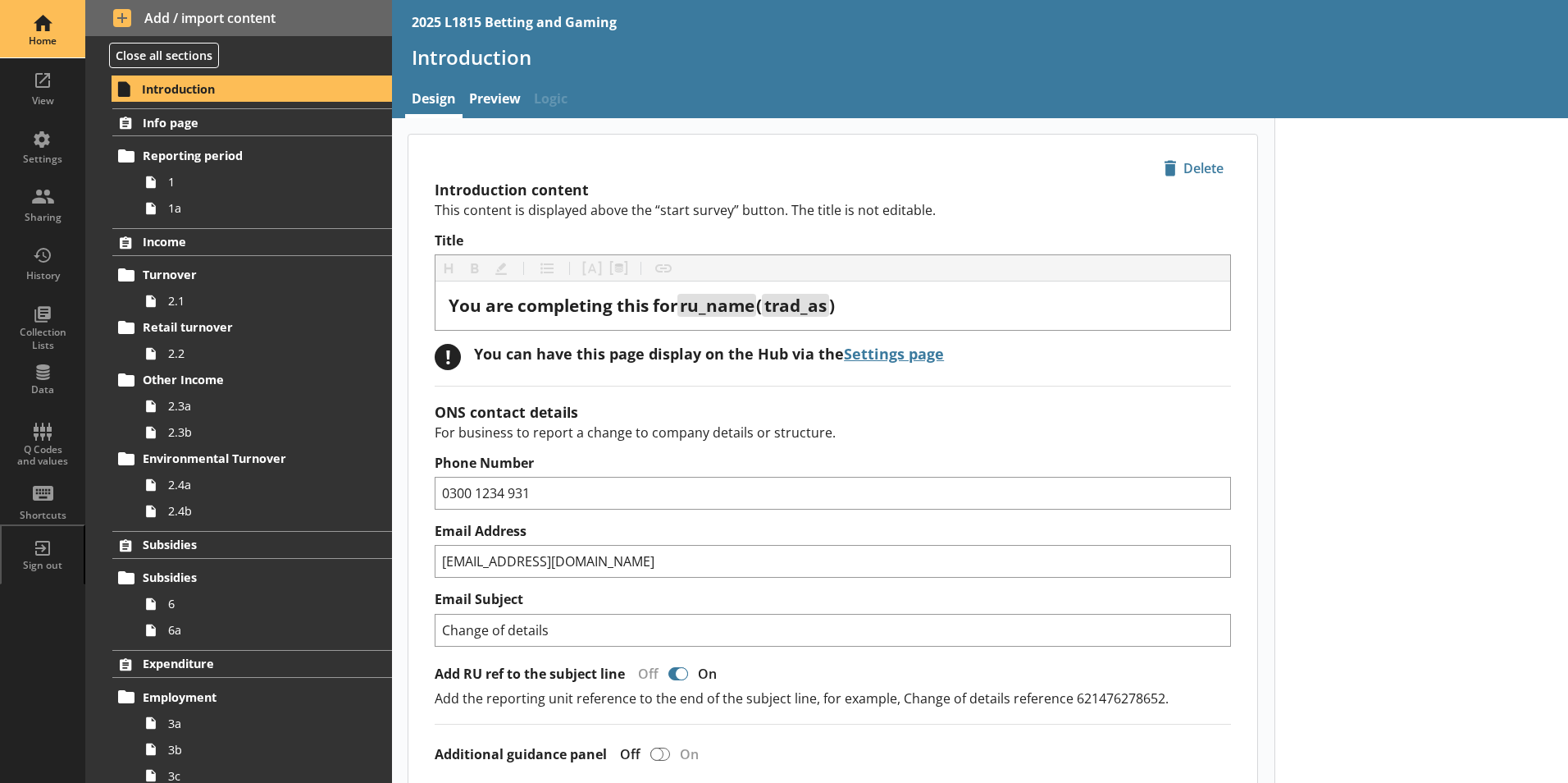
click at [22, 22] on div "Home" at bounding box center [42, 29] width 57 height 57
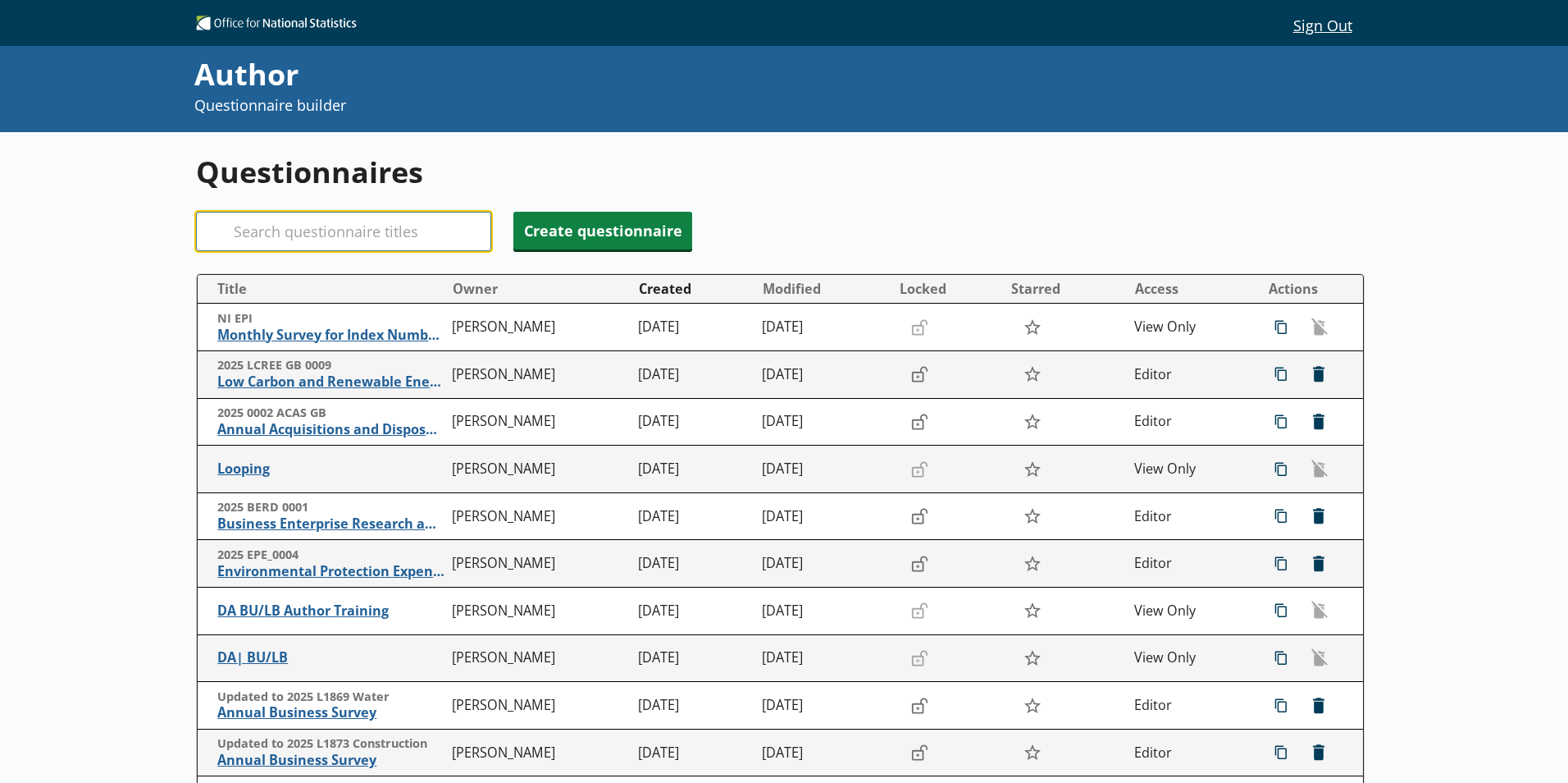
drag, startPoint x: 273, startPoint y: 220, endPoint x: 260, endPoint y: 226, distance: 14.3
click at [274, 220] on input "Search" at bounding box center [343, 231] width 295 height 39
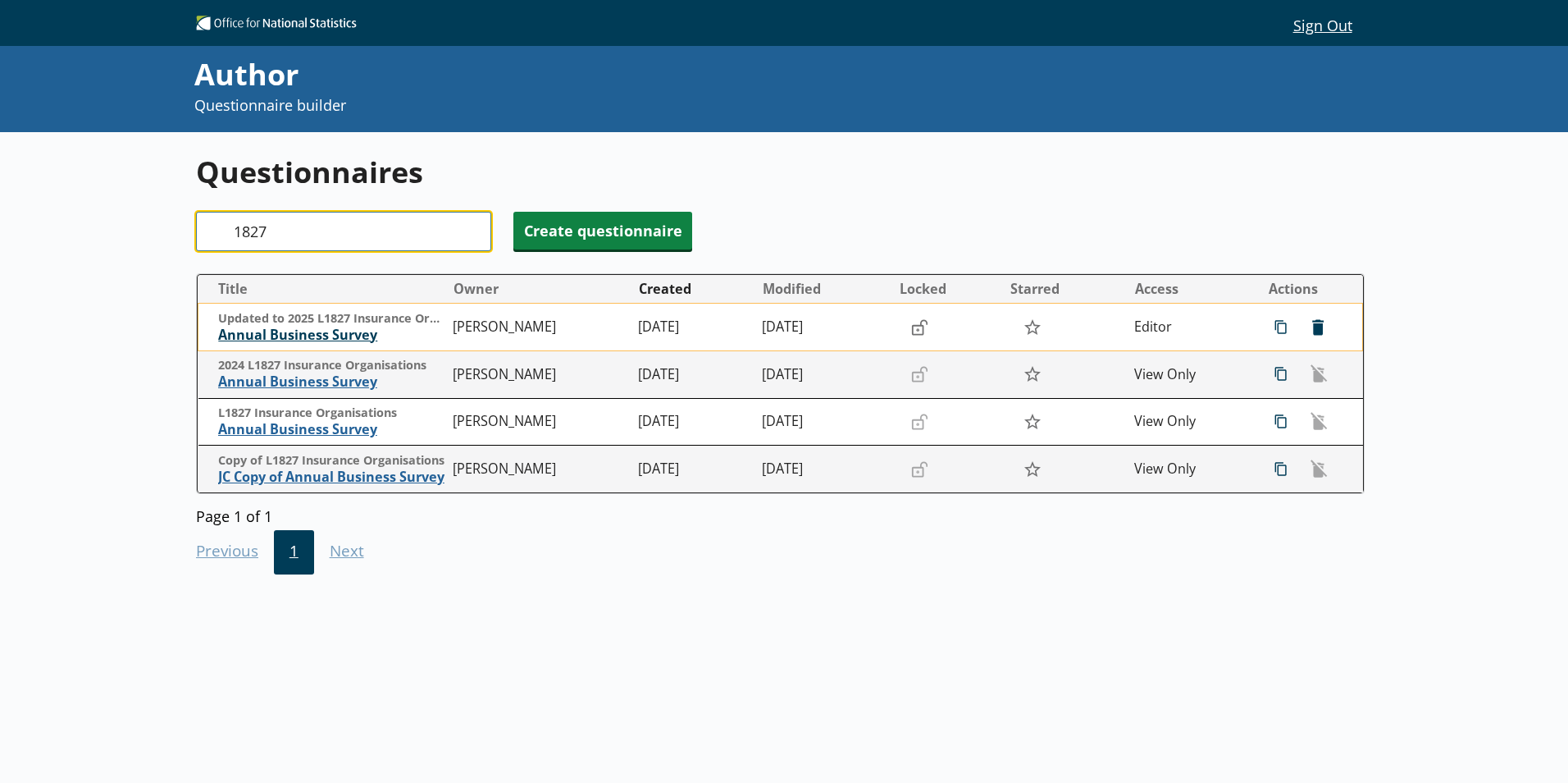
type input "1827"
click at [311, 342] on span "Annual Business Survey" at bounding box center [331, 335] width 226 height 17
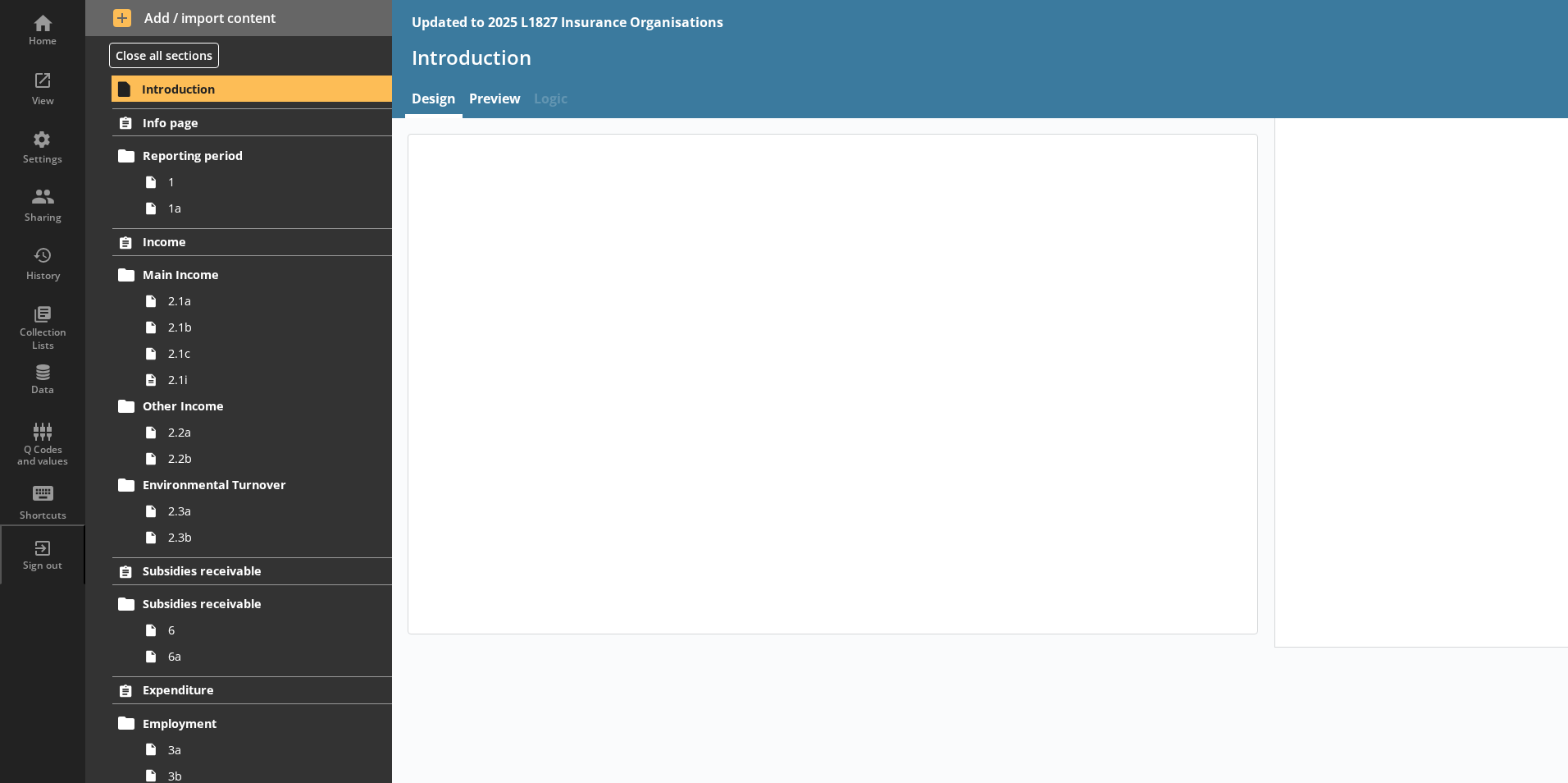
type textarea "x"
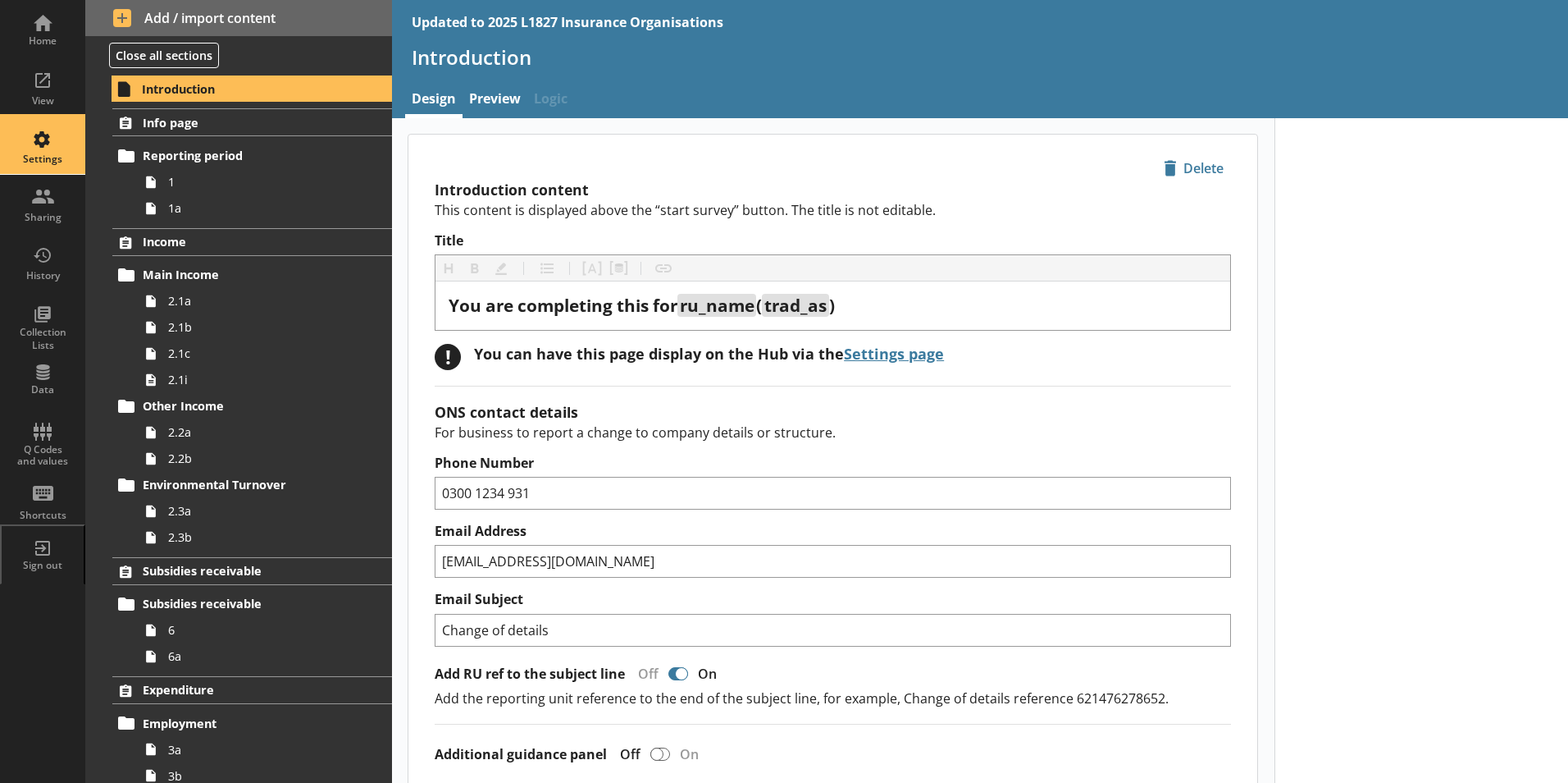
click at [48, 159] on div "Settings" at bounding box center [42, 159] width 57 height 13
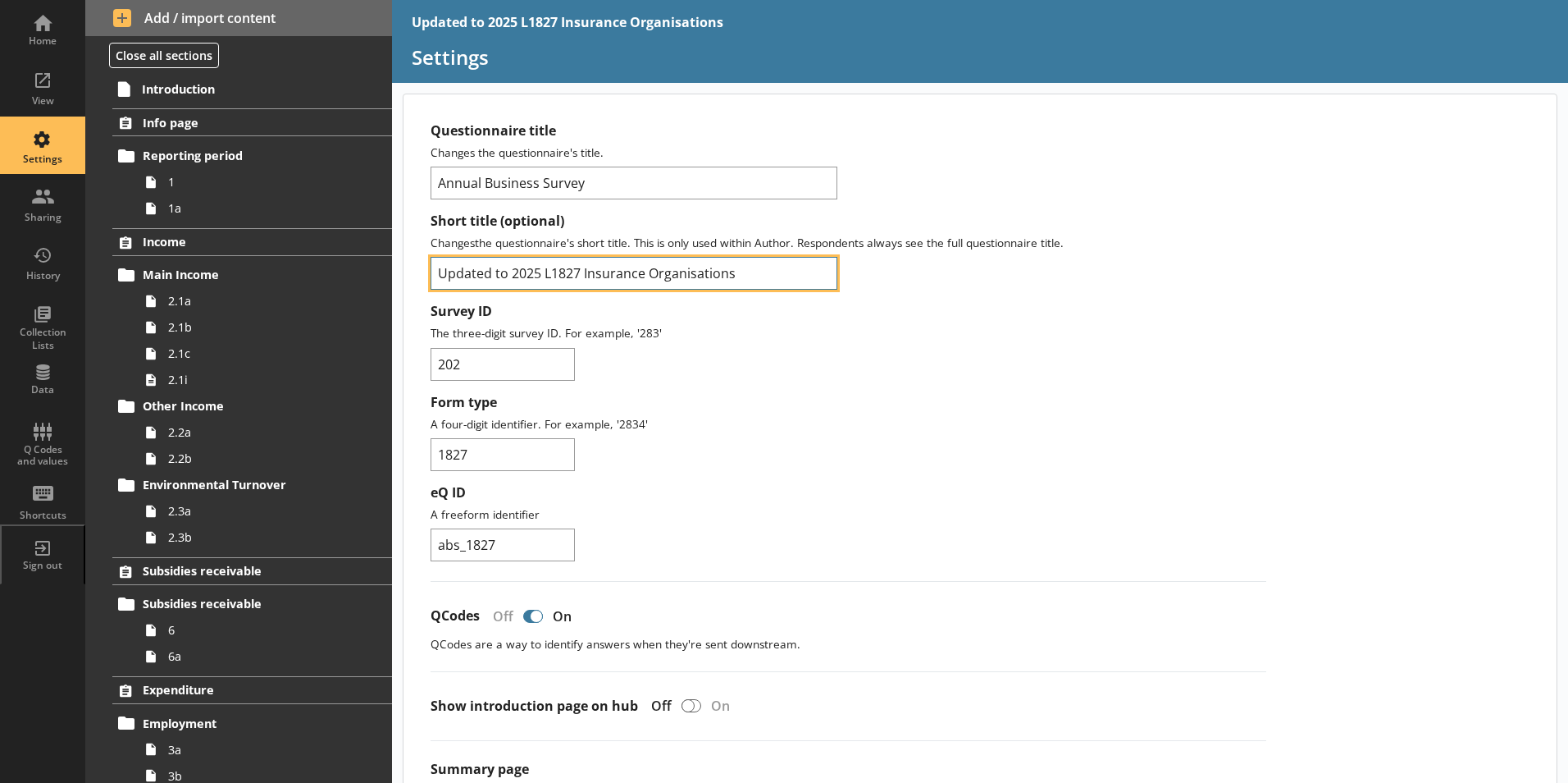
click at [512, 275] on input "Updated to 2025 L1827 Insurance Organisations" at bounding box center [634, 273] width 407 height 33
type input "2025 L1827 Insurance Organisations"
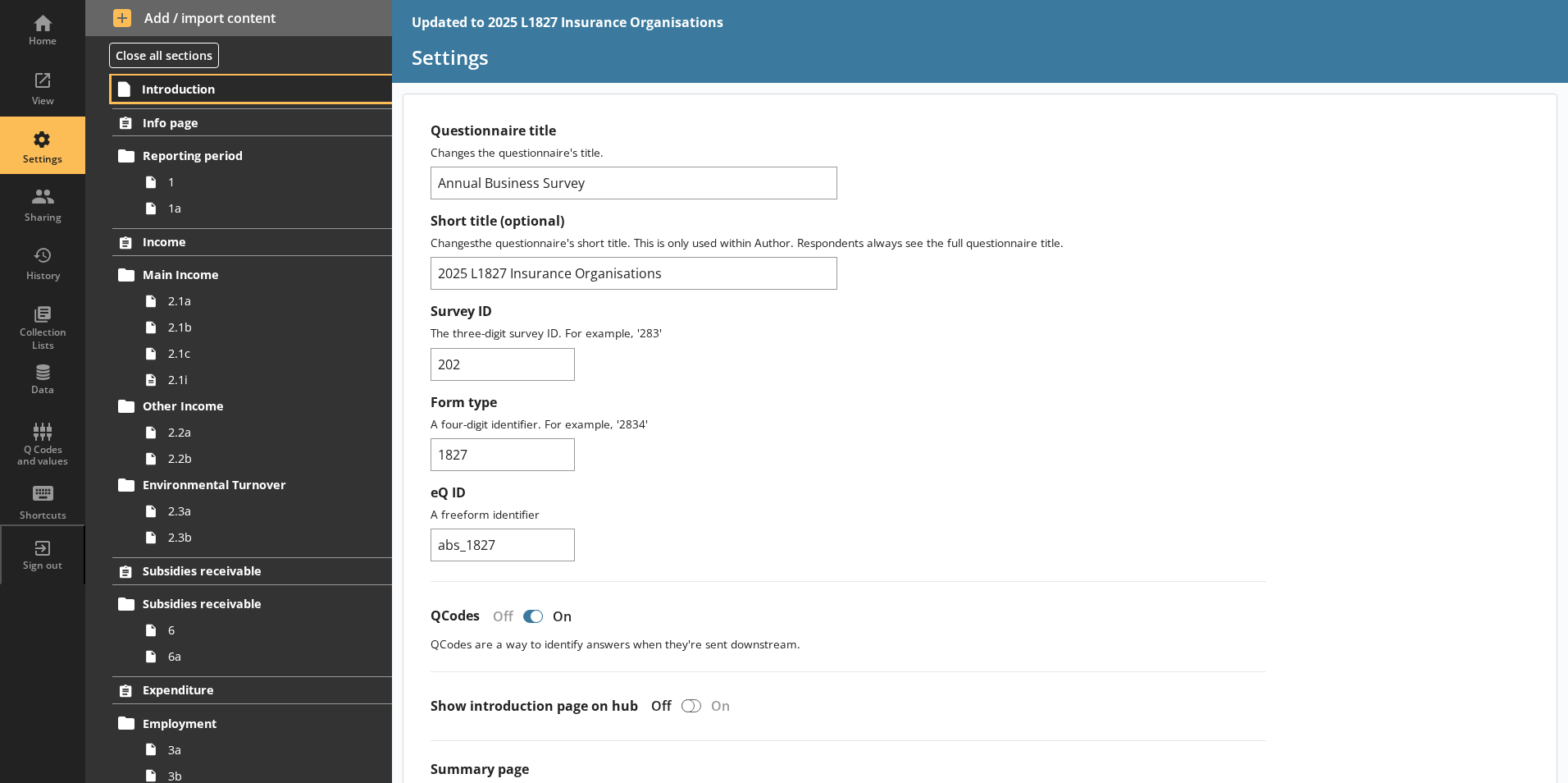
click at [169, 87] on span "Introduction" at bounding box center [243, 89] width 201 height 16
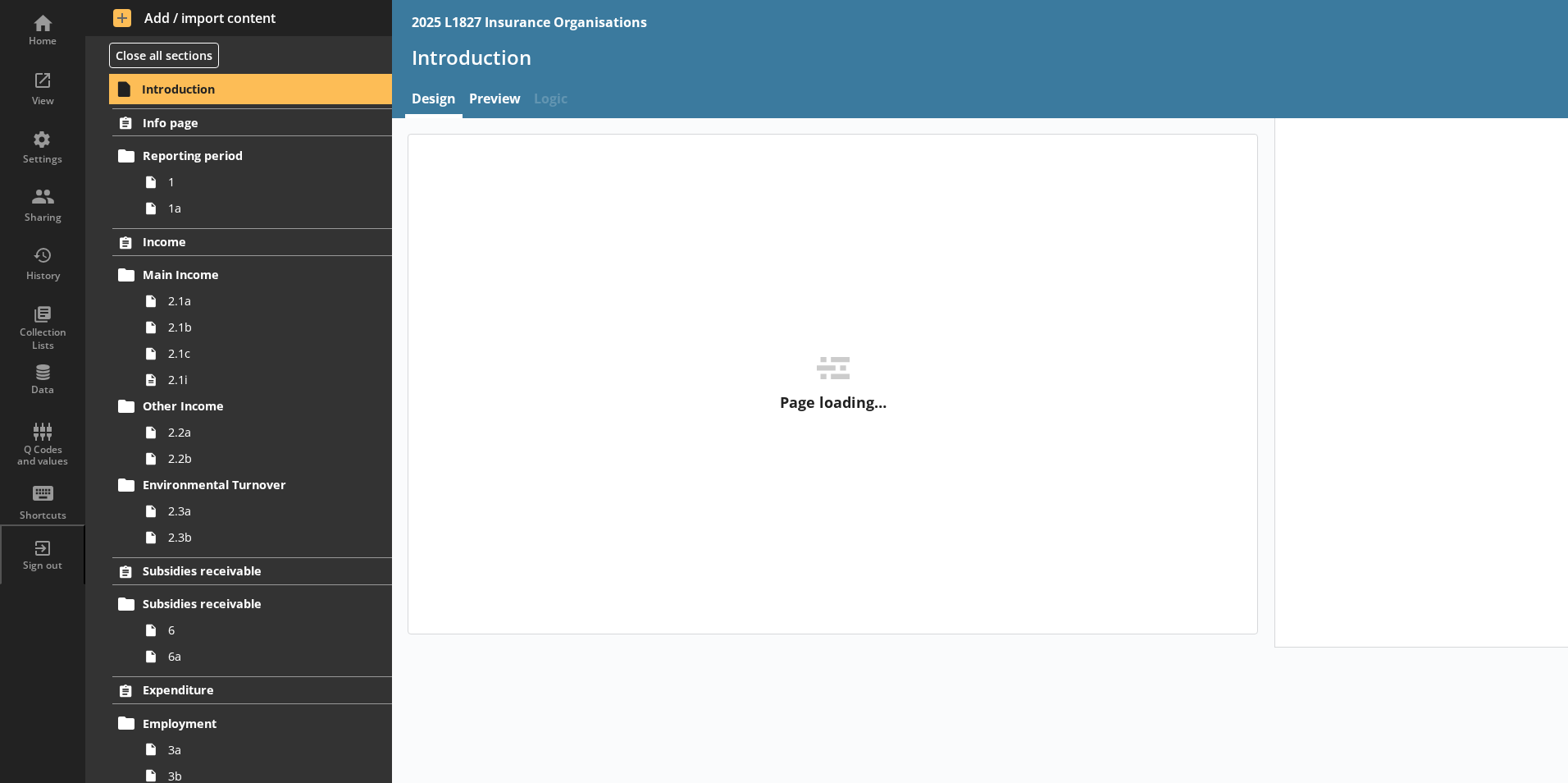
type textarea "x"
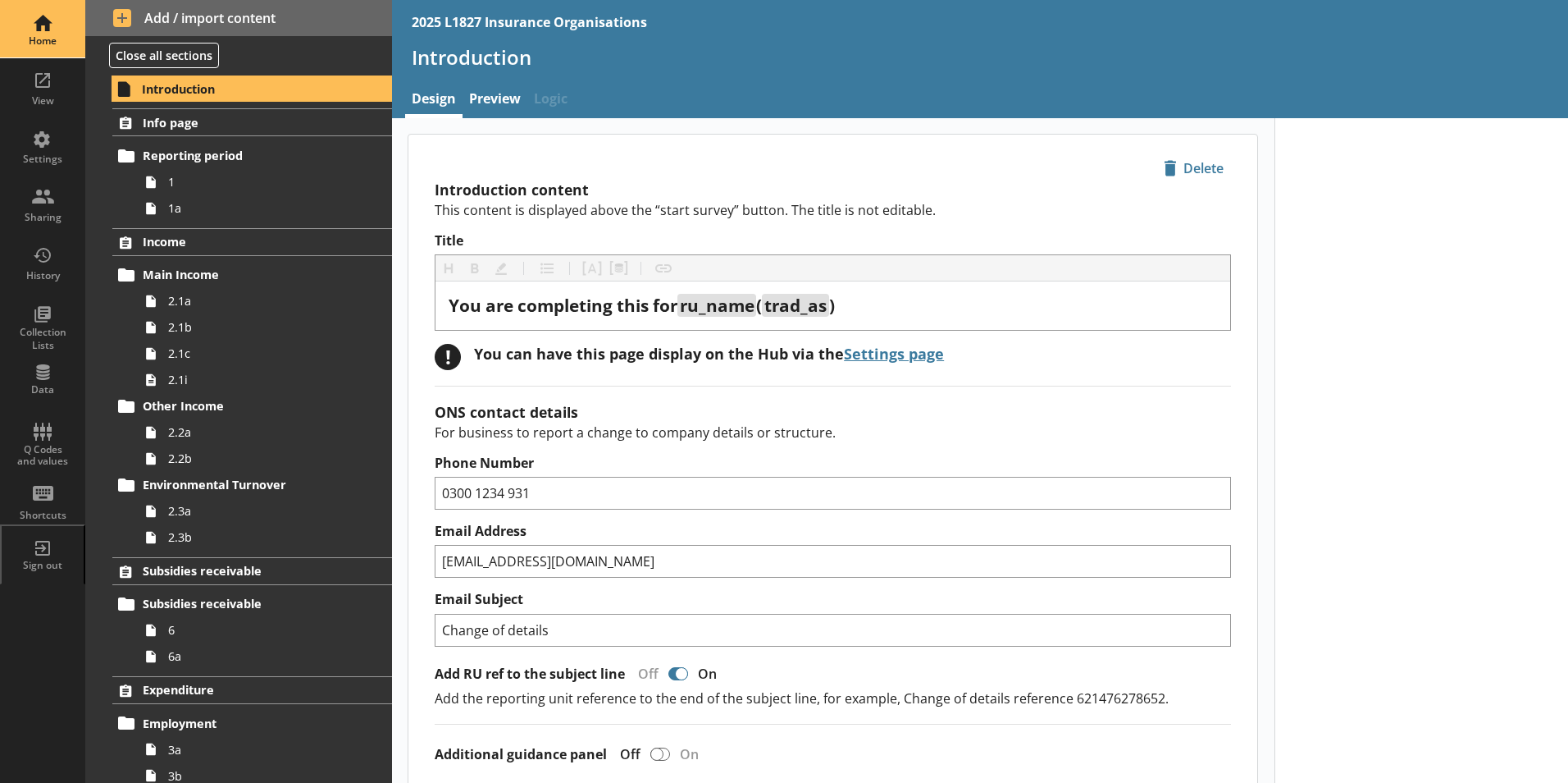
click at [44, 37] on div "Home" at bounding box center [42, 40] width 57 height 13
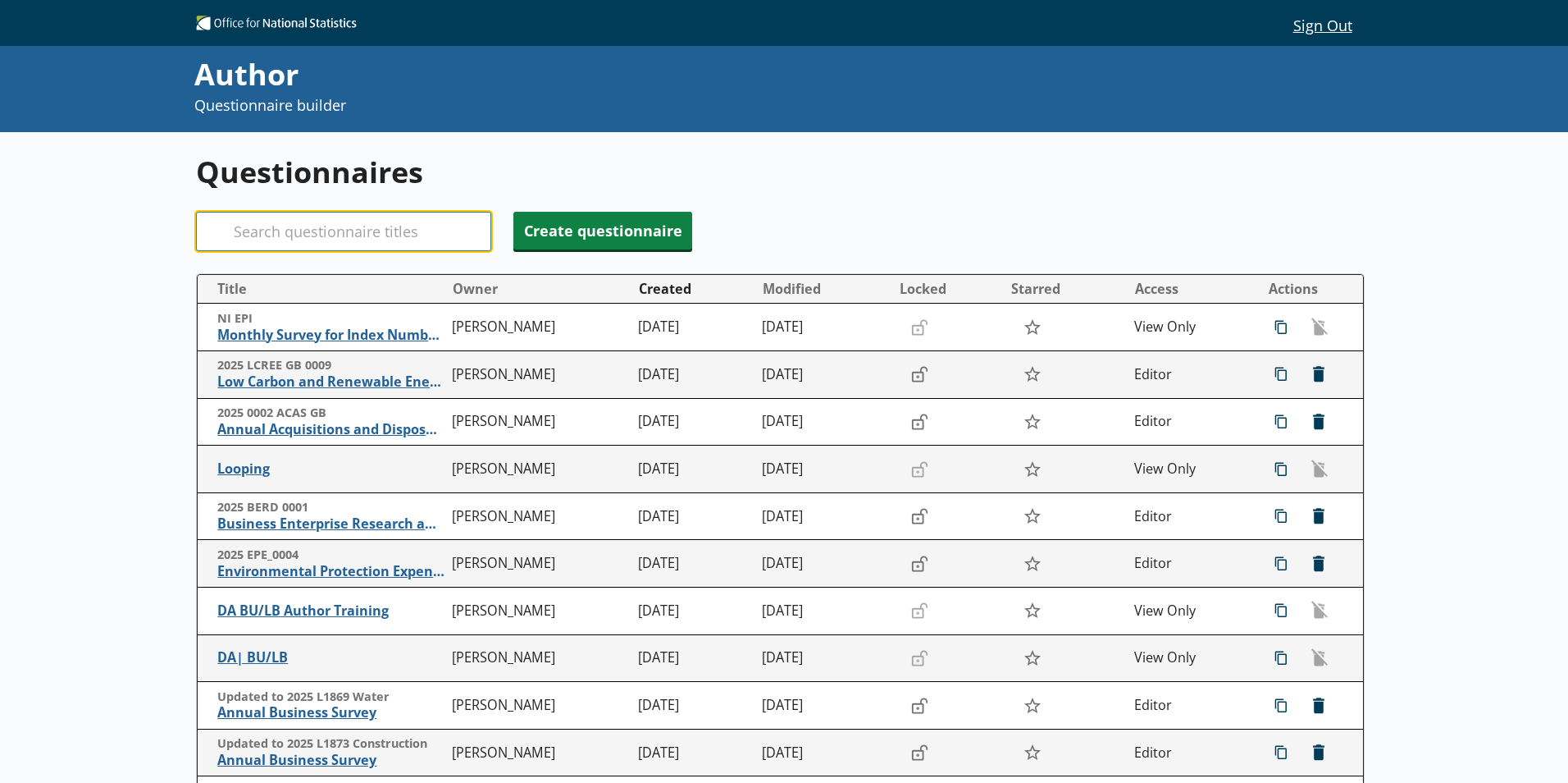
click at [340, 240] on input "Search" at bounding box center [343, 231] width 295 height 39
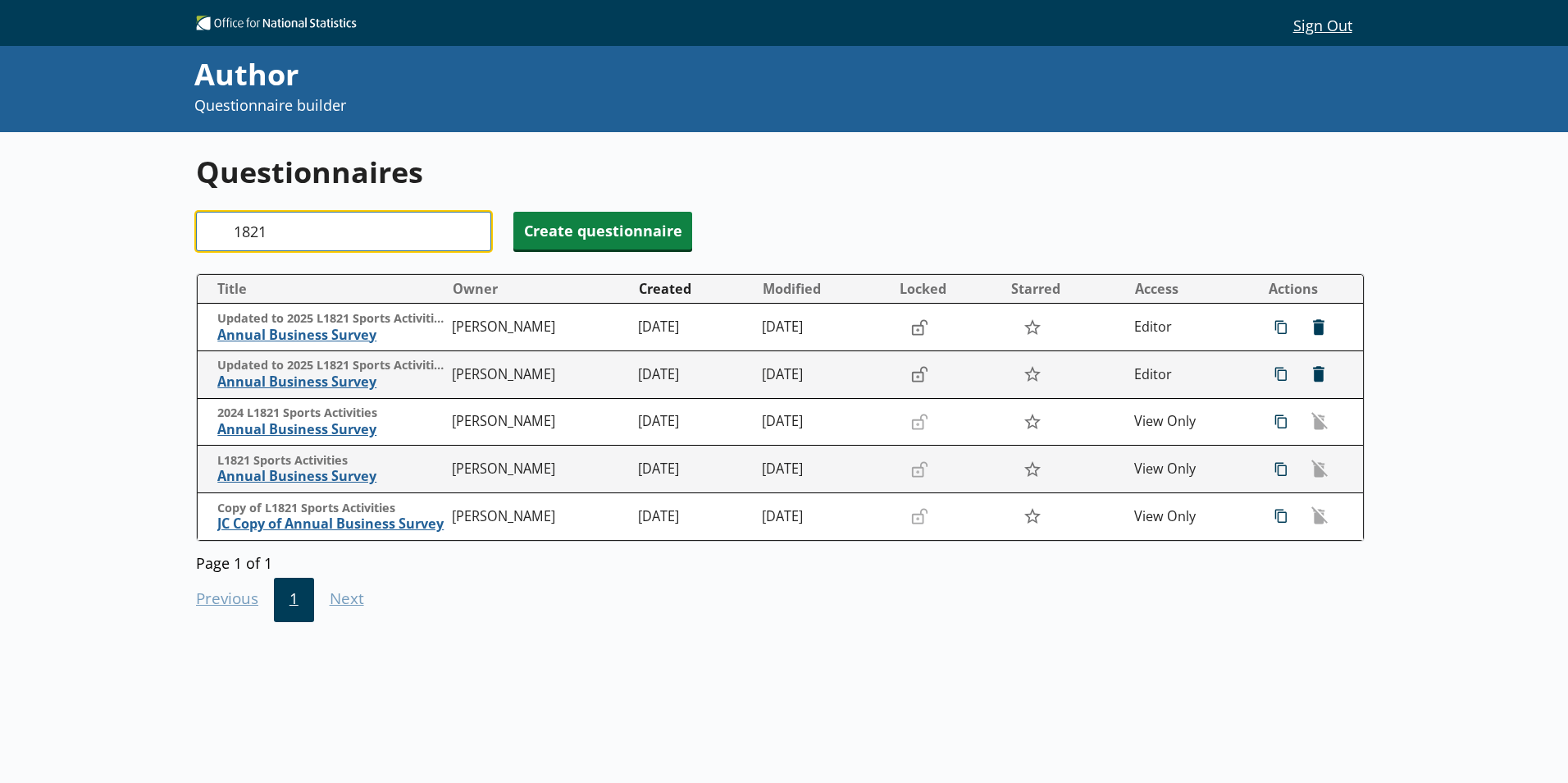
type input "1821"
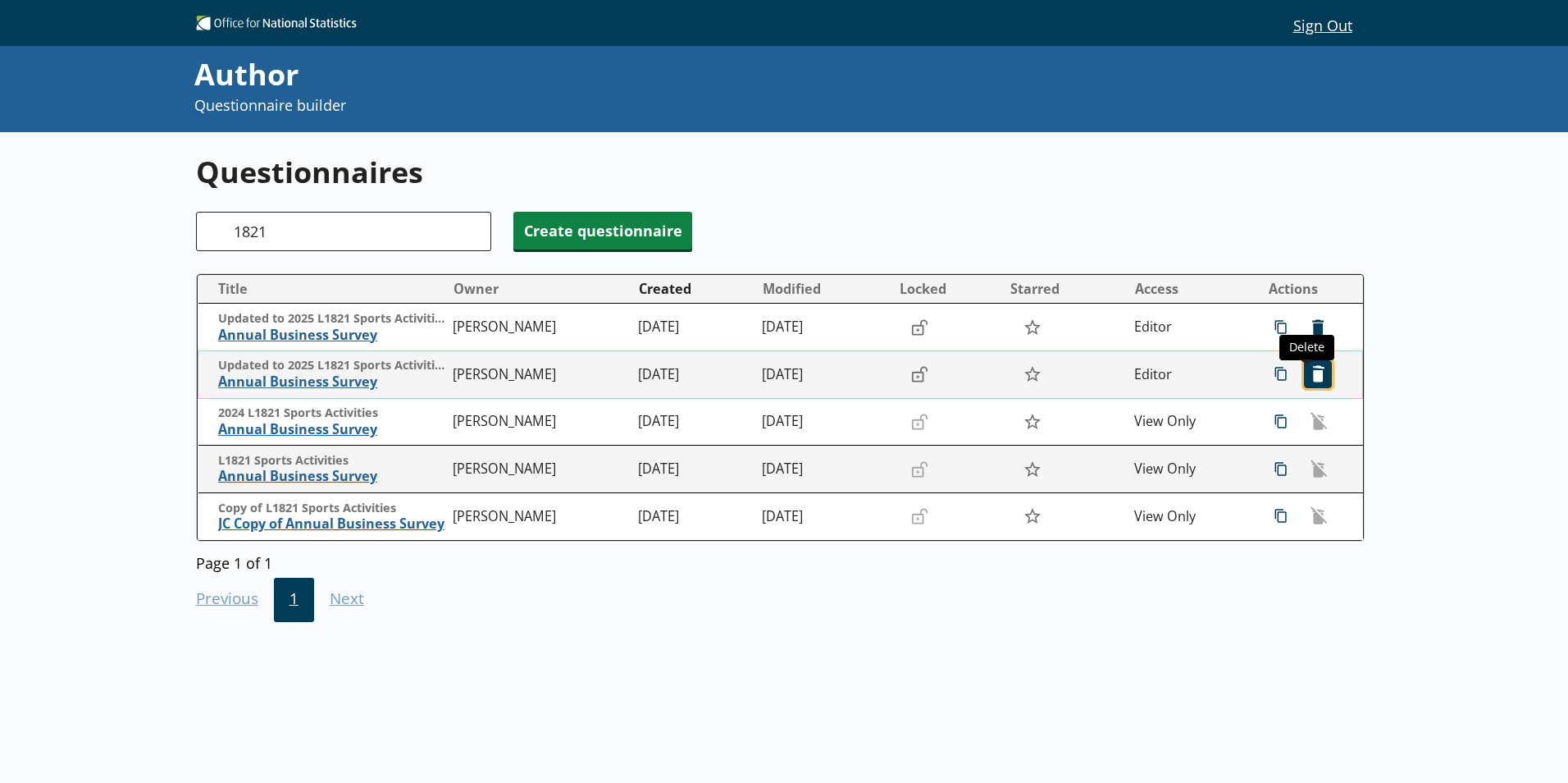
click at [1314, 367] on span "icon-delete Created with Sketch. [GEOGRAPHIC_DATA]" at bounding box center [1317, 374] width 27 height 27
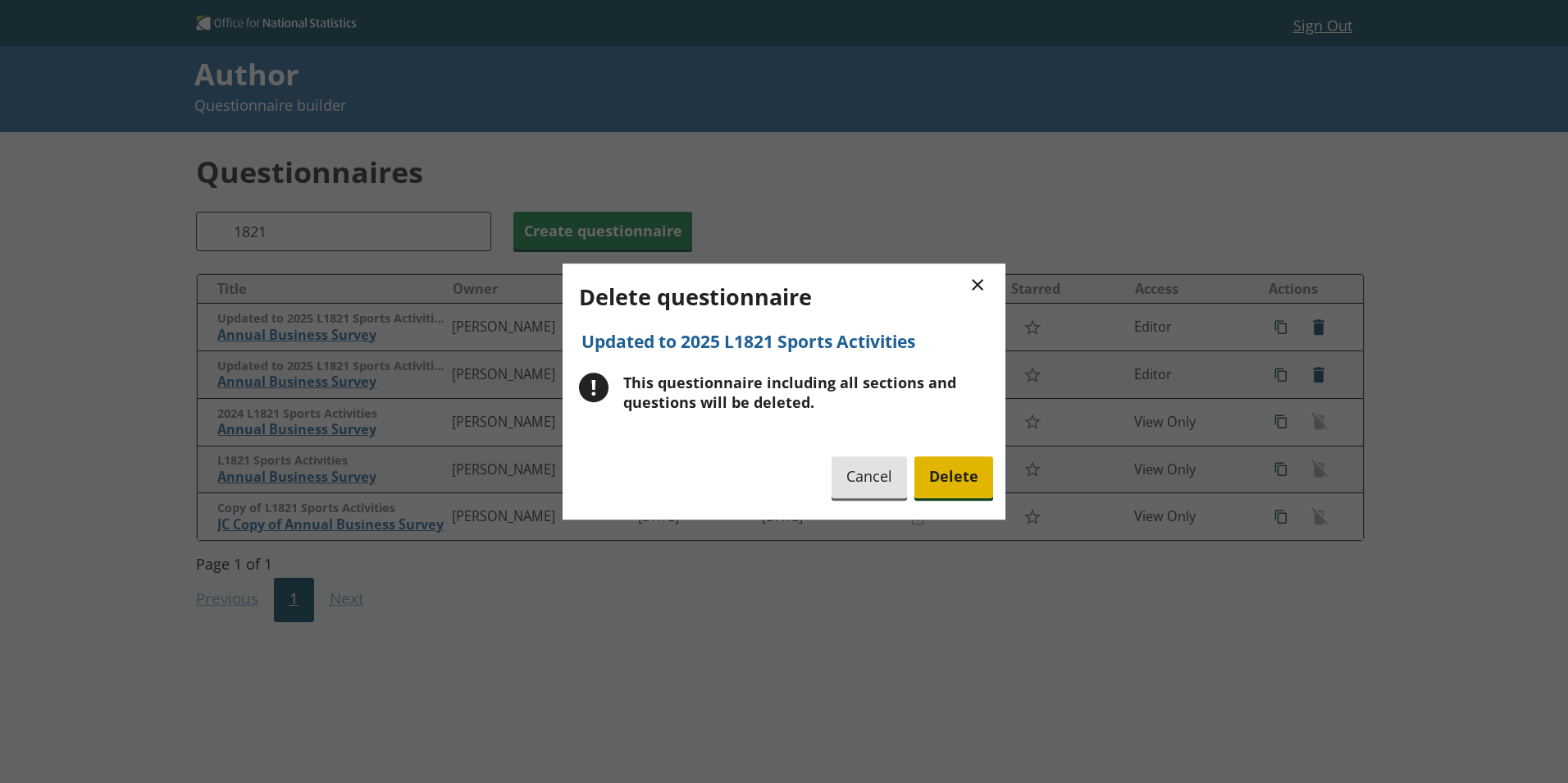
click at [969, 487] on span "Delete" at bounding box center [954, 477] width 79 height 41
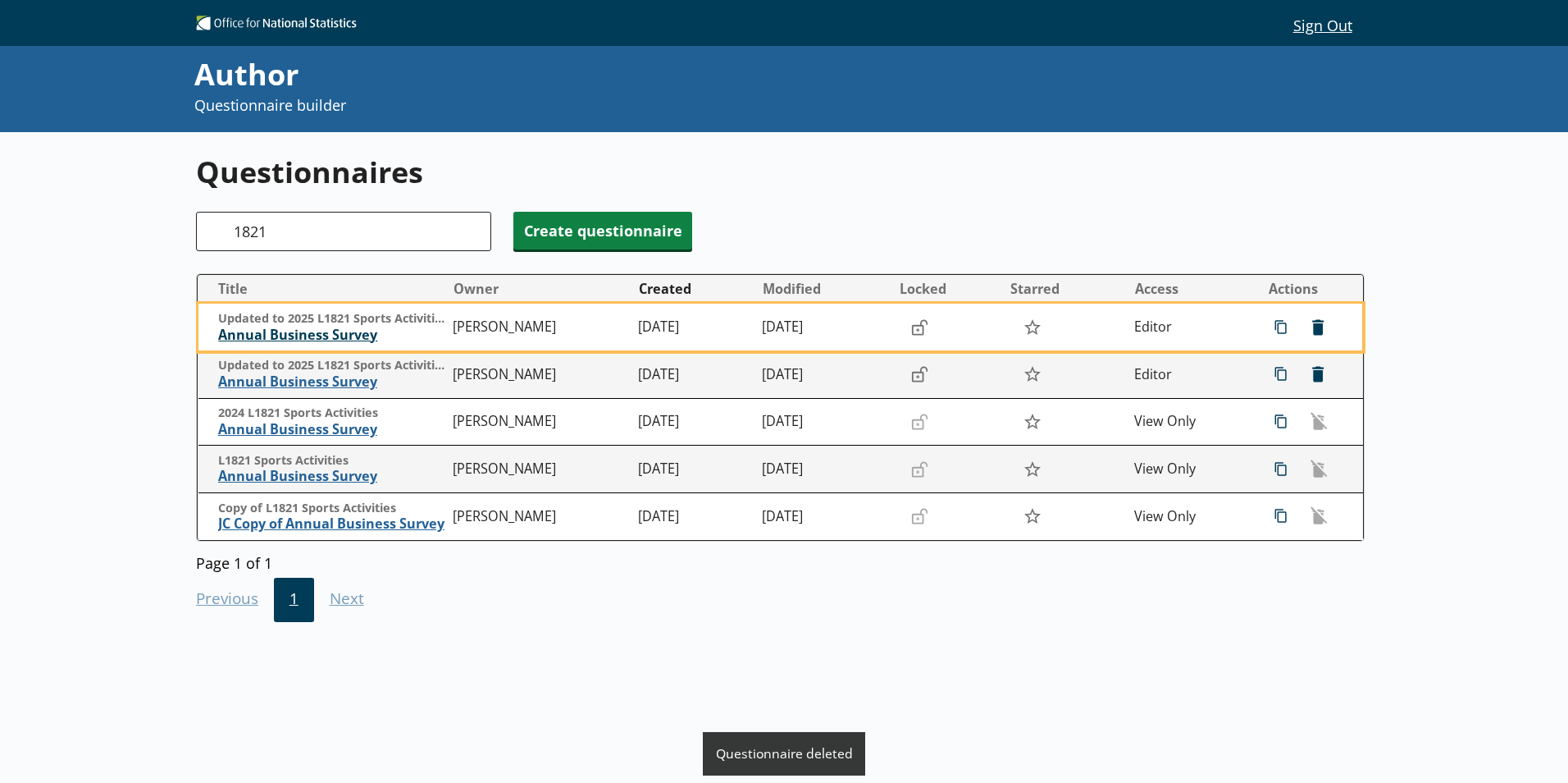
click at [322, 335] on span "Annual Business Survey" at bounding box center [331, 335] width 226 height 17
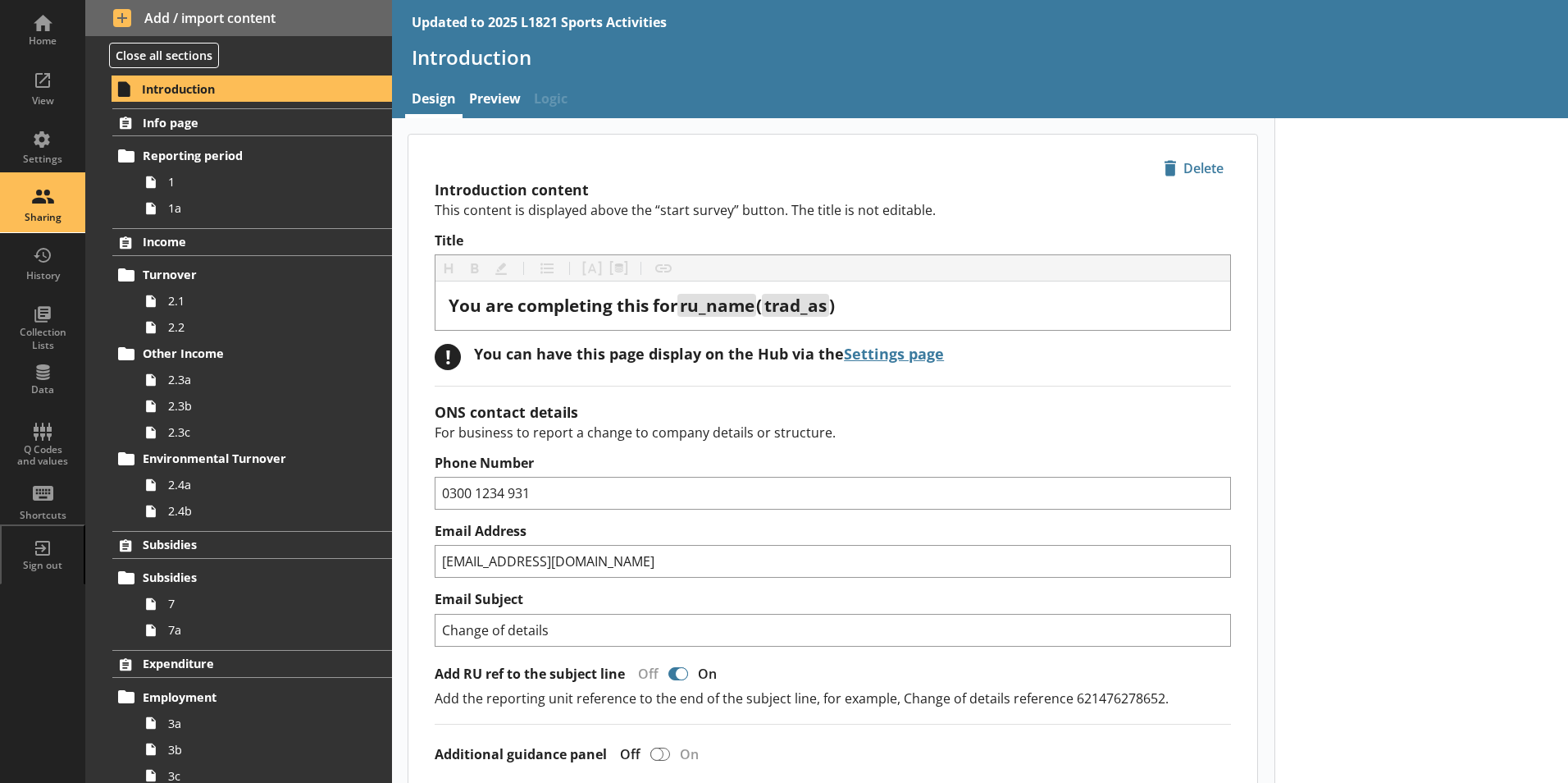
click at [56, 216] on div "Sharing" at bounding box center [42, 217] width 57 height 13
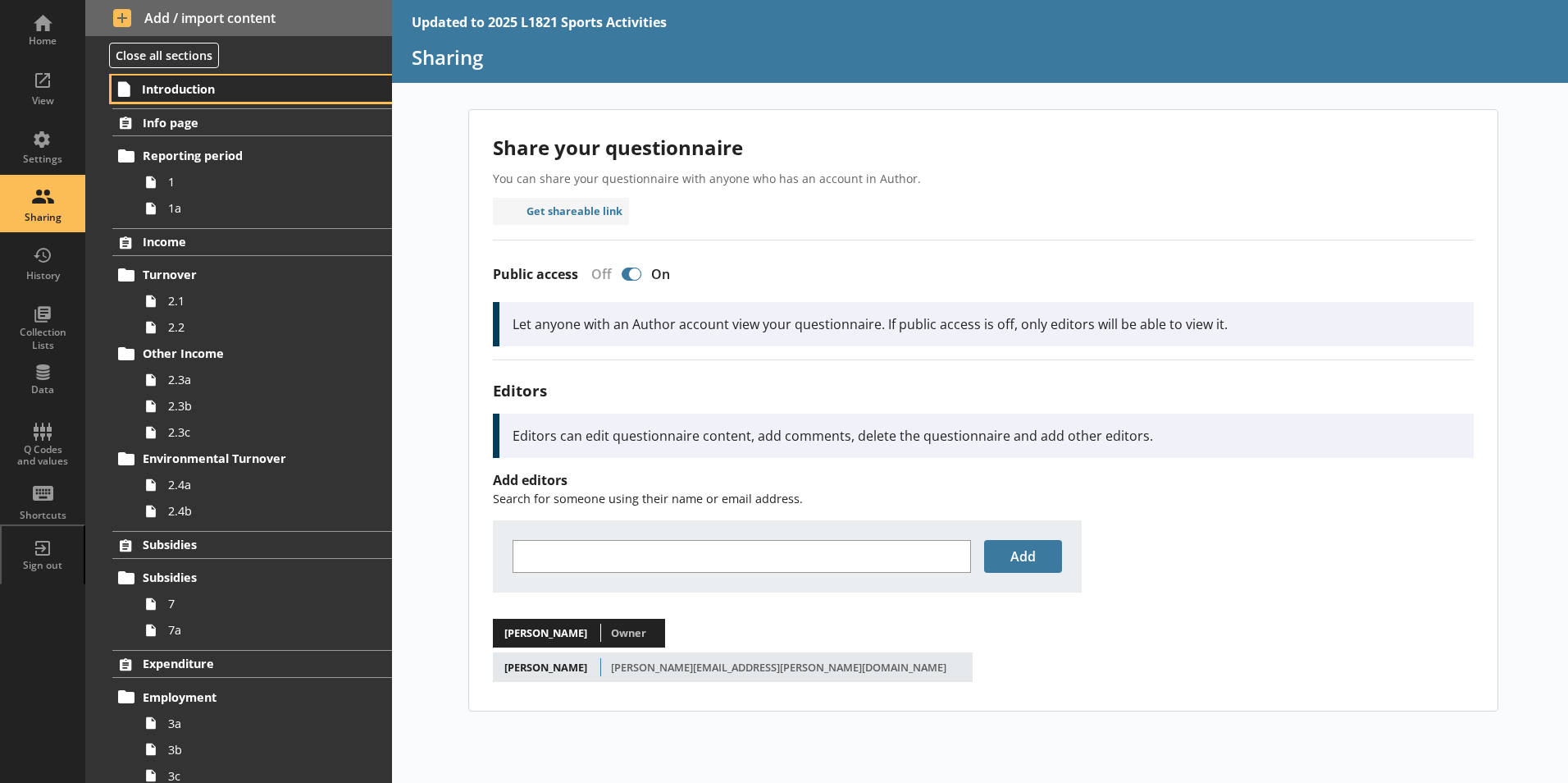
click at [179, 90] on span "Introduction" at bounding box center [243, 89] width 201 height 16
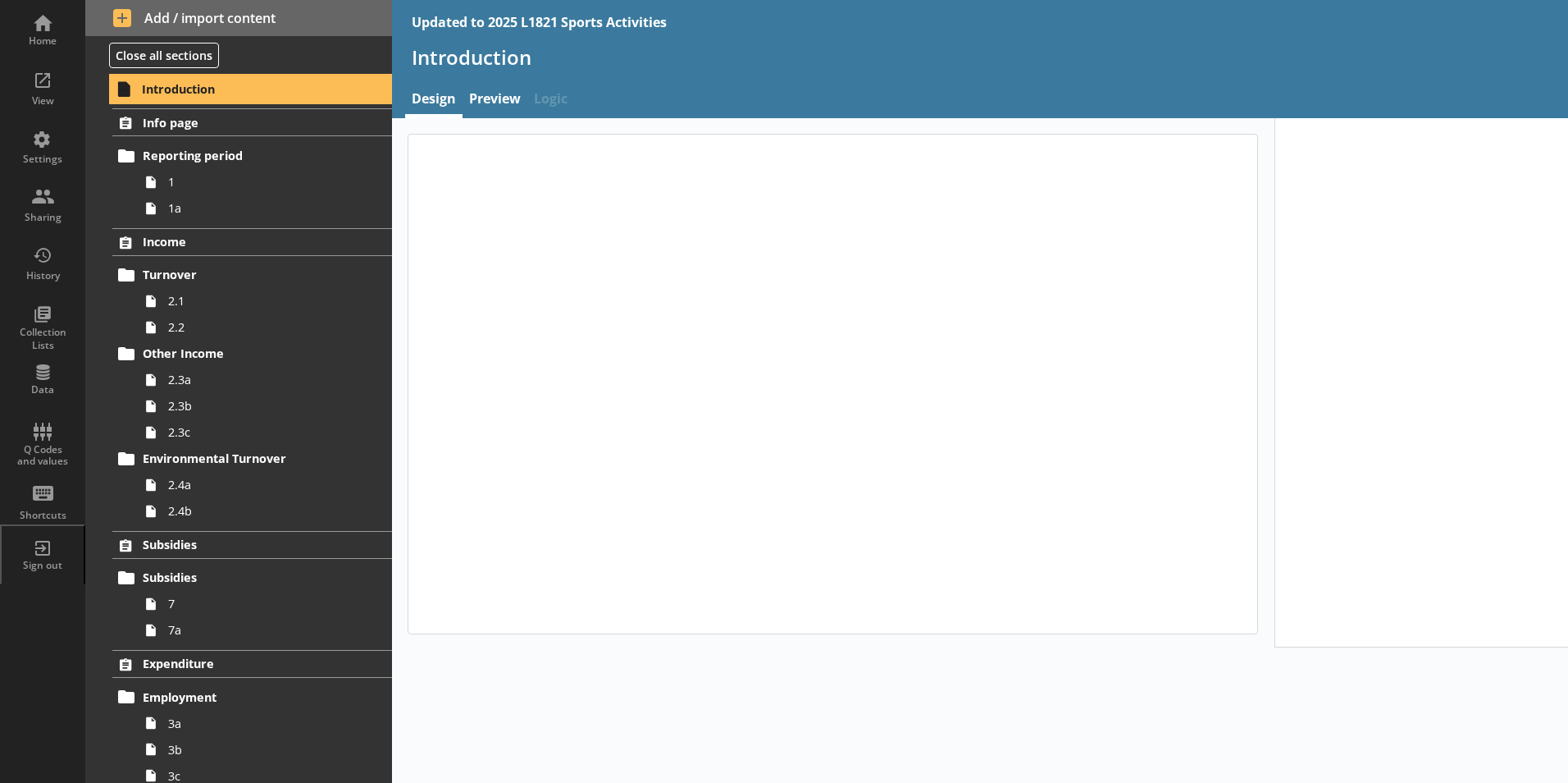
type textarea "x"
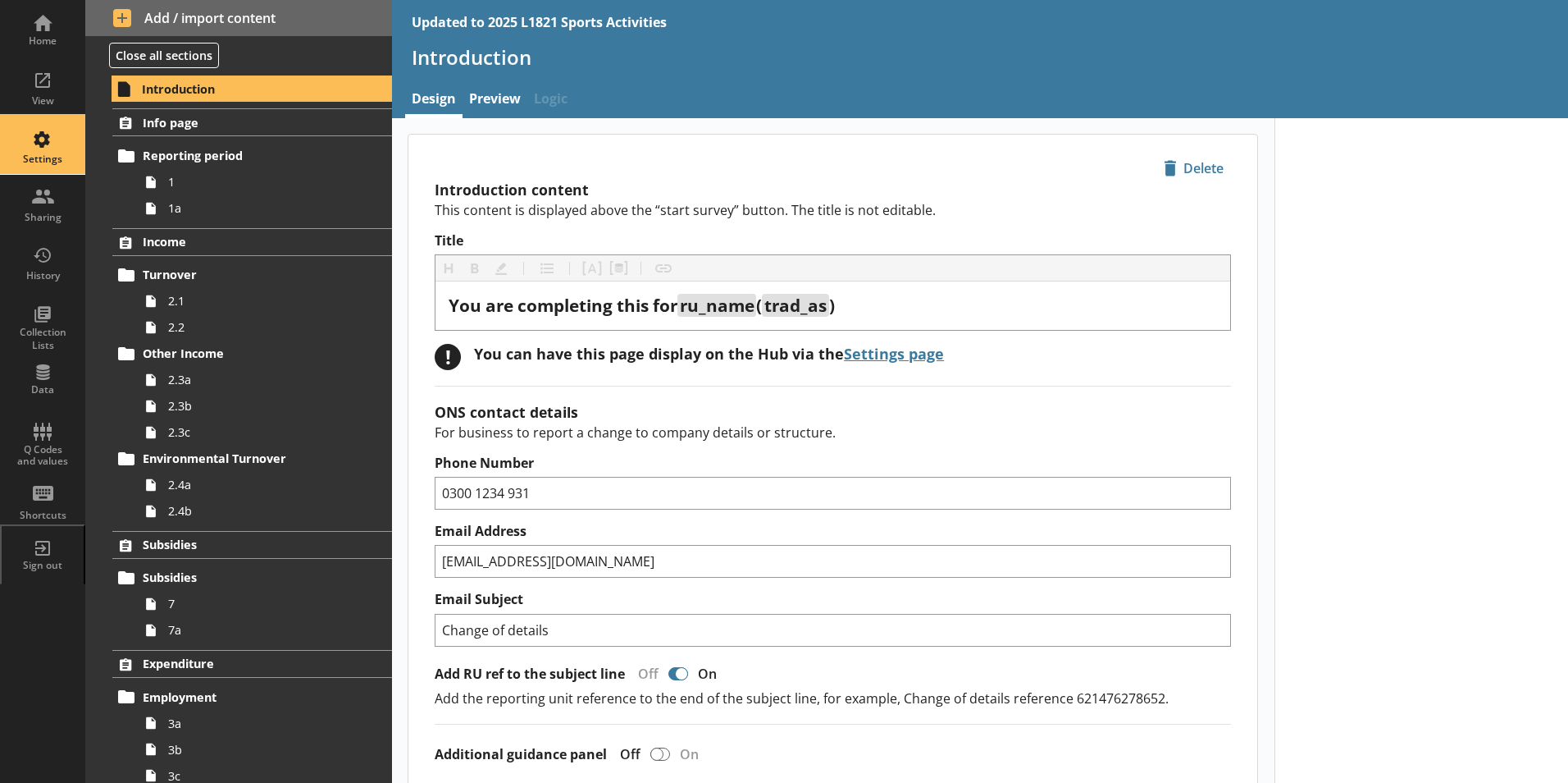
click at [43, 153] on div "Settings" at bounding box center [42, 145] width 57 height 57
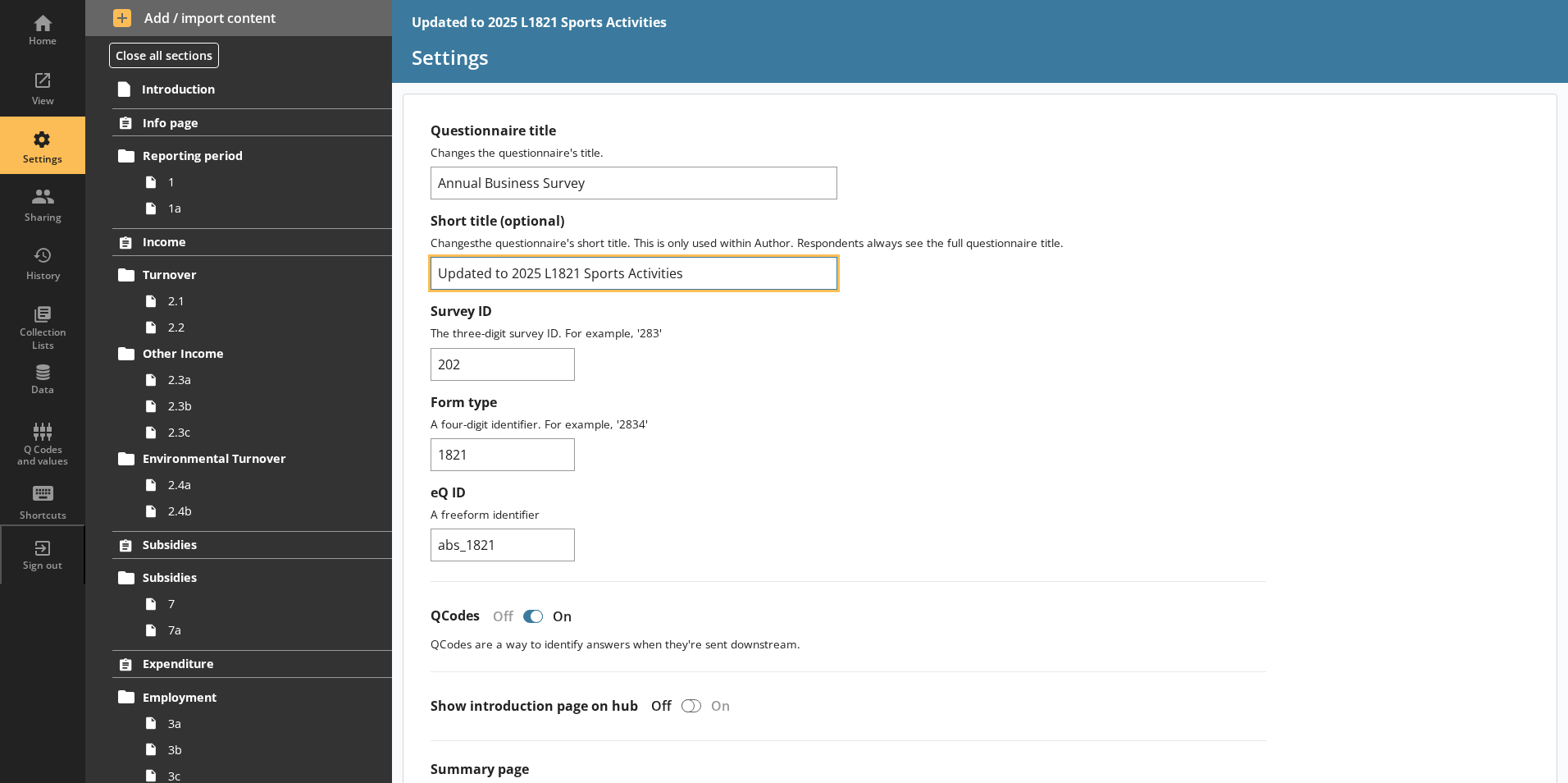
click at [511, 274] on input "Updated to 2025 L1821 Sports Activities" at bounding box center [634, 273] width 407 height 33
type input "2025 L1821 Sports Activities"
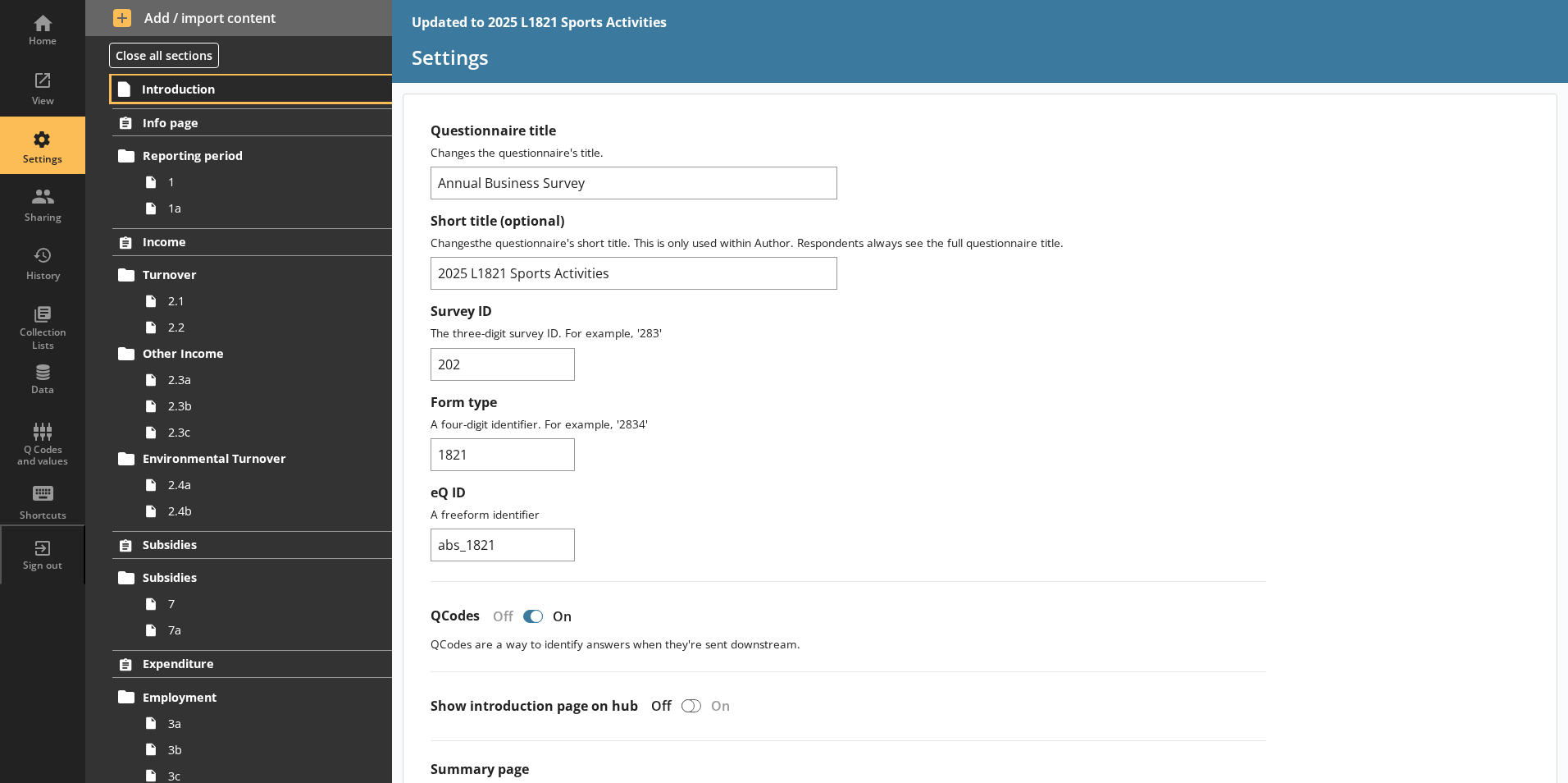
click at [279, 101] on link "Introduction" at bounding box center [252, 88] width 280 height 27
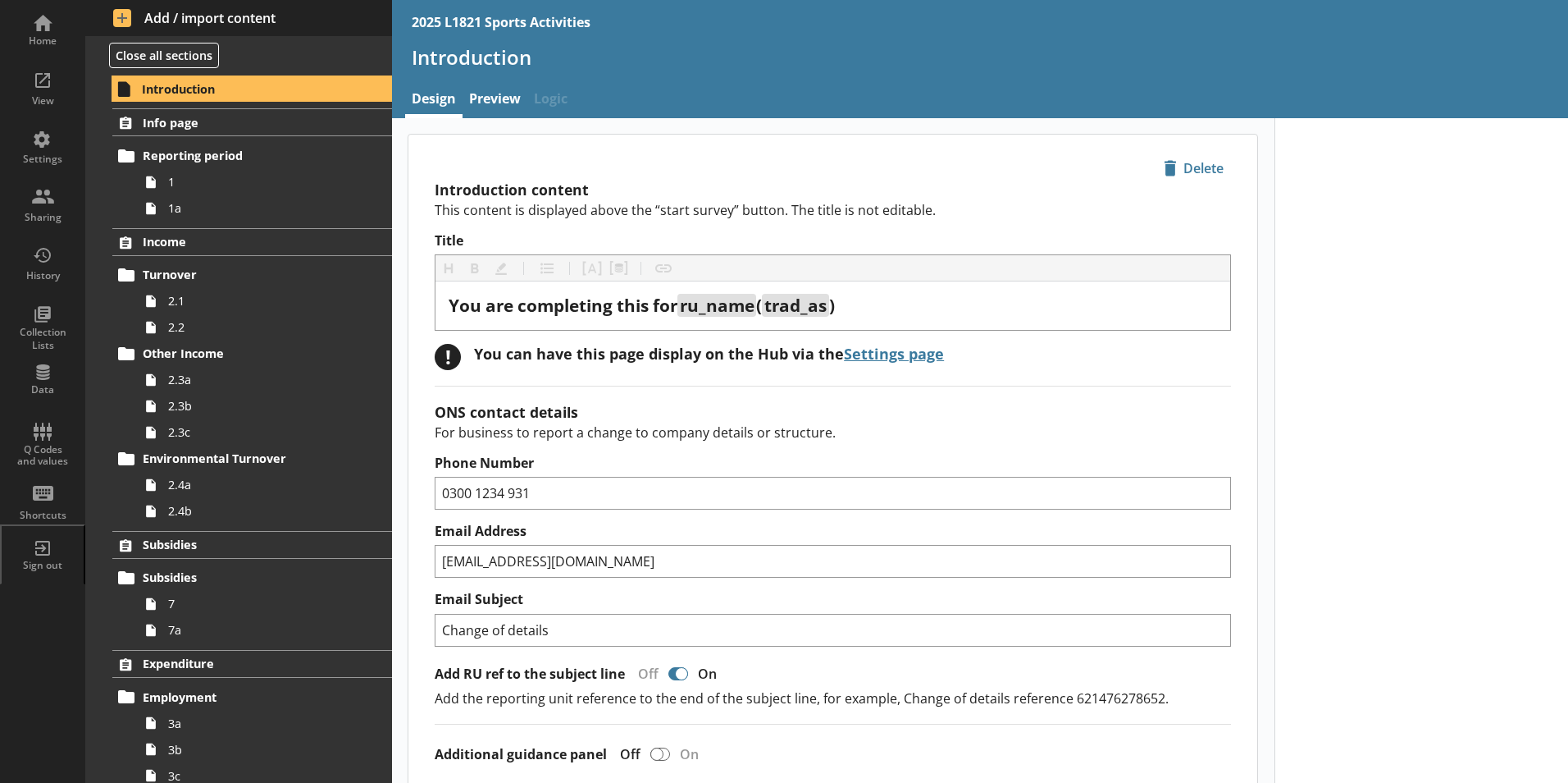
type textarea "x"
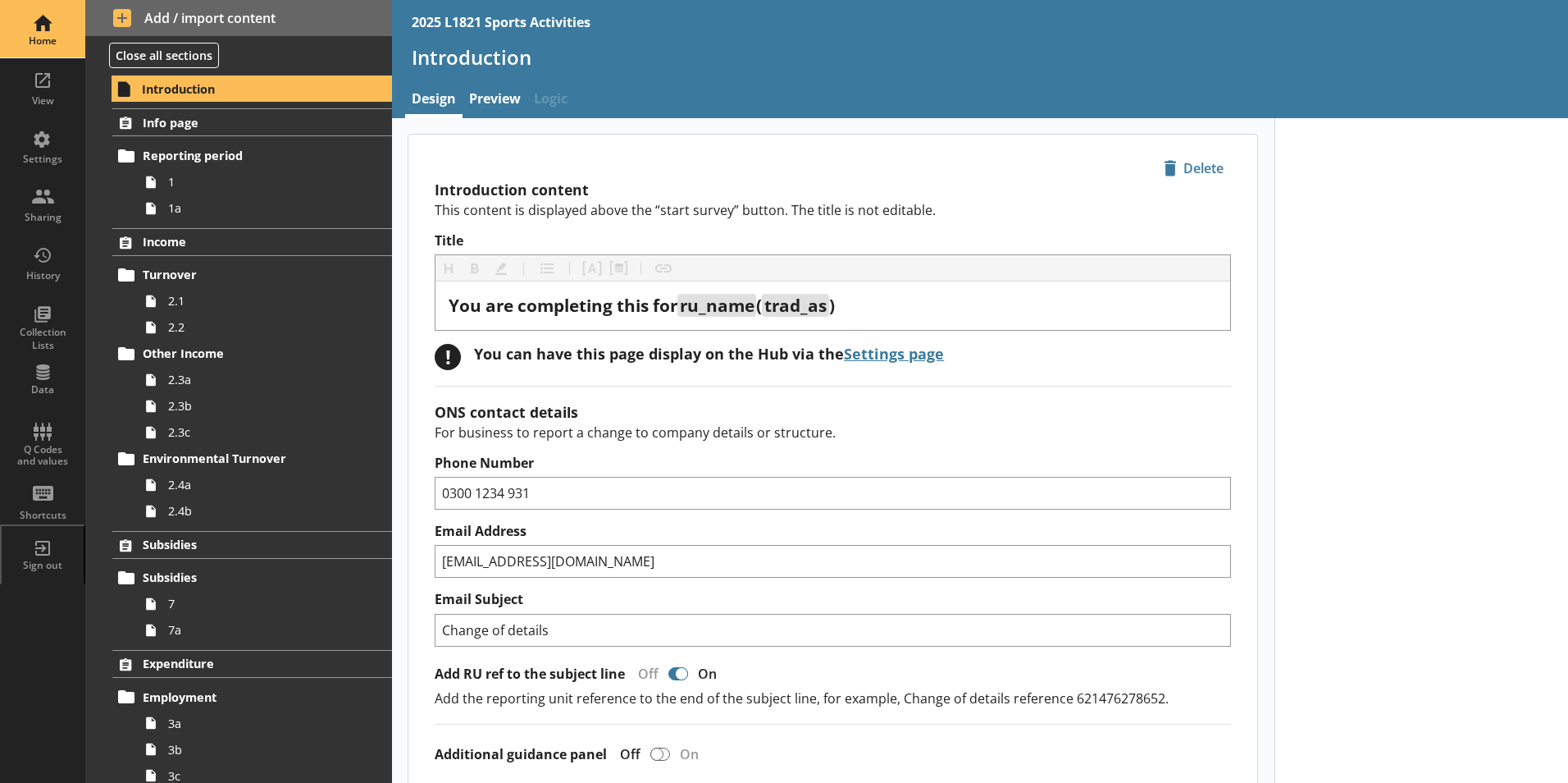
click at [62, 51] on div "Home" at bounding box center [42, 29] width 57 height 57
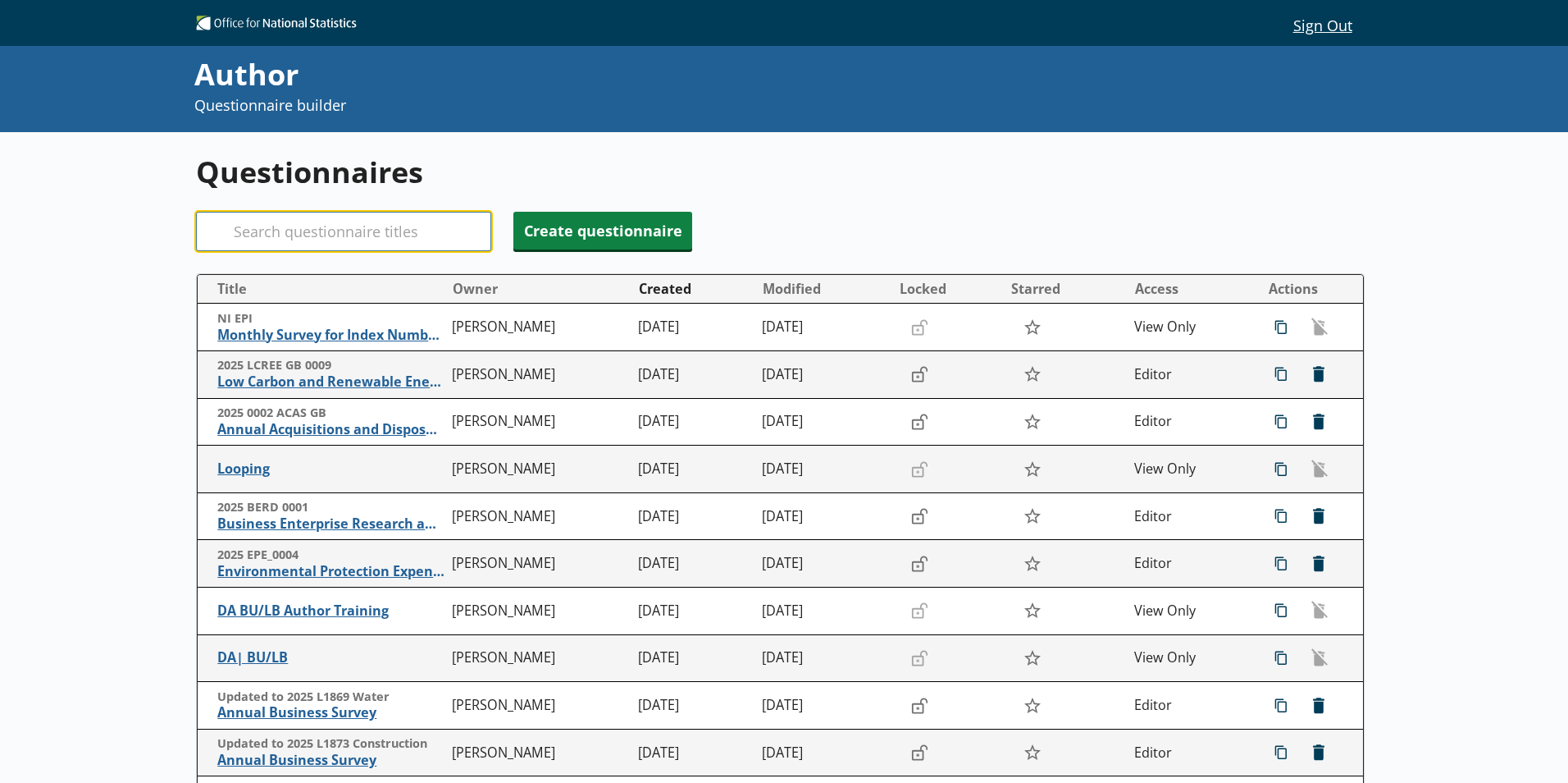
click at [381, 238] on input "Search" at bounding box center [343, 231] width 295 height 39
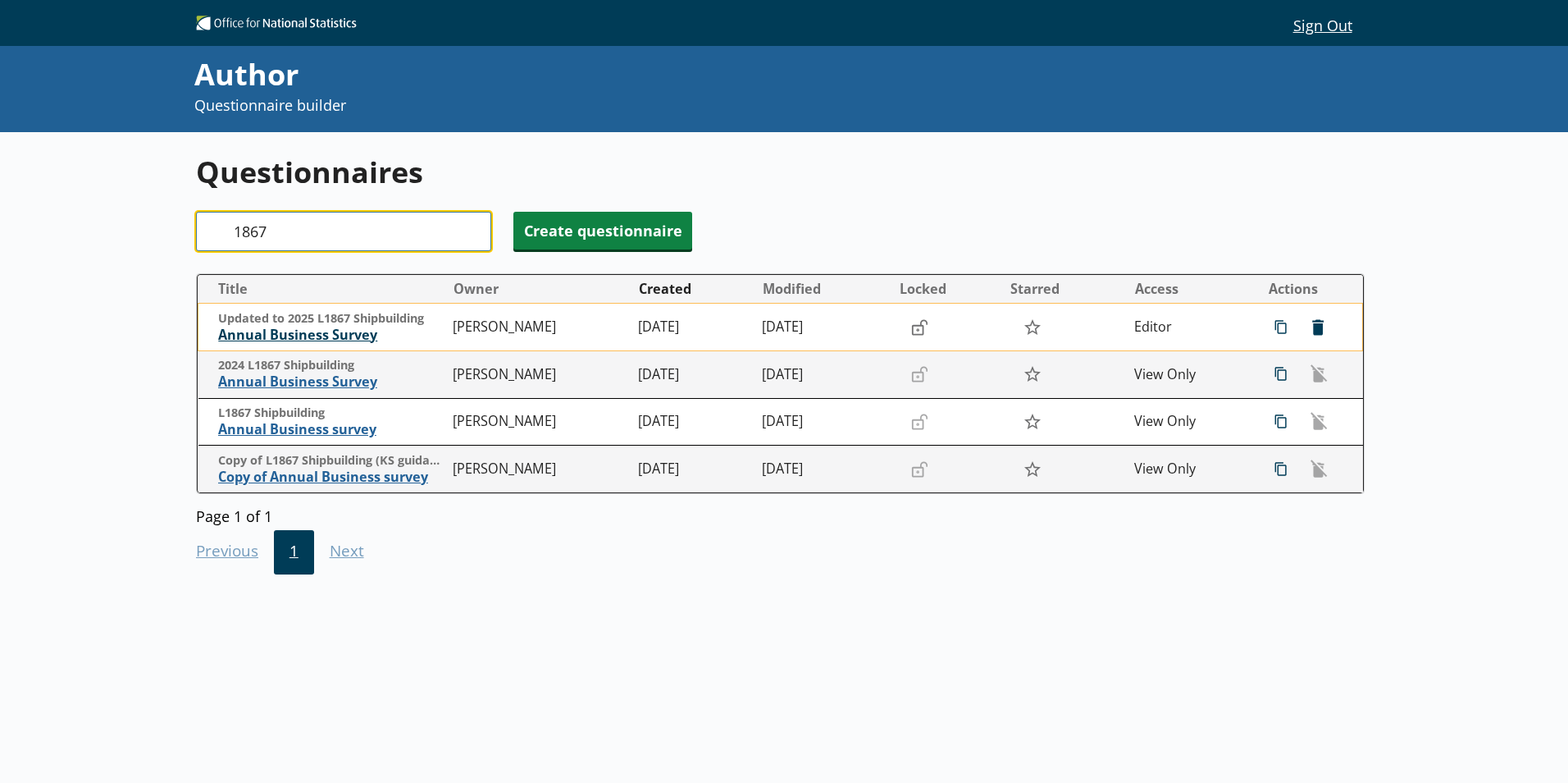
type input "1867"
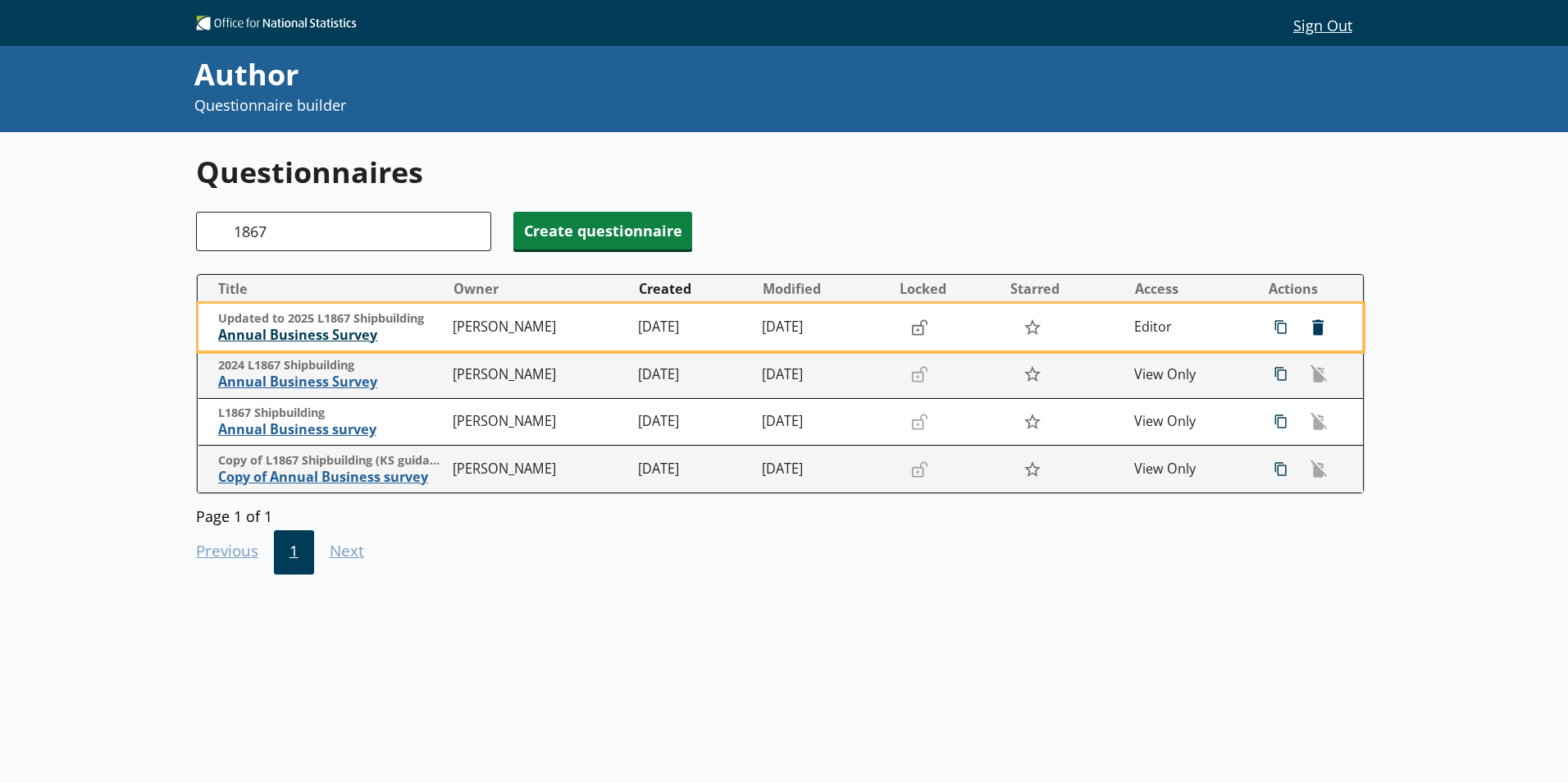
click at [347, 328] on span "Annual Business Survey" at bounding box center [331, 335] width 226 height 17
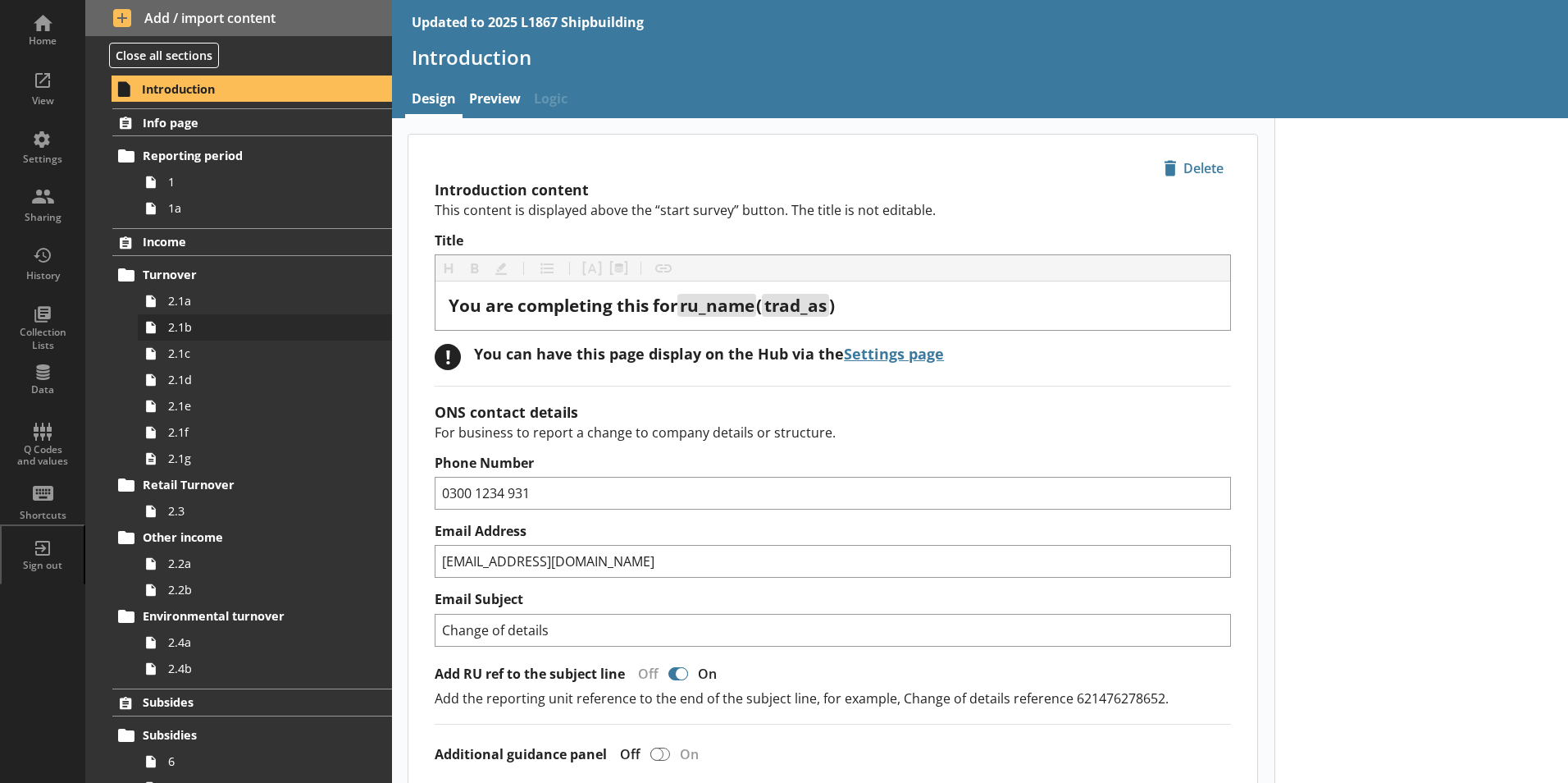
type textarea "x"
click at [55, 157] on div "Settings" at bounding box center [42, 159] width 57 height 13
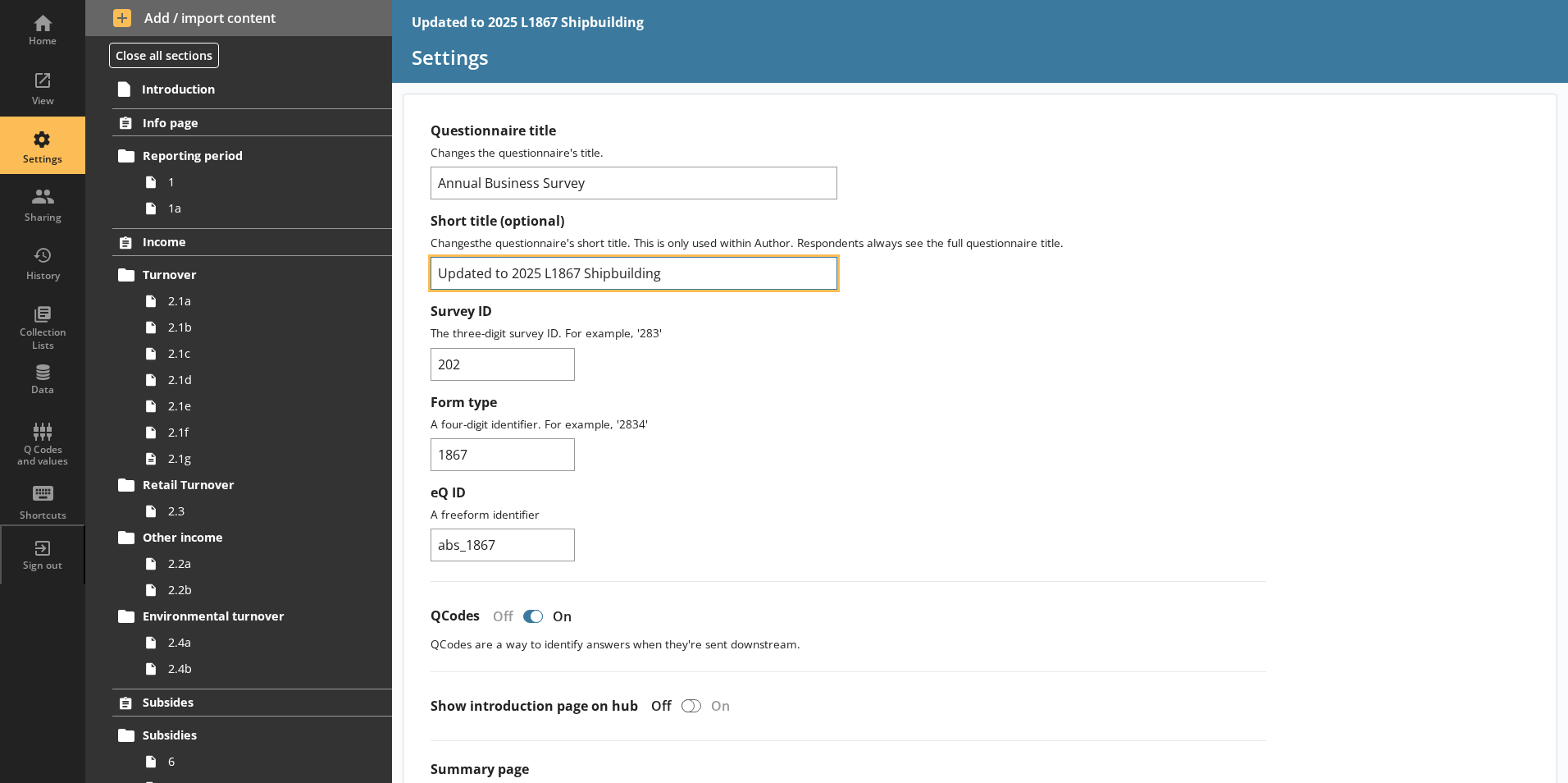
click at [510, 274] on input "Updated to 2025 L1867 Shipbuilding" at bounding box center [634, 273] width 407 height 33
type input "2025 L1867 Shipbuilding"
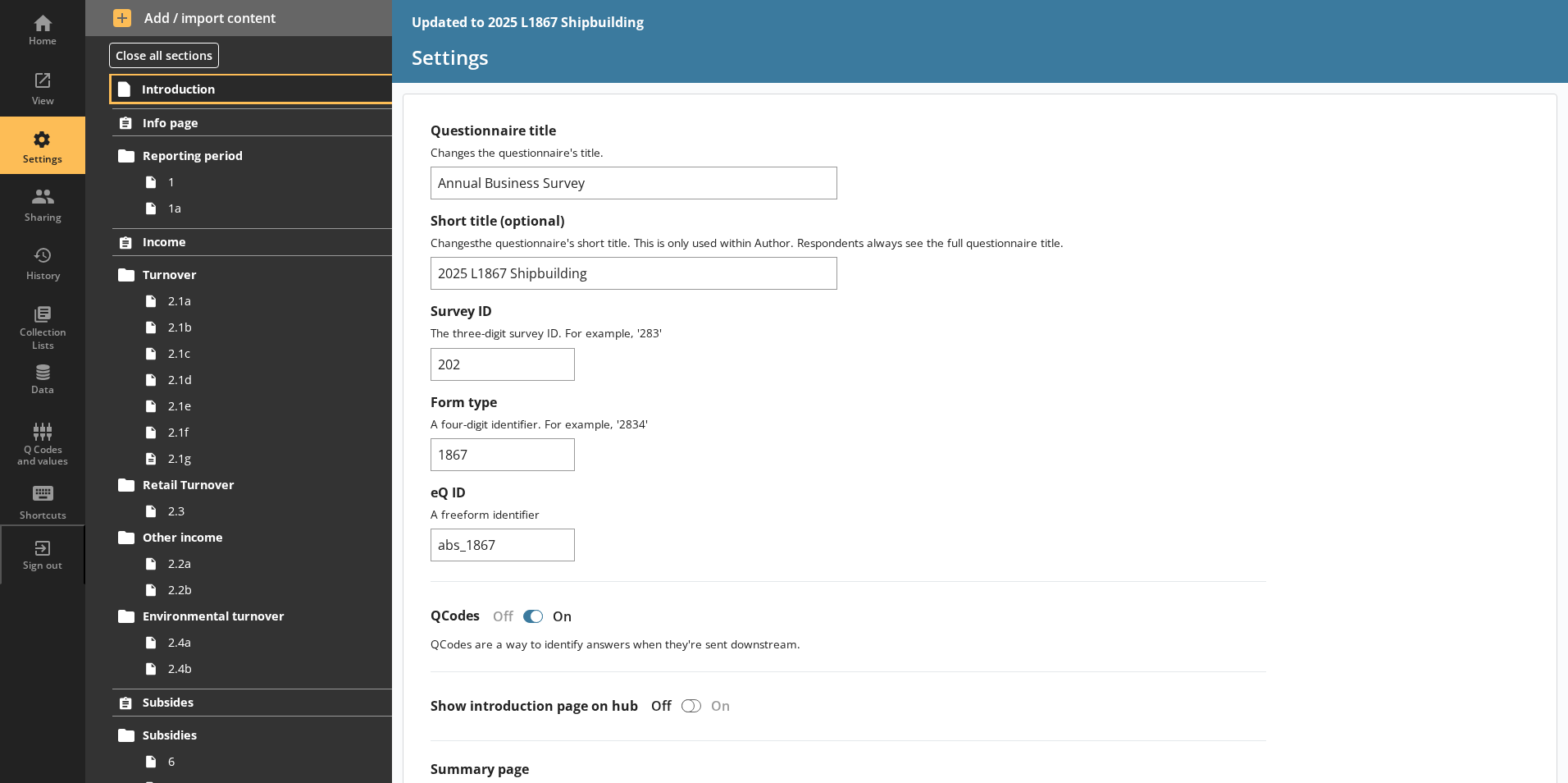
click at [183, 89] on span "Introduction" at bounding box center [243, 89] width 201 height 16
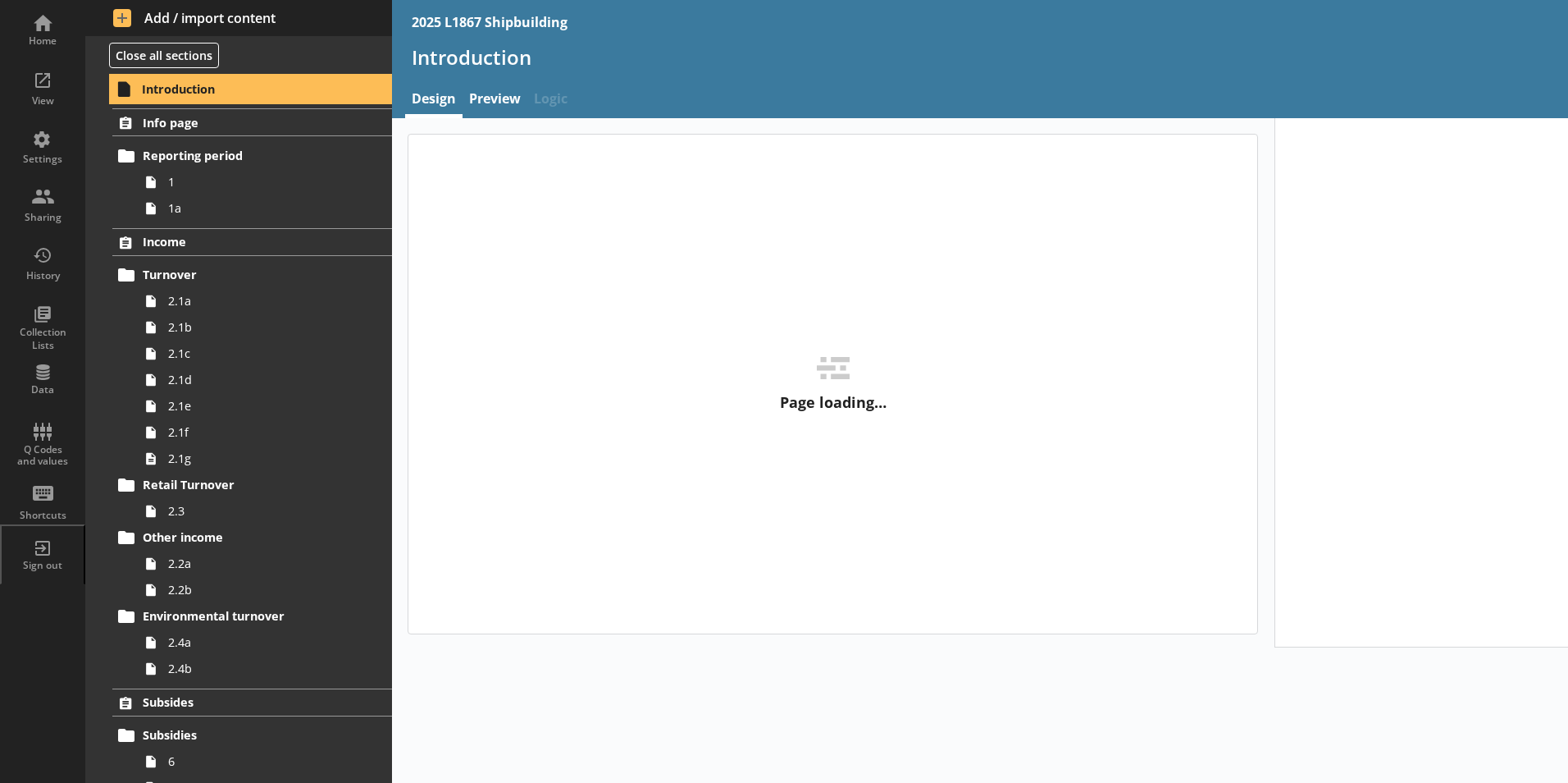
type textarea "x"
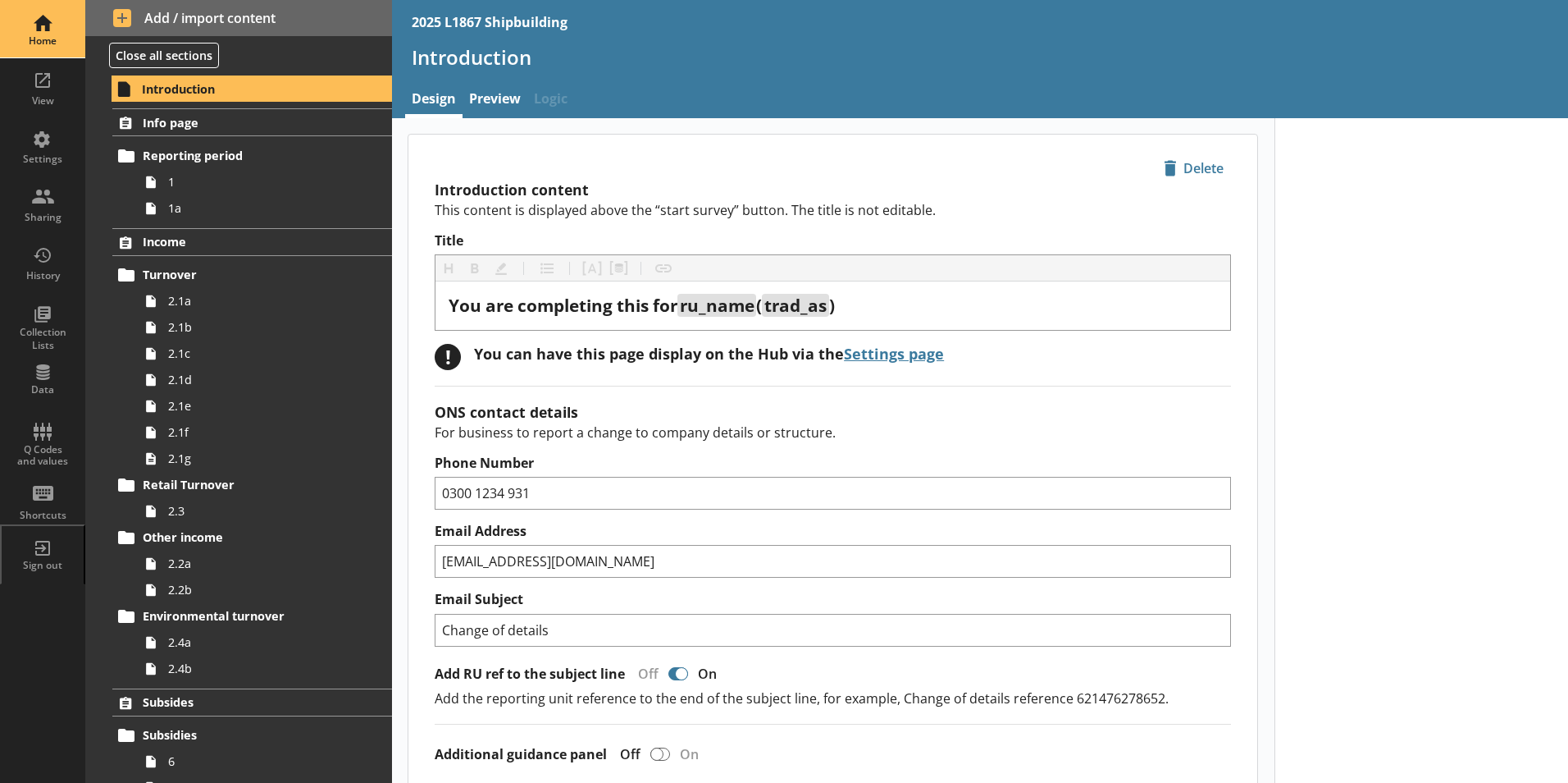
click at [62, 38] on div "Home" at bounding box center [42, 40] width 57 height 13
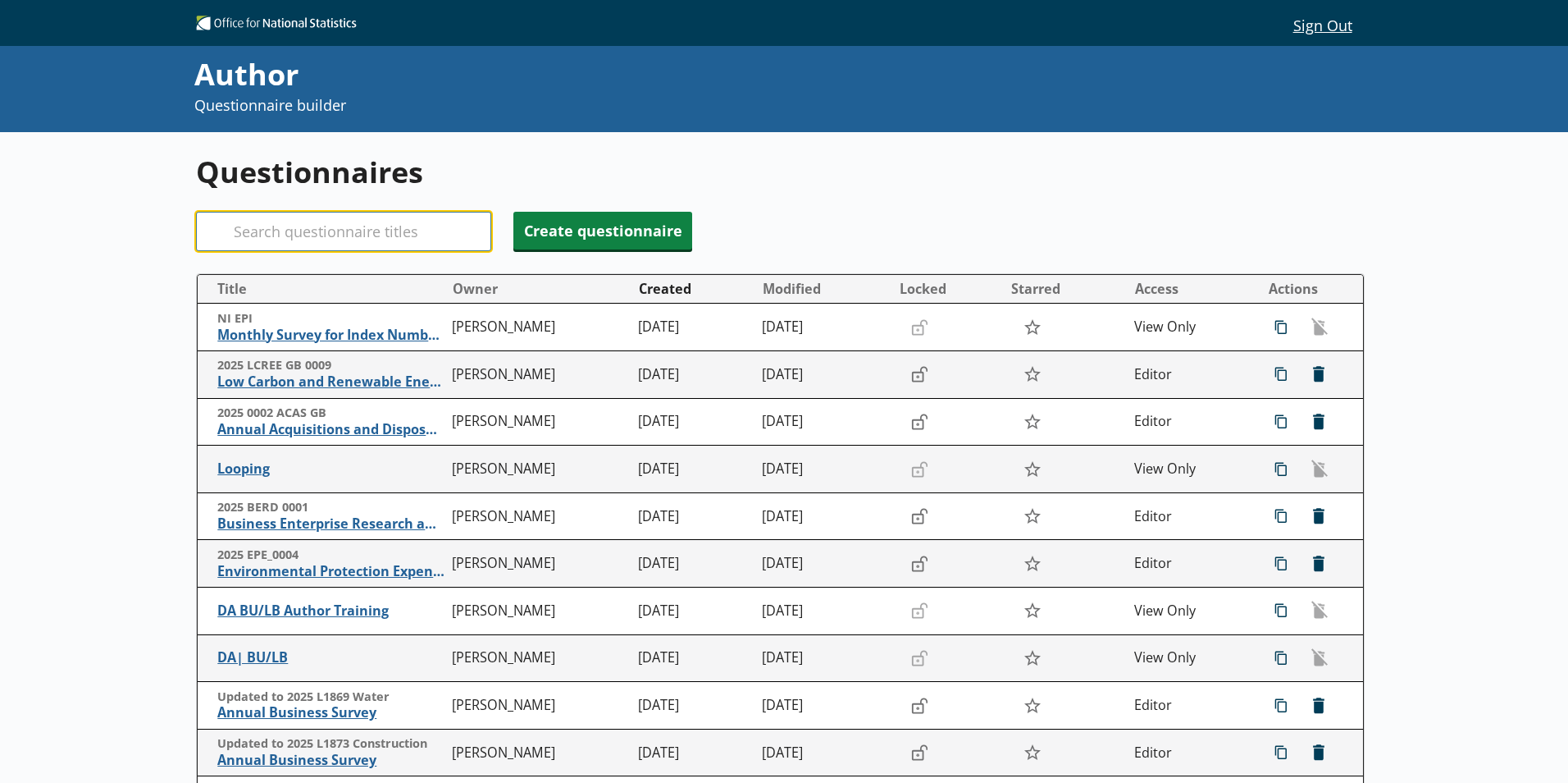
click at [307, 238] on input "Search" at bounding box center [343, 231] width 295 height 39
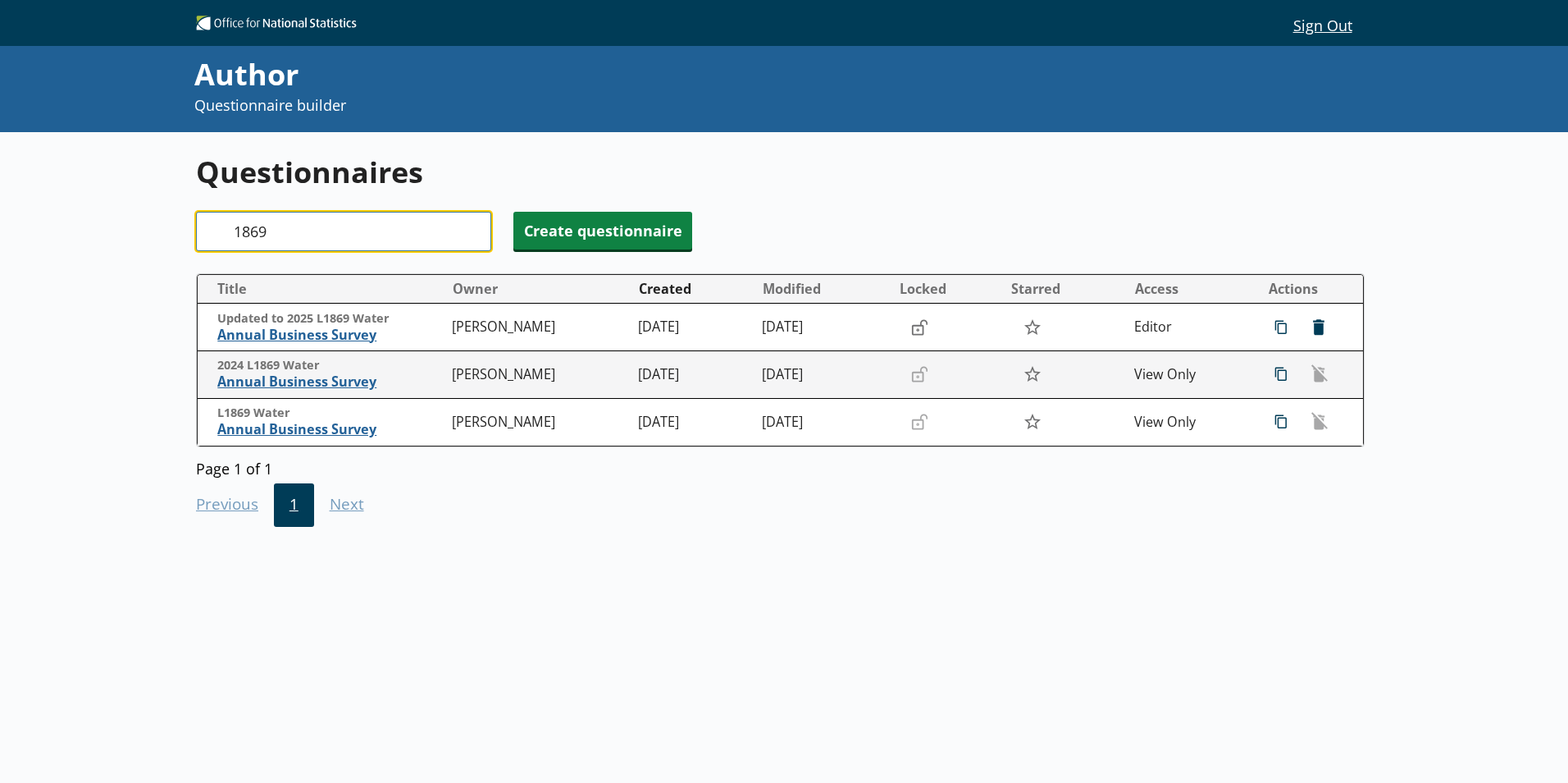
type input "1869"
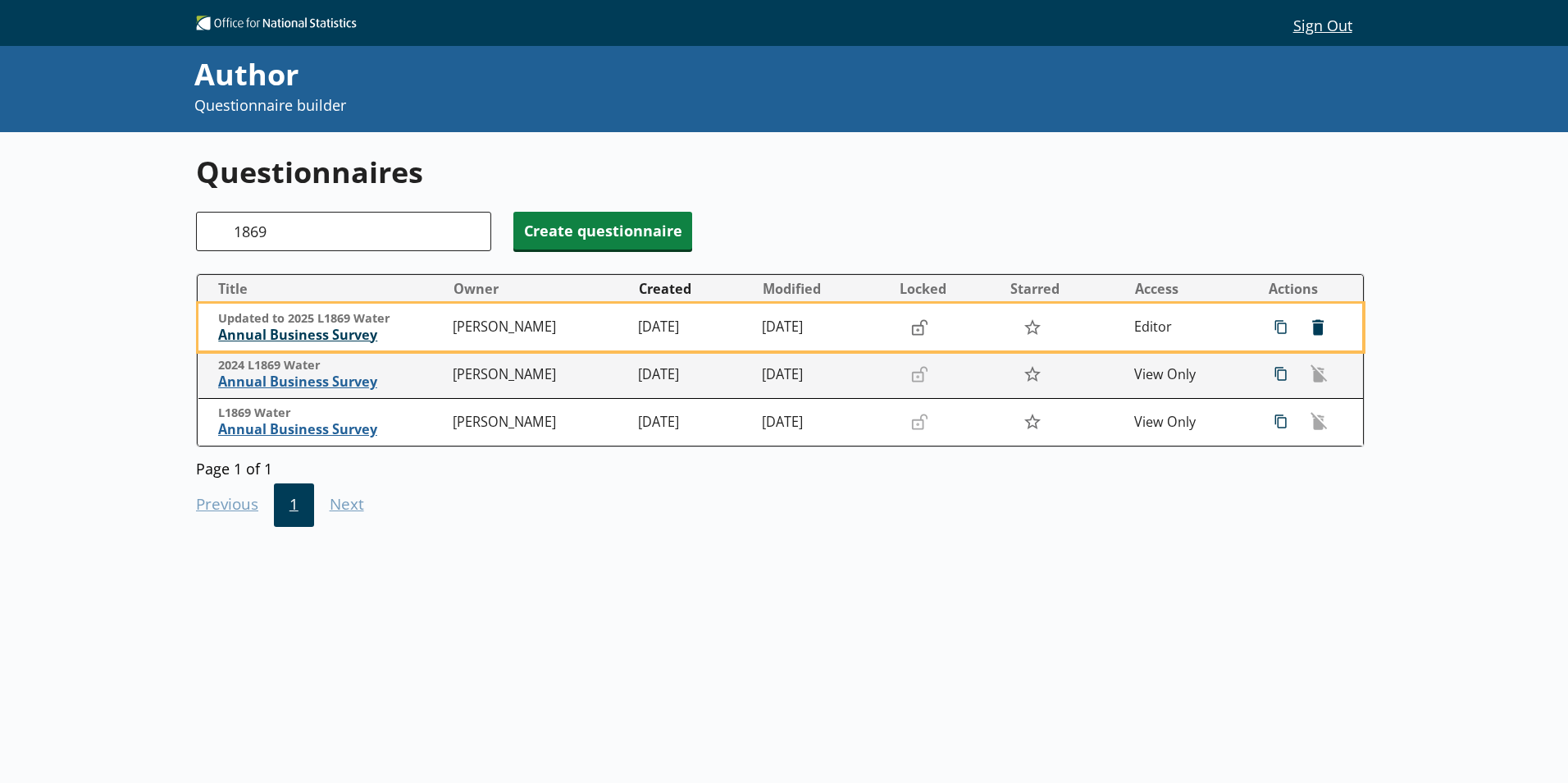
click at [303, 331] on span "Annual Business Survey" at bounding box center [331, 335] width 226 height 17
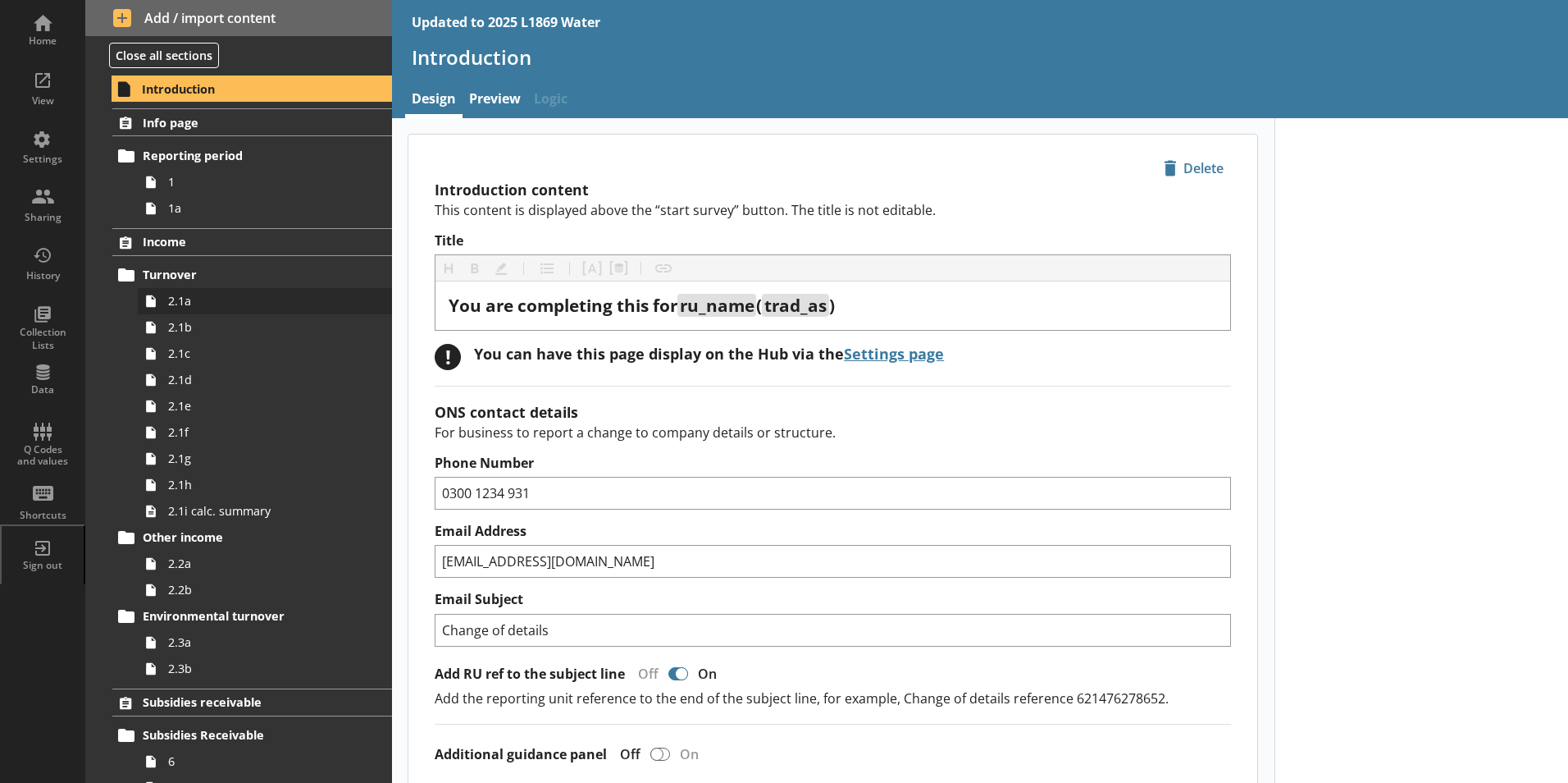
type textarea "x"
click at [57, 138] on div "Settings" at bounding box center [42, 145] width 57 height 57
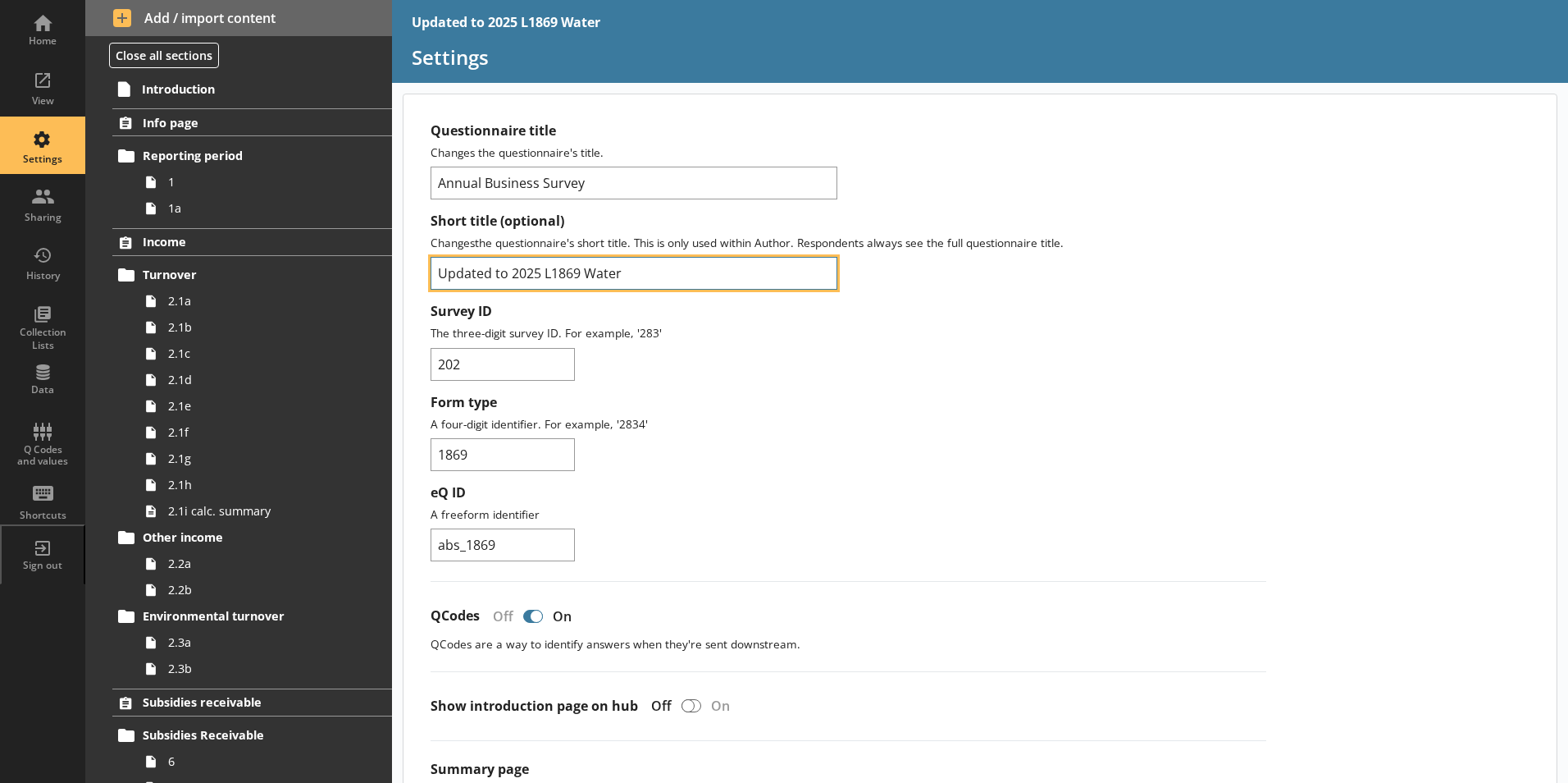
click at [512, 275] on input "Updated to 2025 L1869 Water" at bounding box center [634, 273] width 407 height 33
type input "2025 L1869 Water"
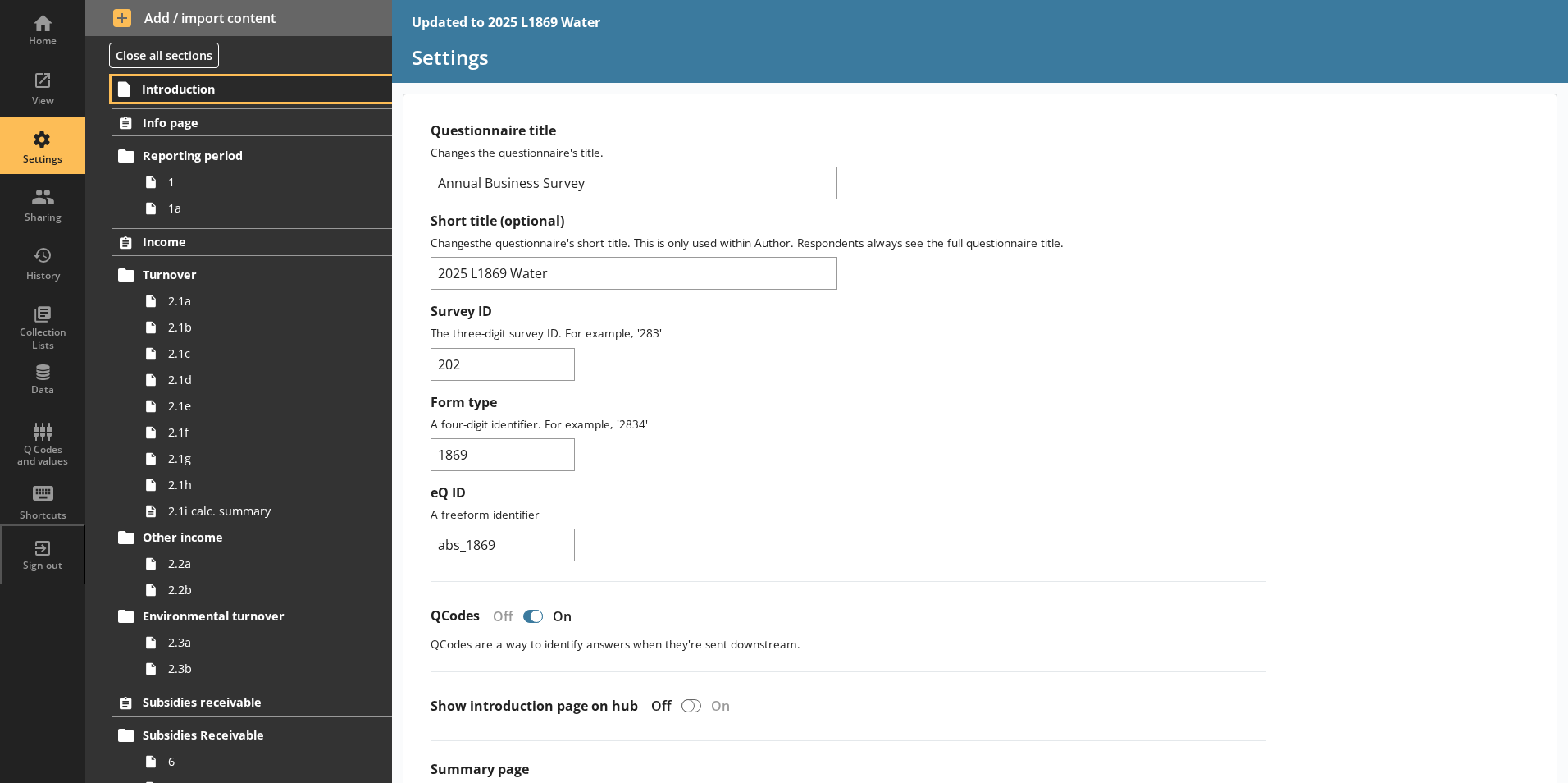
click at [154, 86] on span "Introduction" at bounding box center [243, 89] width 201 height 16
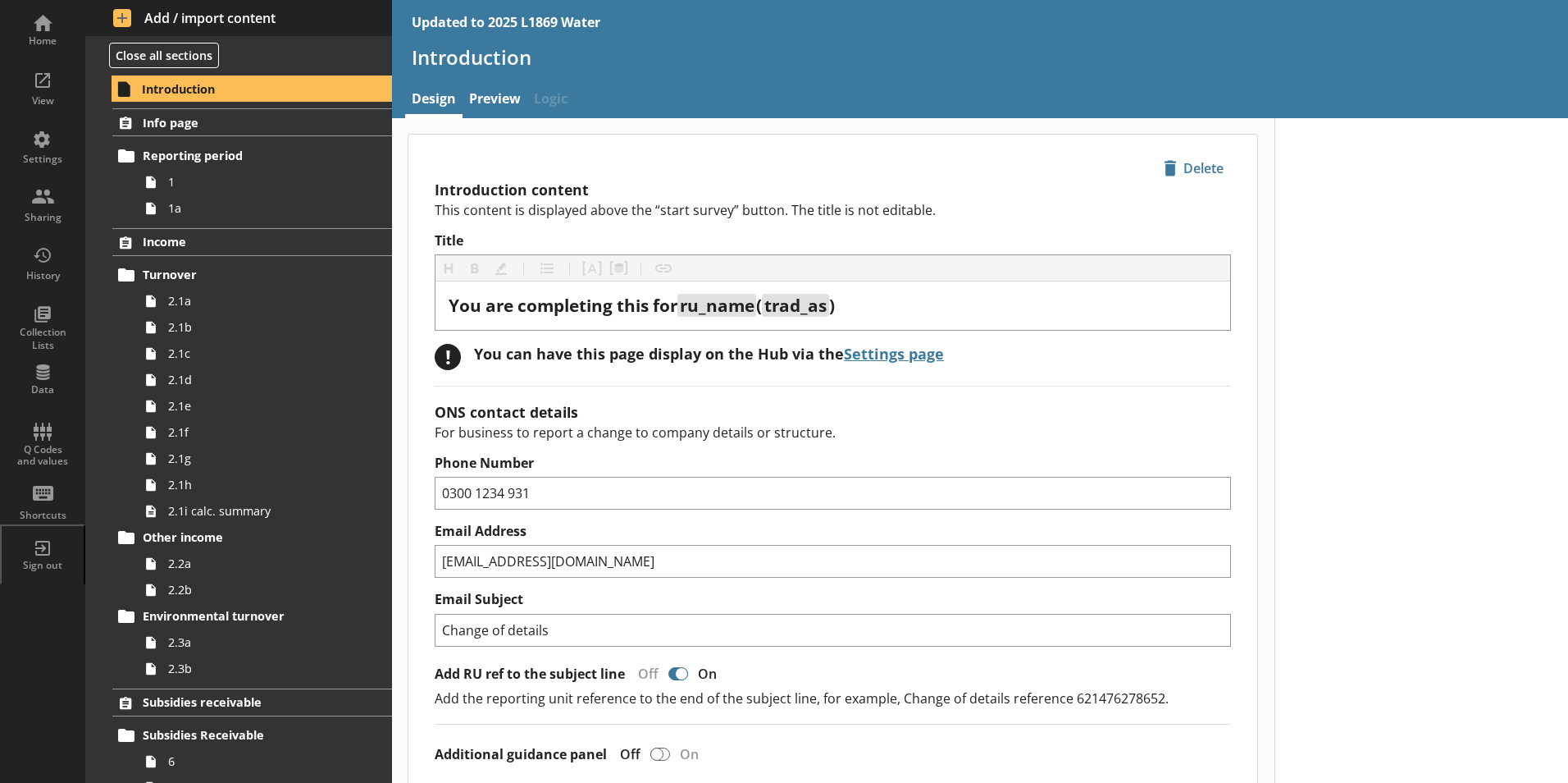
type textarea "x"
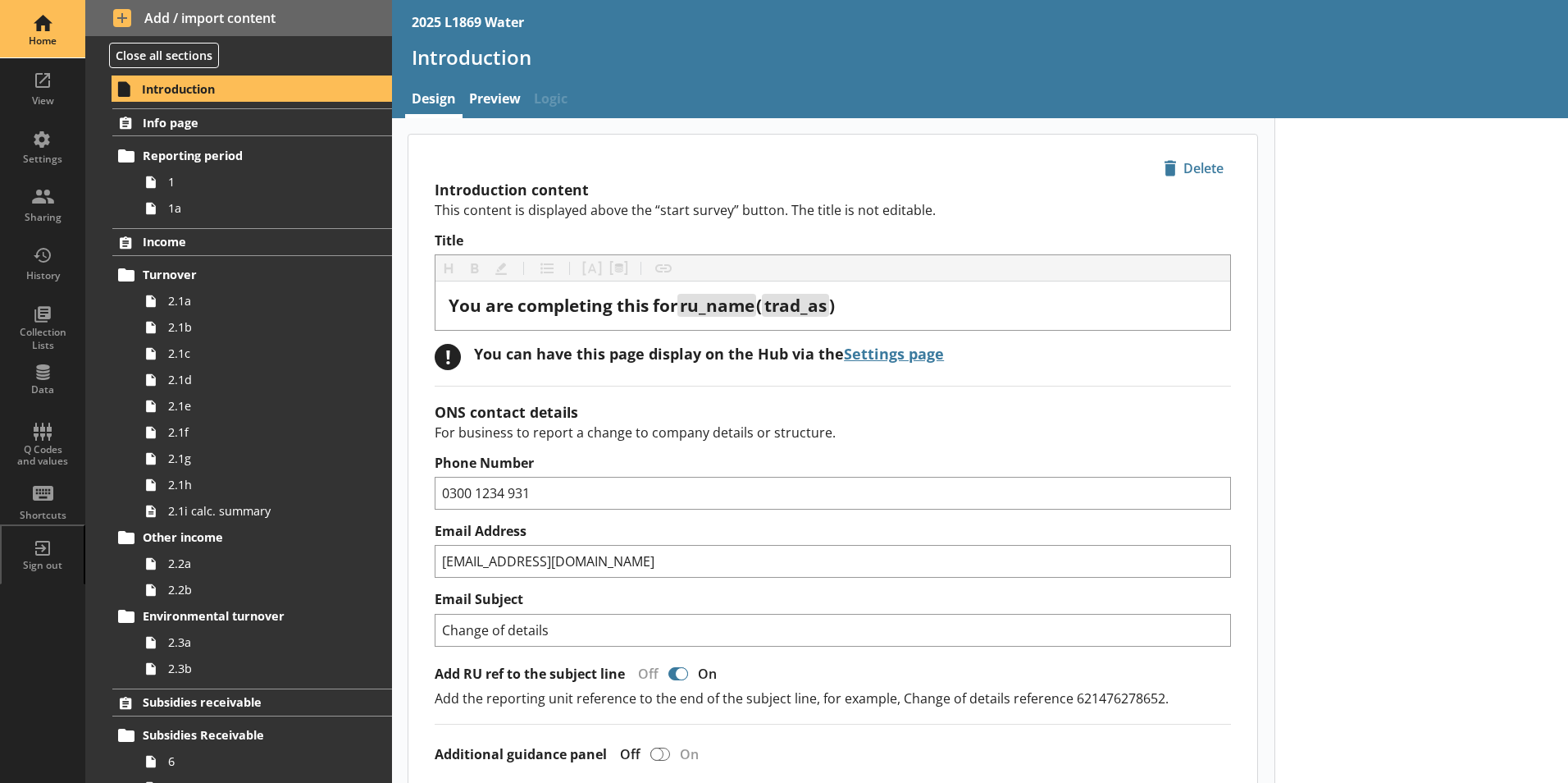
click at [44, 48] on div "Home" at bounding box center [42, 29] width 57 height 57
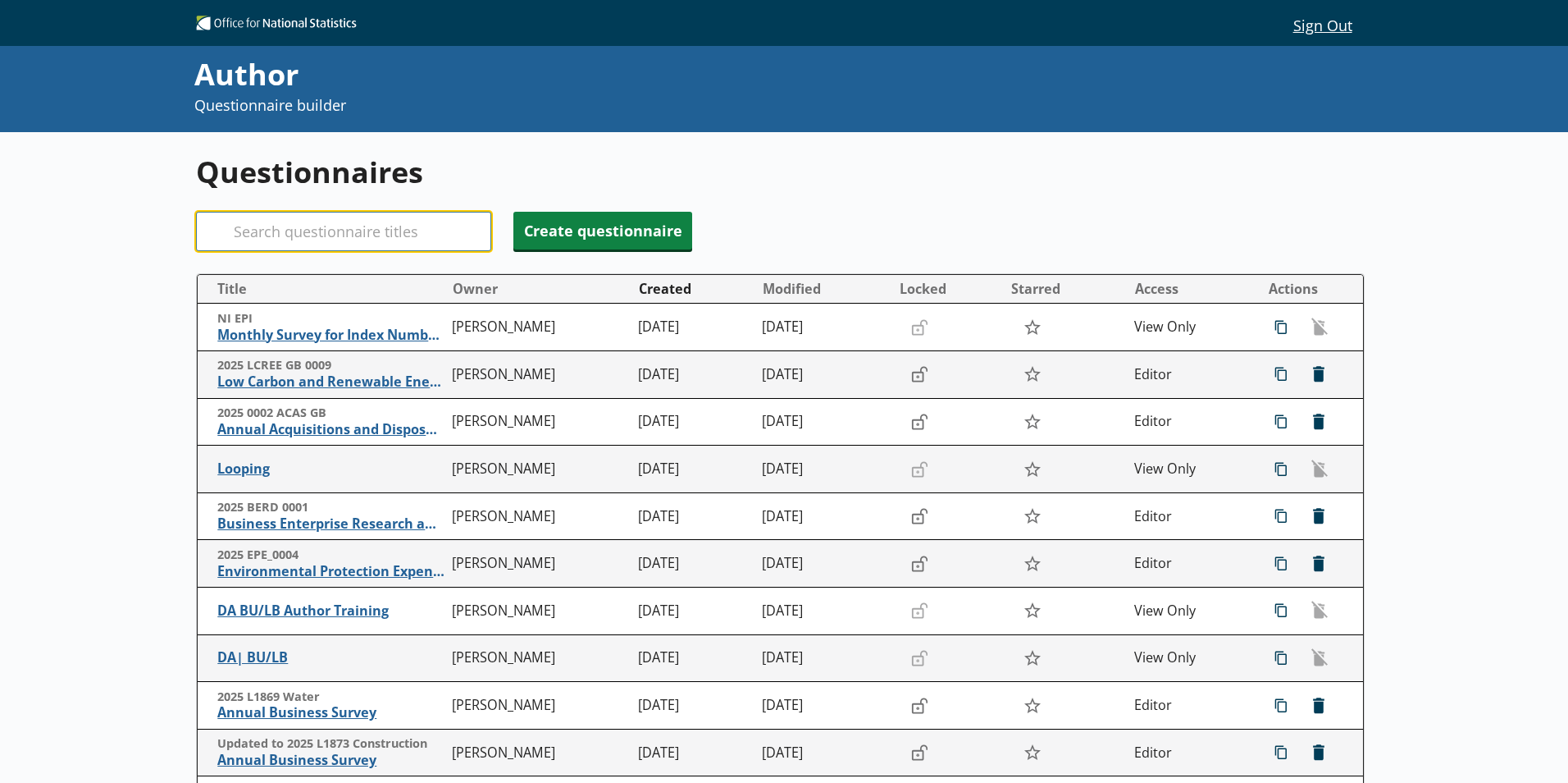
click at [298, 242] on input "Search" at bounding box center [343, 231] width 295 height 39
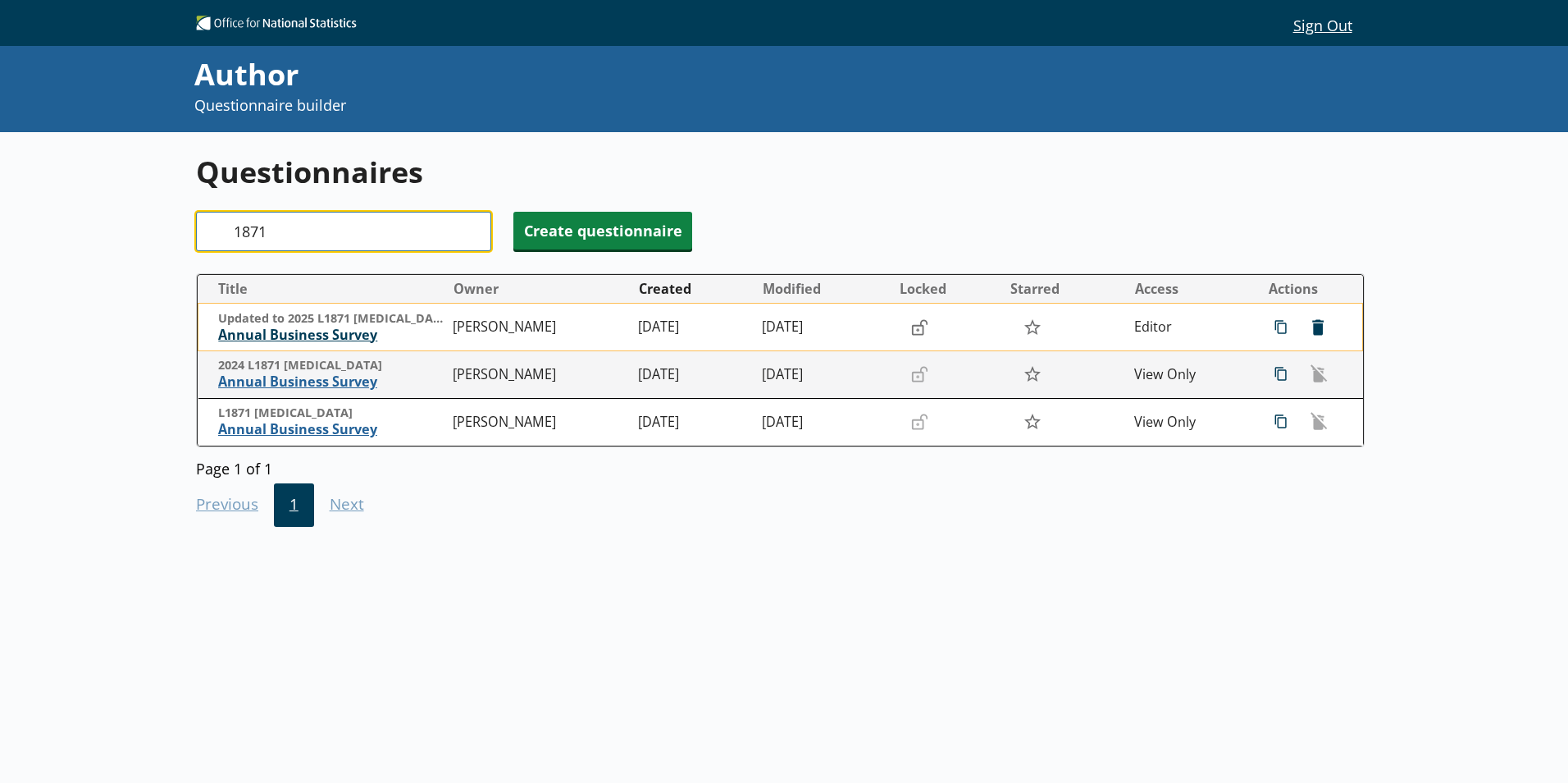
type input "1871"
click at [313, 336] on span "Annual Business Survey" at bounding box center [331, 335] width 226 height 17
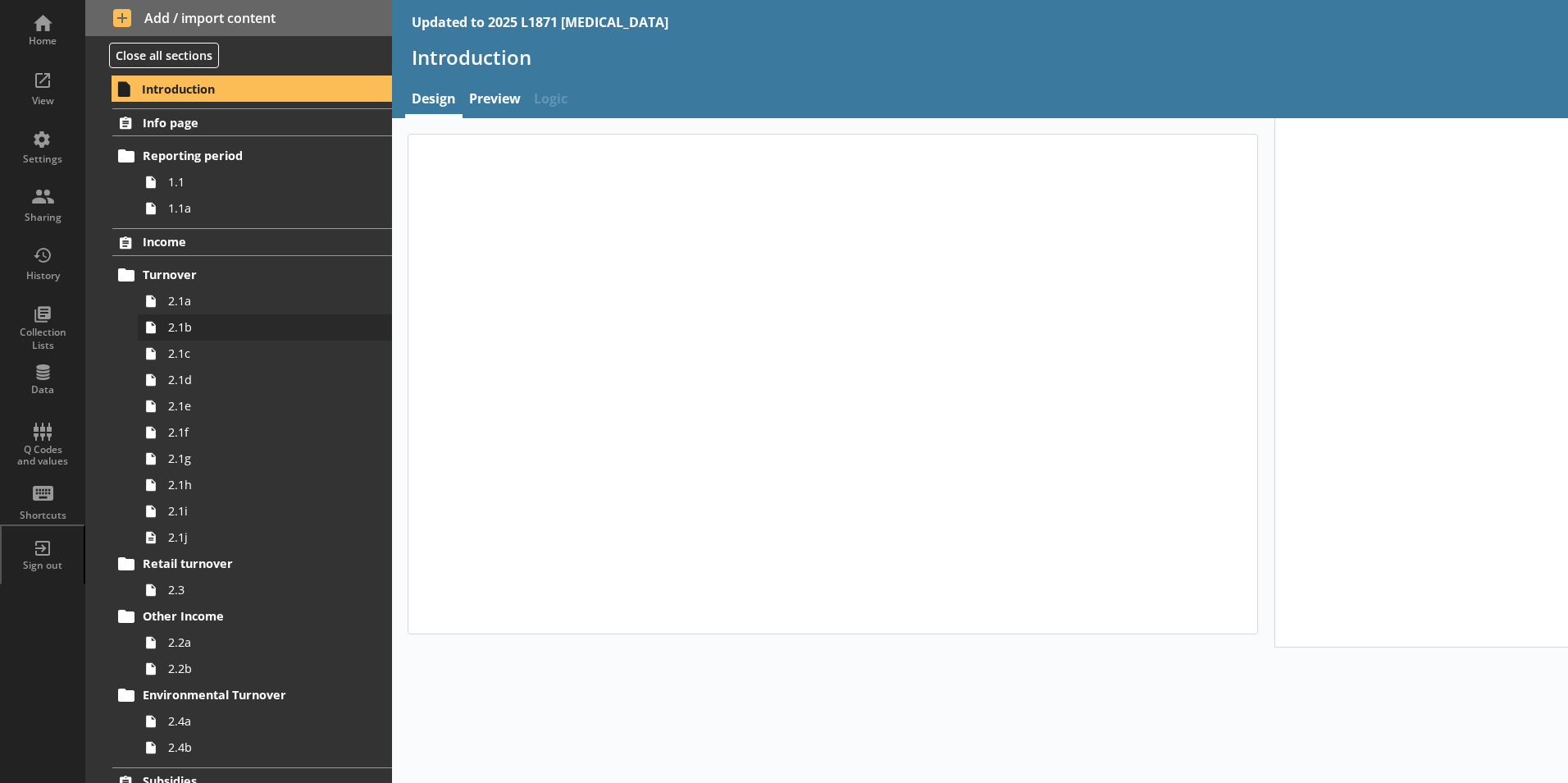
type textarea "x"
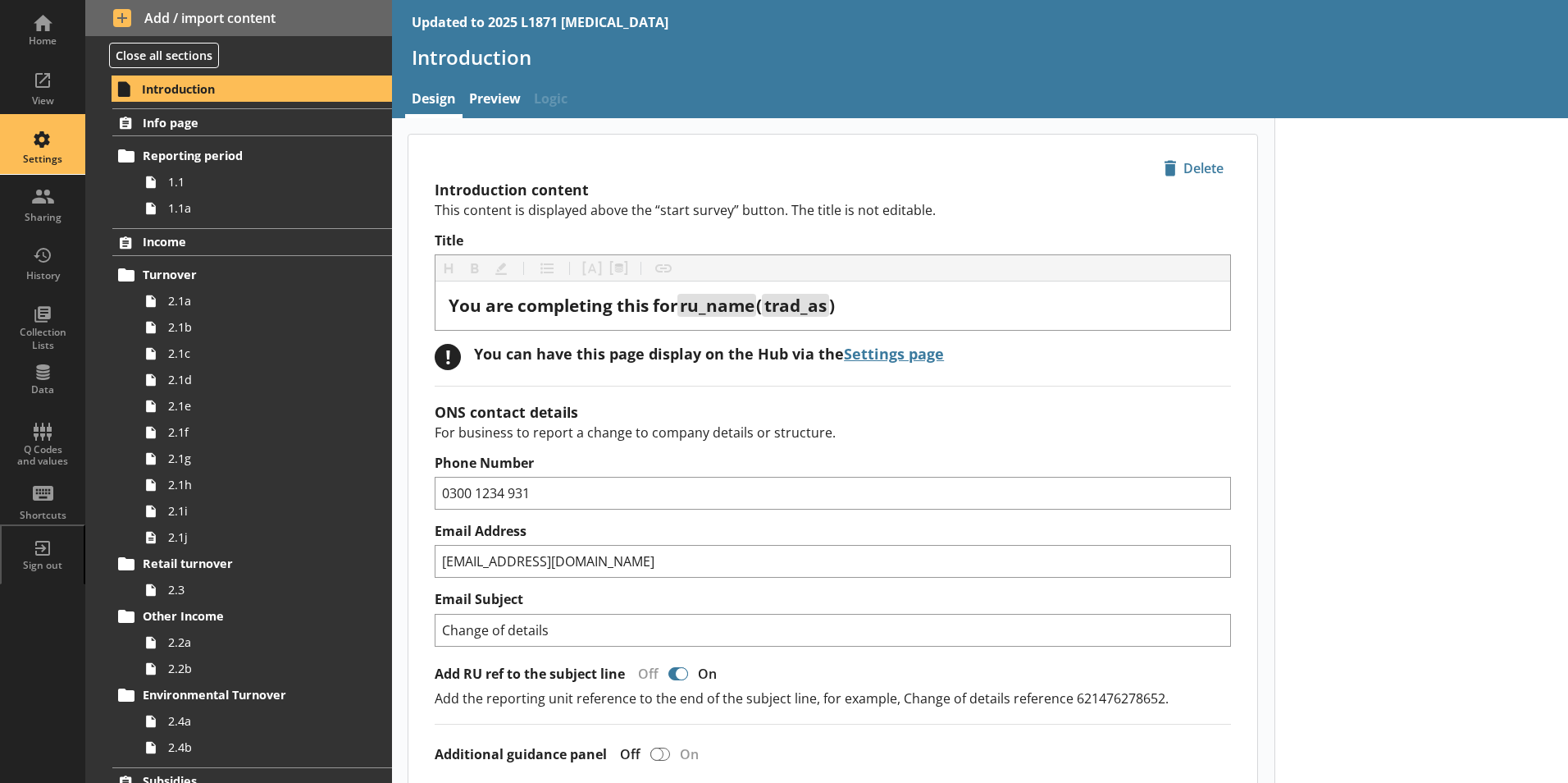
click at [46, 139] on div "Settings" at bounding box center [42, 145] width 57 height 57
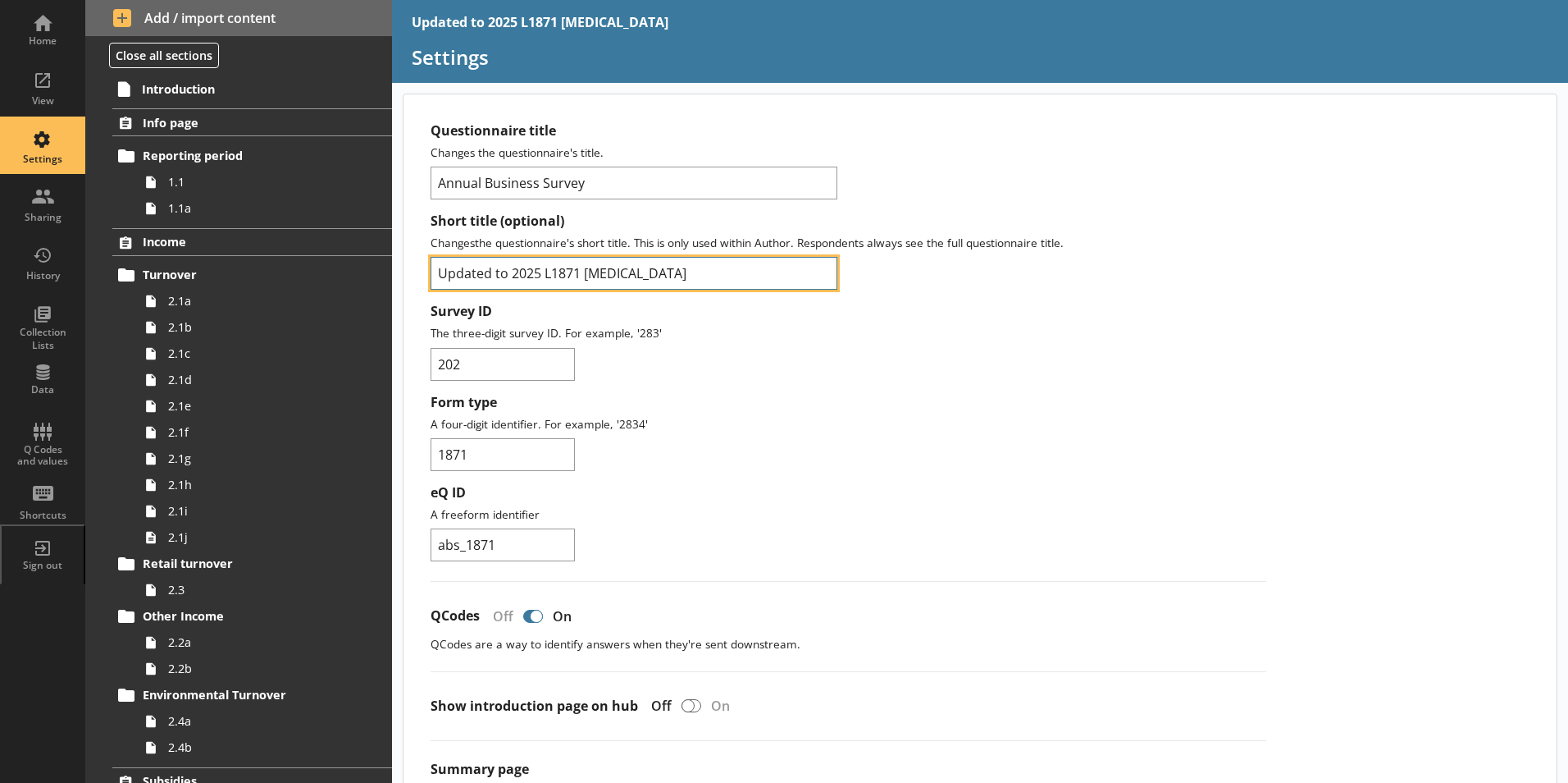
click at [510, 277] on input "Updated to 2025 L1871 [MEDICAL_DATA]" at bounding box center [634, 273] width 407 height 33
type input "2025 L1871 [MEDICAL_DATA]"
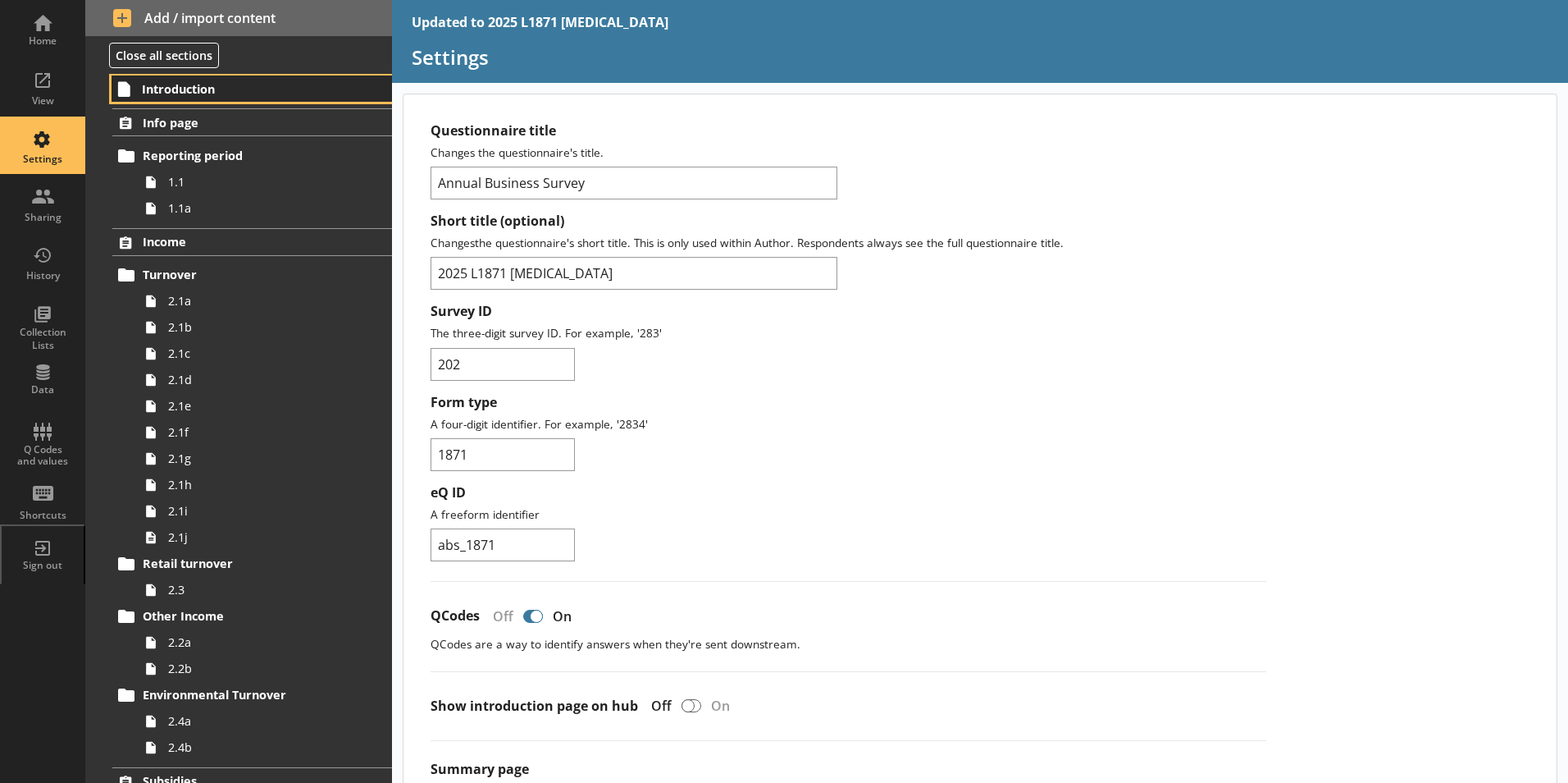
click at [169, 87] on span "Introduction" at bounding box center [243, 89] width 201 height 16
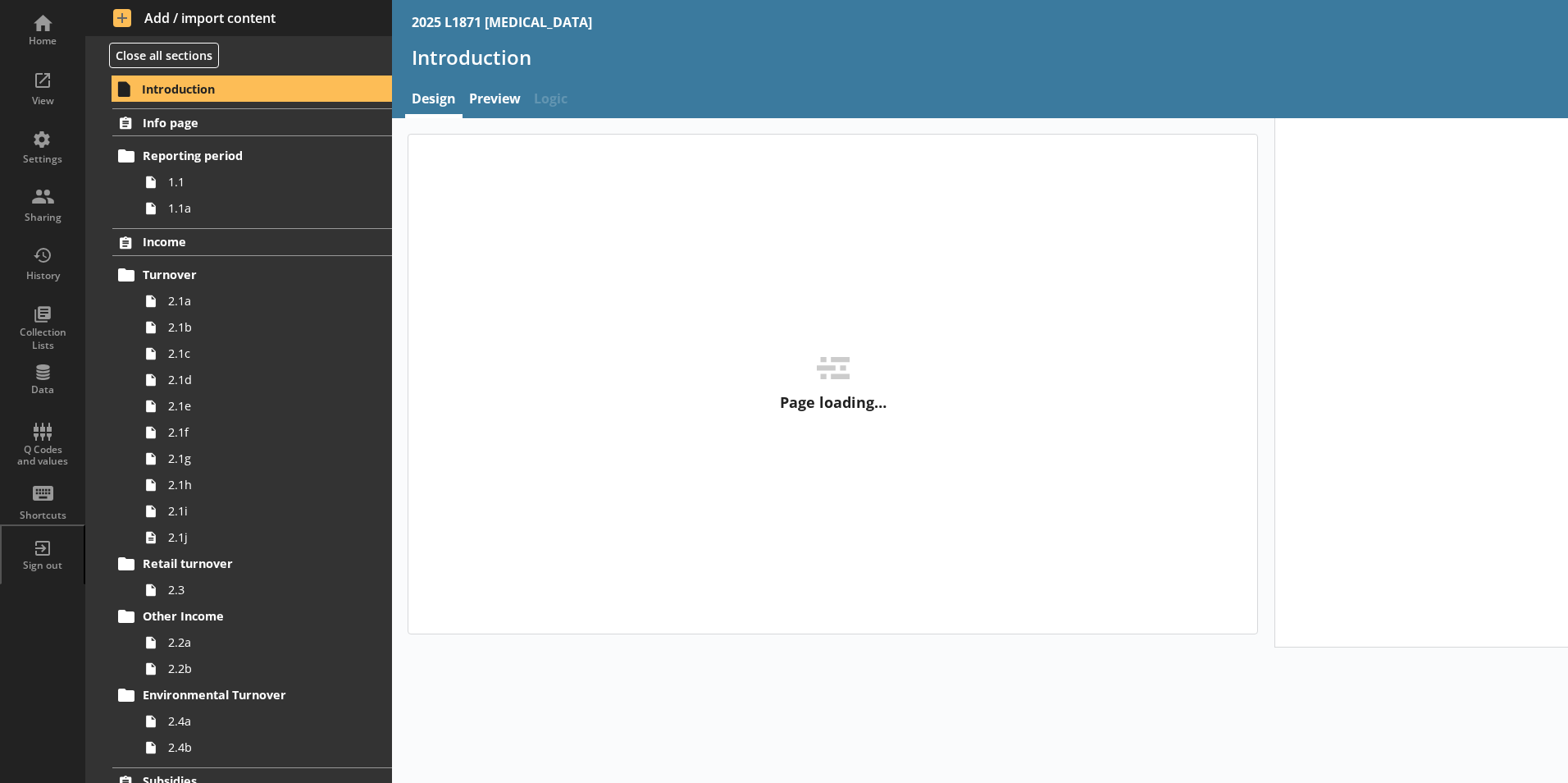
type textarea "x"
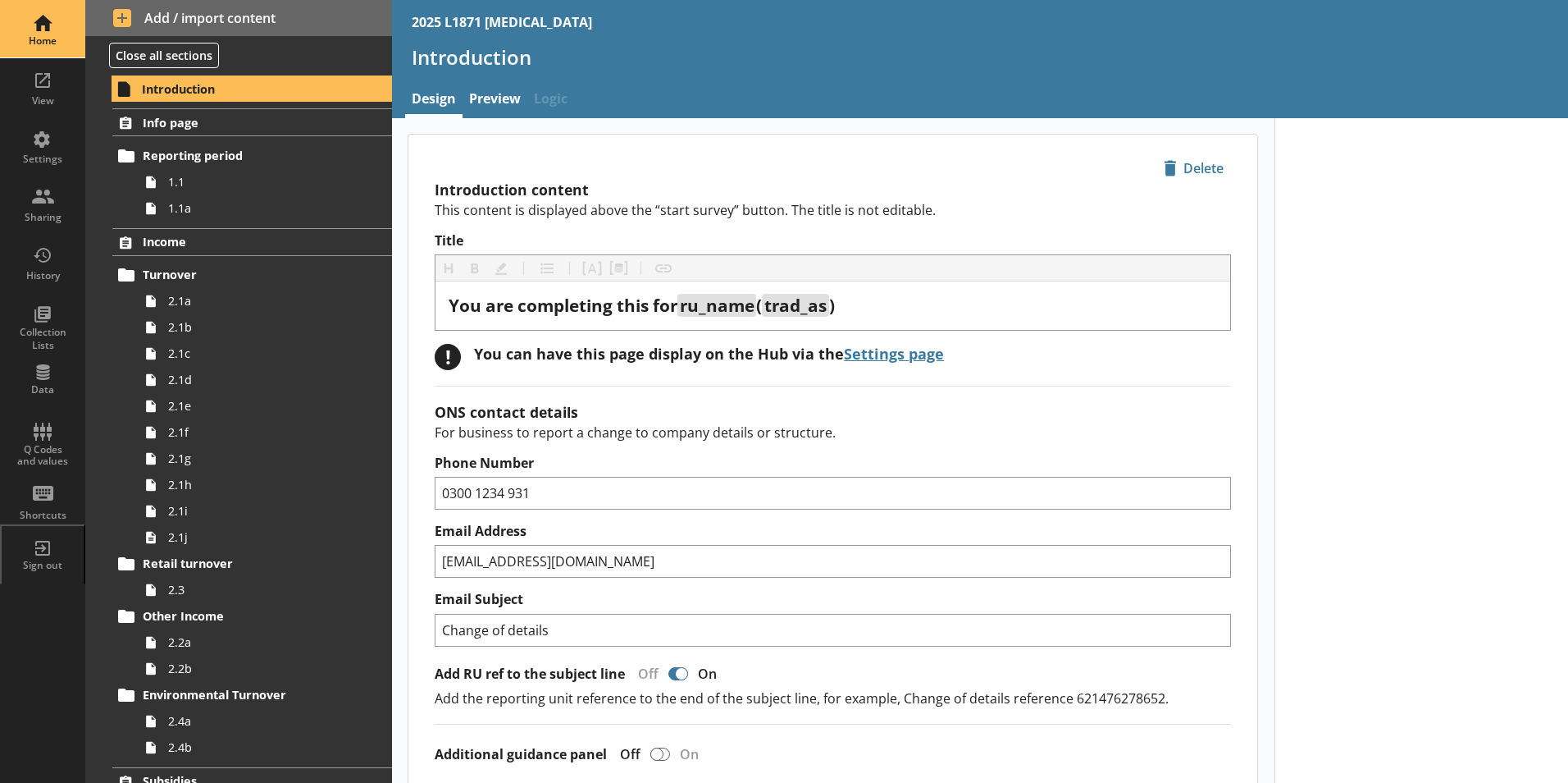
click at [37, 43] on div "Home" at bounding box center [42, 40] width 57 height 13
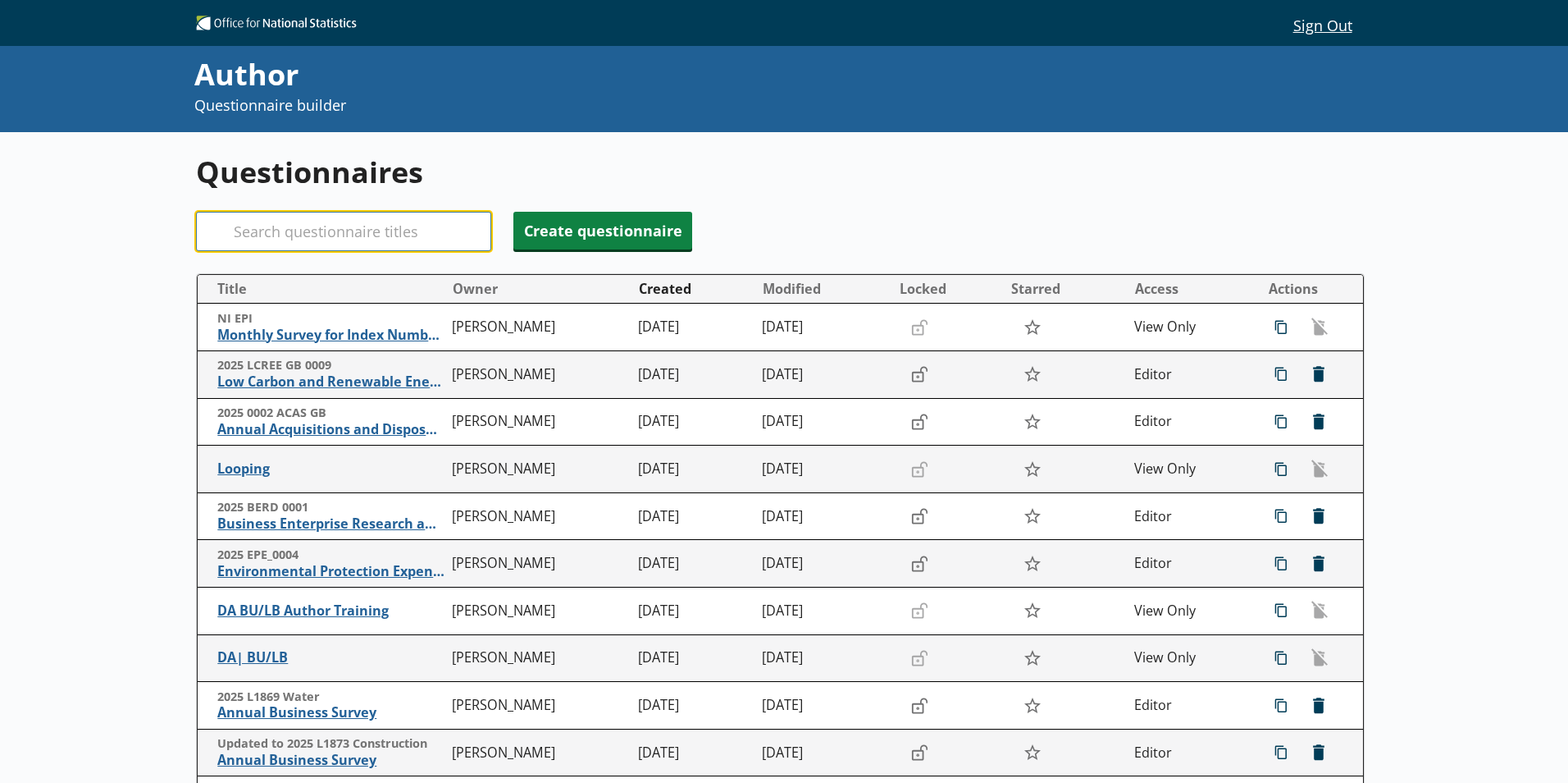
click at [293, 235] on input "Search" at bounding box center [343, 231] width 295 height 39
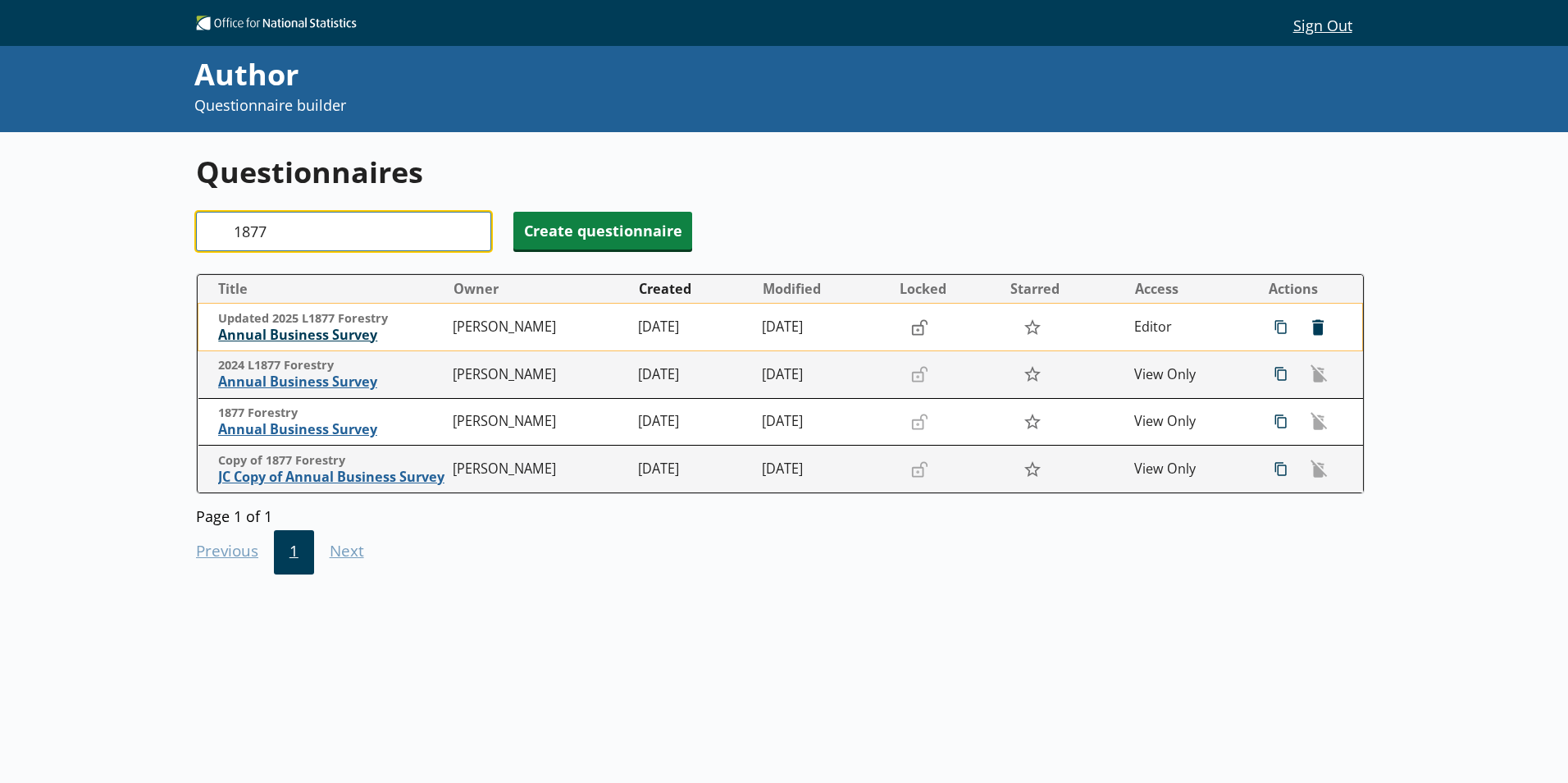
type input "1877"
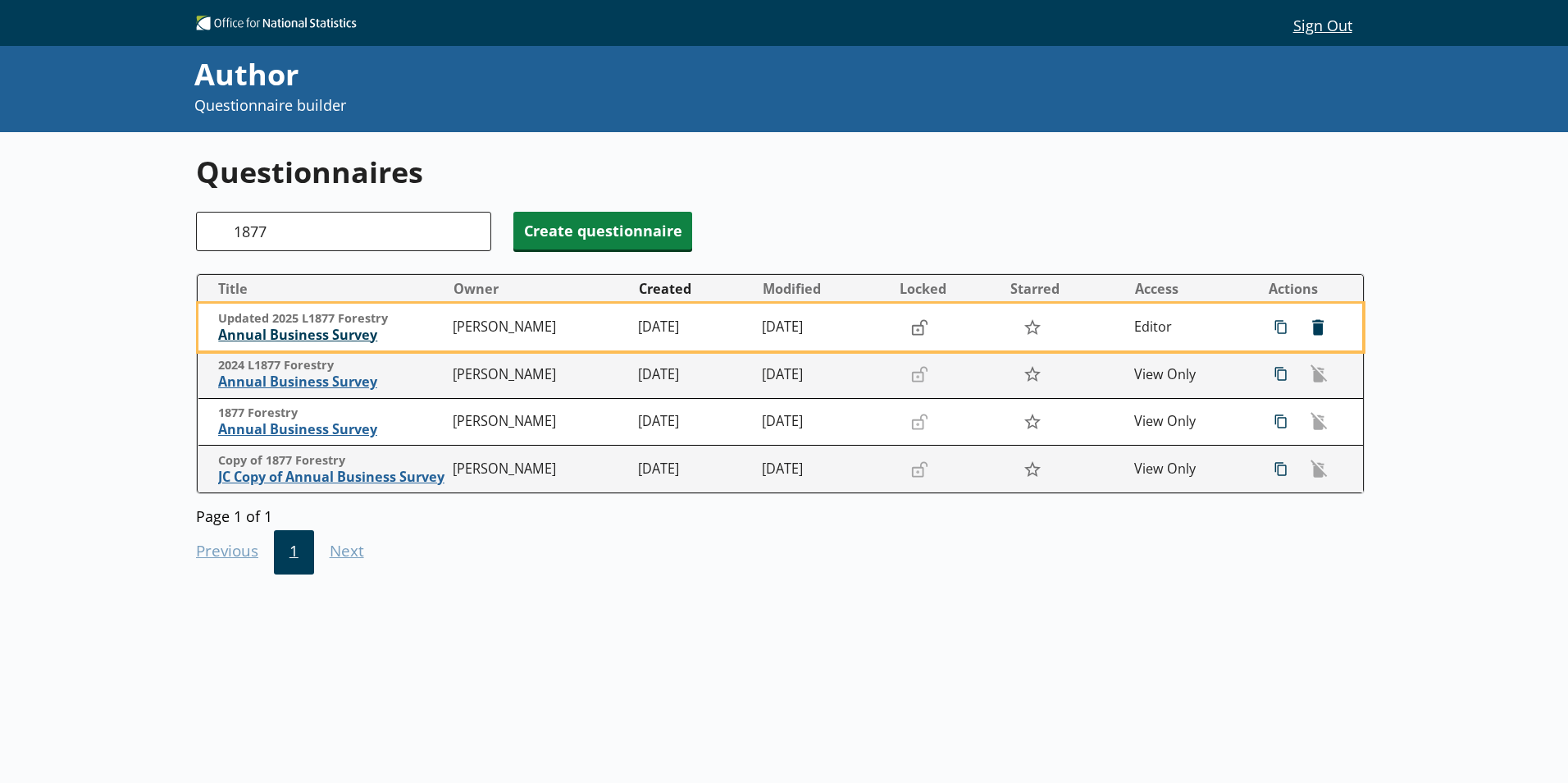
click at [376, 333] on span "Annual Business Survey" at bounding box center [331, 335] width 226 height 17
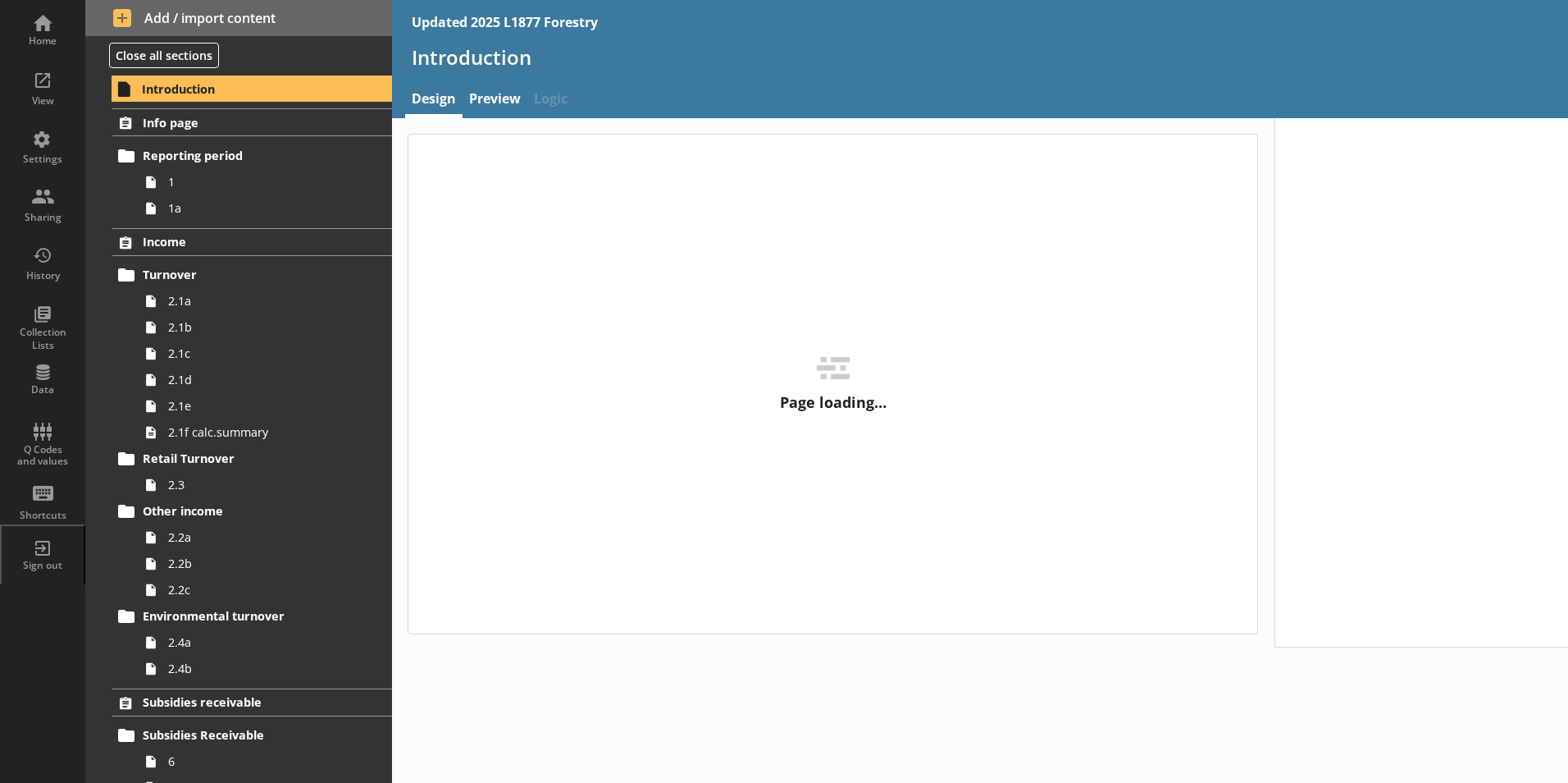
type textarea "x"
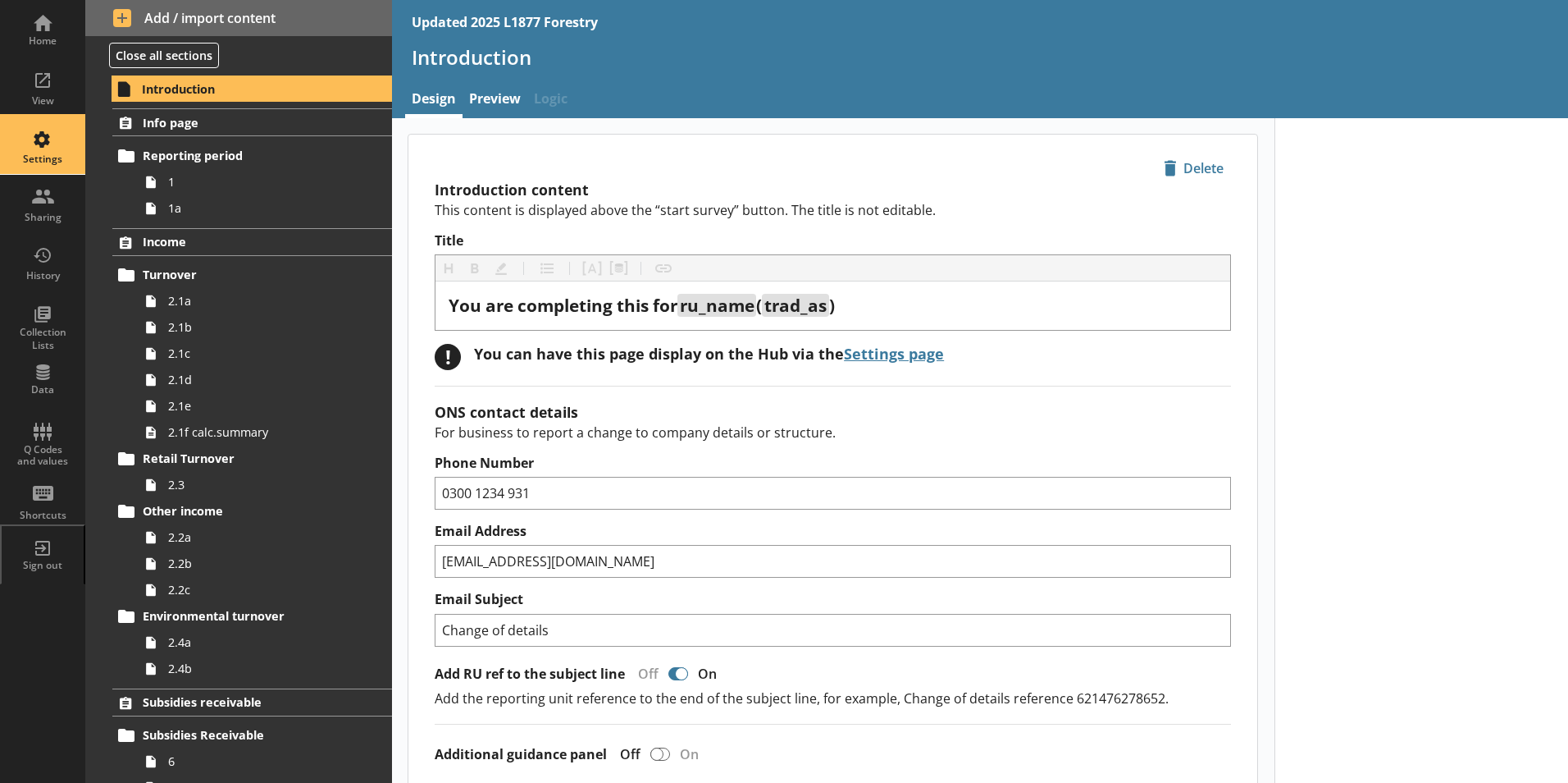
click at [61, 140] on div "Settings" at bounding box center [42, 145] width 57 height 57
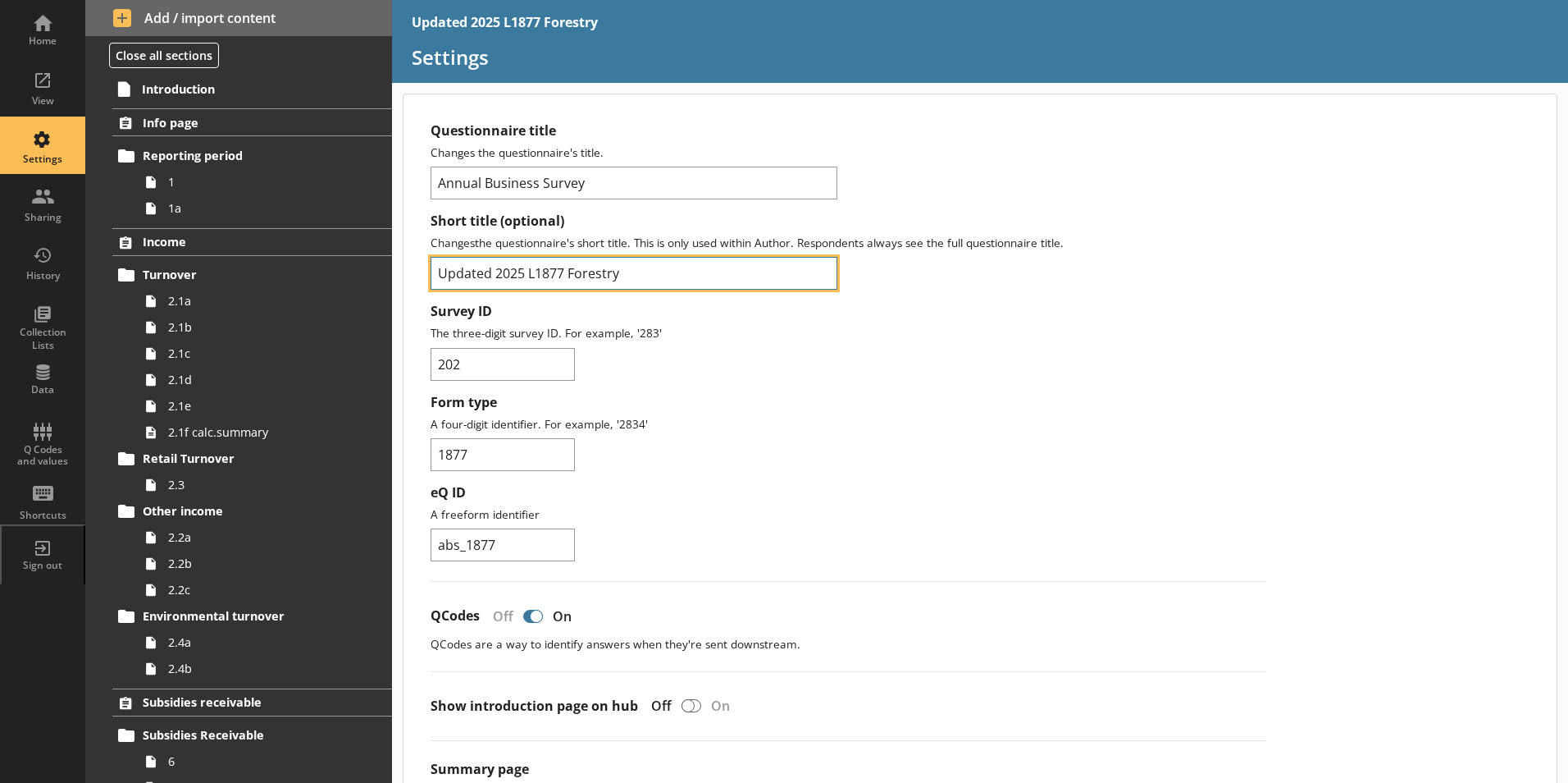
click at [523, 270] on input "Updated 2025 L1877 Forestry" at bounding box center [634, 273] width 407 height 33
type input "2025 L1877 Forestry"
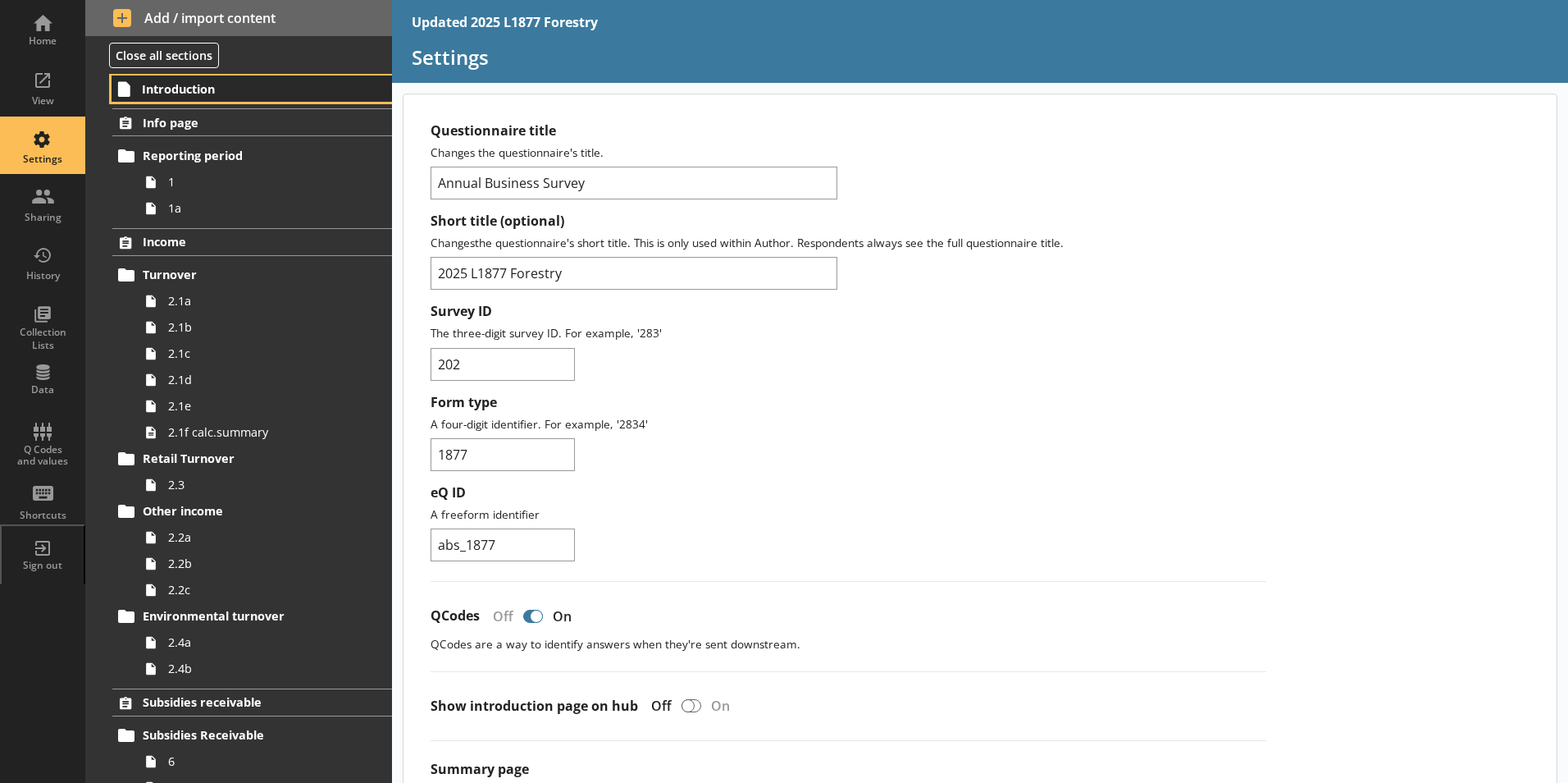
click at [339, 93] on link "Introduction" at bounding box center [252, 88] width 280 height 27
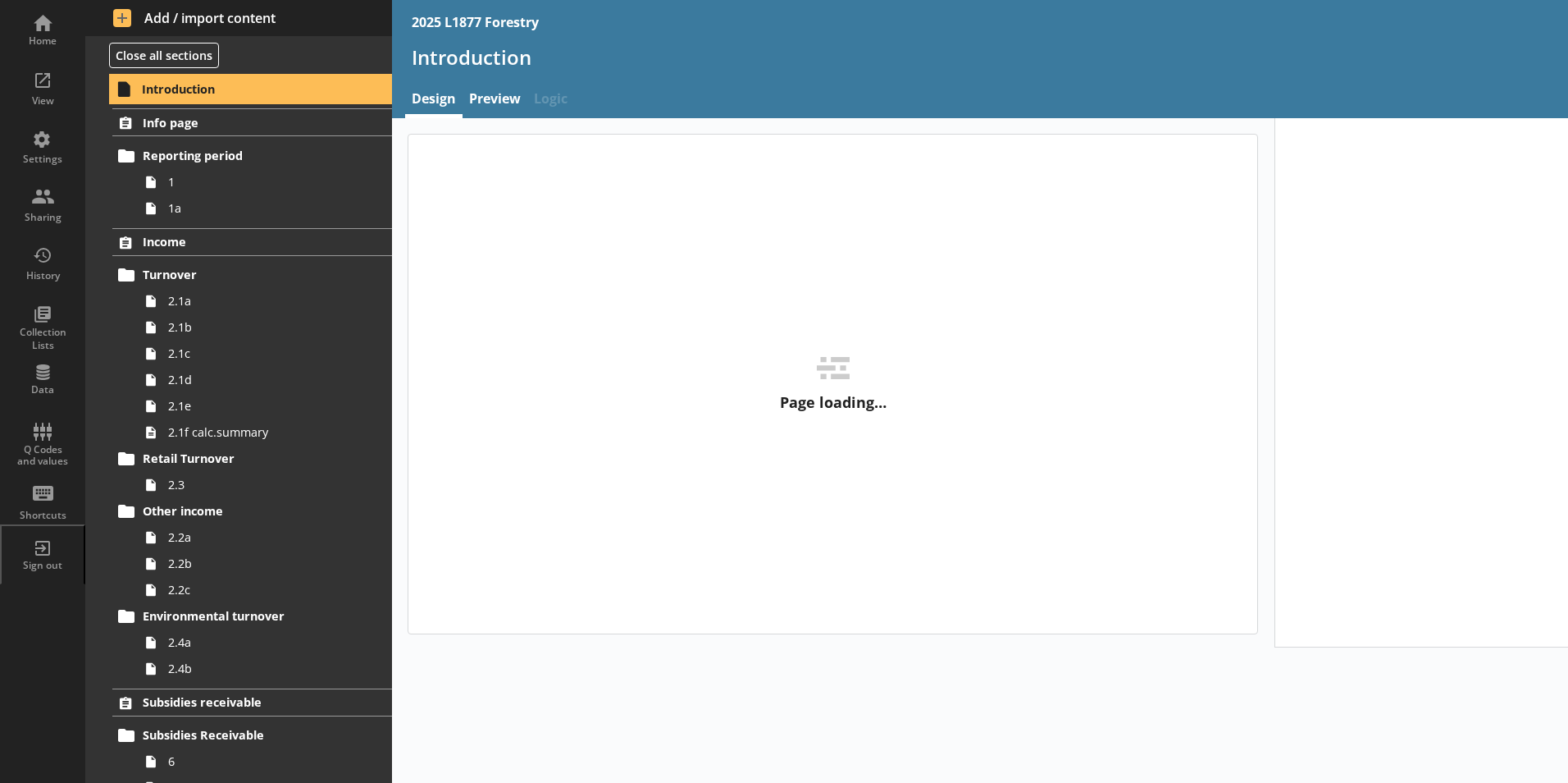
type textarea "x"
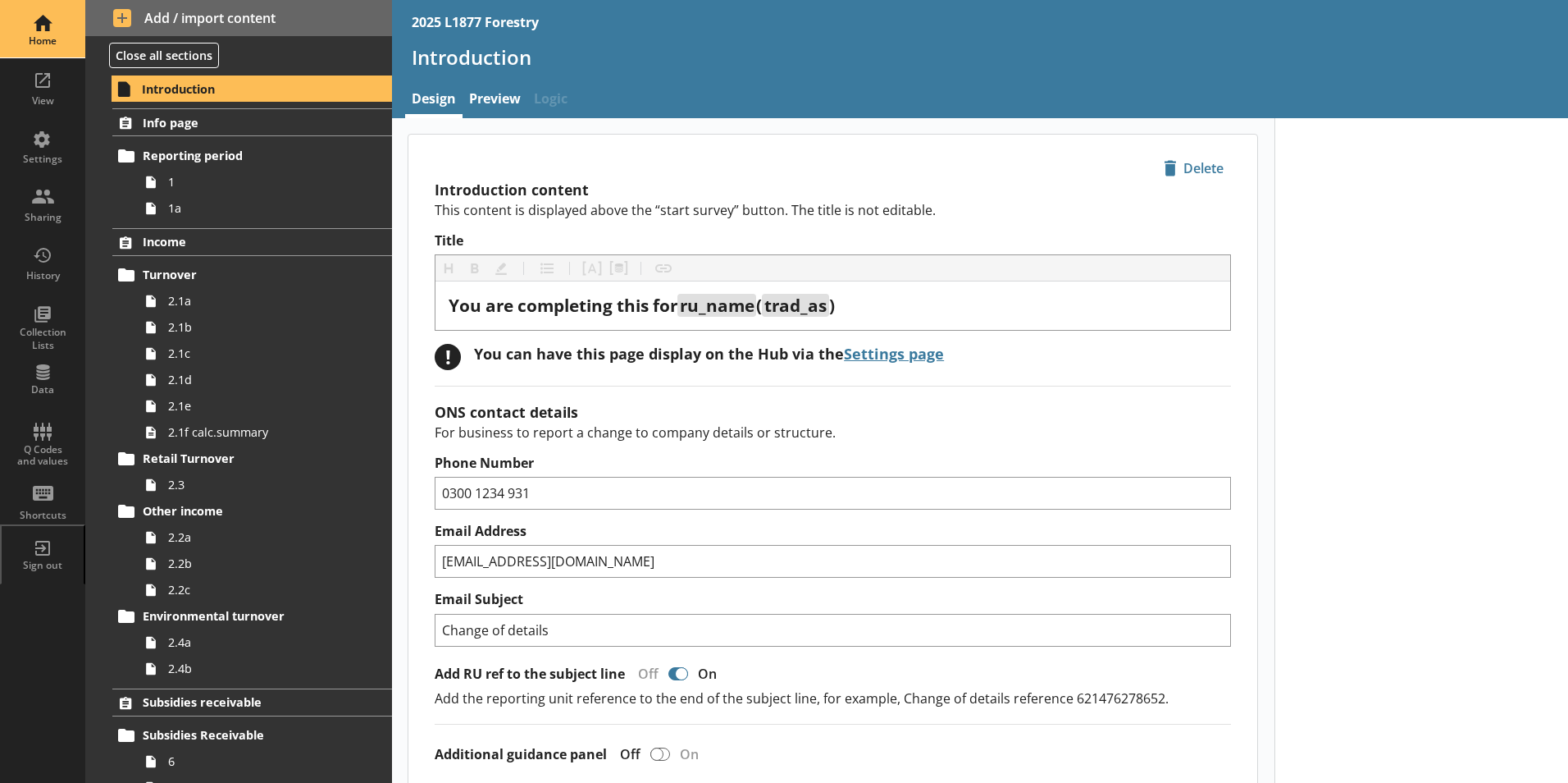
click at [47, 45] on div "Home" at bounding box center [42, 40] width 57 height 13
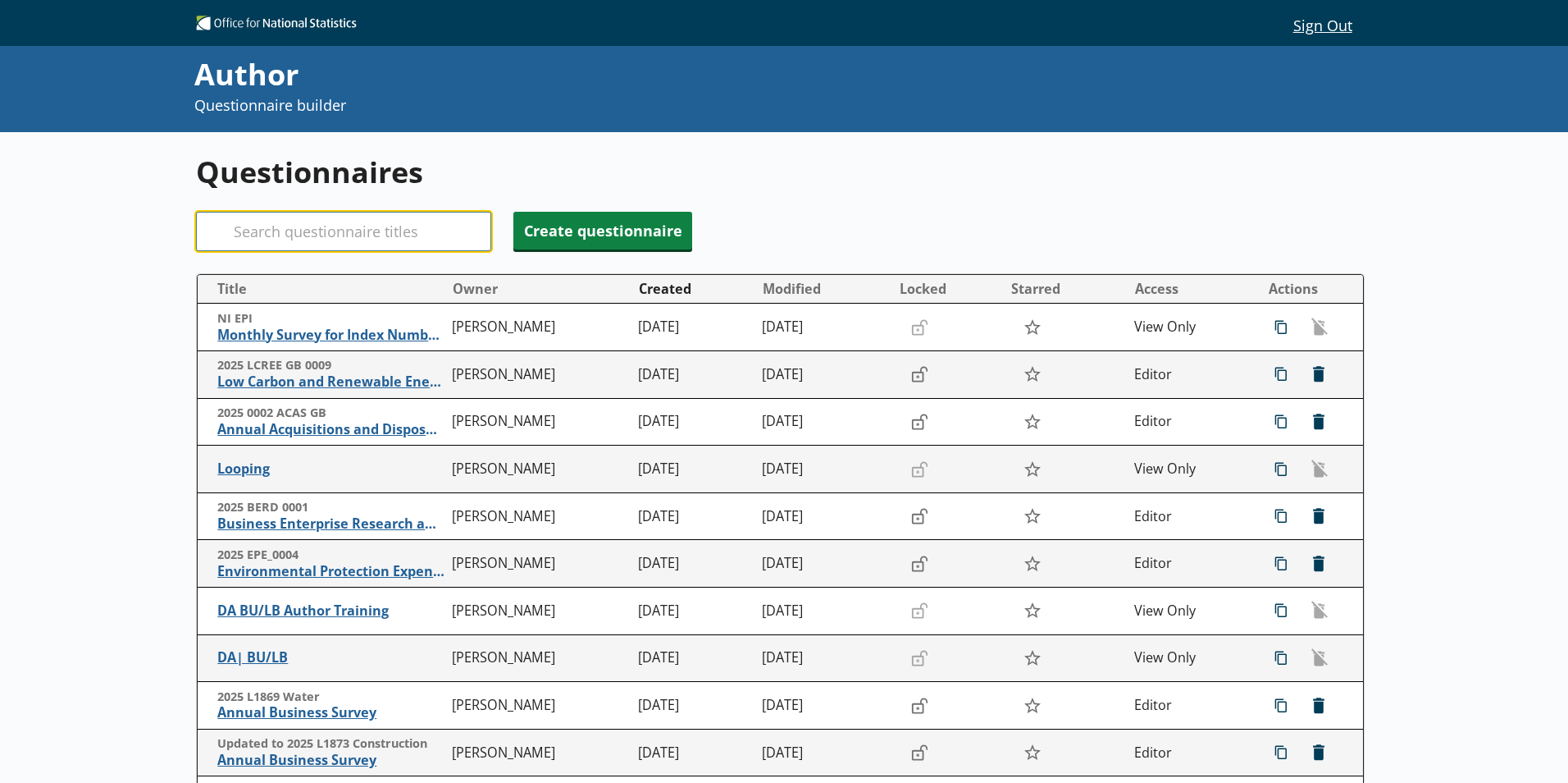
click at [300, 233] on input "Search" at bounding box center [343, 231] width 295 height 39
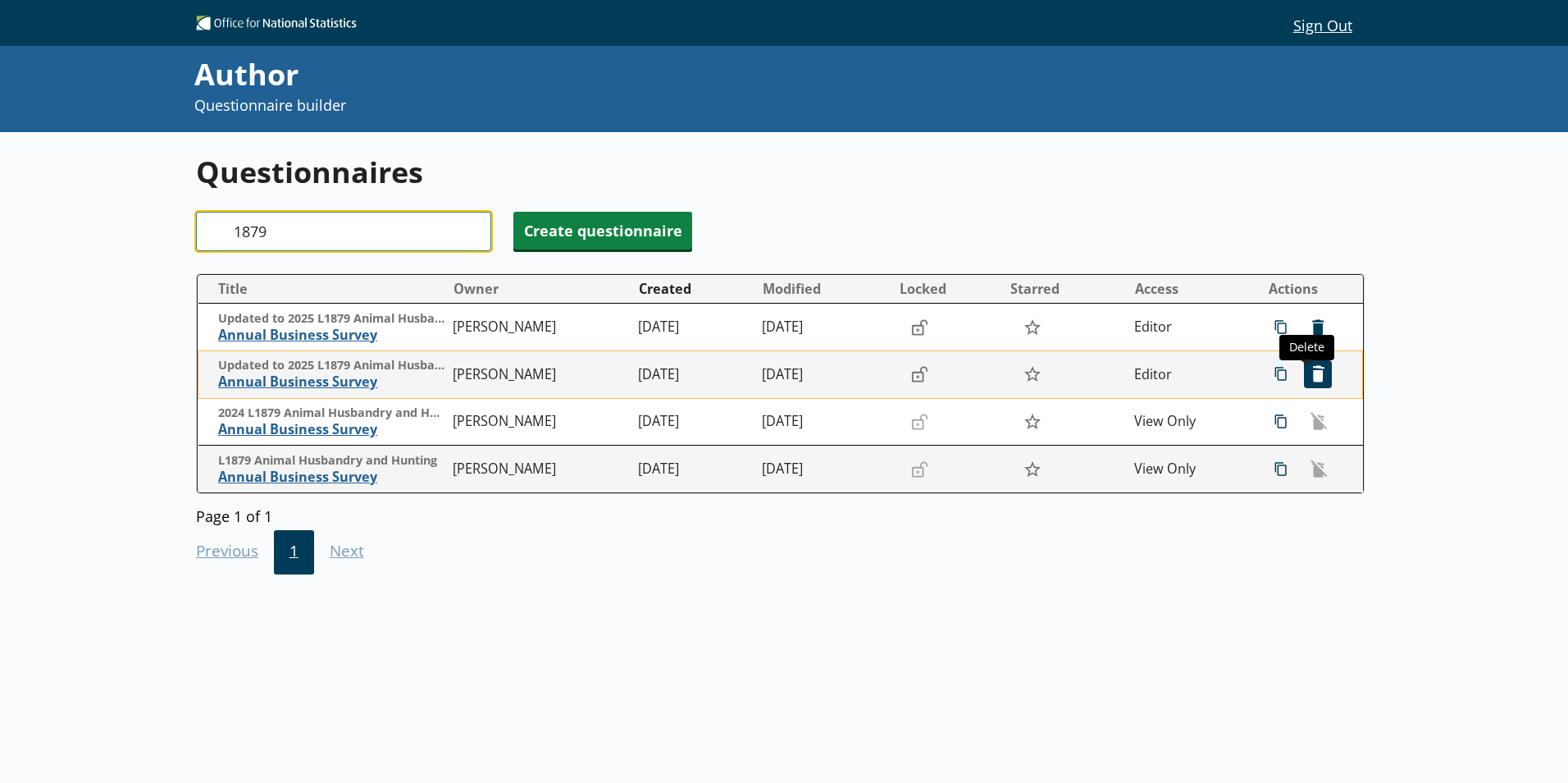
type input "1879"
click at [1305, 373] on span "icon-delete Created with Sketch. [GEOGRAPHIC_DATA]" at bounding box center [1317, 374] width 27 height 27
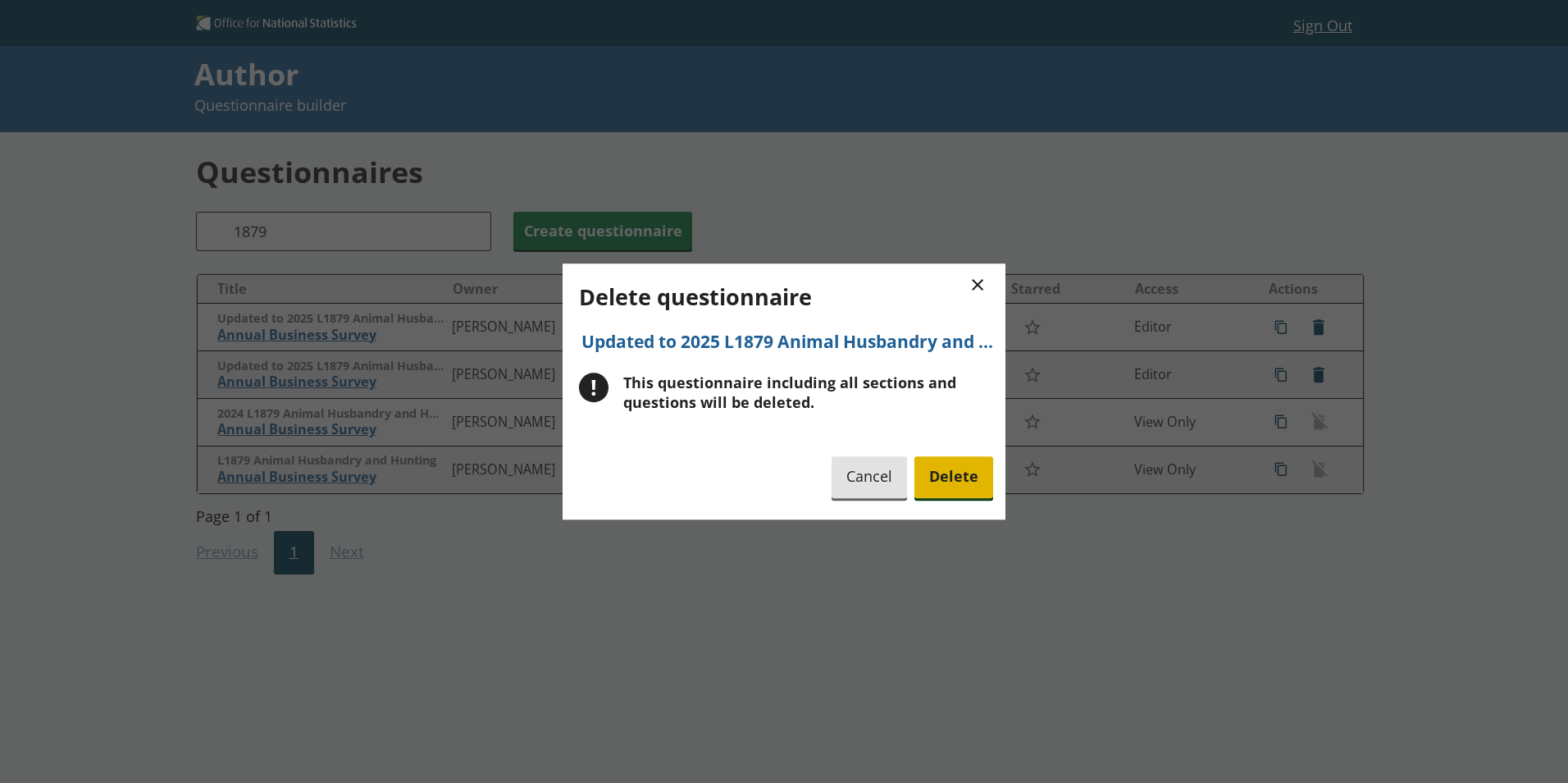
click at [975, 464] on span "Delete" at bounding box center [954, 477] width 79 height 41
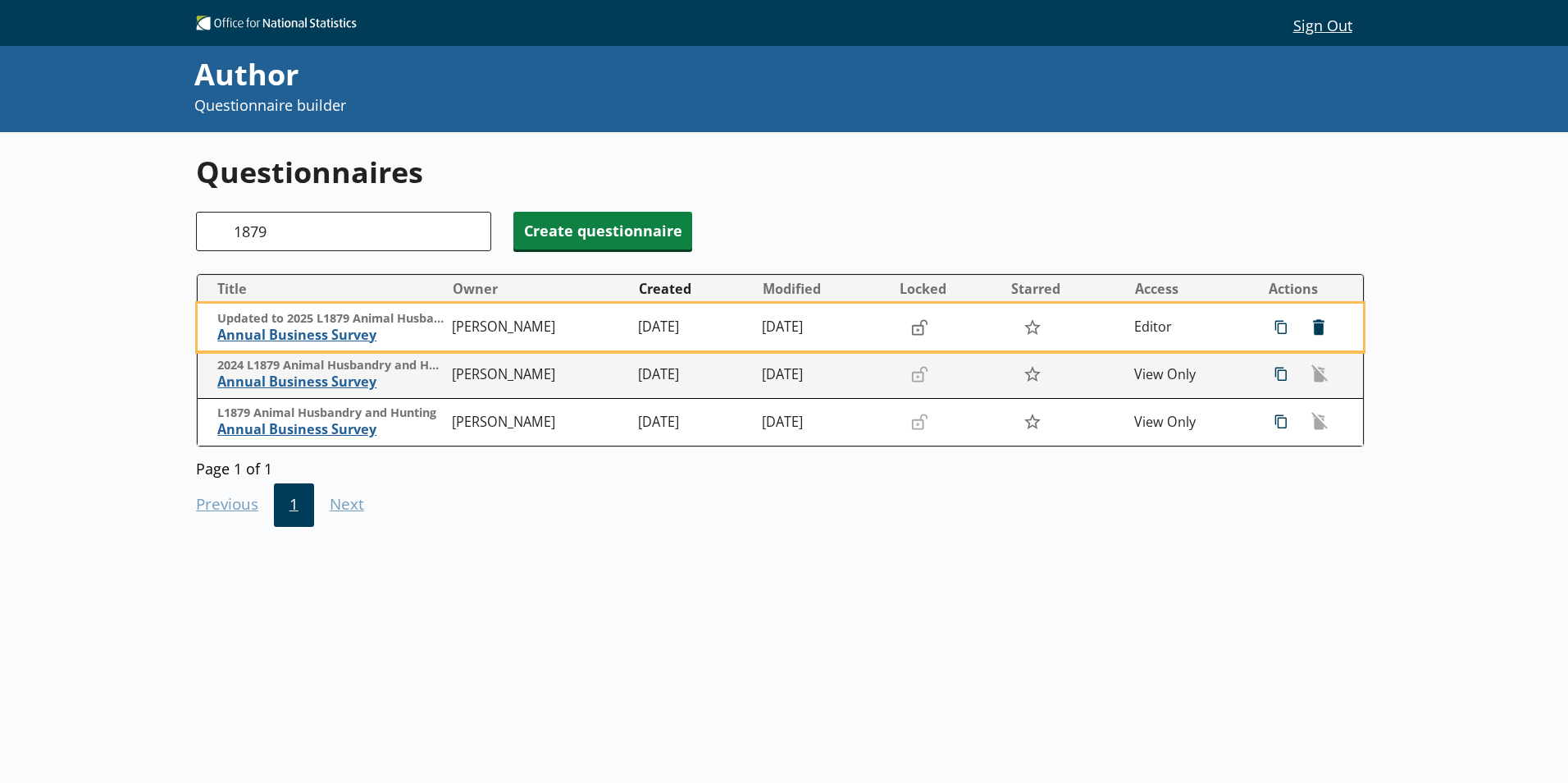
click at [325, 341] on span "Annual Business Survey" at bounding box center [331, 335] width 227 height 17
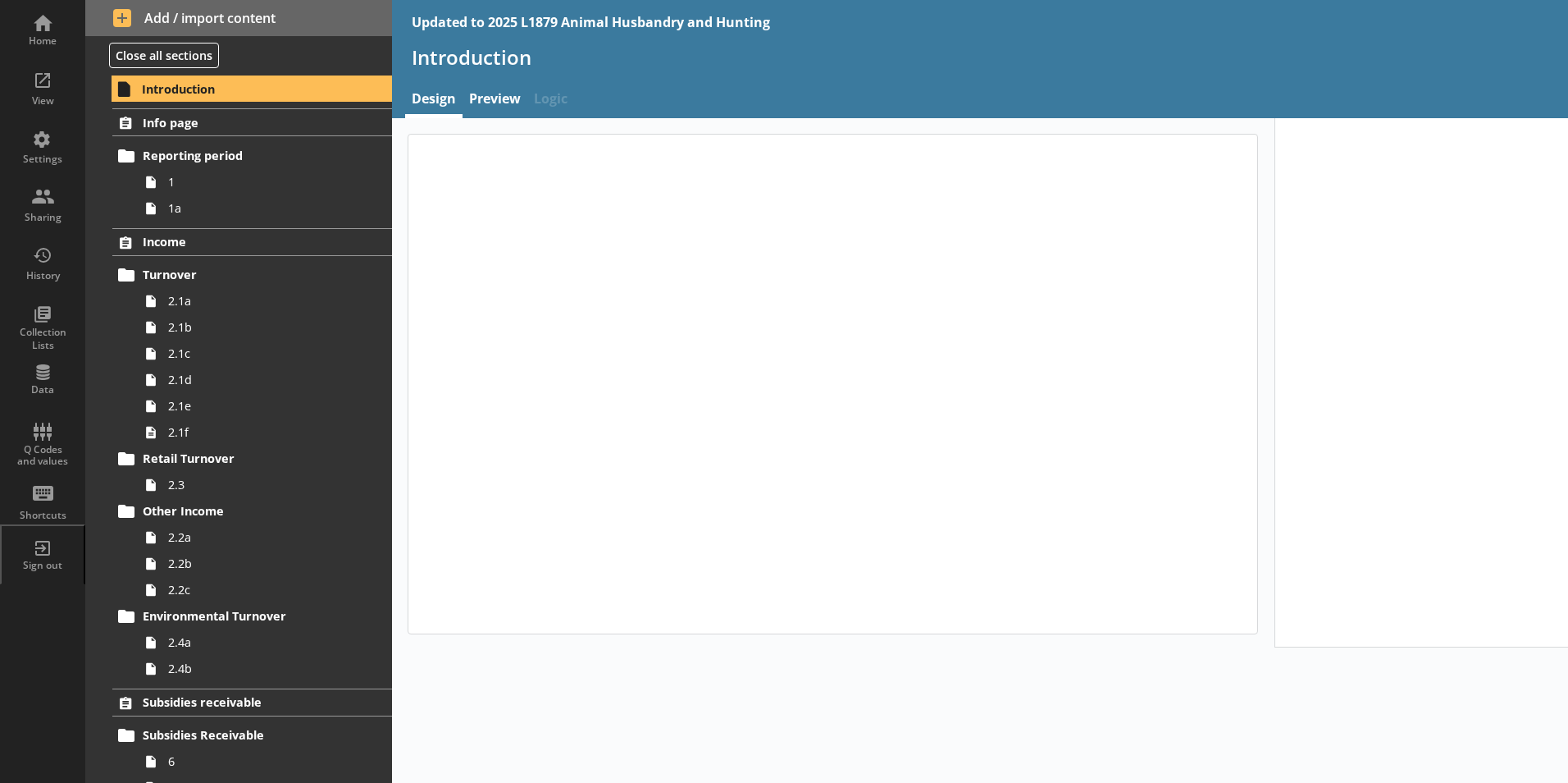
type textarea "x"
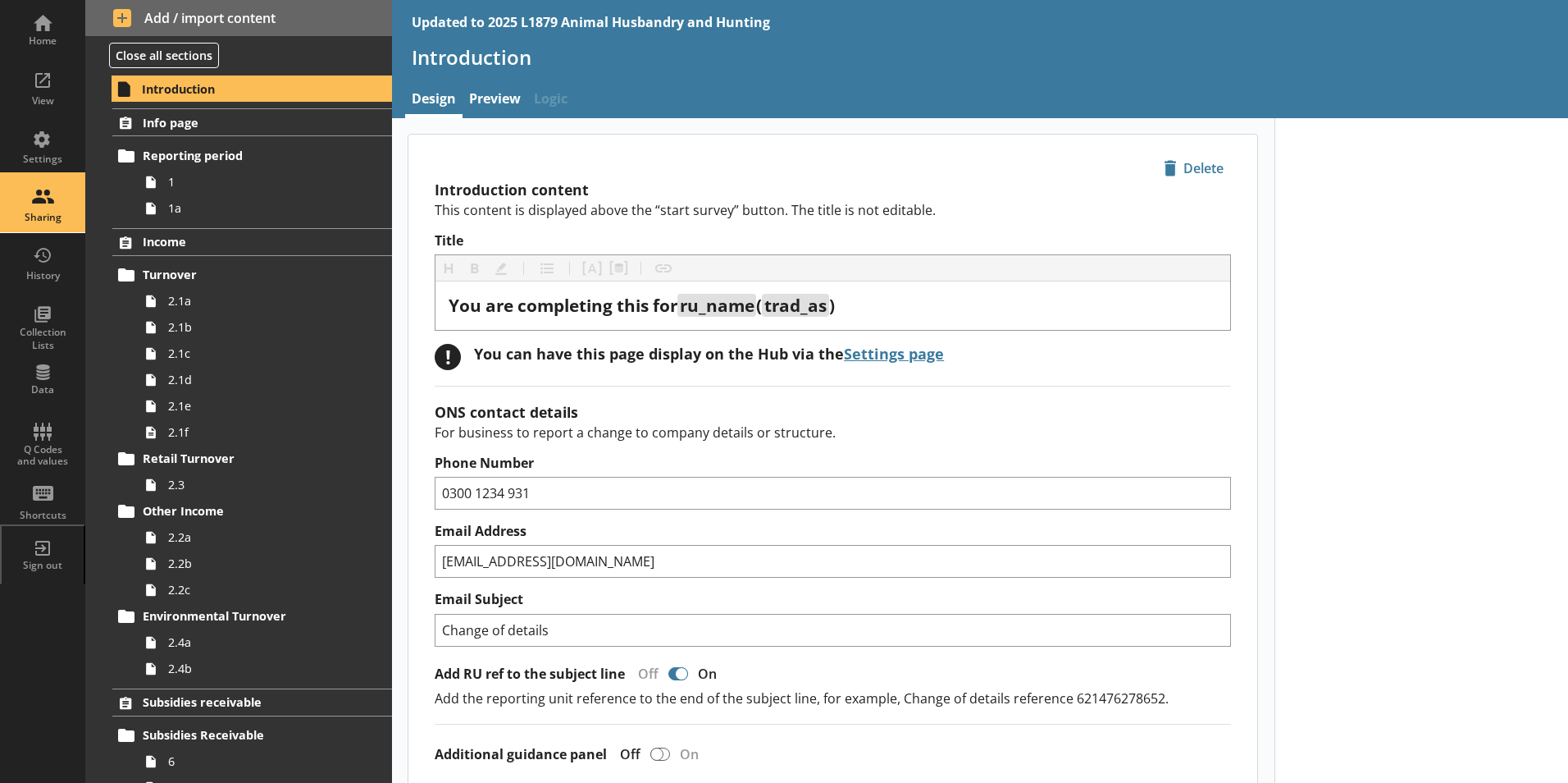
click at [44, 205] on div "Sharing" at bounding box center [42, 203] width 57 height 57
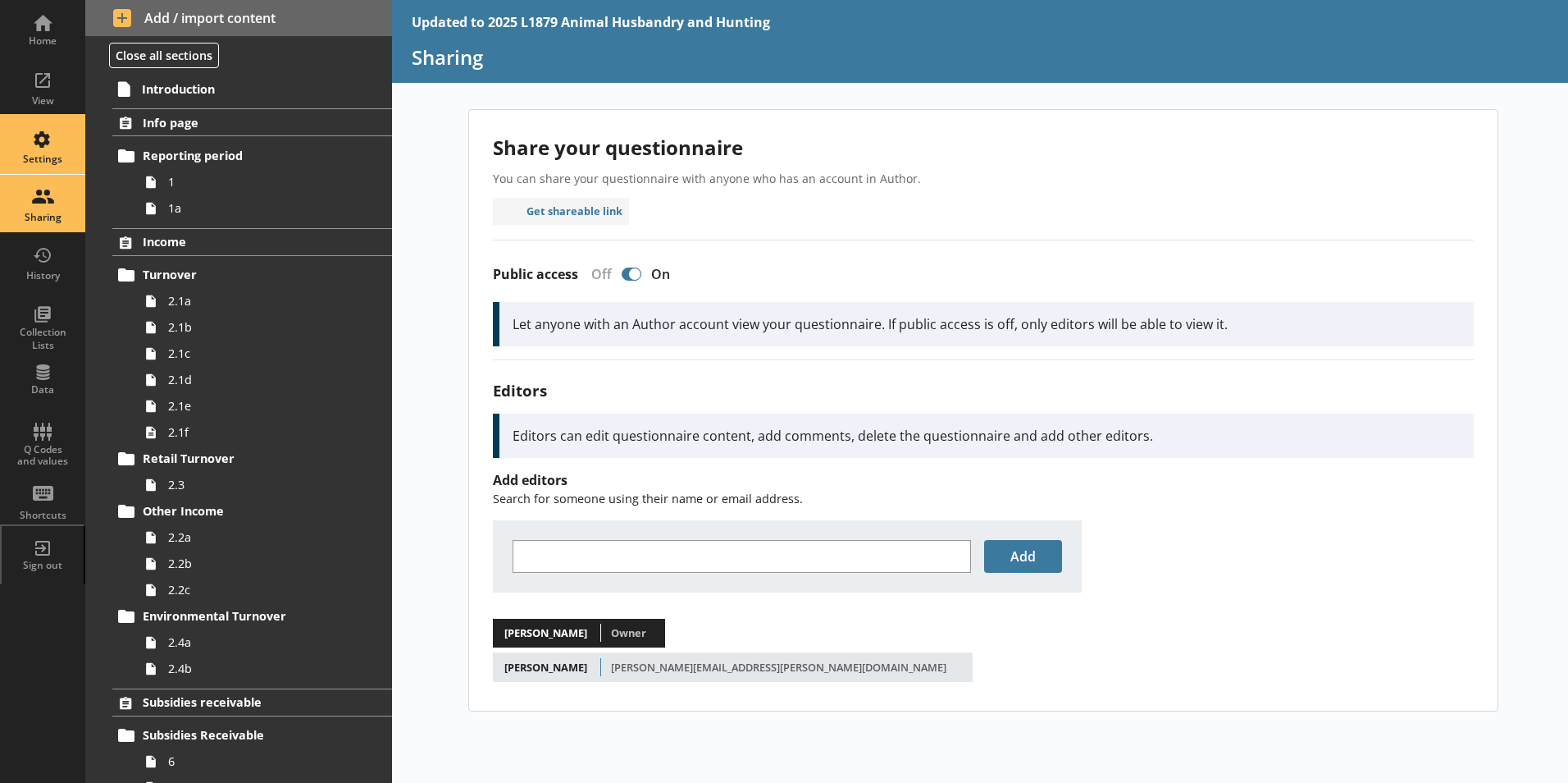
click at [56, 162] on div "Settings" at bounding box center [42, 159] width 57 height 13
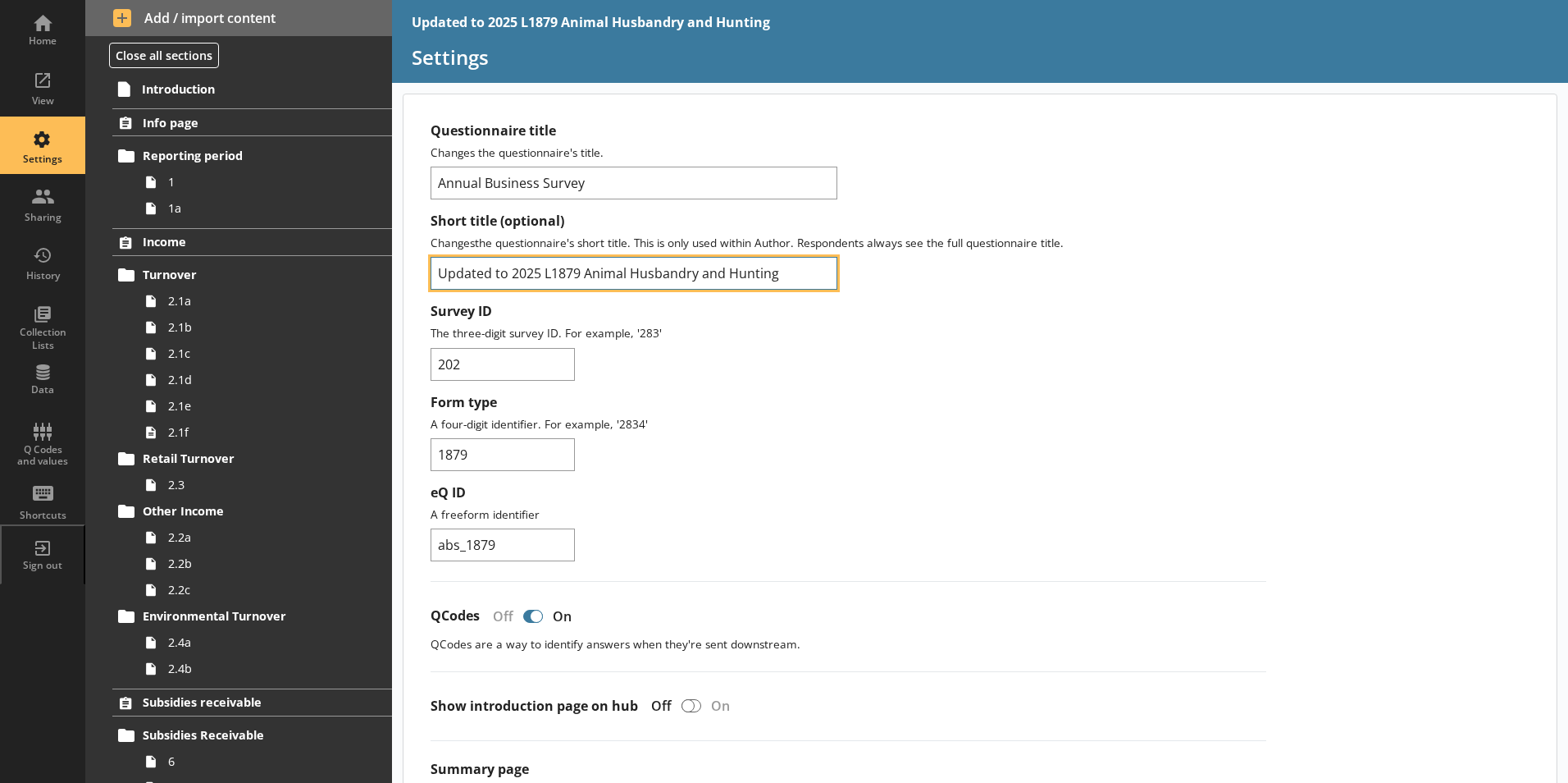
click at [514, 274] on input "Updated to 2025 L1879 Animal Husbandry and Hunting" at bounding box center [634, 273] width 407 height 33
type input "2025 L1879 Animal Husbandry and Hunting"
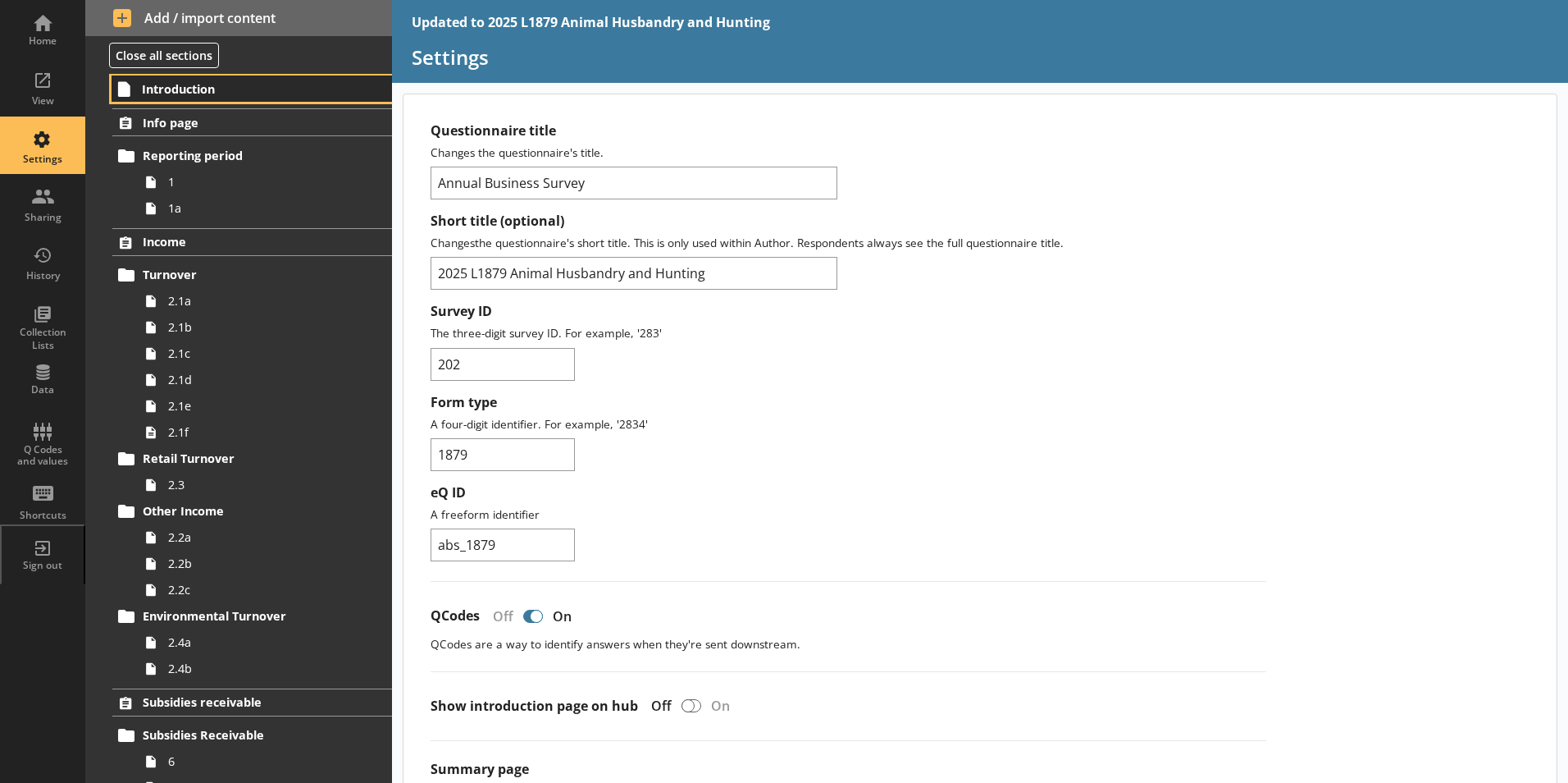
click at [223, 92] on span "Introduction" at bounding box center [243, 89] width 201 height 16
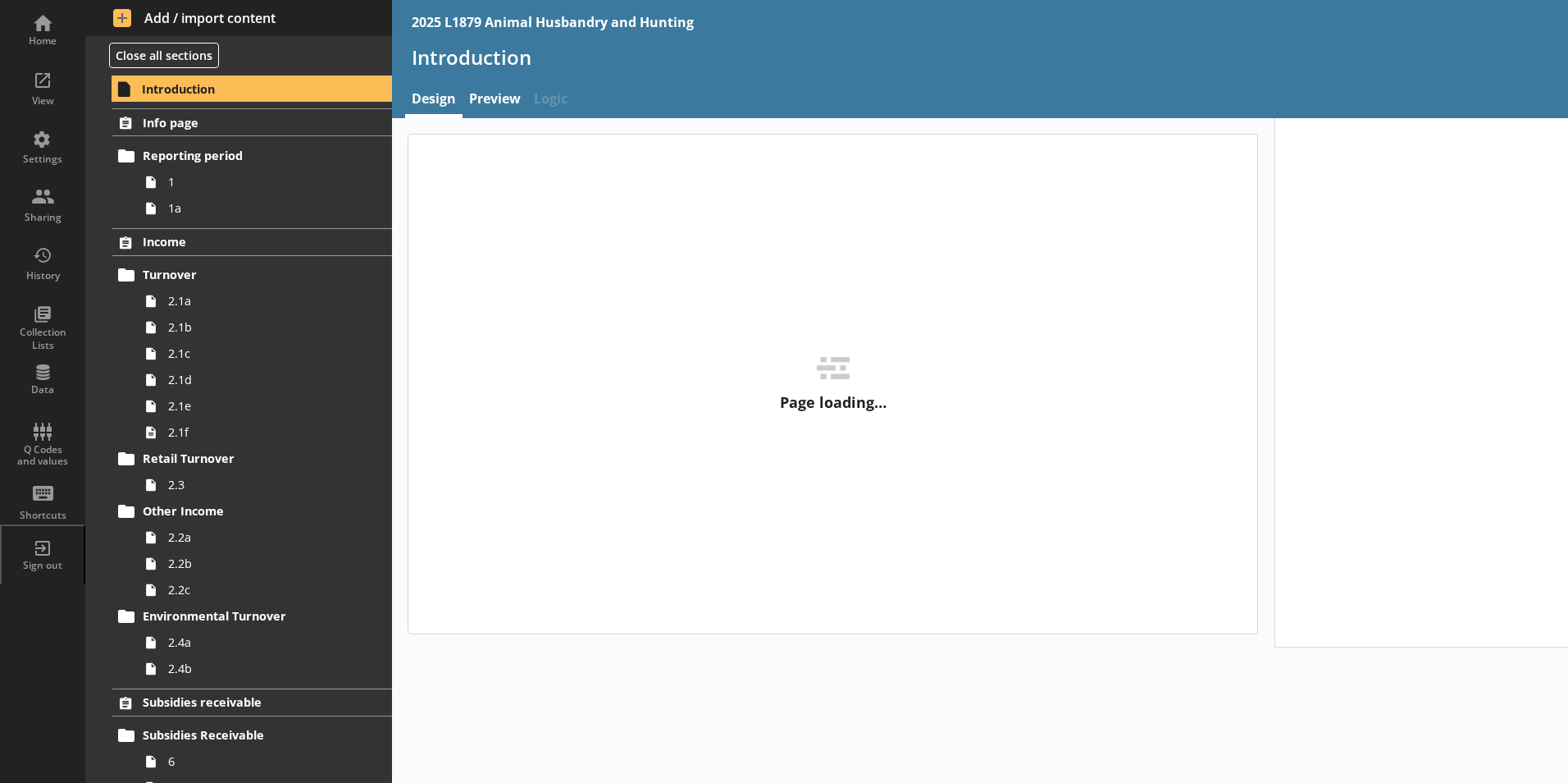
type textarea "x"
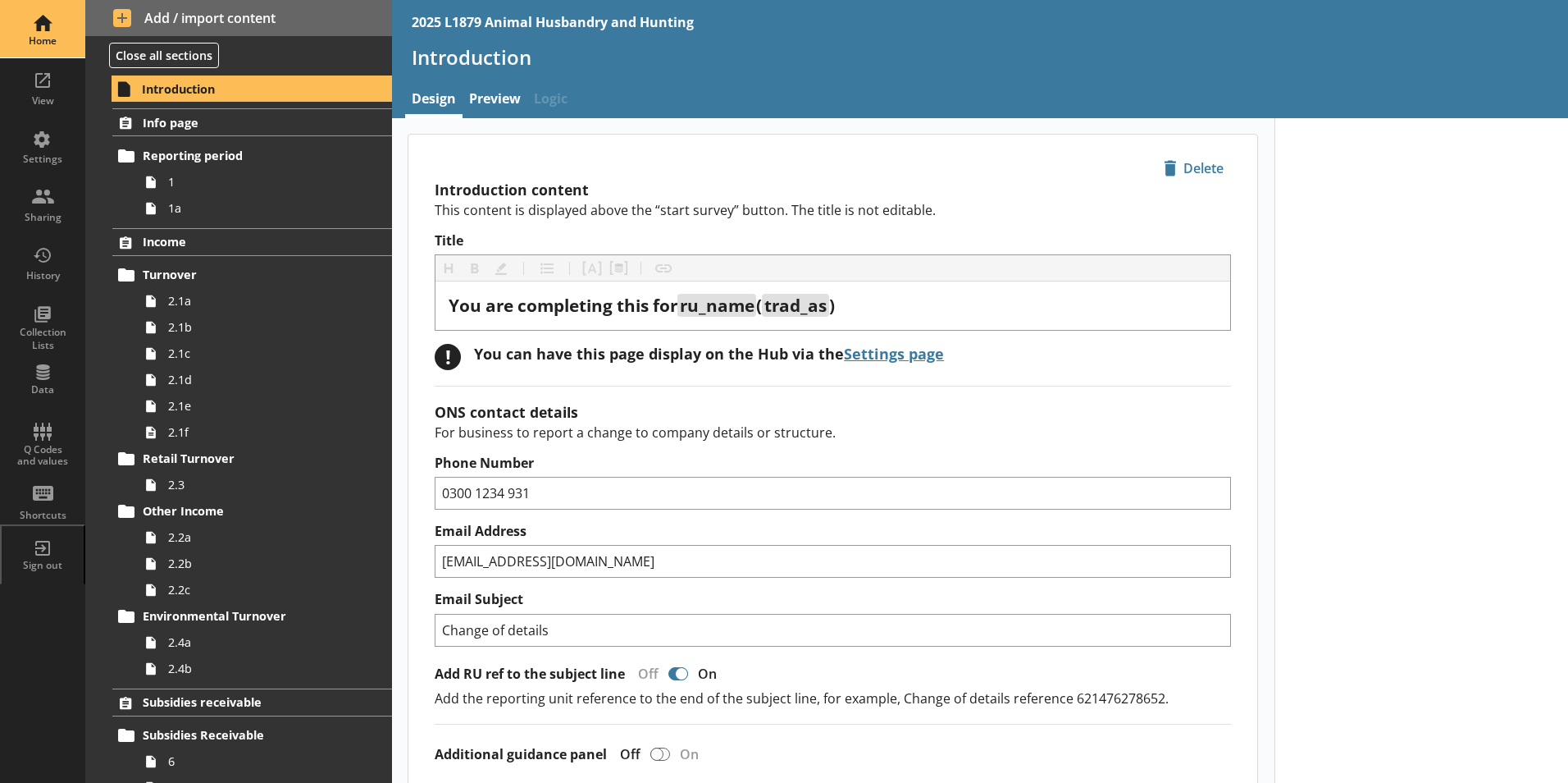
click at [52, 36] on div "Home" at bounding box center [42, 40] width 57 height 13
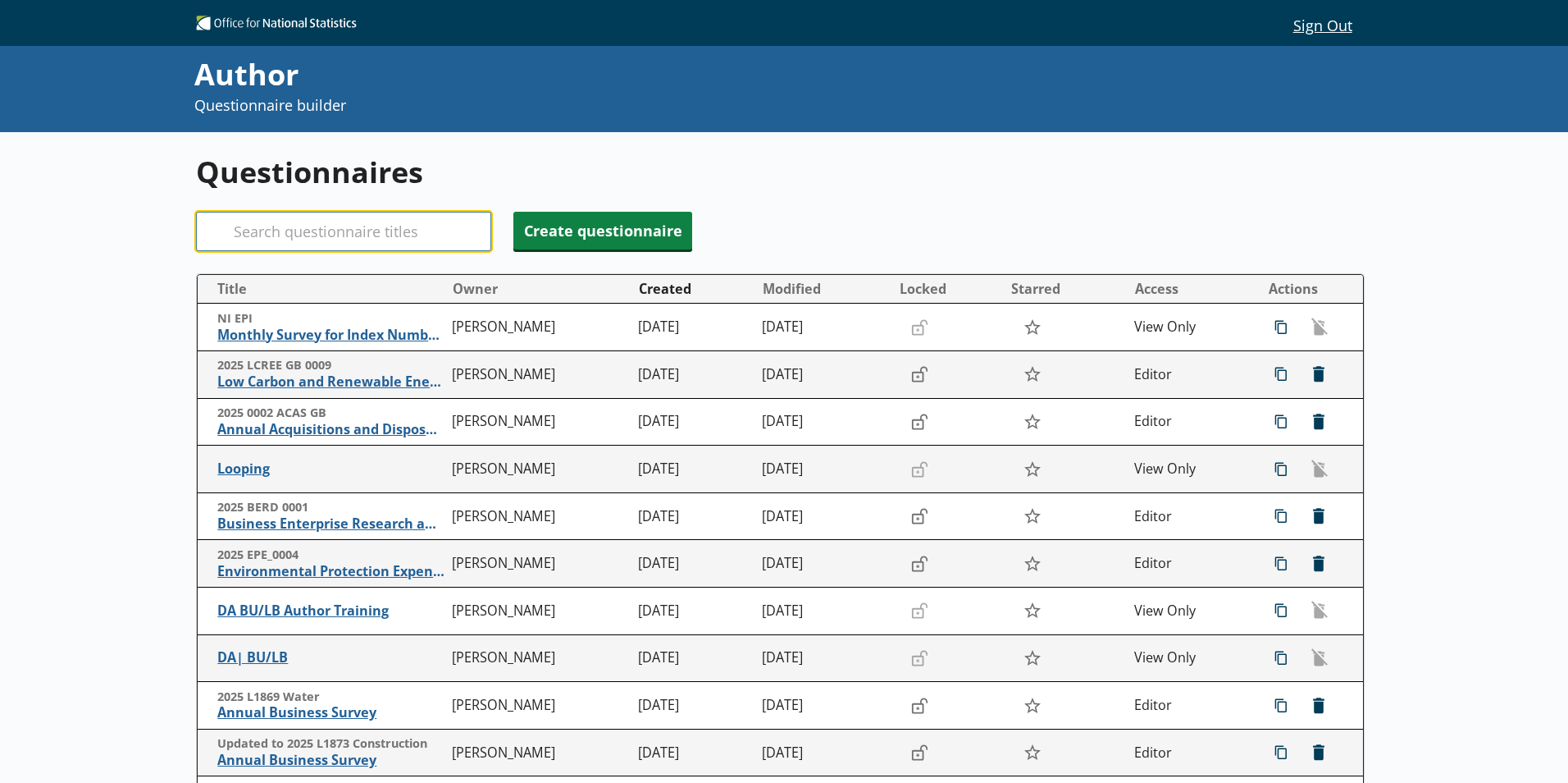
click at [419, 226] on input "Search" at bounding box center [343, 231] width 295 height 39
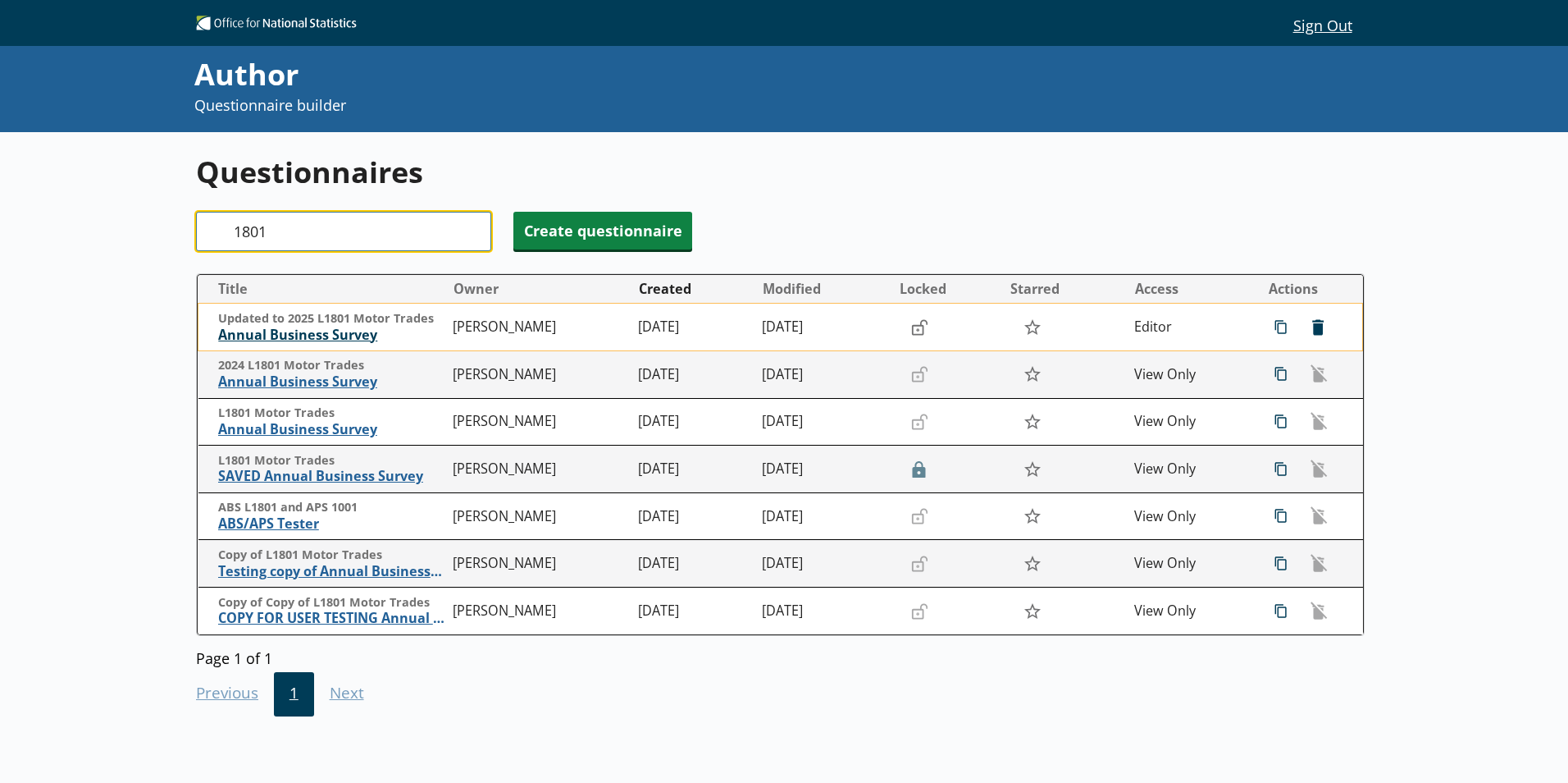
type input "1801"
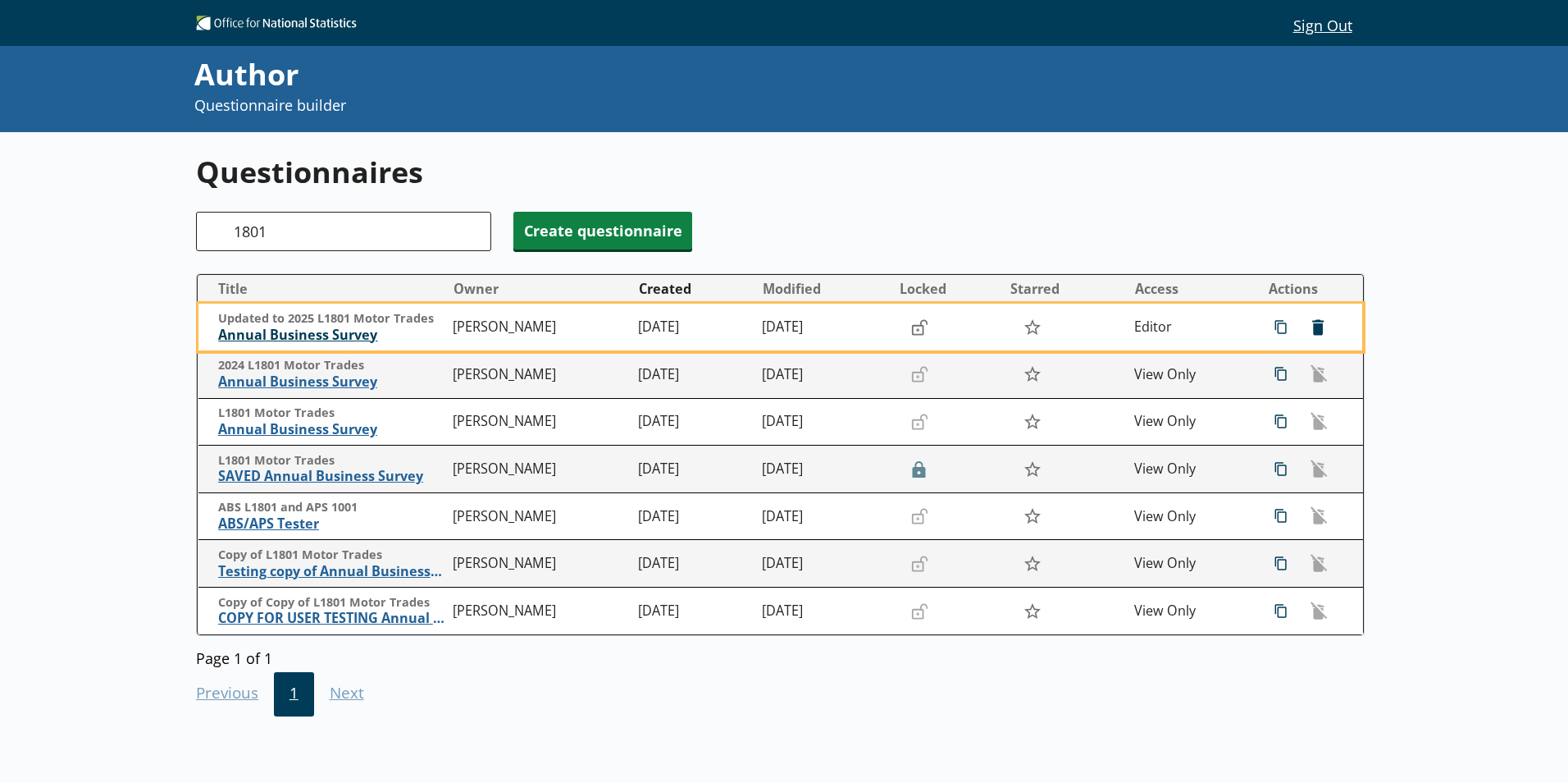
click at [352, 334] on span "Annual Business Survey" at bounding box center [331, 335] width 226 height 17
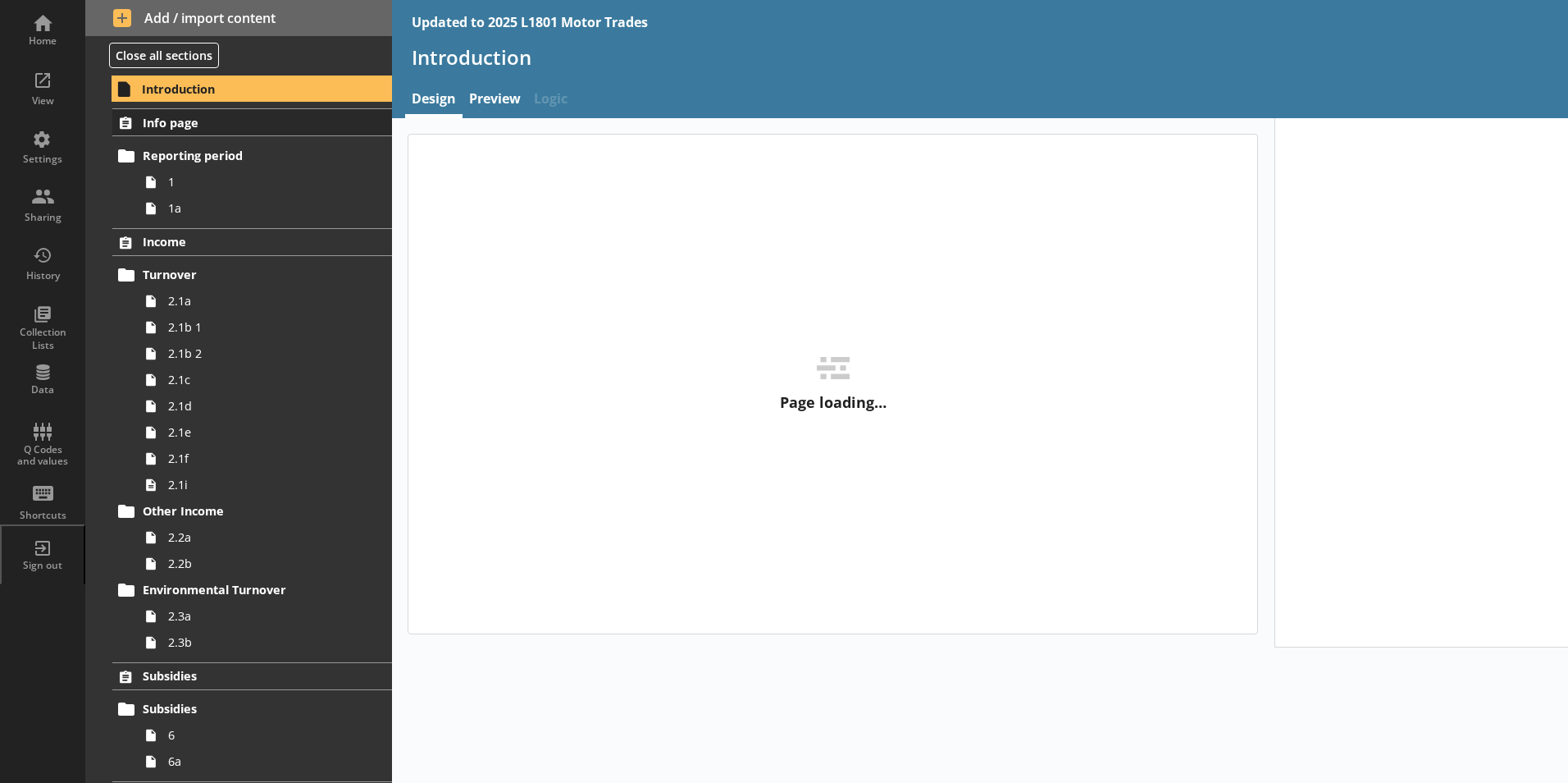
type textarea "x"
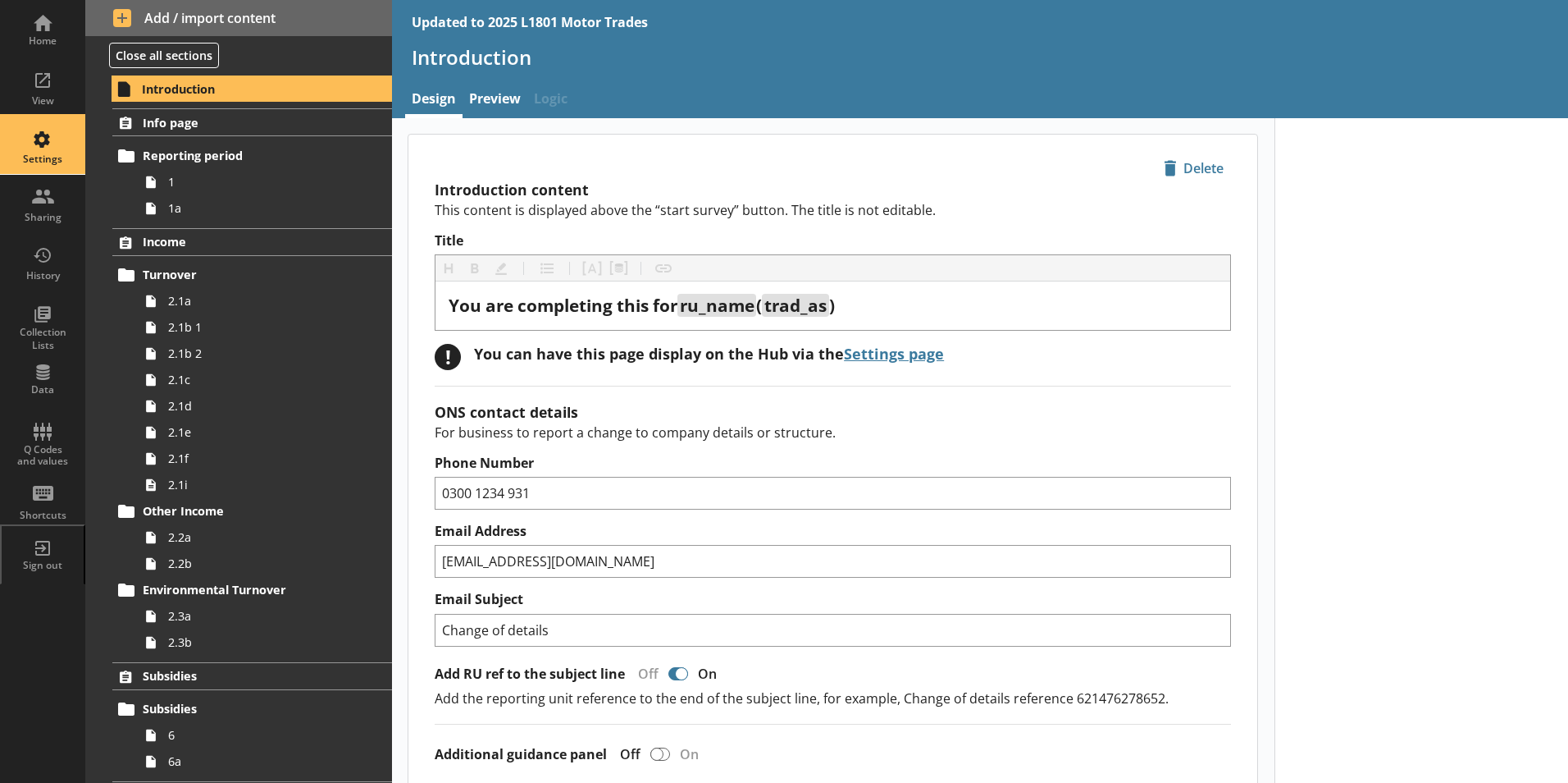
click at [49, 166] on div "Settings" at bounding box center [42, 159] width 57 height 13
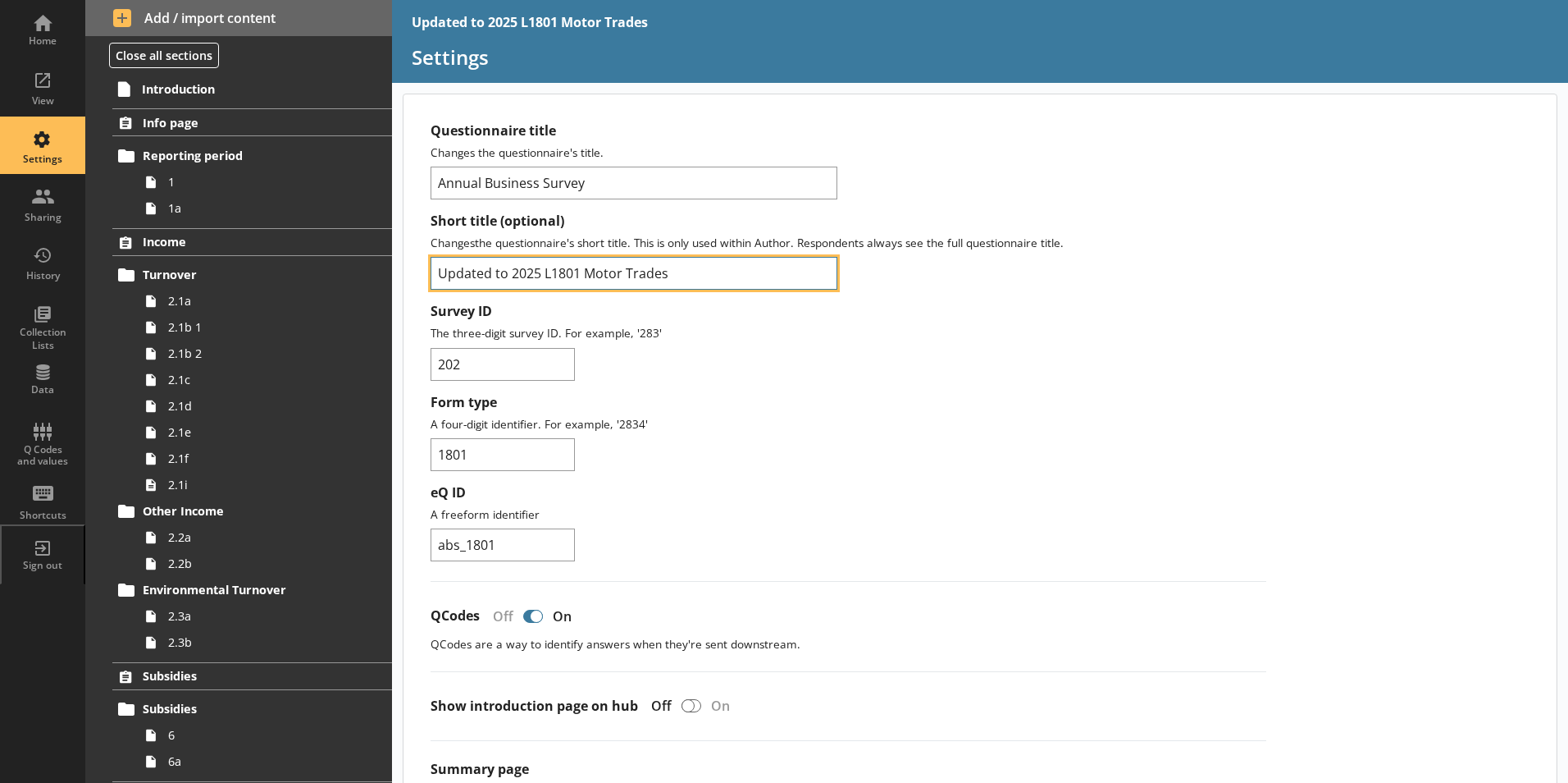
click at [509, 265] on input "Updated to 2025 L1801 Motor Trades" at bounding box center [634, 273] width 407 height 33
type input "2025 L1801 Motor Trades"
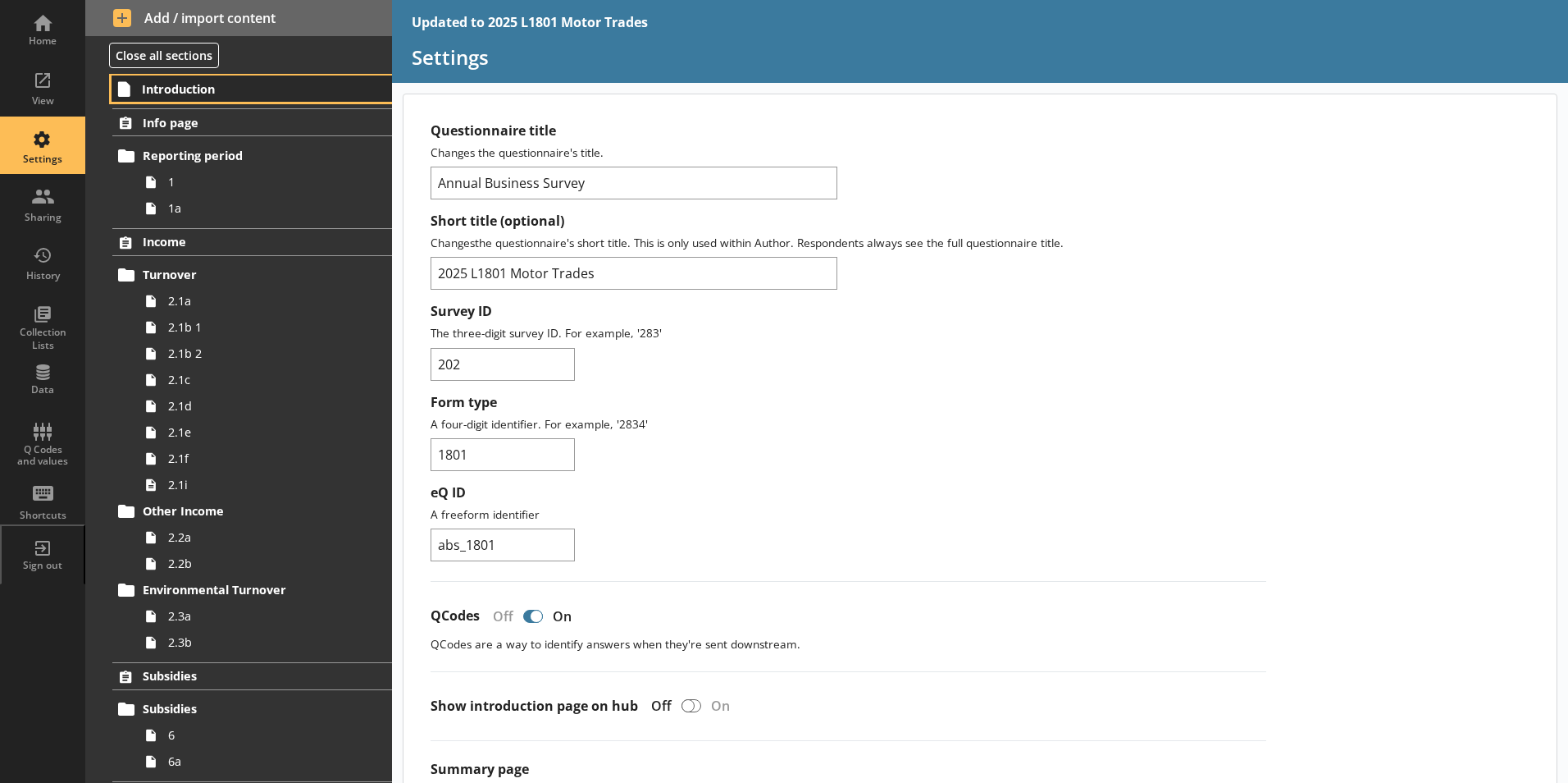
click at [210, 91] on span "Introduction" at bounding box center [243, 89] width 201 height 16
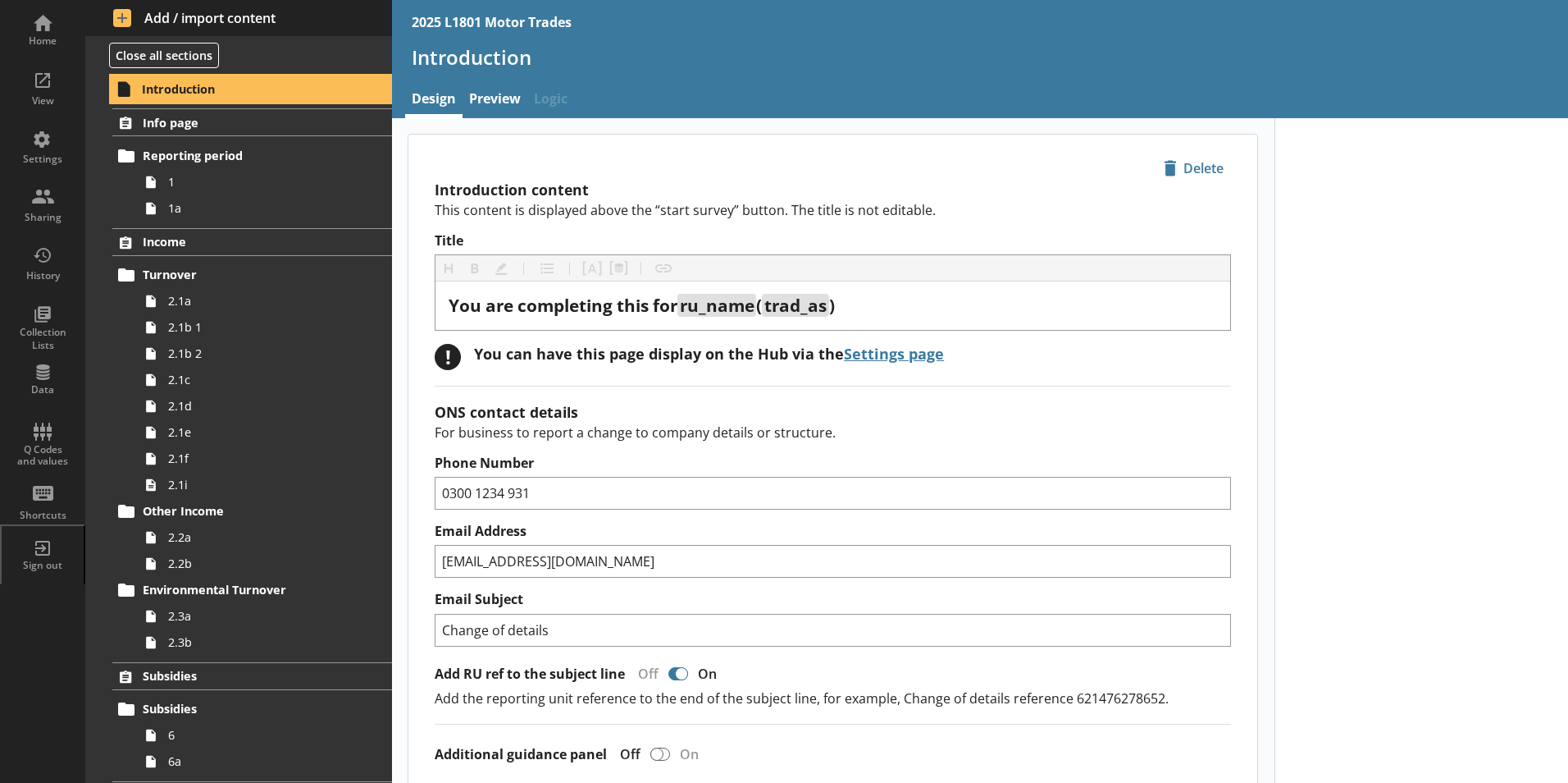
type textarea "x"
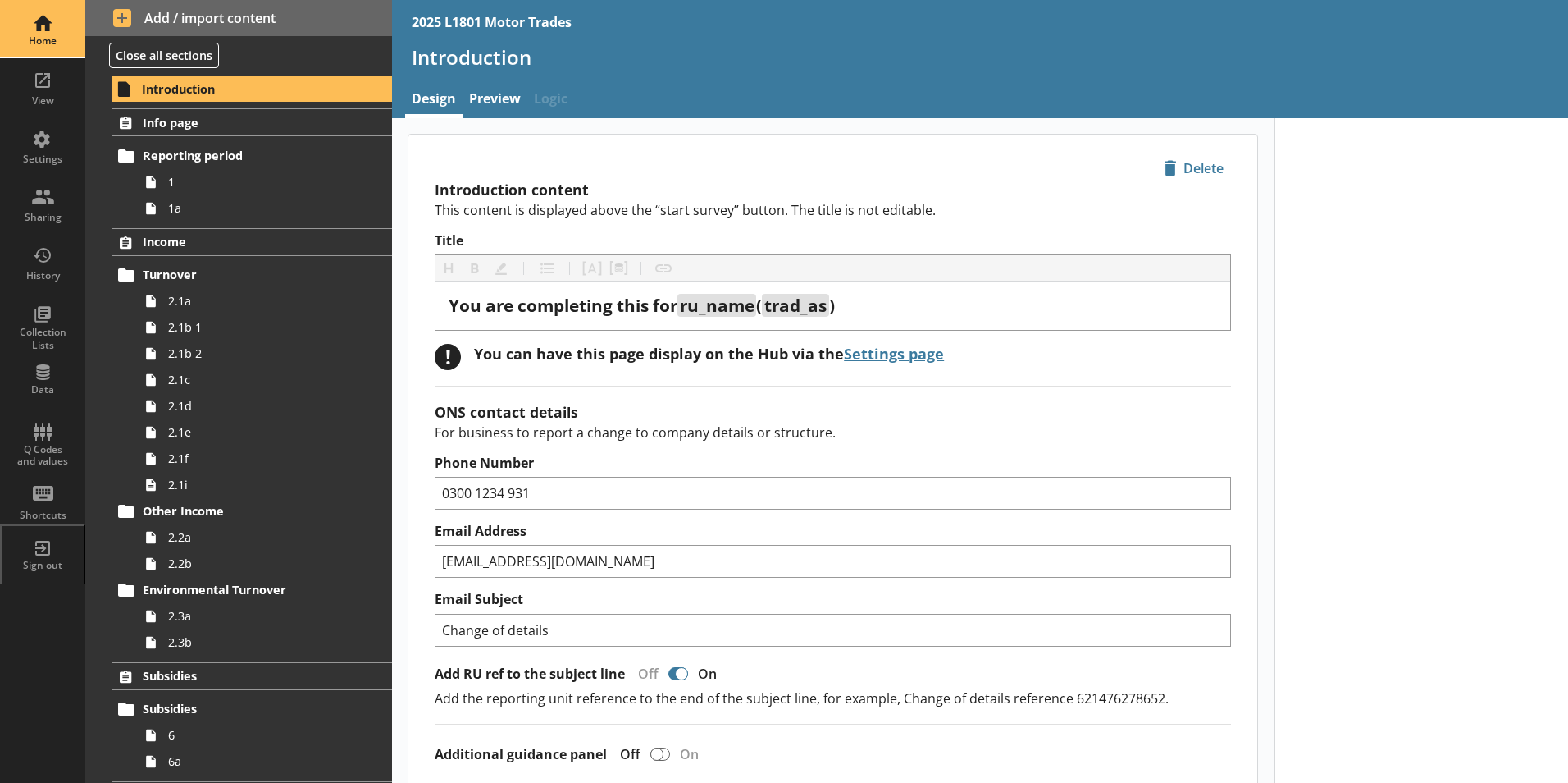
click at [48, 27] on div "Home" at bounding box center [42, 29] width 57 height 57
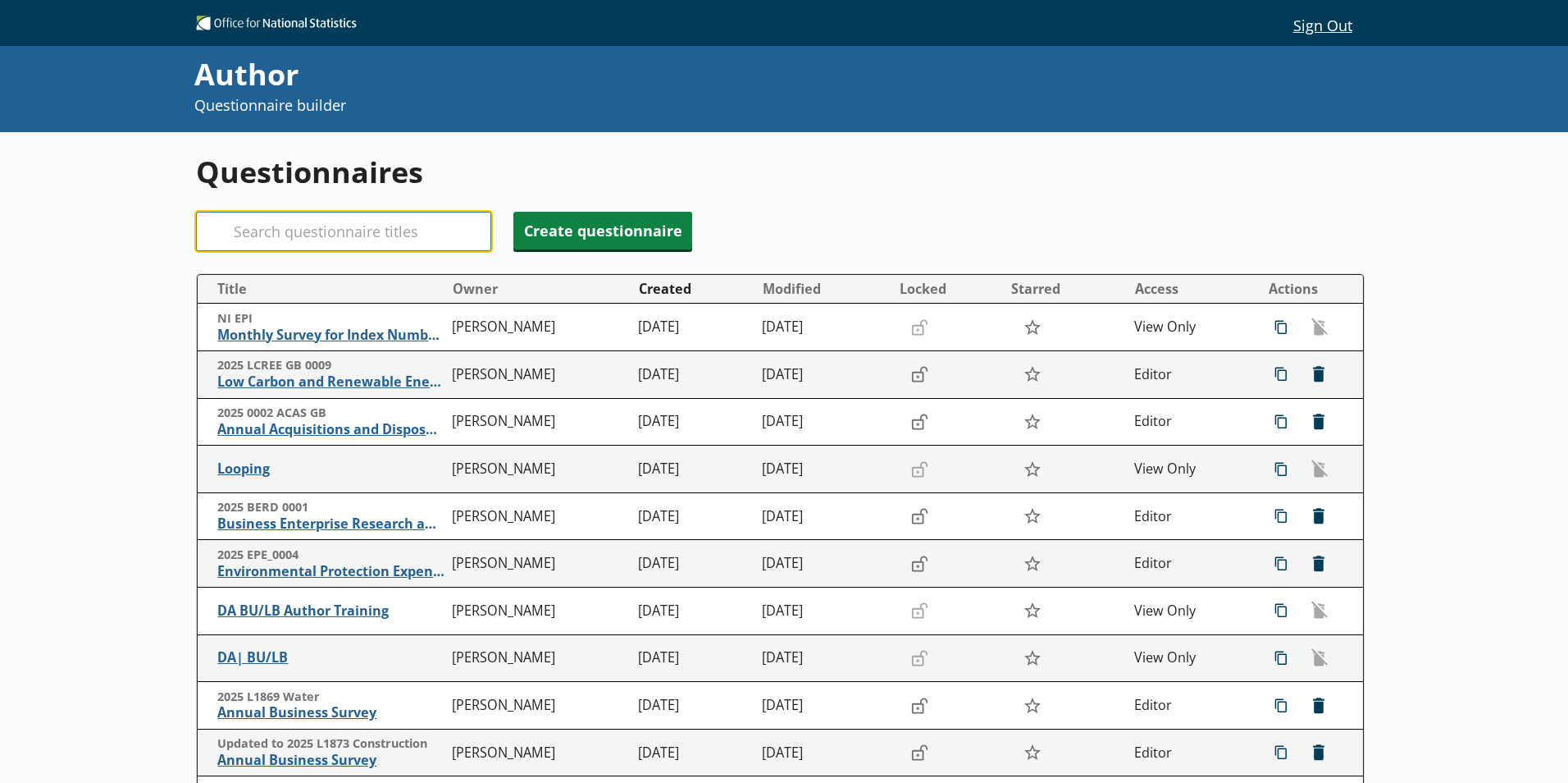
click at [420, 237] on input "Search" at bounding box center [343, 231] width 295 height 39
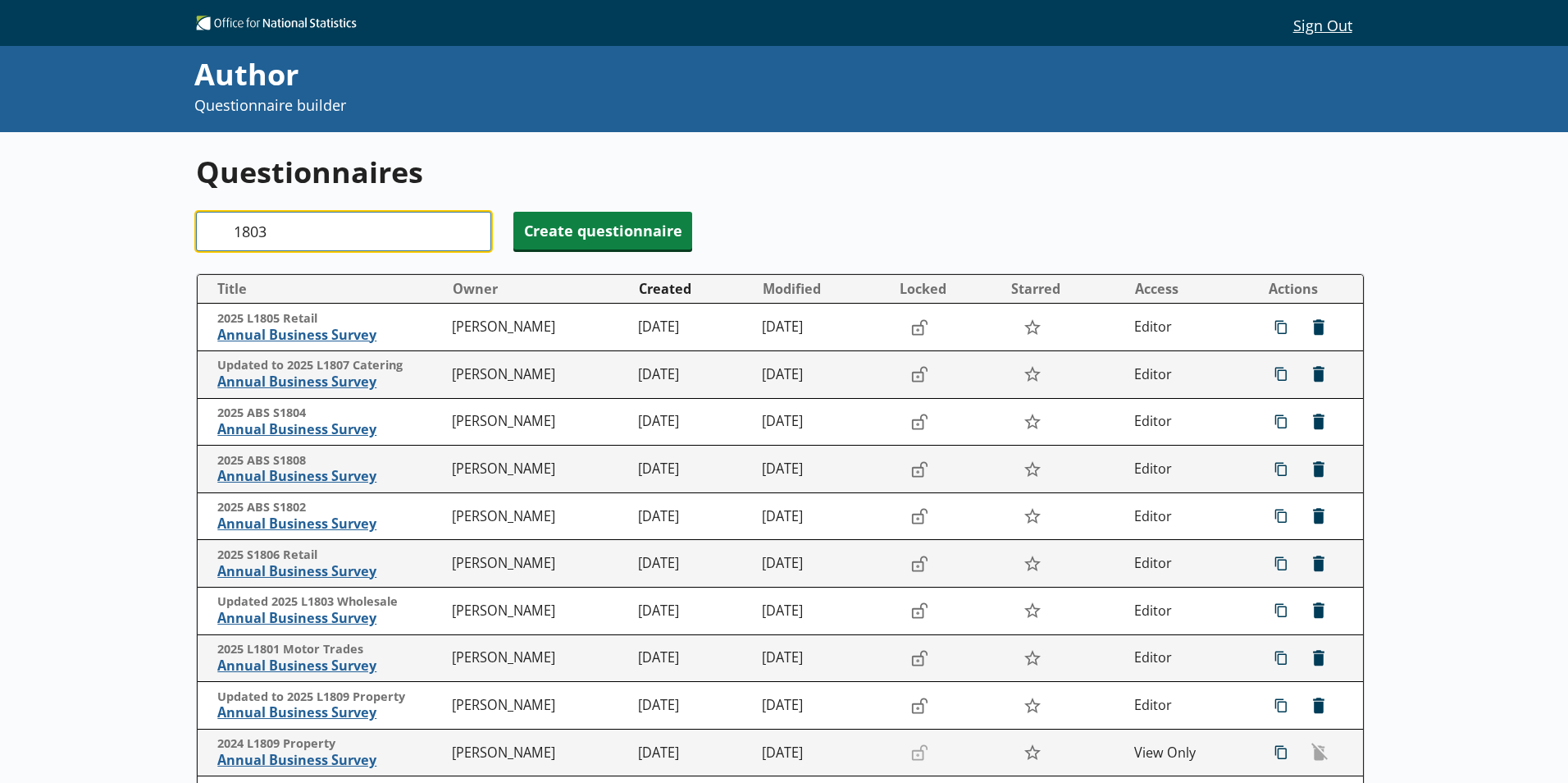
type input "1803"
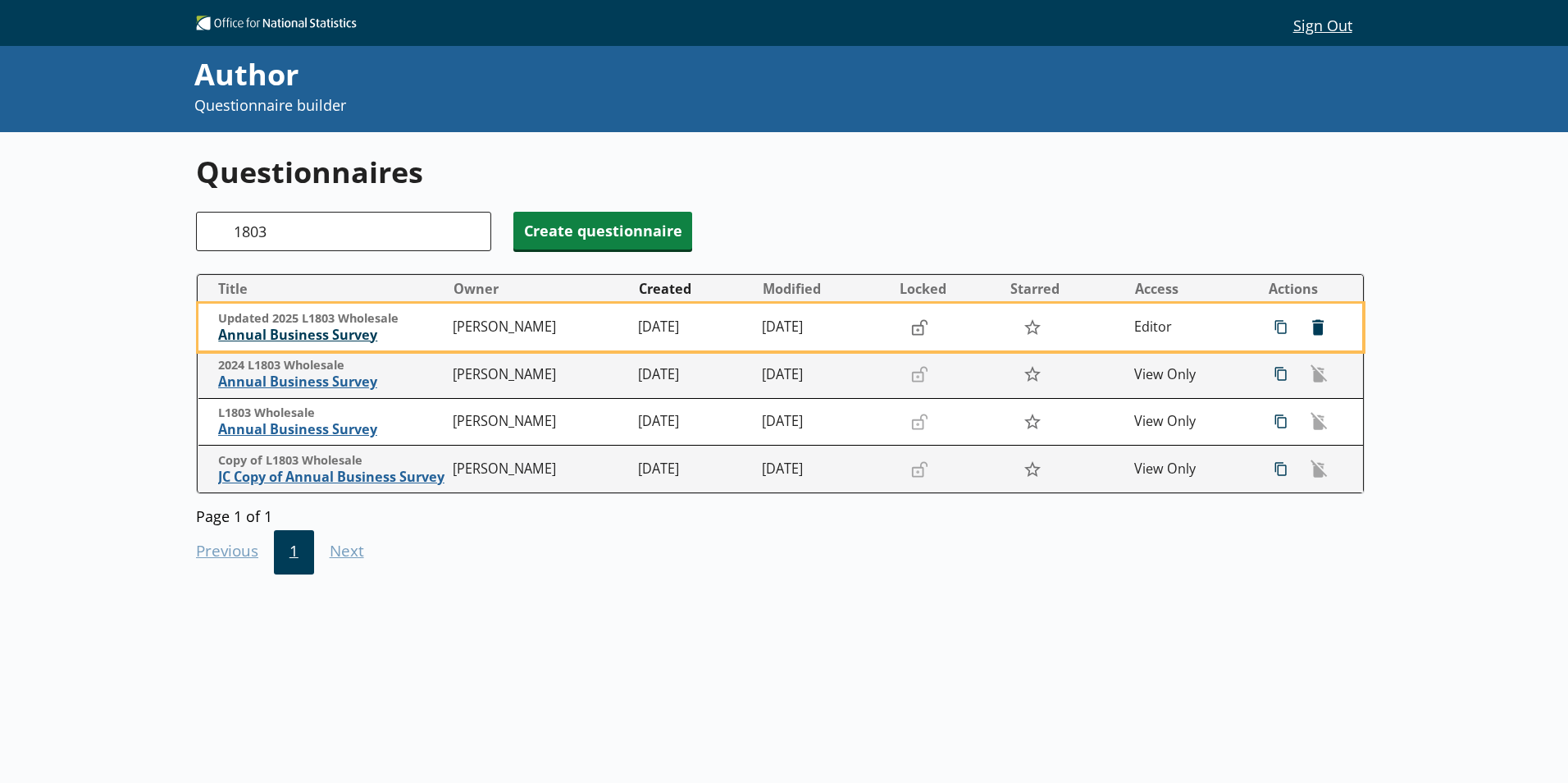
click at [354, 340] on span "Annual Business Survey" at bounding box center [331, 335] width 226 height 17
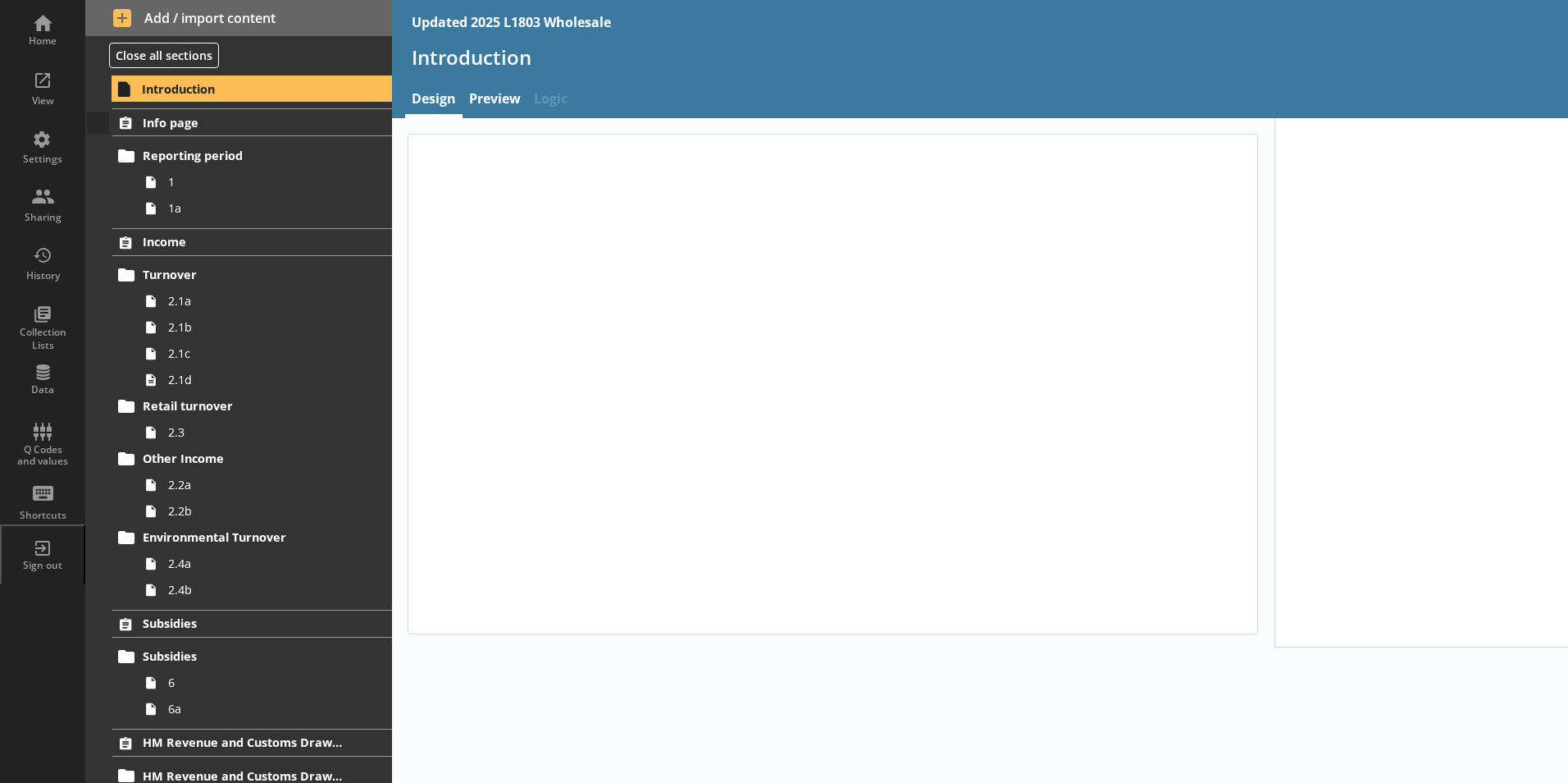
type textarea "x"
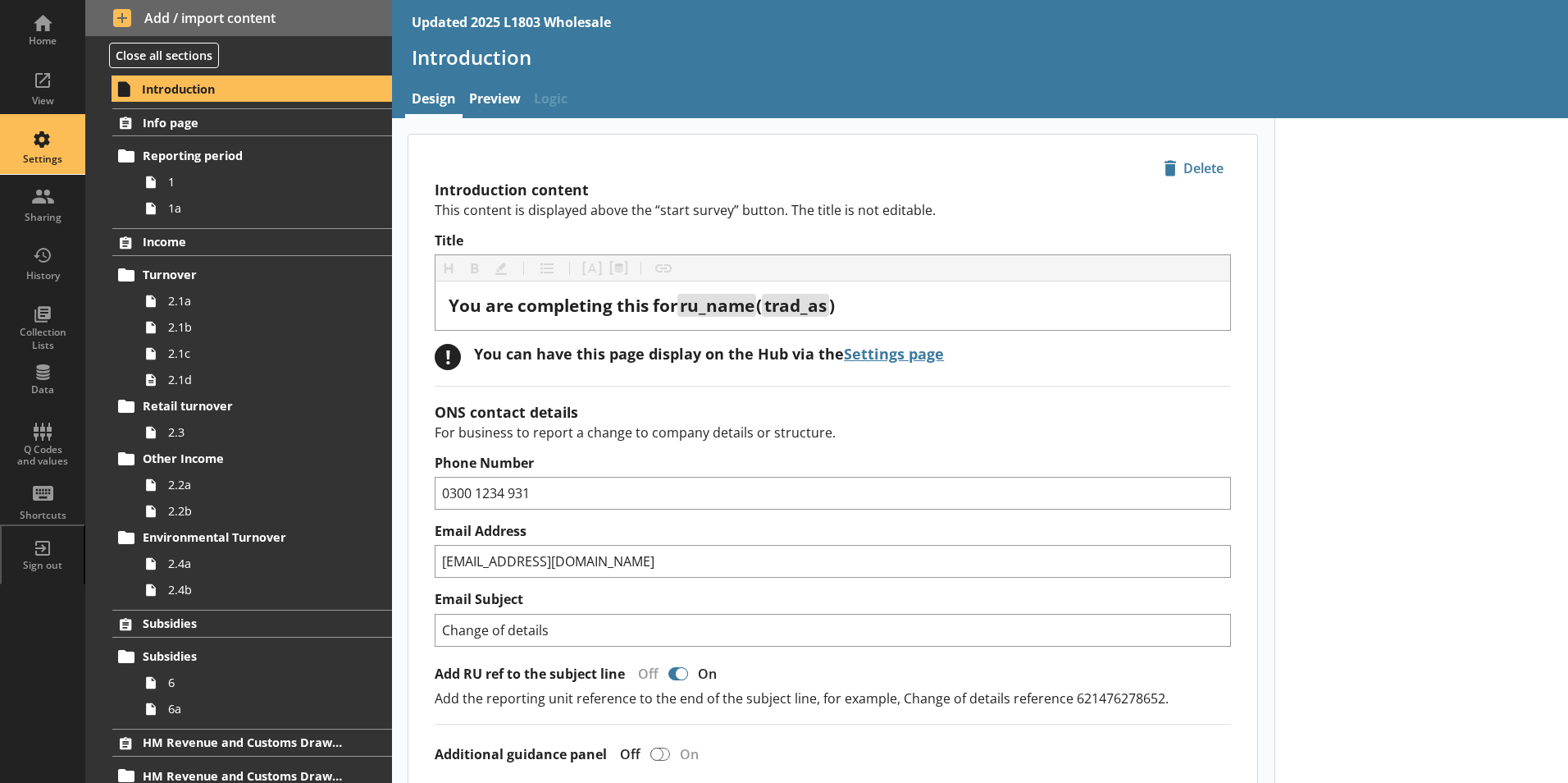
click at [30, 163] on div "Settings" at bounding box center [42, 159] width 57 height 13
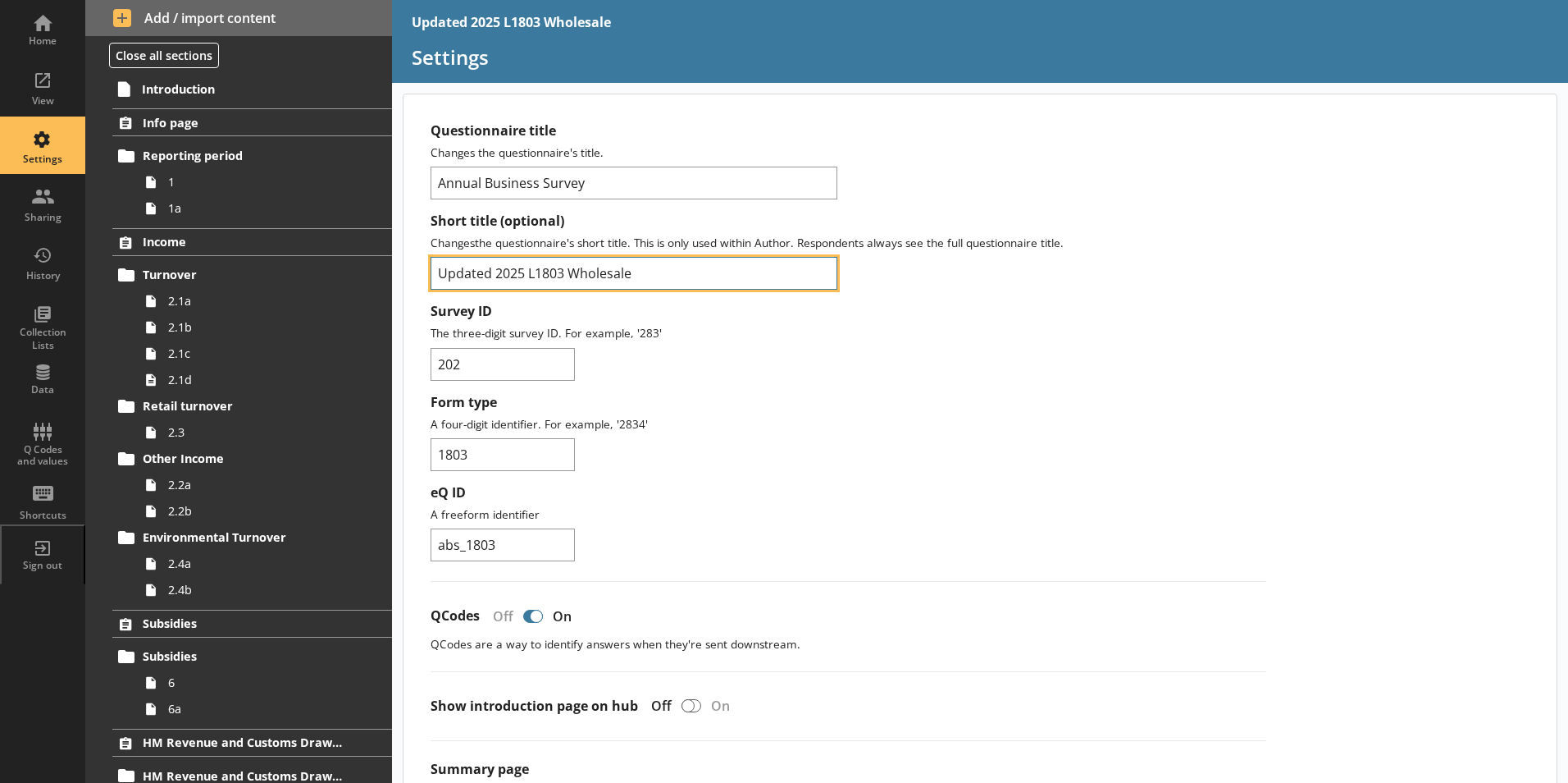
click at [497, 273] on input "Updated 2025 L1803 Wholesale" at bounding box center [634, 273] width 407 height 33
type input "2025 L1803 Wholesale"
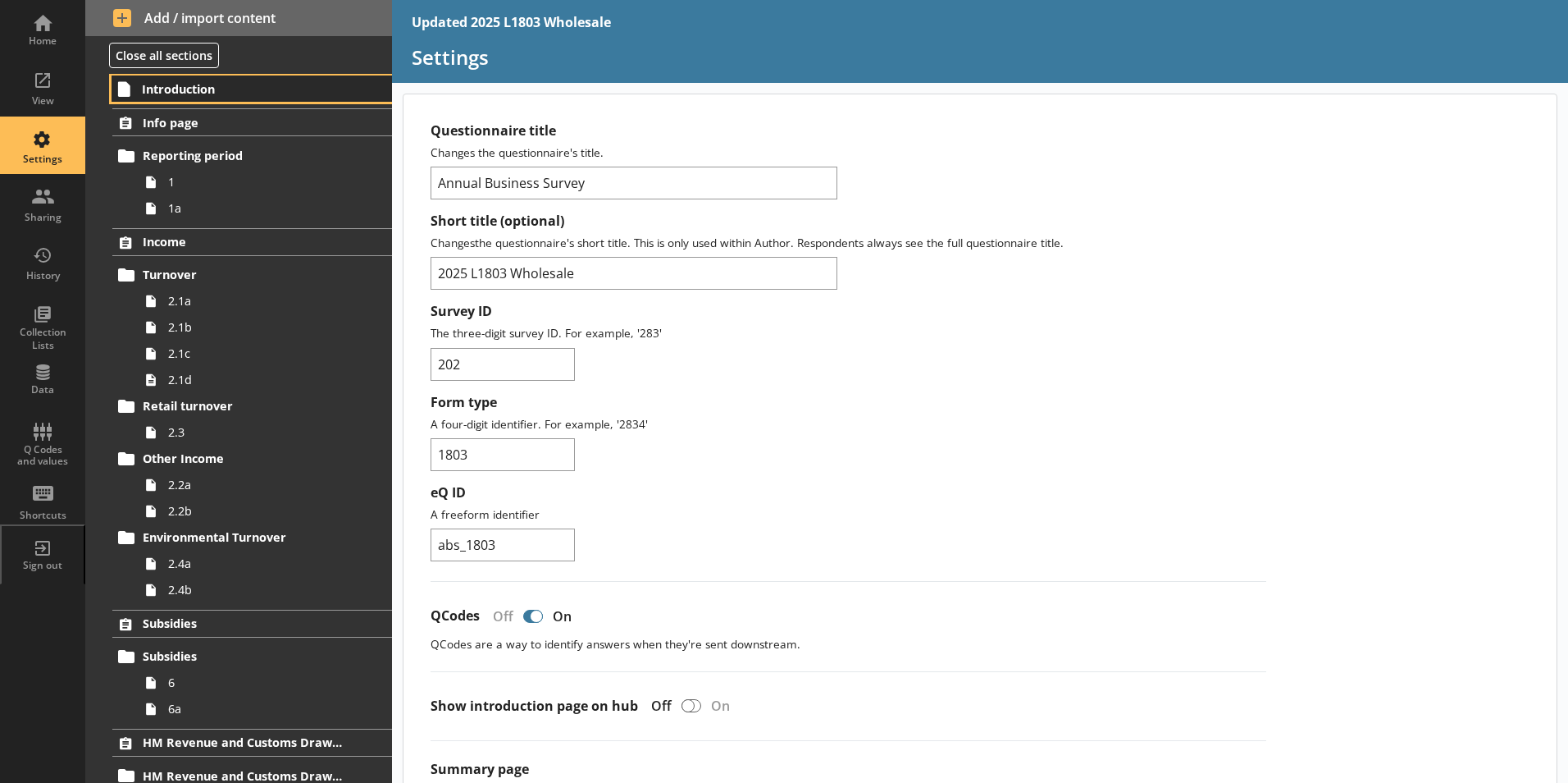
click at [178, 90] on span "Introduction" at bounding box center [243, 89] width 201 height 16
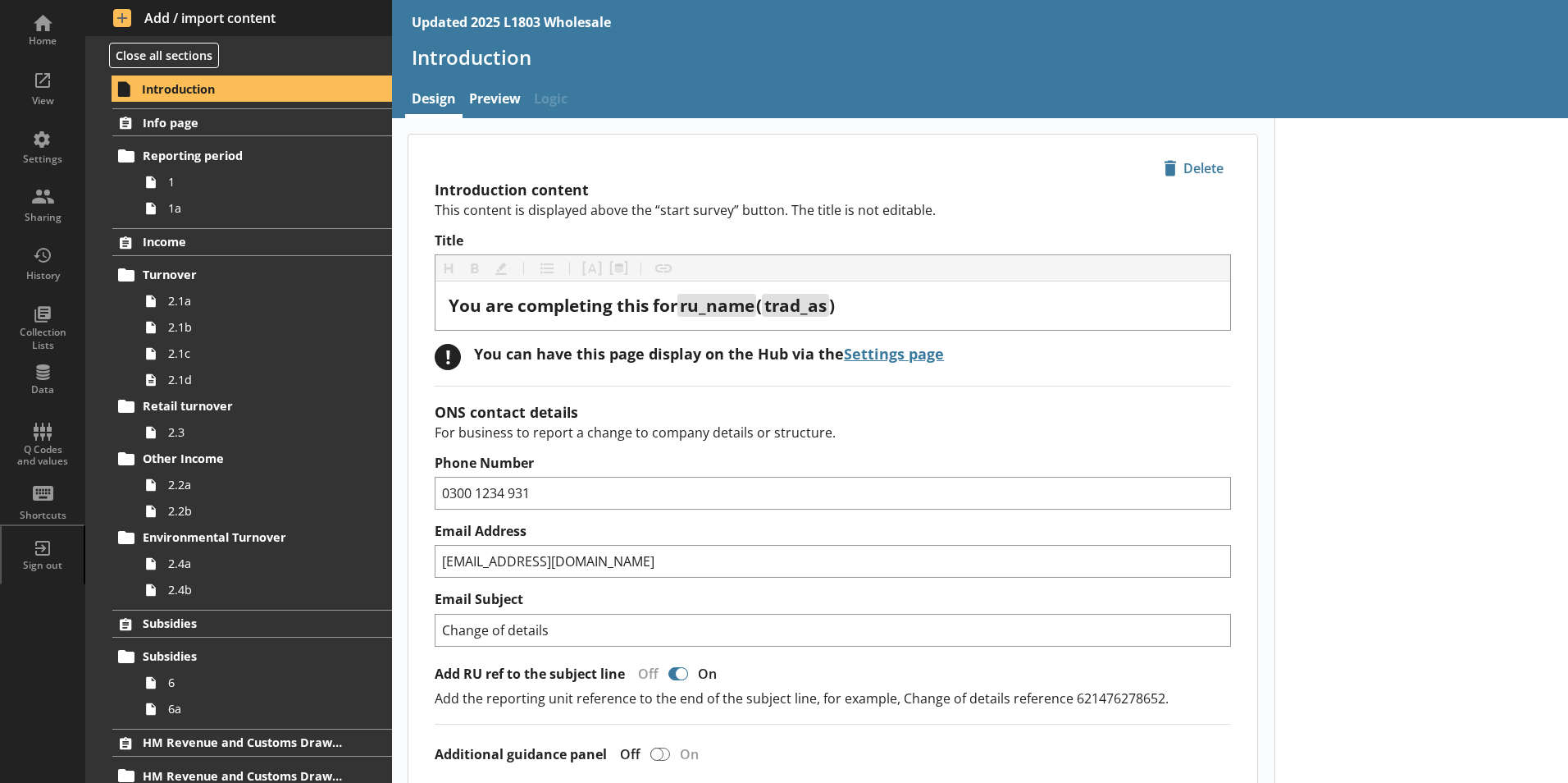
type textarea "x"
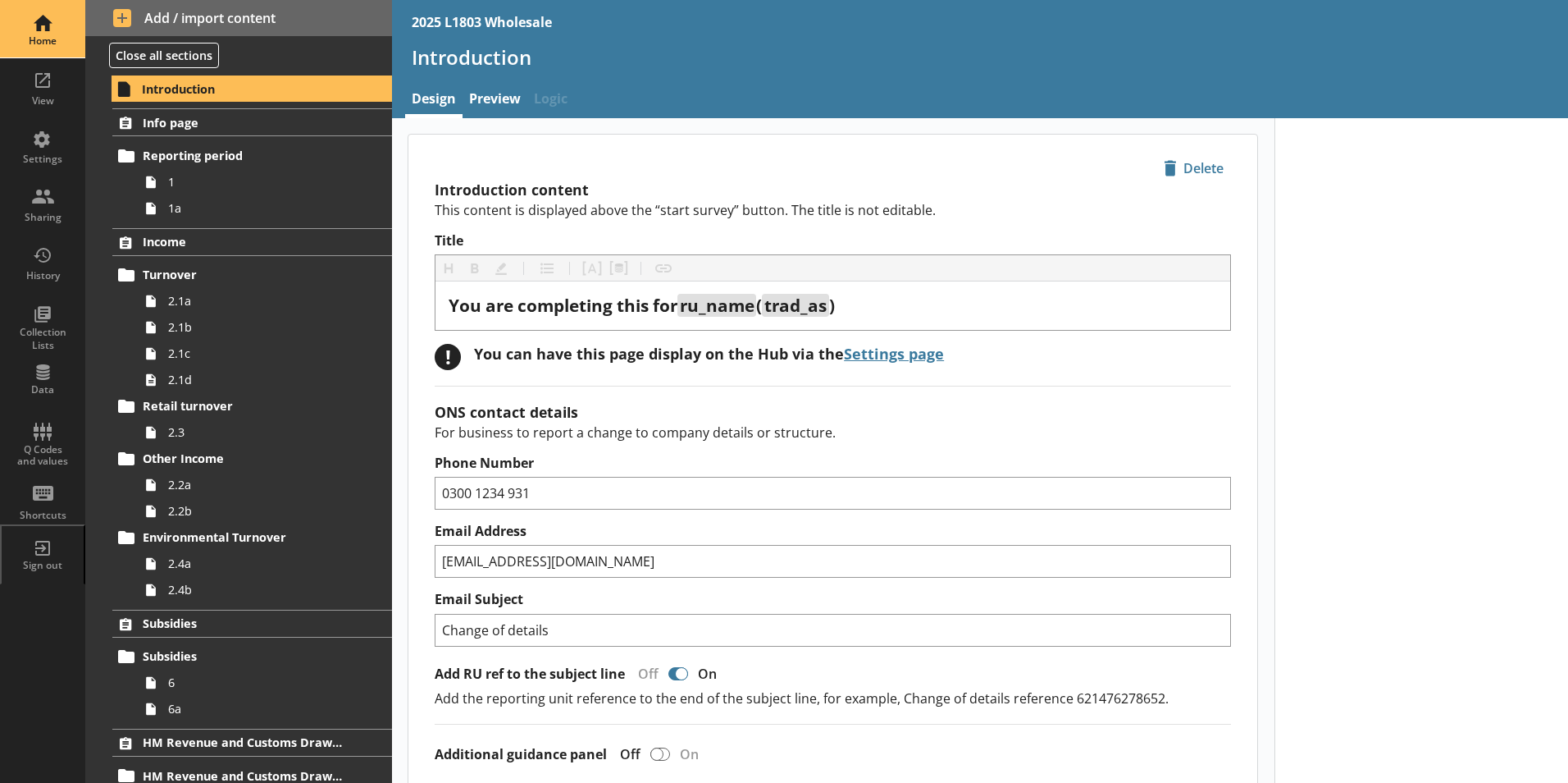
click at [46, 55] on div "Home" at bounding box center [42, 29] width 57 height 57
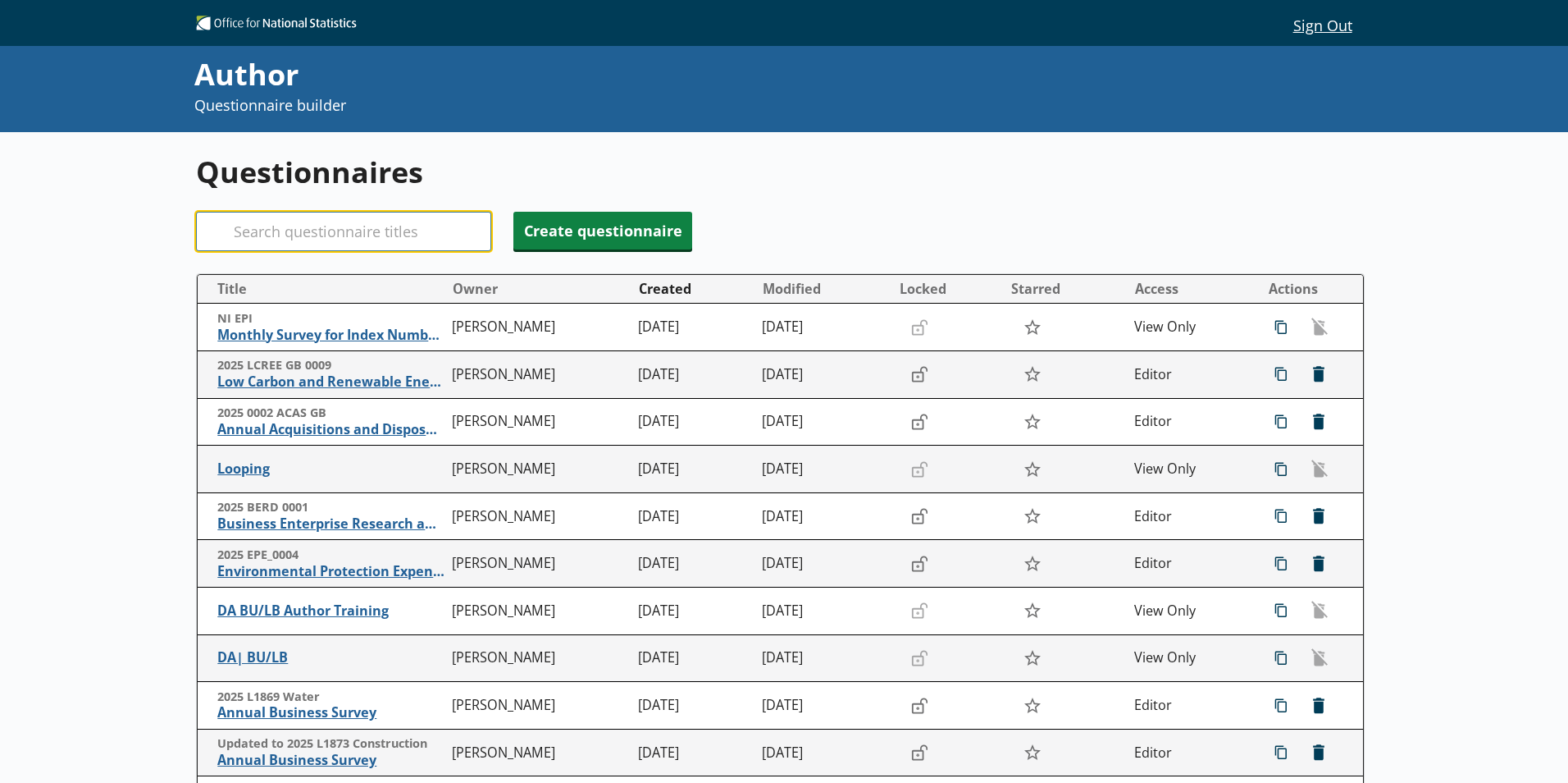
click at [381, 221] on input "Search" at bounding box center [343, 231] width 295 height 39
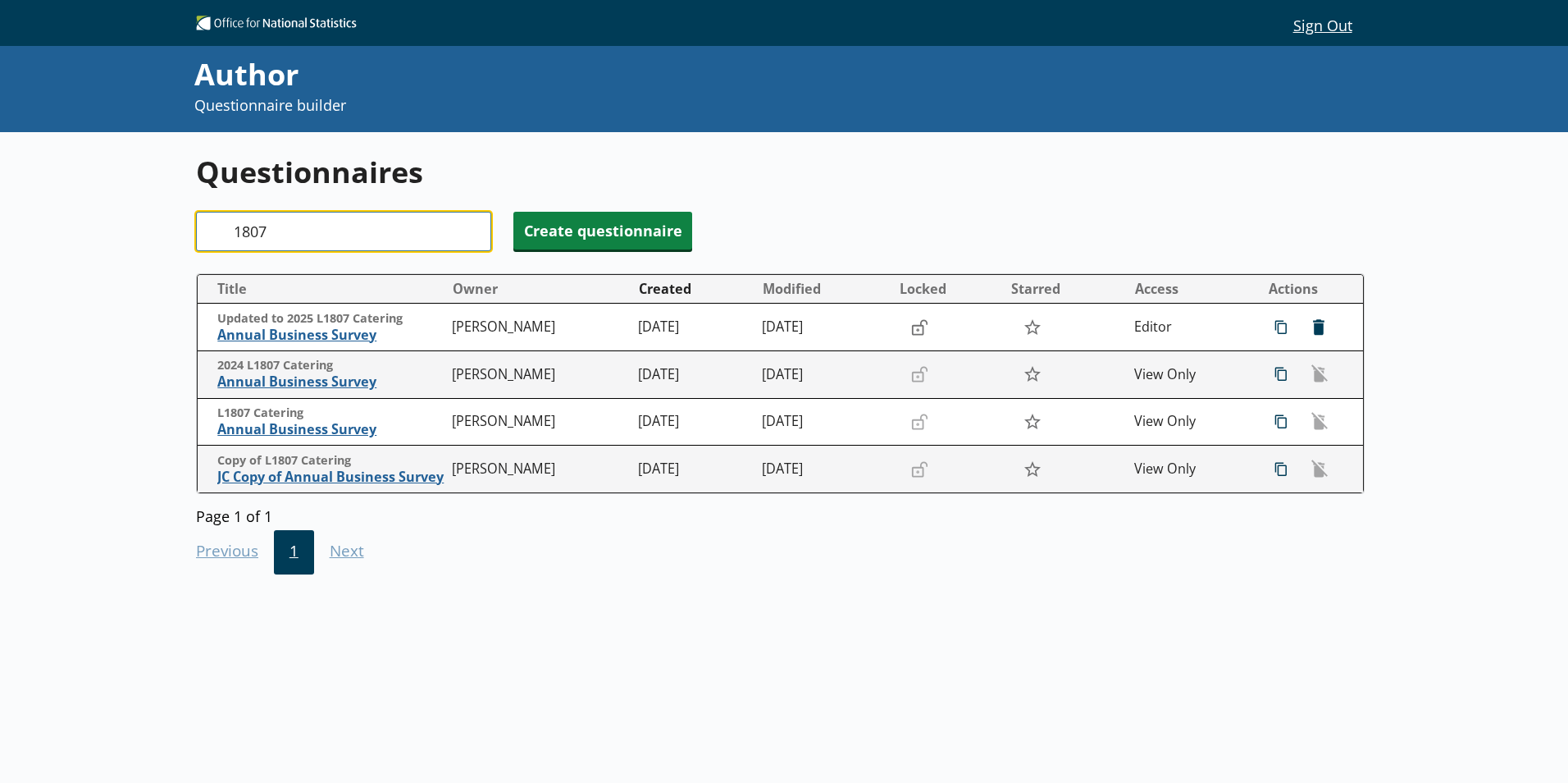
type input "1807"
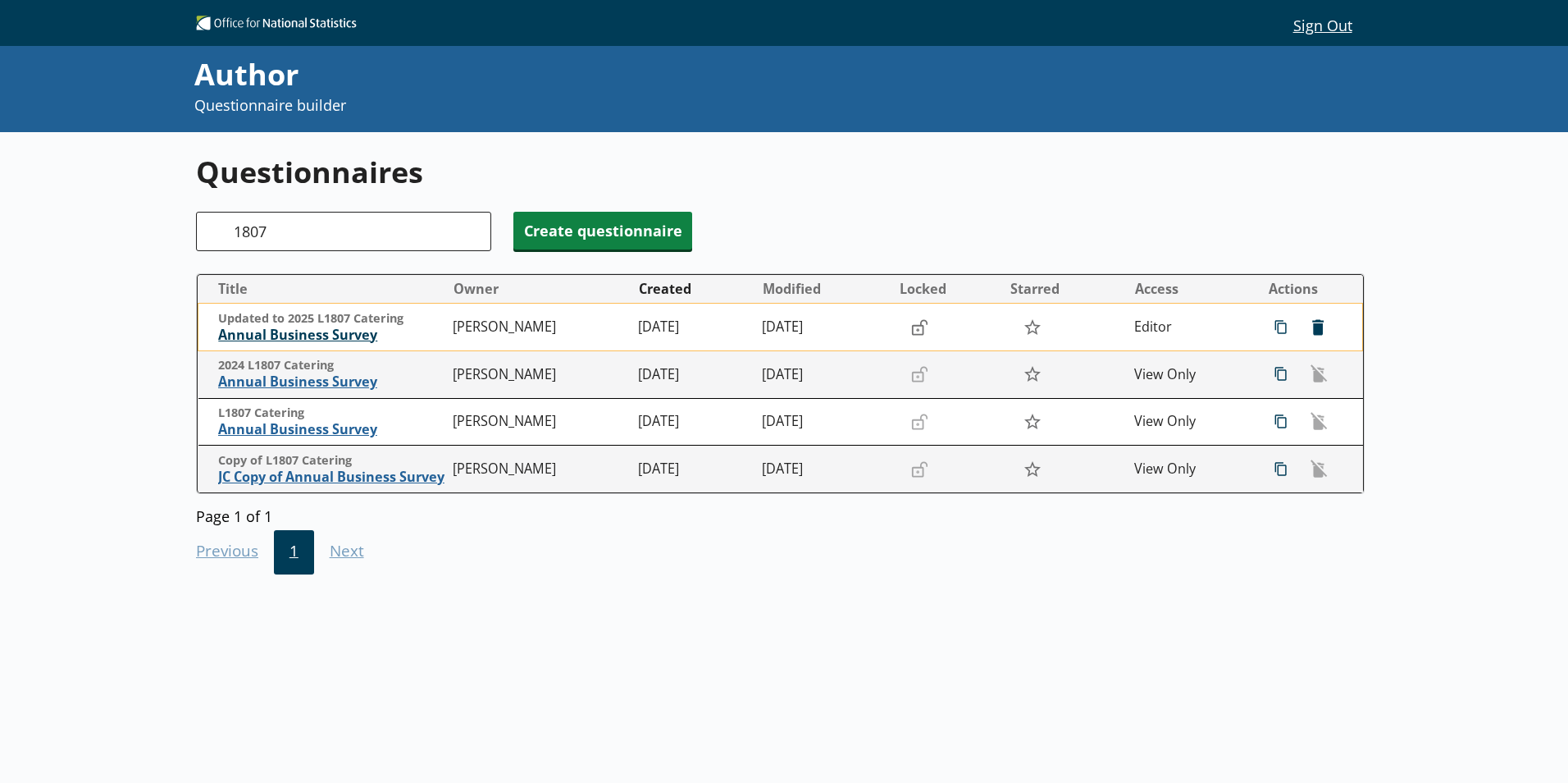
click at [343, 330] on span "Annual Business Survey" at bounding box center [331, 335] width 226 height 17
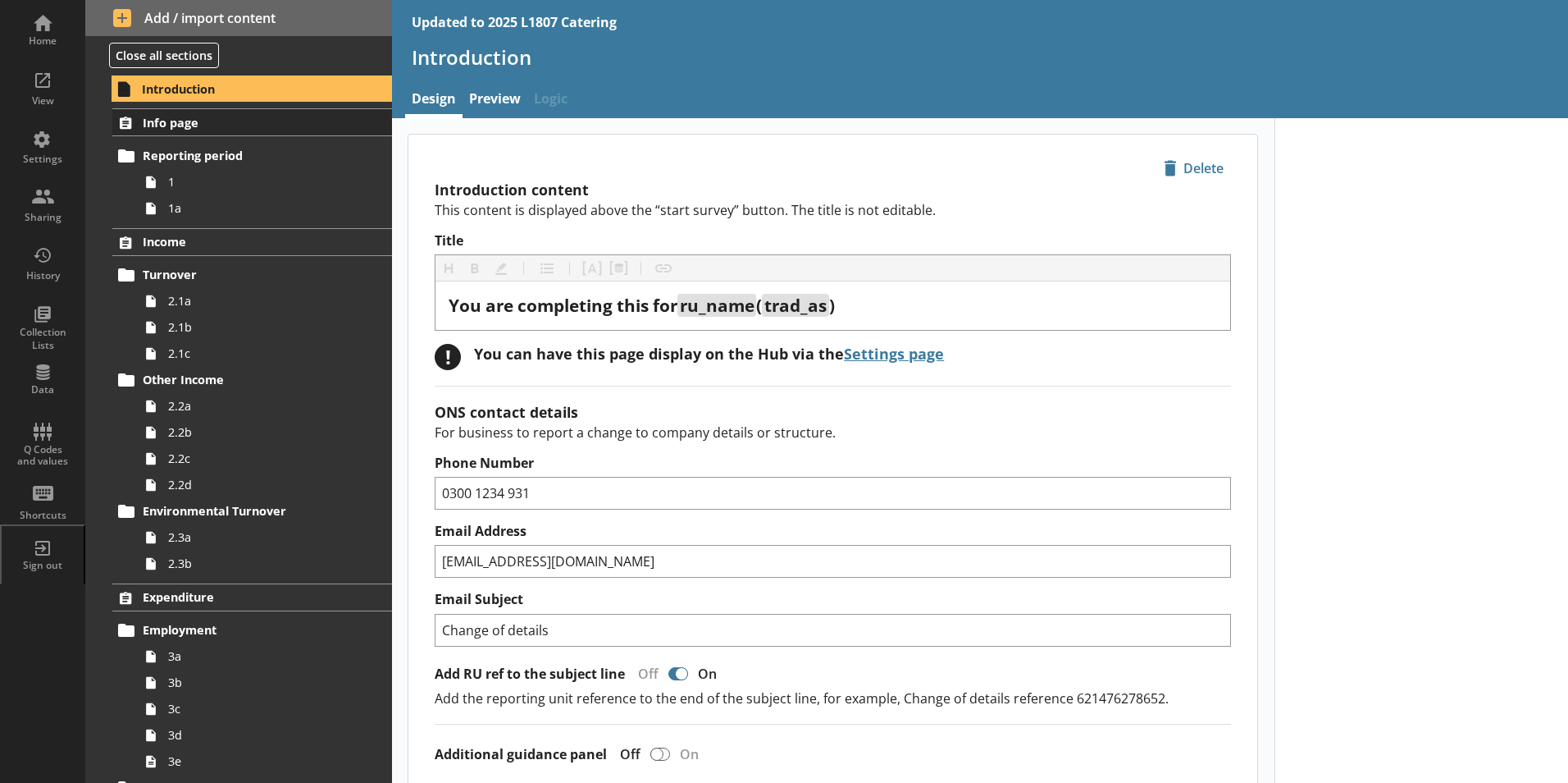
type textarea "x"
click at [56, 163] on div "Settings" at bounding box center [42, 159] width 57 height 13
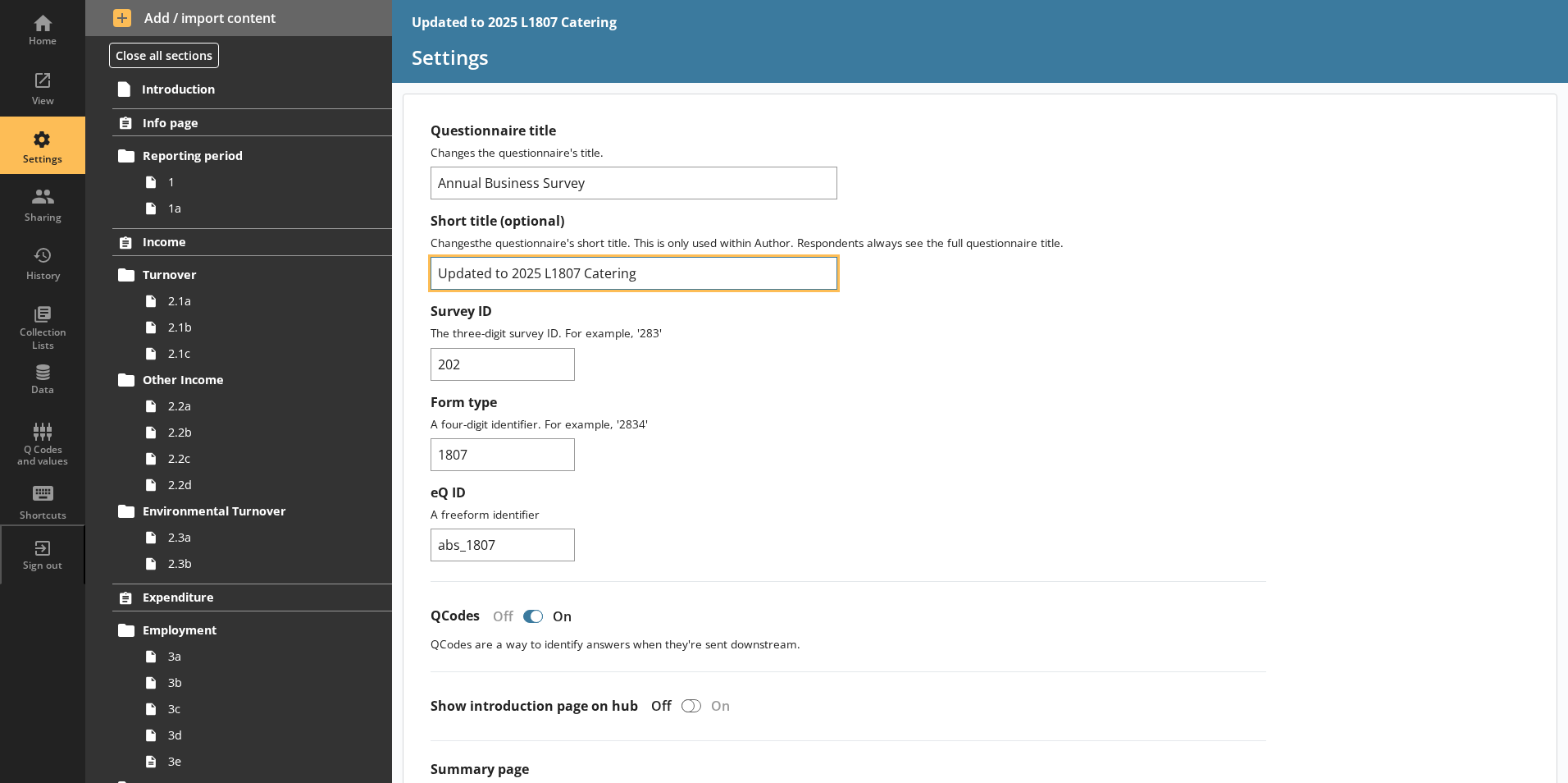
click at [513, 279] on input "Updated to 2025 L1807 Catering" at bounding box center [634, 273] width 407 height 33
type input "2025 L1807 Catering"
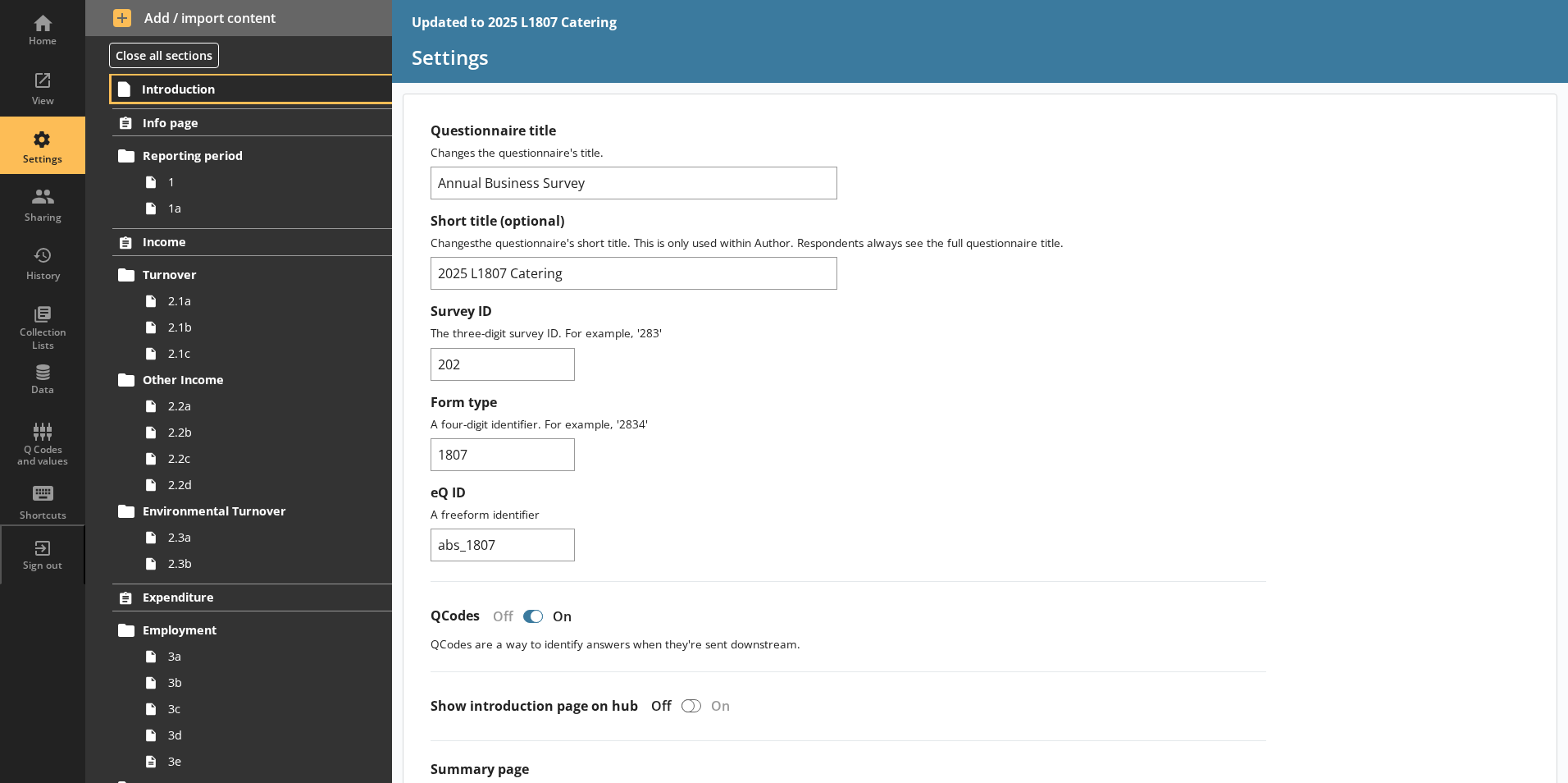
click at [152, 85] on span "Introduction" at bounding box center [243, 89] width 201 height 16
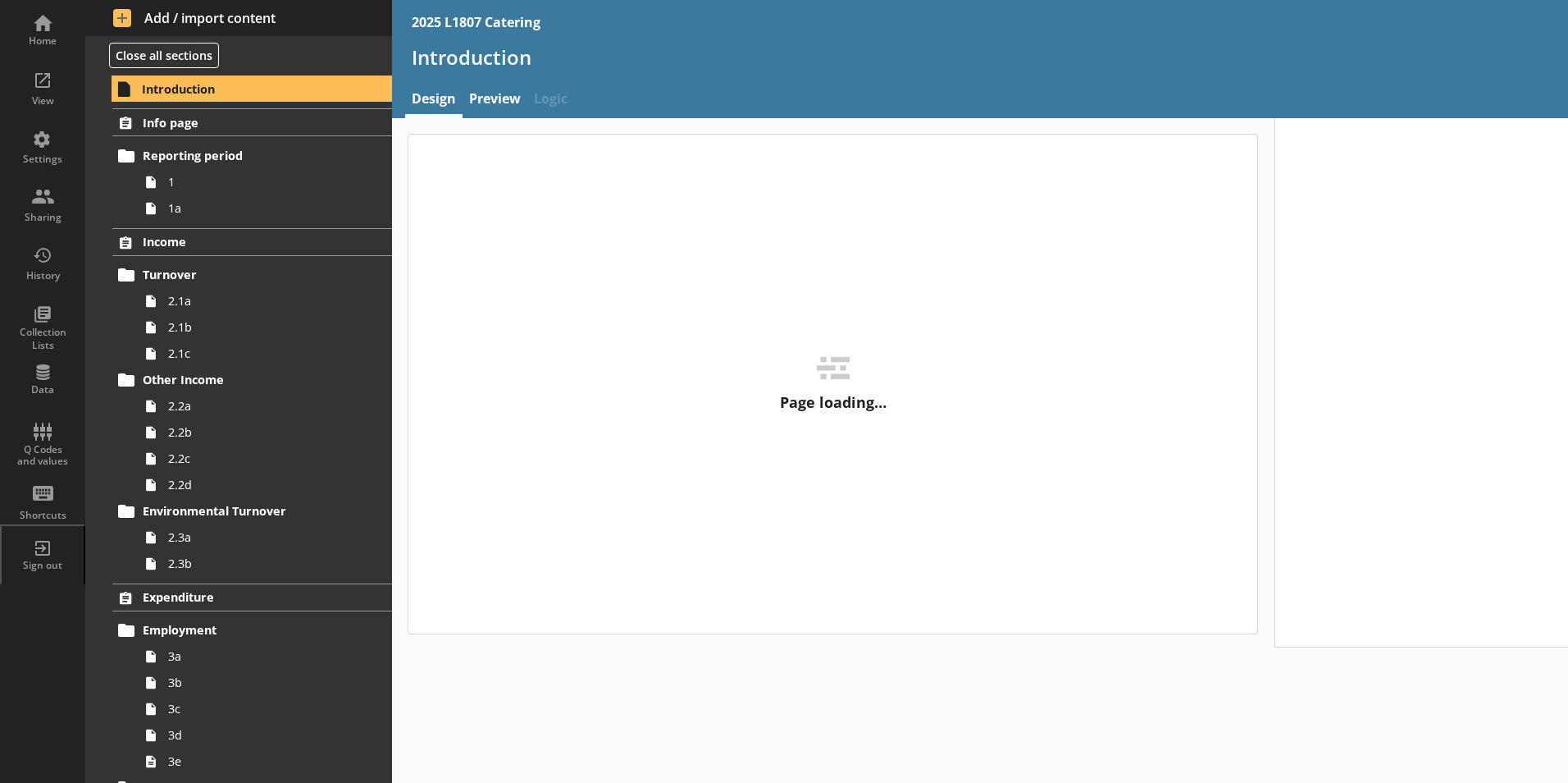
type textarea "x"
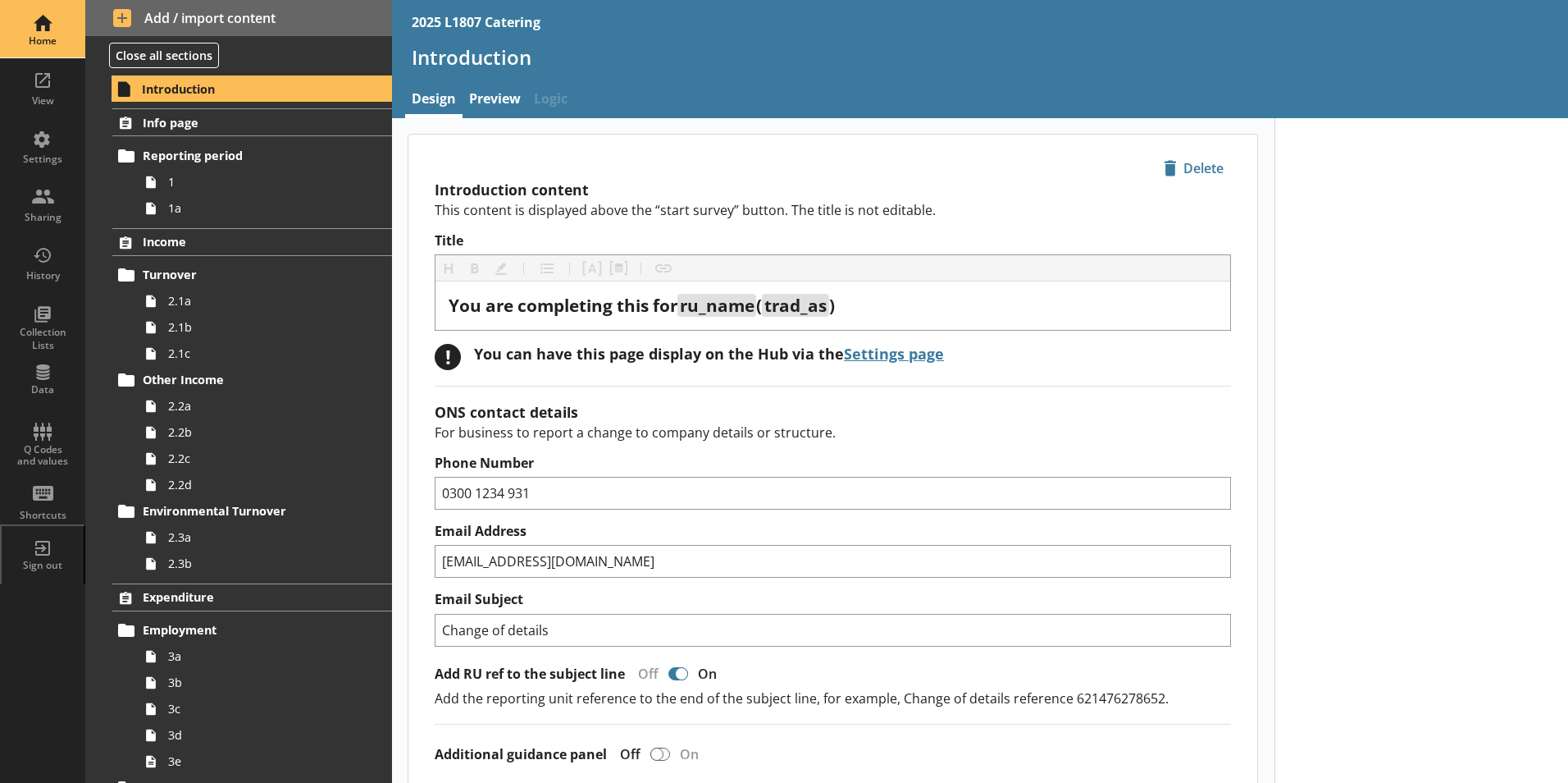
click at [53, 40] on div "Home" at bounding box center [42, 40] width 57 height 13
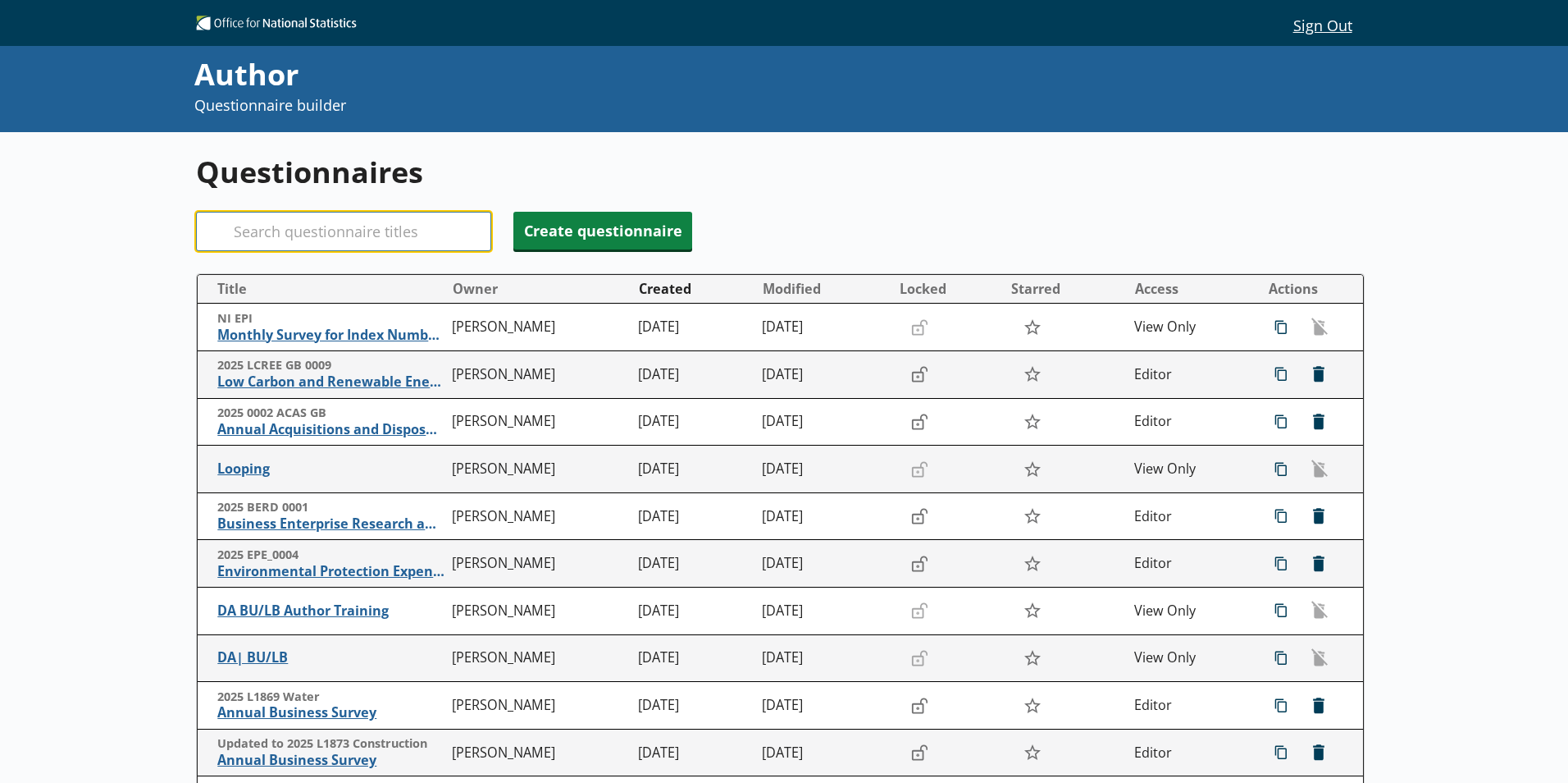
click at [289, 231] on input "Search" at bounding box center [343, 231] width 295 height 39
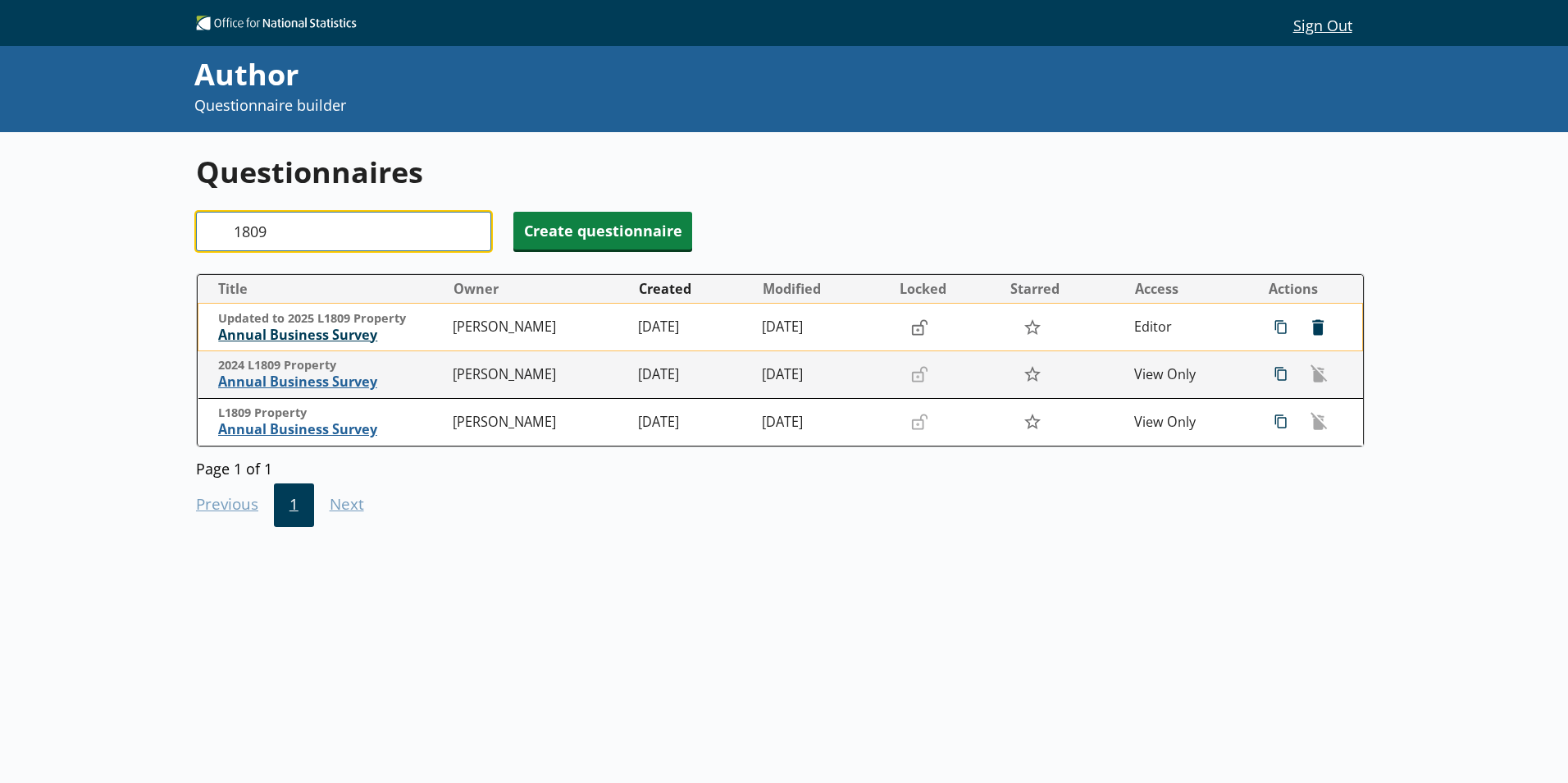
type input "1809"
click at [289, 340] on span "Annual Business Survey" at bounding box center [331, 335] width 226 height 17
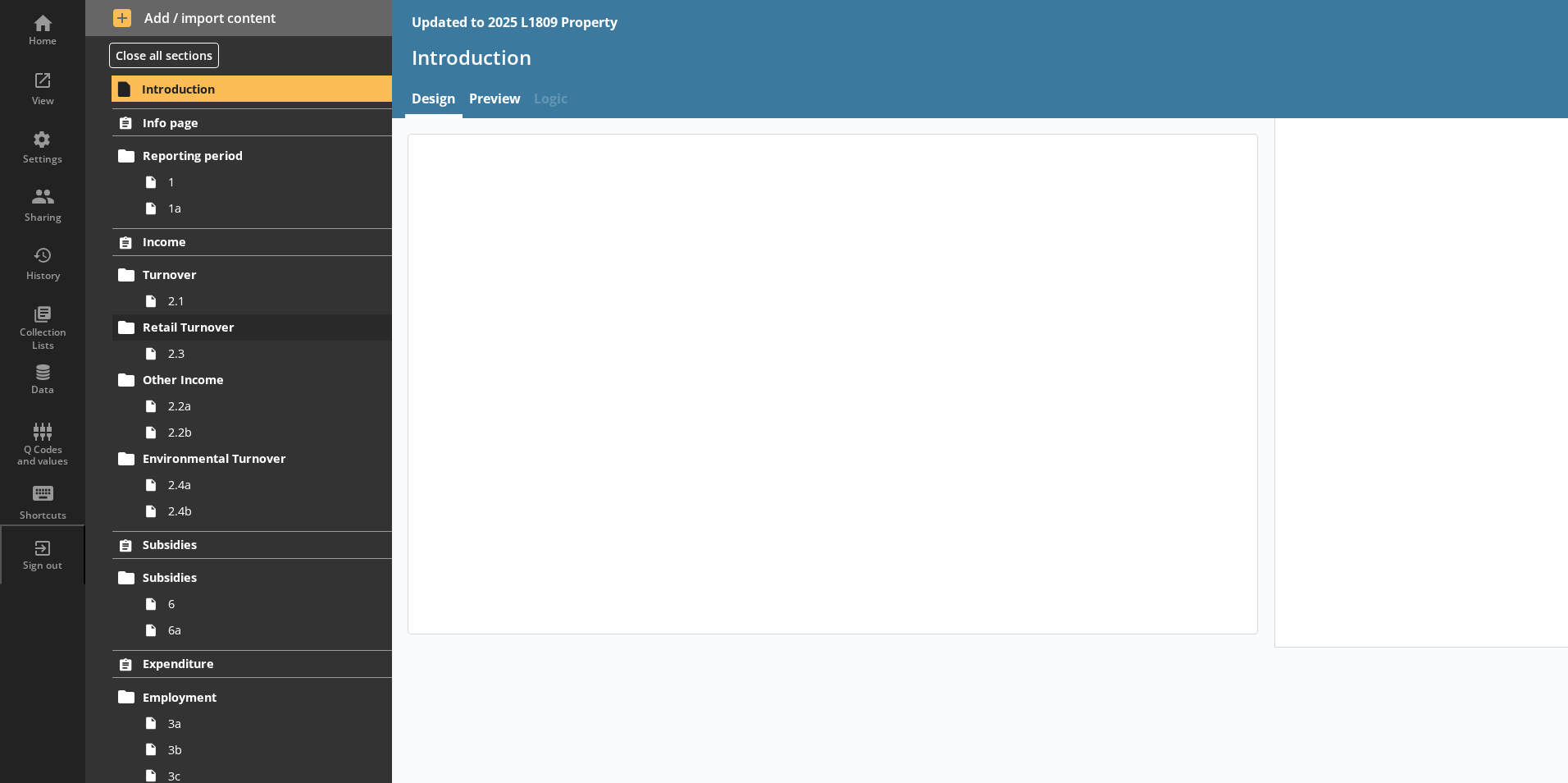
type textarea "x"
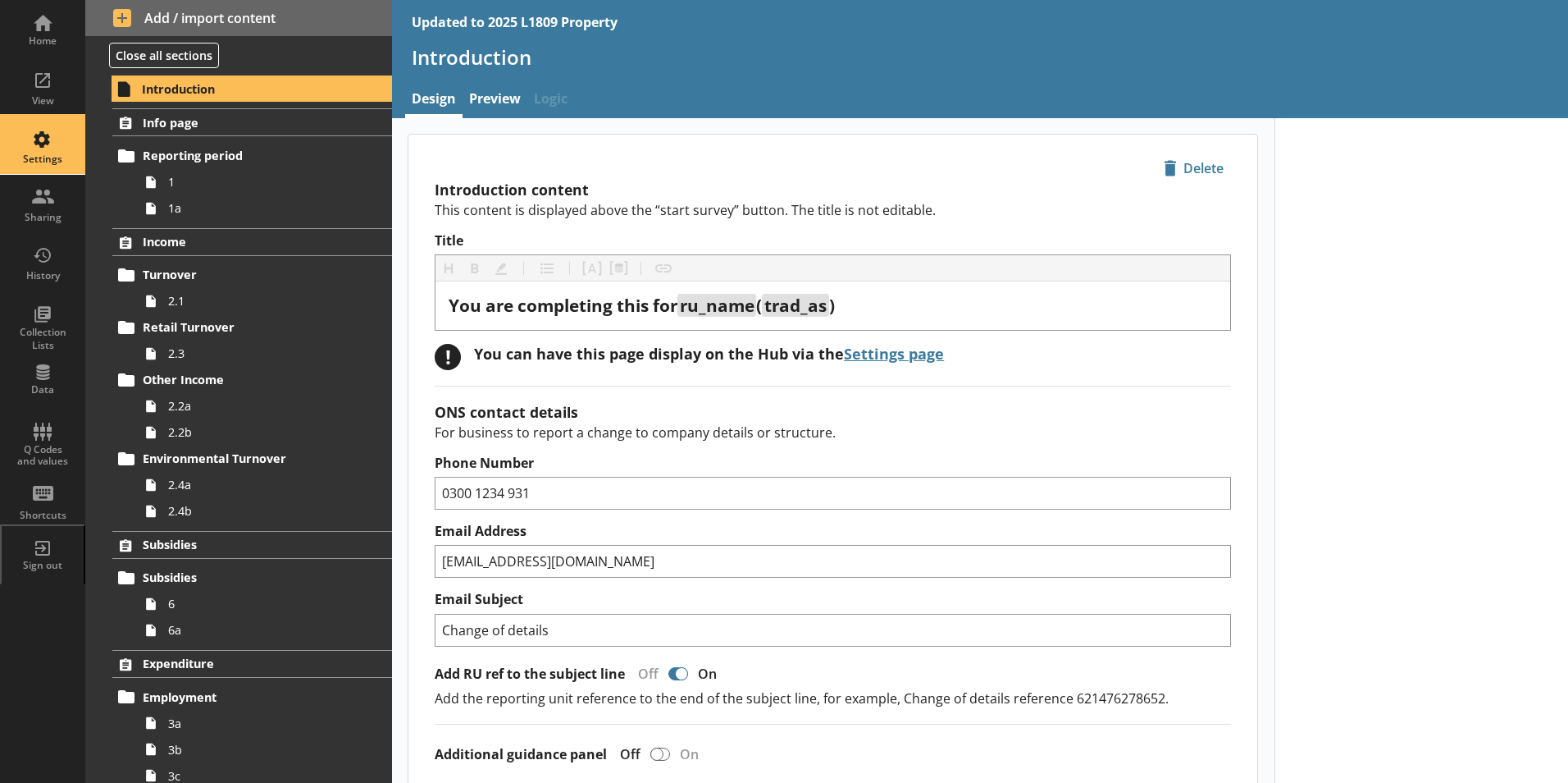
click at [57, 156] on div "Settings" at bounding box center [42, 159] width 57 height 13
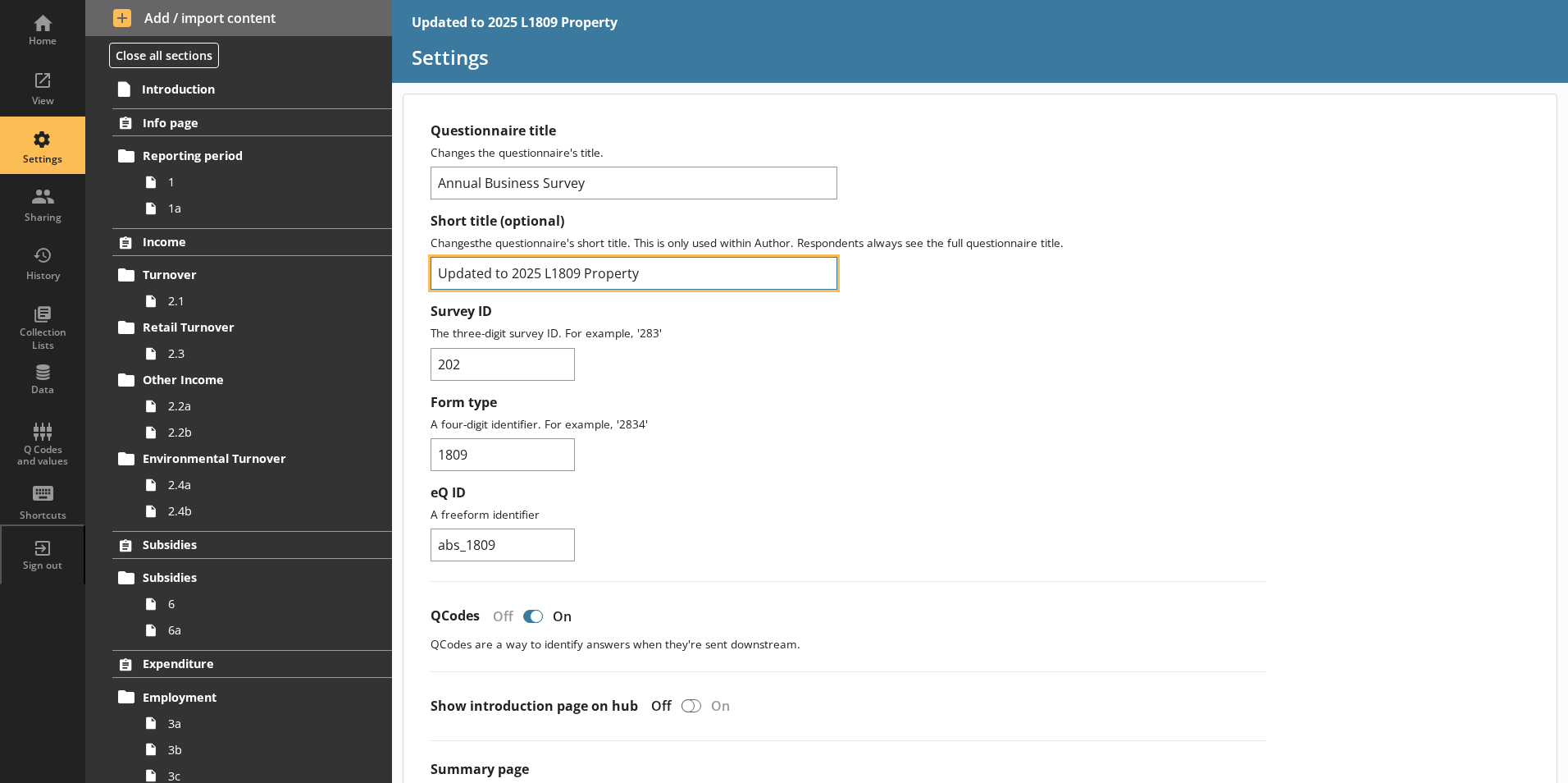
click at [507, 267] on input "Updated to 2025 L1809 Property" at bounding box center [634, 273] width 407 height 33
type input "2025 L1809 Property"
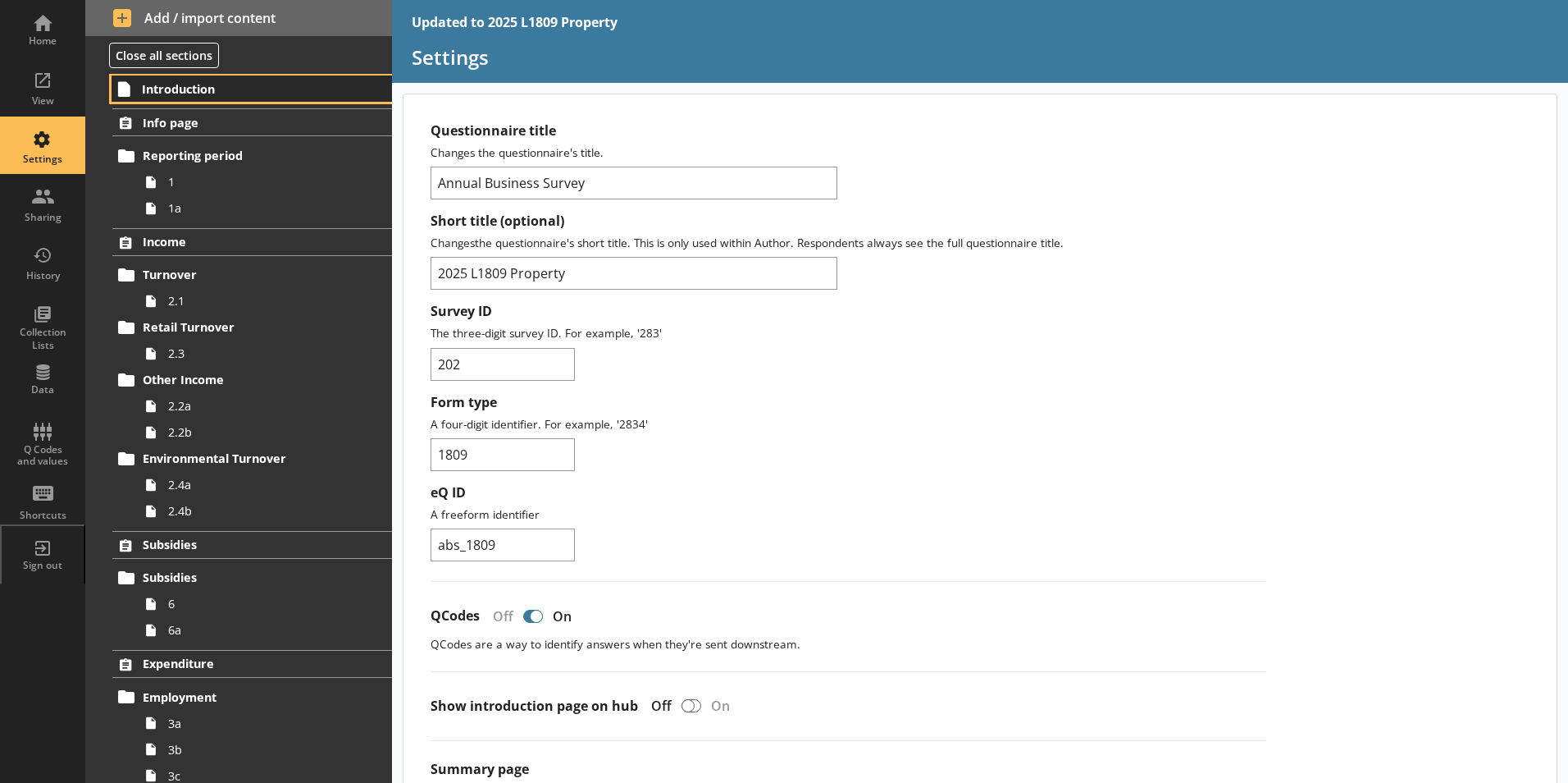
click at [205, 80] on link "Introduction" at bounding box center [252, 88] width 280 height 27
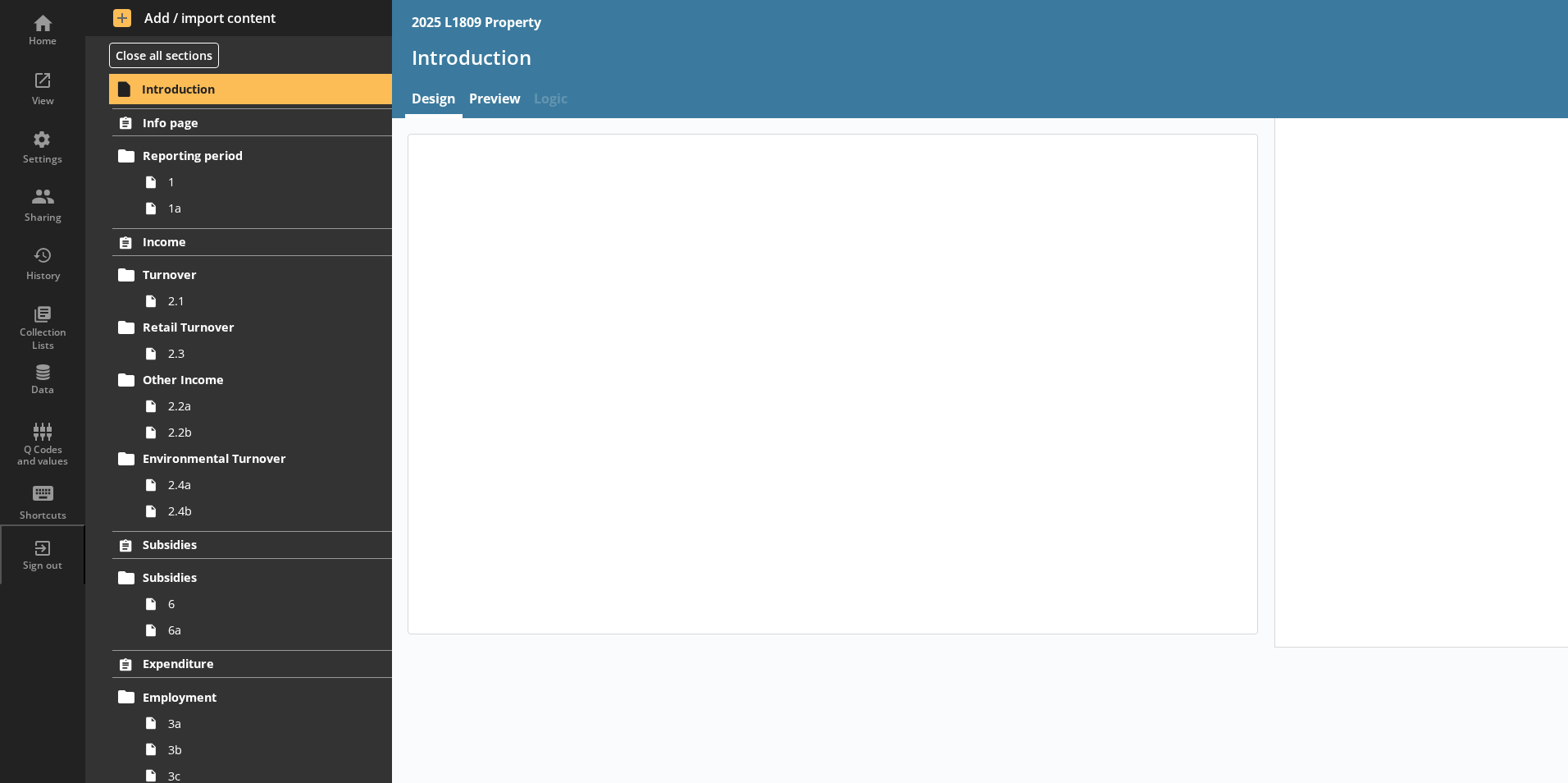
type textarea "x"
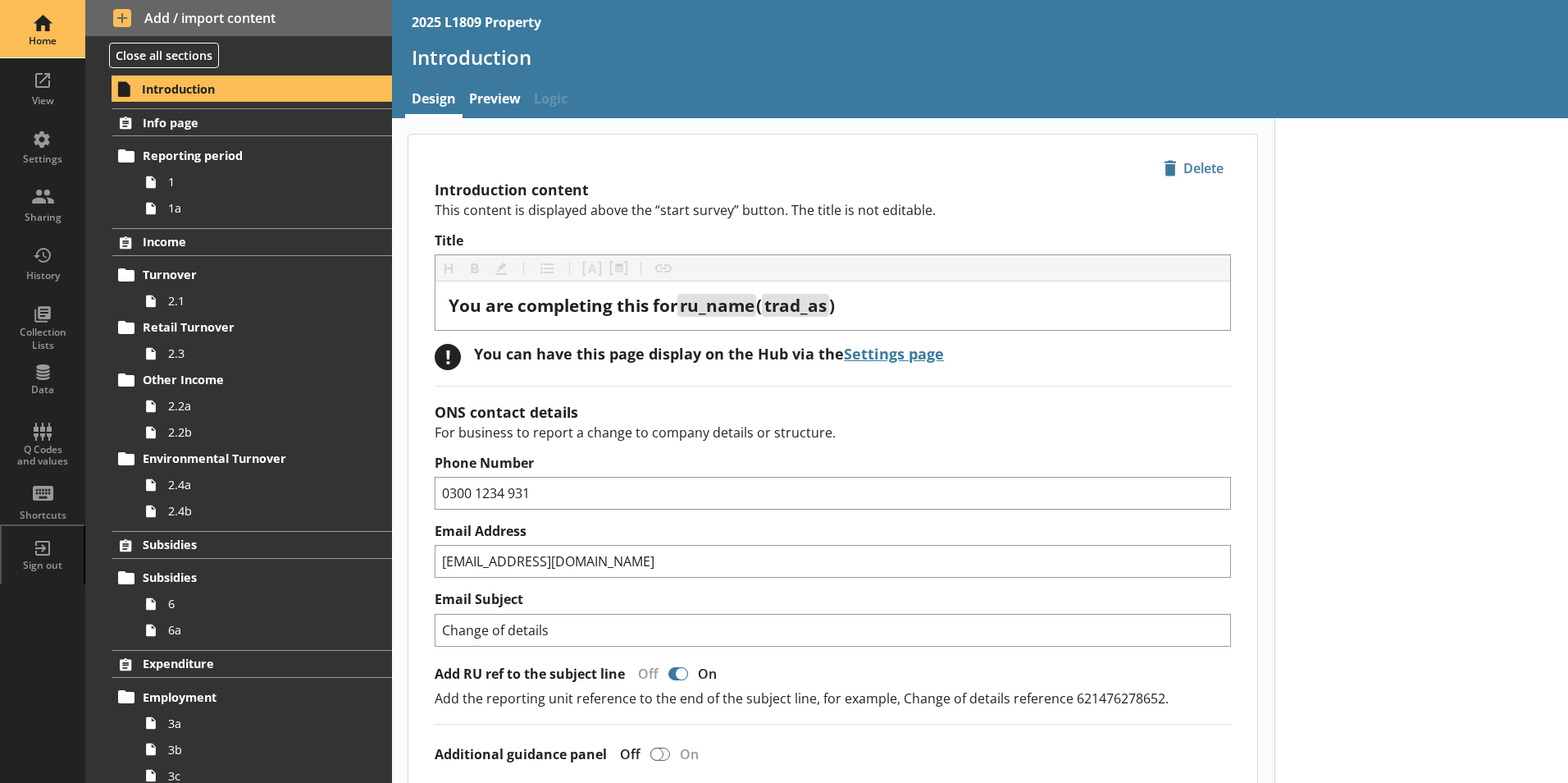
click at [56, 38] on div "Home" at bounding box center [42, 40] width 57 height 13
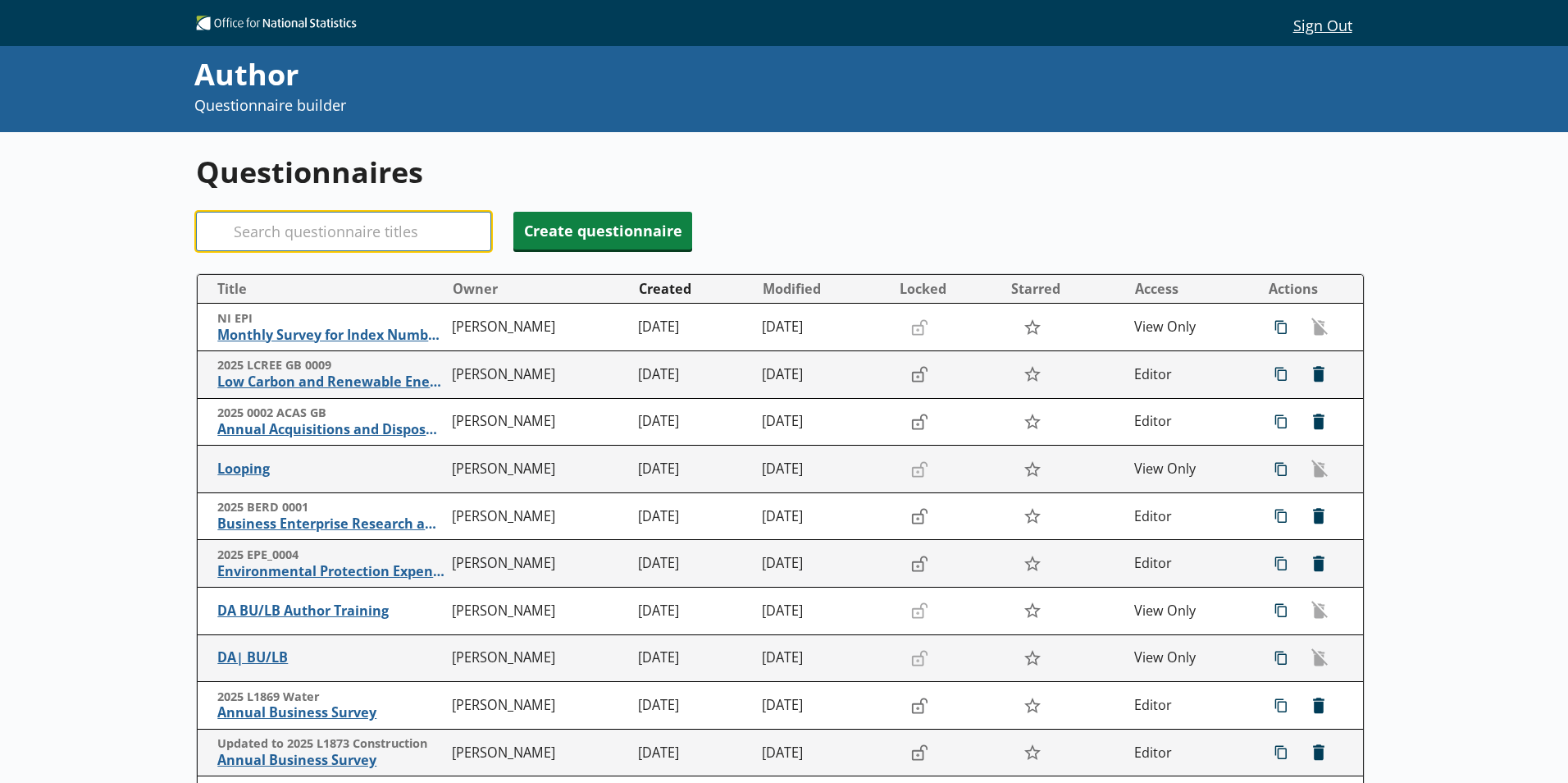
click at [310, 244] on input "Search" at bounding box center [343, 231] width 295 height 39
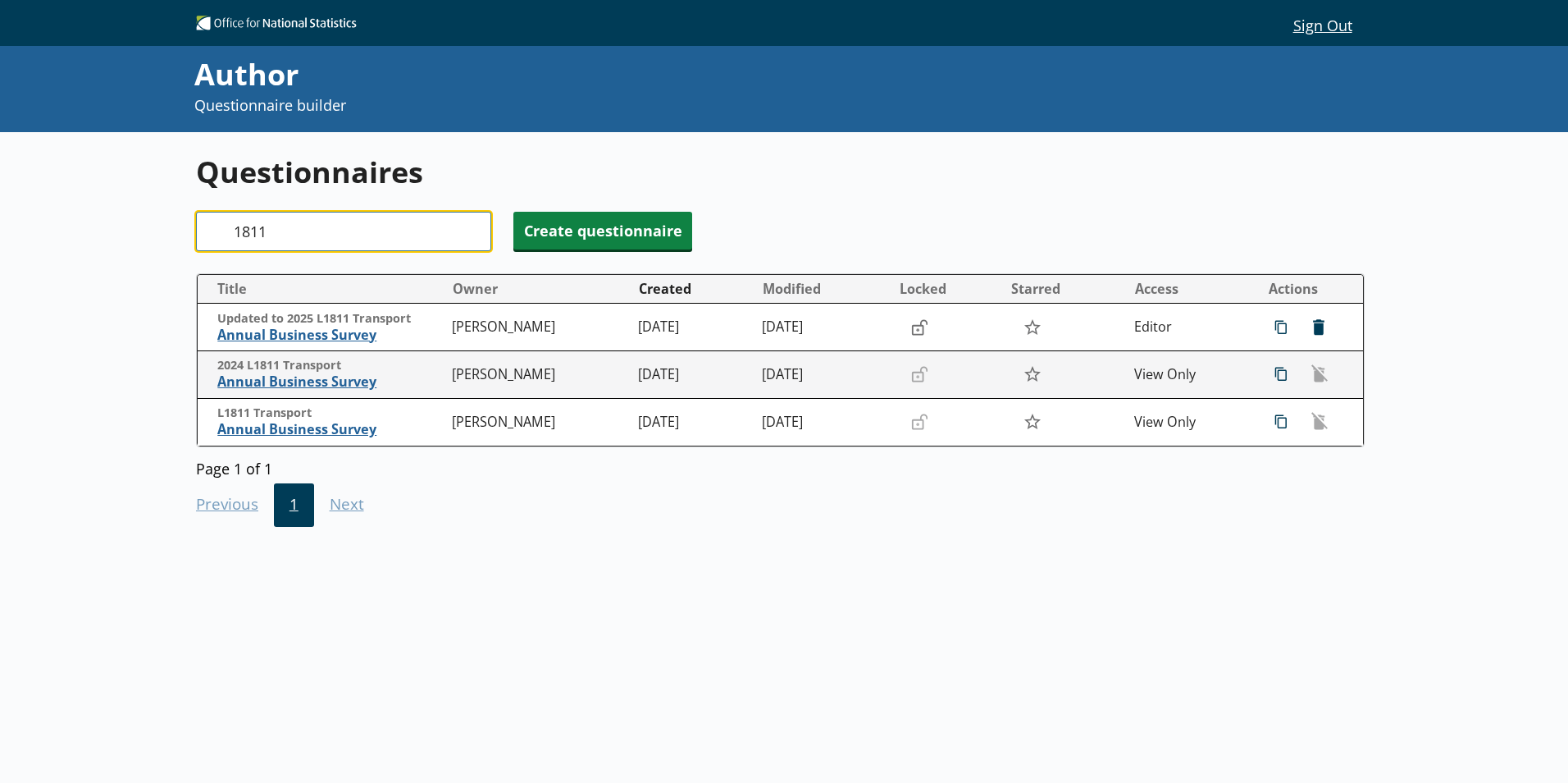
type input "1811"
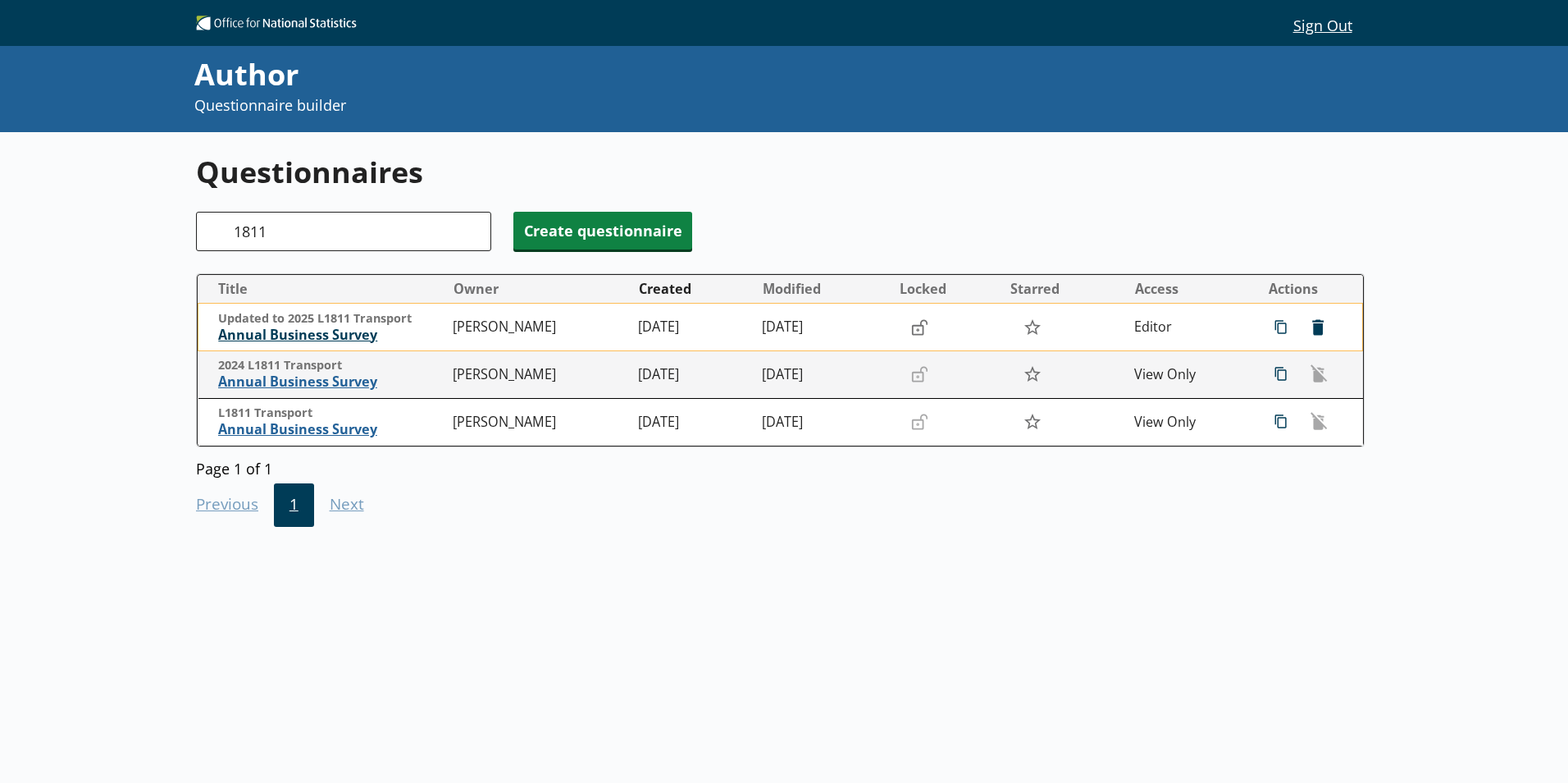
click at [315, 329] on span "Annual Business Survey" at bounding box center [331, 335] width 226 height 17
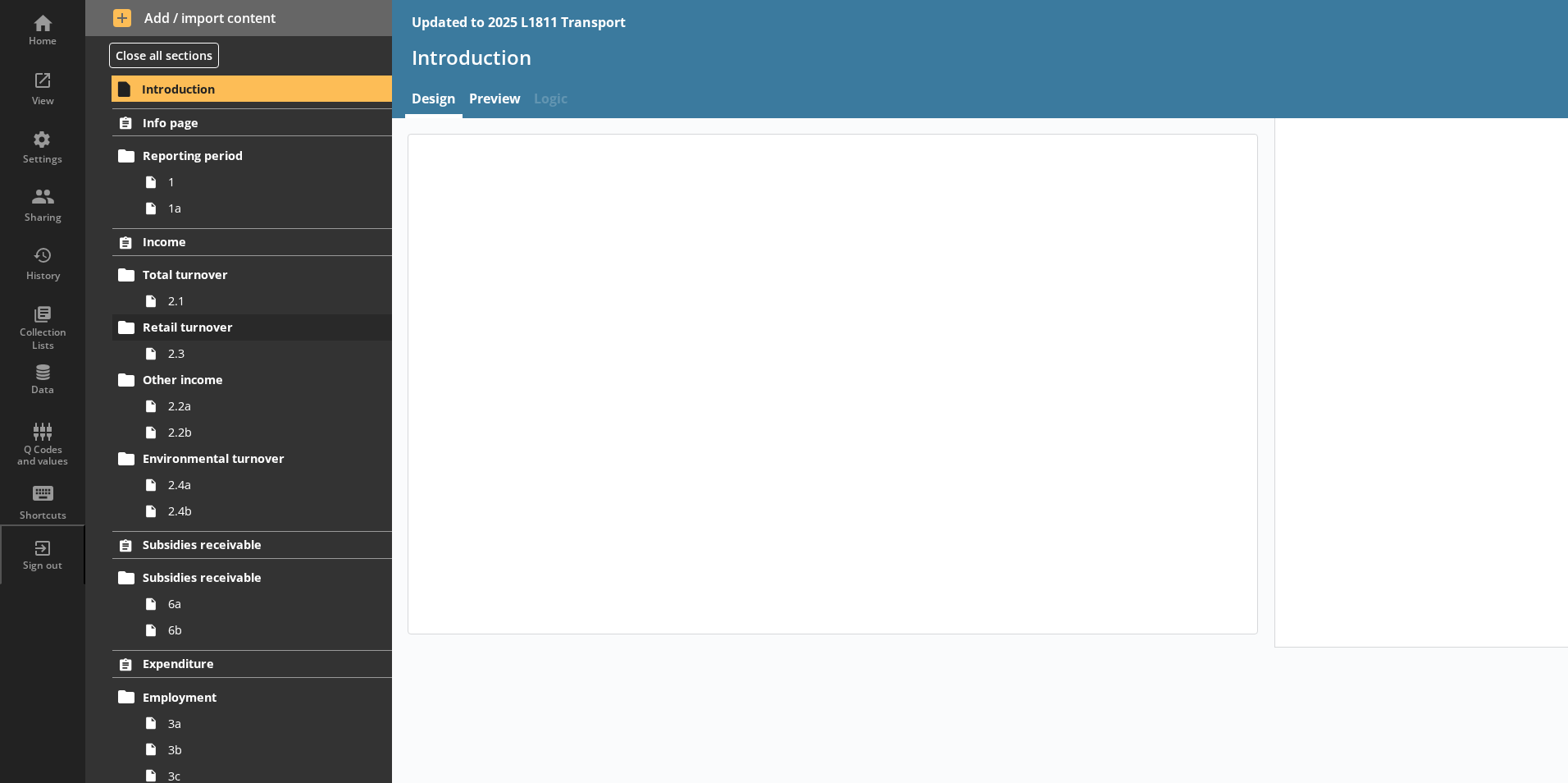
type textarea "x"
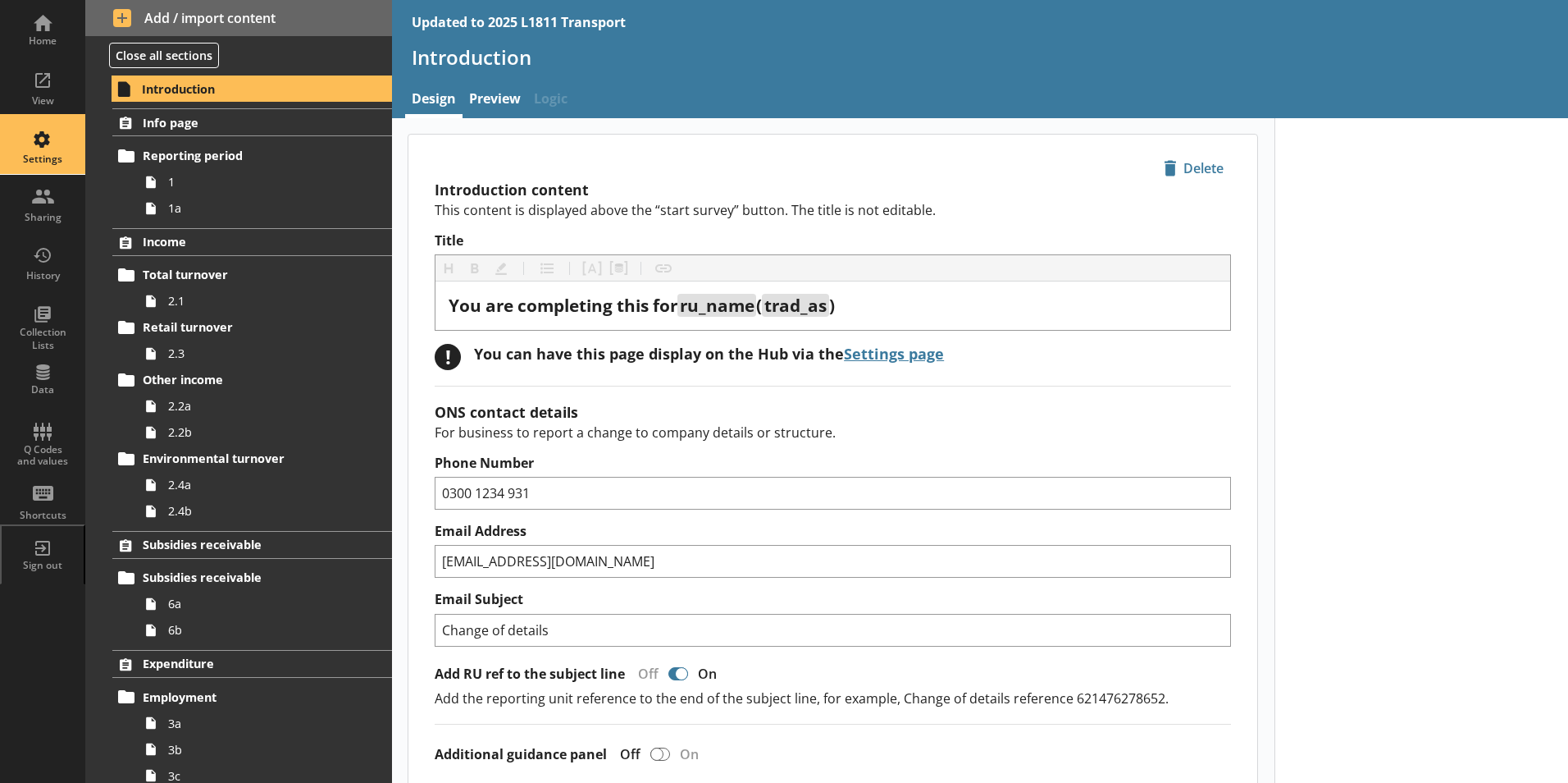
click at [50, 150] on div "Settings" at bounding box center [42, 145] width 57 height 57
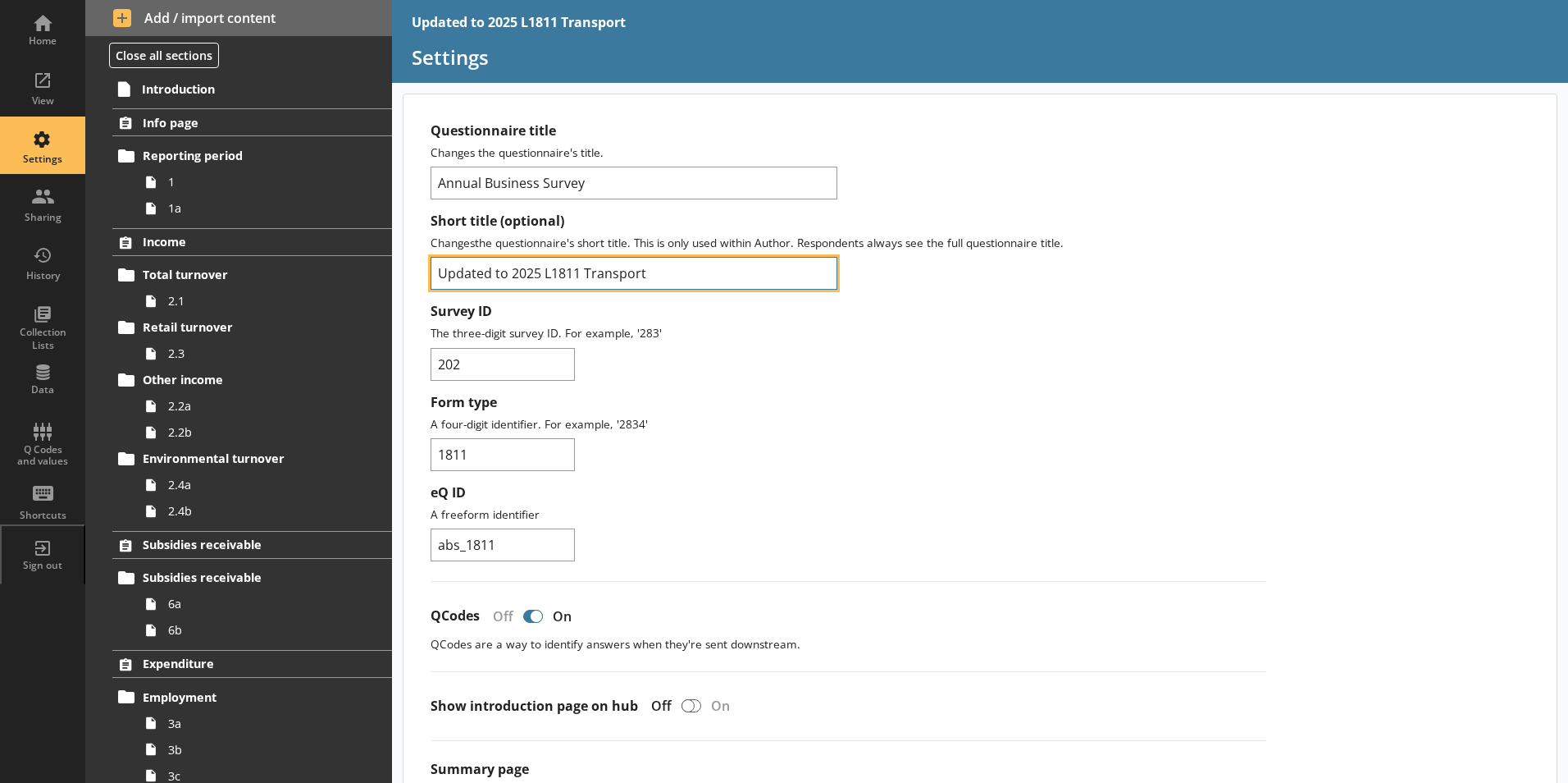
click at [511, 270] on input "Updated to 2025 L1811 Transport" at bounding box center [634, 273] width 407 height 33
type input "2025 L1811 Transport"
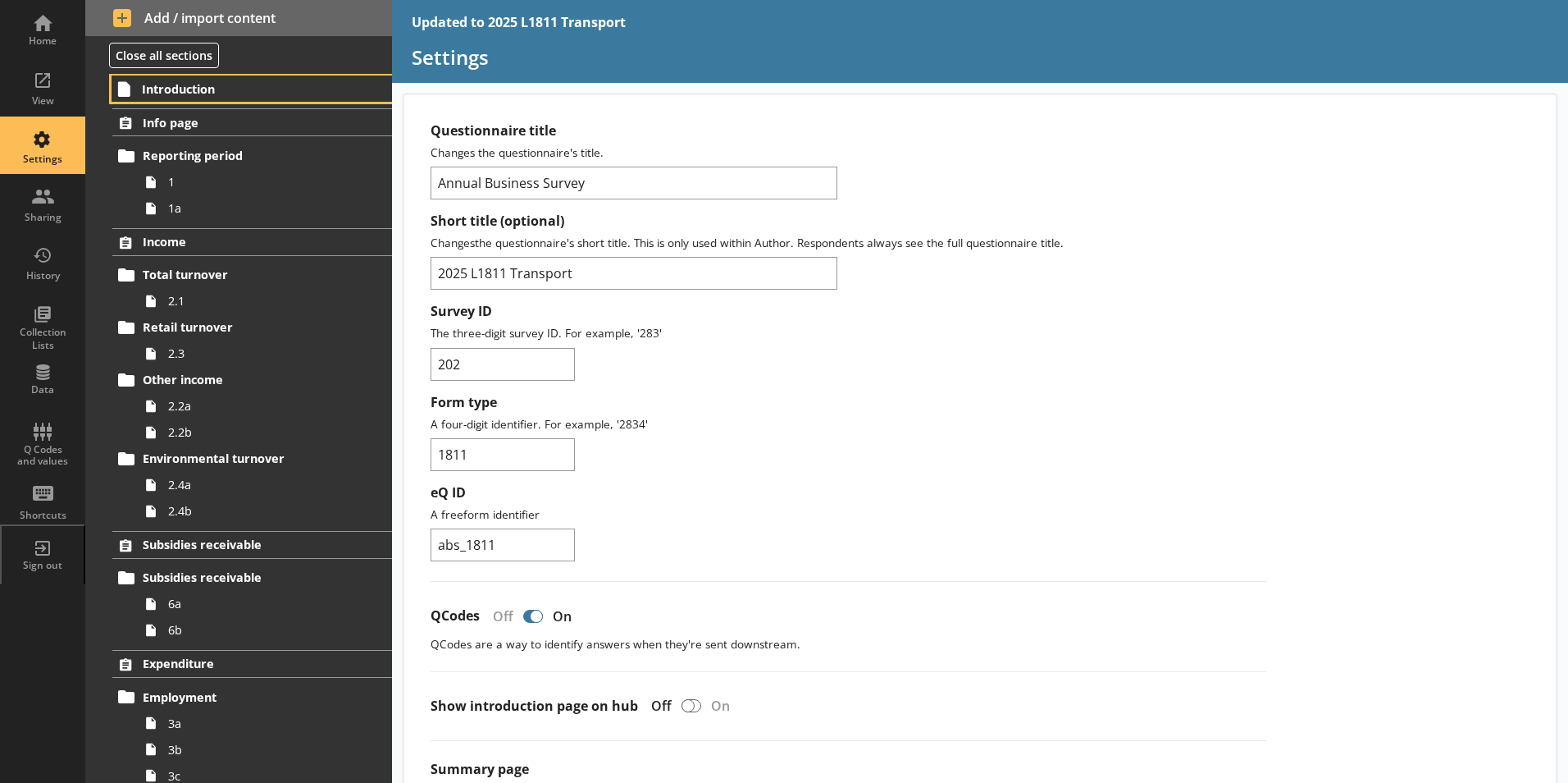
drag, startPoint x: 187, startPoint y: 83, endPoint x: 316, endPoint y: 54, distance: 132.2
click at [189, 82] on span "Introduction" at bounding box center [243, 89] width 201 height 16
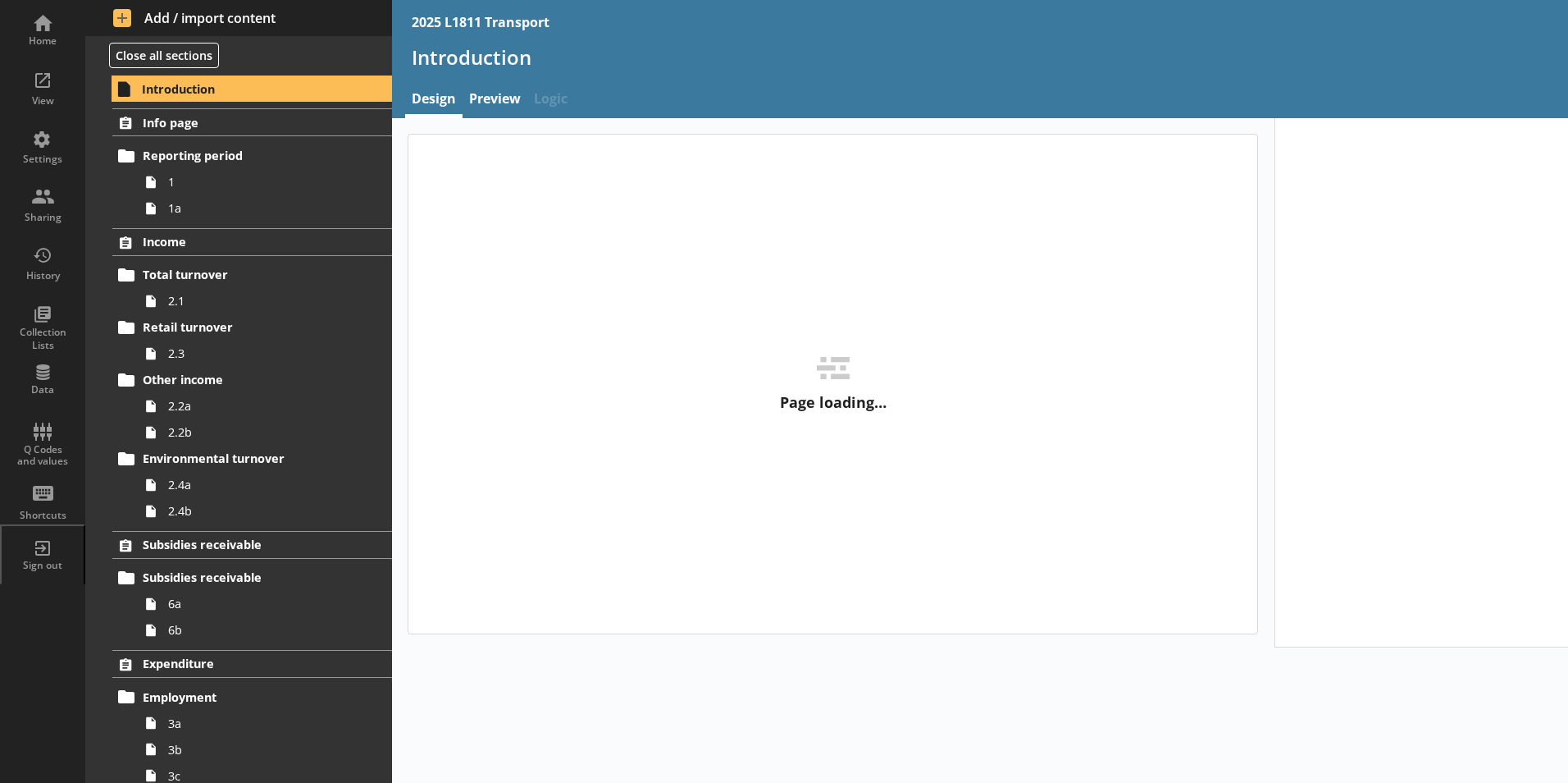
type textarea "x"
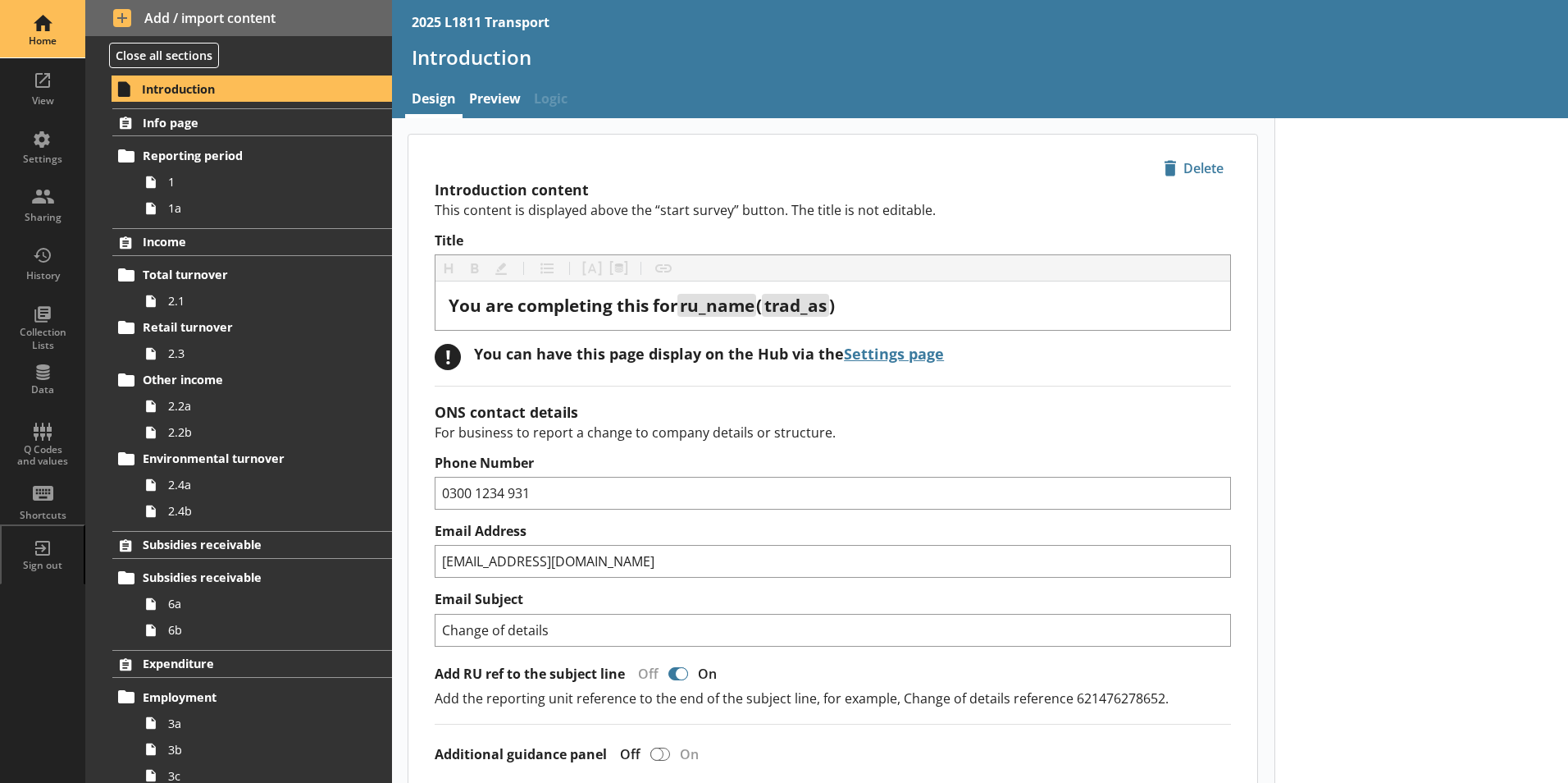
click at [70, 35] on div "Home" at bounding box center [42, 29] width 57 height 57
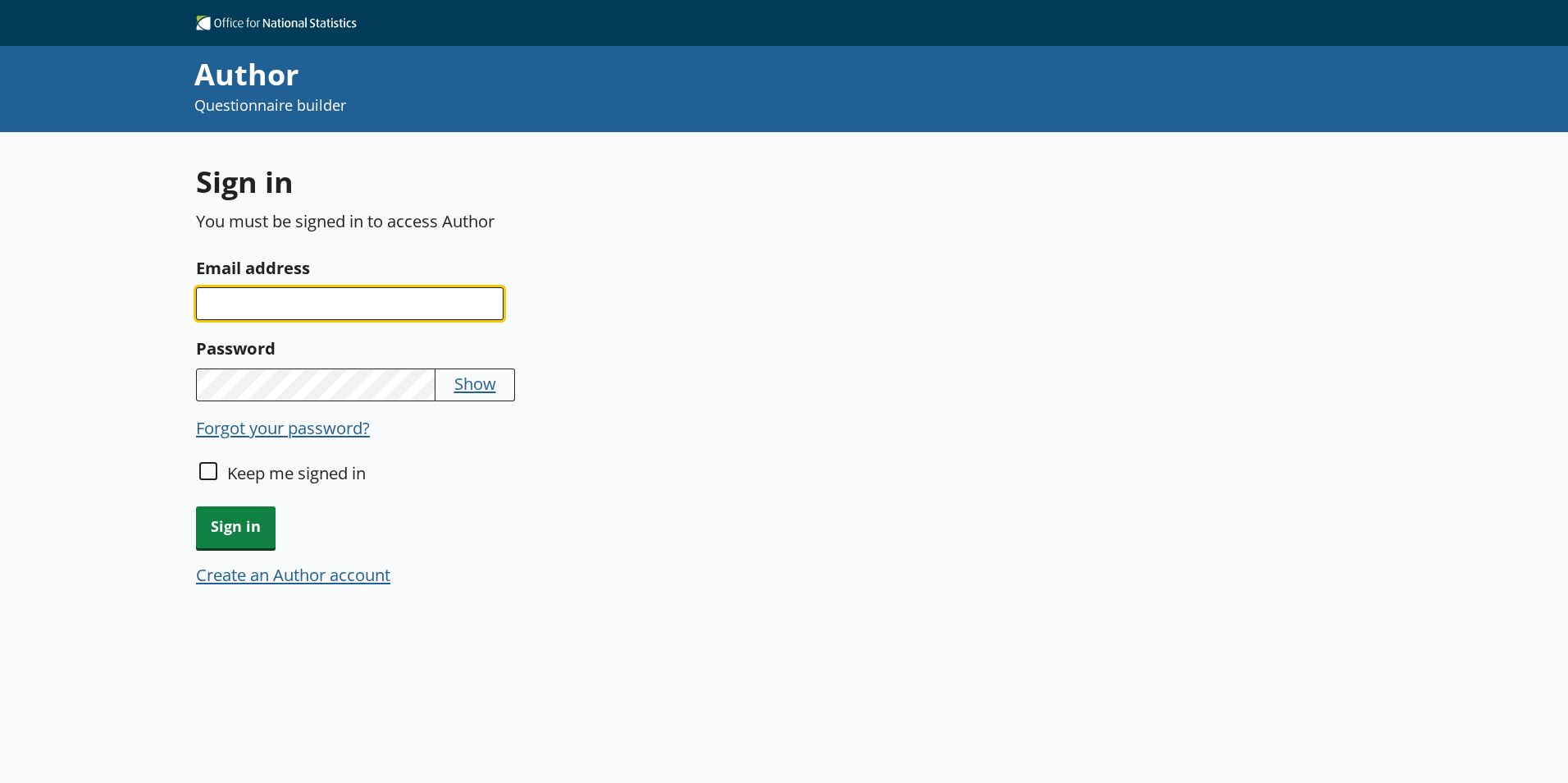
click at [253, 289] on input "Email address" at bounding box center [350, 303] width 308 height 33
type input "omer.balala@ons.gov.uk"
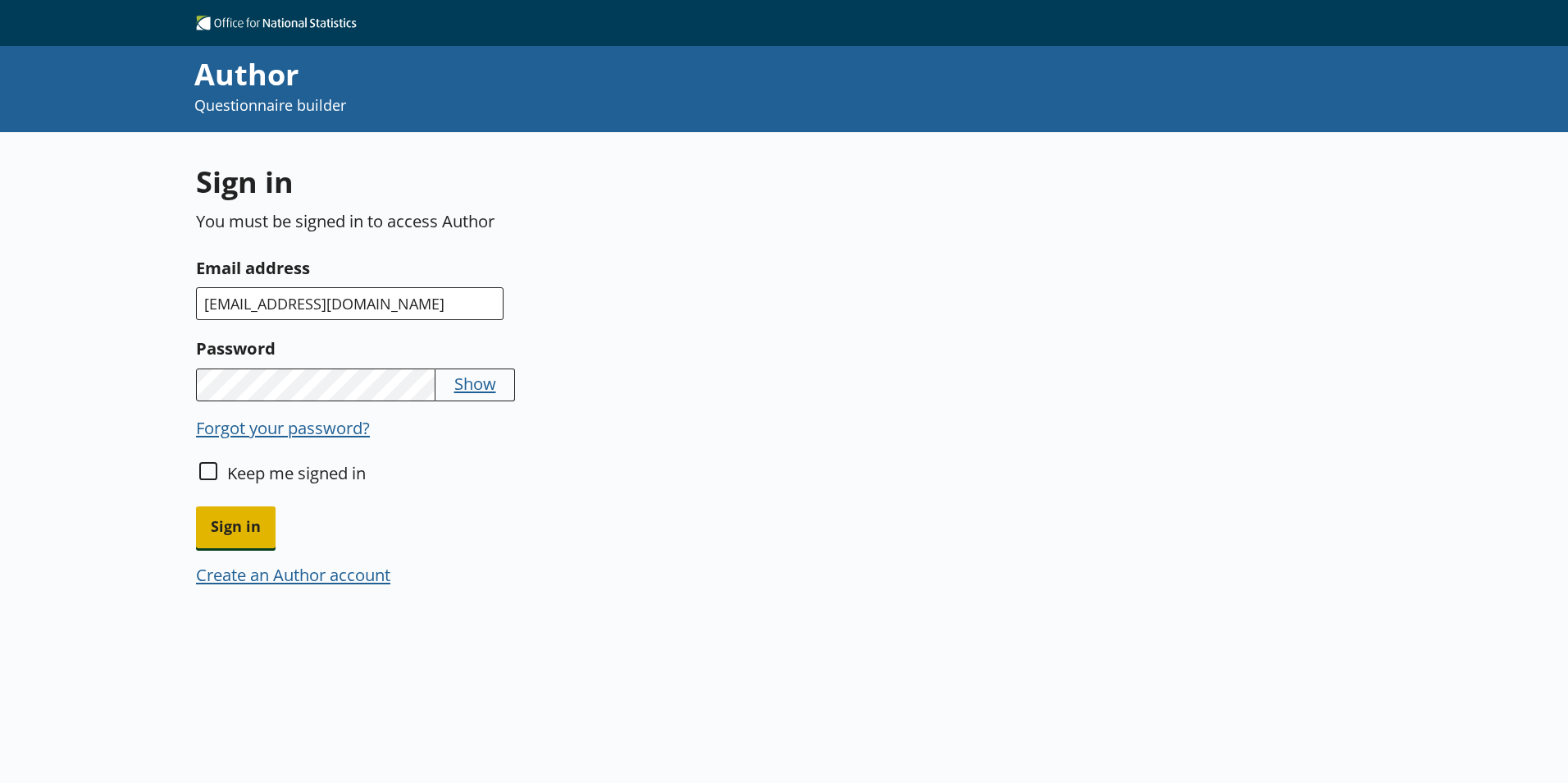
click at [244, 526] on span "Sign in" at bounding box center [236, 527] width 80 height 41
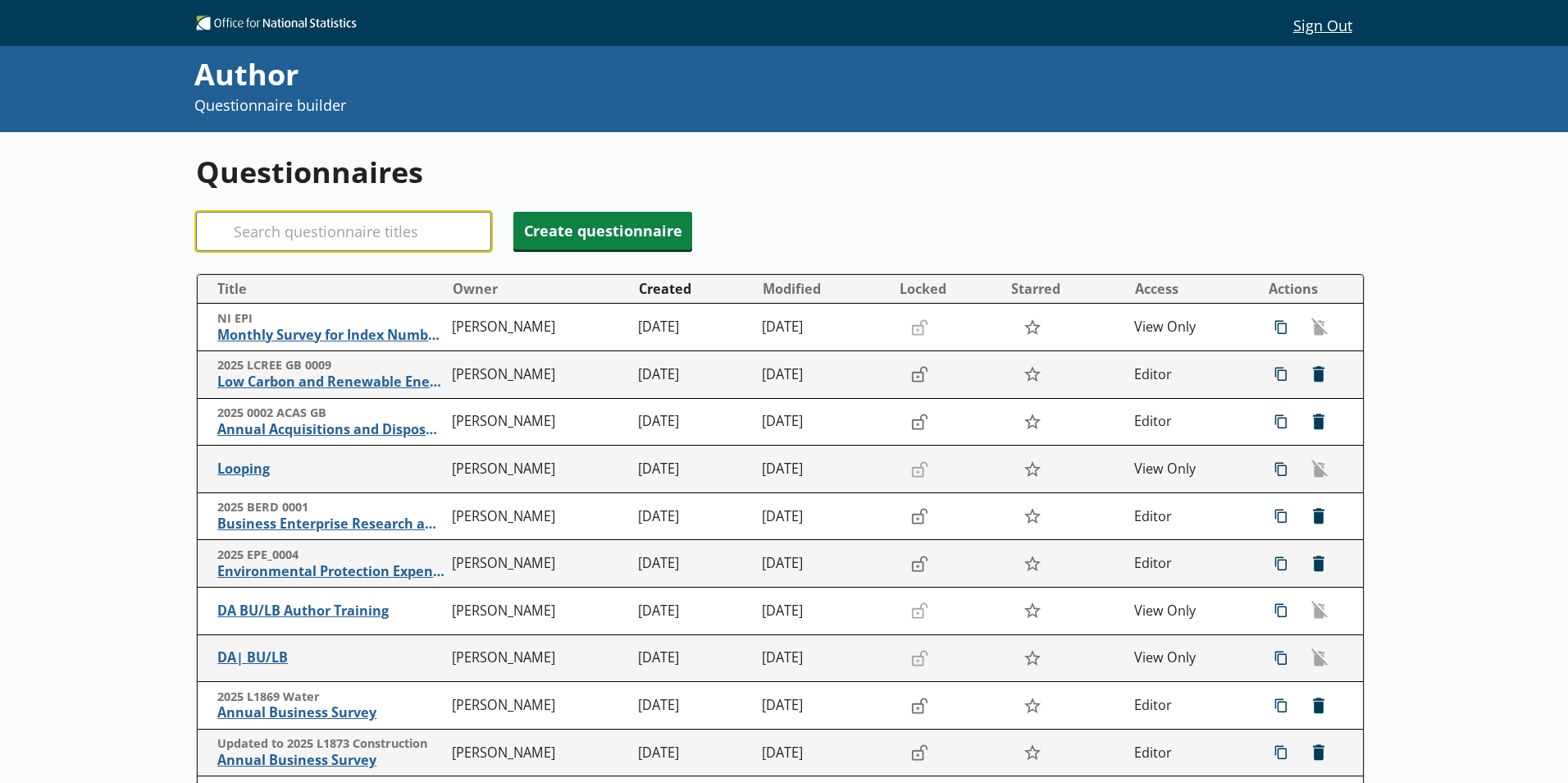
click at [318, 240] on input "Search" at bounding box center [343, 231] width 295 height 39
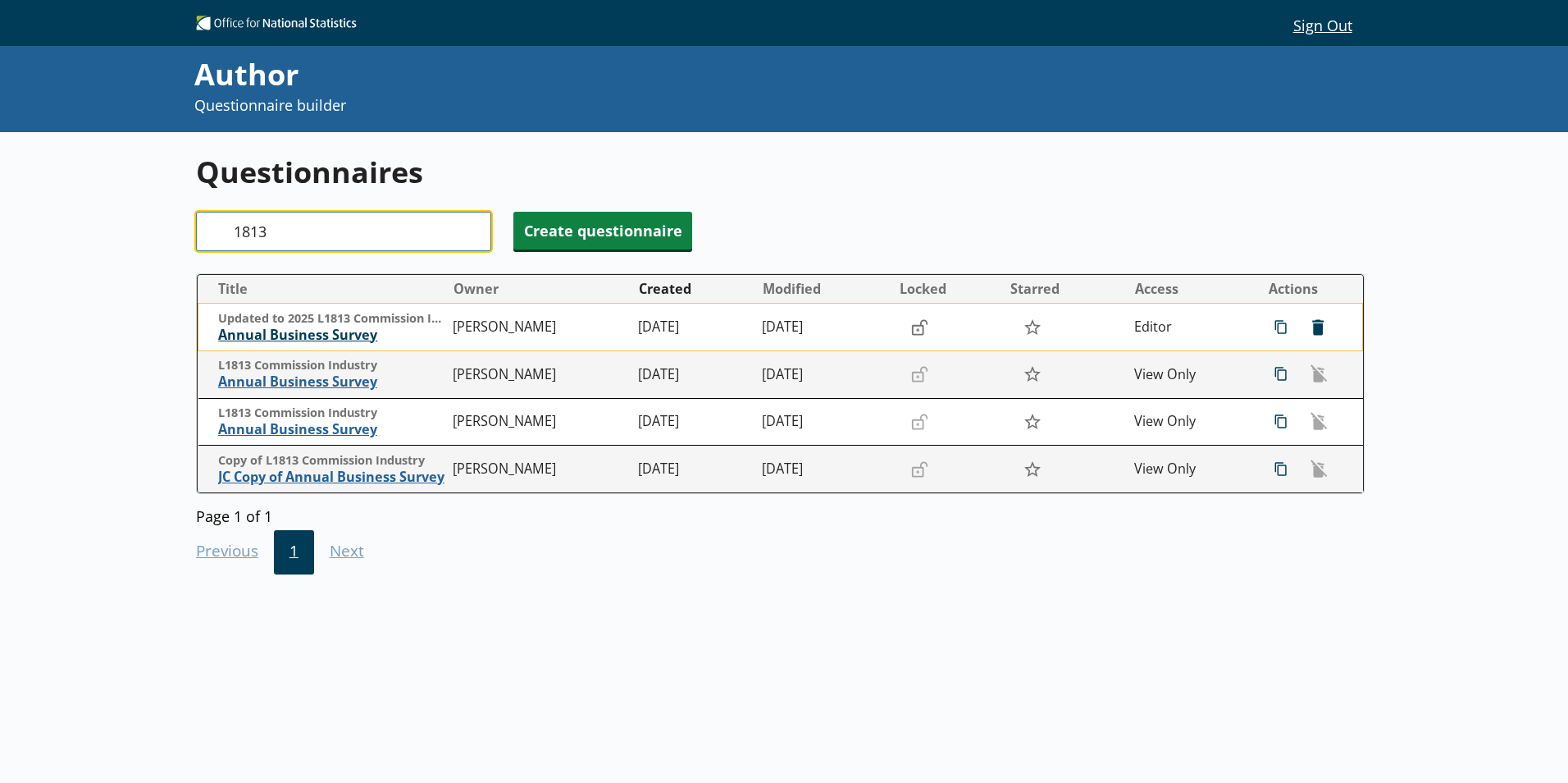
type input "1813"
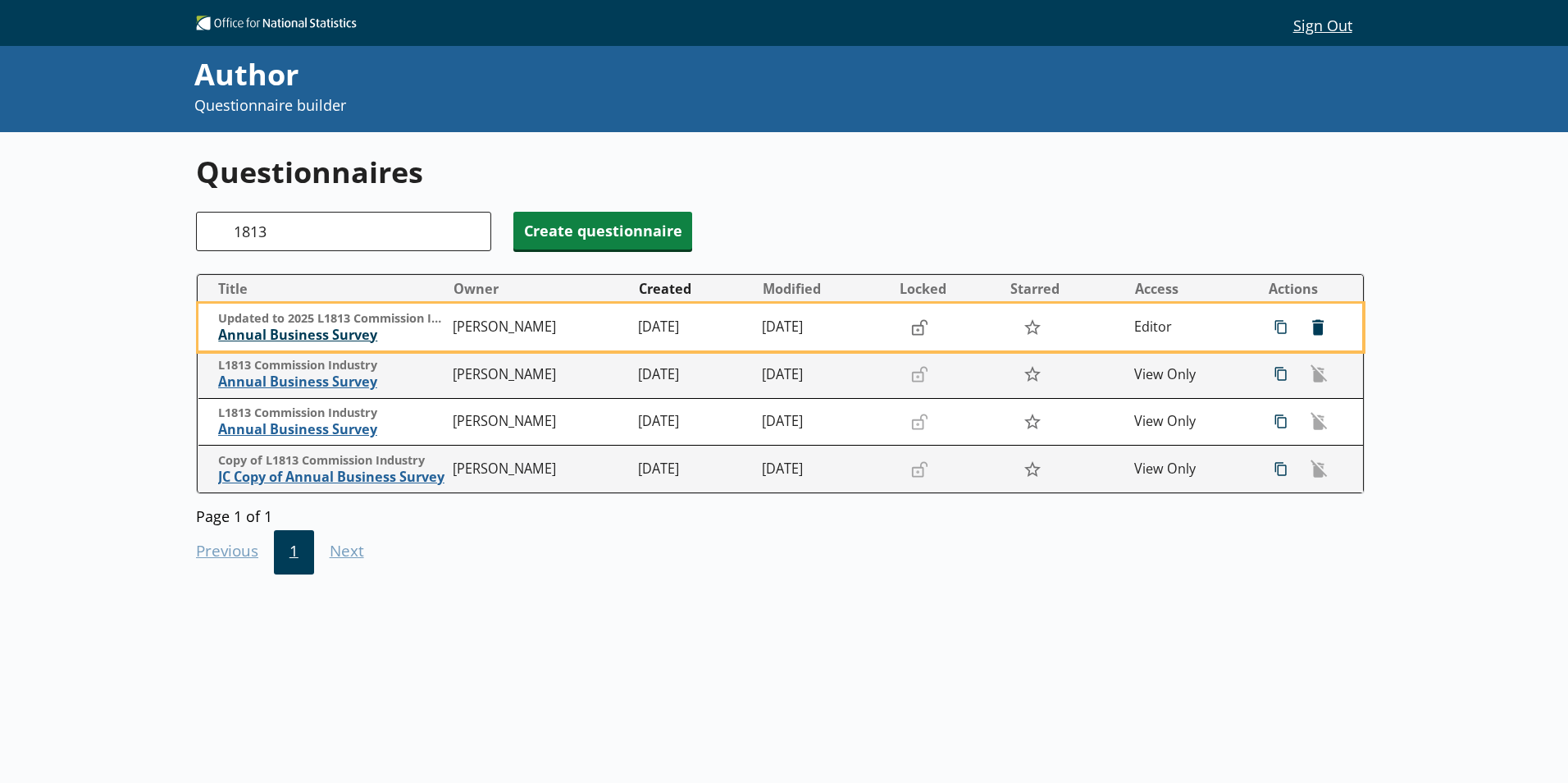
click at [323, 332] on span "Annual Business Survey" at bounding box center [331, 335] width 226 height 17
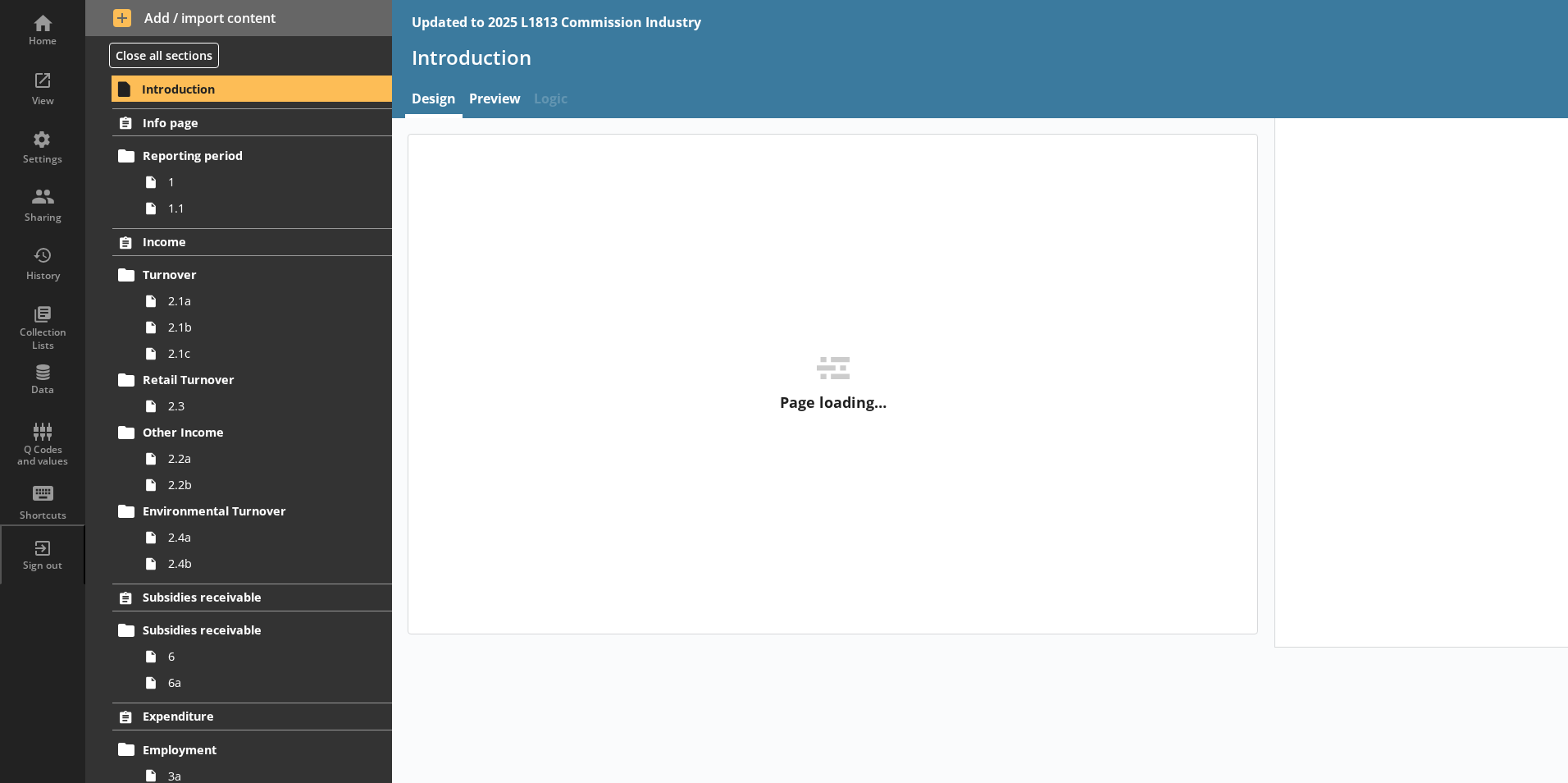
type textarea "x"
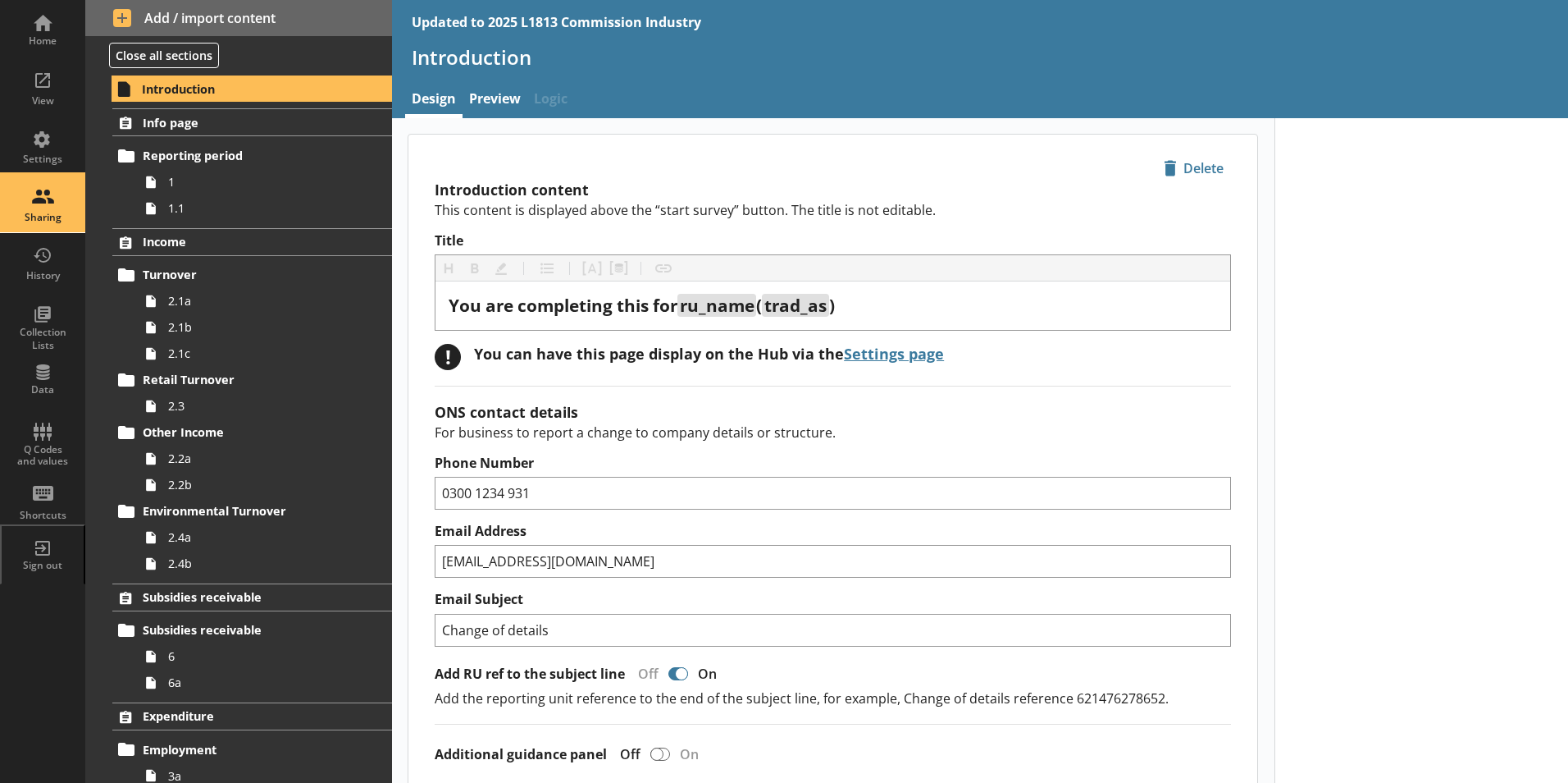
click at [57, 194] on div "Sharing" at bounding box center [42, 203] width 57 height 57
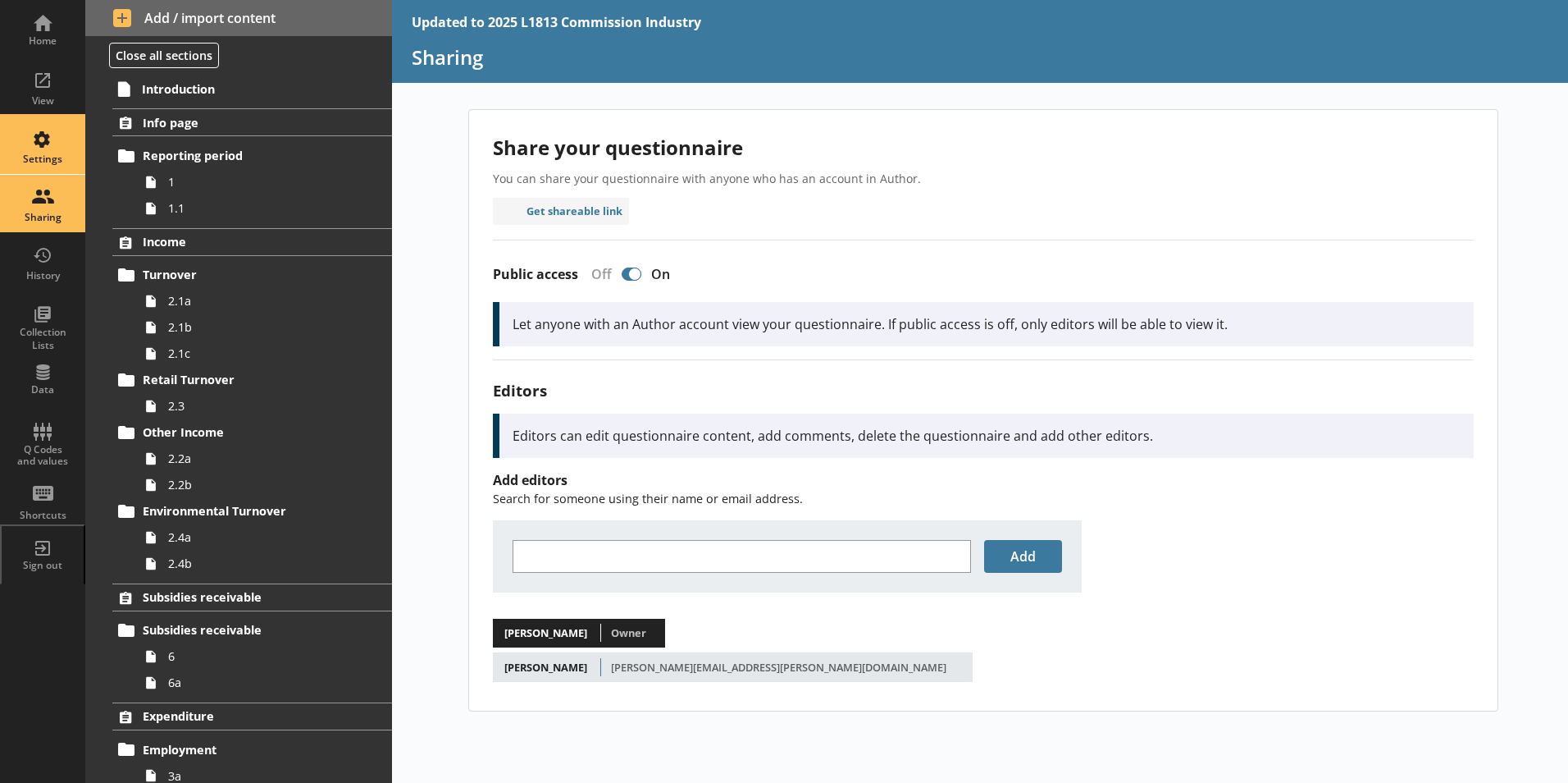
click at [35, 138] on div "Settings" at bounding box center [42, 145] width 57 height 57
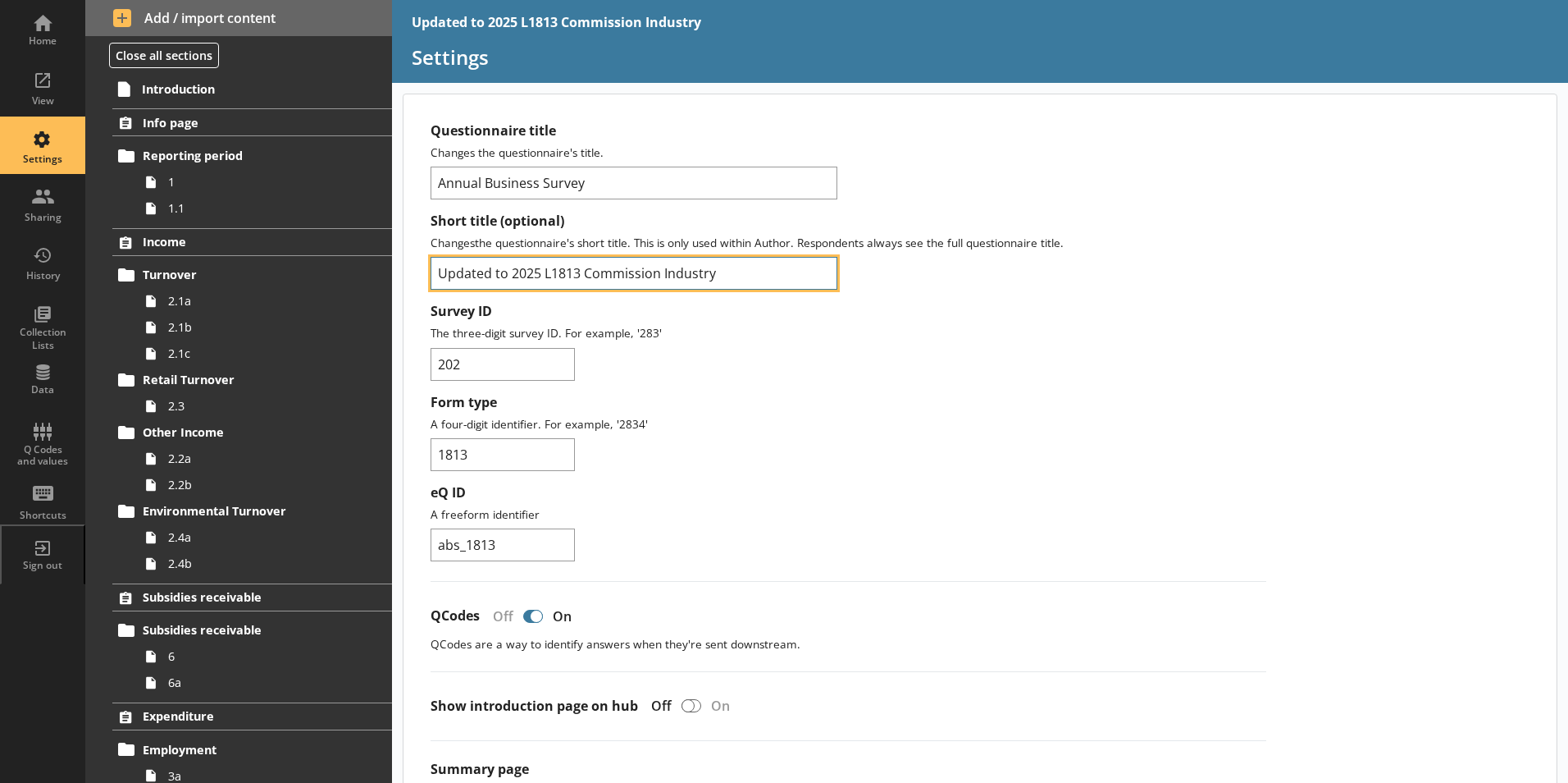
click at [515, 275] on input "Updated to 2025 L1813 Commission Industry" at bounding box center [634, 273] width 407 height 33
type input "2025 L1813 Commission Industry"
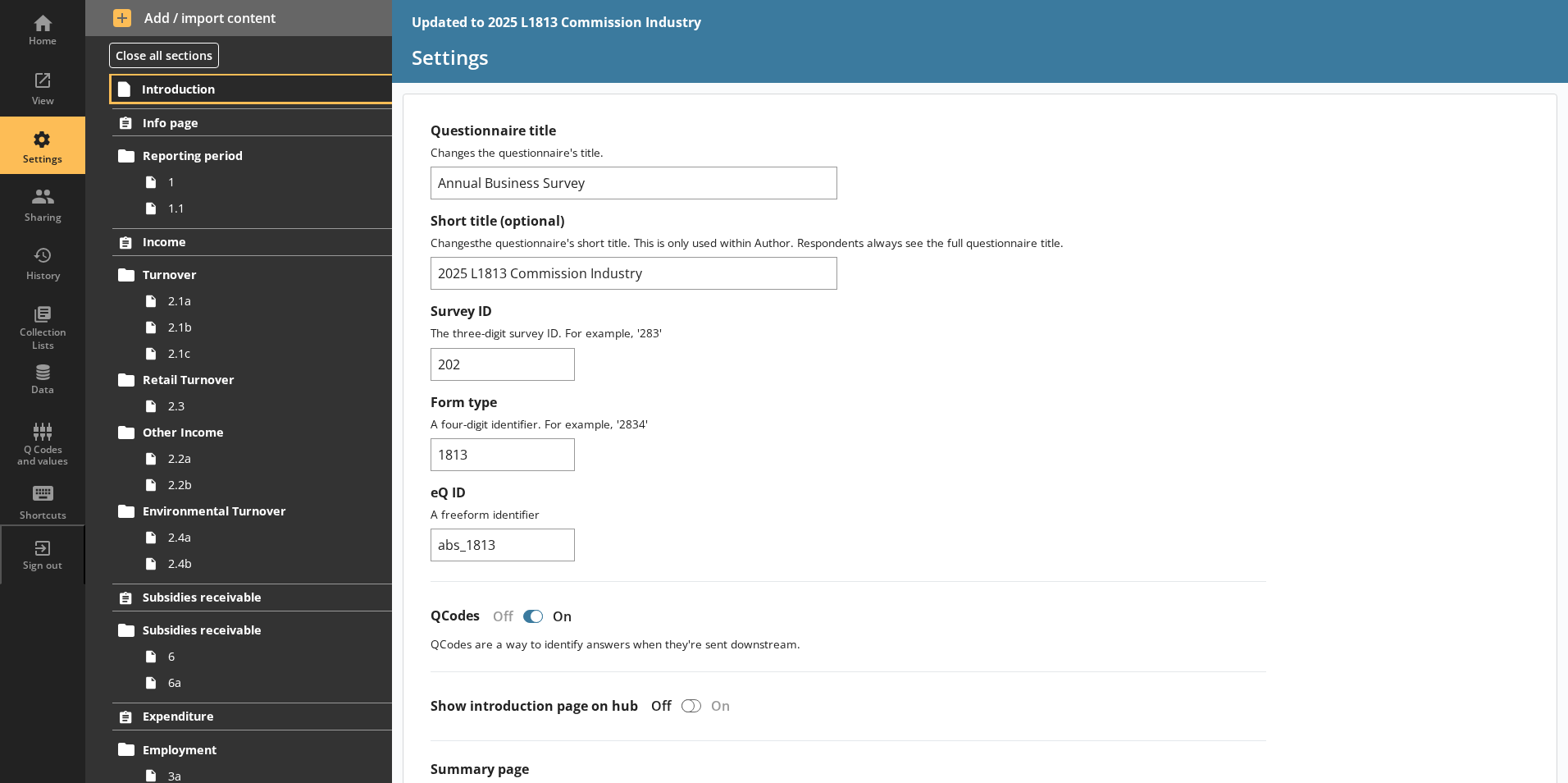
click at [137, 82] on icon at bounding box center [124, 88] width 27 height 27
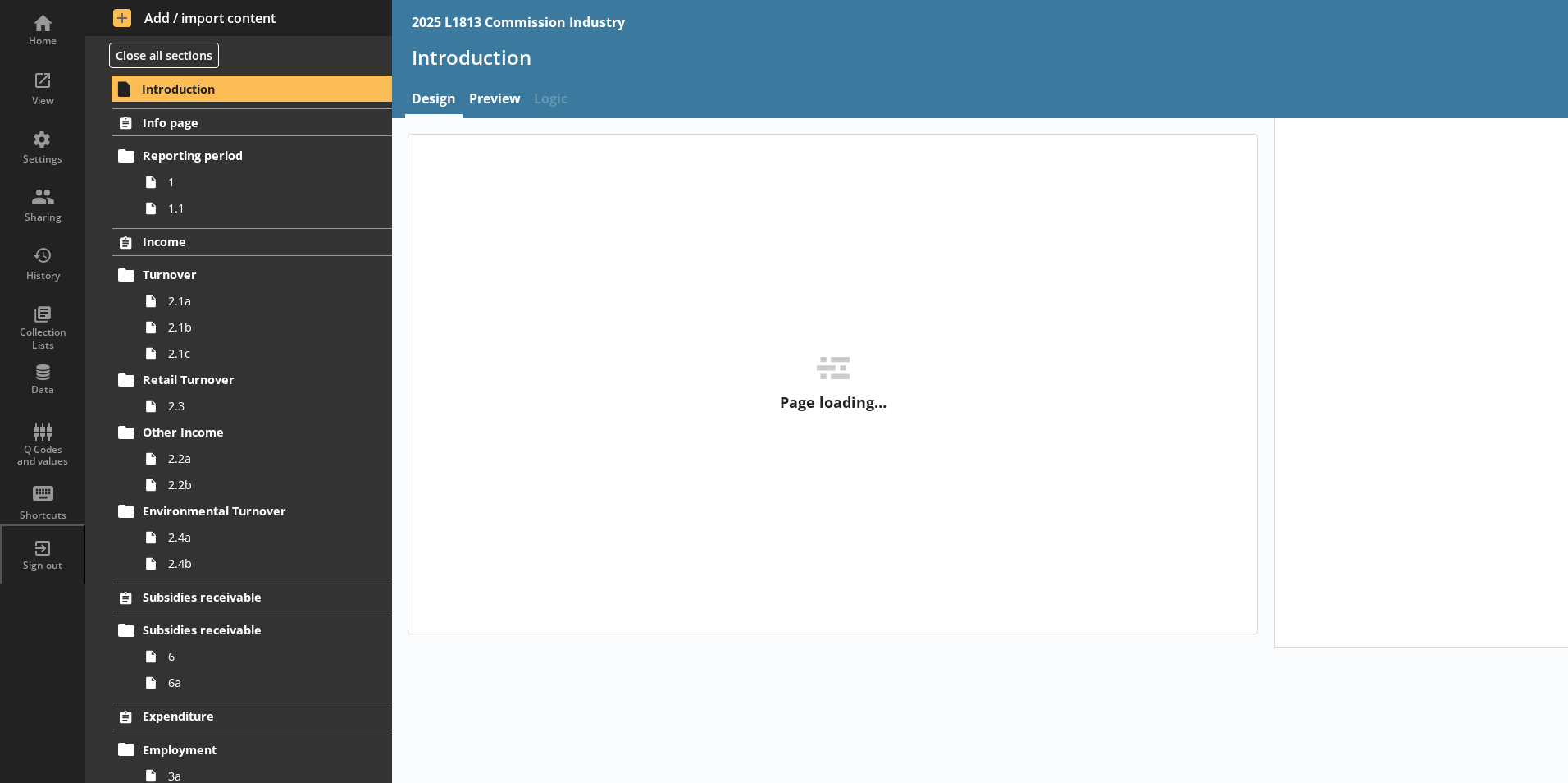
type textarea "x"
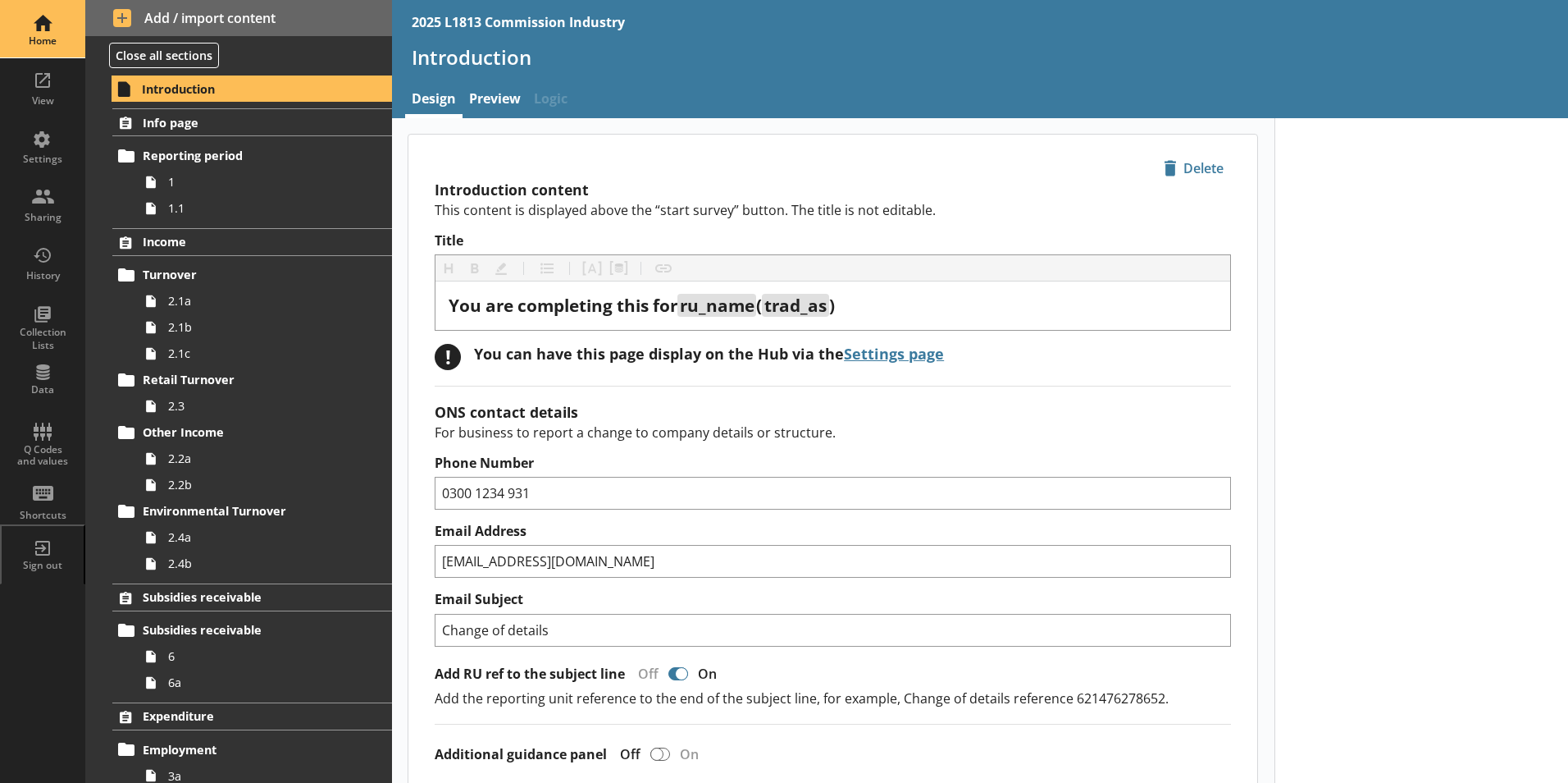
click at [50, 39] on div "Home" at bounding box center [42, 40] width 57 height 13
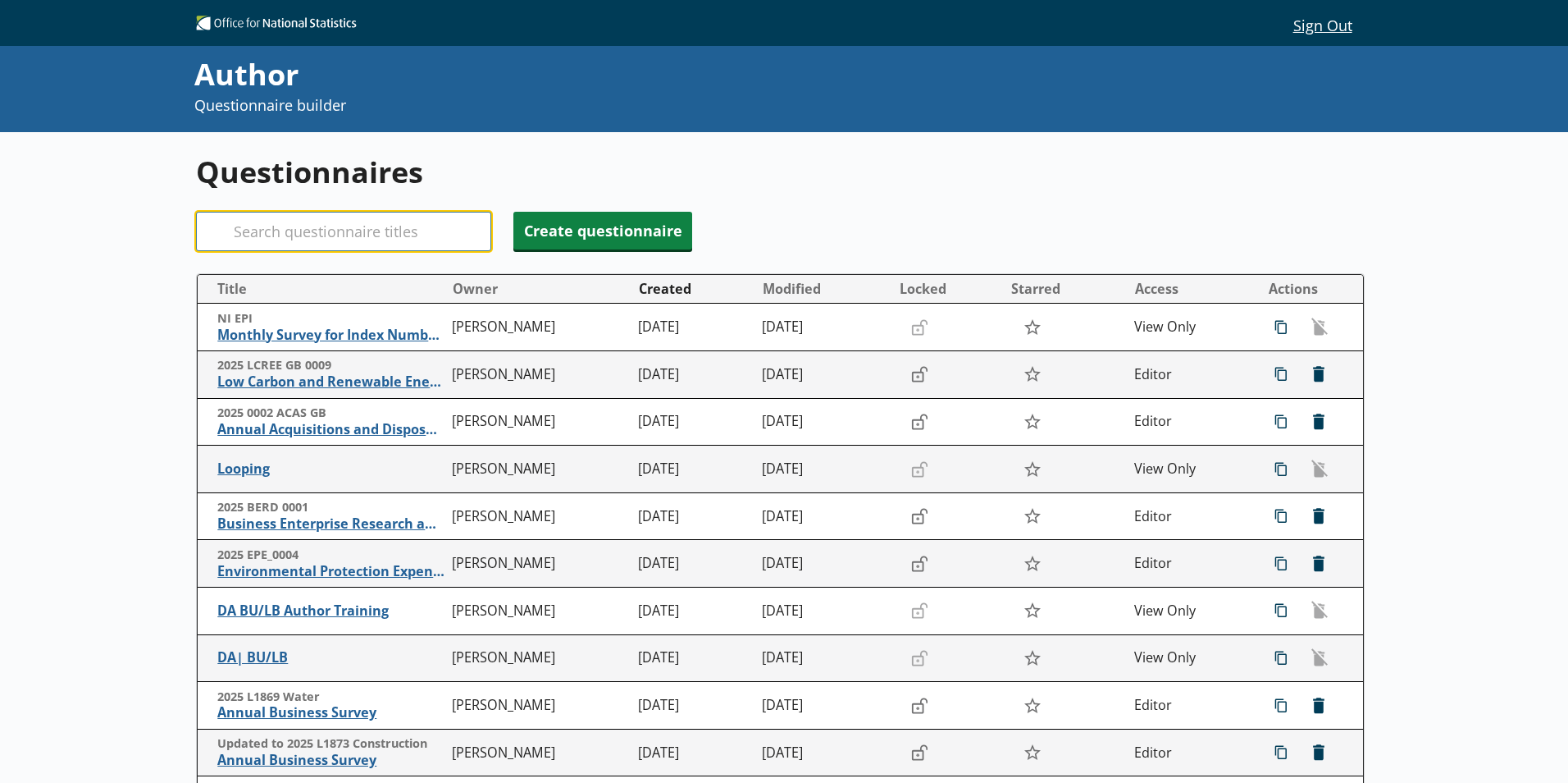
click at [361, 231] on input "Search" at bounding box center [343, 231] width 295 height 39
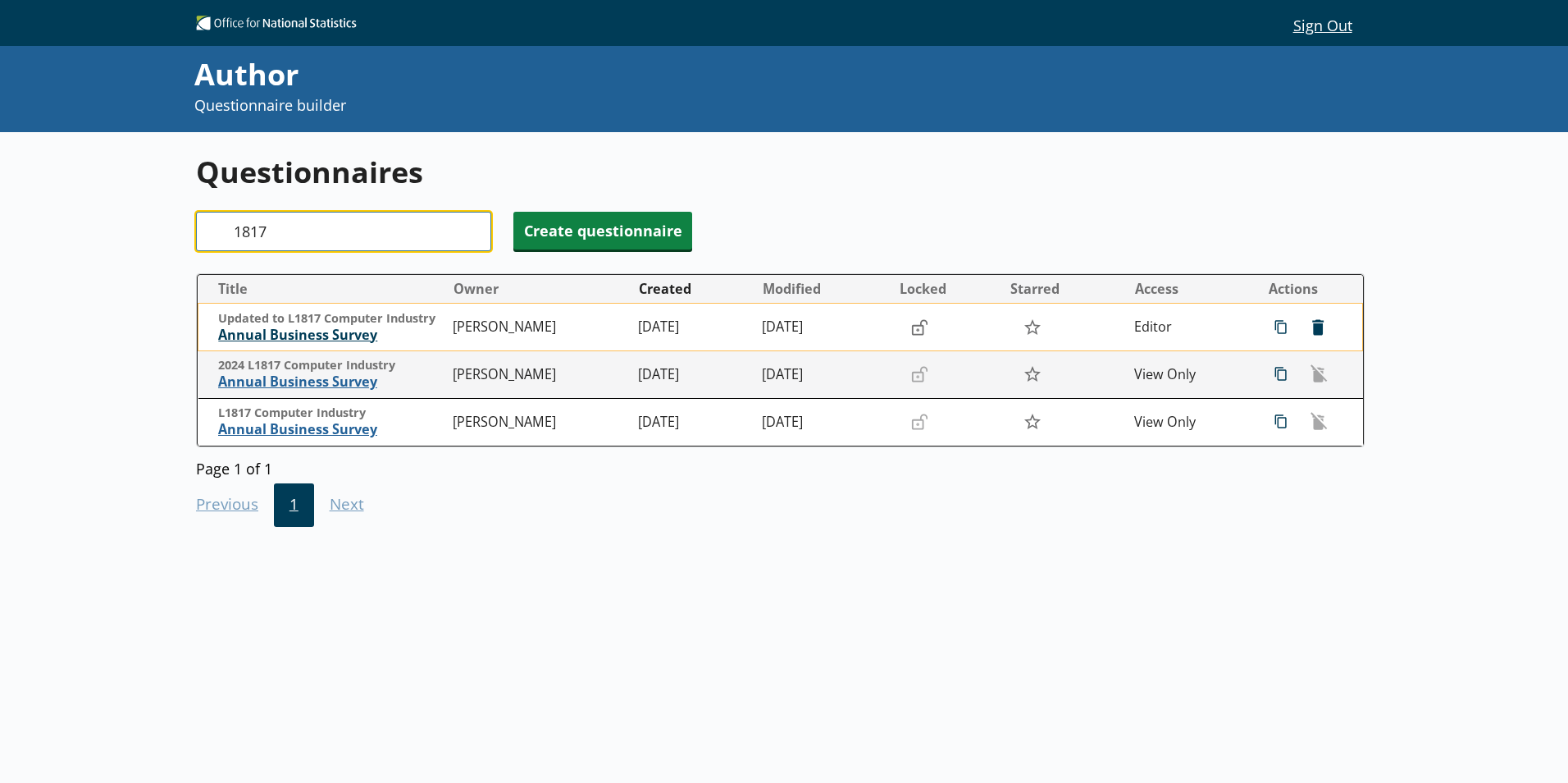
type input "1817"
click at [348, 333] on span "Annual Business Survey" at bounding box center [331, 335] width 226 height 17
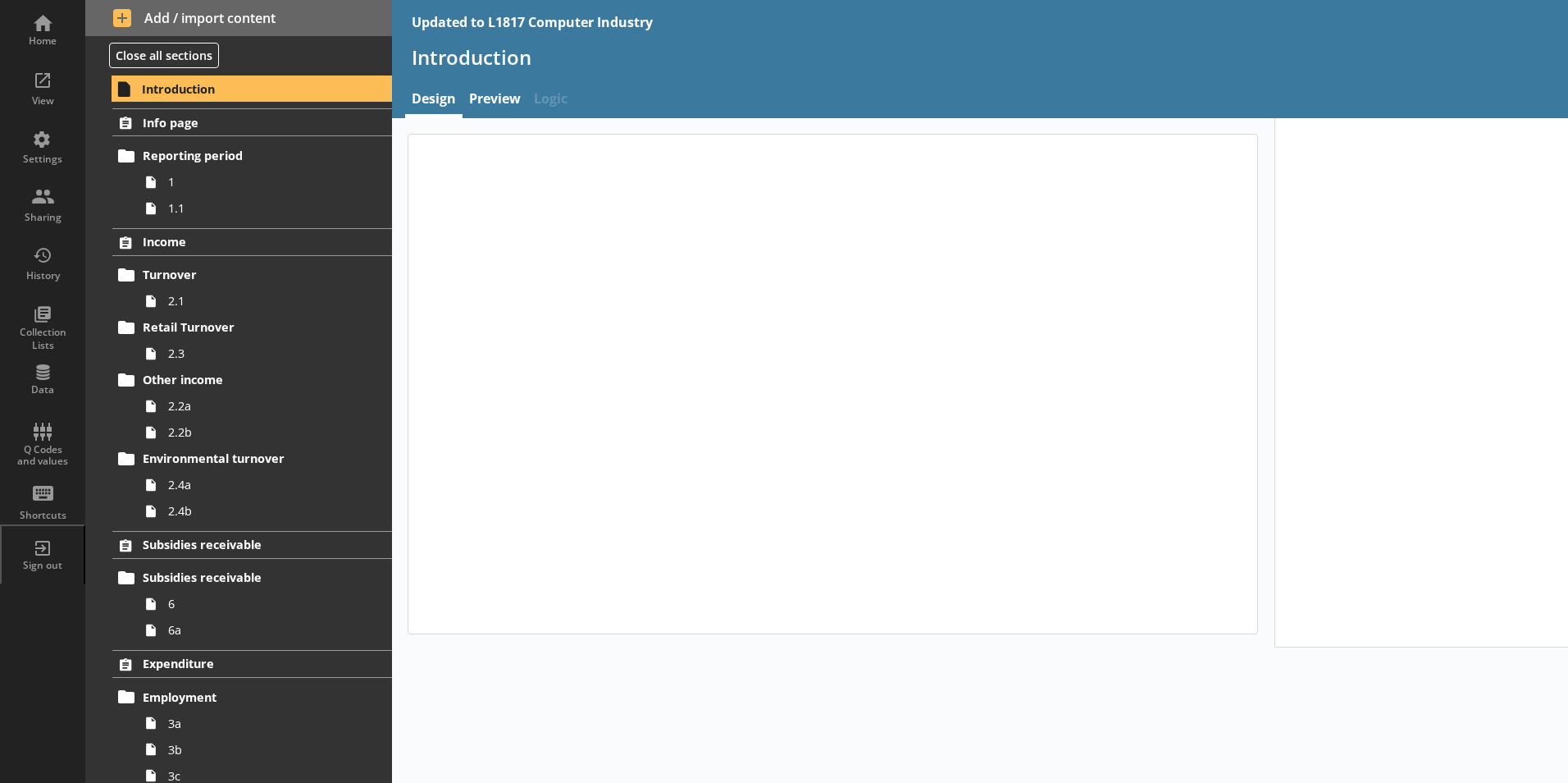
type textarea "x"
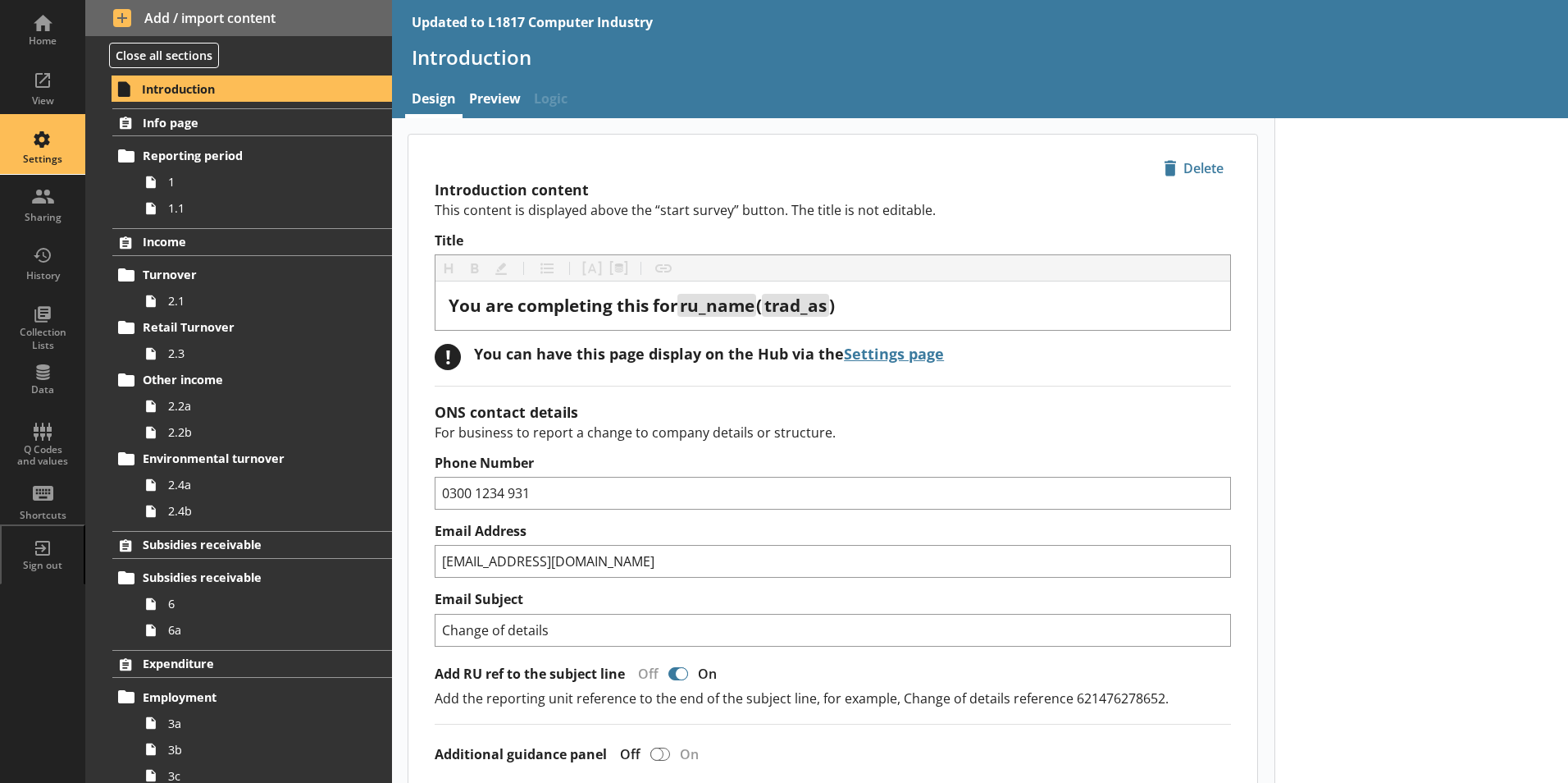
click at [41, 163] on div "Settings" at bounding box center [42, 159] width 57 height 13
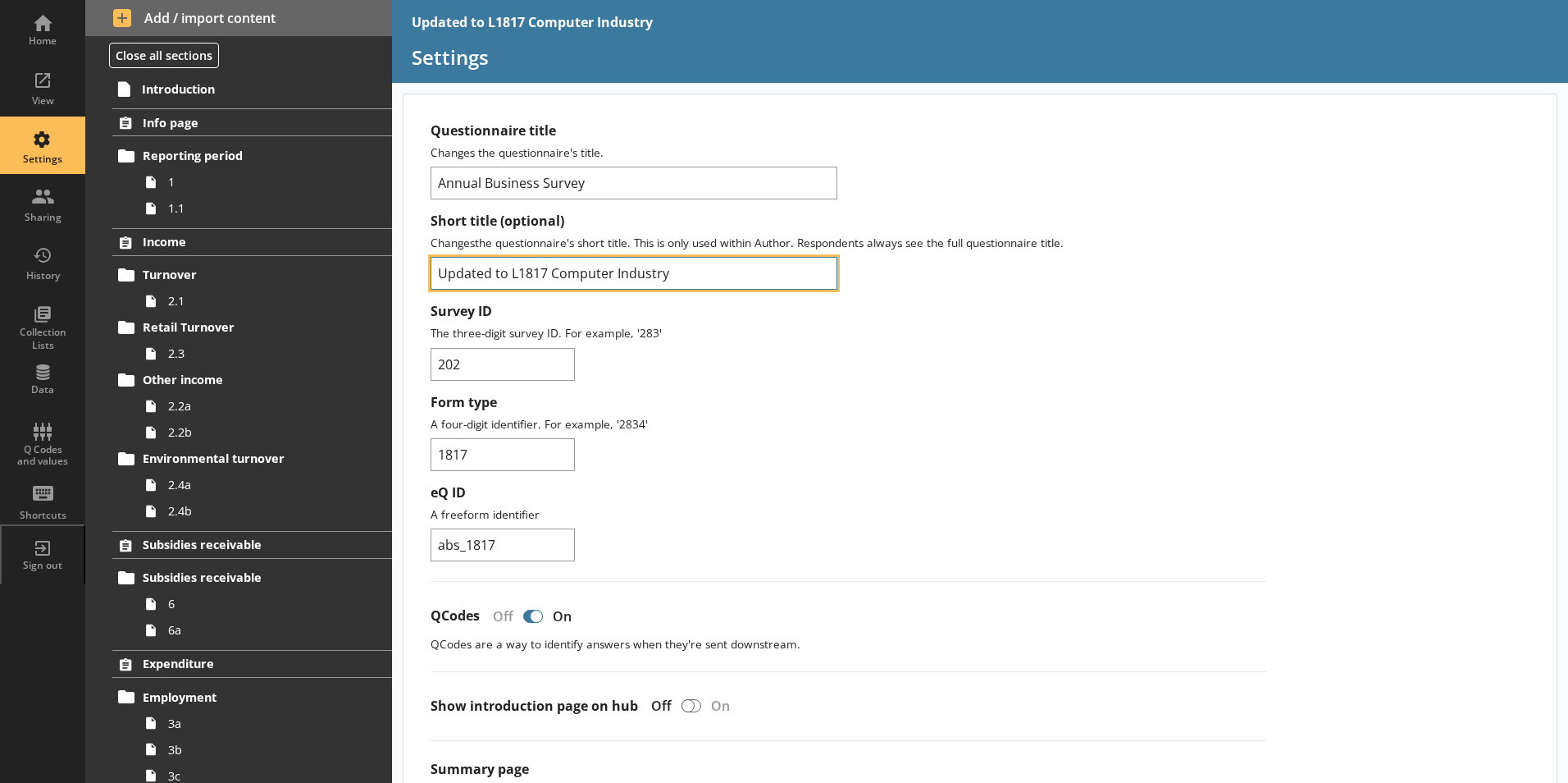
click at [509, 274] on input "Updated to L1817 Computer Industry" at bounding box center [634, 273] width 407 height 33
type input "L1817 Computer Industry"
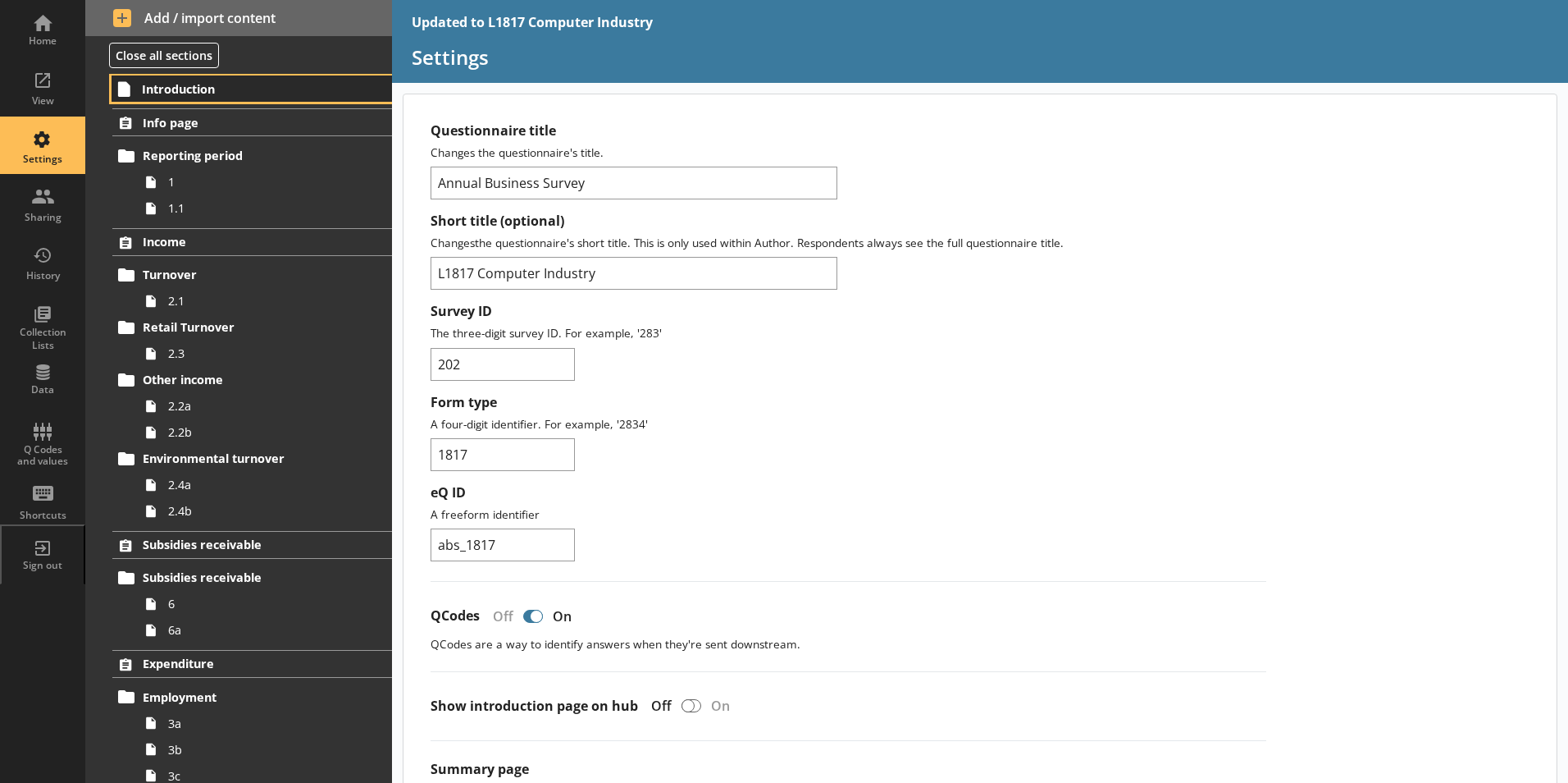
click at [186, 90] on span "Introduction" at bounding box center [243, 89] width 201 height 16
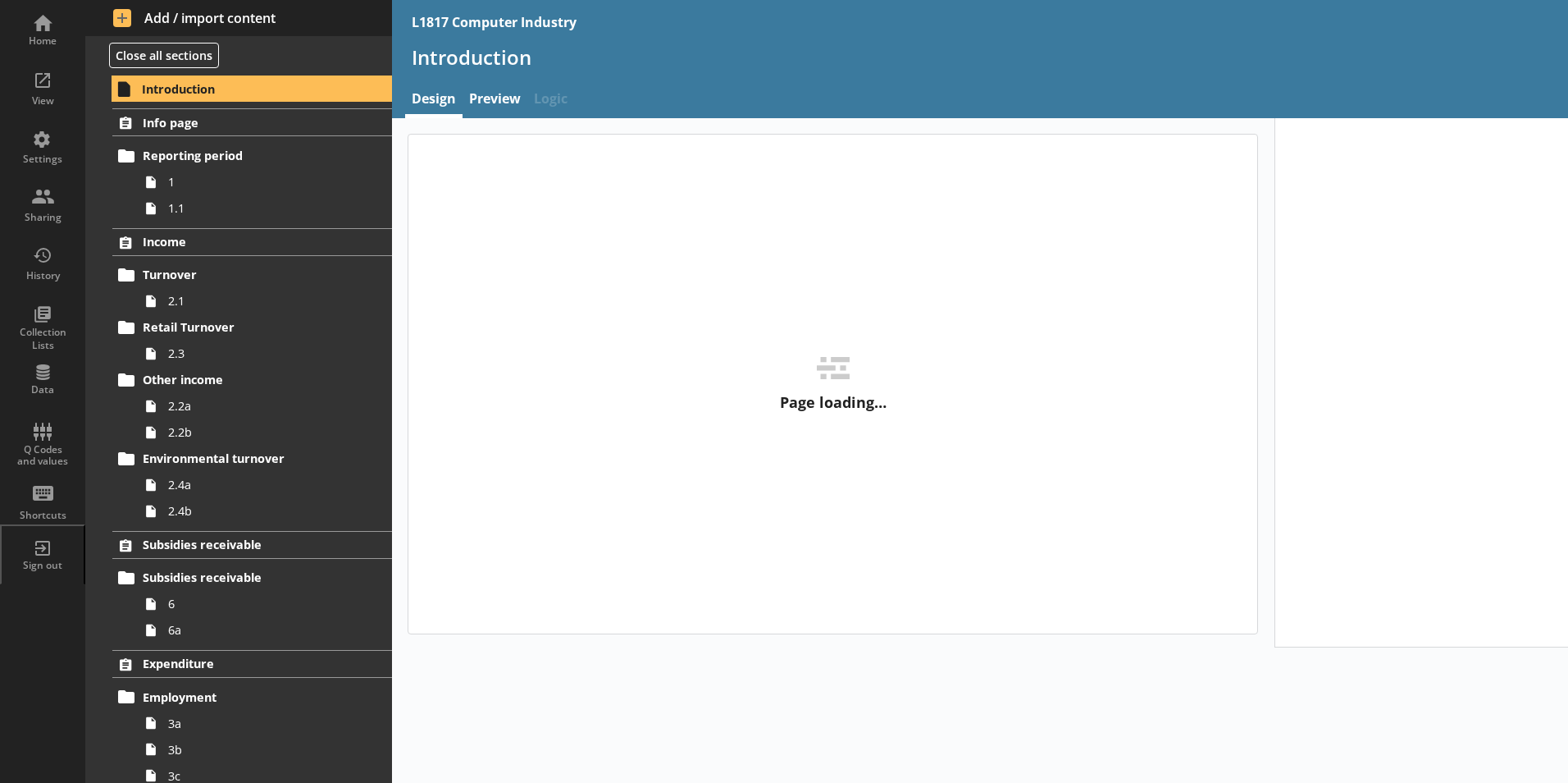
type textarea "x"
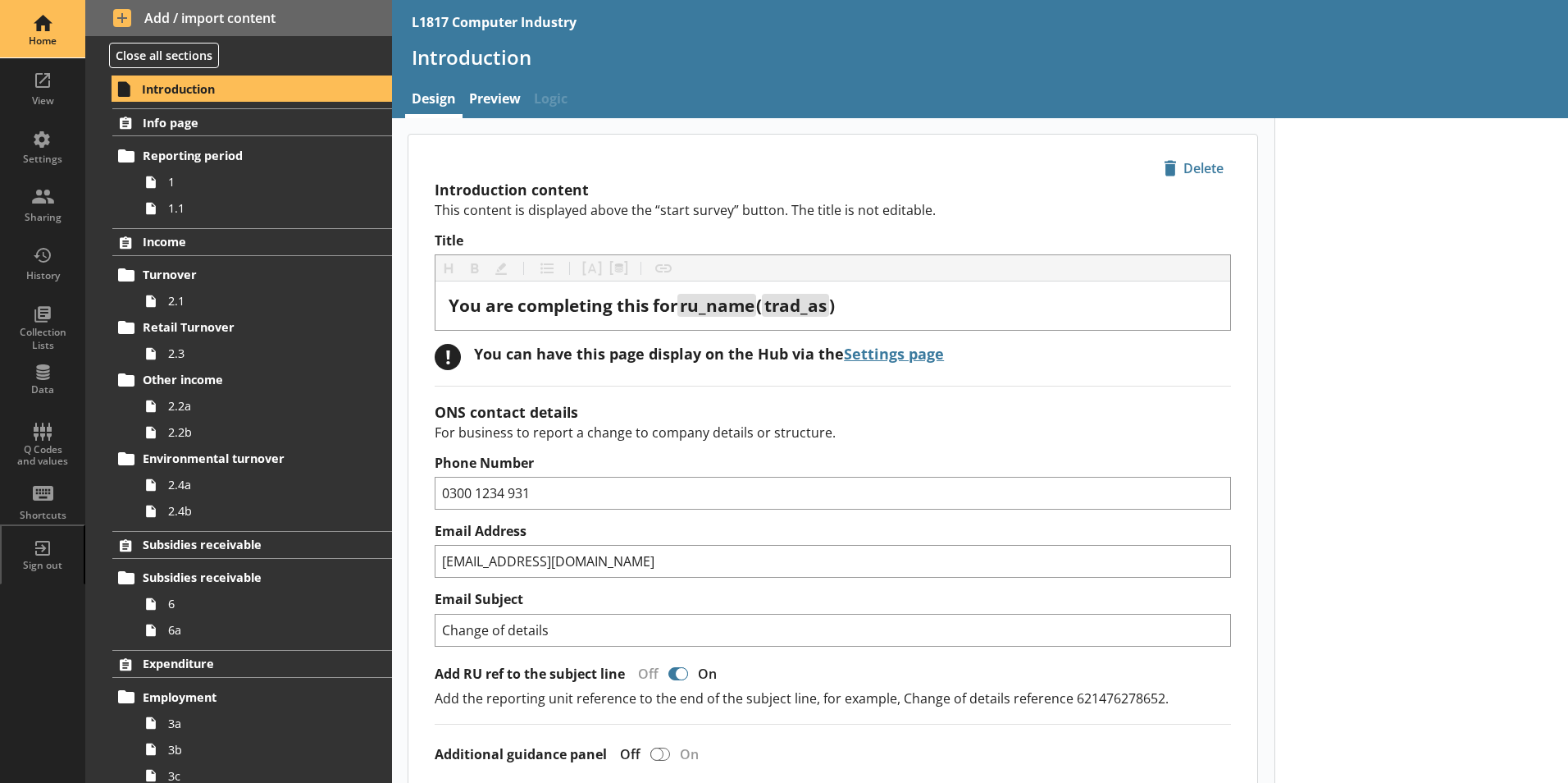
click at [46, 41] on div "Home" at bounding box center [42, 40] width 57 height 13
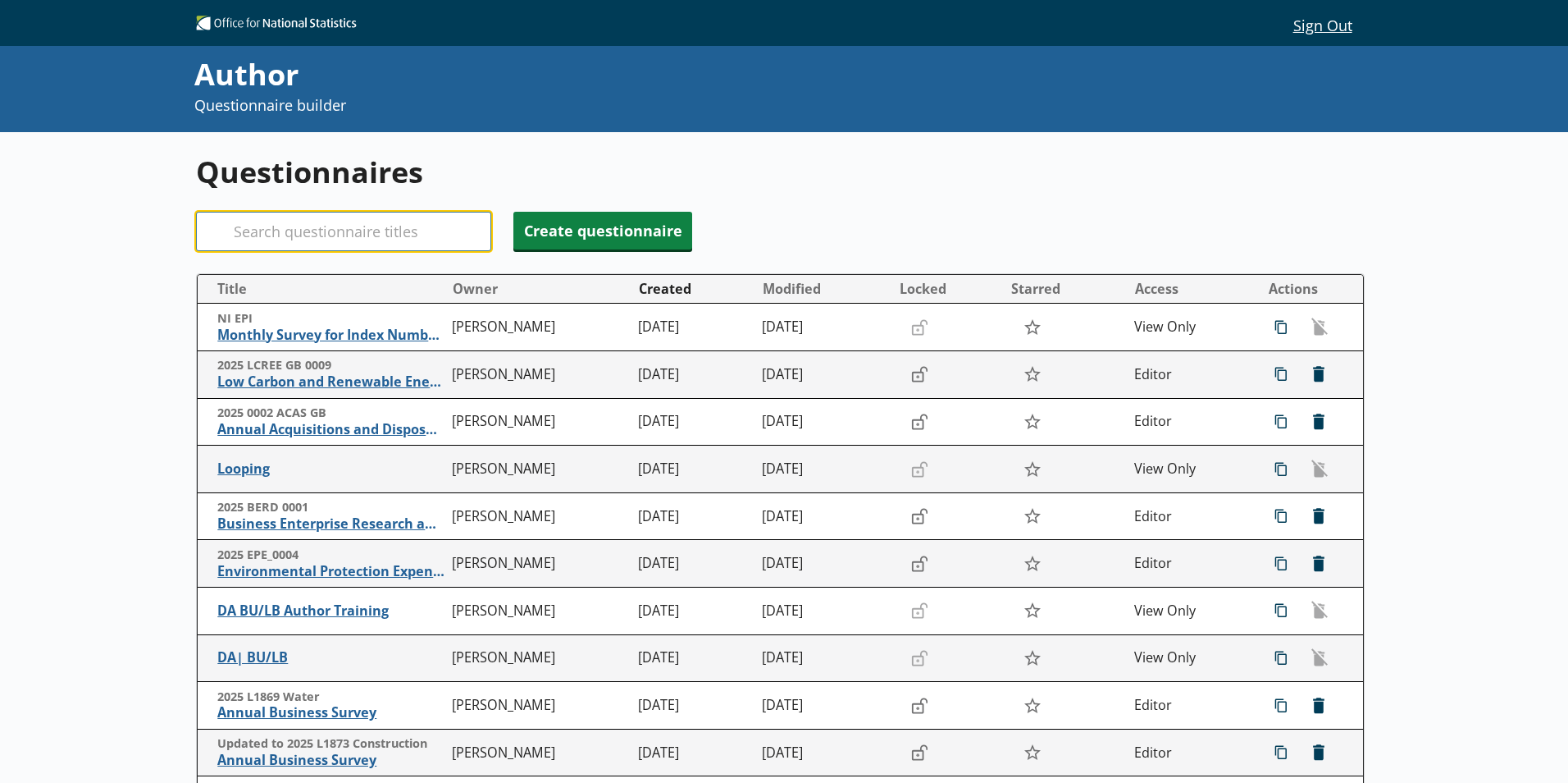
click at [391, 250] on input "Search" at bounding box center [343, 231] width 295 height 39
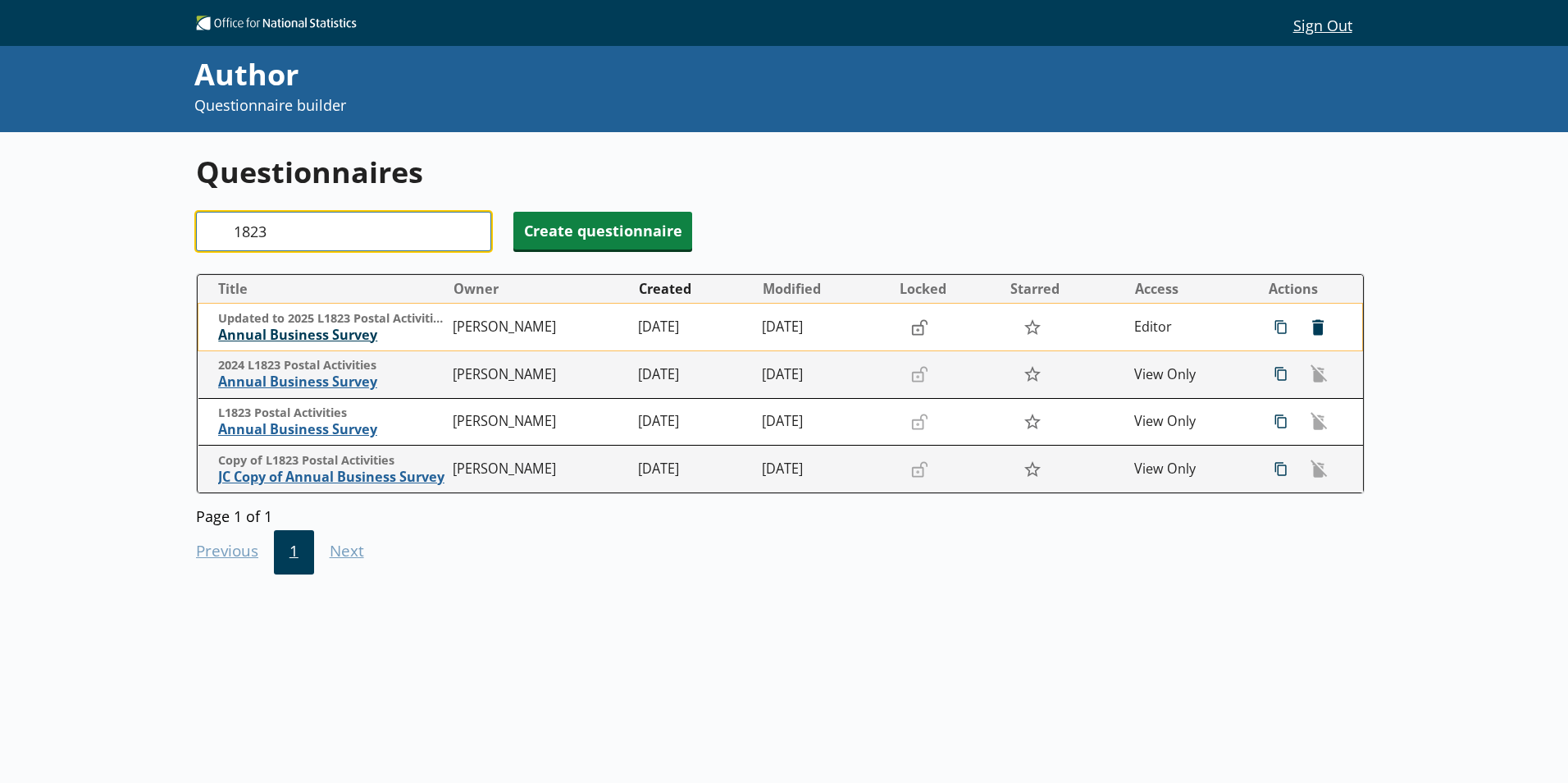
type input "1823"
click at [367, 330] on span "Annual Business Survey" at bounding box center [331, 335] width 226 height 17
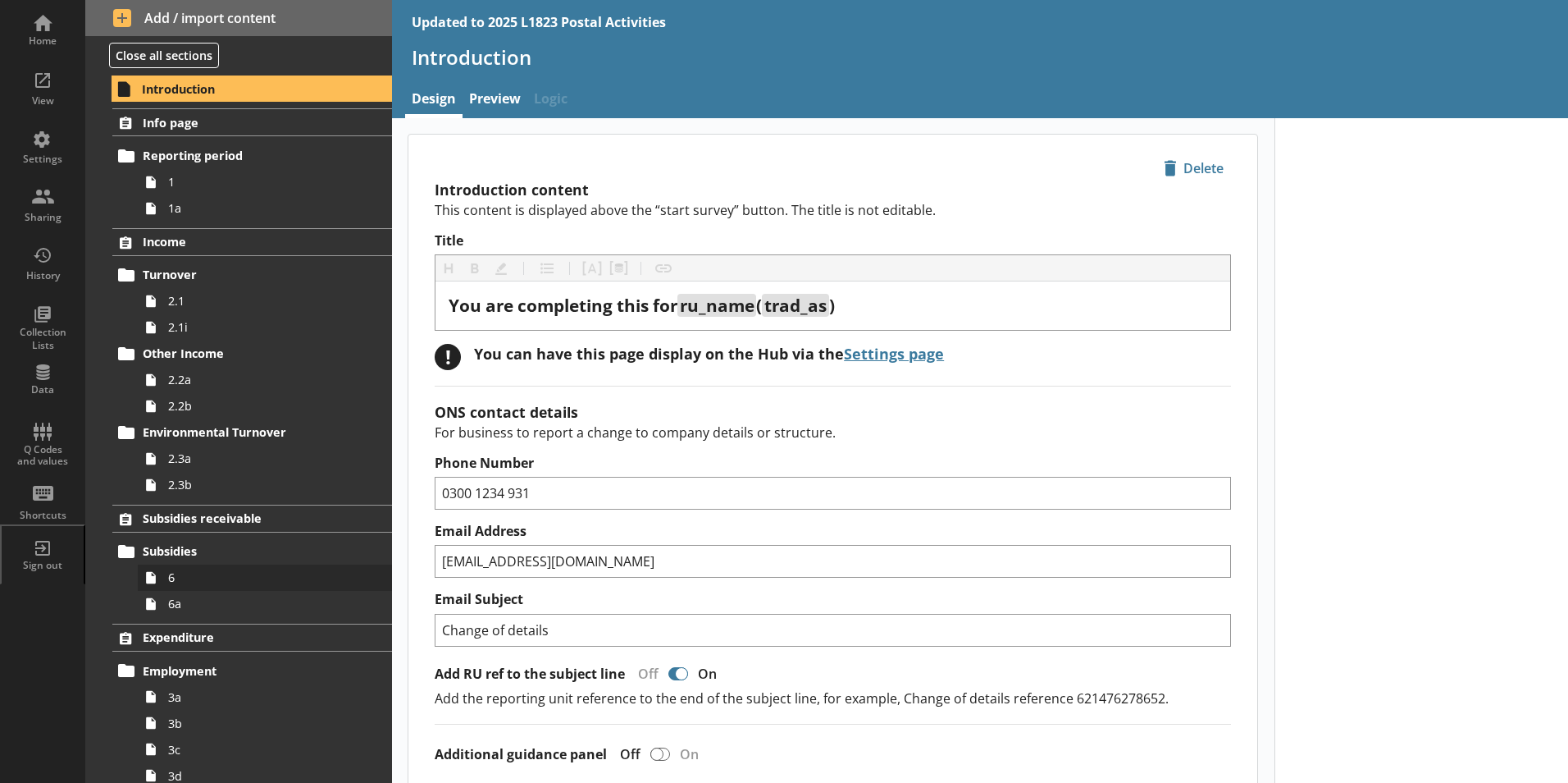
type textarea "x"
click at [43, 166] on div "Settings" at bounding box center [42, 159] width 57 height 13
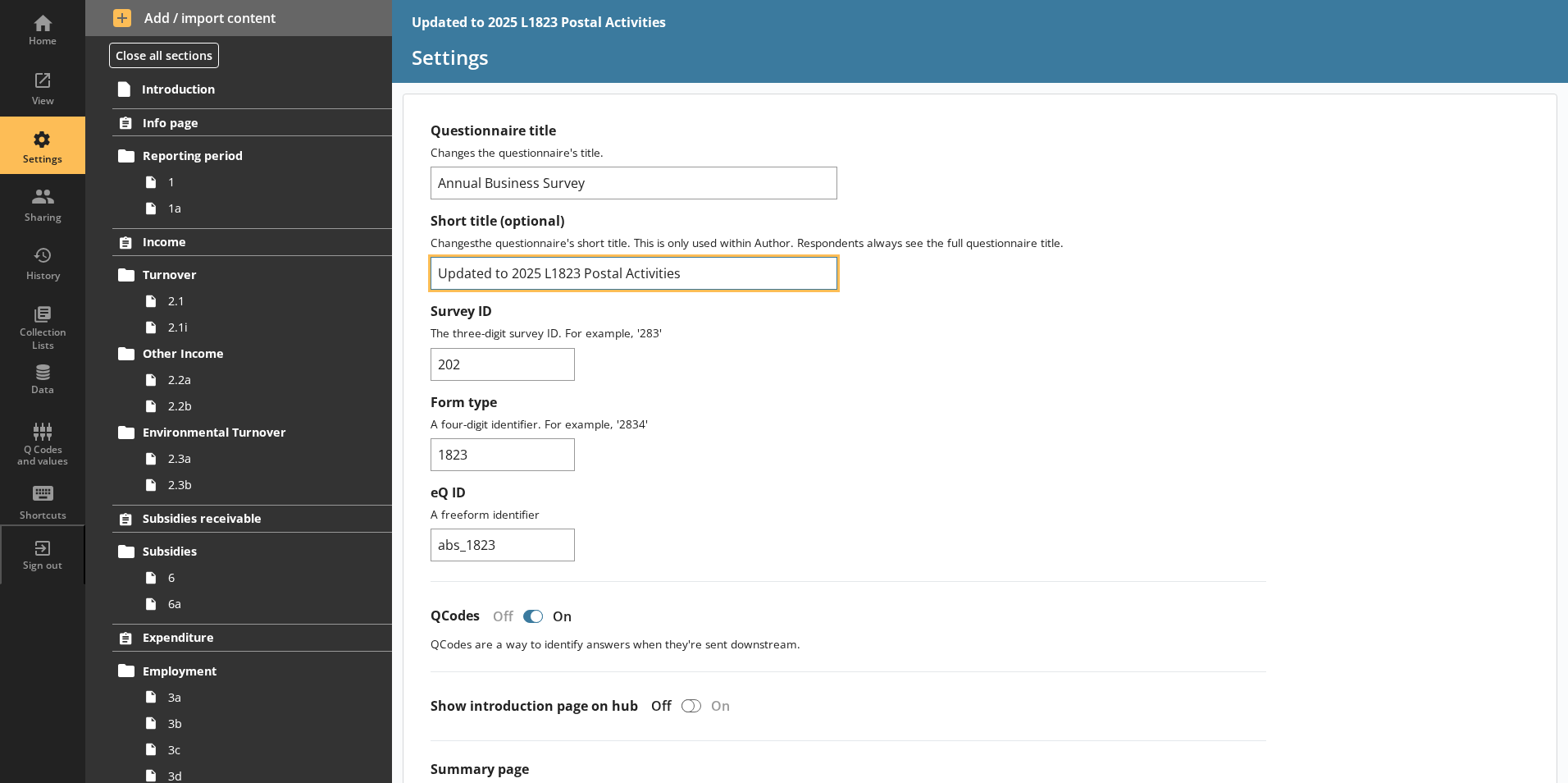
click at [509, 266] on input "Updated to 2025 L1823 Postal Activities" at bounding box center [634, 273] width 407 height 33
type input "2025 L1823 Postal Activities"
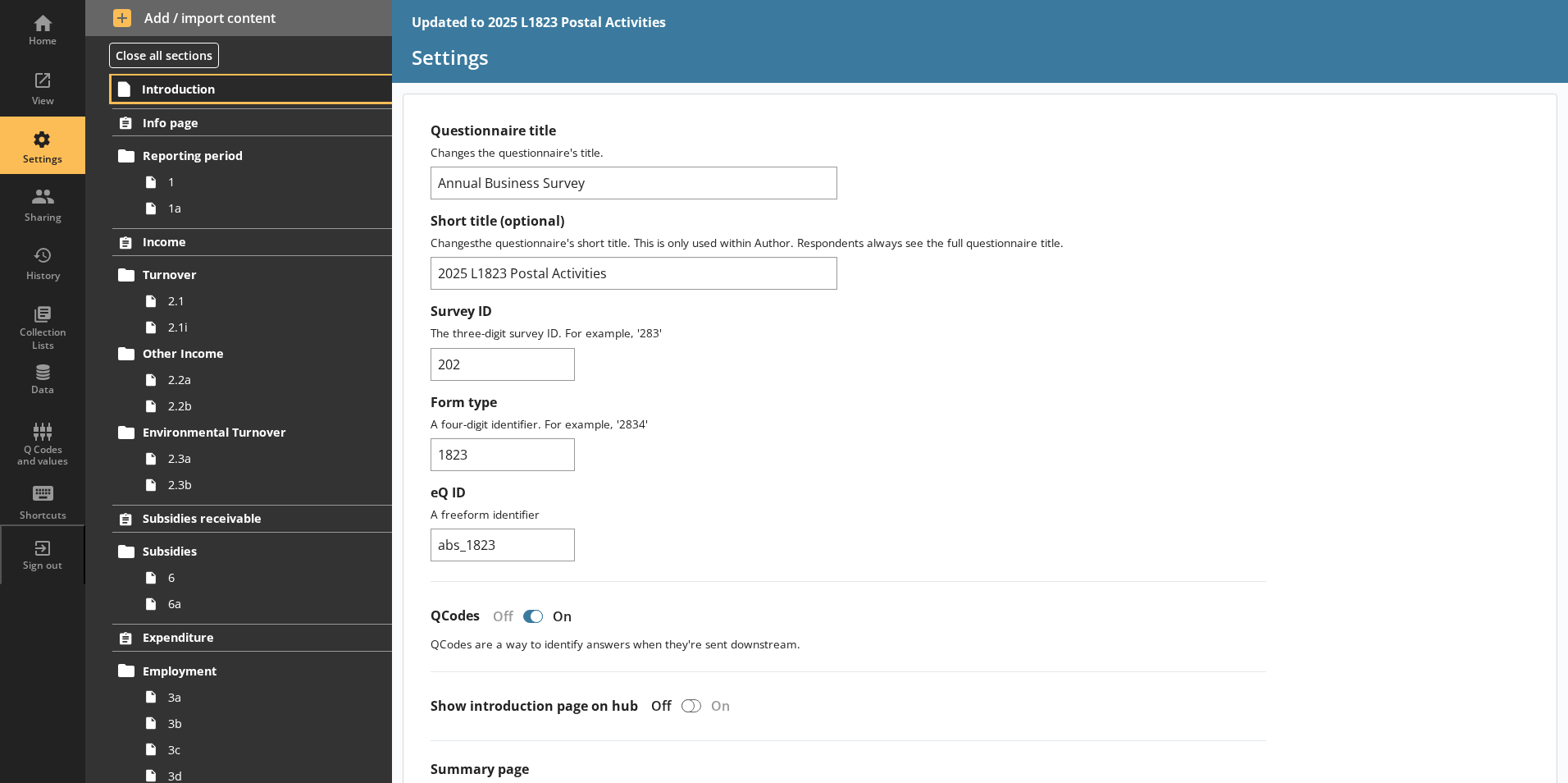
click at [199, 89] on span "Introduction" at bounding box center [243, 89] width 201 height 16
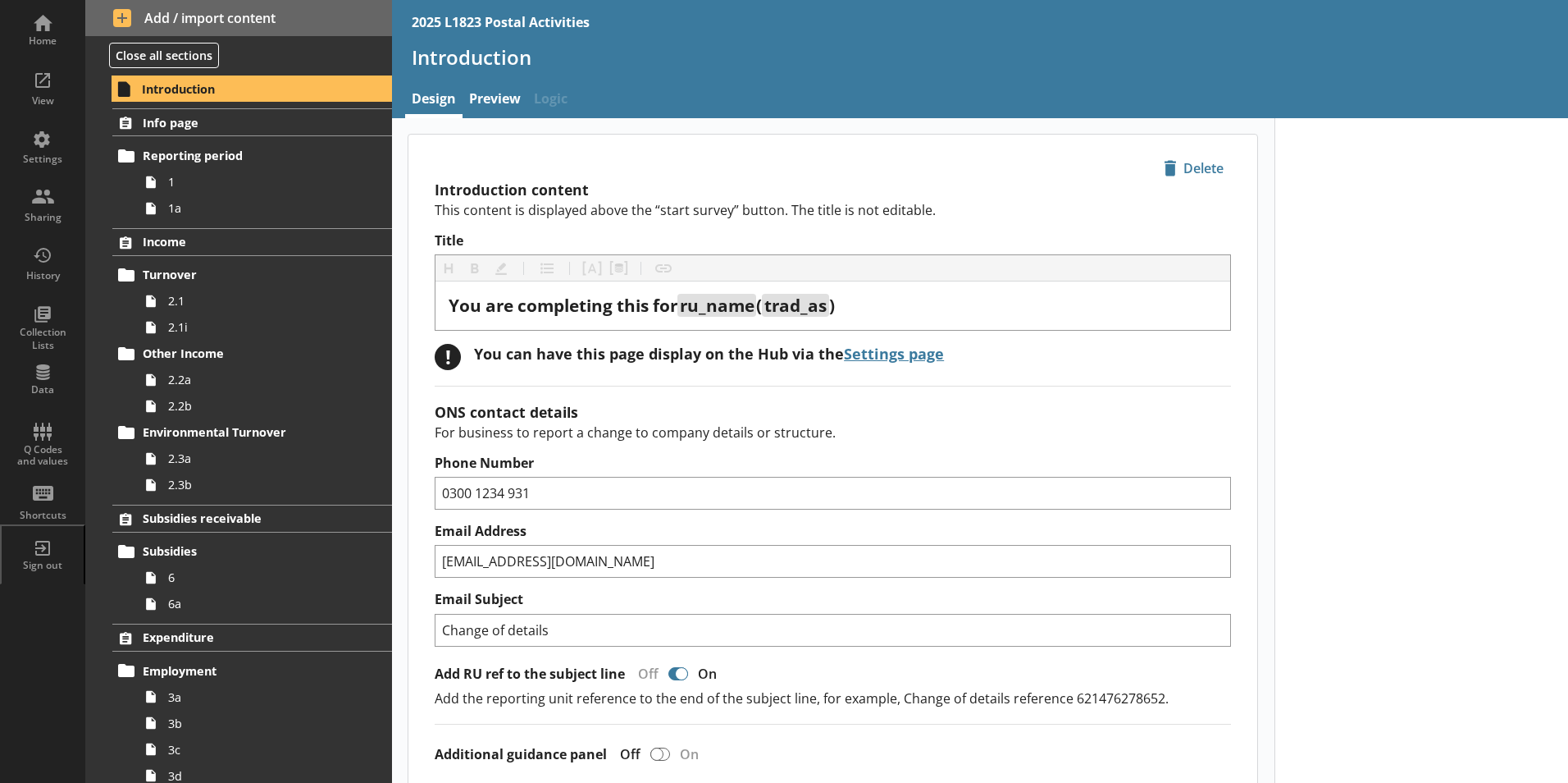
type textarea "x"
click at [37, 37] on div "Home" at bounding box center [42, 40] width 57 height 13
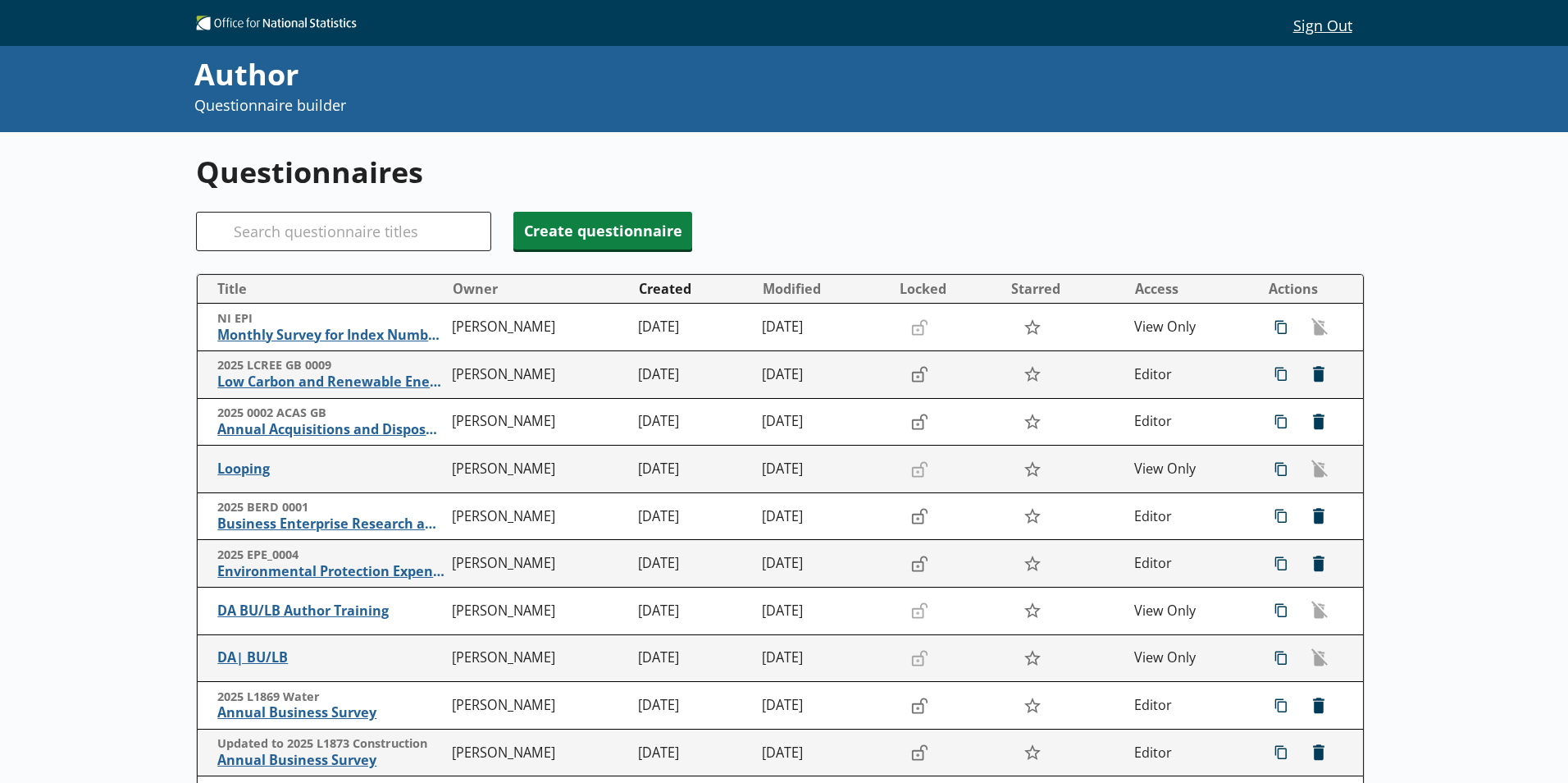
click at [239, 233] on div "Search" at bounding box center [343, 231] width 295 height 39
click at [263, 226] on input "Search" at bounding box center [343, 231] width 295 height 39
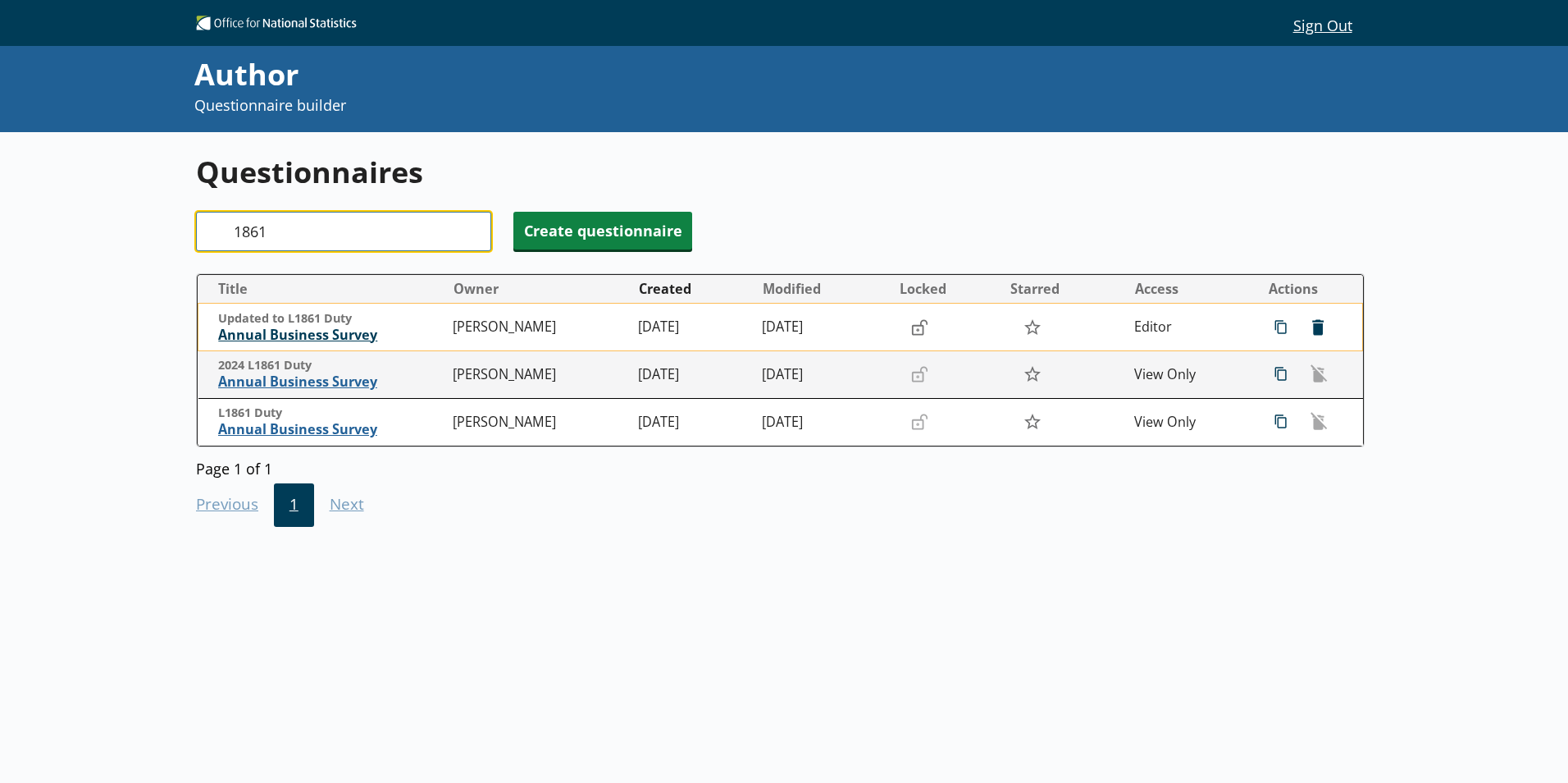
type input "1861"
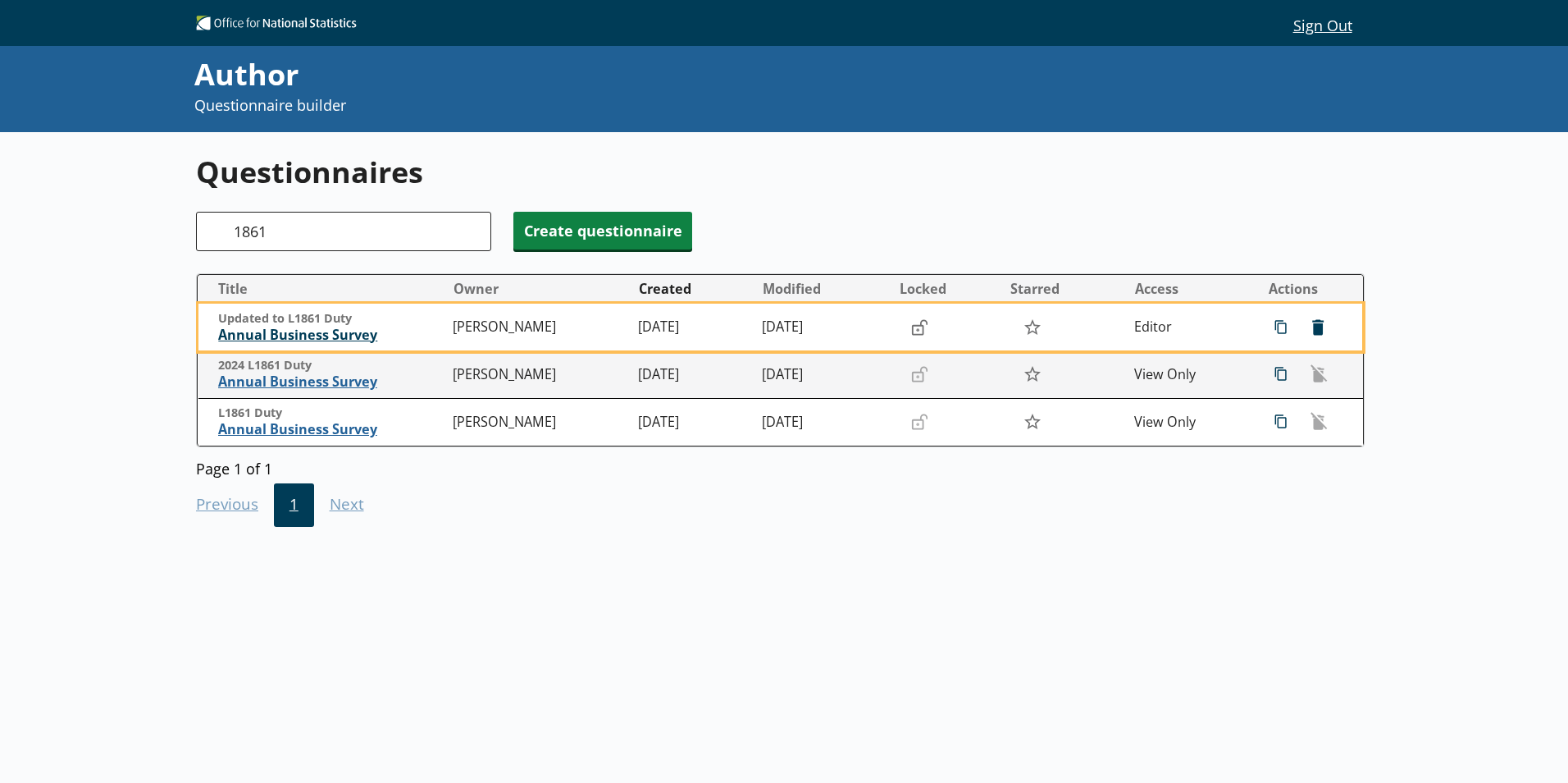
click at [314, 338] on span "Annual Business Survey" at bounding box center [331, 335] width 226 height 17
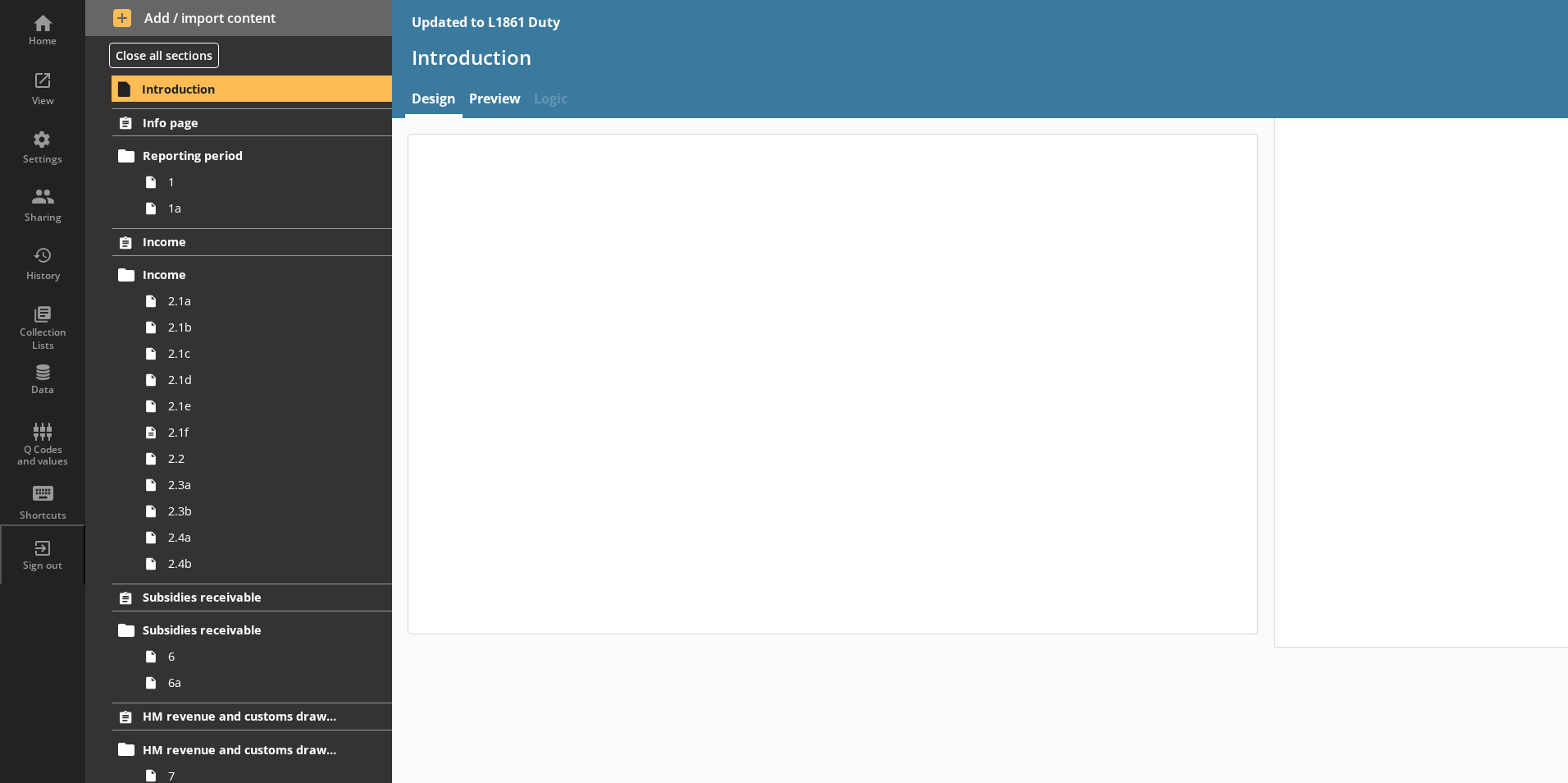
type textarea "x"
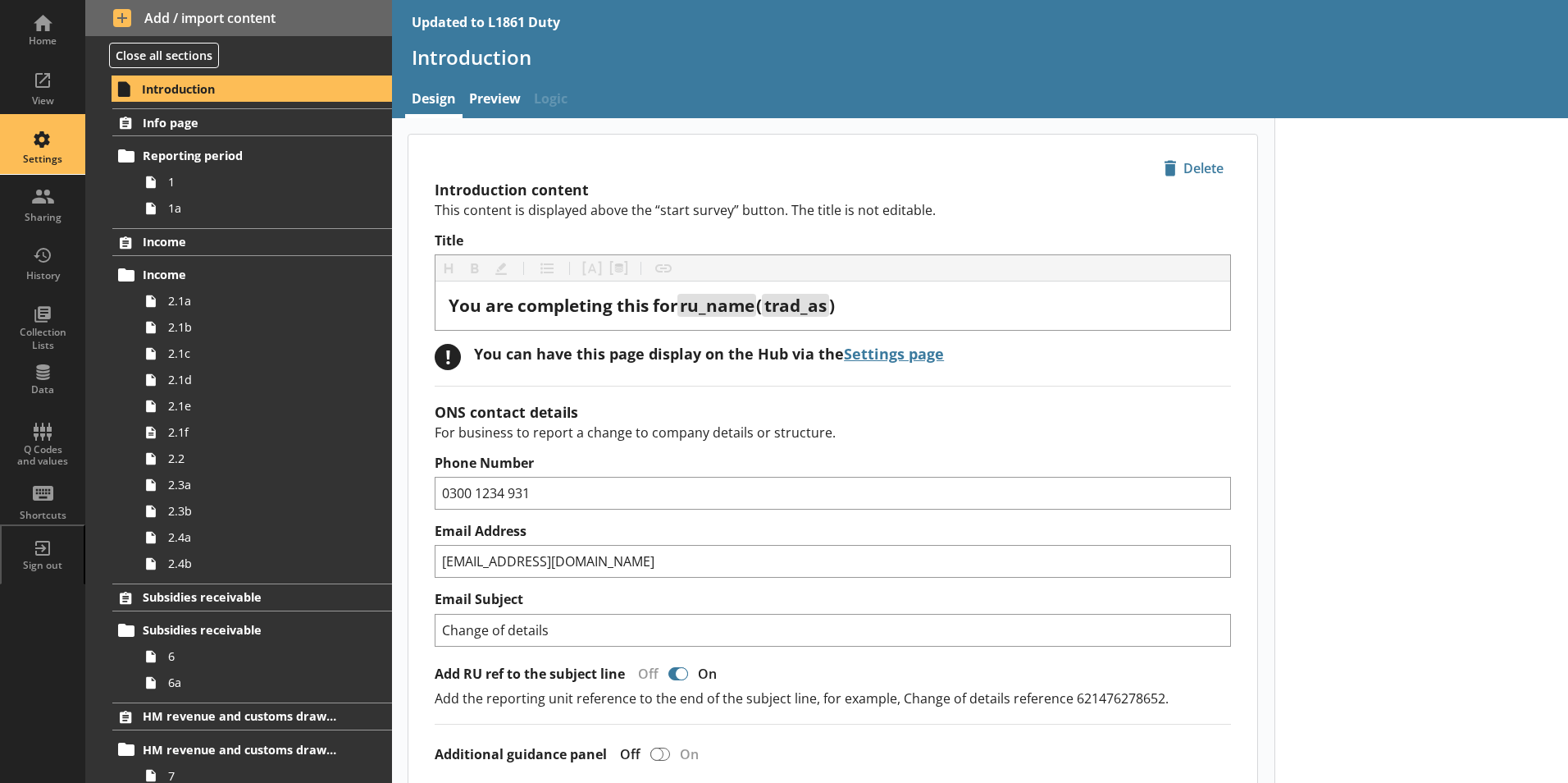
click at [21, 155] on div "Settings" at bounding box center [42, 159] width 57 height 13
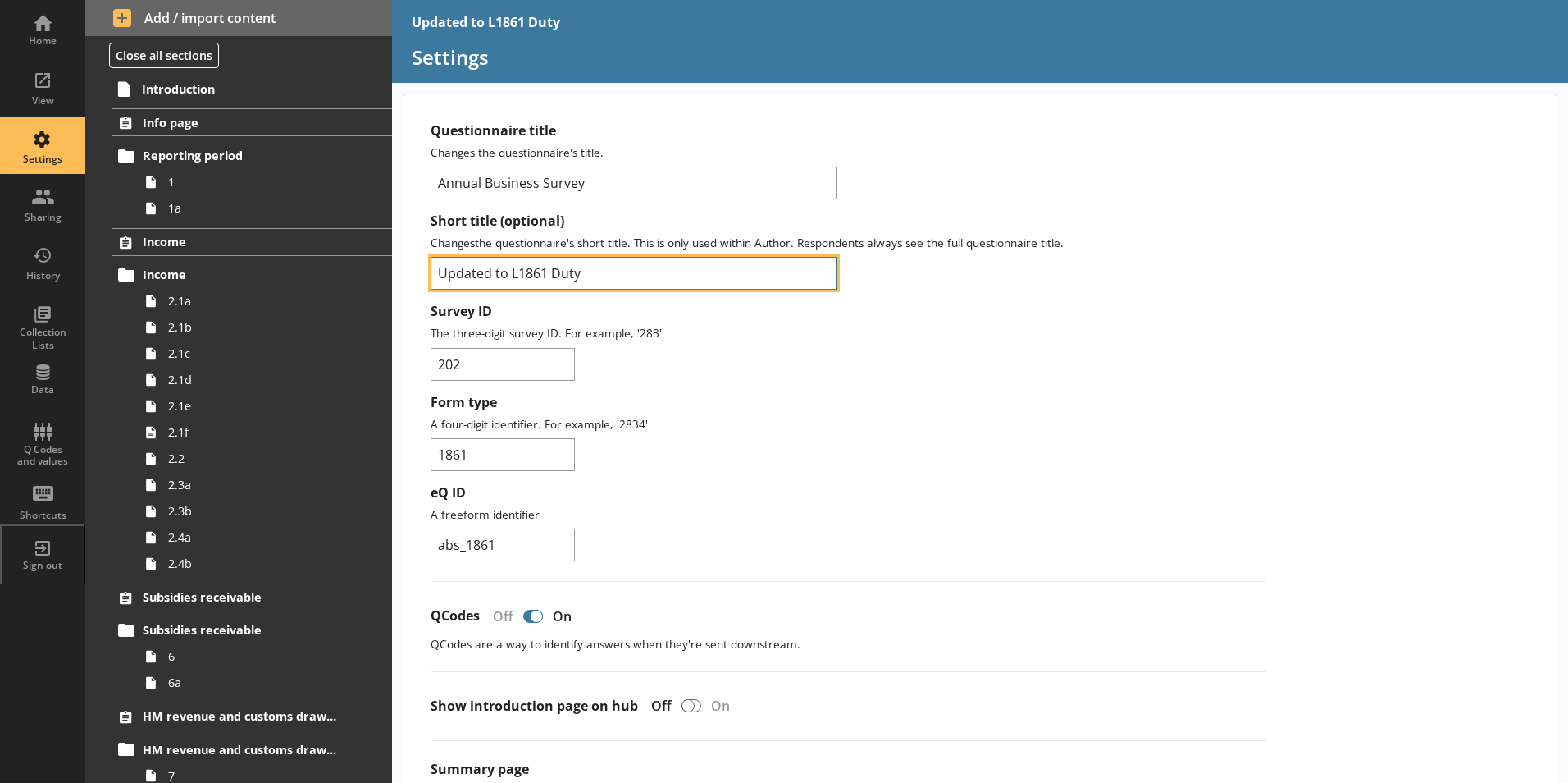
click at [507, 274] on input "Updated to L1861 Duty" at bounding box center [634, 273] width 407 height 33
type input "U"
click at [492, 273] on input "Updated L1861 Duty" at bounding box center [634, 273] width 407 height 33
click at [551, 272] on input "2025 L1861 Duty" at bounding box center [634, 273] width 407 height 33
type input "2025 L1861 Duty"
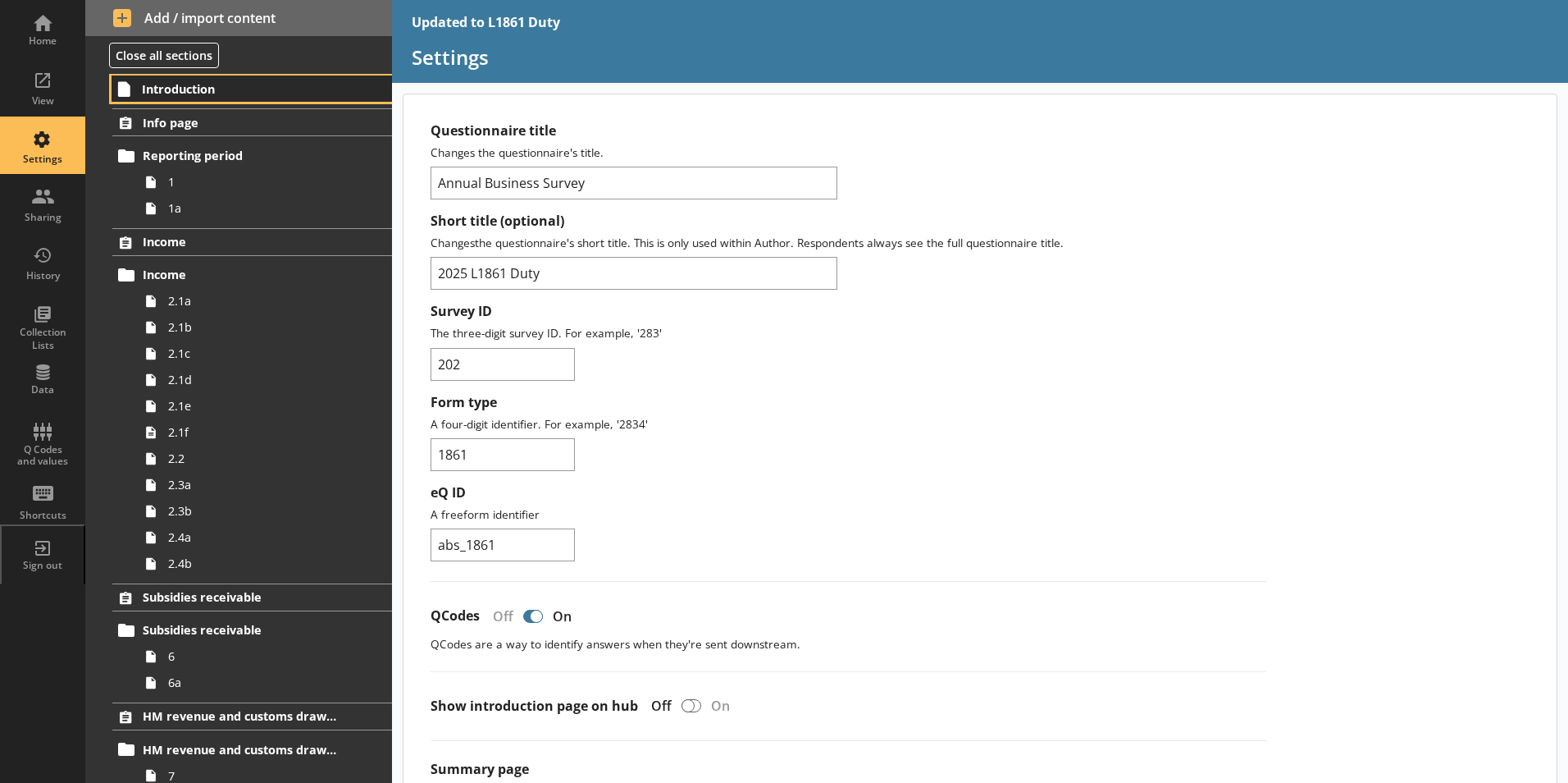
click at [193, 91] on span "Introduction" at bounding box center [243, 89] width 201 height 16
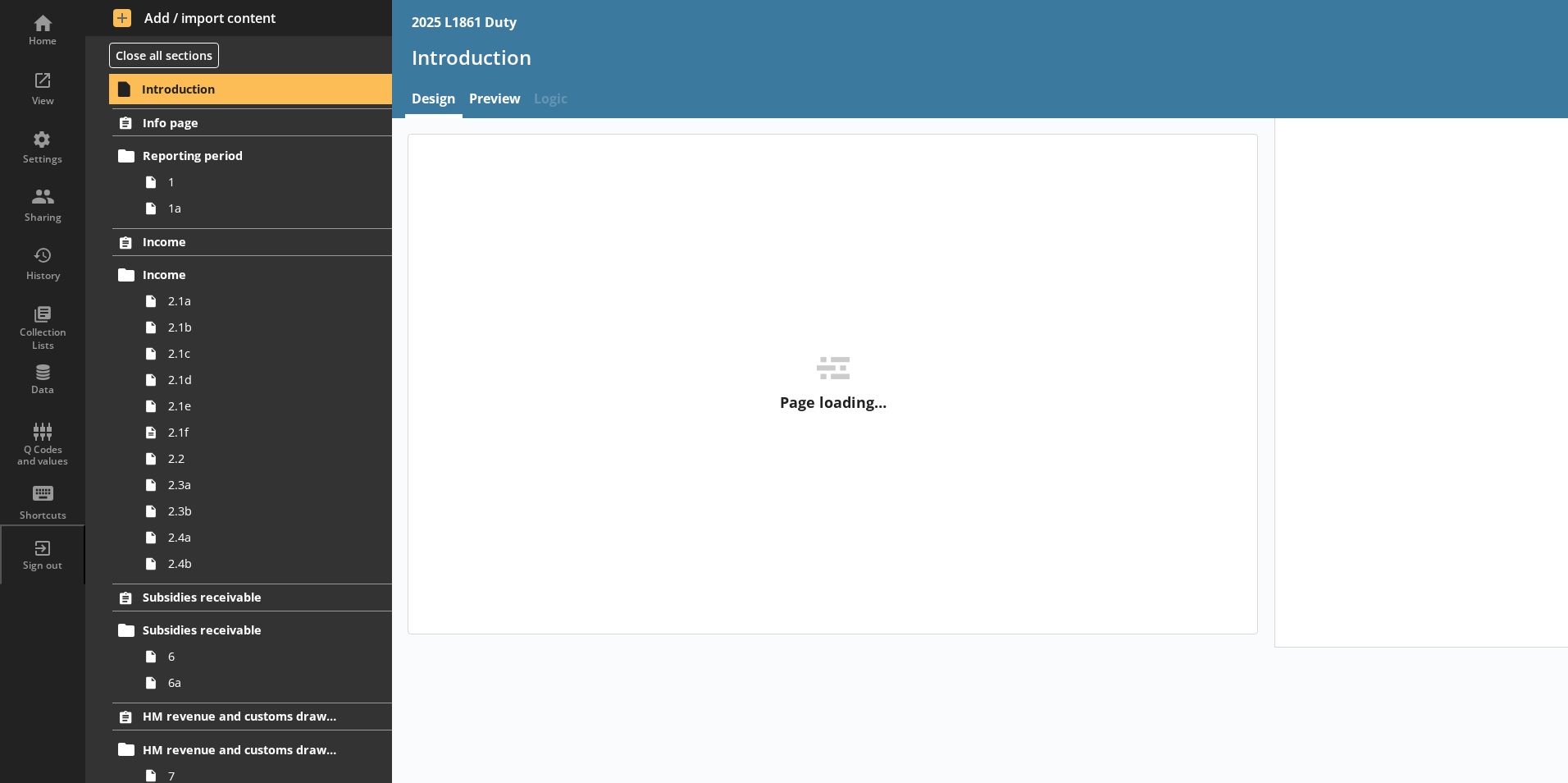
type textarea "x"
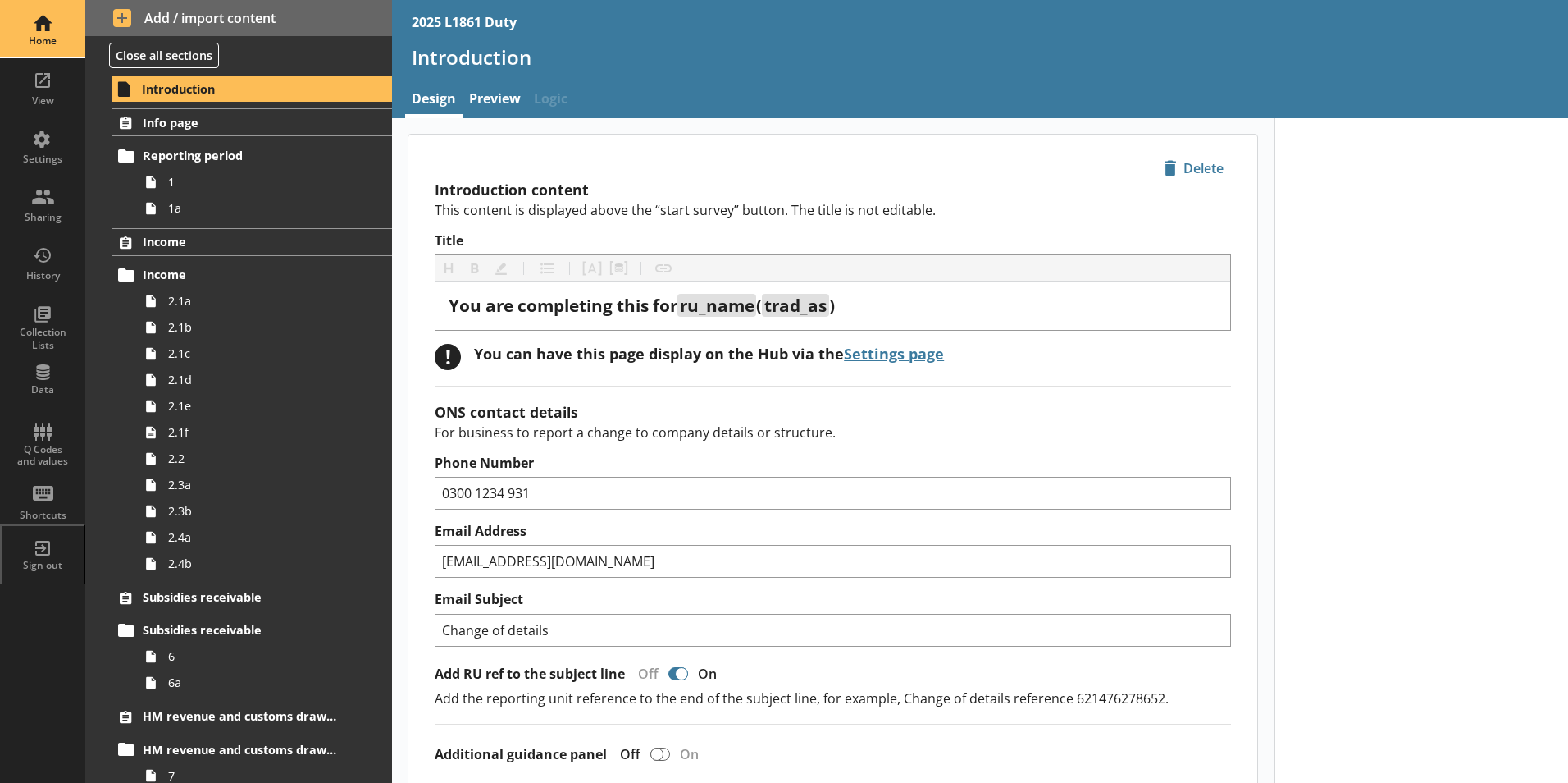
click at [42, 19] on div "Home" at bounding box center [42, 29] width 57 height 57
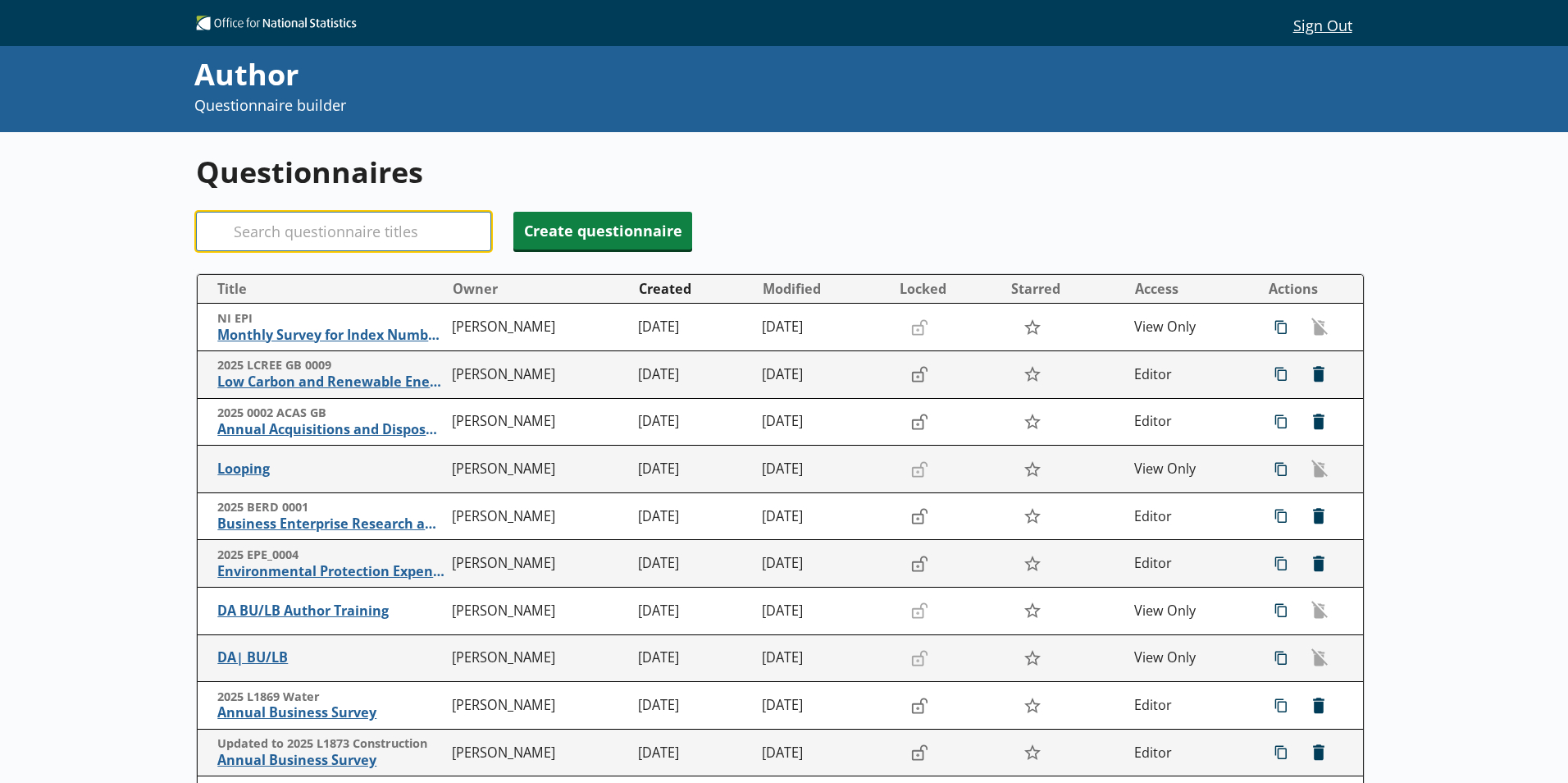
click at [290, 224] on input "Search" at bounding box center [343, 231] width 295 height 39
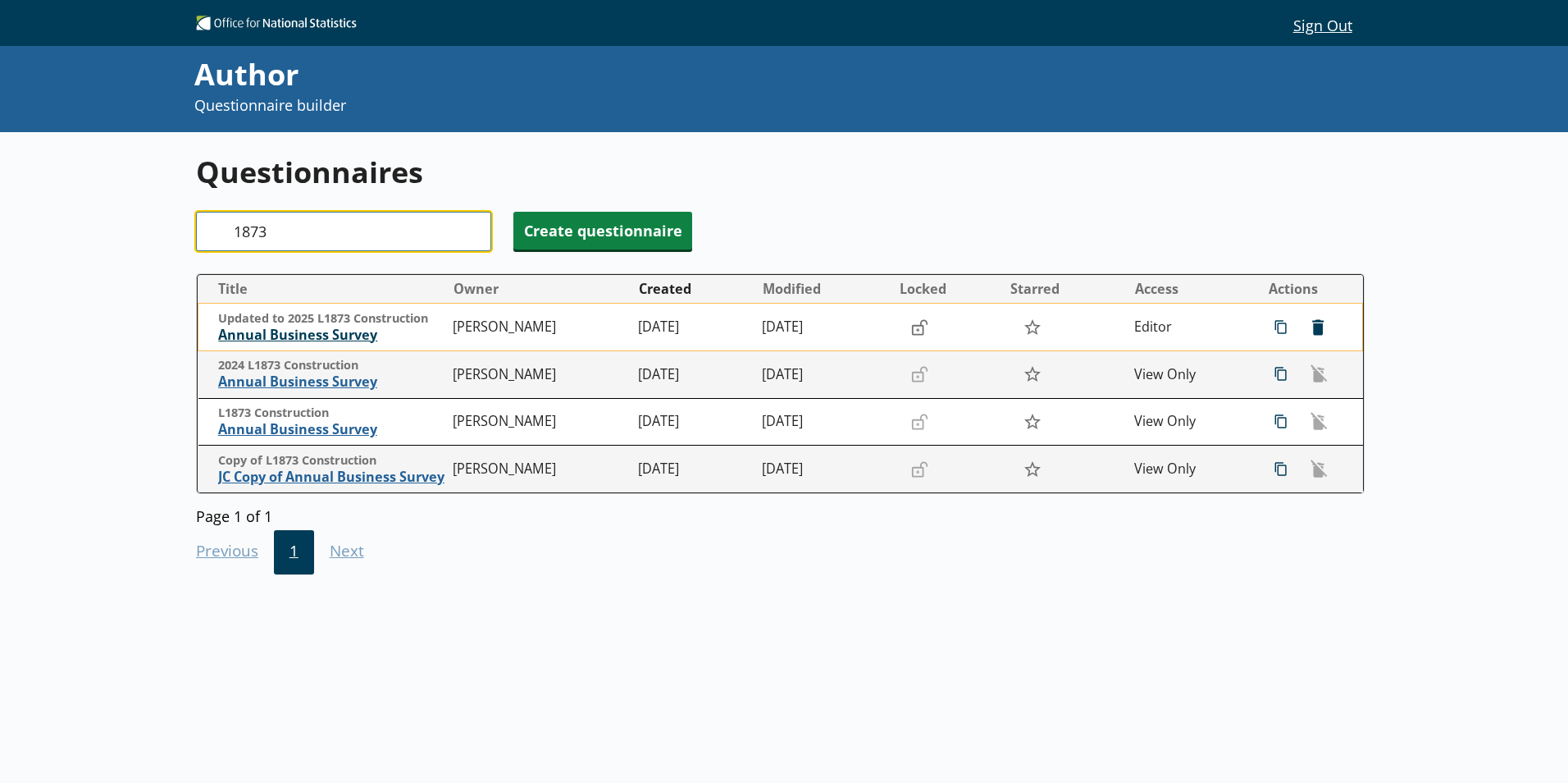
type input "1873"
click at [322, 329] on span "Annual Business Survey" at bounding box center [331, 335] width 226 height 17
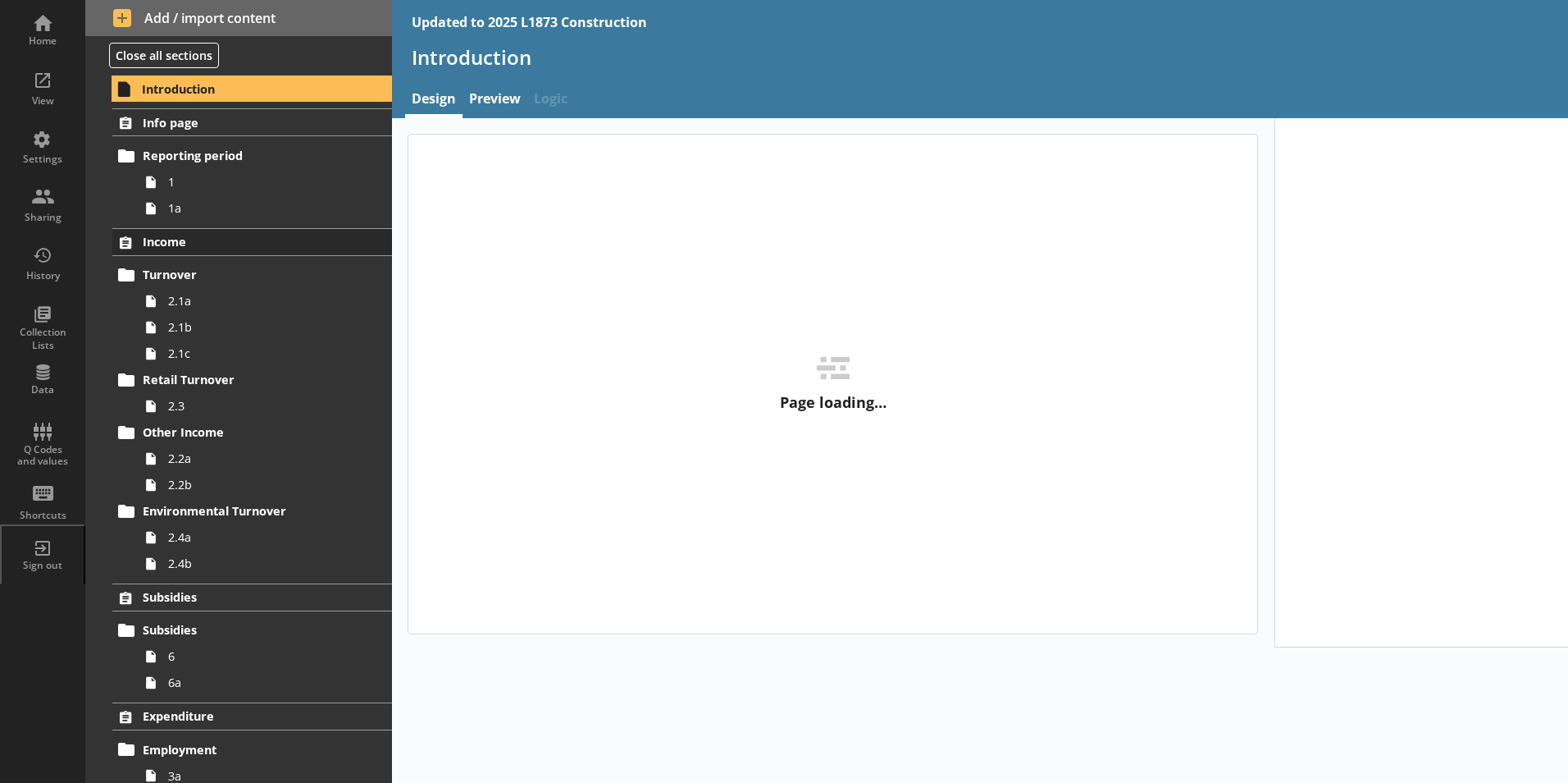
type textarea "x"
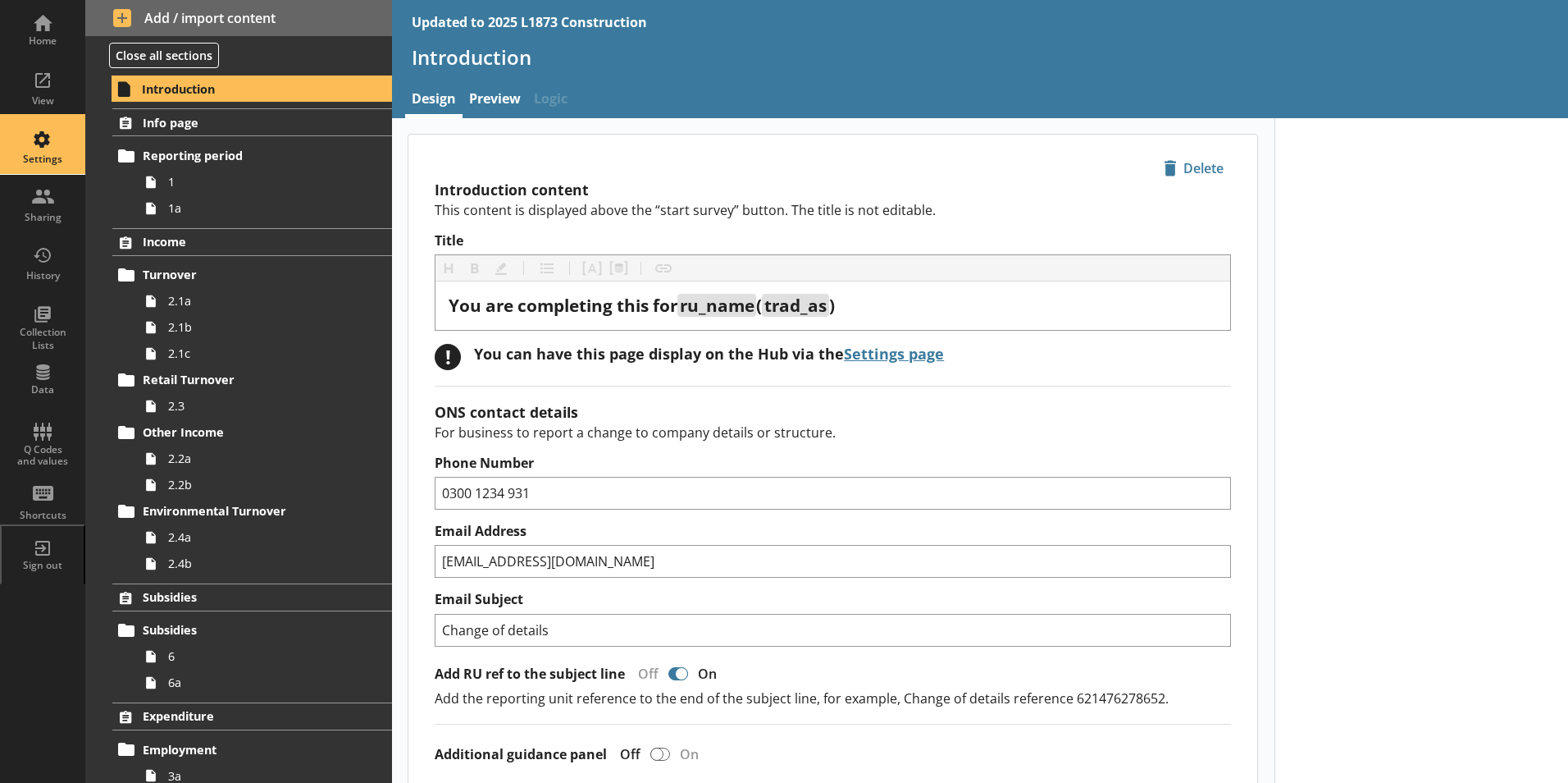
click at [55, 166] on div "Settings" at bounding box center [42, 159] width 57 height 13
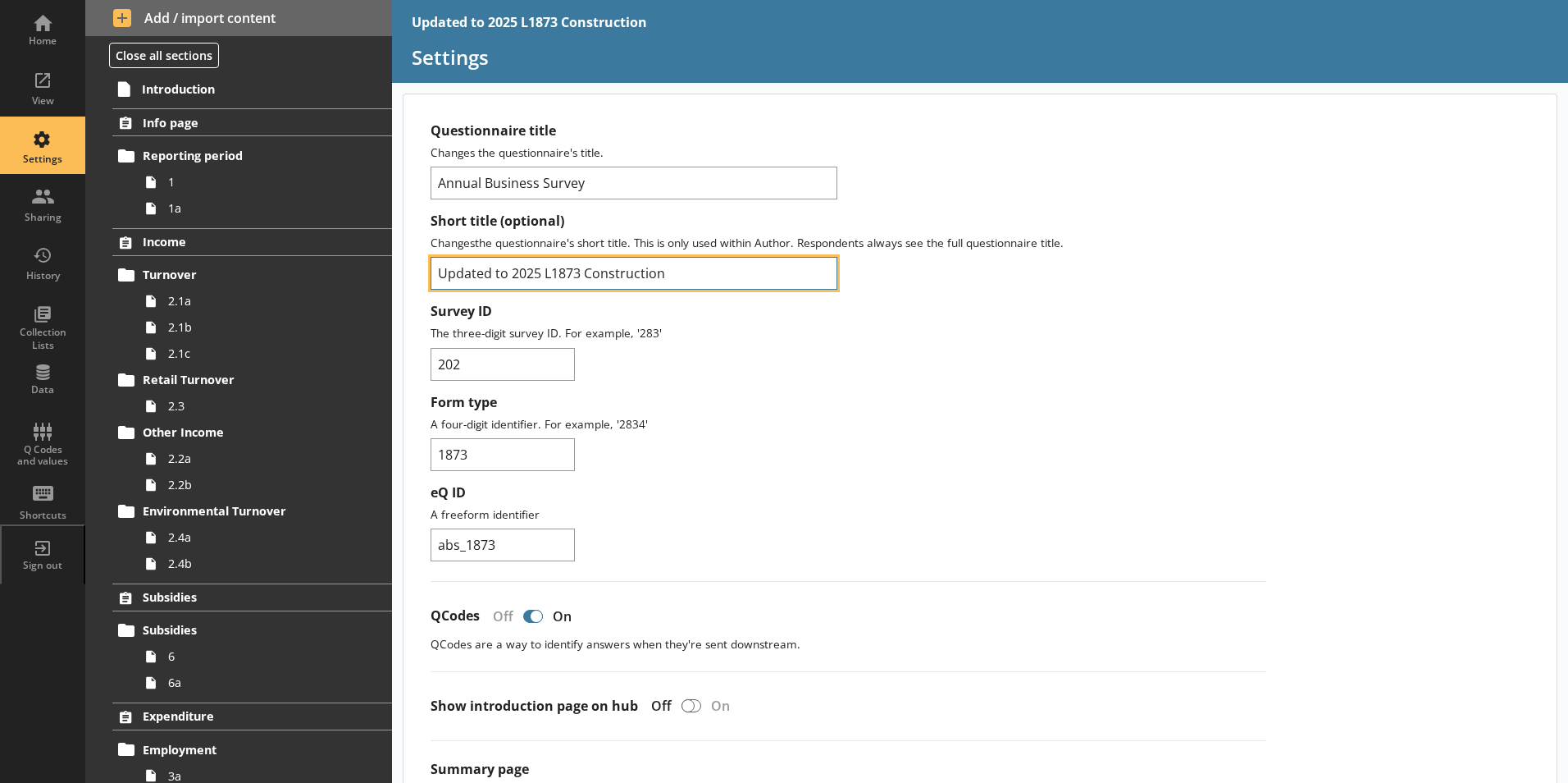
click at [512, 276] on input "Updated to 2025 L1873 Construction" at bounding box center [634, 273] width 407 height 33
type input "2025 L1873 Construction"
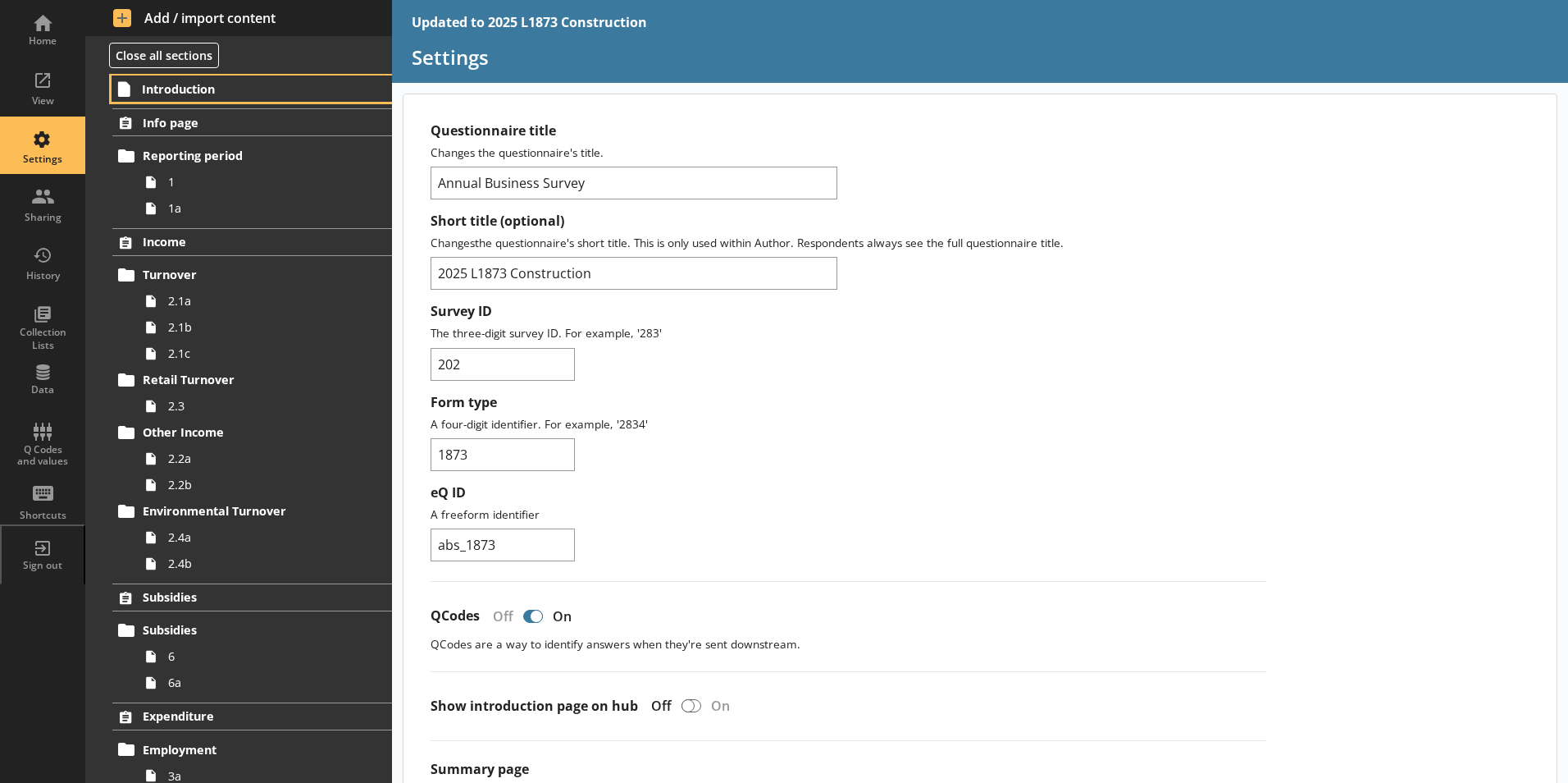
click at [133, 90] on icon at bounding box center [124, 88] width 27 height 27
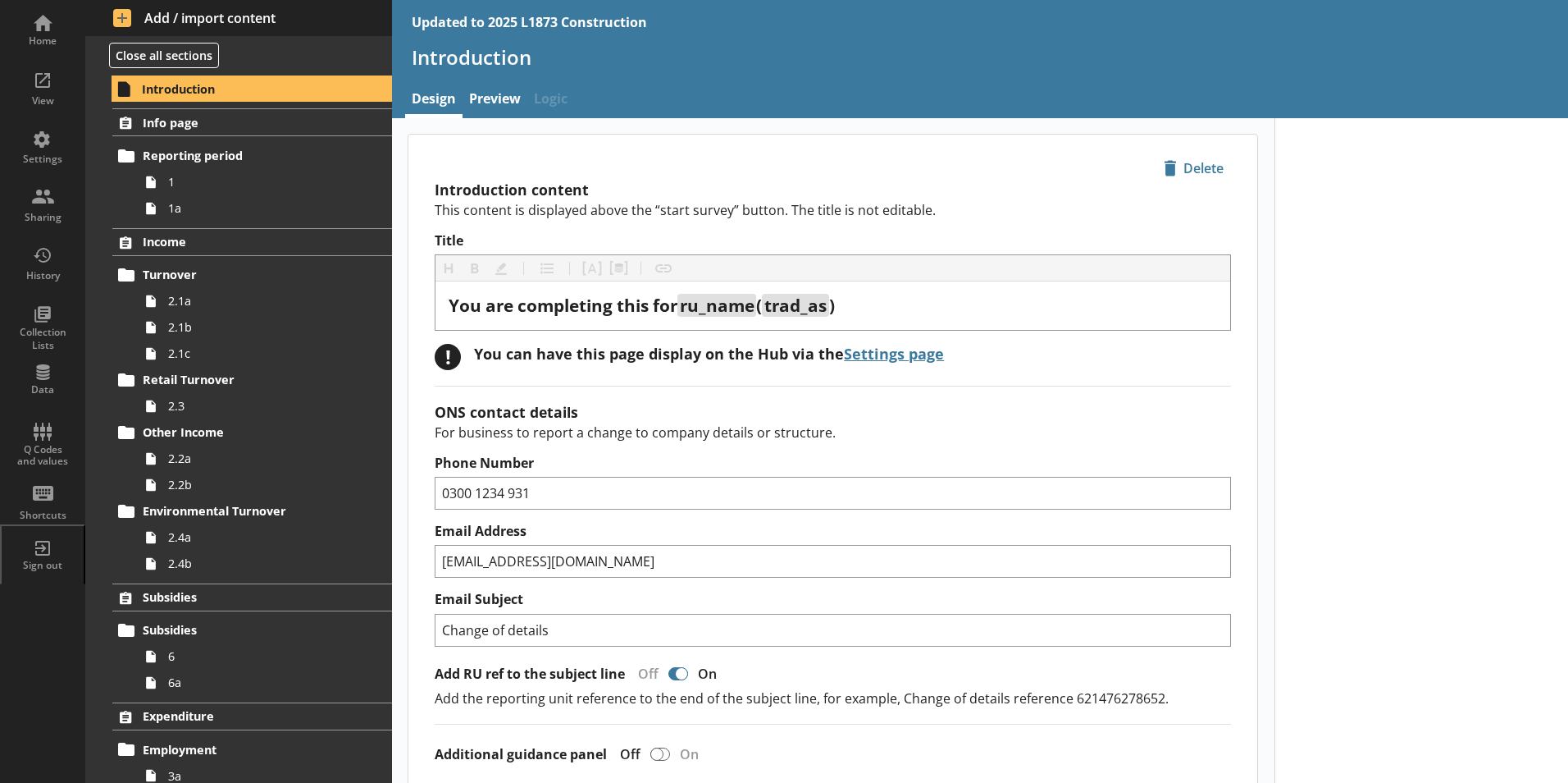
type textarea "x"
